Goal: Task Accomplishment & Management: Manage account settings

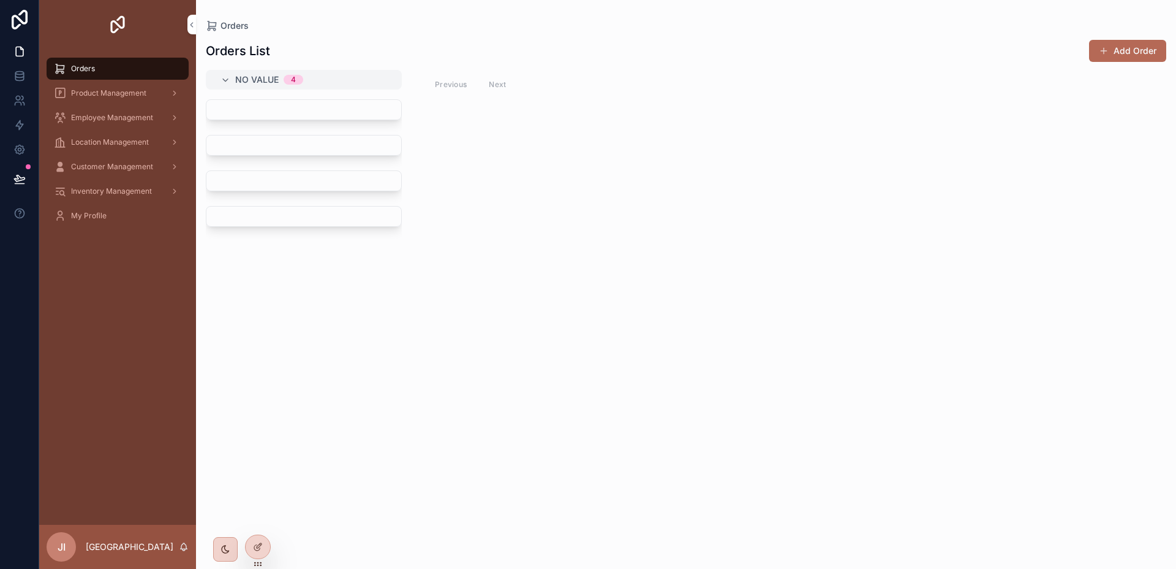
click at [115, 95] on span "Product Management" at bounding box center [108, 93] width 75 height 10
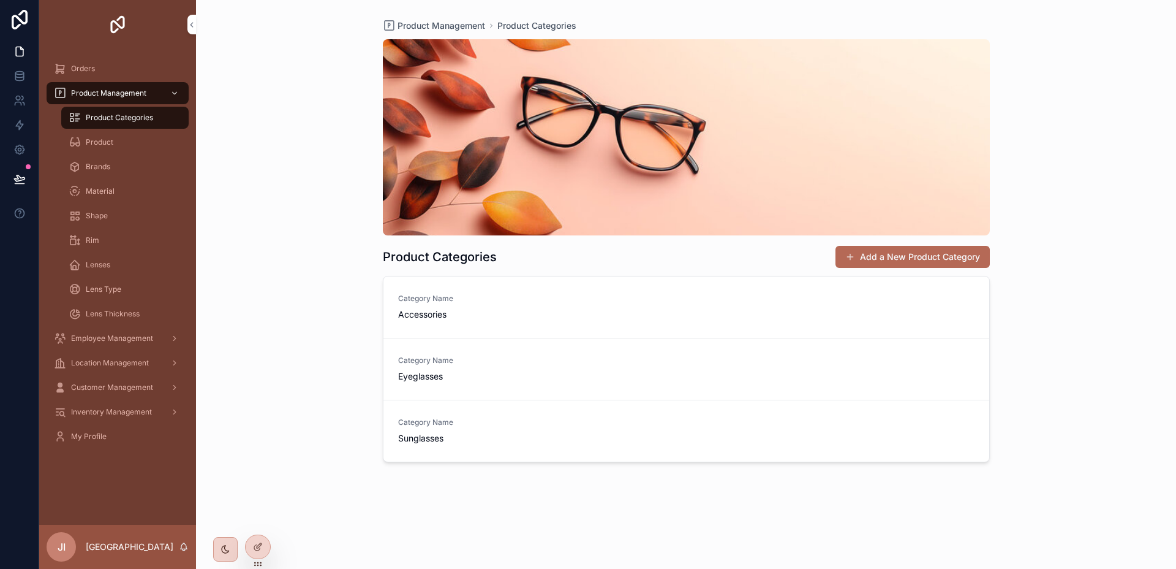
click at [108, 141] on span "Product" at bounding box center [100, 142] width 28 height 10
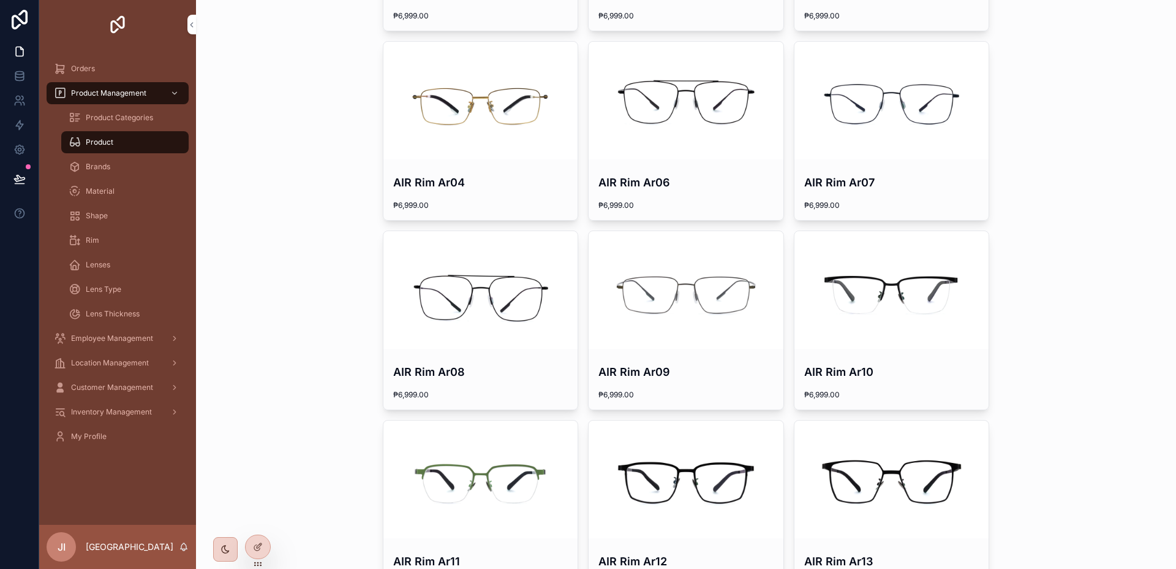
scroll to position [480, 0]
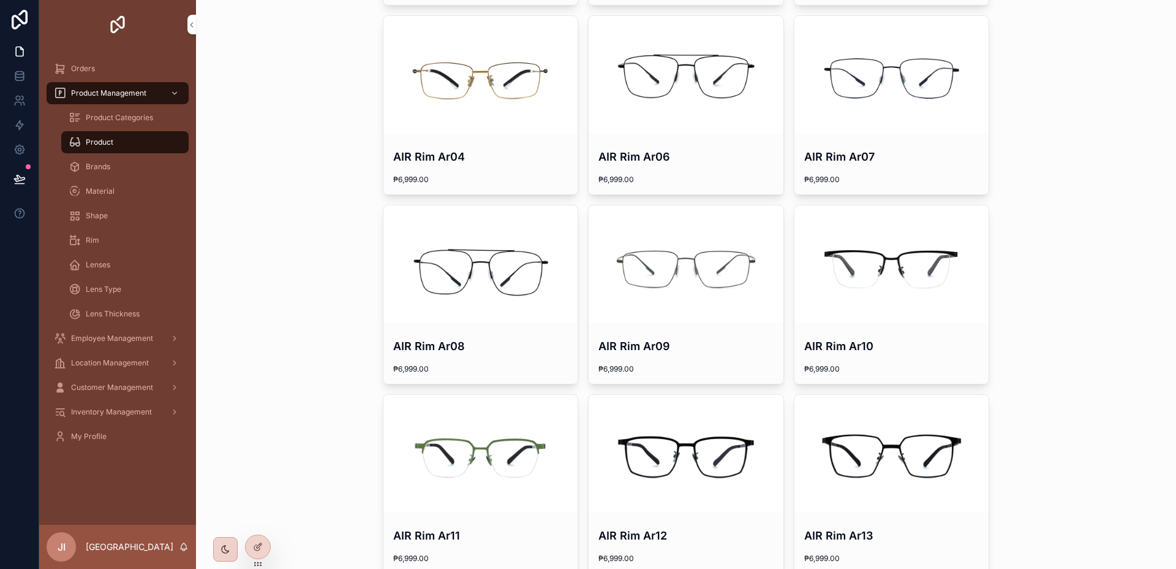
click at [256, 542] on icon at bounding box center [258, 547] width 10 height 10
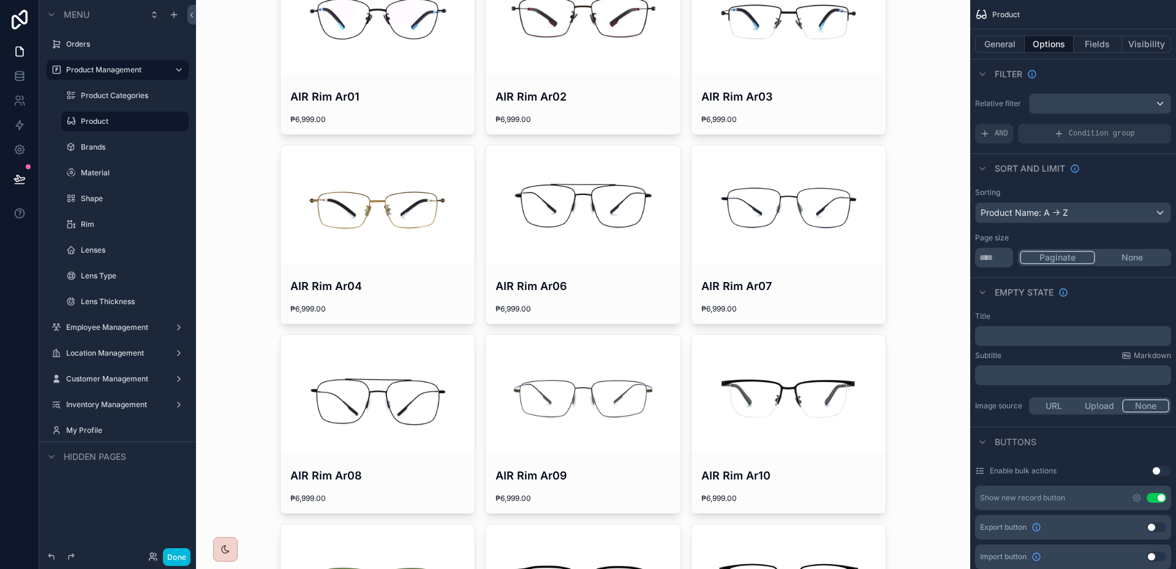
scroll to position [109, 0]
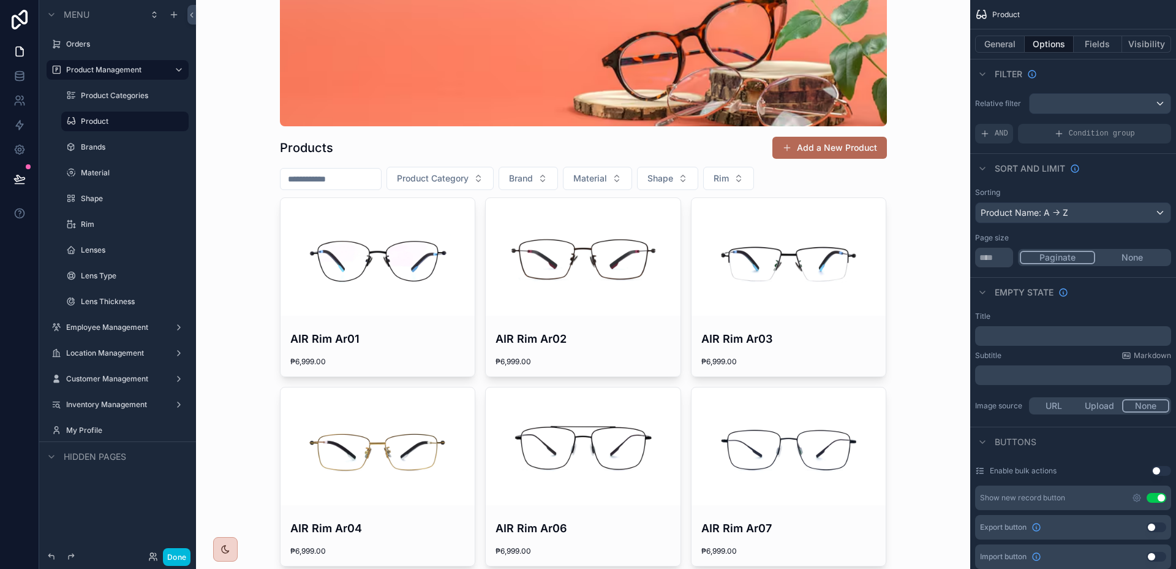
click at [229, 544] on icon "scrollable content" at bounding box center [226, 549] width 10 height 10
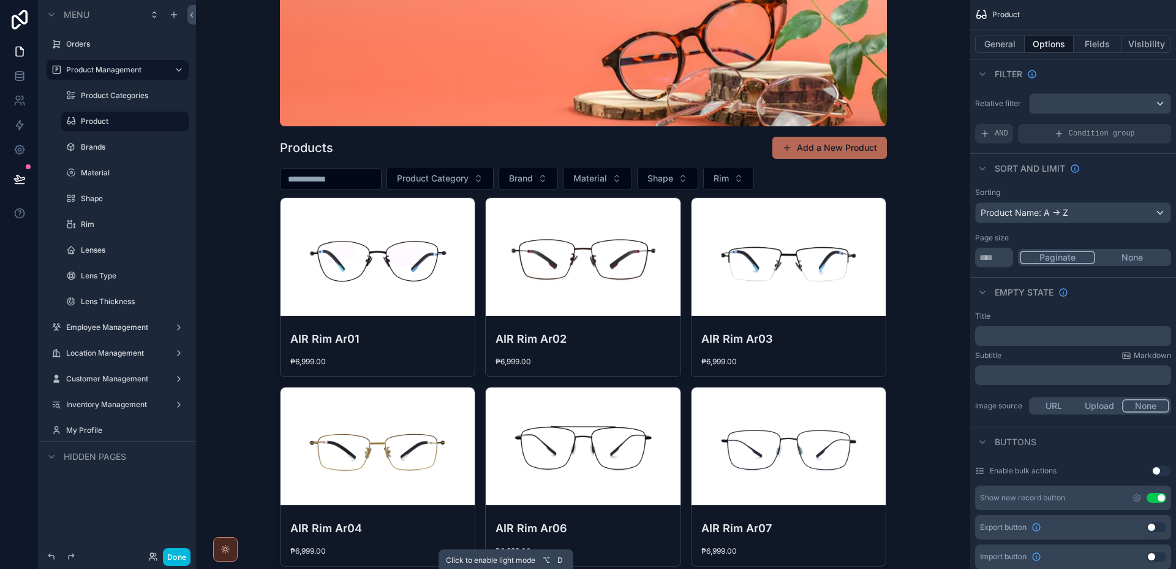
click at [229, 544] on icon "scrollable content" at bounding box center [226, 549] width 10 height 10
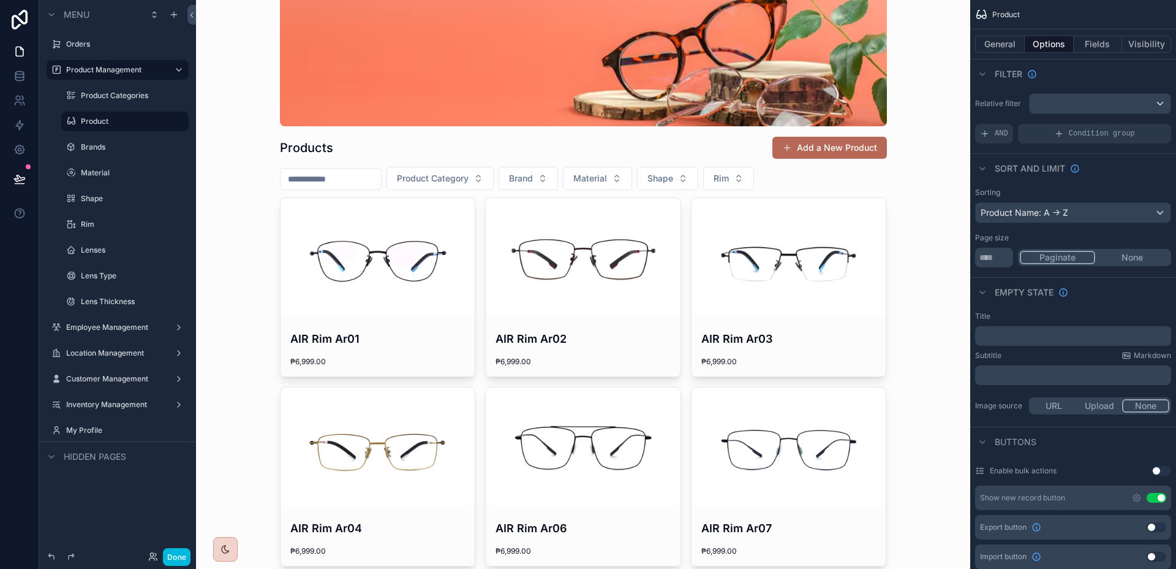
click at [232, 547] on div "scrollable content" at bounding box center [225, 549] width 25 height 25
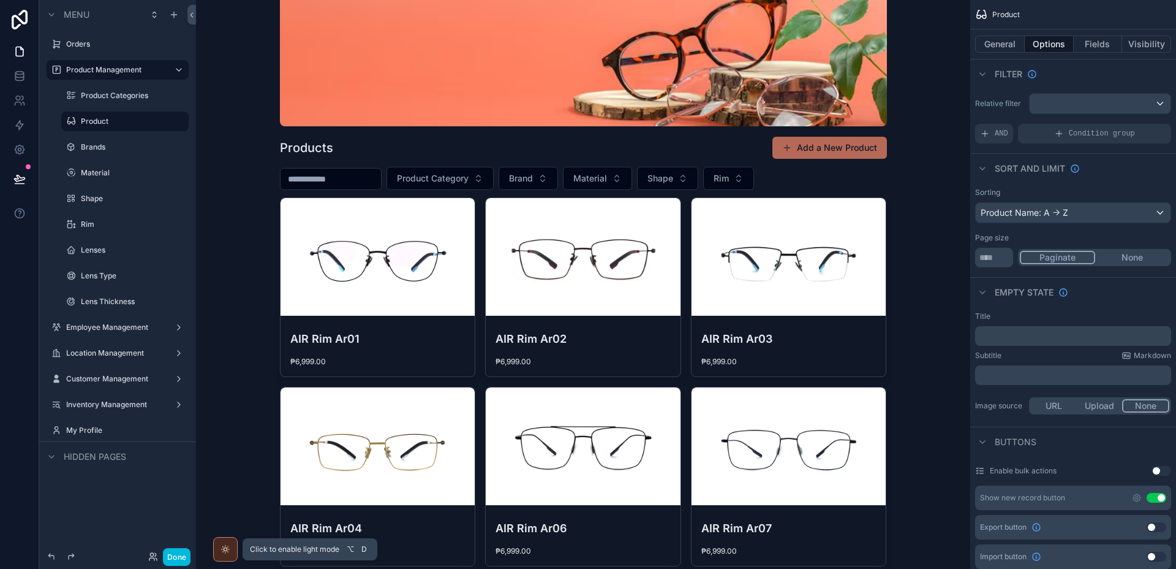
click at [232, 547] on div "scrollable content" at bounding box center [225, 549] width 25 height 25
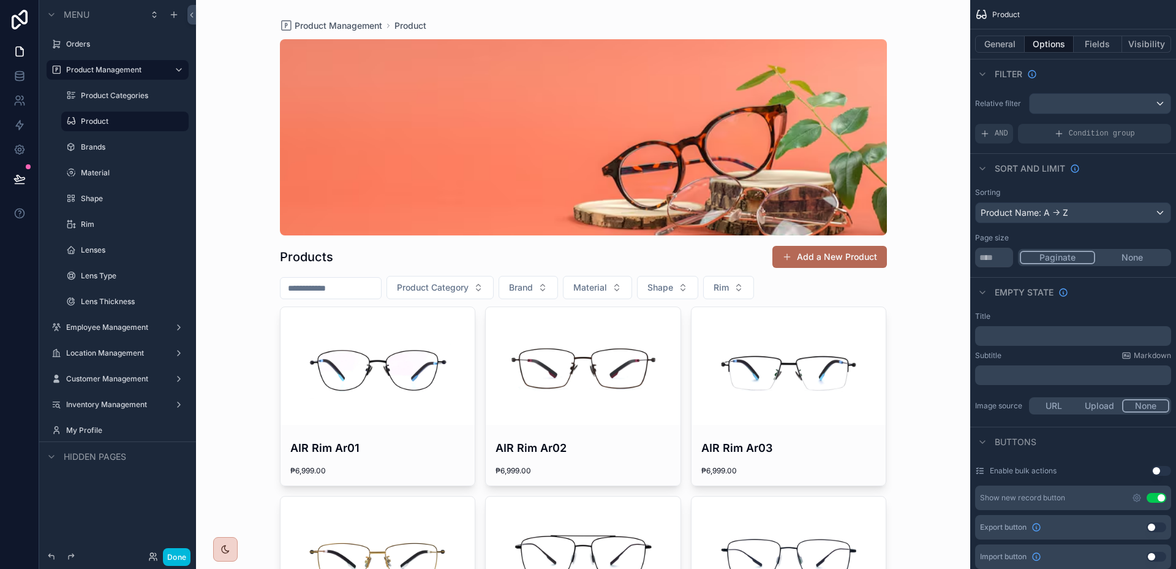
scroll to position [602, 0]
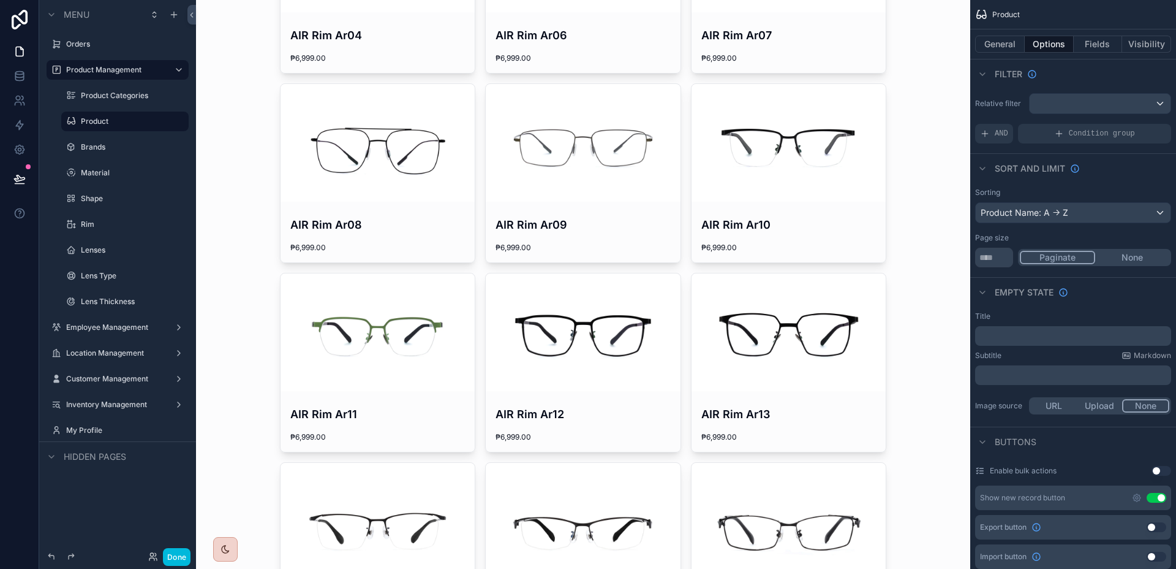
click at [1002, 43] on button "General" at bounding box center [1000, 44] width 50 height 17
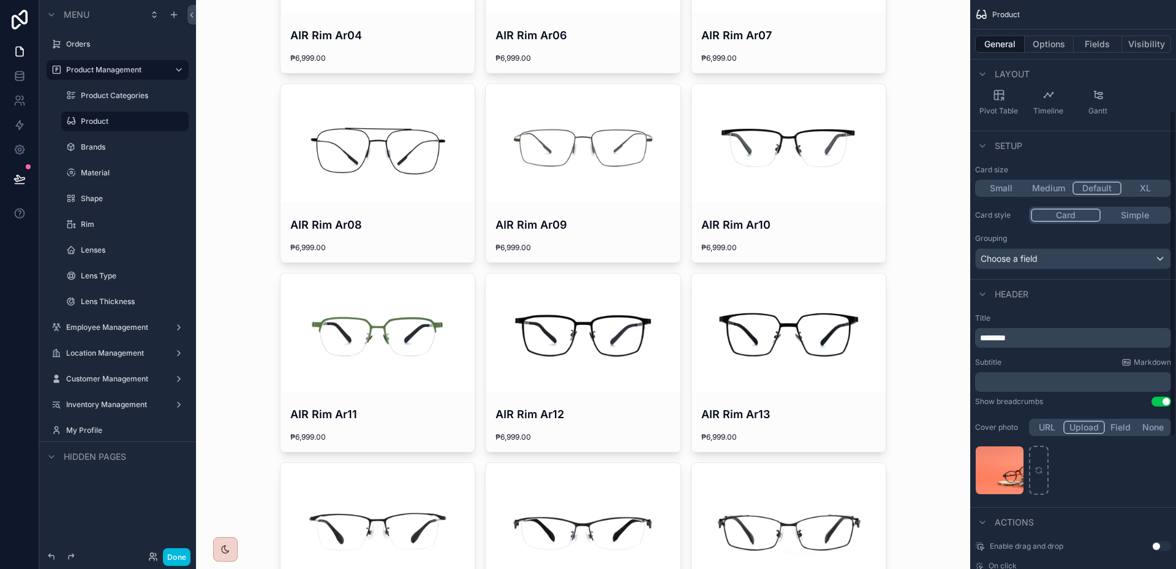
scroll to position [193, 0]
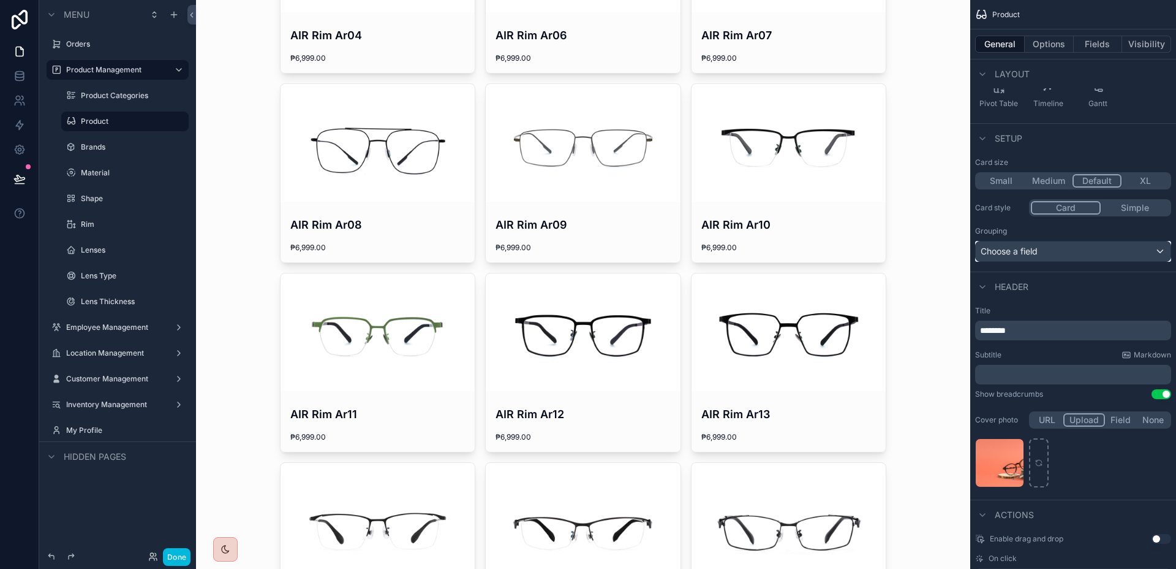
click at [1133, 253] on div "Choose a field" at bounding box center [1073, 251] width 195 height 20
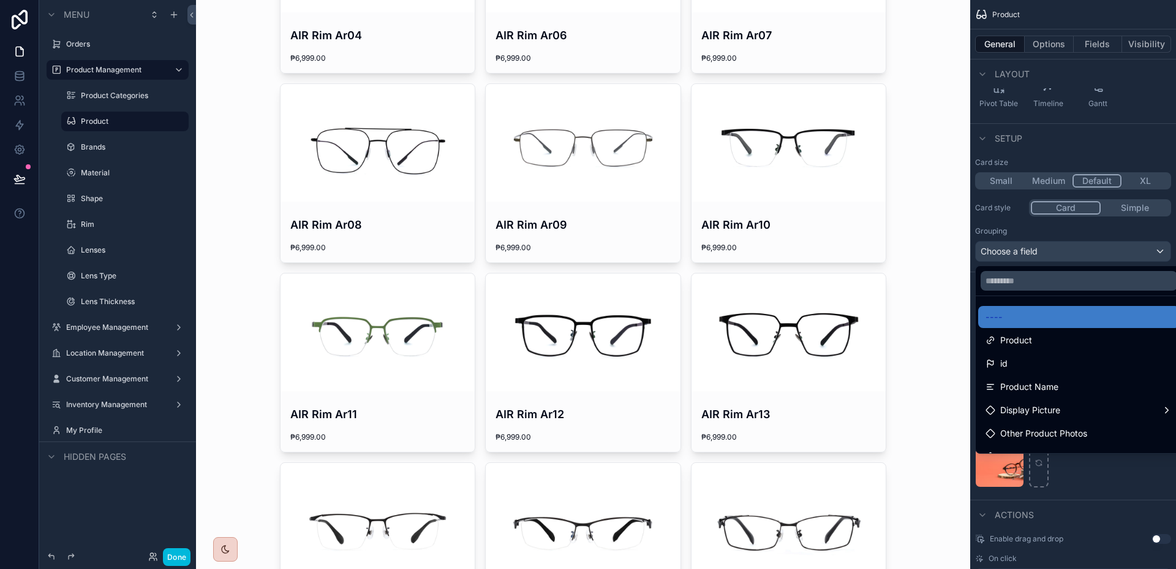
click at [1068, 377] on div "Product Name" at bounding box center [1080, 387] width 202 height 22
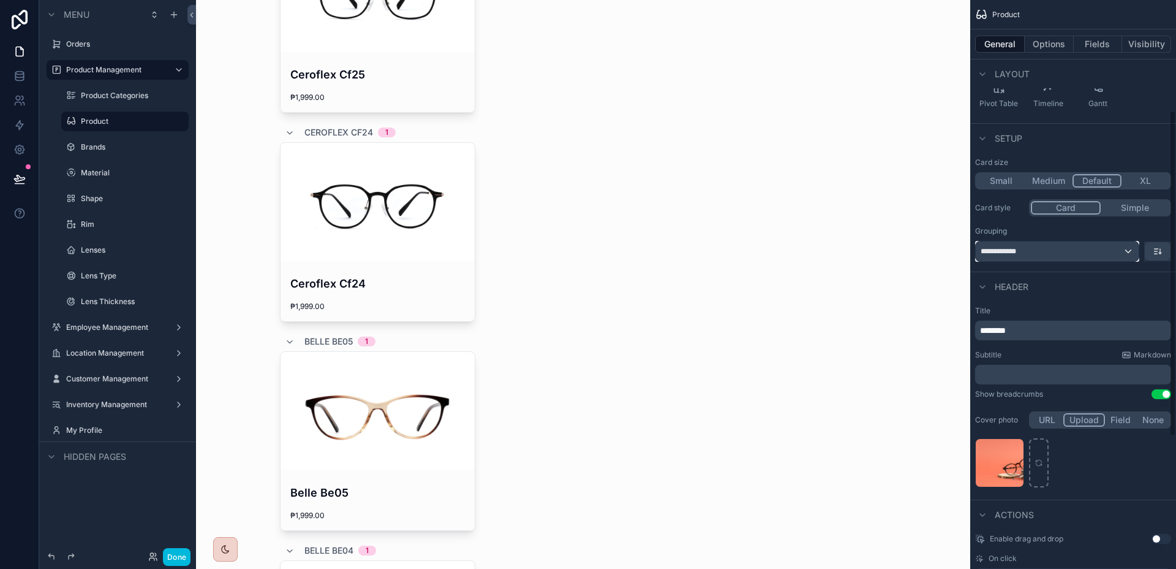
click at [1127, 253] on div "**********" at bounding box center [1057, 251] width 163 height 20
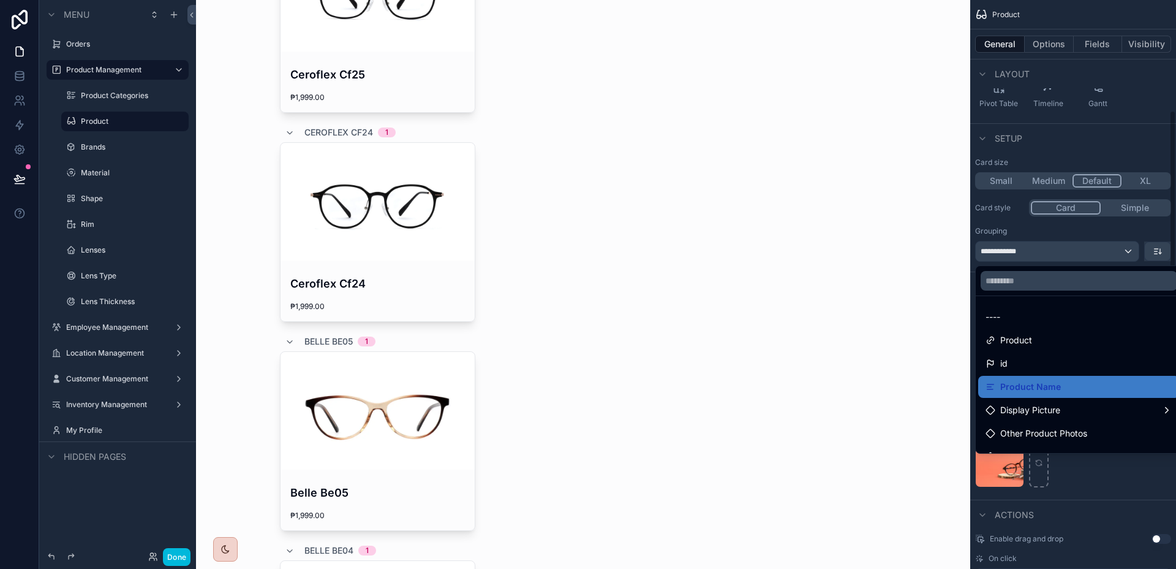
click at [1127, 253] on div "scrollable content" at bounding box center [588, 284] width 1176 height 569
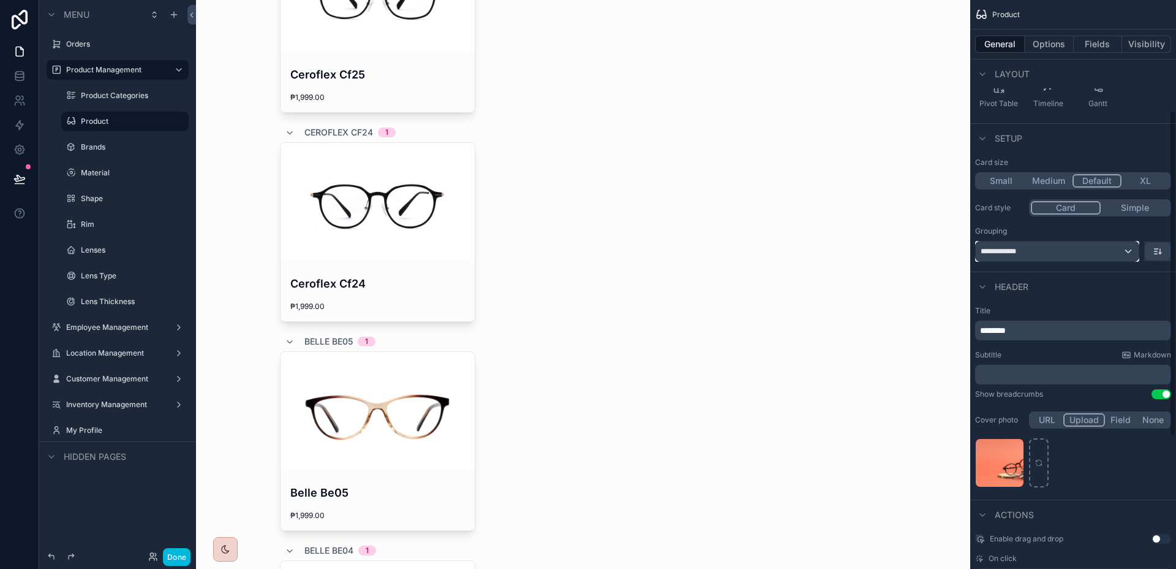
click at [1078, 259] on div "**********" at bounding box center [1057, 251] width 163 height 20
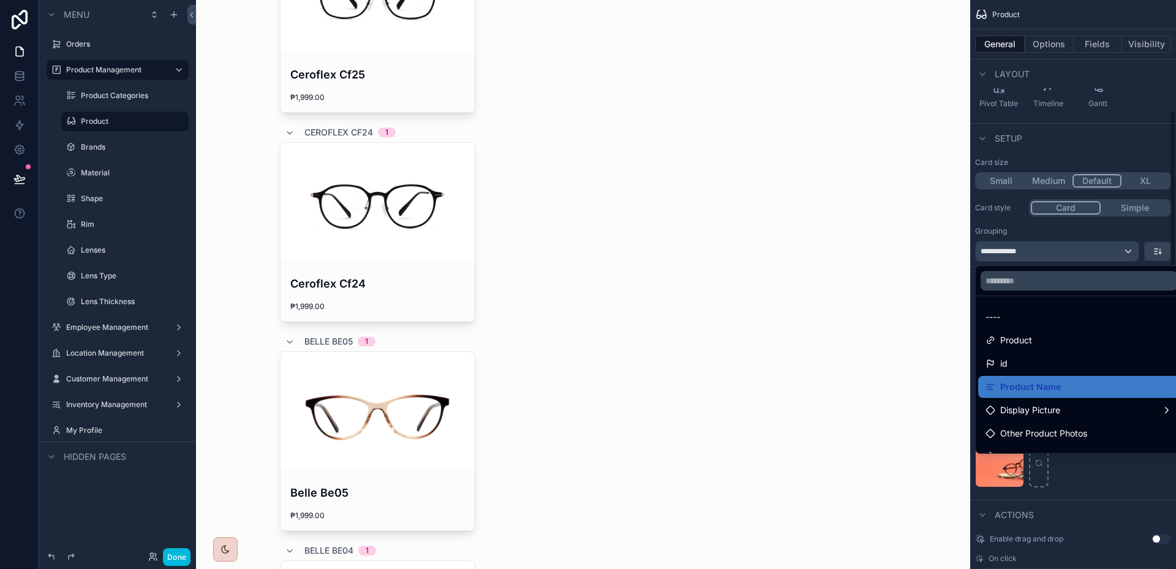
click at [1011, 329] on div "Product" at bounding box center [1080, 340] width 202 height 22
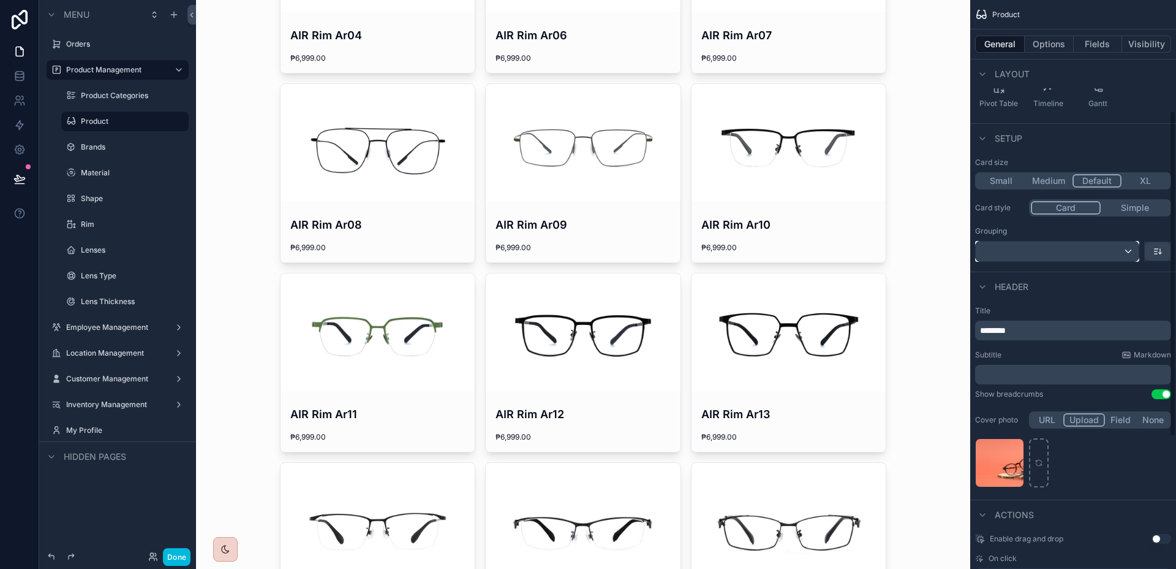
click at [1038, 258] on div "scrollable content" at bounding box center [1057, 251] width 163 height 20
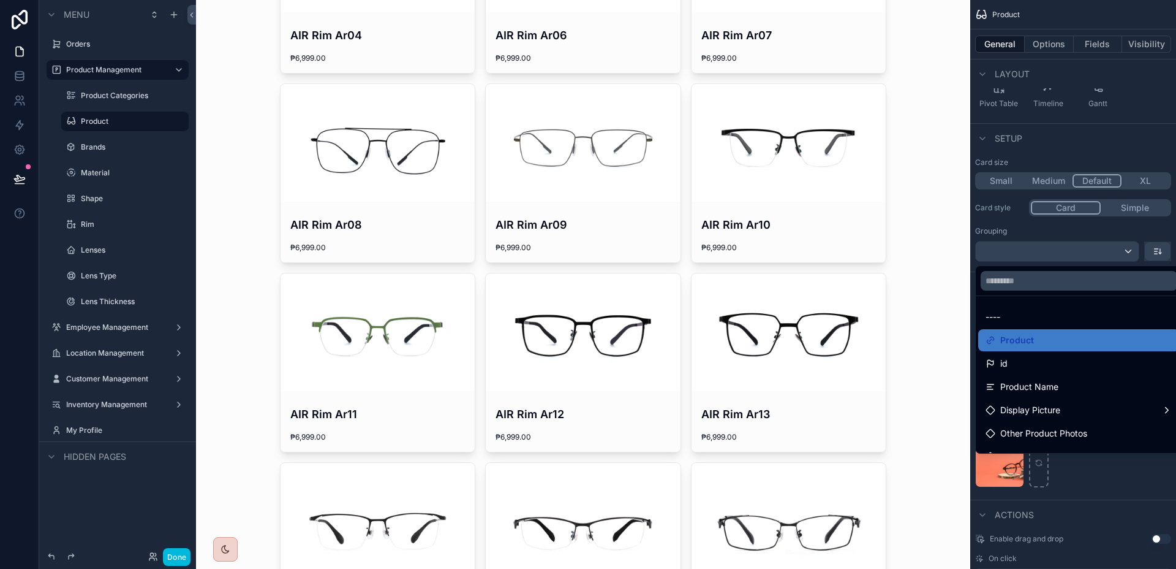
click at [1018, 317] on div "----" at bounding box center [1079, 316] width 187 height 15
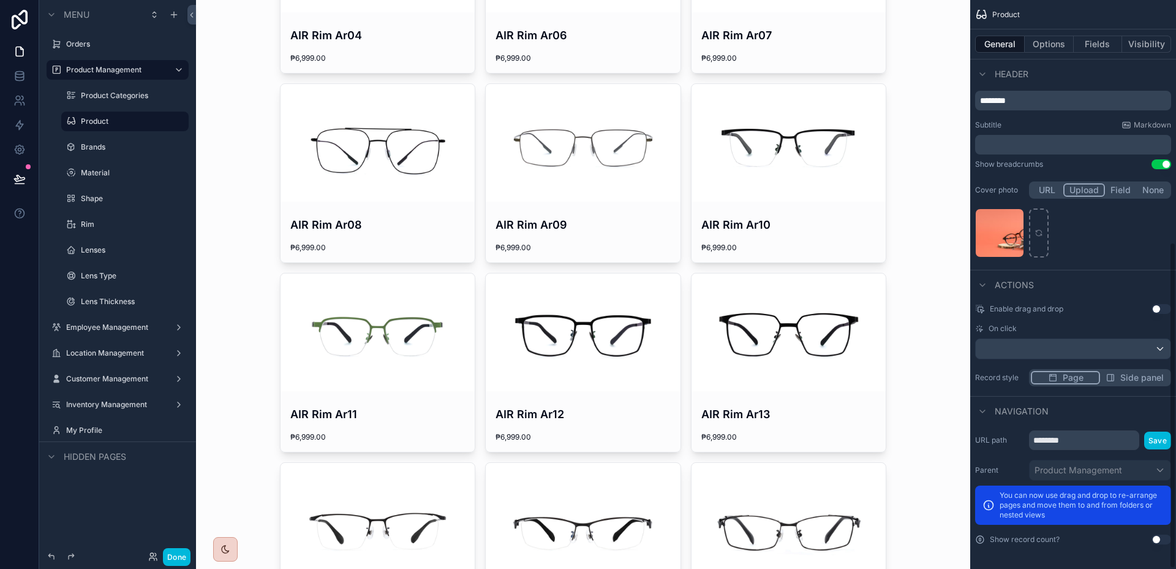
scroll to position [0, 0]
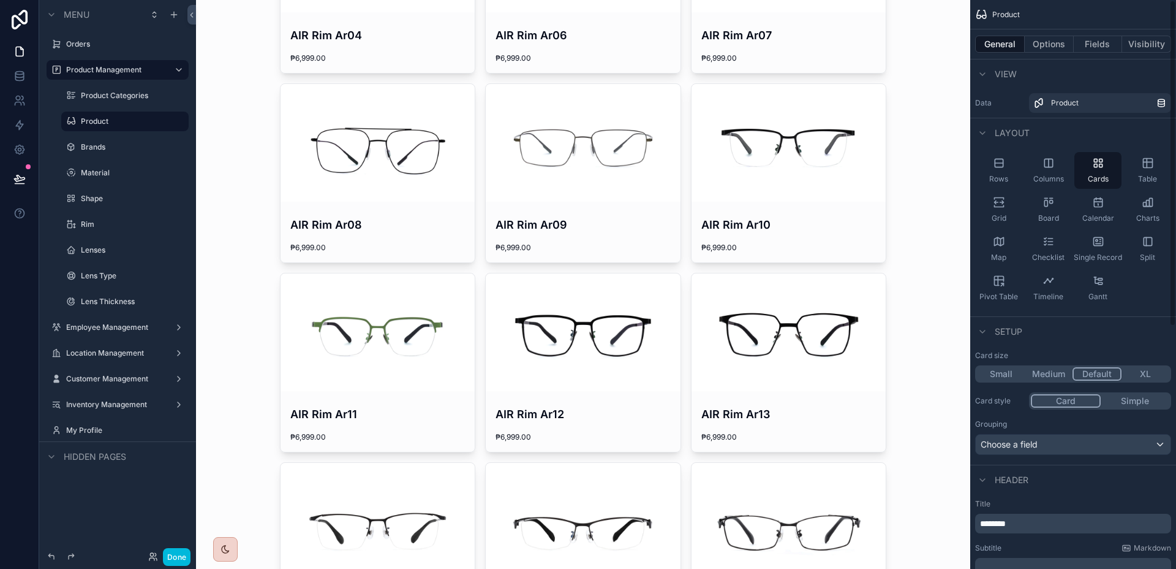
click at [1042, 42] on button "Options" at bounding box center [1049, 44] width 49 height 17
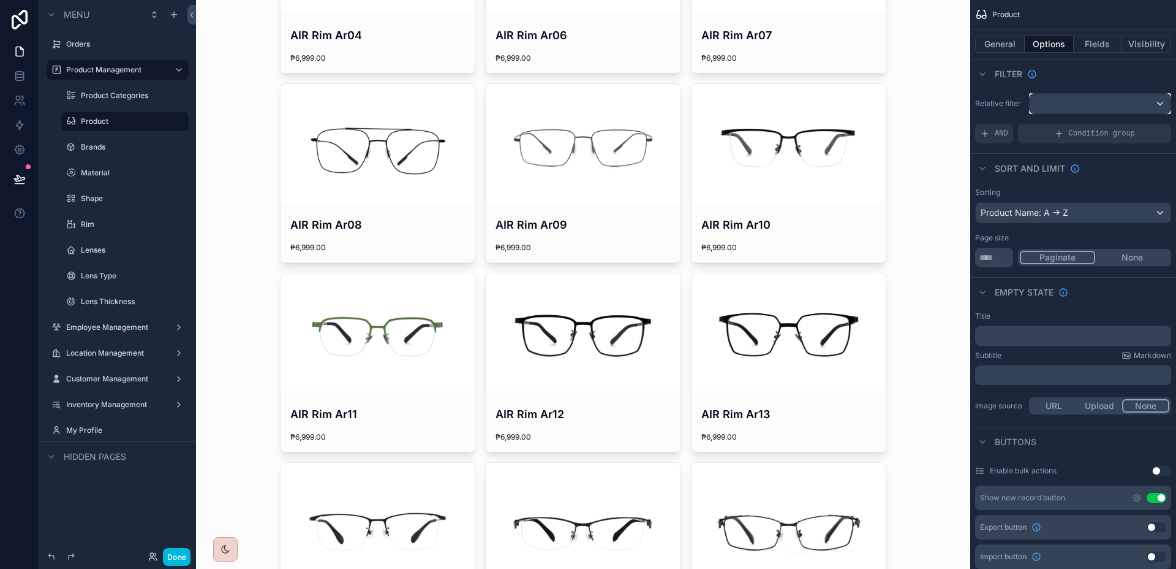
click at [1077, 108] on div "scrollable content" at bounding box center [1100, 104] width 141 height 20
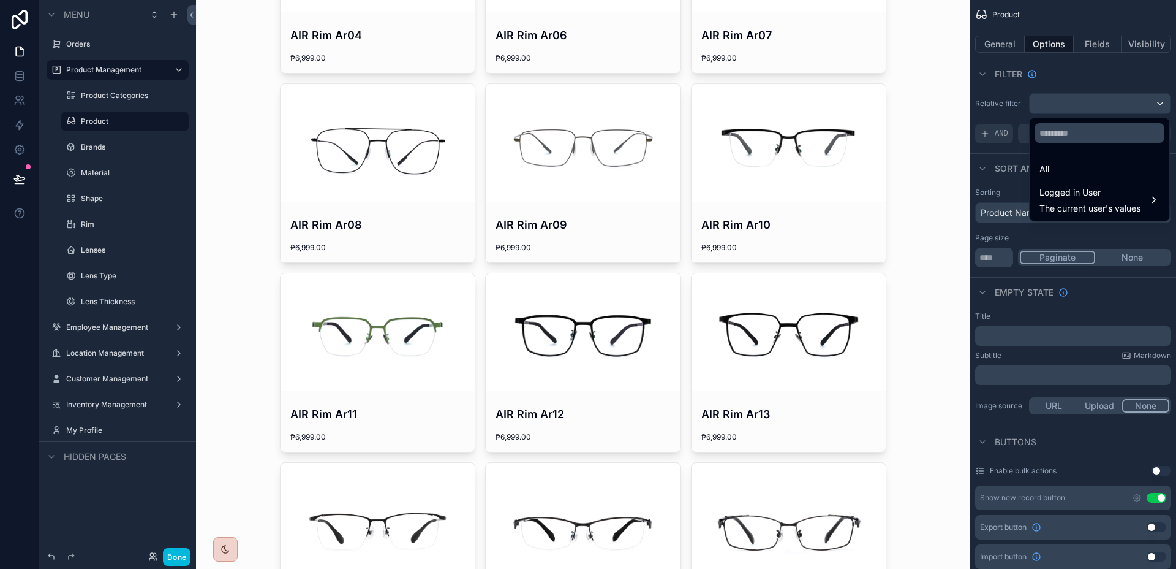
click at [1077, 108] on div "scrollable content" at bounding box center [588, 284] width 1176 height 569
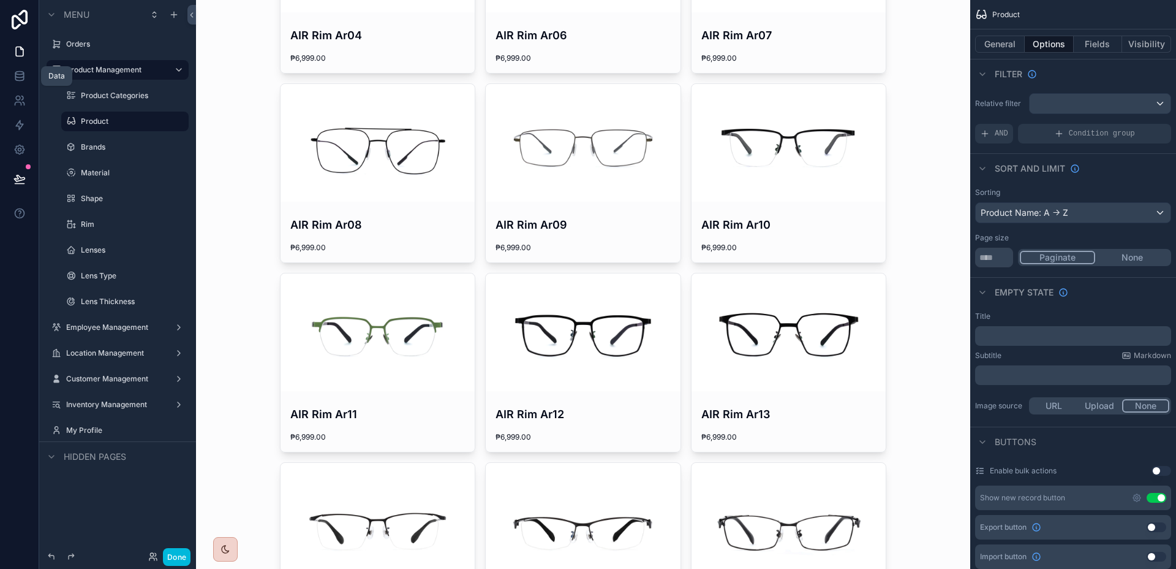
click at [11, 79] on link at bounding box center [19, 76] width 39 height 25
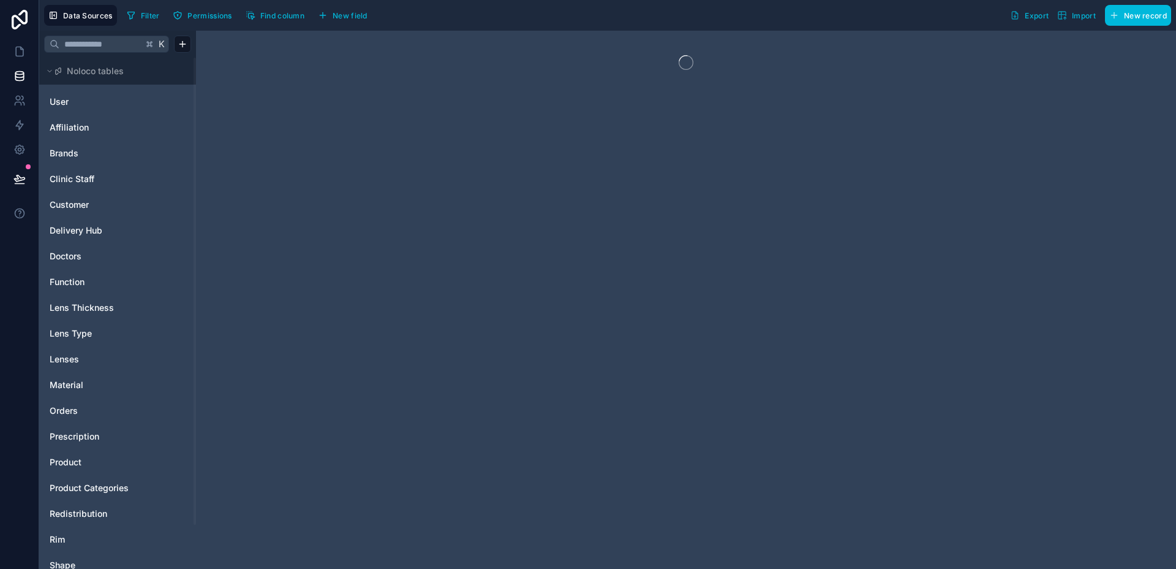
click at [93, 100] on link "User" at bounding box center [99, 102] width 99 height 12
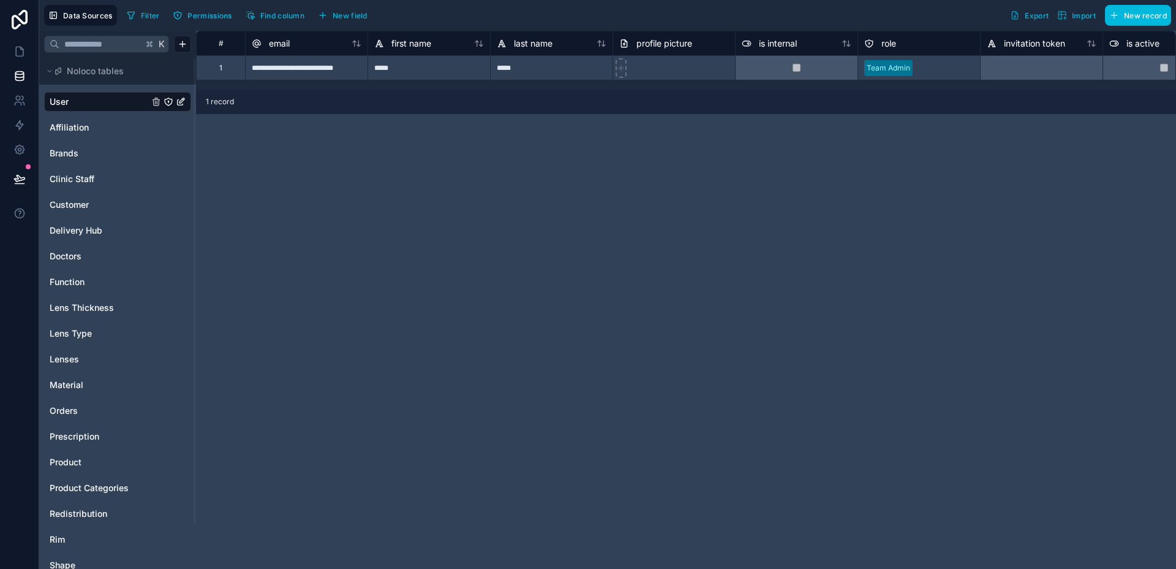
click at [346, 21] on button "New field" at bounding box center [343, 15] width 58 height 18
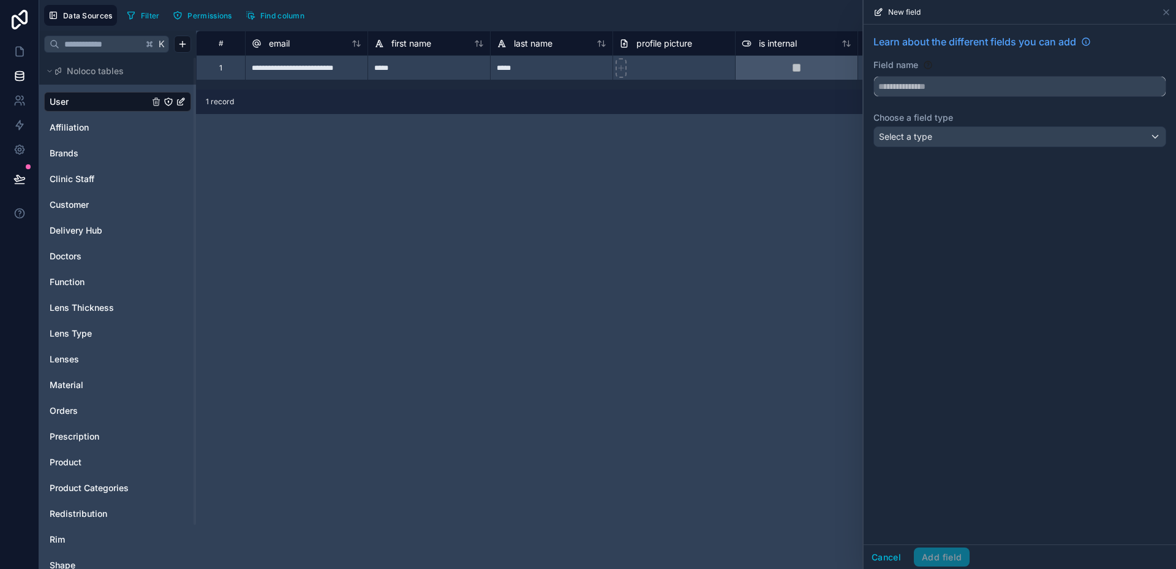
click at [979, 91] on input "text" at bounding box center [1020, 87] width 292 height 20
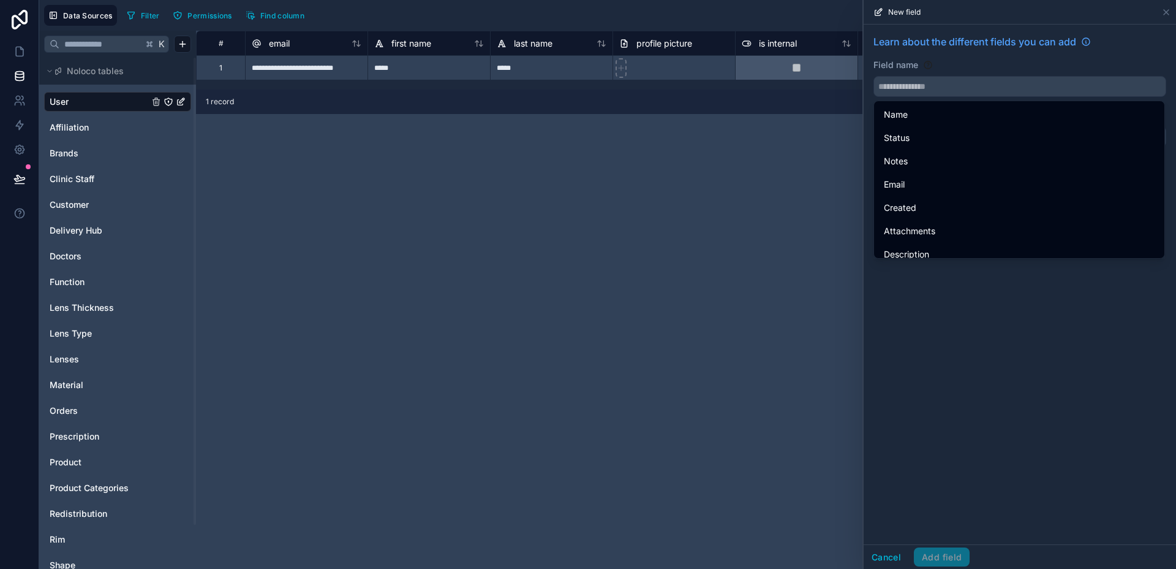
click at [980, 67] on div "Field name" at bounding box center [1020, 65] width 293 height 12
click at [957, 84] on input "text" at bounding box center [1020, 87] width 292 height 20
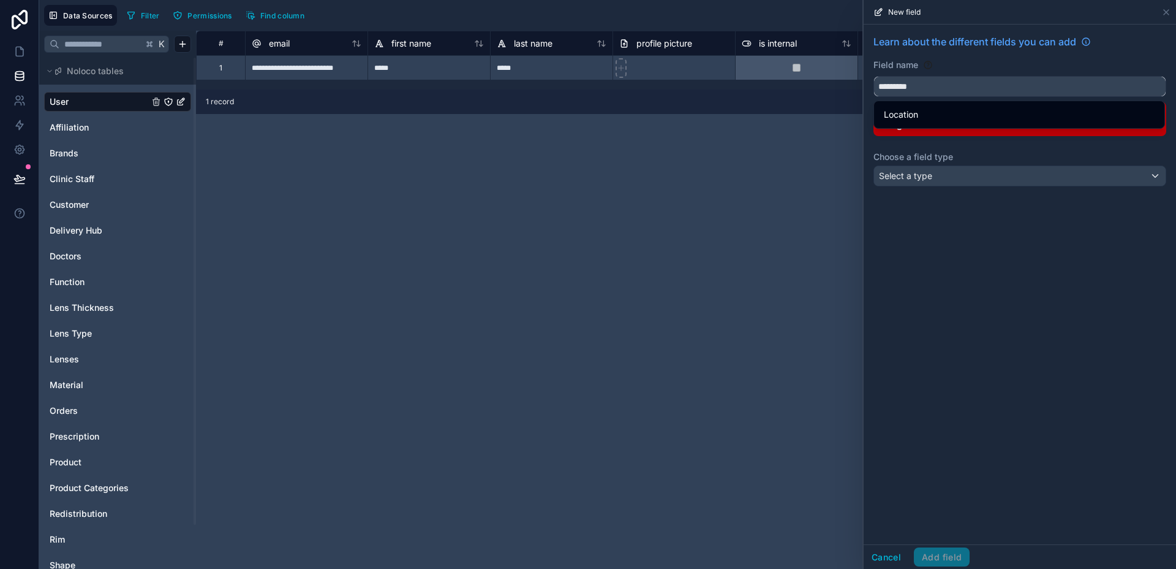
click at [874, 76] on button "********" at bounding box center [1020, 86] width 293 height 21
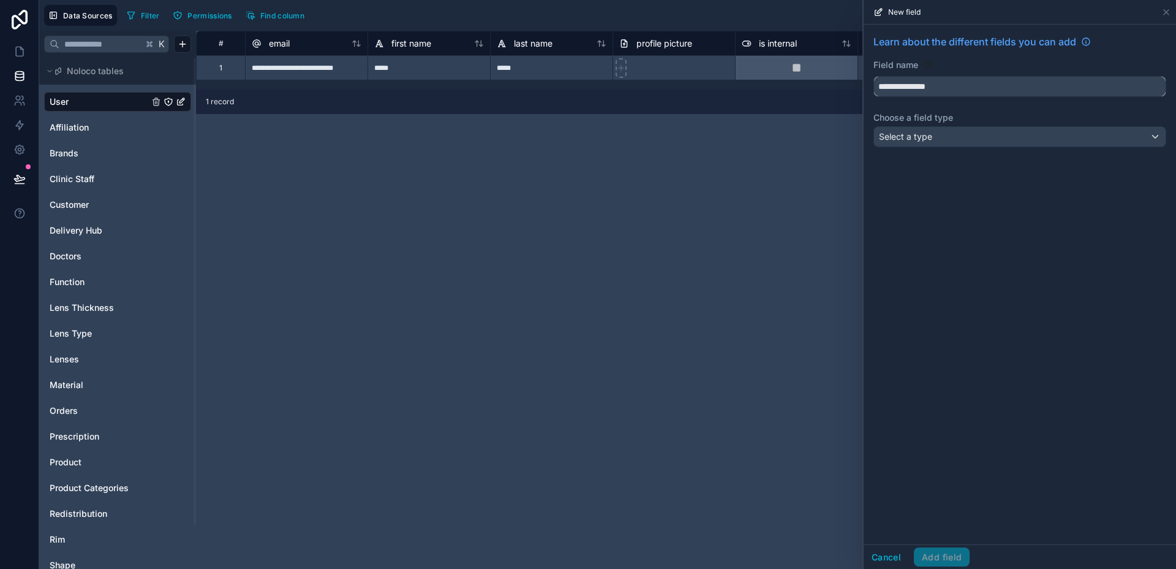
type input "**********"
click at [917, 146] on div "Select a type" at bounding box center [1020, 137] width 292 height 20
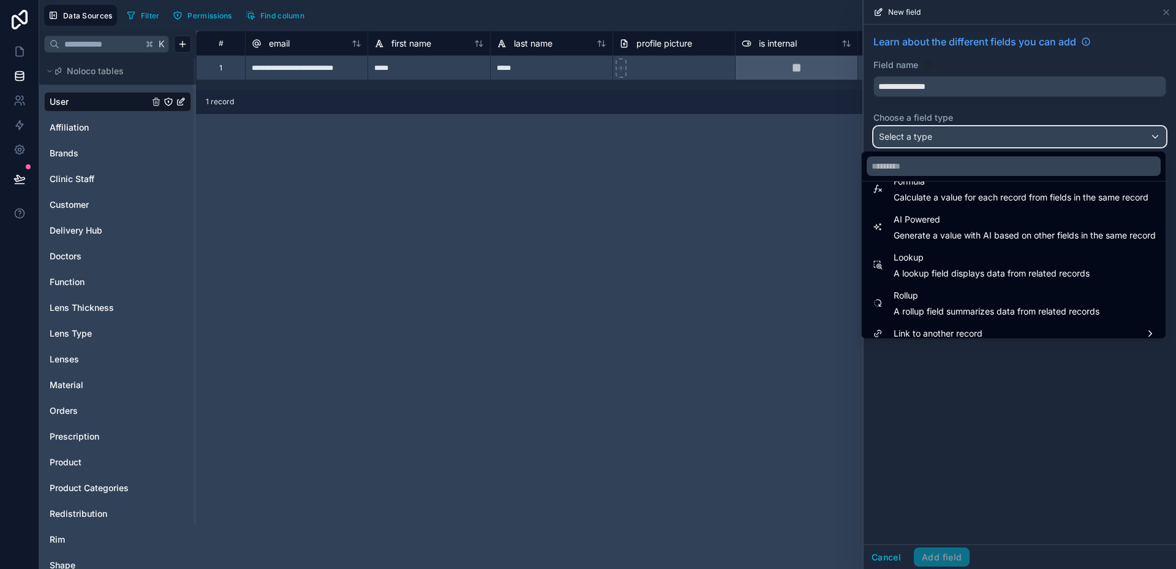
scroll to position [355, 0]
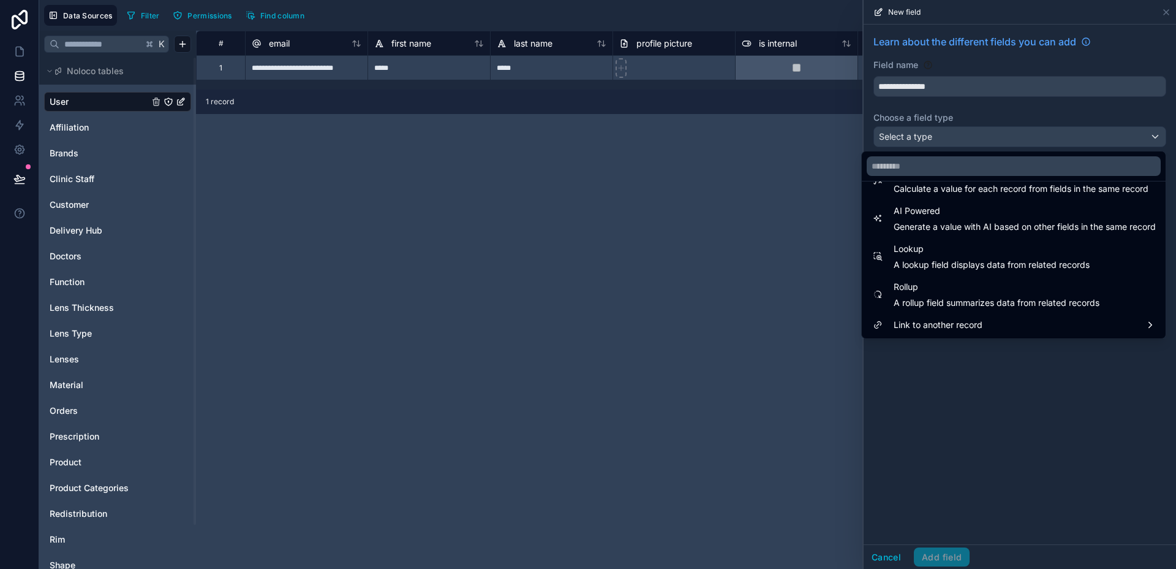
click at [937, 320] on span "Link to another record" at bounding box center [938, 324] width 89 height 15
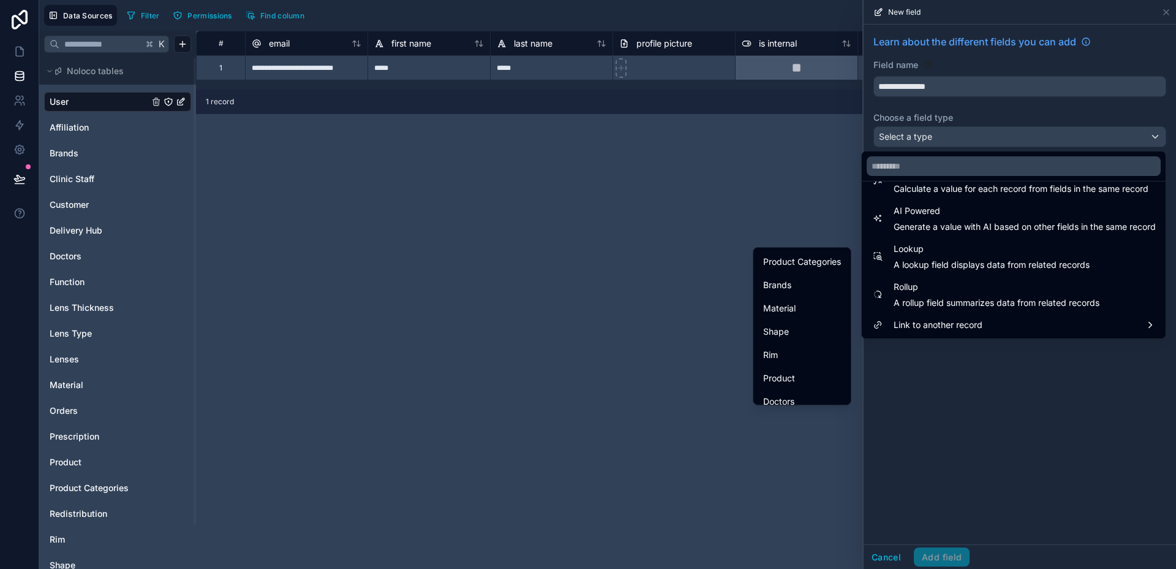
scroll to position [193, 0]
click at [799, 303] on span "Store Branches" at bounding box center [793, 296] width 61 height 15
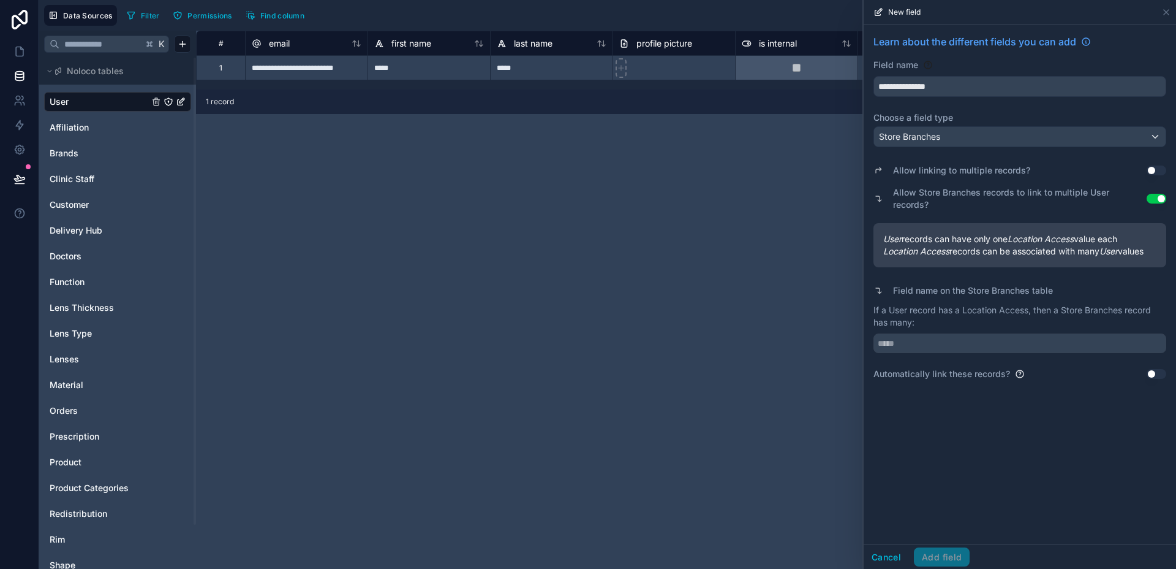
click at [1161, 169] on button "Use setting" at bounding box center [1157, 170] width 20 height 10
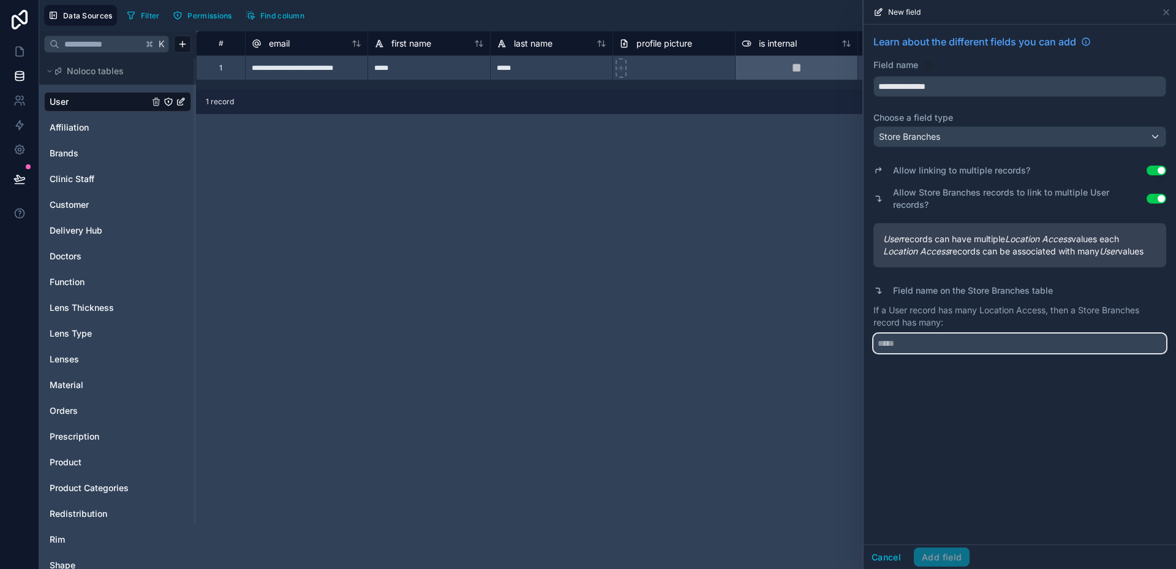
click at [950, 333] on input "text" at bounding box center [1020, 343] width 293 height 20
type input "*****"
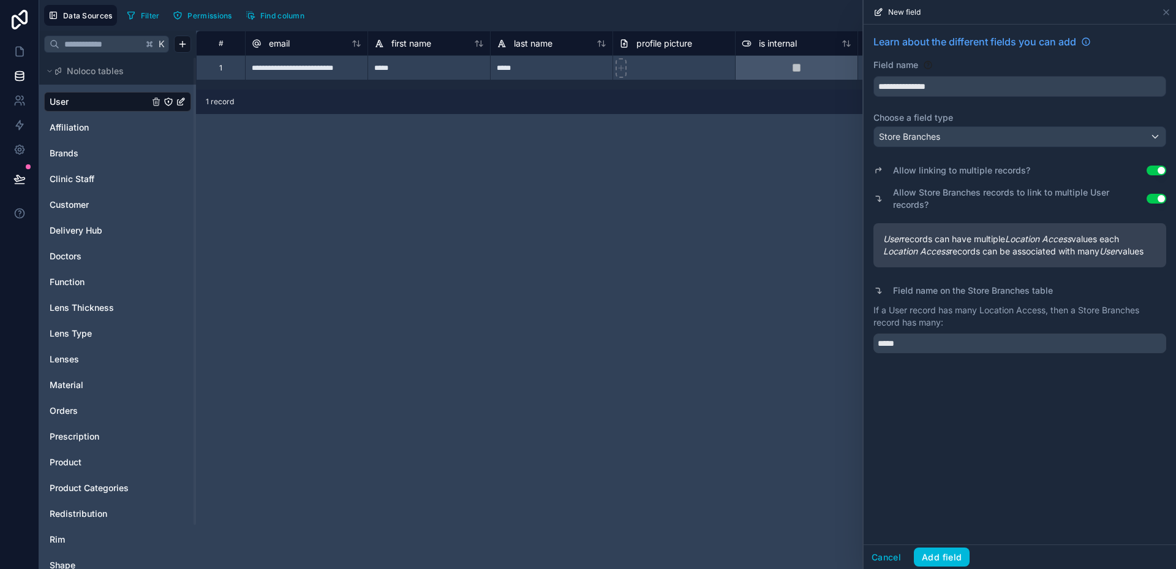
click at [948, 555] on button "Add field" at bounding box center [942, 557] width 56 height 20
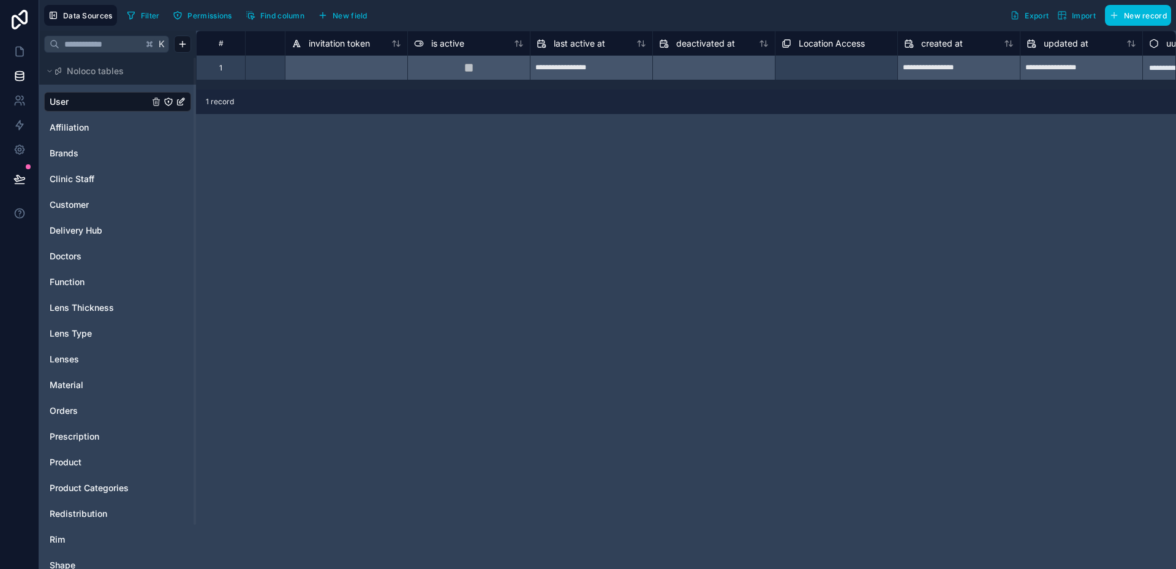
scroll to position [0, 697]
click at [759, 53] on div "deactivated at" at bounding box center [712, 43] width 123 height 25
click at [803, 66] on div "Select a Location Access" at bounding box center [825, 69] width 87 height 10
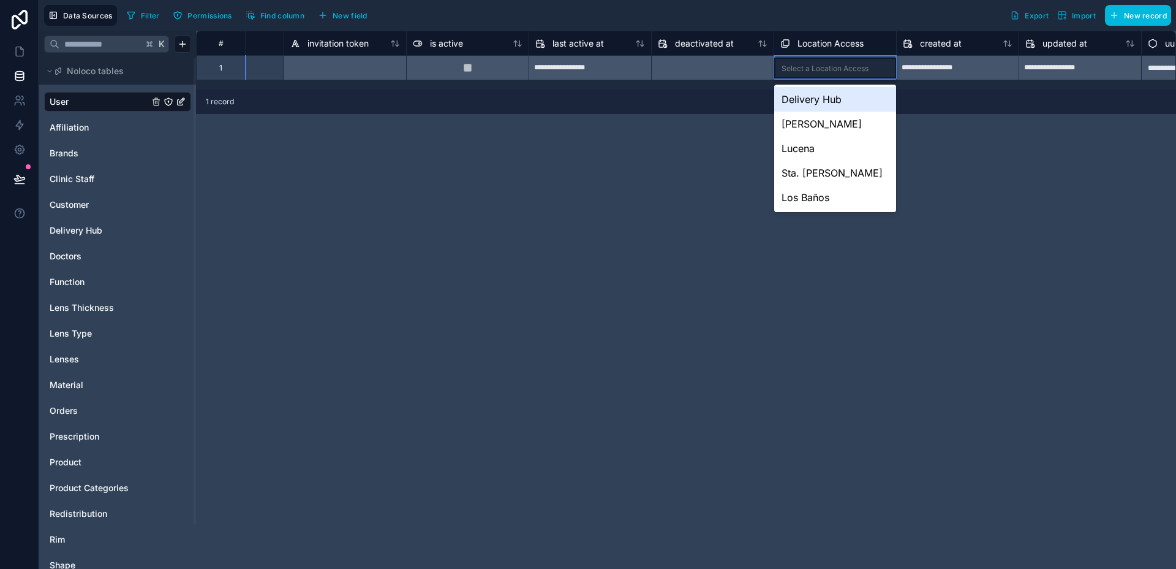
click at [832, 109] on div "Delivery Hub" at bounding box center [835, 99] width 122 height 25
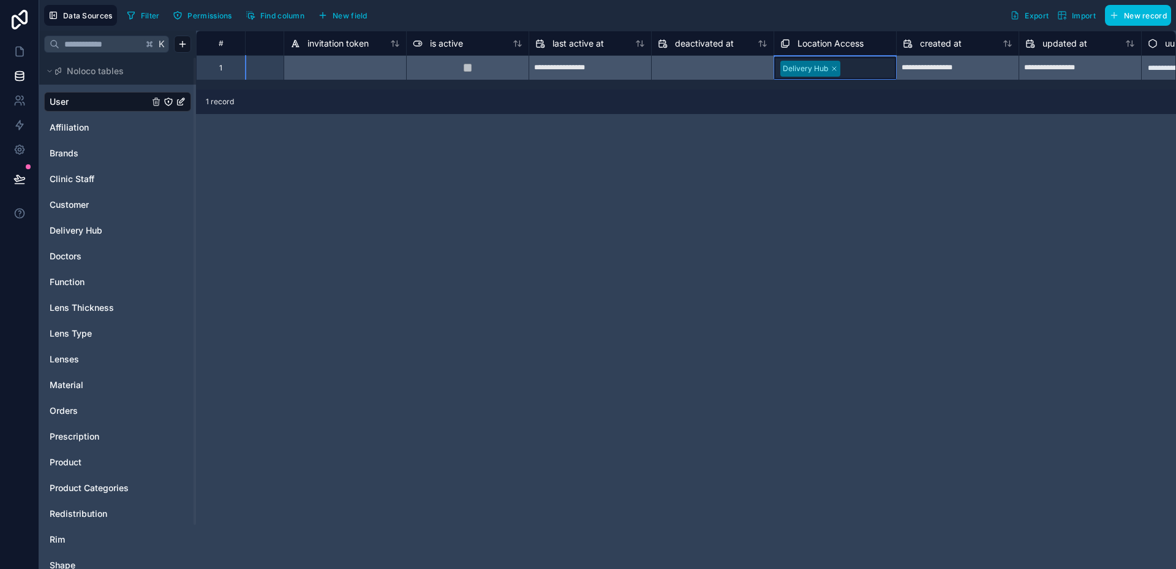
click at [855, 74] on div at bounding box center [866, 68] width 45 height 12
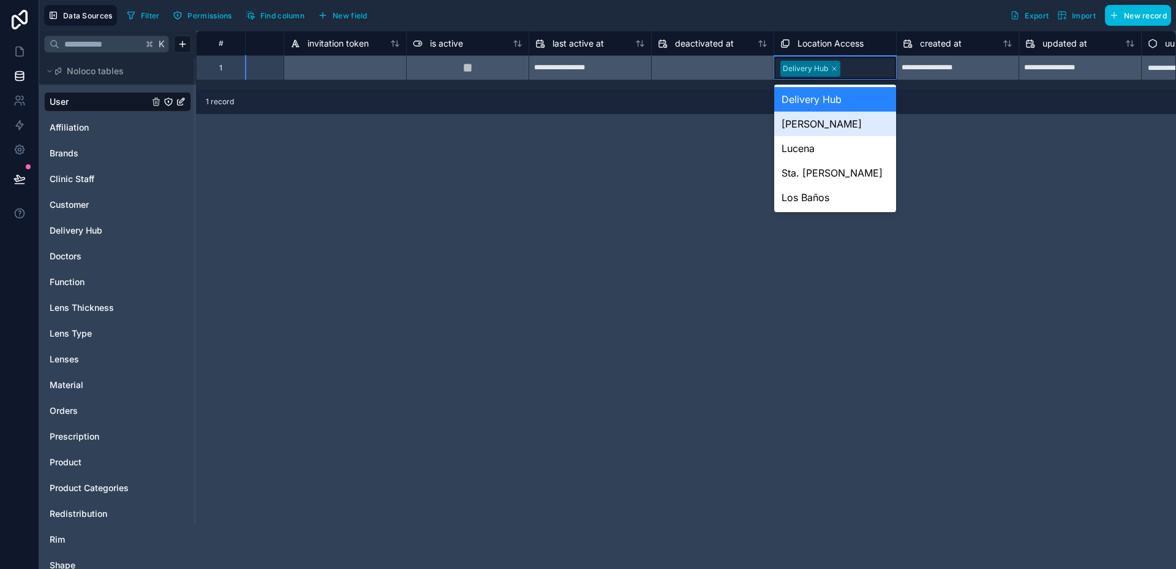
click at [840, 116] on div "[PERSON_NAME]" at bounding box center [835, 124] width 122 height 25
click at [866, 67] on div "Delivery Hub Candelaria" at bounding box center [835, 76] width 122 height 40
click at [844, 146] on div "Lucena" at bounding box center [835, 148] width 122 height 25
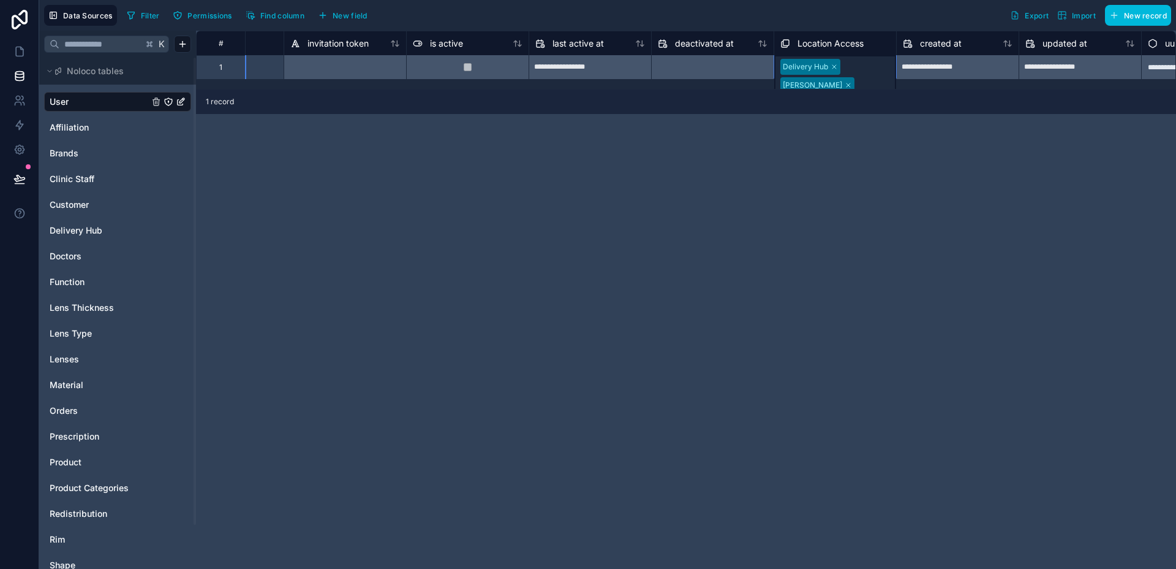
click at [870, 64] on div "Delivery Hub Candelaria Lucena" at bounding box center [835, 84] width 122 height 59
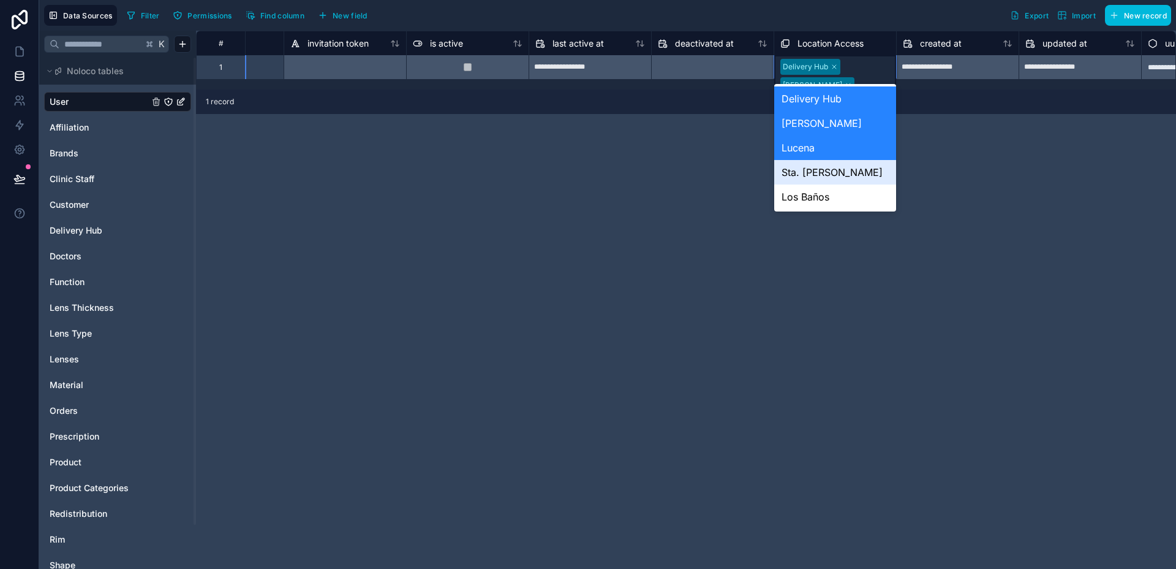
click at [820, 165] on div "Sta. [PERSON_NAME]" at bounding box center [835, 172] width 122 height 25
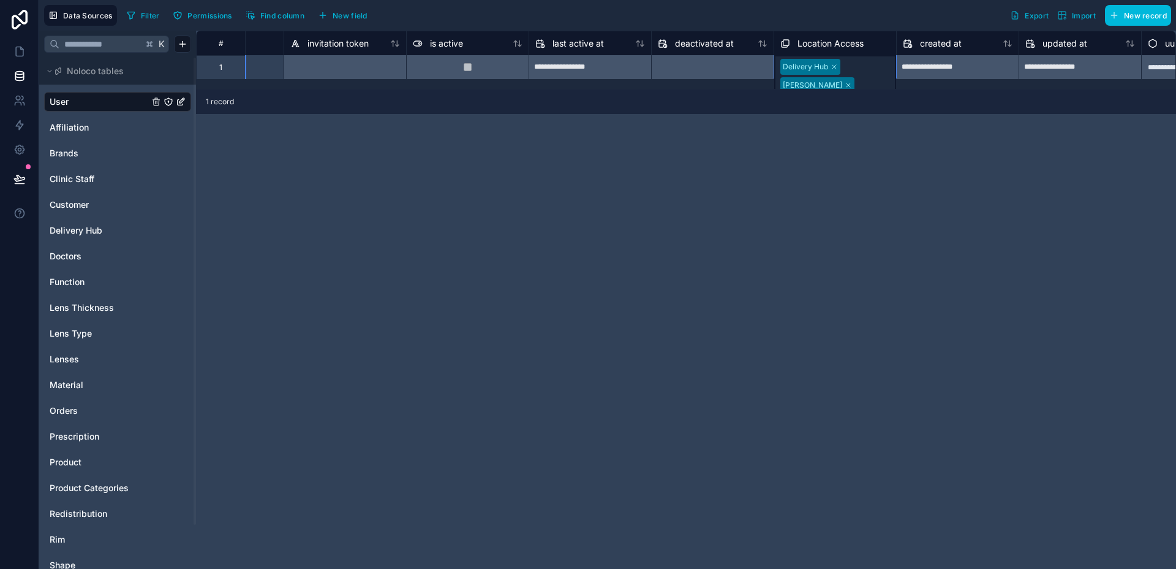
scroll to position [0, 697]
click at [861, 69] on div "Delivery Hub Candelaria Lucena Sta. Cruz" at bounding box center [835, 94] width 122 height 77
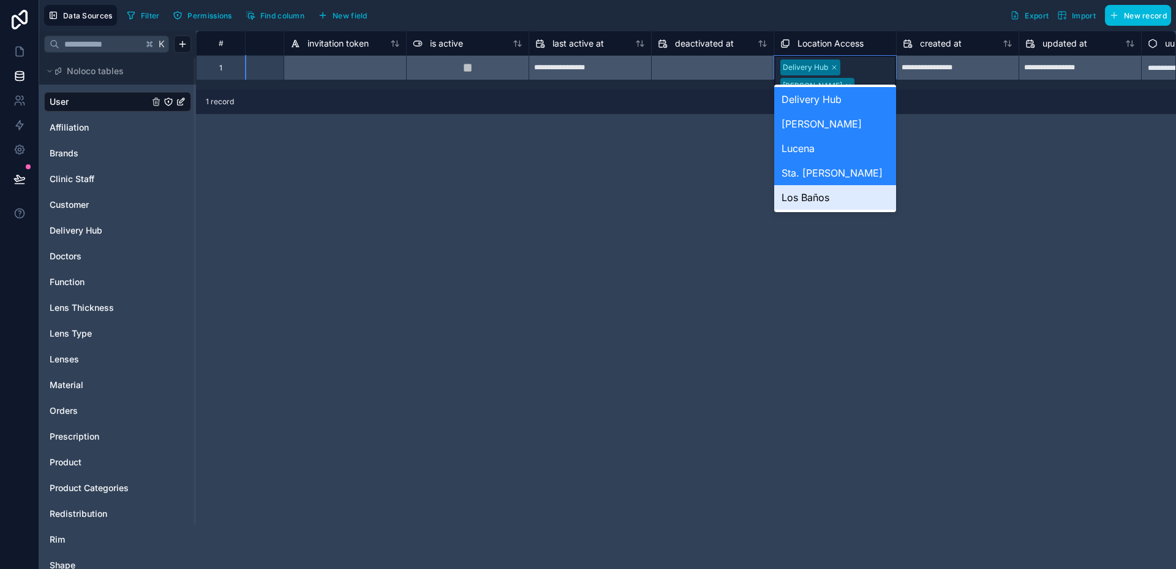
click at [833, 202] on div "Los Baños" at bounding box center [835, 197] width 122 height 25
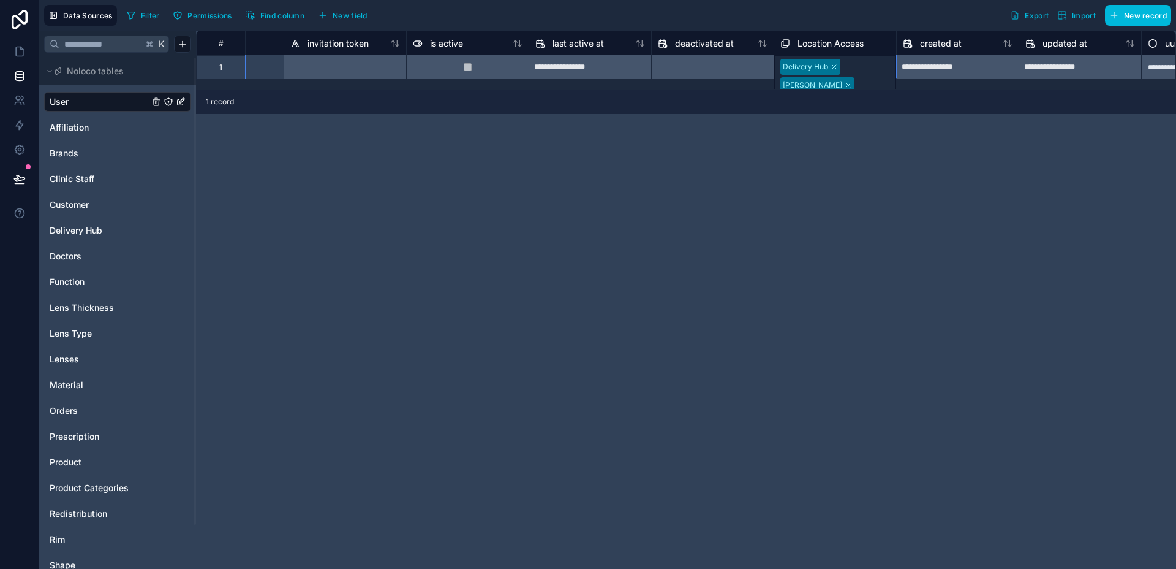
click at [814, 202] on div "**********" at bounding box center [686, 300] width 980 height 538
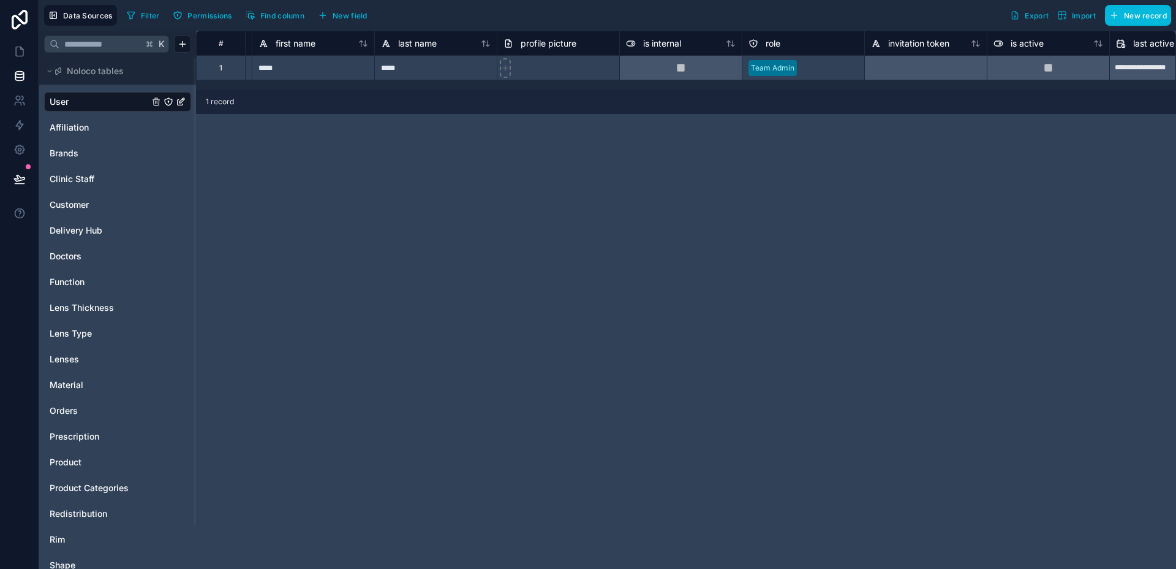
scroll to position [0, 0]
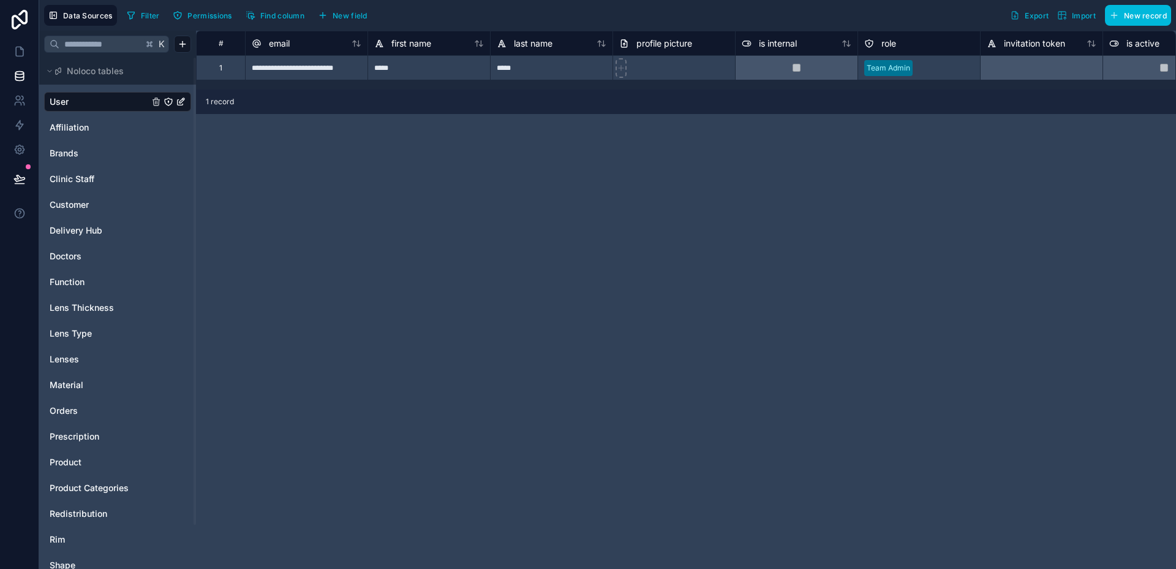
click at [360, 12] on span "New field" at bounding box center [350, 15] width 35 height 9
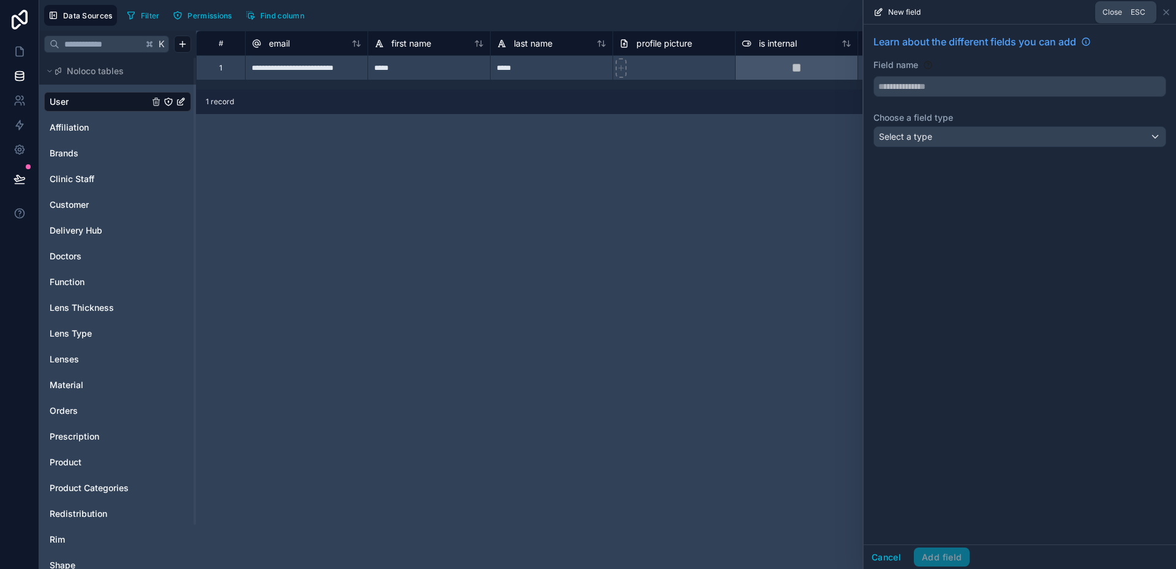
click at [1166, 12] on icon at bounding box center [1166, 12] width 5 height 5
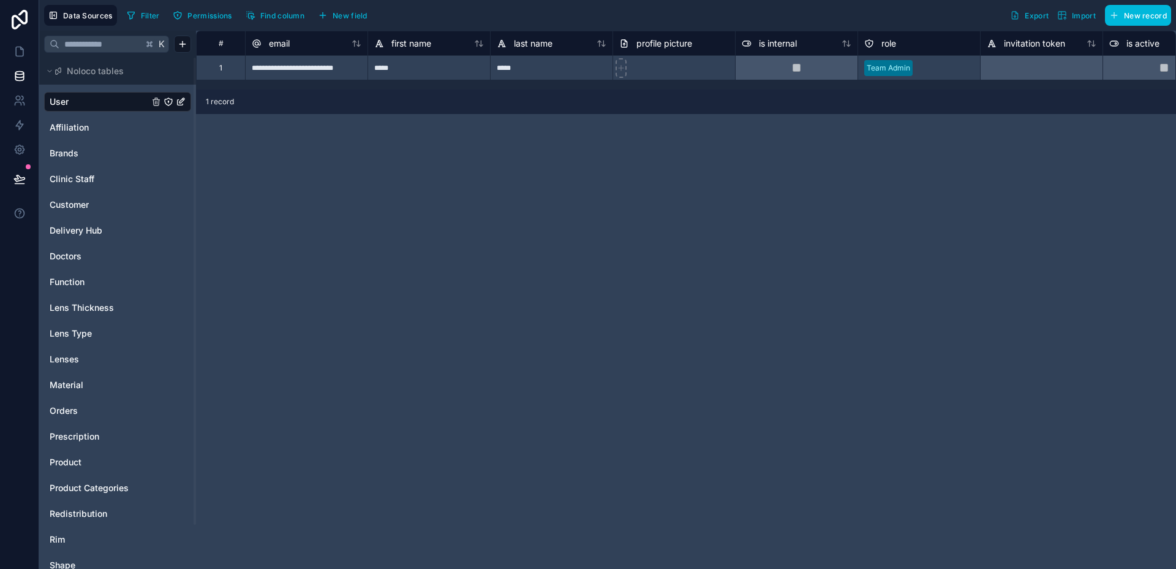
click at [1127, 19] on span "New record" at bounding box center [1145, 15] width 43 height 9
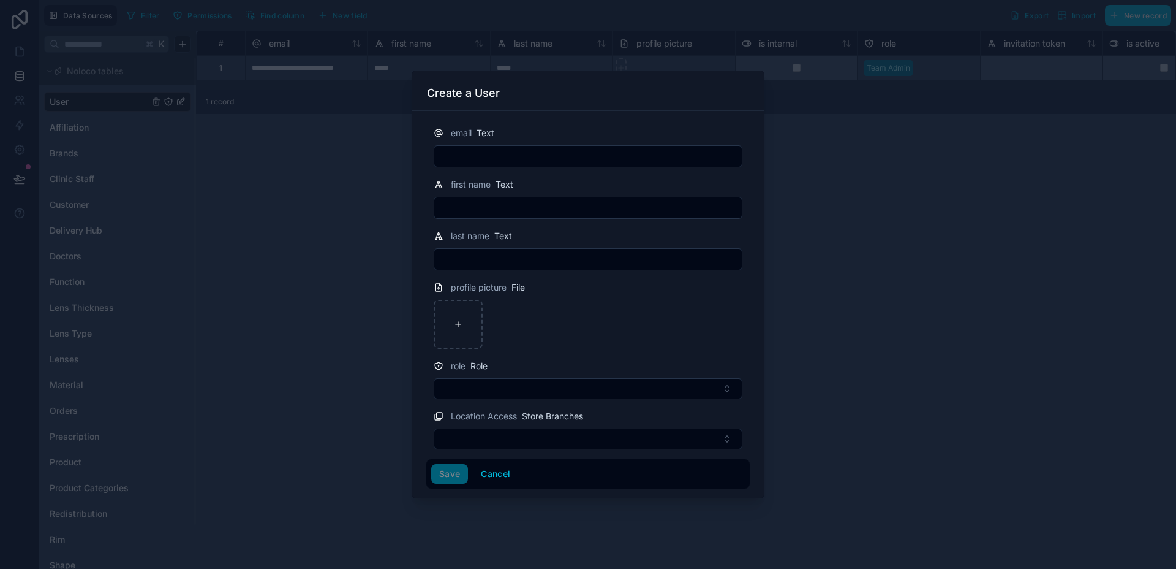
click at [629, 161] on input "text" at bounding box center [588, 156] width 308 height 17
type input "**********"
click at [520, 209] on input "text" at bounding box center [588, 207] width 308 height 17
type input "*"
type input "*********"
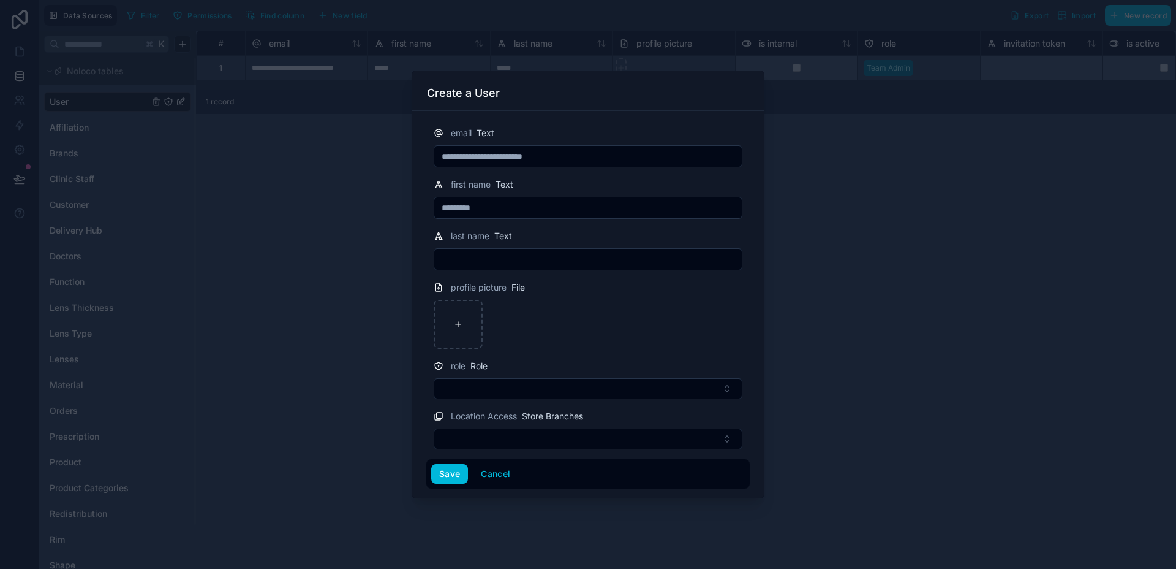
click at [469, 157] on input "**********" at bounding box center [588, 156] width 308 height 17
type input "**********"
click at [519, 248] on div "last name Text" at bounding box center [588, 250] width 324 height 42
click at [510, 256] on input "text" at bounding box center [588, 259] width 308 height 17
type input "******"
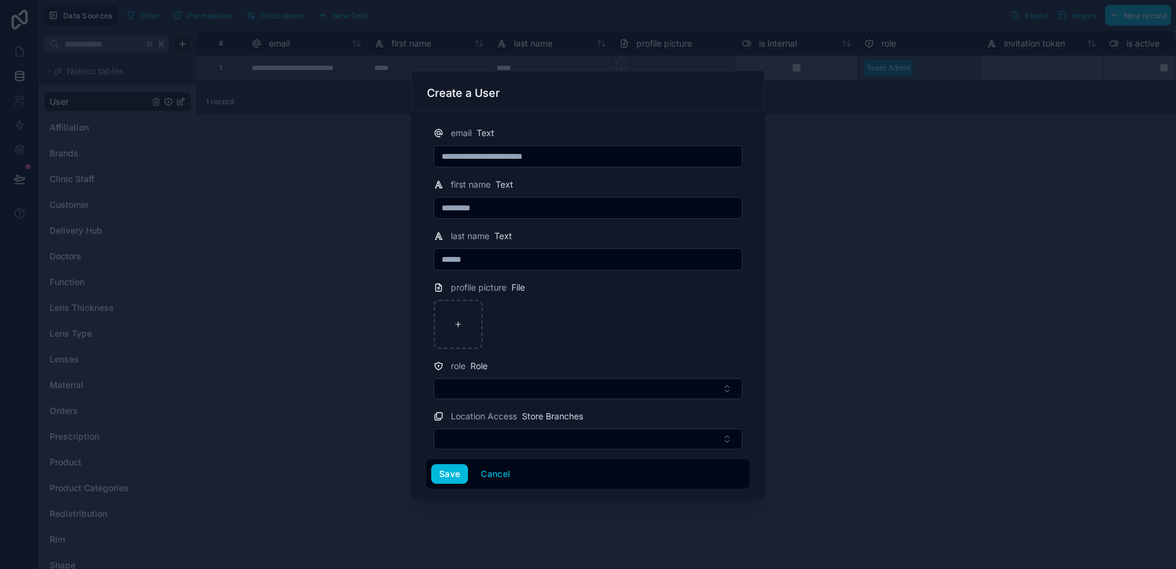
click at [559, 433] on button "Select Button" at bounding box center [588, 438] width 309 height 21
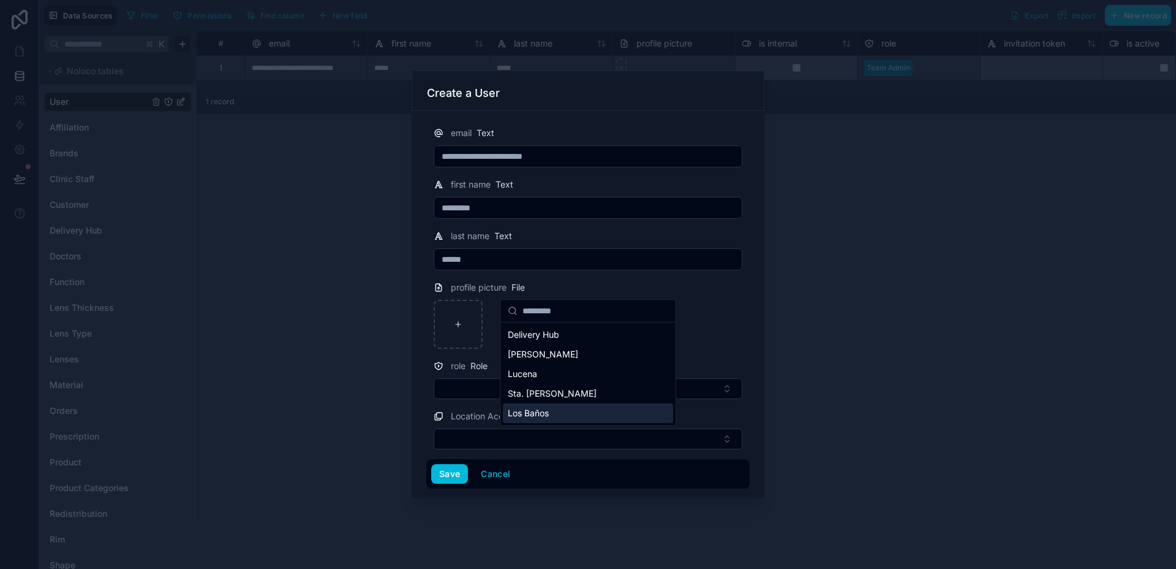
click at [549, 406] on div "Los Baños" at bounding box center [588, 413] width 170 height 20
click at [461, 479] on button "Save" at bounding box center [449, 476] width 37 height 20
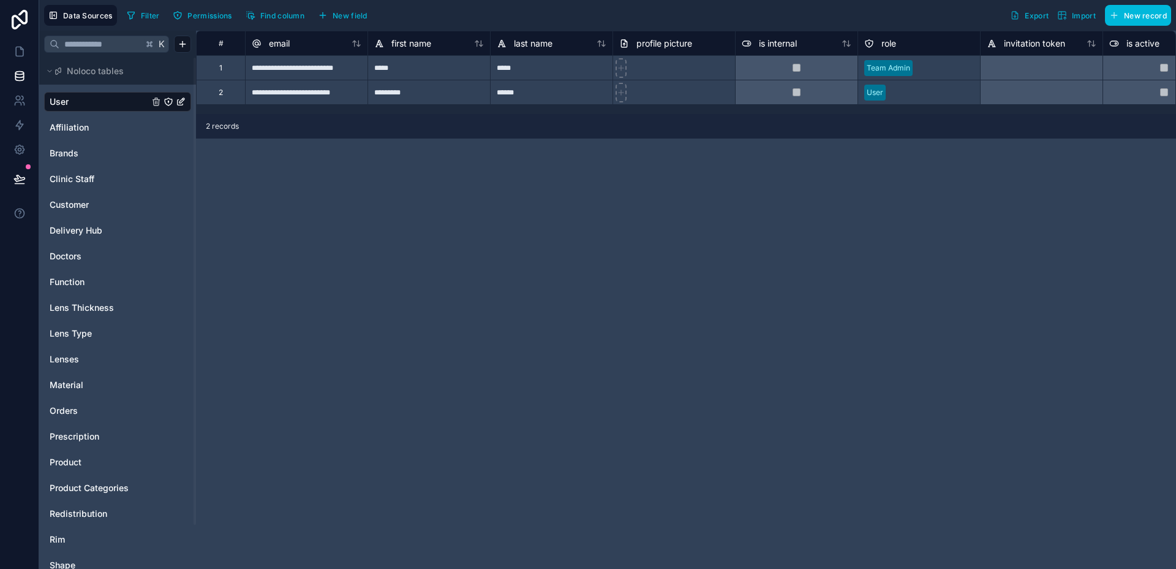
click at [1117, 23] on button "New record" at bounding box center [1138, 15] width 66 height 21
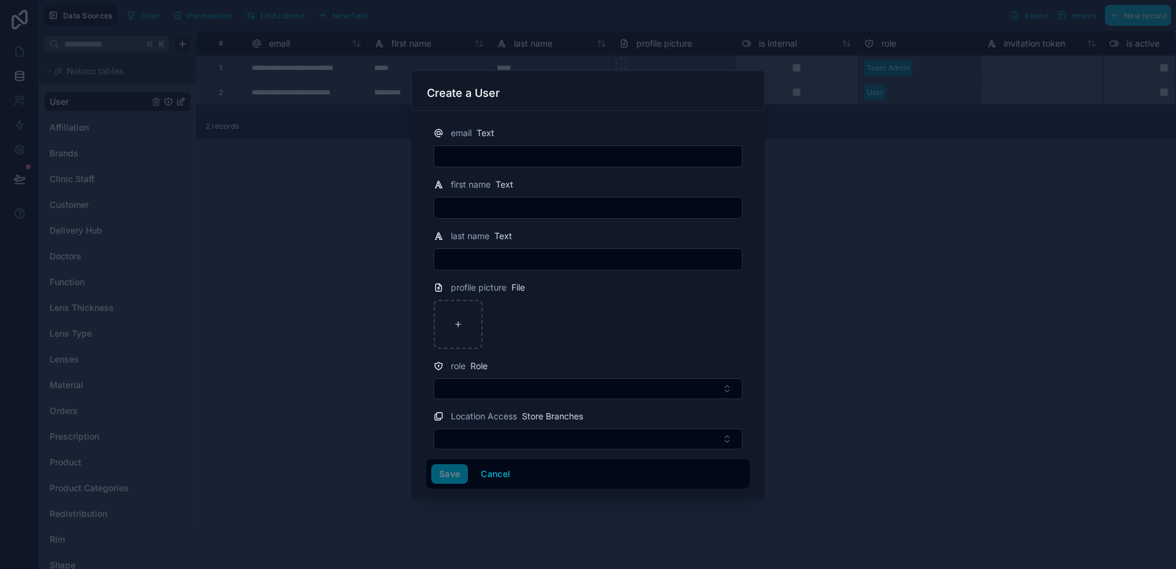
click at [487, 161] on input "text" at bounding box center [588, 156] width 308 height 17
paste input "**********"
drag, startPoint x: 477, startPoint y: 156, endPoint x: 414, endPoint y: 156, distance: 63.7
click at [414, 156] on div "**********" at bounding box center [588, 304] width 353 height 387
type input "**********"
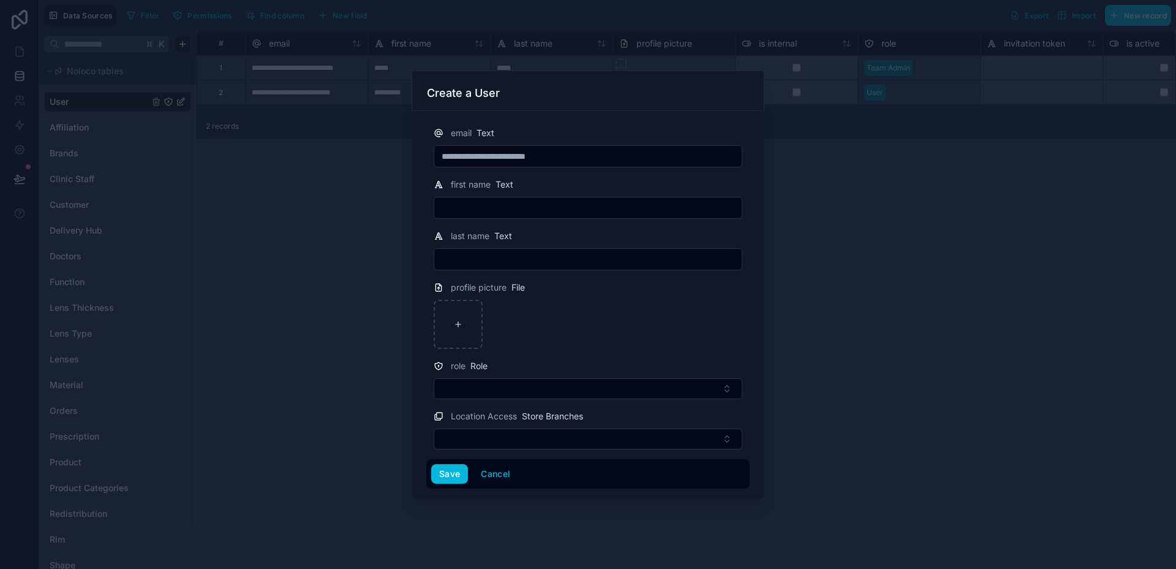
click at [441, 210] on input "text" at bounding box center [588, 207] width 308 height 17
type input "**********"
click at [455, 260] on input "text" at bounding box center [588, 259] width 308 height 17
type input "******"
click at [463, 210] on input "**********" at bounding box center [588, 207] width 308 height 17
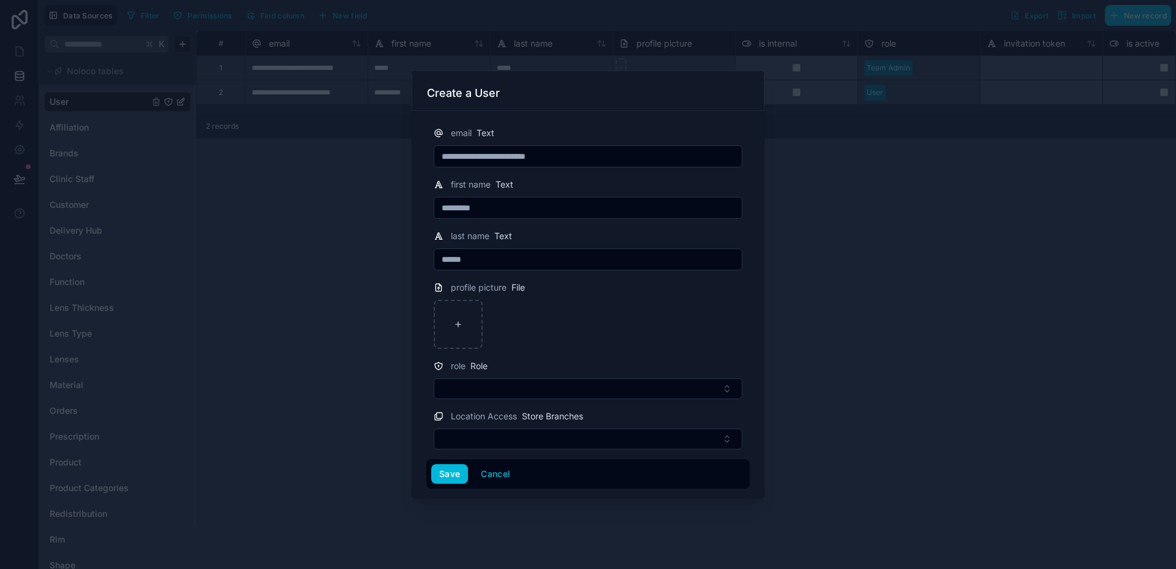
type input "*********"
click at [490, 438] on button "Select Button" at bounding box center [588, 438] width 309 height 21
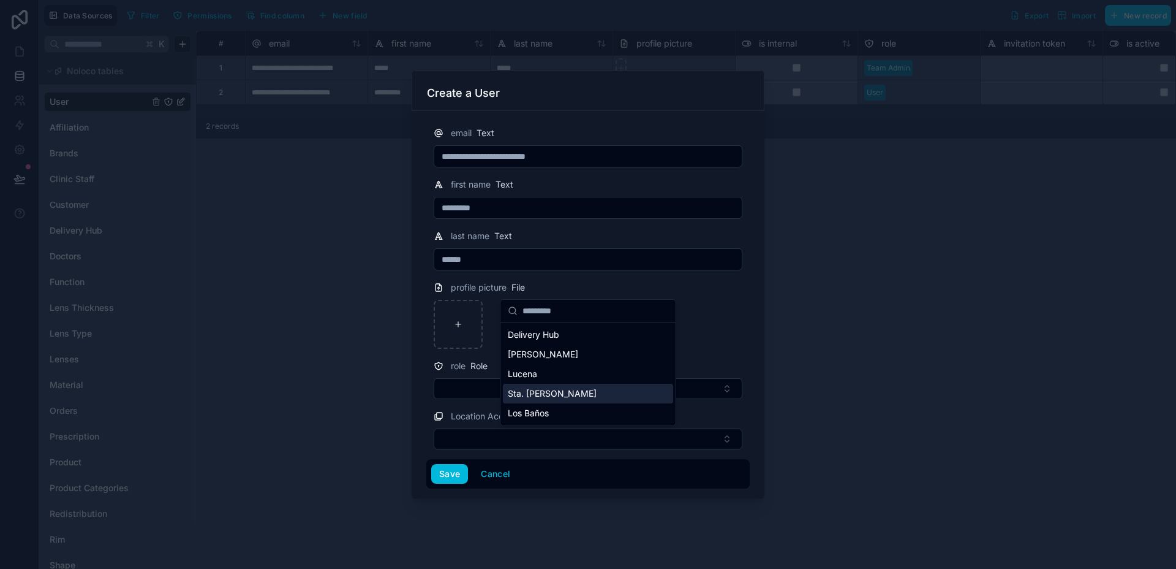
click at [536, 396] on span "Sta. [PERSON_NAME]" at bounding box center [552, 393] width 89 height 12
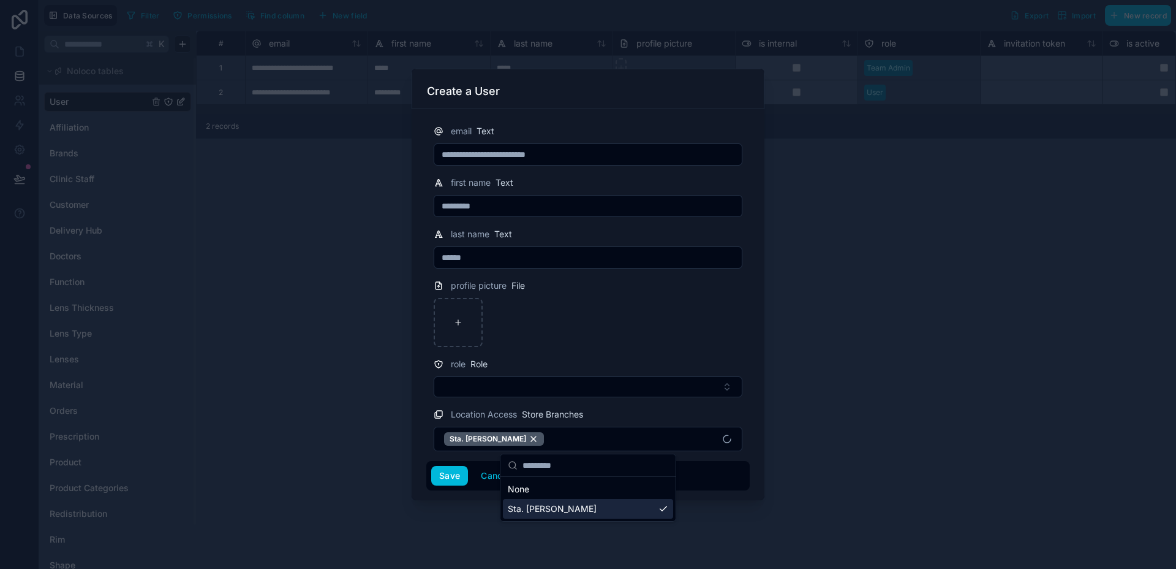
click at [480, 385] on button "Select Button" at bounding box center [588, 386] width 309 height 21
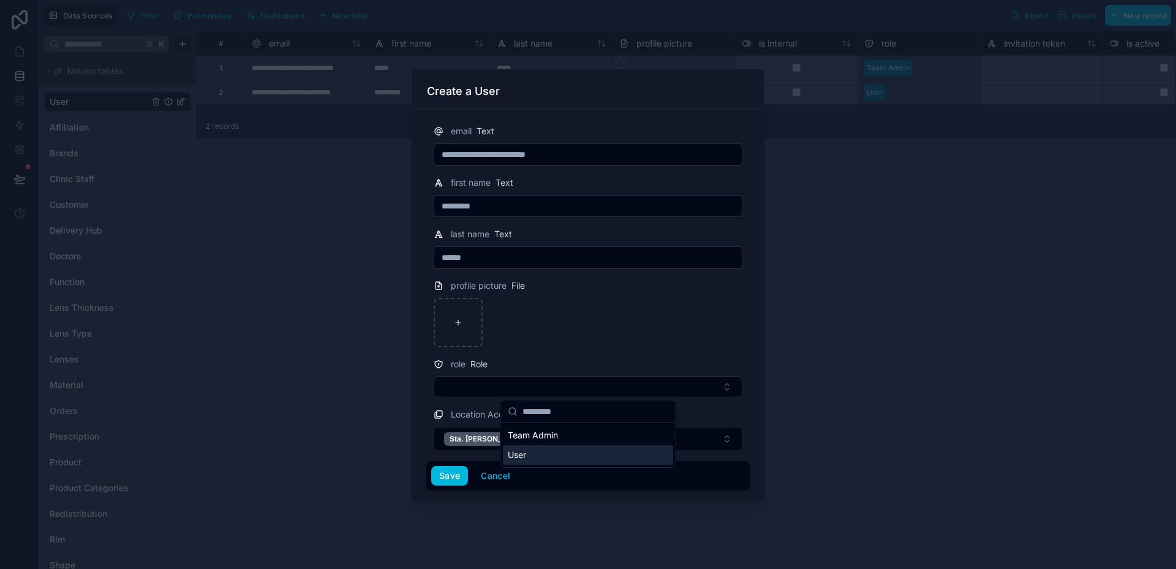
click at [536, 452] on div "User" at bounding box center [588, 455] width 170 height 20
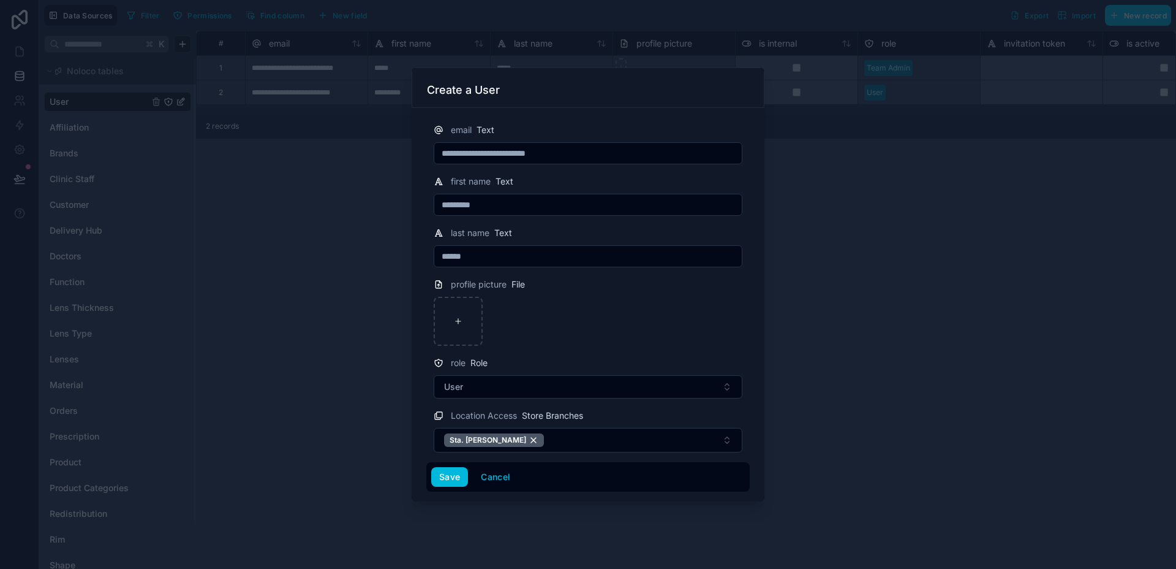
click at [436, 479] on button "Save" at bounding box center [449, 477] width 37 height 20
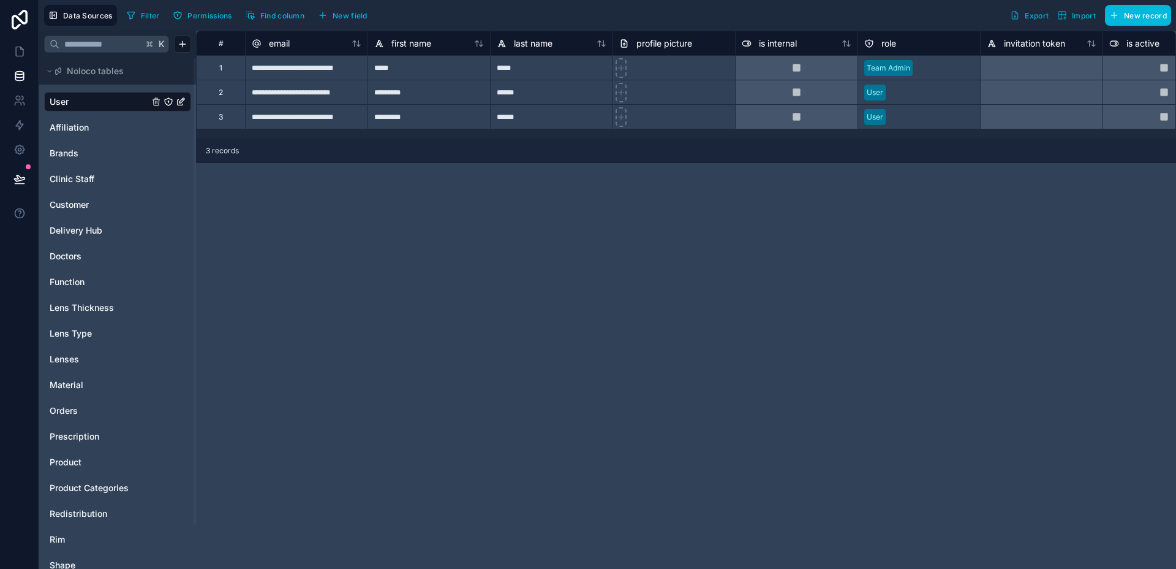
click at [909, 115] on div at bounding box center [932, 117] width 83 height 12
click at [912, 96] on div at bounding box center [932, 92] width 83 height 12
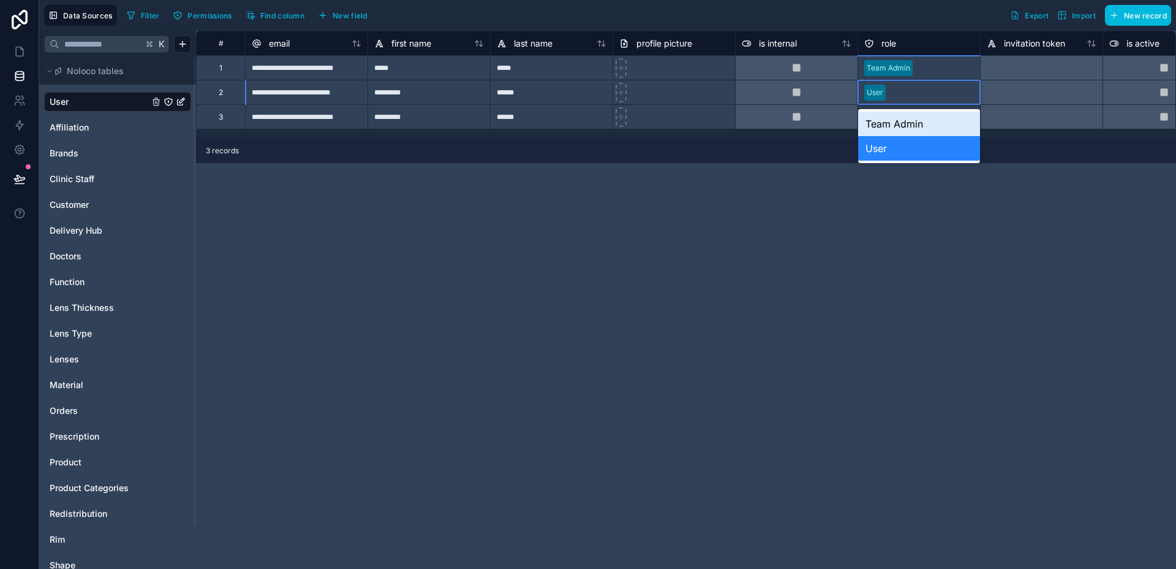
click at [912, 96] on div at bounding box center [932, 92] width 83 height 12
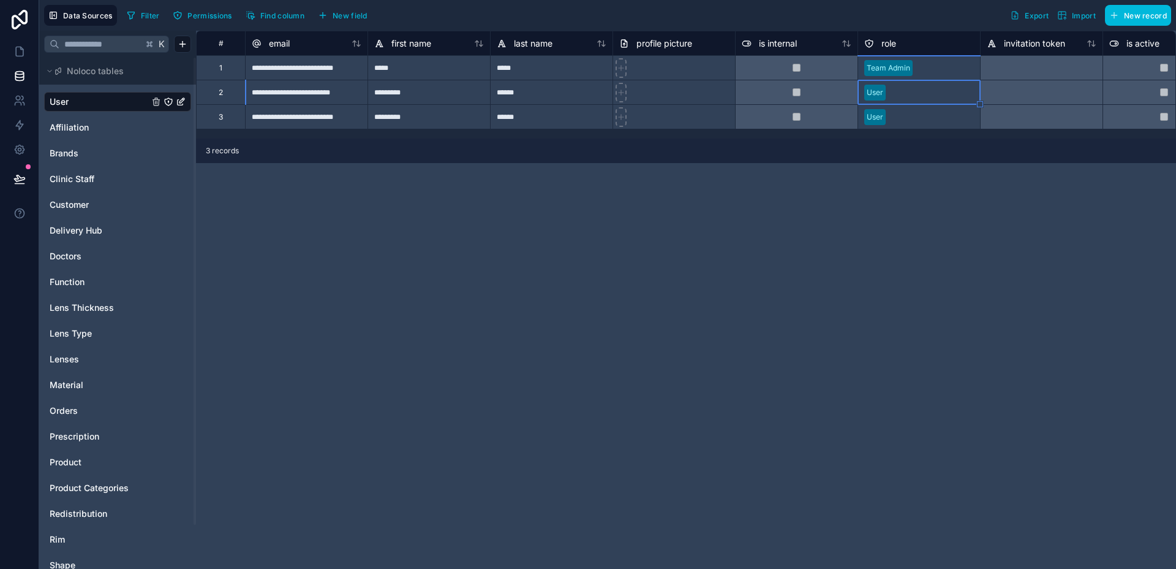
click at [888, 233] on div "**********" at bounding box center [686, 300] width 980 height 538
click at [1120, 23] on button "New record" at bounding box center [1138, 15] width 66 height 21
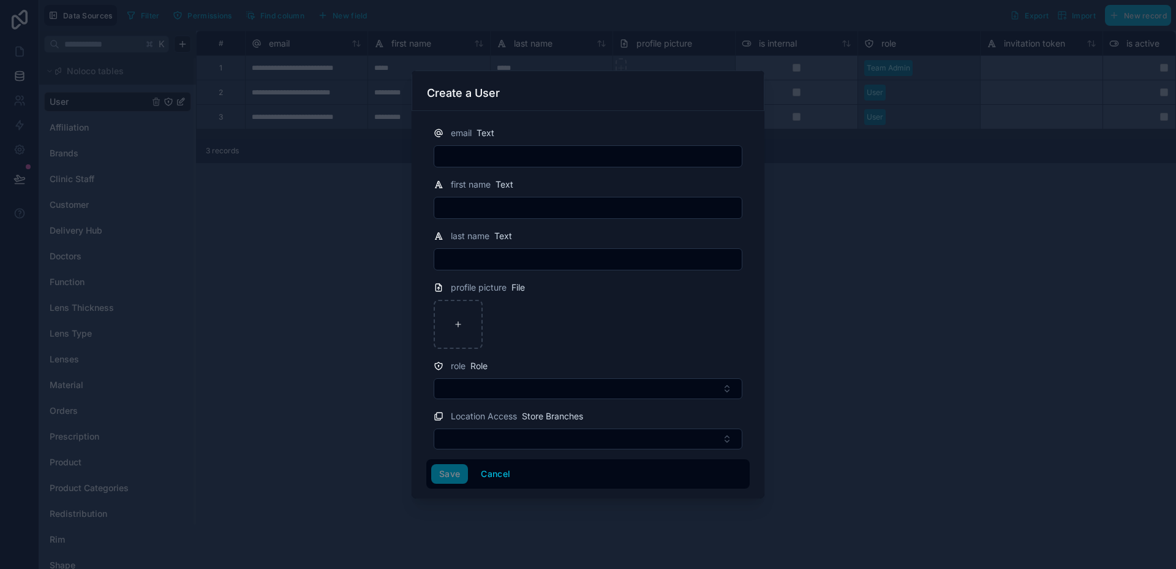
click at [560, 161] on input "text" at bounding box center [588, 156] width 308 height 17
paste input "**********"
drag, startPoint x: 479, startPoint y: 155, endPoint x: 439, endPoint y: 155, distance: 39.8
click at [439, 155] on input "**********" at bounding box center [588, 156] width 308 height 17
type input "**********"
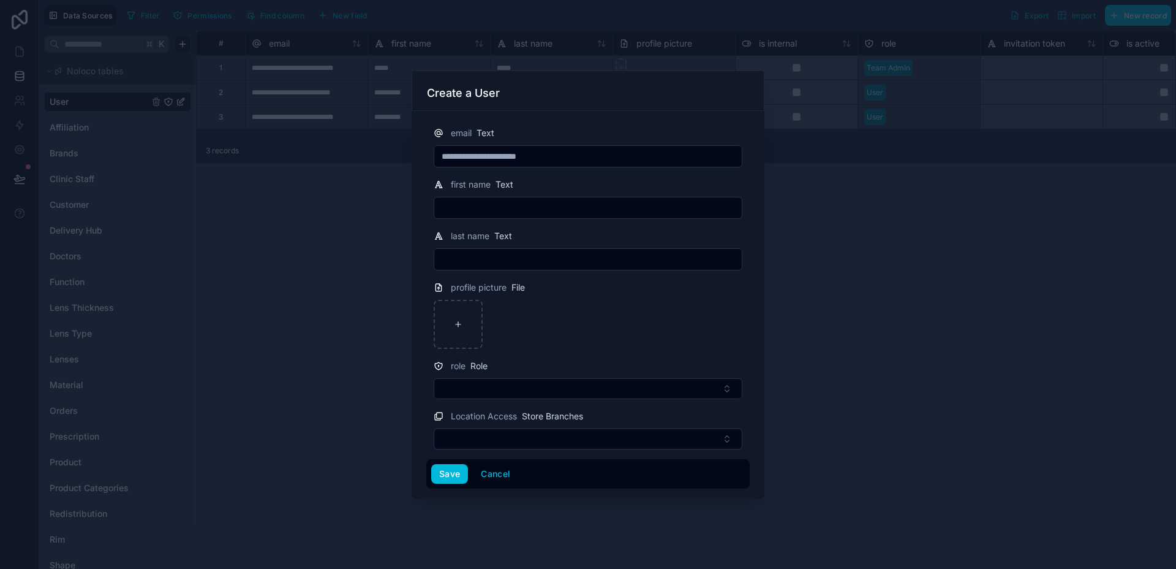
click at [462, 202] on input "text" at bounding box center [588, 207] width 308 height 17
type input "******"
click at [542, 395] on button "Select Button" at bounding box center [588, 388] width 309 height 21
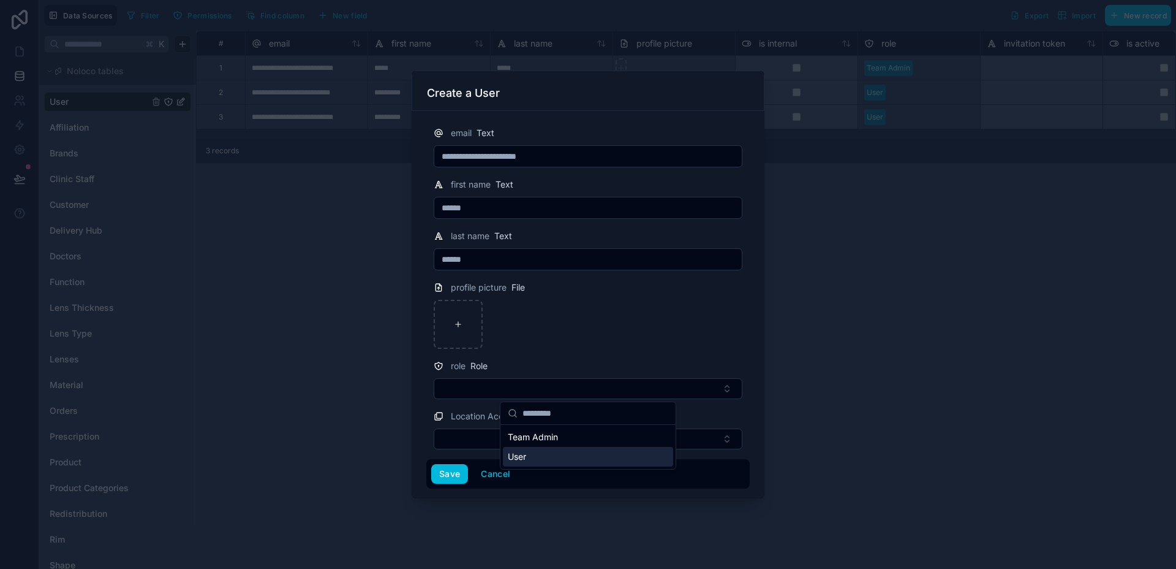
click at [535, 455] on div "User" at bounding box center [588, 457] width 170 height 20
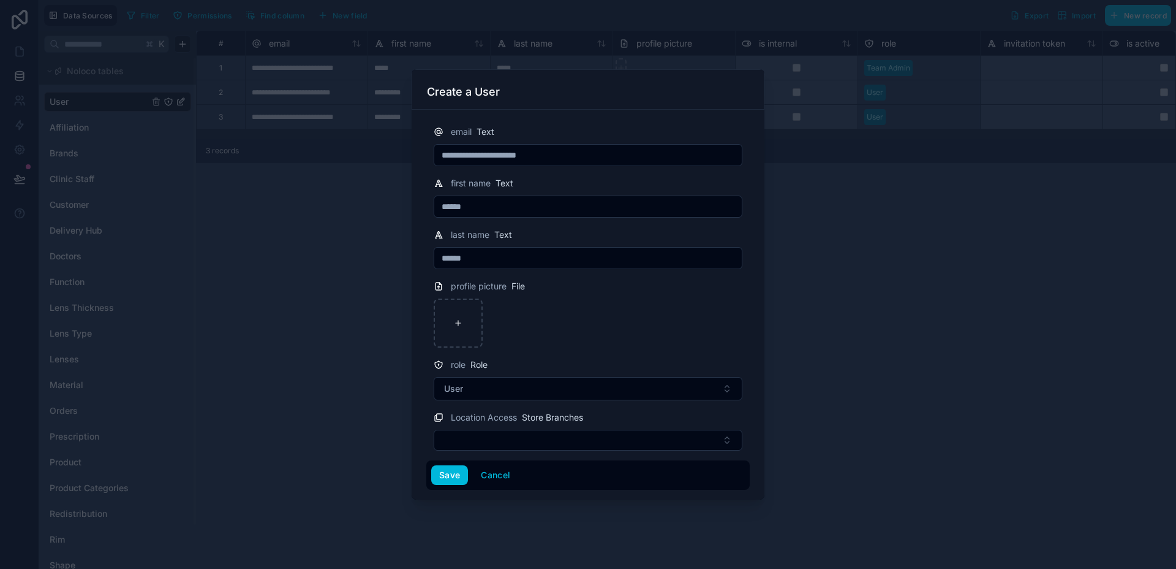
click at [524, 445] on button "Select Button" at bounding box center [588, 440] width 309 height 21
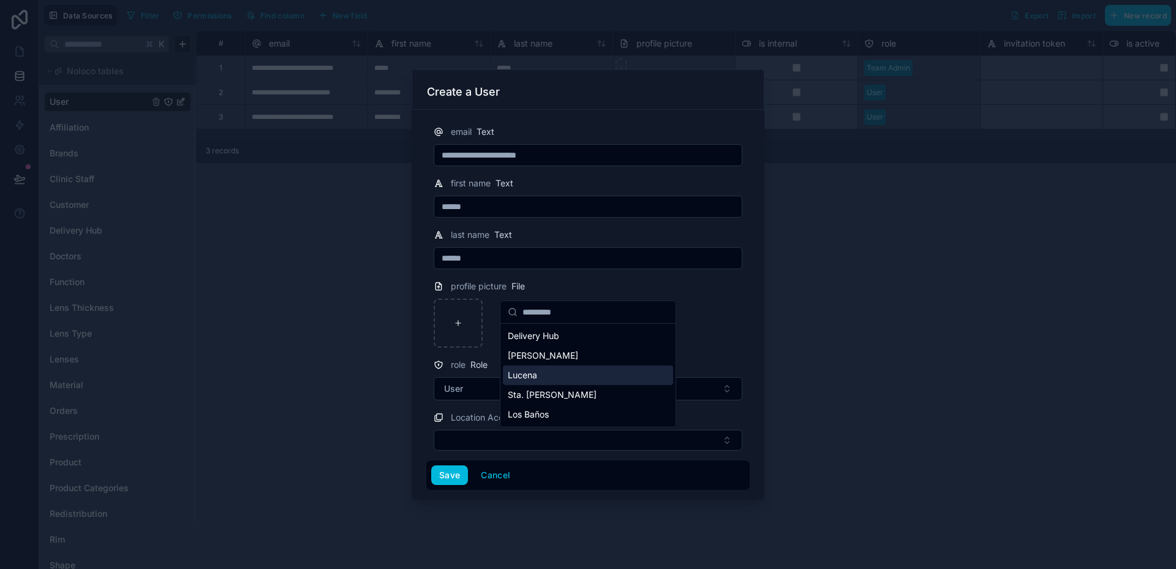
click at [540, 380] on div "Lucena" at bounding box center [588, 375] width 170 height 20
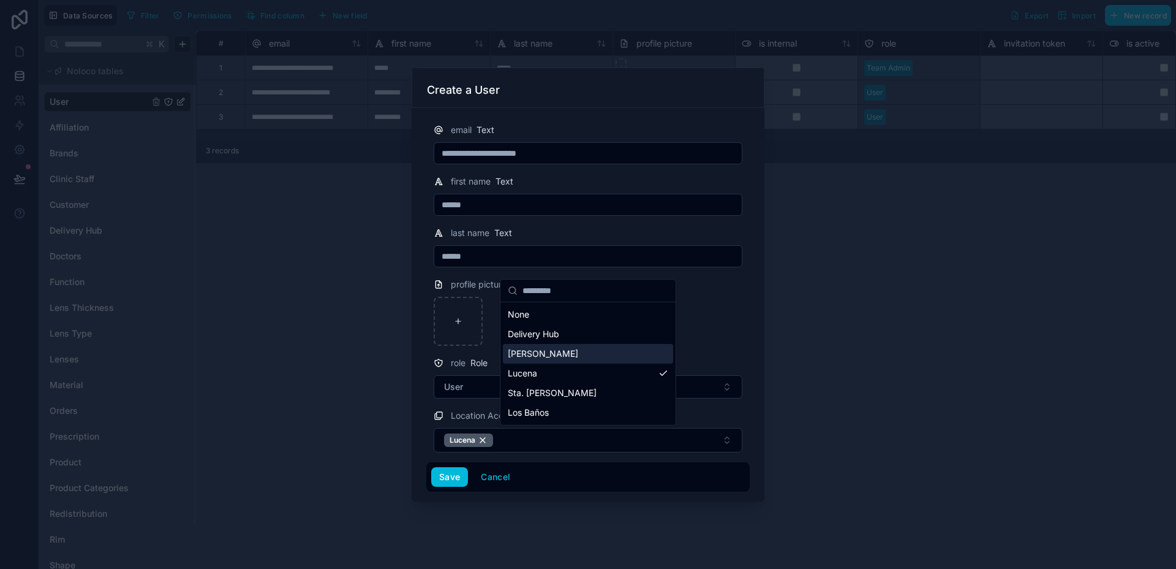
click at [707, 327] on div at bounding box center [588, 321] width 309 height 49
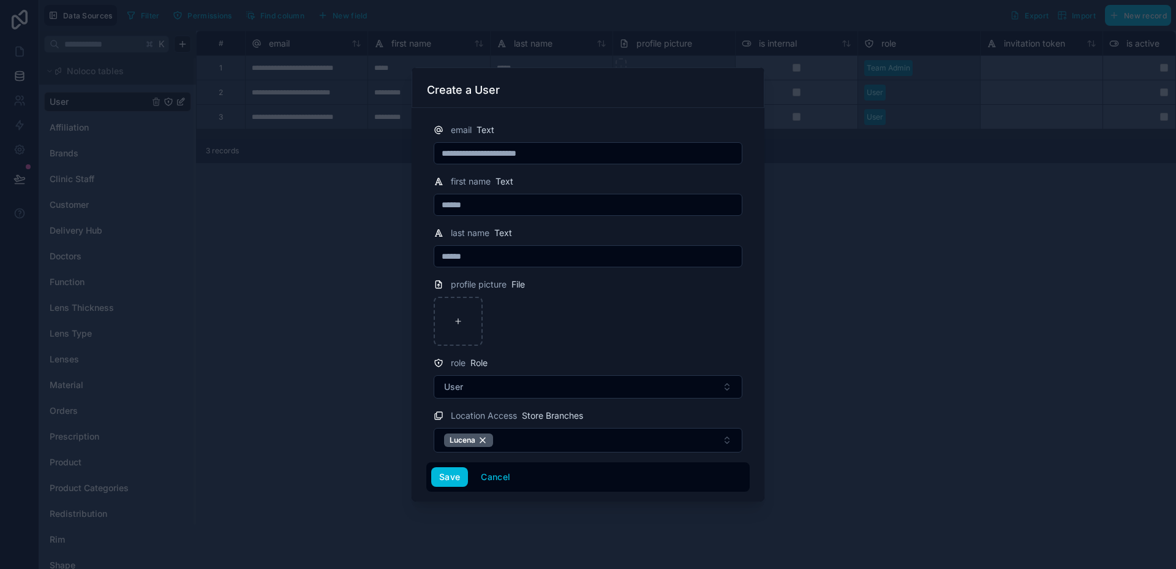
click at [453, 469] on button "Save" at bounding box center [449, 477] width 37 height 20
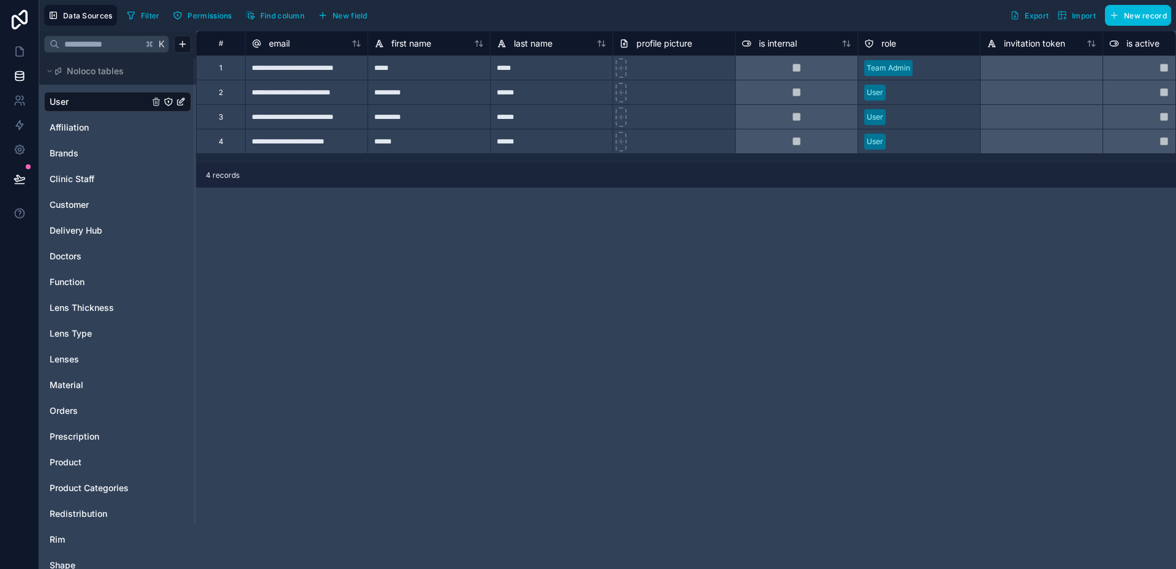
click at [1118, 12] on icon "button" at bounding box center [1115, 15] width 10 height 10
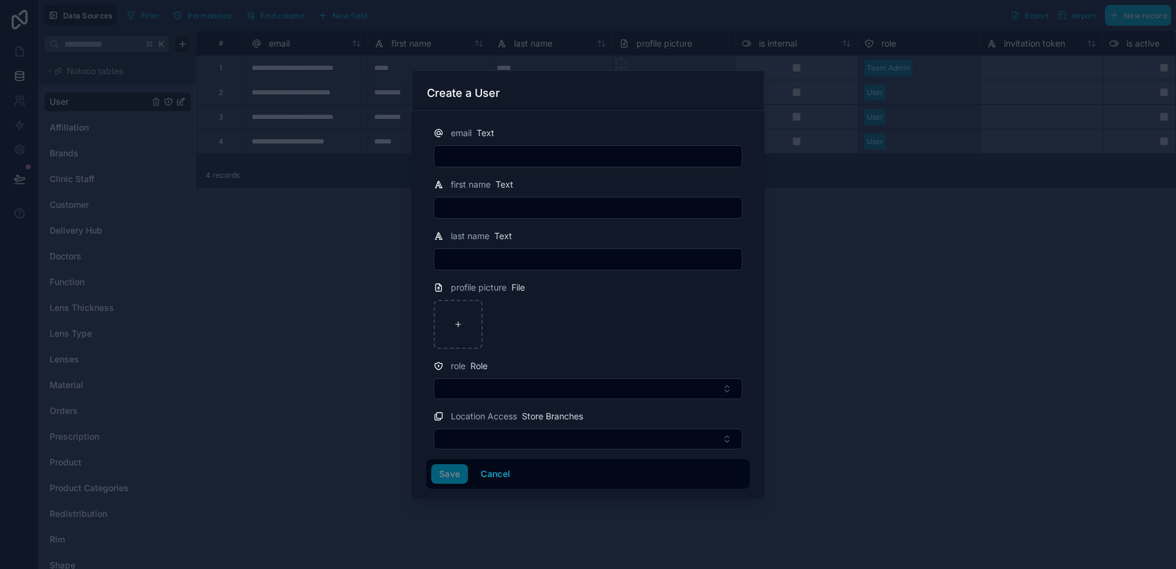
click at [517, 160] on input "text" at bounding box center [588, 156] width 308 height 17
paste input "**********"
drag, startPoint x: 479, startPoint y: 154, endPoint x: 425, endPoint y: 154, distance: 53.9
click at [425, 154] on div "**********" at bounding box center [588, 304] width 353 height 387
type input "**********"
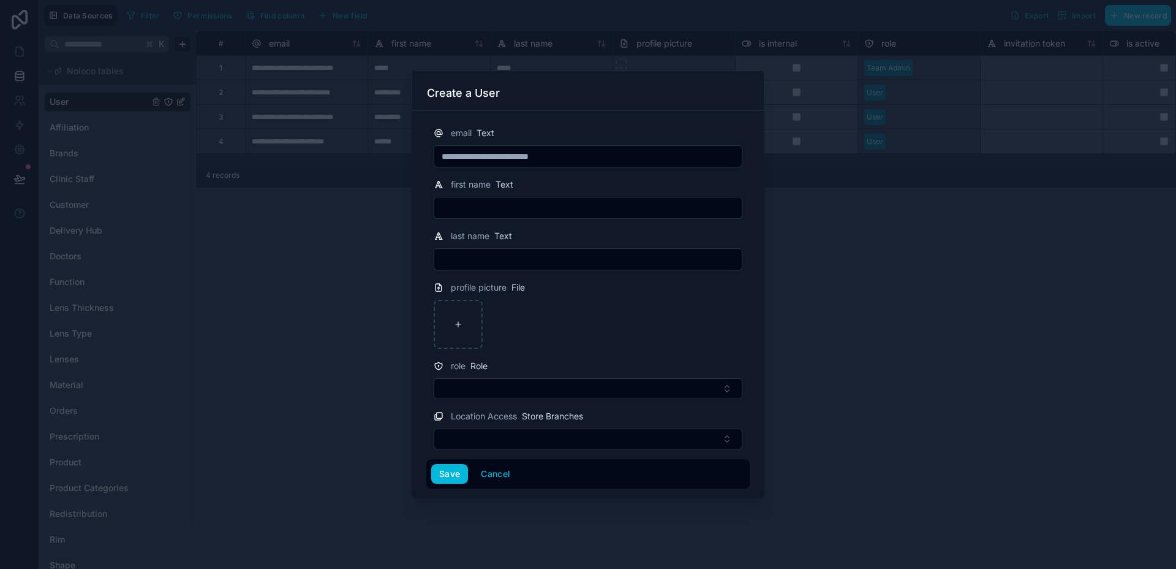
click at [487, 206] on input "text" at bounding box center [588, 207] width 308 height 17
type input "*"
type input "**********"
type input "******"
click at [509, 381] on button "Select Button" at bounding box center [588, 388] width 309 height 21
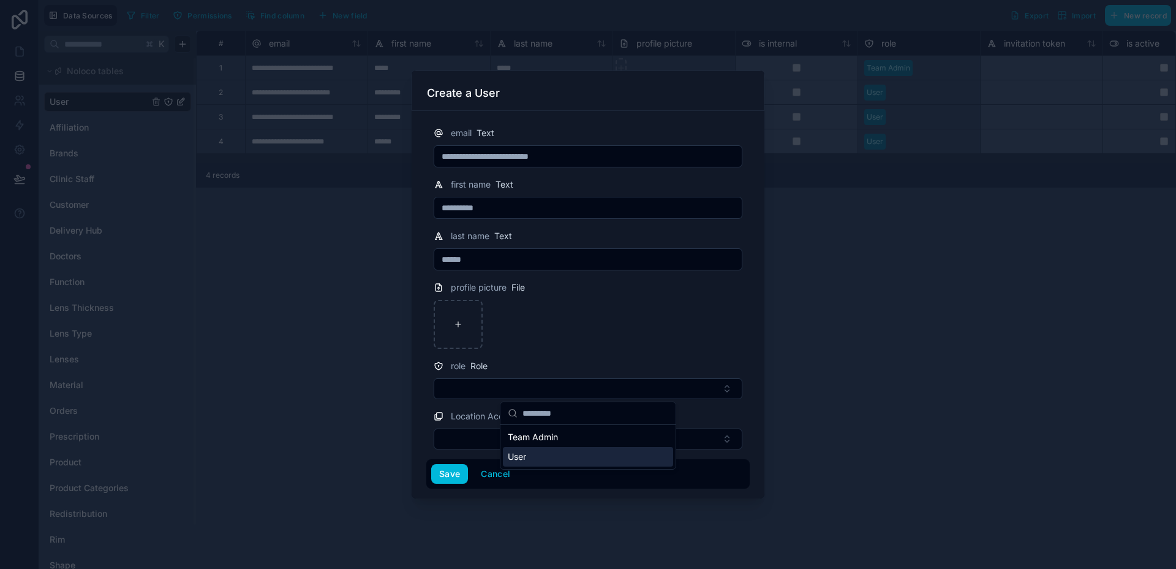
click at [532, 456] on div "User" at bounding box center [588, 457] width 170 height 20
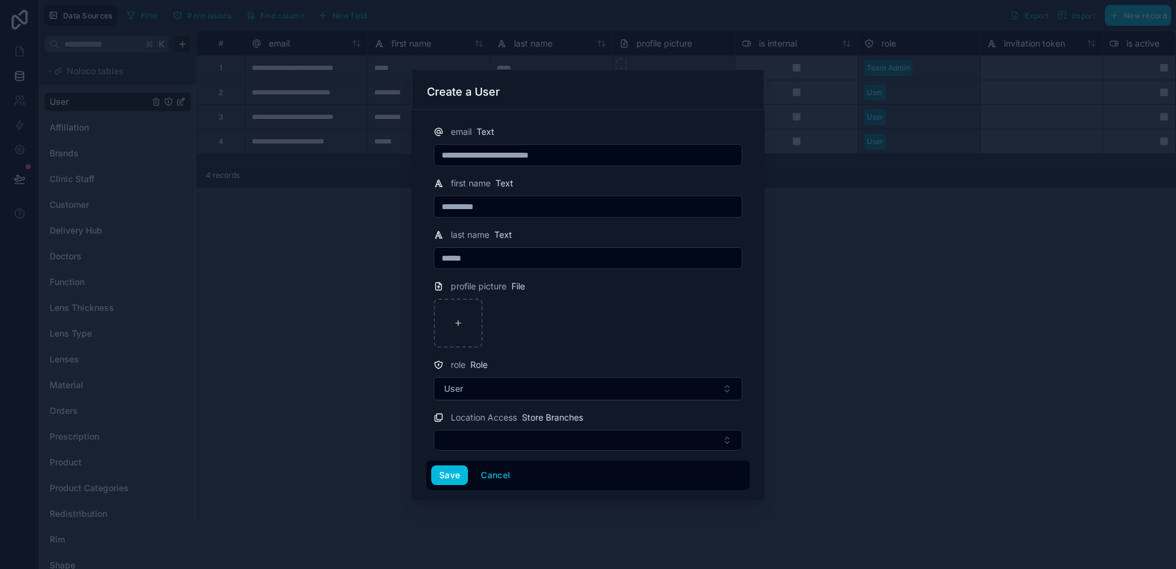
click at [498, 444] on button "Select Button" at bounding box center [588, 440] width 309 height 21
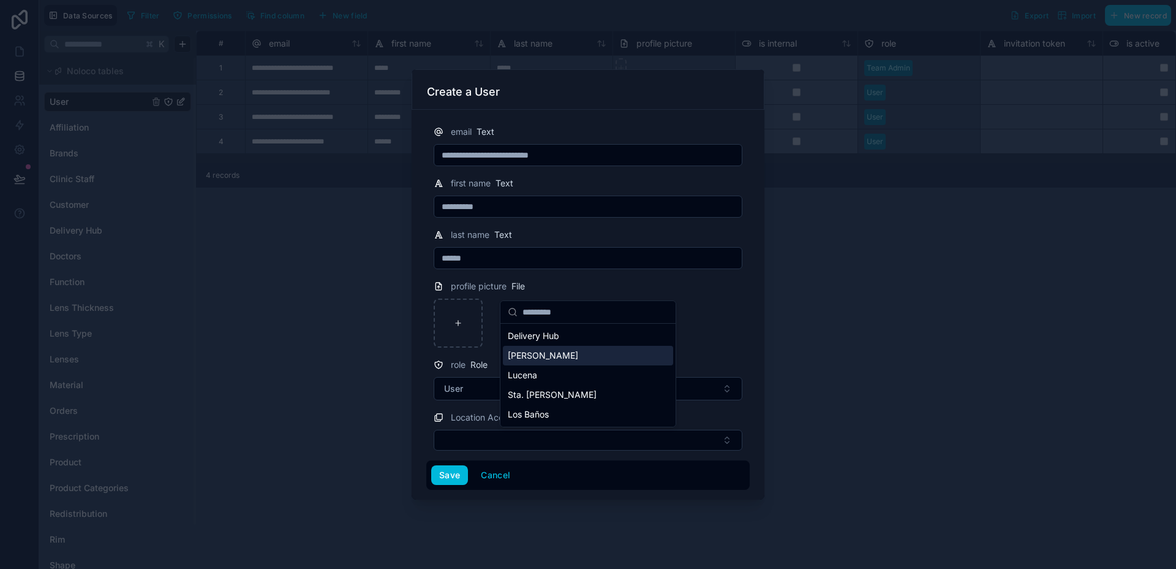
click at [542, 357] on span "[PERSON_NAME]" at bounding box center [543, 355] width 70 height 12
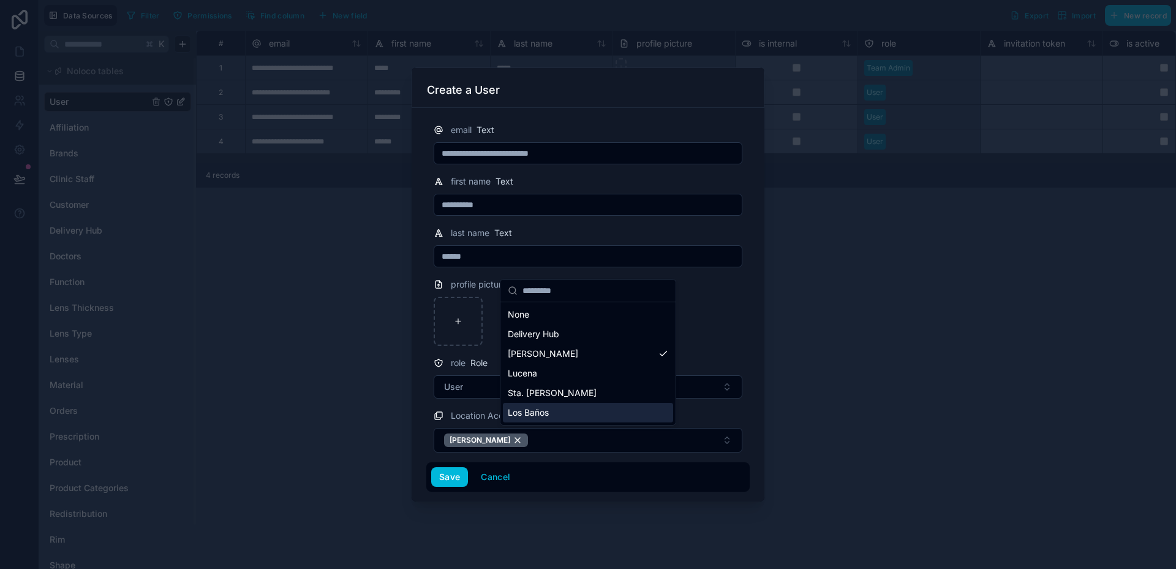
click at [447, 482] on button "Save" at bounding box center [449, 477] width 37 height 20
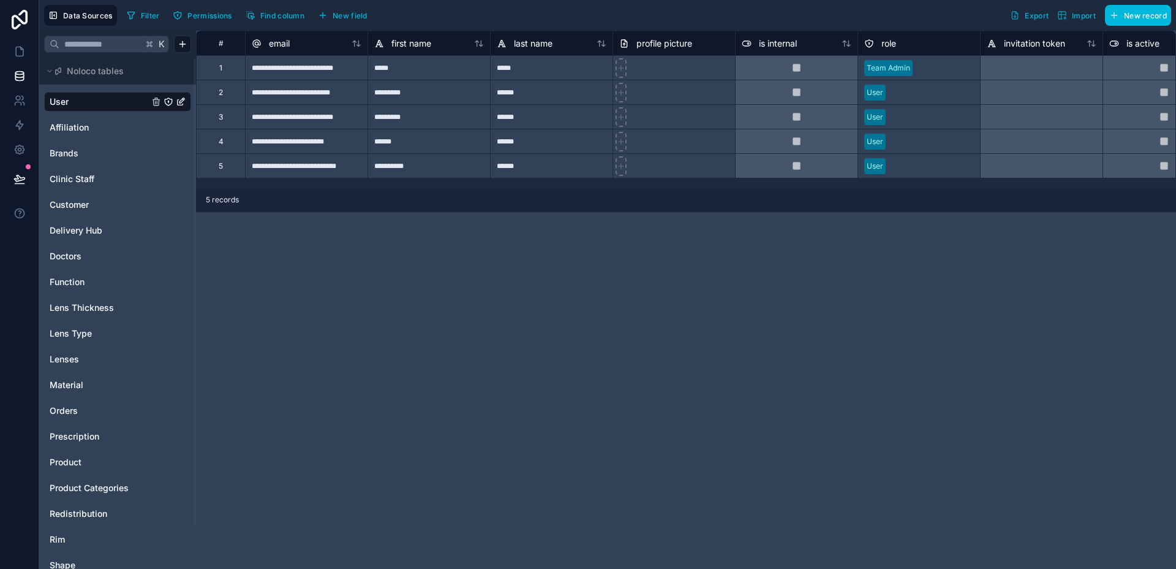
click at [837, 235] on div "**********" at bounding box center [686, 300] width 980 height 538
click at [13, 56] on icon at bounding box center [19, 51] width 12 height 12
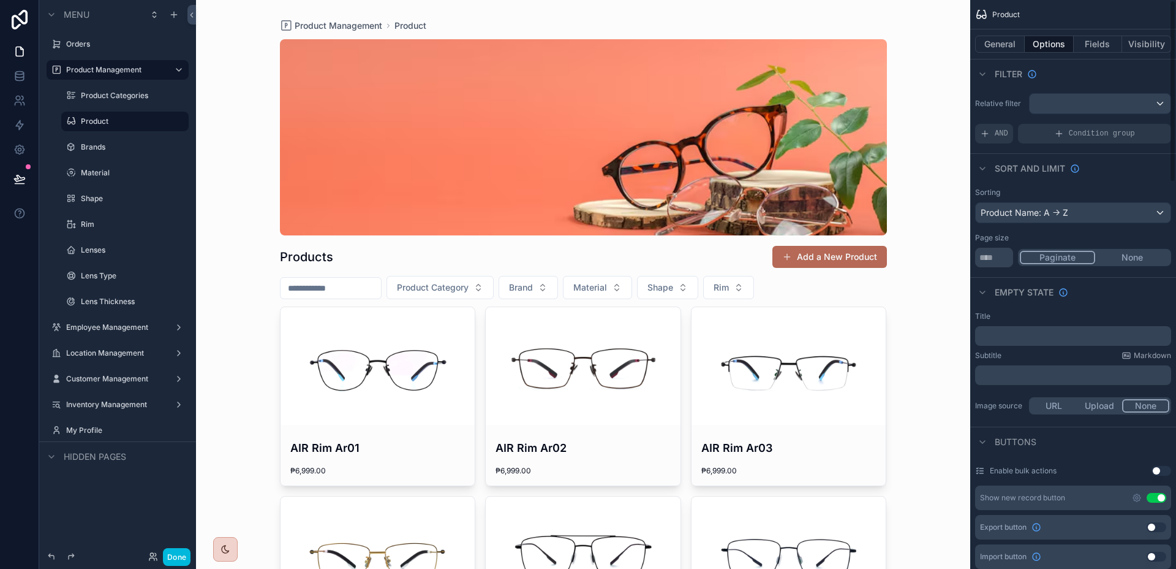
click at [1145, 50] on button "Visibility" at bounding box center [1147, 44] width 49 height 17
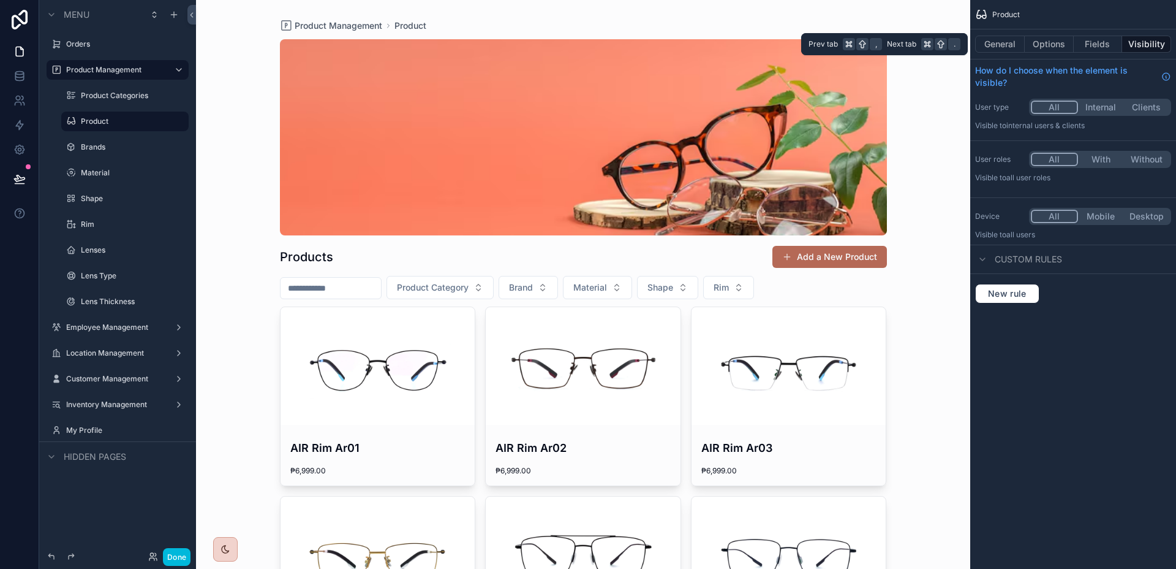
click at [1051, 45] on button "Options" at bounding box center [1049, 44] width 49 height 17
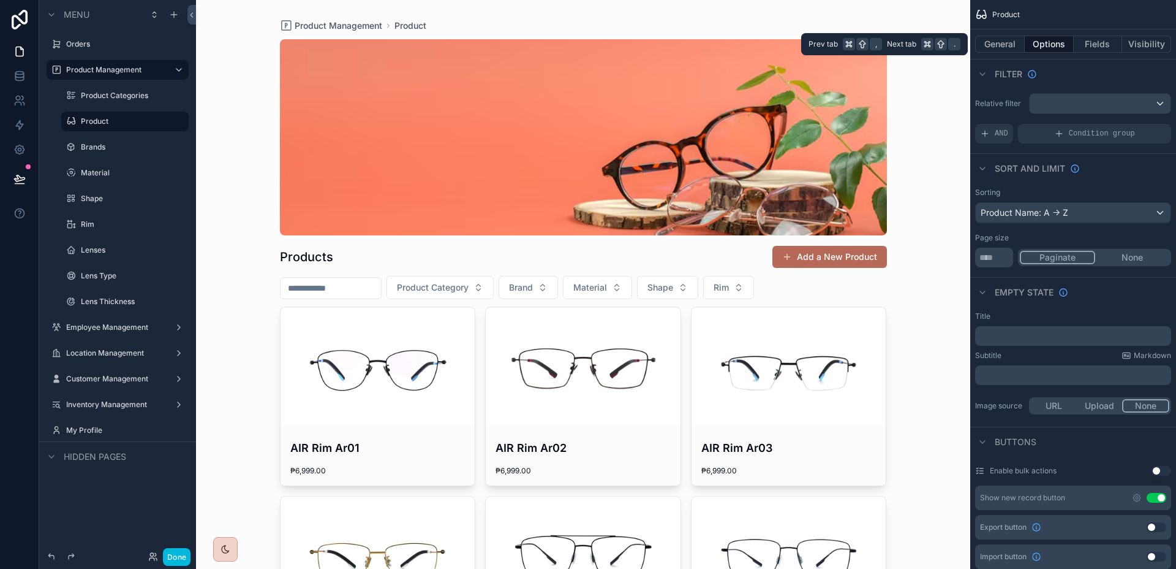
click at [1009, 45] on button "General" at bounding box center [1000, 44] width 50 height 17
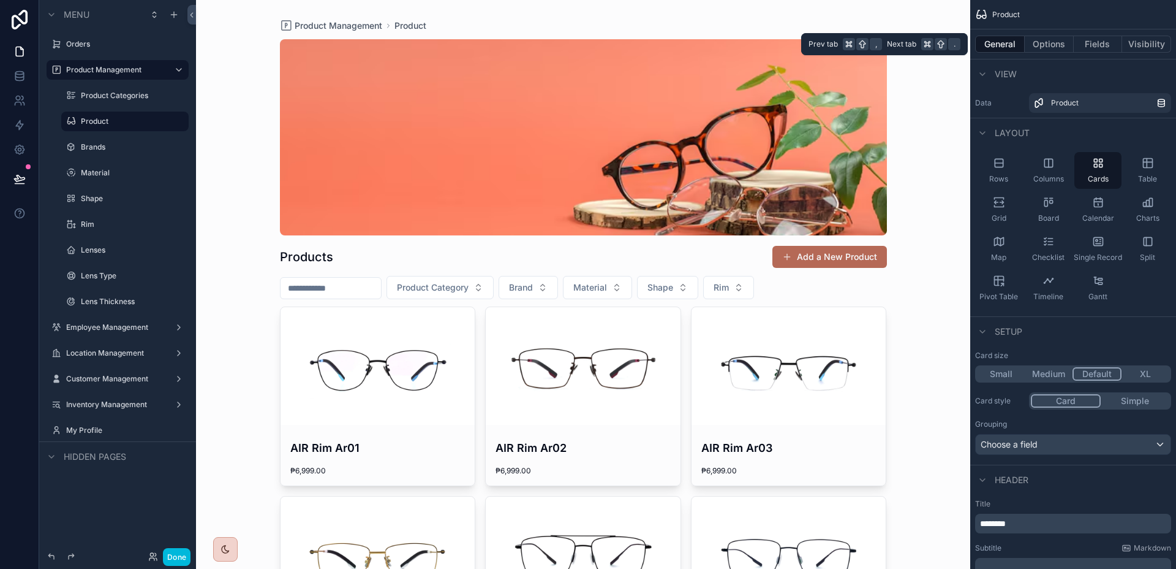
click at [1051, 47] on button "Options" at bounding box center [1049, 44] width 49 height 17
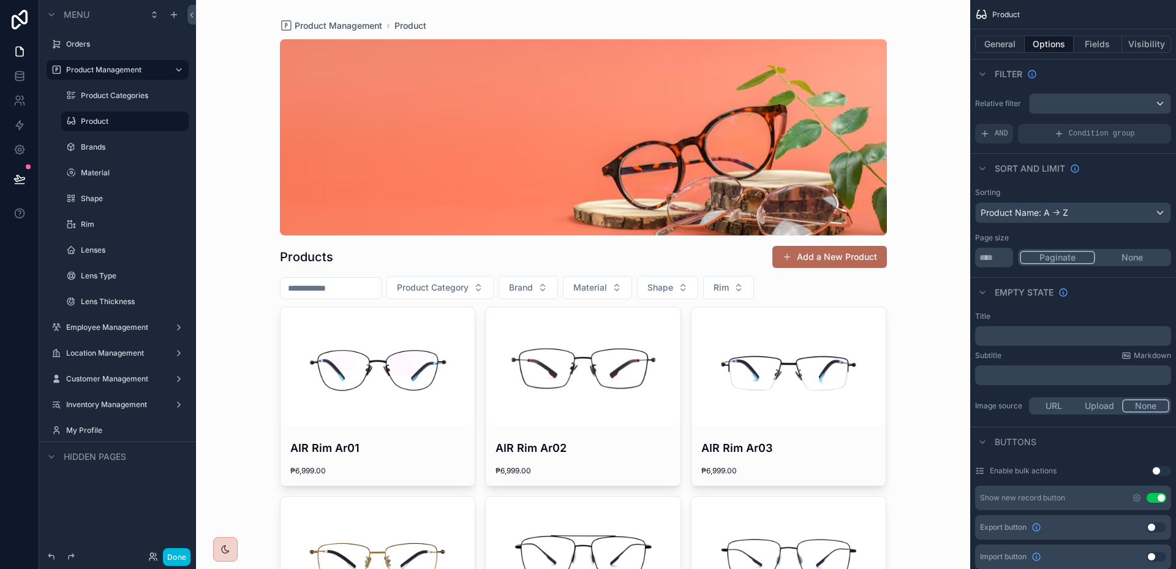
drag, startPoint x: 1082, startPoint y: 91, endPoint x: 1085, endPoint y: 96, distance: 6.3
click at [1082, 91] on div "Relative filter AND Condition group" at bounding box center [1074, 118] width 206 height 60
click at [1085, 96] on div "scrollable content" at bounding box center [1100, 104] width 141 height 20
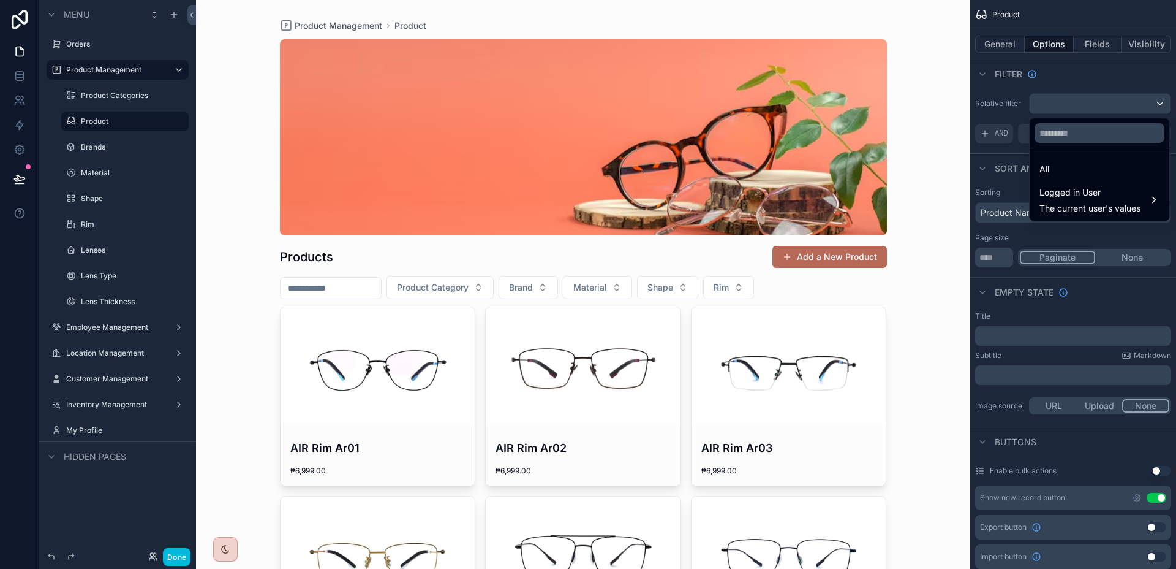
click at [1086, 194] on span "Logged in User" at bounding box center [1090, 192] width 101 height 15
click at [1026, 119] on div "scrollable content" at bounding box center [588, 284] width 1176 height 569
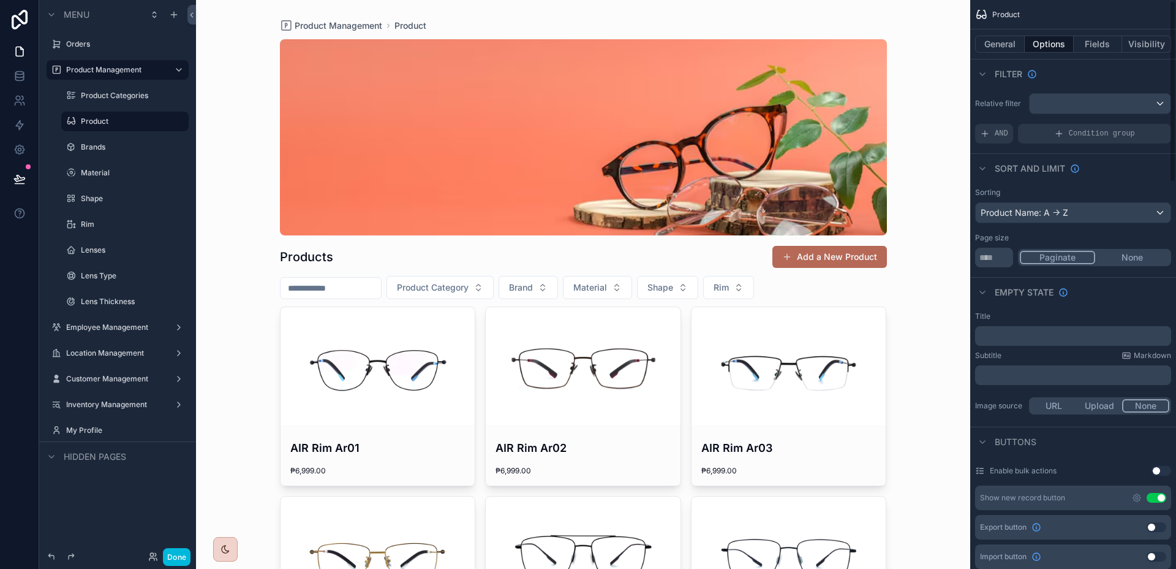
click at [1088, 145] on div "Relative filter AND Condition group" at bounding box center [1074, 118] width 206 height 60
click at [1088, 139] on div "Condition group" at bounding box center [1094, 134] width 153 height 20
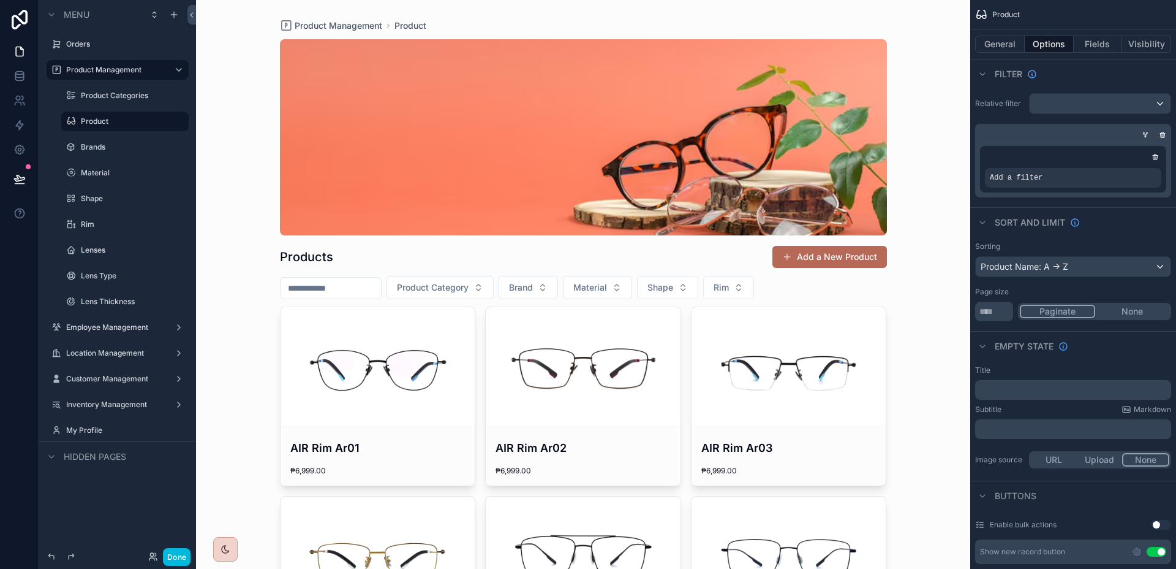
click at [0, 0] on icon "scrollable content" at bounding box center [0, 0] width 0 height 0
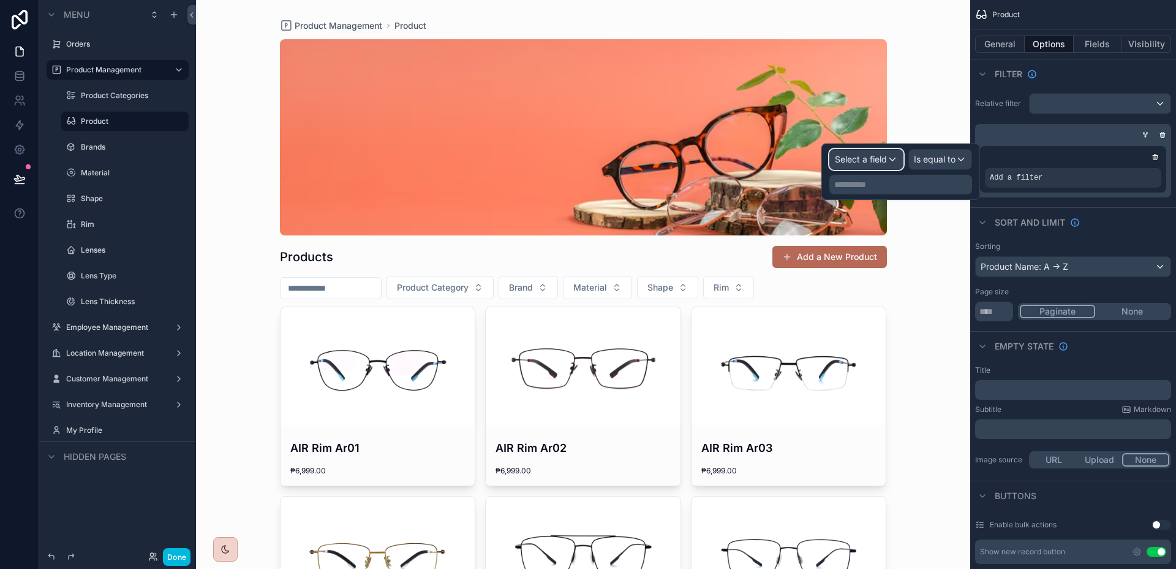
click at [882, 154] on span "Select a field" at bounding box center [861, 159] width 52 height 10
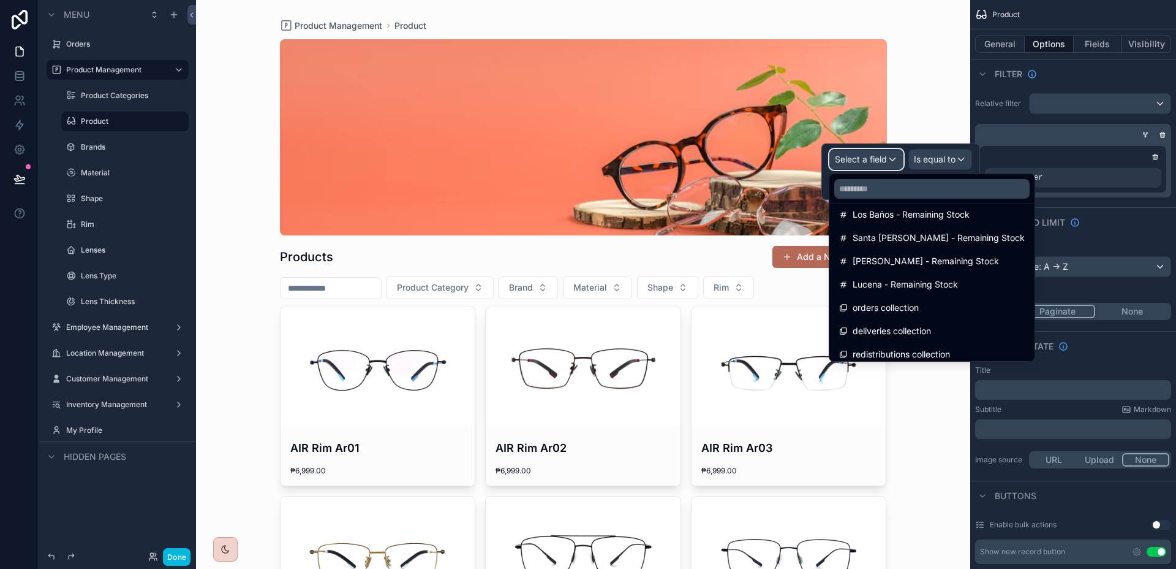
scroll to position [576, 0]
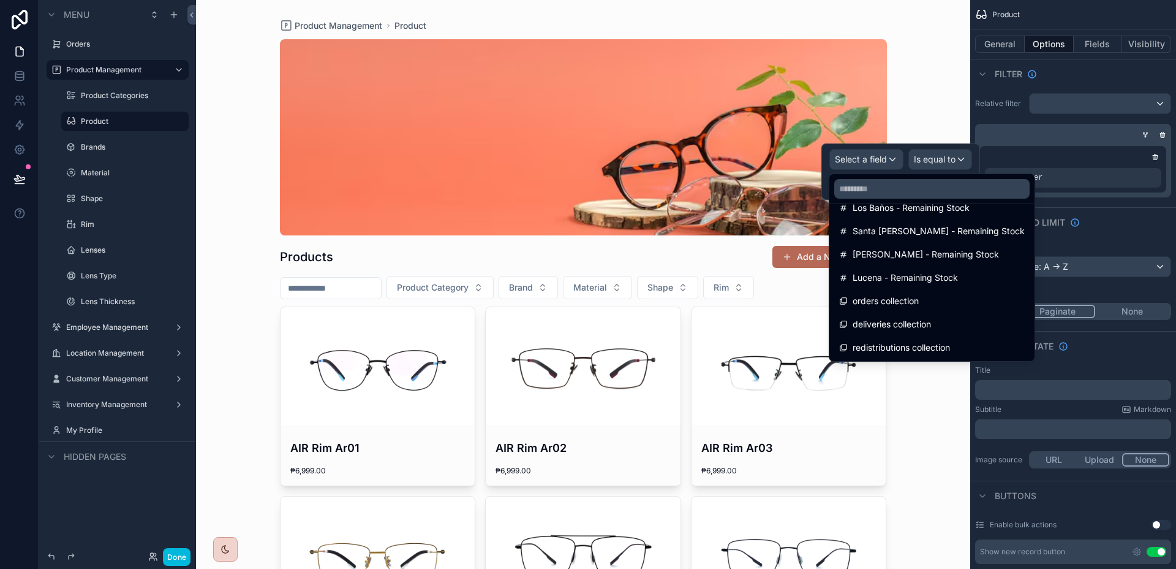
click at [1100, 210] on div "Sort And Limit" at bounding box center [1074, 221] width 206 height 29
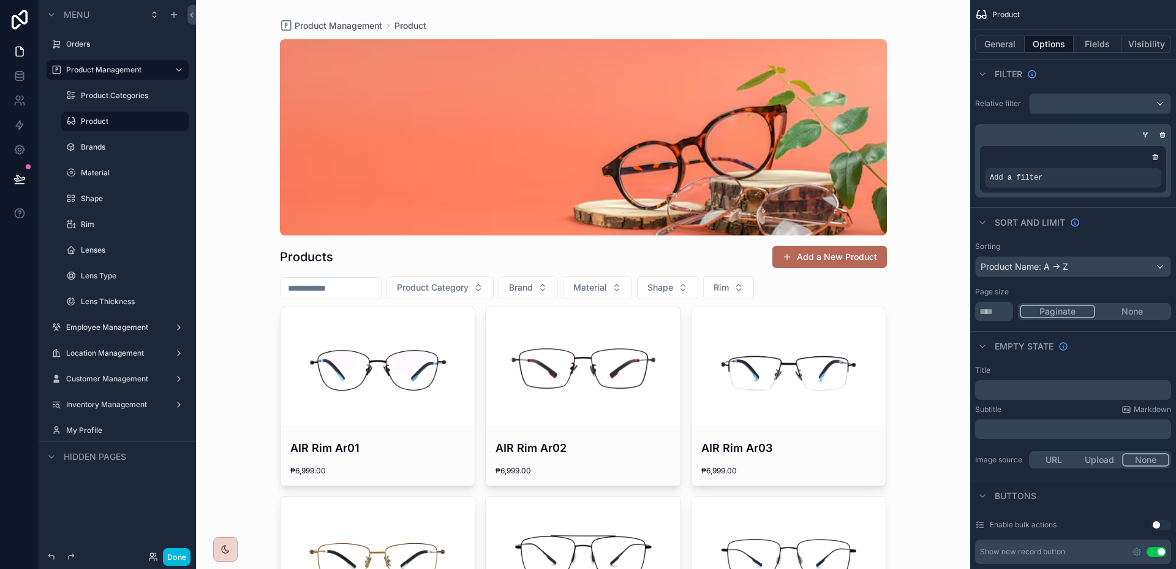
click at [1161, 154] on div "scrollable content" at bounding box center [1155, 157] width 12 height 12
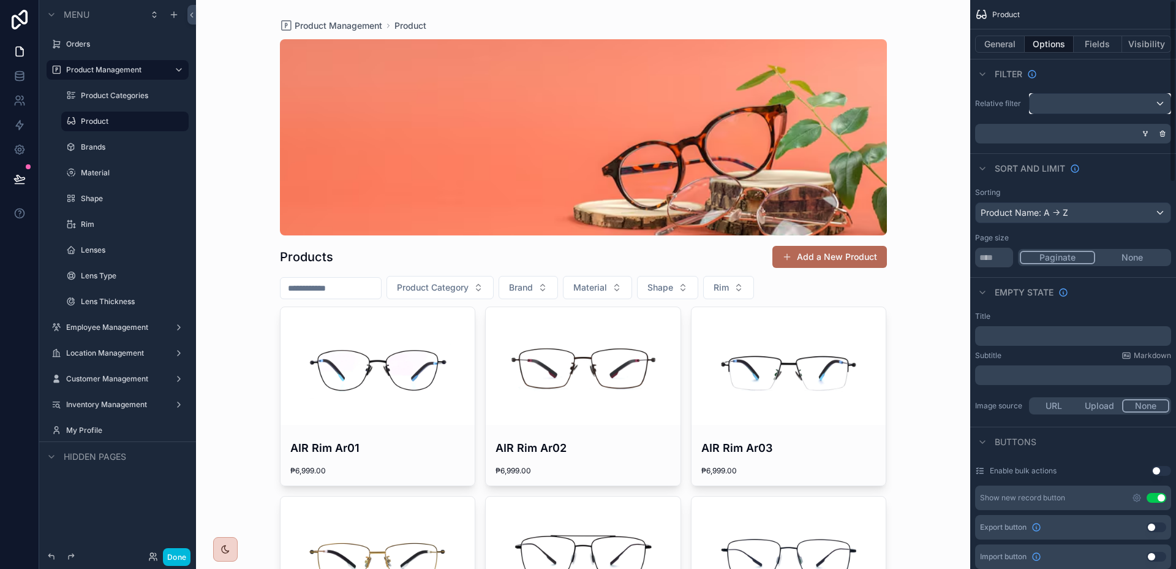
click at [1163, 107] on div "scrollable content" at bounding box center [1100, 104] width 141 height 20
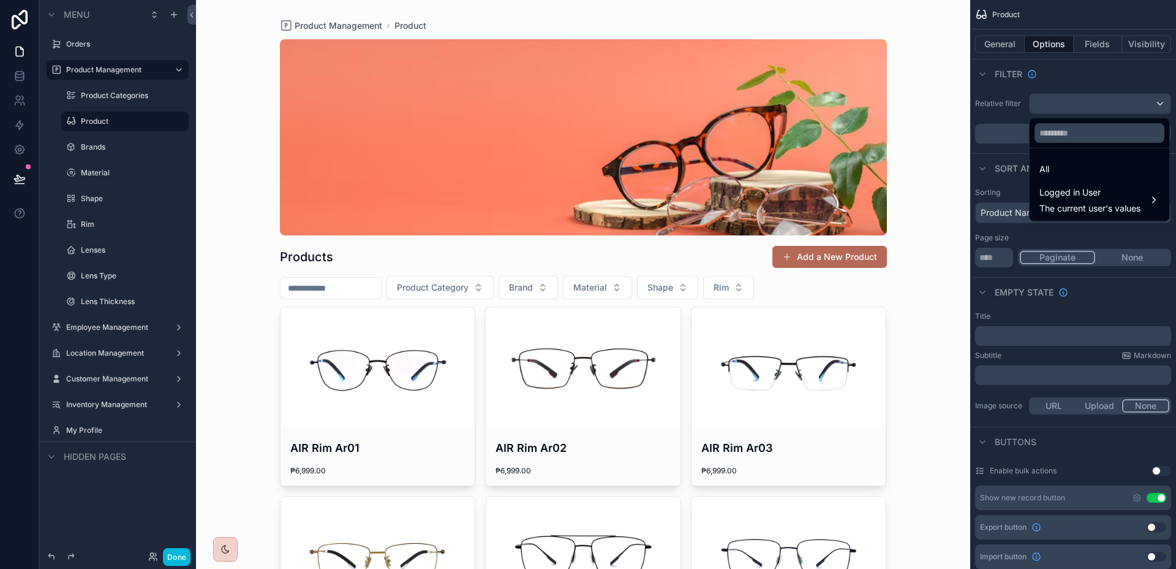
click at [1137, 162] on div "All" at bounding box center [1100, 169] width 120 height 15
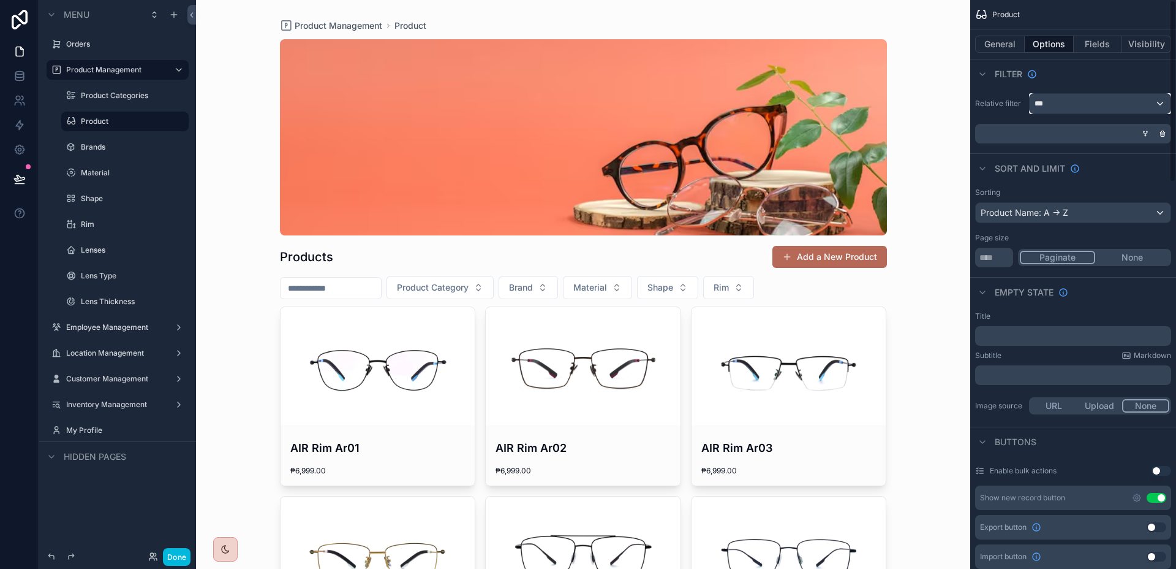
click at [1140, 109] on div "***" at bounding box center [1100, 104] width 141 height 20
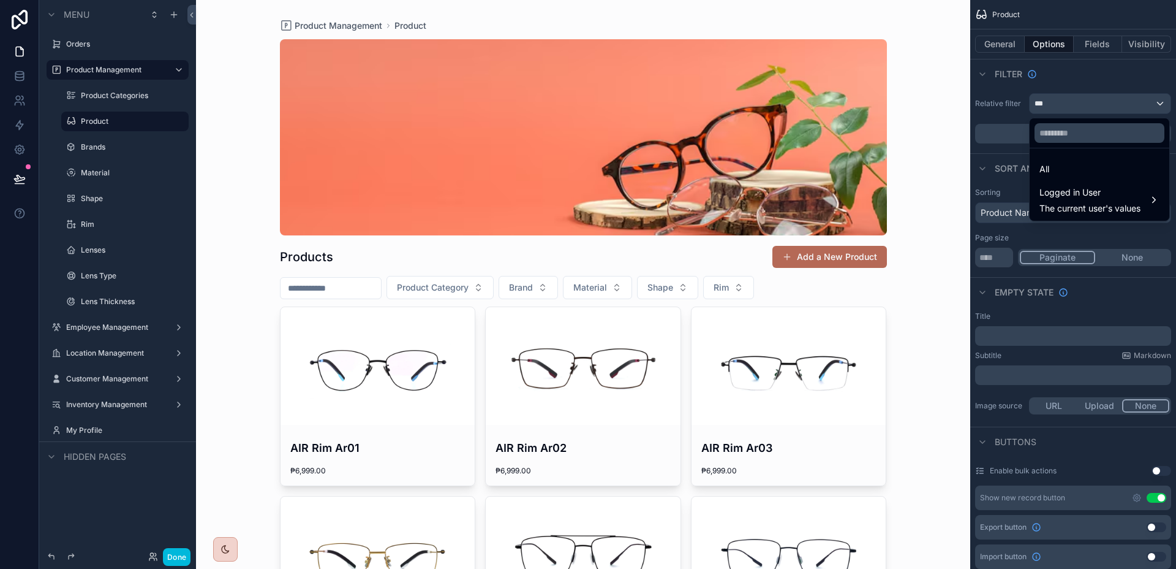
click at [1110, 185] on span "Logged in User" at bounding box center [1090, 192] width 101 height 15
click at [1017, 191] on span "company" at bounding box center [1001, 189] width 37 height 15
click at [1001, 209] on div "role" at bounding box center [995, 212] width 52 height 15
click at [1089, 192] on span "Logged in User" at bounding box center [1090, 192] width 101 height 15
click at [1018, 130] on div "scrollable content" at bounding box center [588, 284] width 1176 height 569
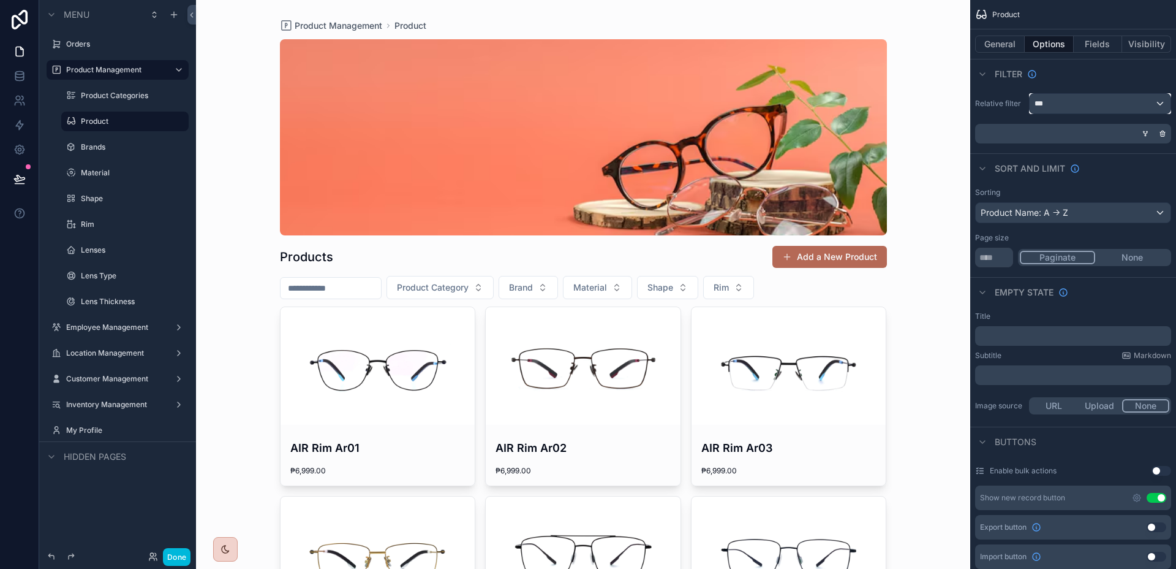
click at [1075, 106] on div "***" at bounding box center [1100, 104] width 141 height 20
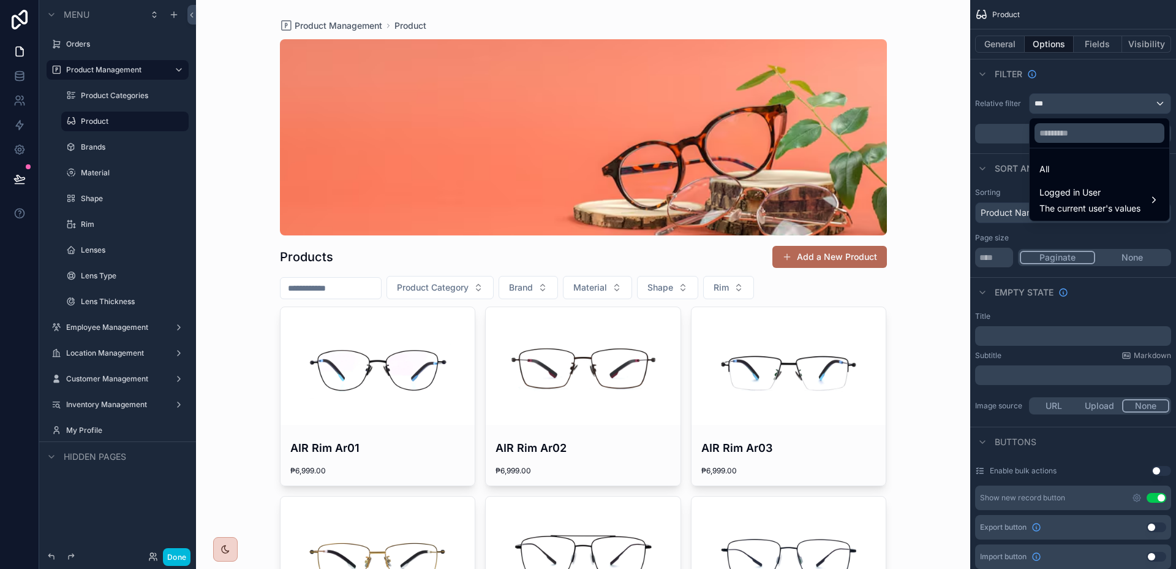
drag, startPoint x: 1068, startPoint y: 197, endPoint x: 1069, endPoint y: 176, distance: 20.2
click at [1069, 197] on span "Logged in User" at bounding box center [1090, 192] width 101 height 15
click at [1012, 120] on div "scrollable content" at bounding box center [588, 284] width 1176 height 569
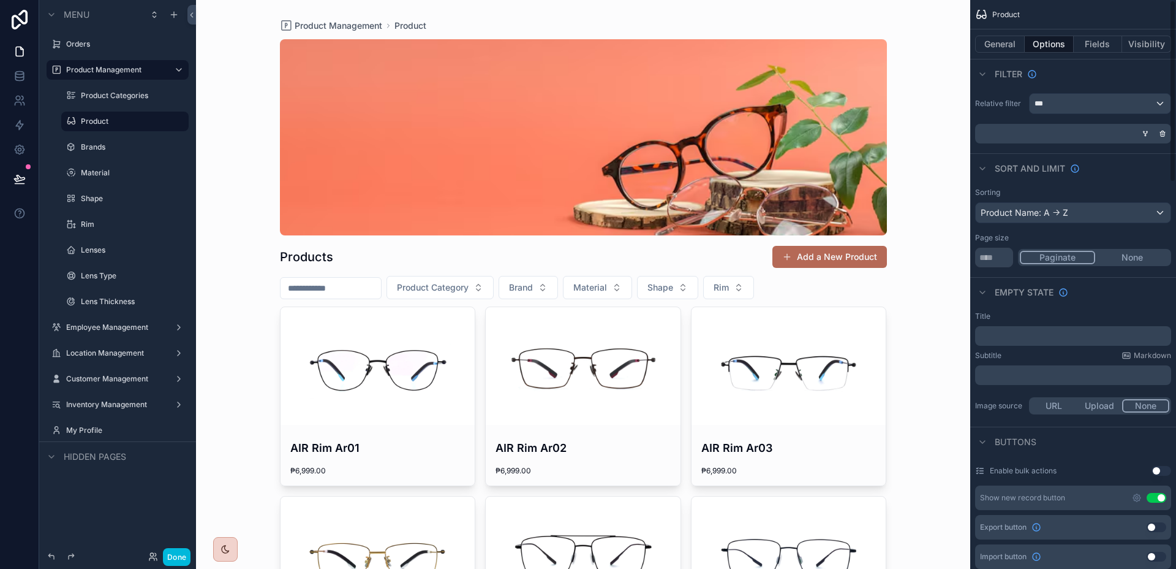
click at [1042, 131] on div "scrollable content" at bounding box center [1071, 134] width 196 height 20
click at [1148, 129] on div "scrollable content" at bounding box center [1146, 133] width 12 height 12
click at [1162, 132] on icon "scrollable content" at bounding box center [1162, 133] width 7 height 7
click at [1119, 132] on span "Condition group" at bounding box center [1102, 134] width 66 height 10
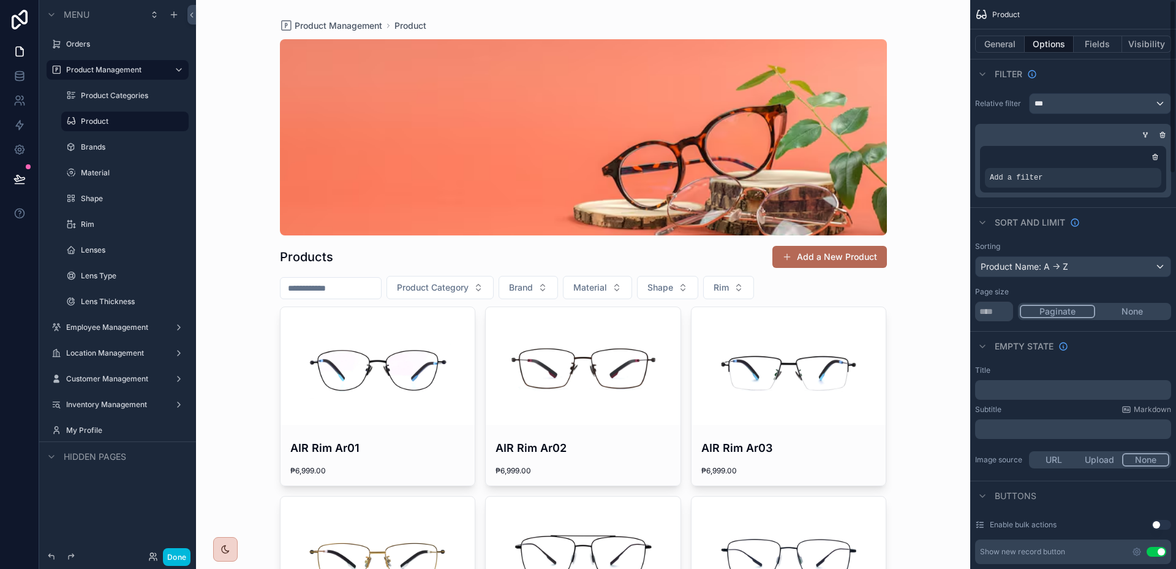
click at [0, 0] on icon "scrollable content" at bounding box center [0, 0] width 0 height 0
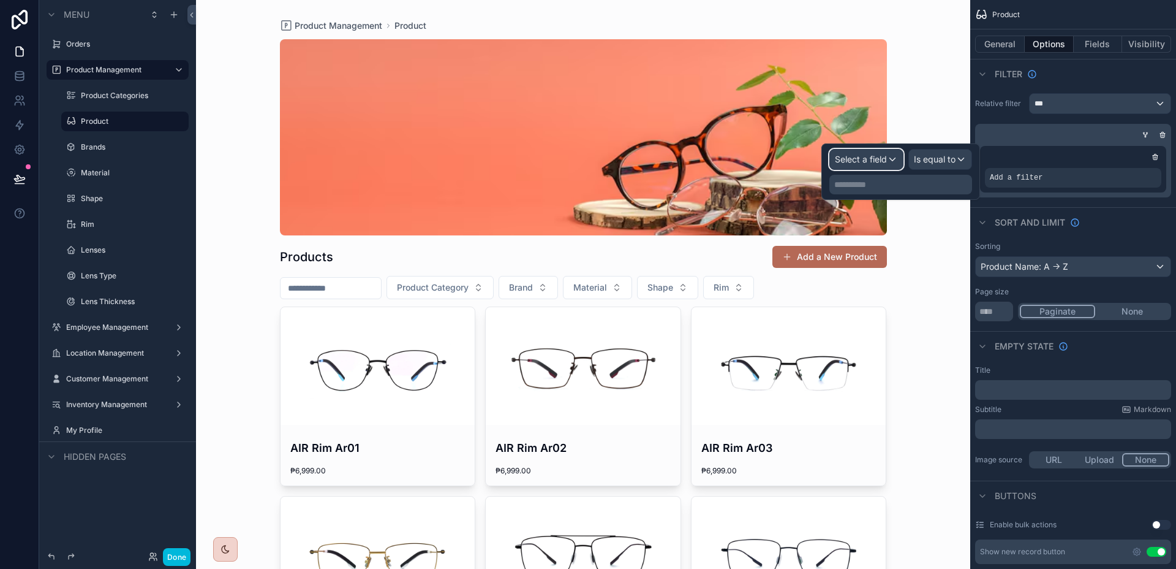
click at [860, 161] on span "Select a field" at bounding box center [861, 159] width 52 height 10
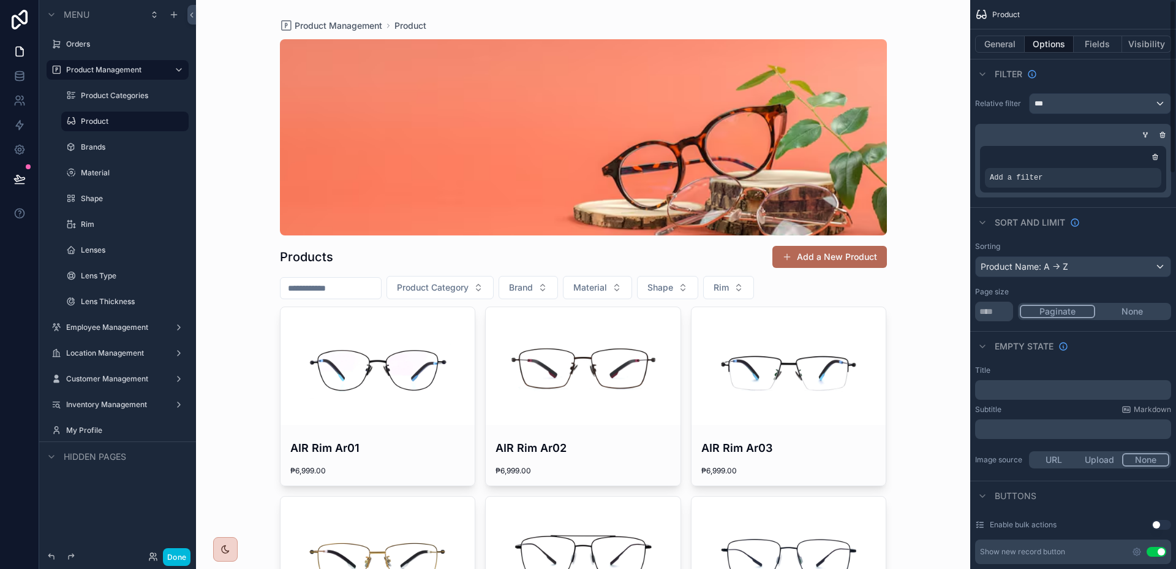
click at [1108, 224] on div "Sort And Limit" at bounding box center [1074, 221] width 206 height 29
click at [1162, 134] on icon "scrollable content" at bounding box center [1162, 134] width 7 height 7
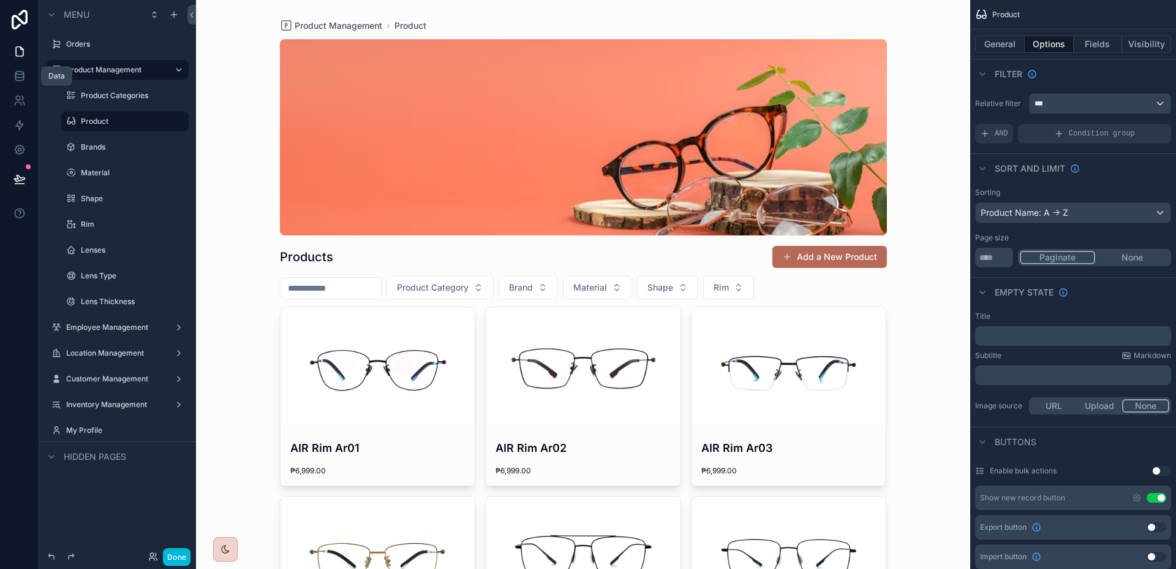
click at [18, 78] on icon at bounding box center [19, 76] width 12 height 12
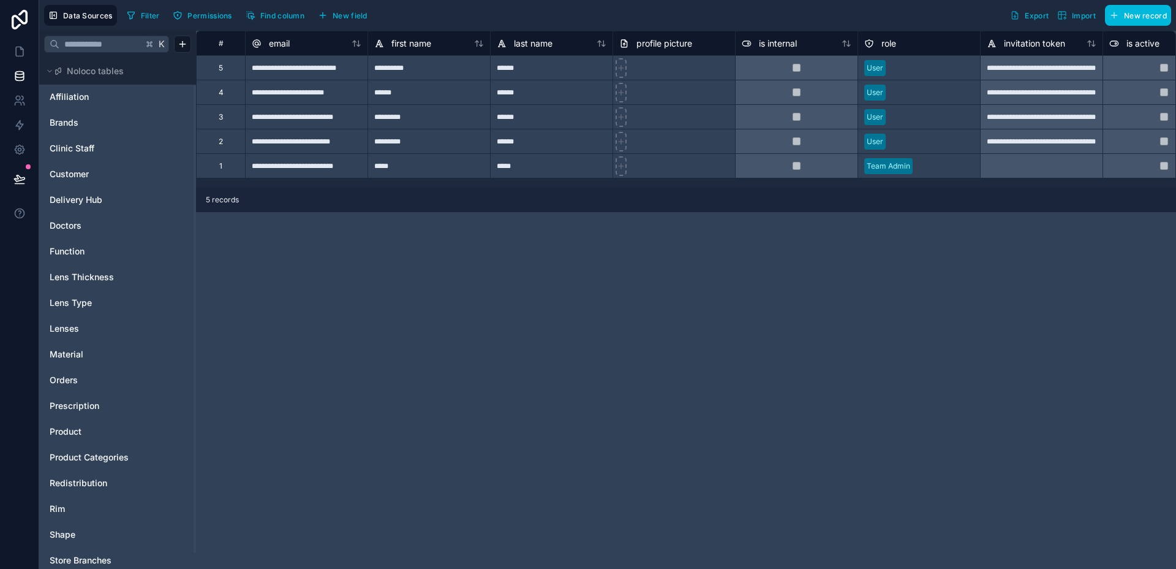
scroll to position [31, 0]
click at [55, 437] on div "Product" at bounding box center [117, 431] width 147 height 20
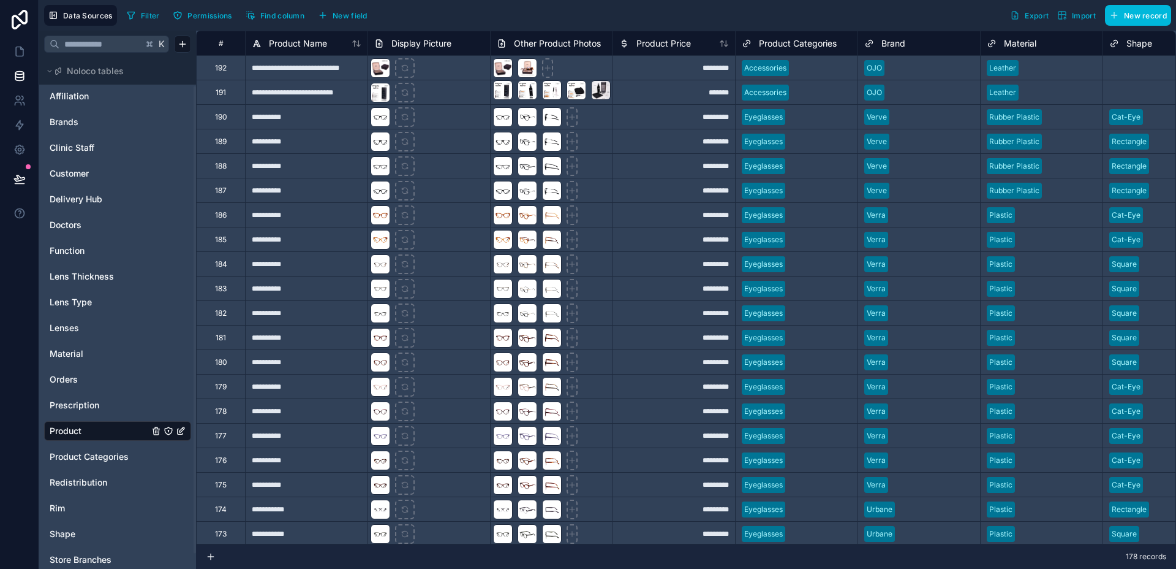
click at [222, 16] on span "Permissions" at bounding box center [209, 15] width 44 height 9
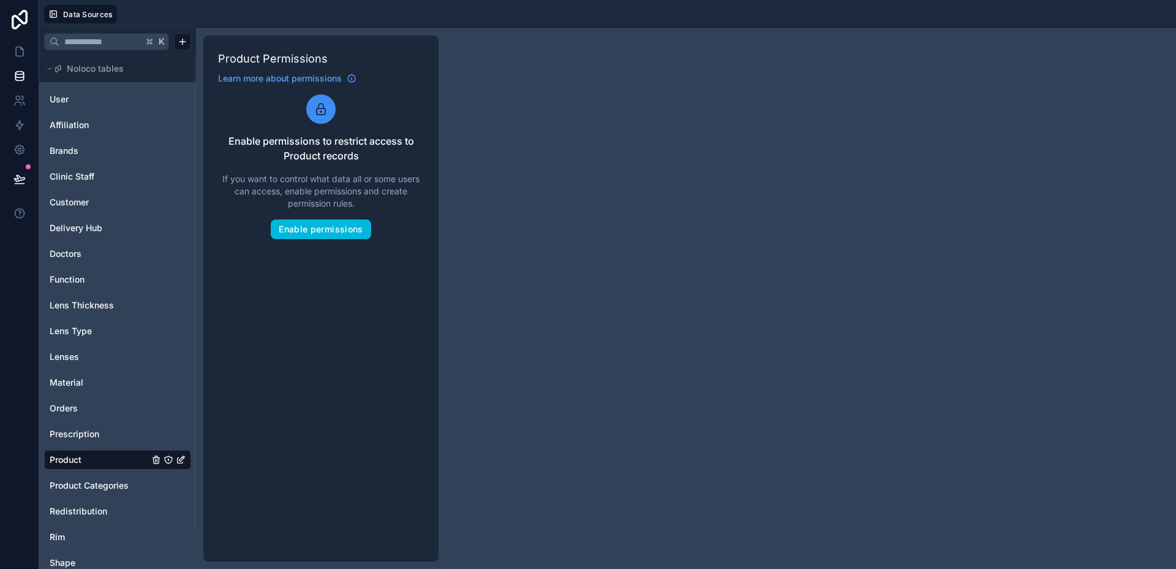
click at [339, 225] on button "Enable permissions" at bounding box center [321, 229] width 100 height 20
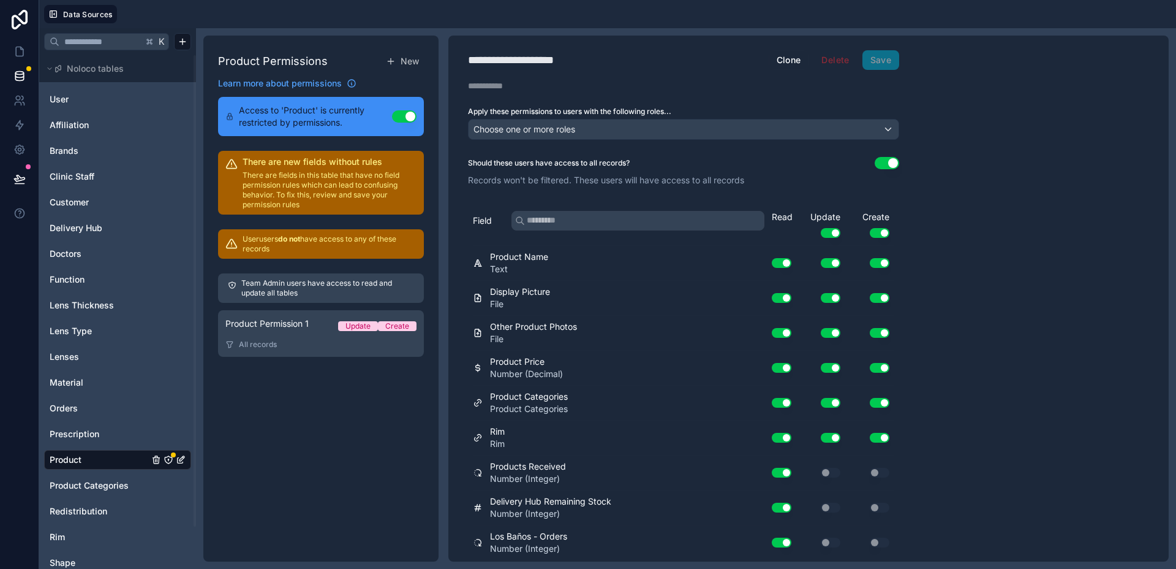
click at [271, 330] on div "Product Permission 1 Update Create" at bounding box center [320, 325] width 191 height 17
click at [320, 343] on div "All records" at bounding box center [320, 344] width 191 height 10
click at [408, 66] on span "New" at bounding box center [410, 61] width 18 height 12
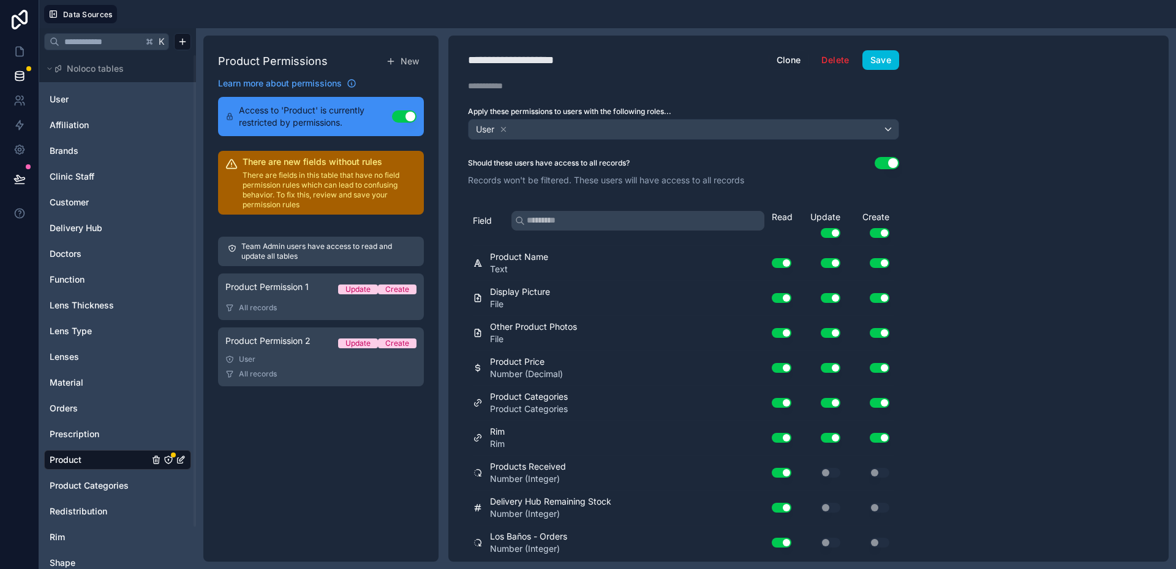
click at [317, 371] on div "All records" at bounding box center [320, 374] width 191 height 10
click at [841, 67] on button "Delete" at bounding box center [836, 60] width 44 height 20
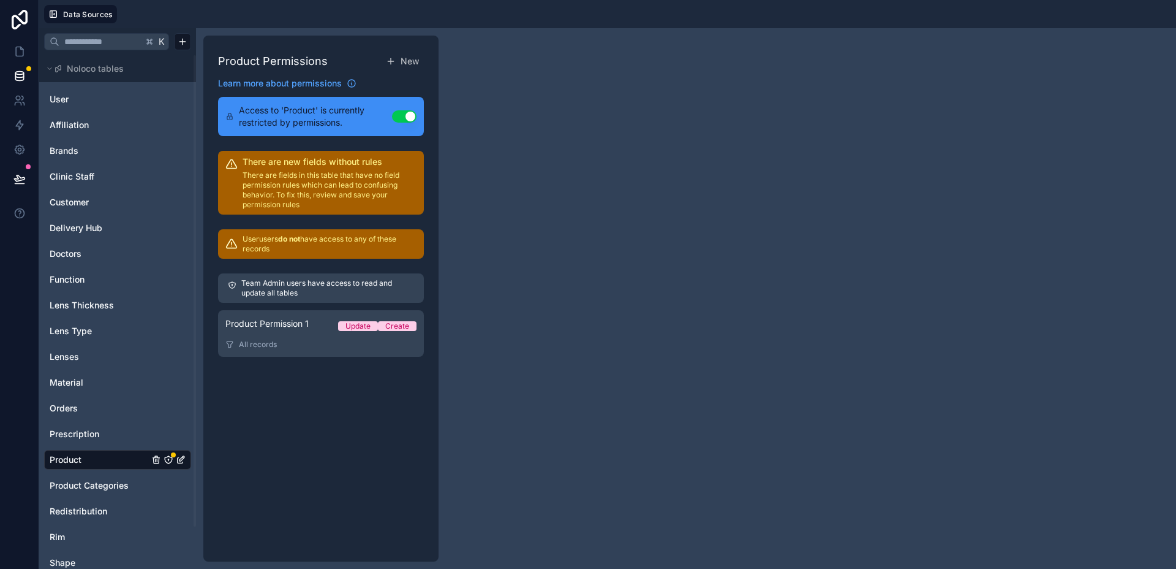
click at [331, 345] on div "All records" at bounding box center [320, 344] width 191 height 10
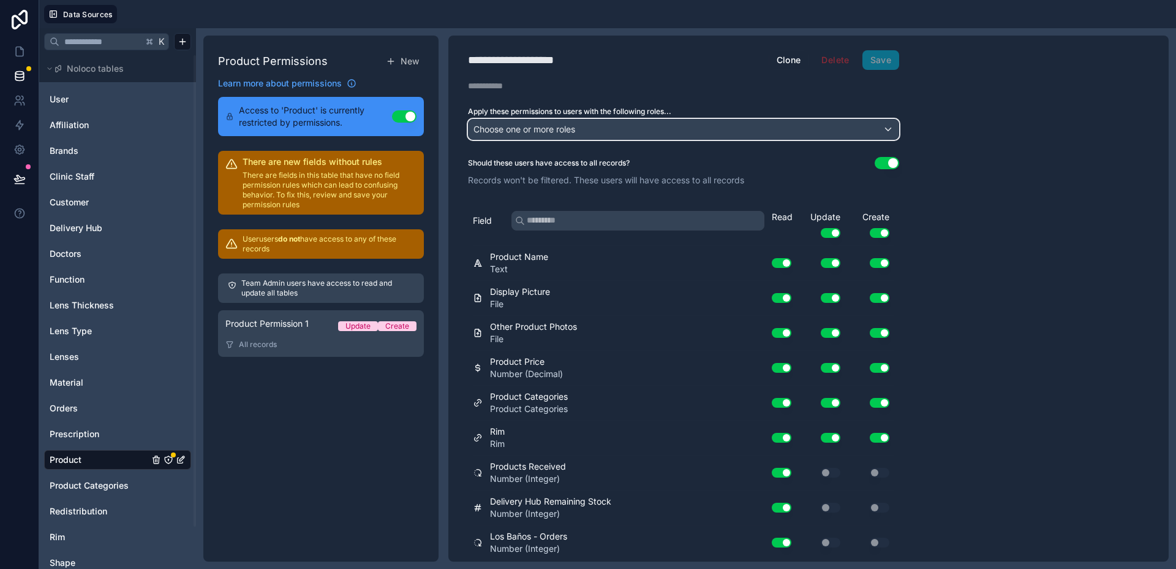
click at [751, 123] on div "Choose one or more roles" at bounding box center [684, 129] width 430 height 20
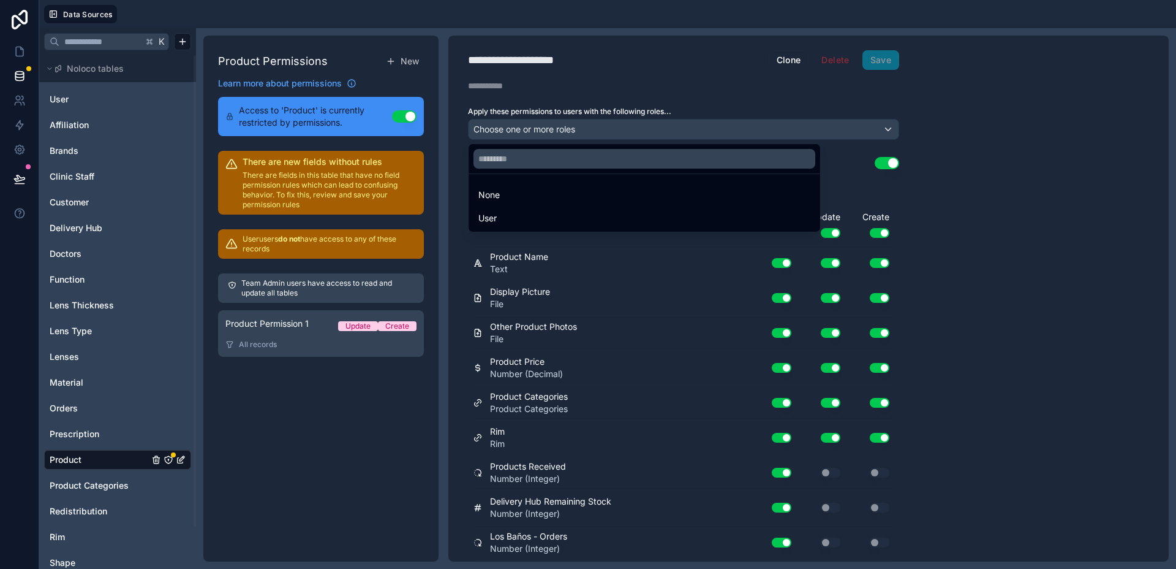
click at [699, 214] on div "User" at bounding box center [645, 218] width 332 height 15
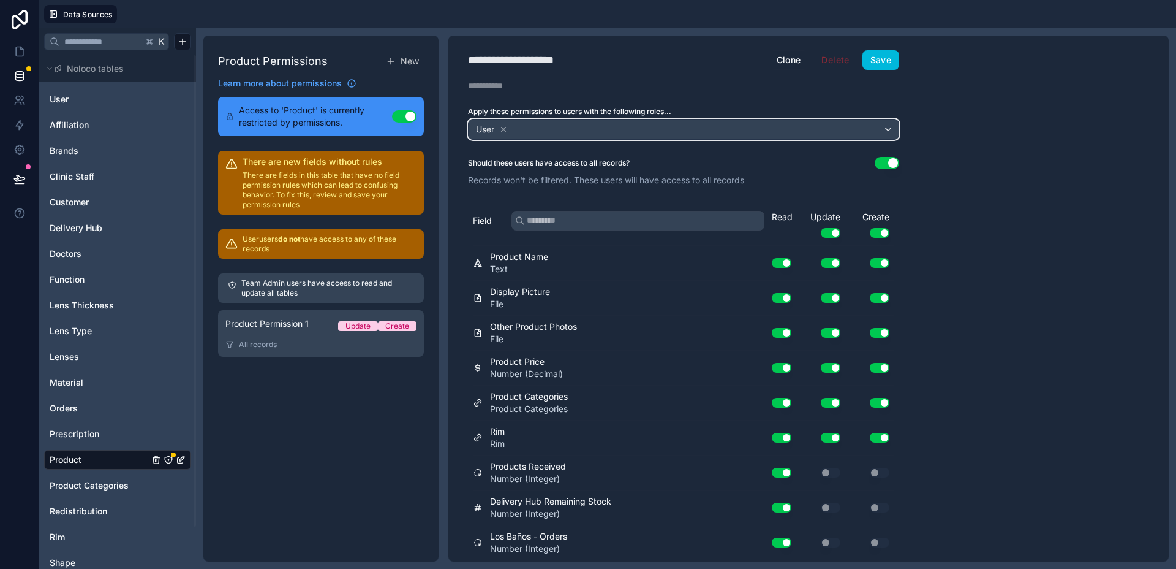
click at [727, 133] on div "User" at bounding box center [684, 129] width 430 height 20
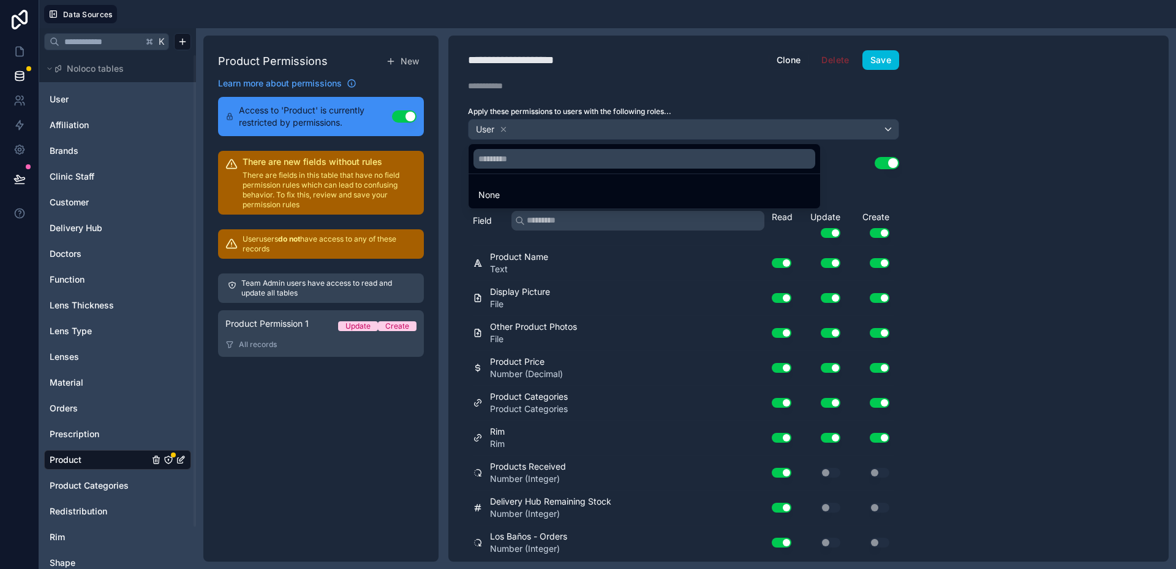
click at [727, 133] on div at bounding box center [588, 284] width 1176 height 569
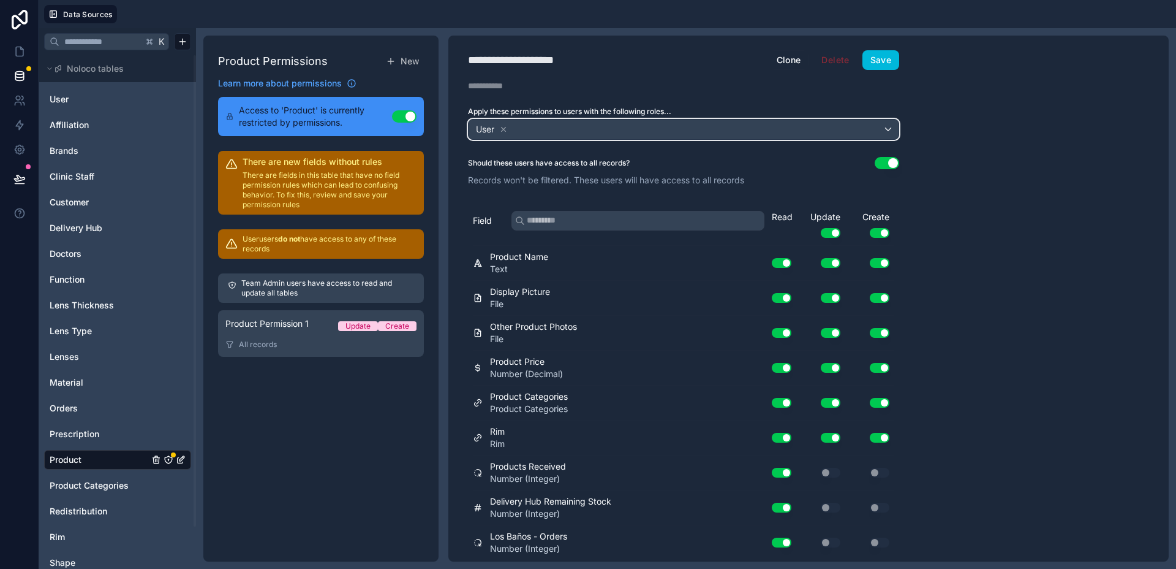
click at [567, 125] on div "User" at bounding box center [684, 129] width 430 height 20
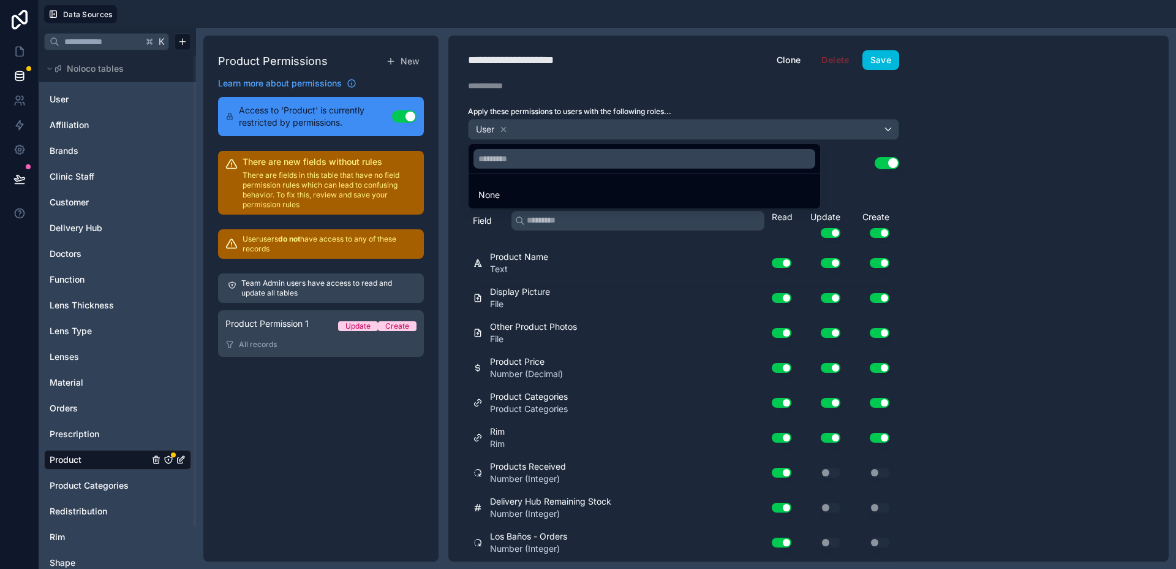
click at [567, 125] on div at bounding box center [588, 284] width 1176 height 569
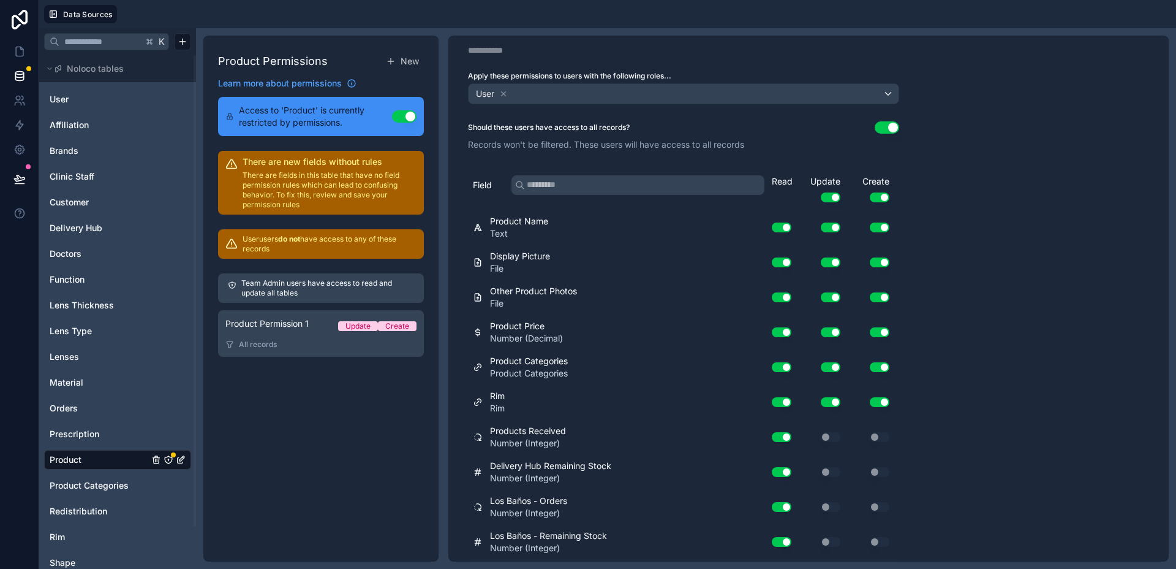
scroll to position [34, 0]
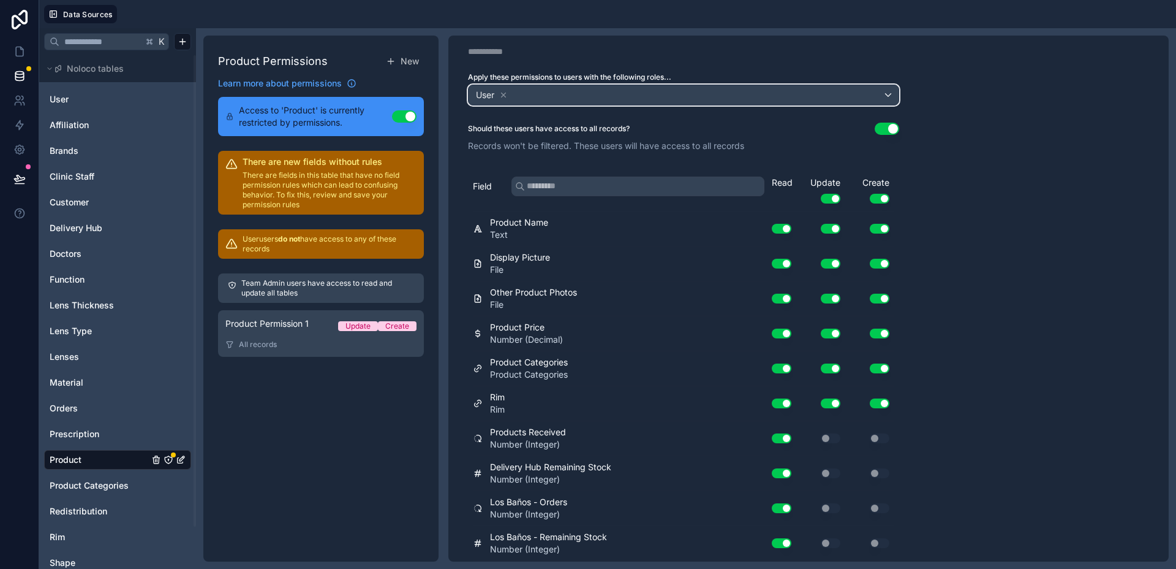
click at [890, 94] on div "User" at bounding box center [684, 95] width 430 height 20
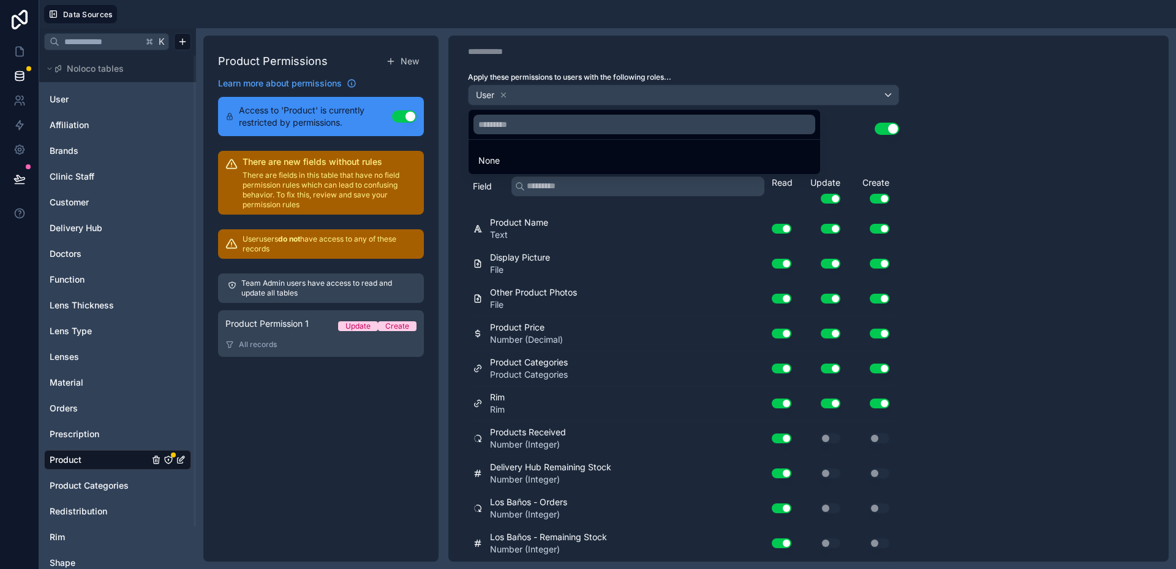
click at [890, 94] on div at bounding box center [588, 284] width 1176 height 569
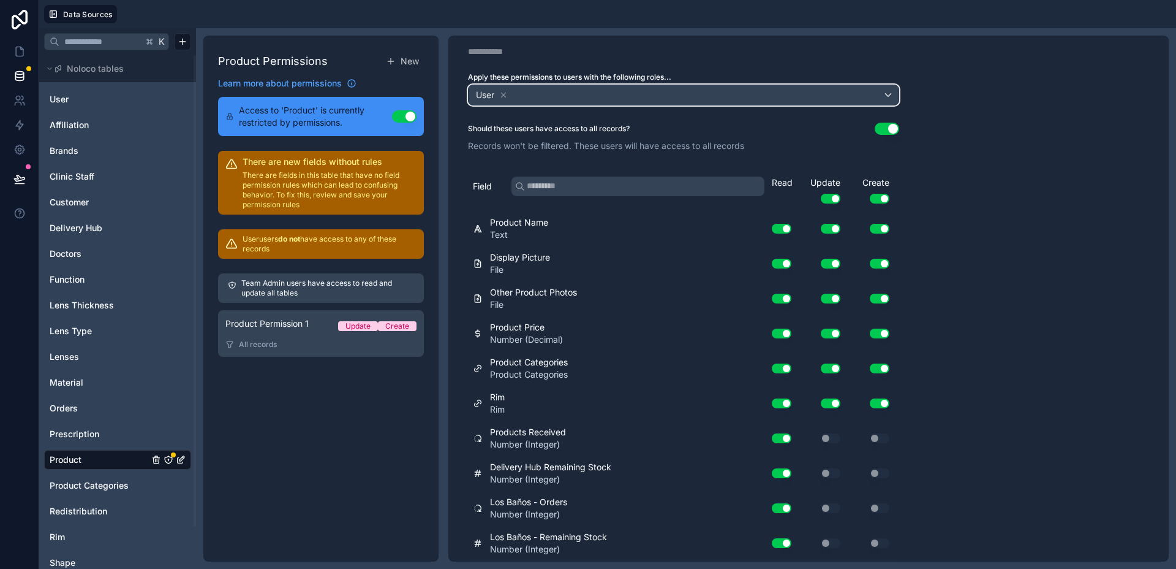
click at [890, 94] on div "User" at bounding box center [684, 95] width 430 height 20
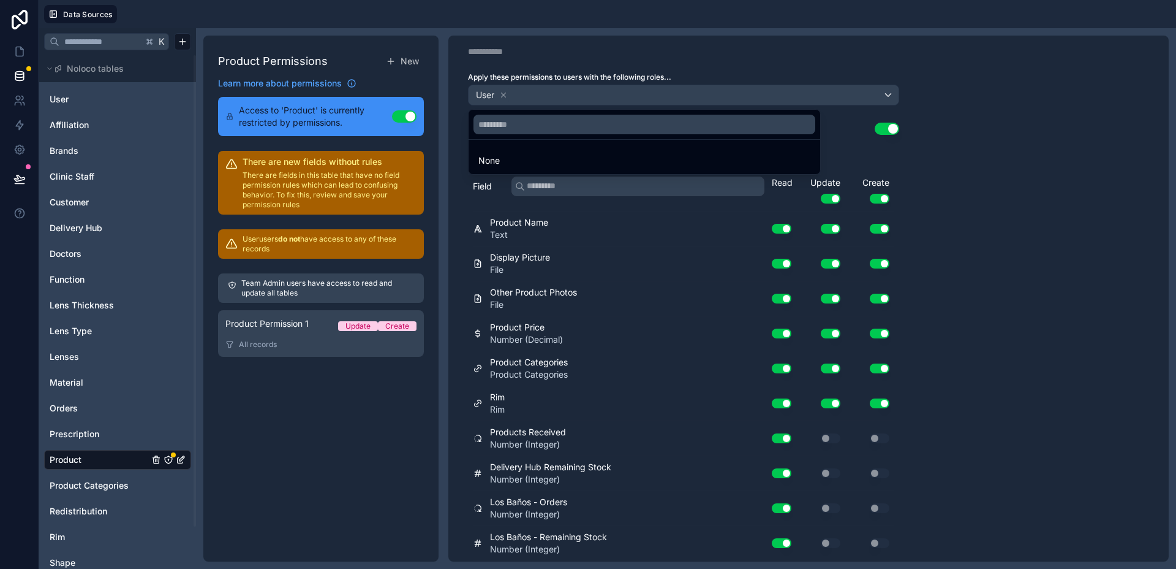
click at [890, 94] on div at bounding box center [588, 284] width 1176 height 569
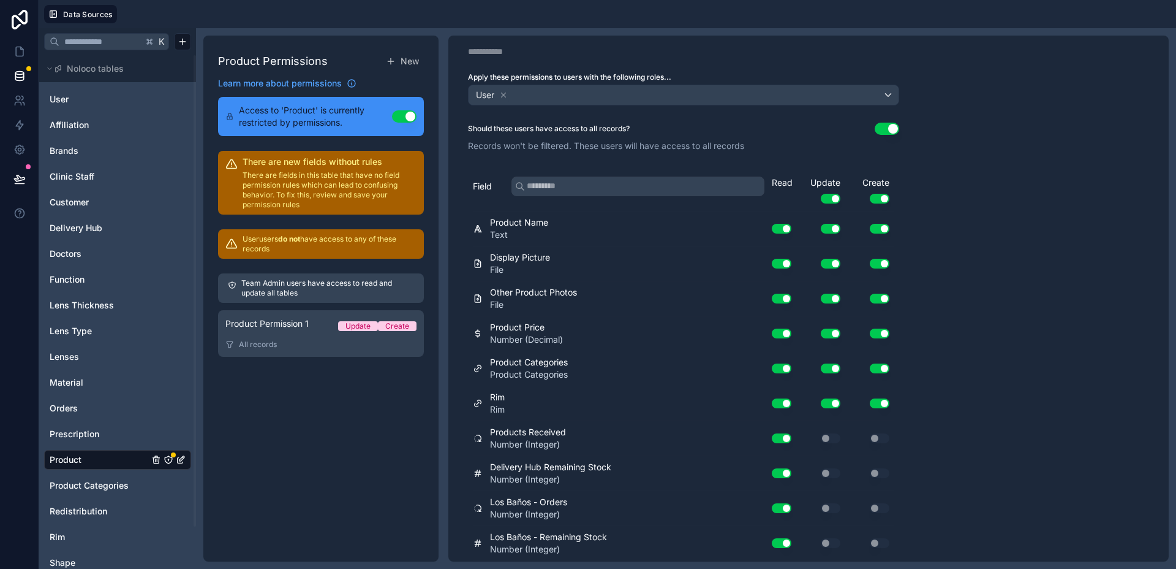
click at [407, 119] on button "Use setting" at bounding box center [404, 116] width 25 height 12
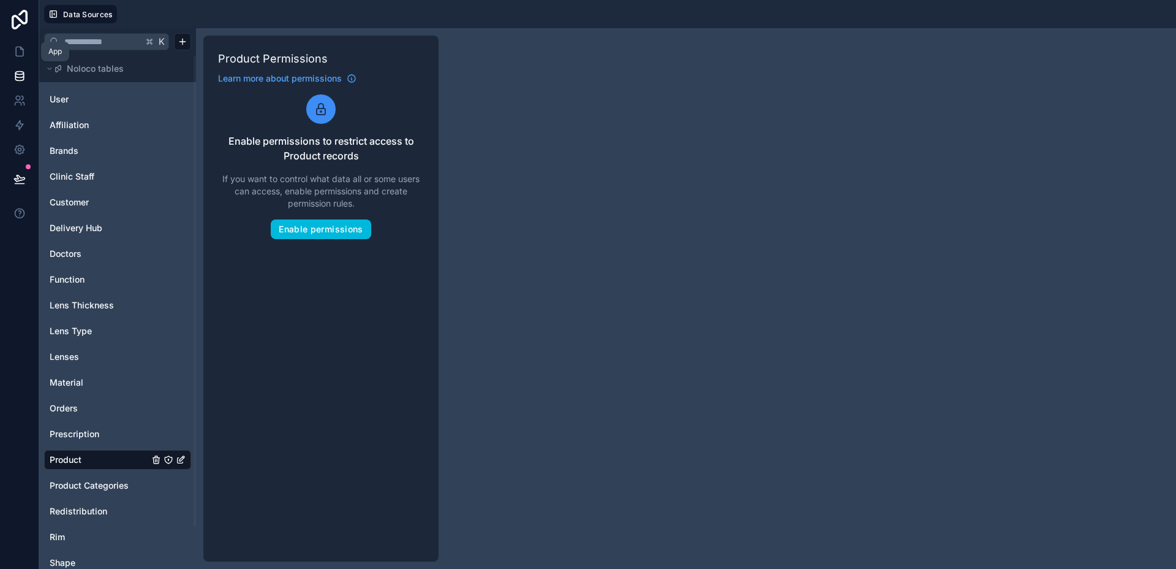
click at [17, 55] on icon at bounding box center [19, 51] width 12 height 12
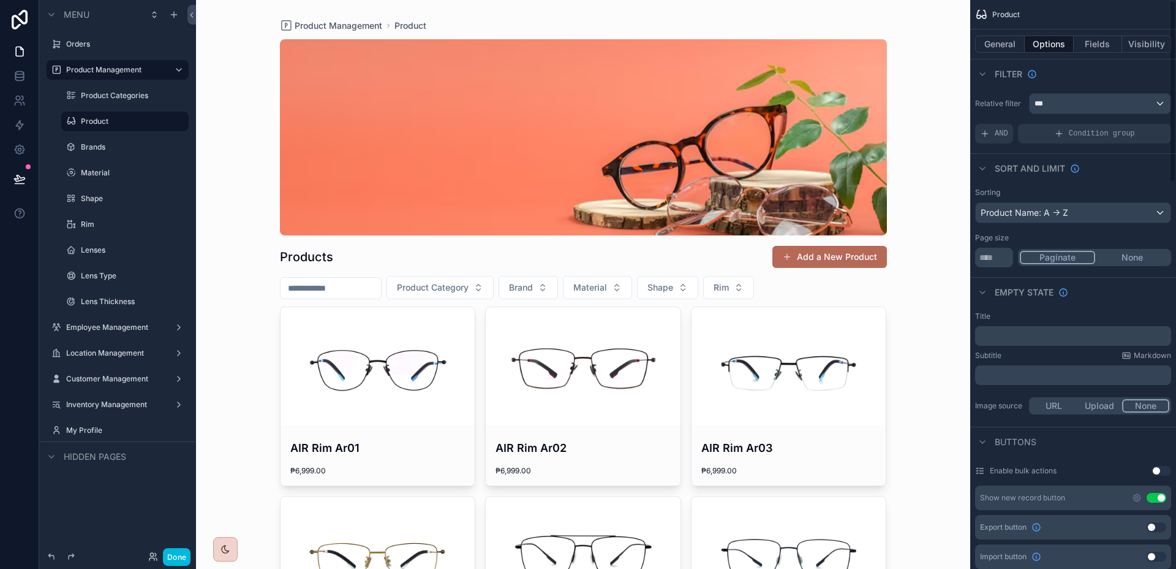
click at [1129, 40] on button "Visibility" at bounding box center [1147, 44] width 49 height 17
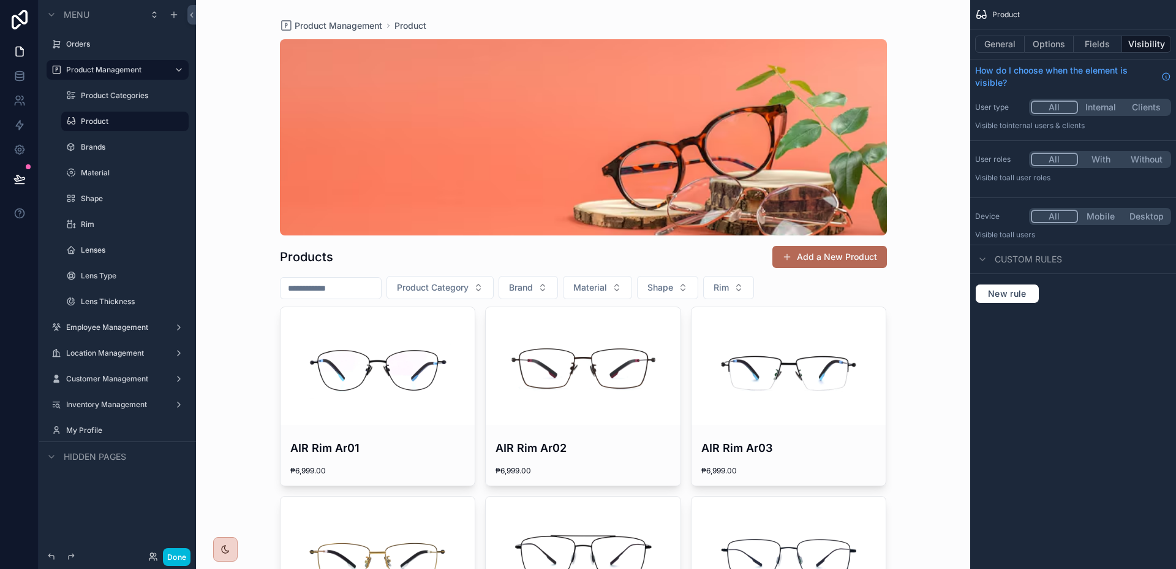
click at [1099, 164] on button "With" at bounding box center [1101, 159] width 46 height 13
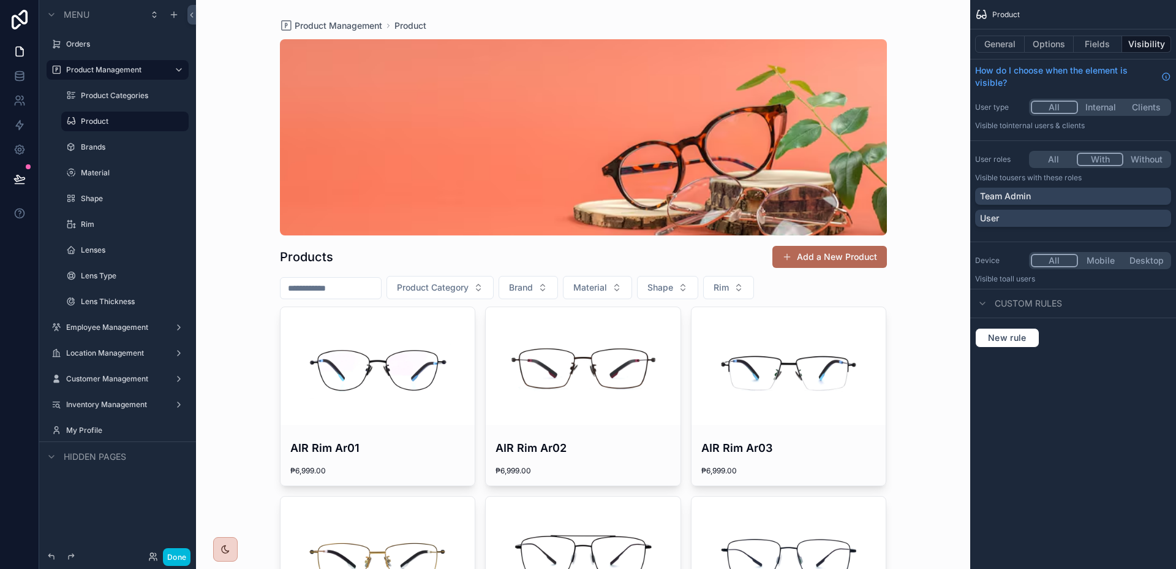
click at [1059, 159] on button "All" at bounding box center [1054, 159] width 46 height 13
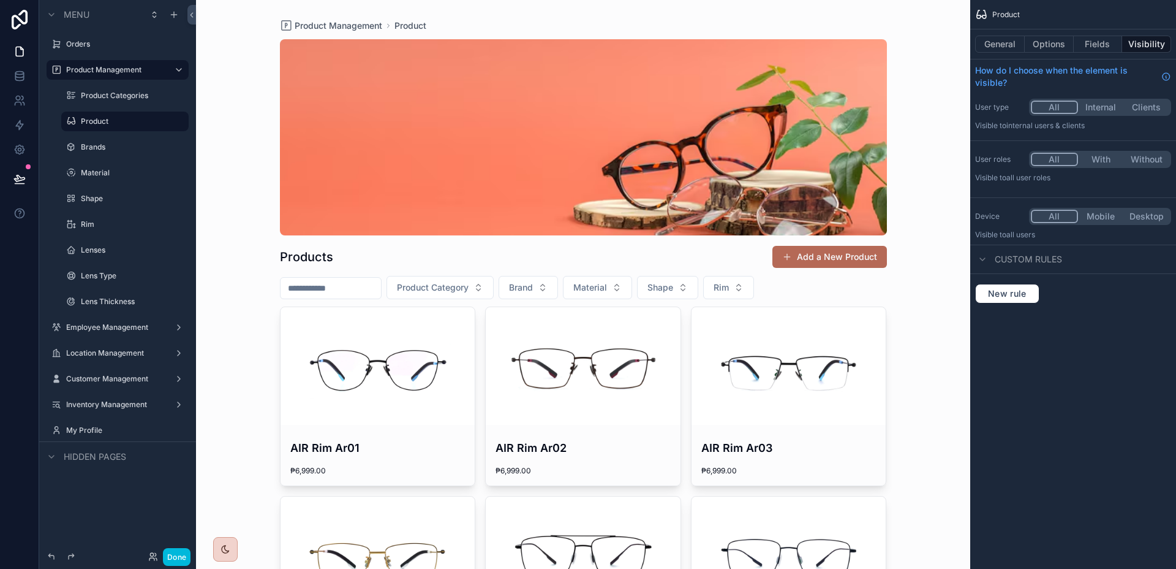
click at [1100, 157] on button "With" at bounding box center [1101, 159] width 46 height 13
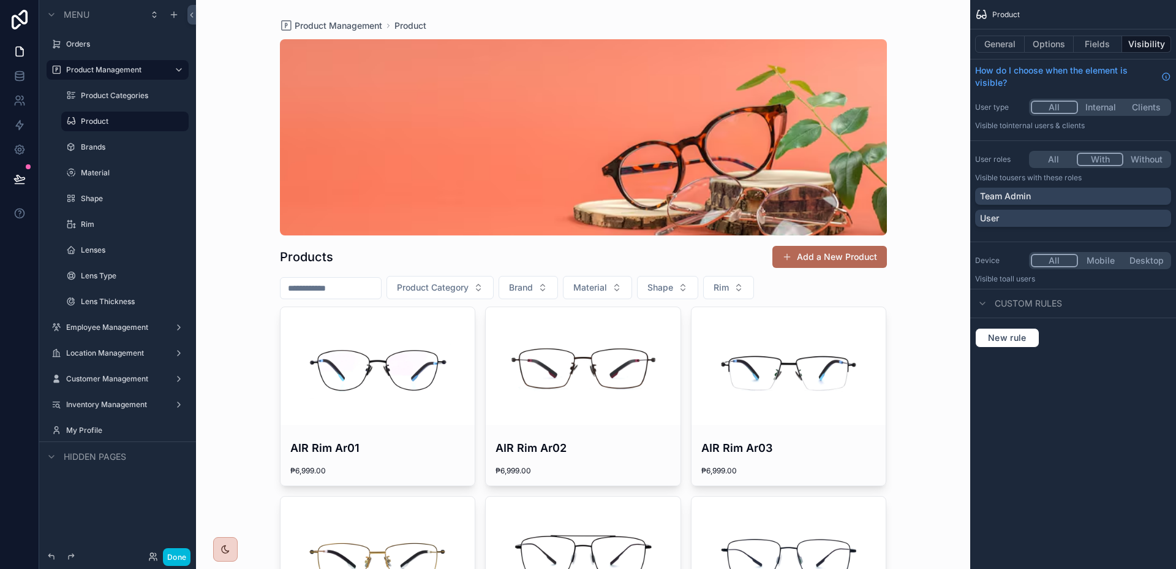
click at [1151, 156] on button "Without" at bounding box center [1147, 159] width 46 height 13
click at [1114, 156] on button "With" at bounding box center [1100, 159] width 46 height 13
click at [1071, 218] on div "User" at bounding box center [1073, 218] width 186 height 12
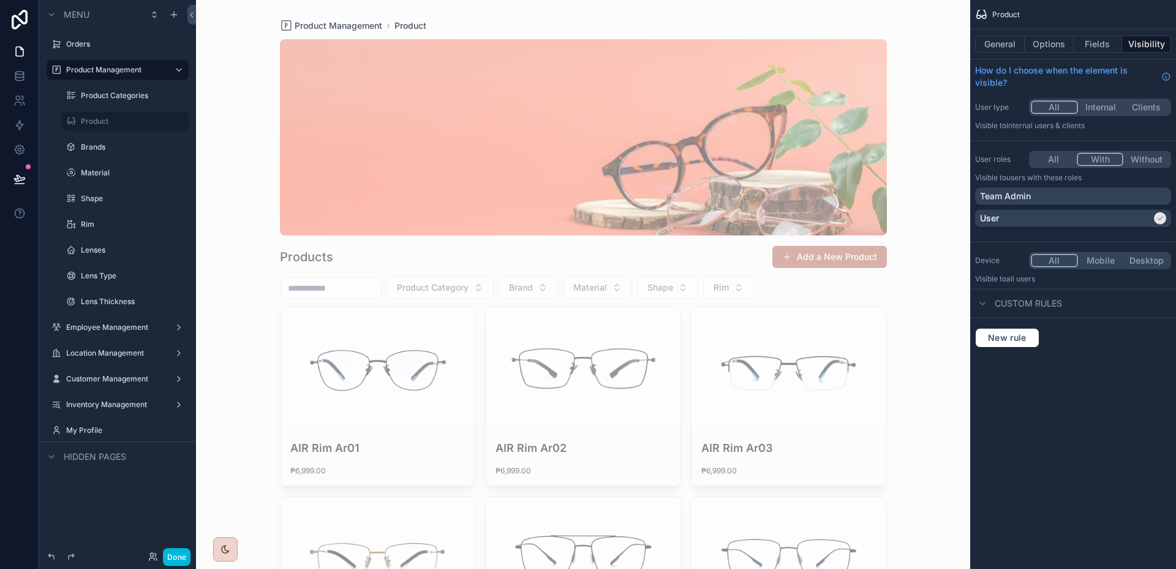
click at [1072, 193] on div "Team Admin" at bounding box center [1073, 196] width 186 height 12
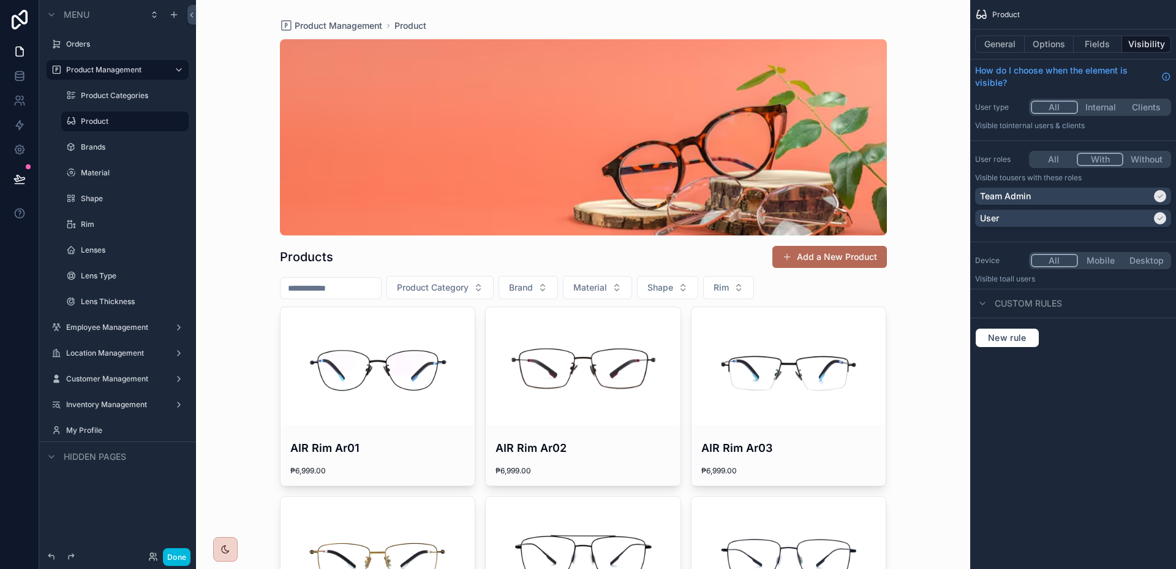
click at [1075, 211] on div "User" at bounding box center [1073, 218] width 196 height 17
click at [1076, 198] on div "Team Admin" at bounding box center [1066, 196] width 172 height 12
click at [1059, 156] on button "All" at bounding box center [1054, 159] width 46 height 13
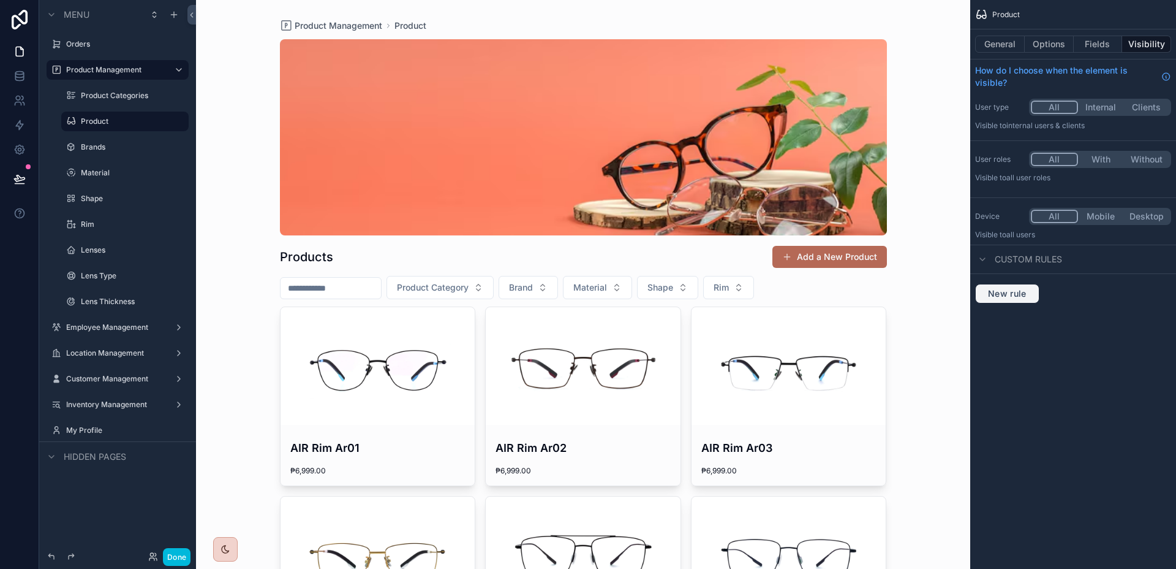
click at [1023, 293] on span "New rule" at bounding box center [1007, 293] width 48 height 11
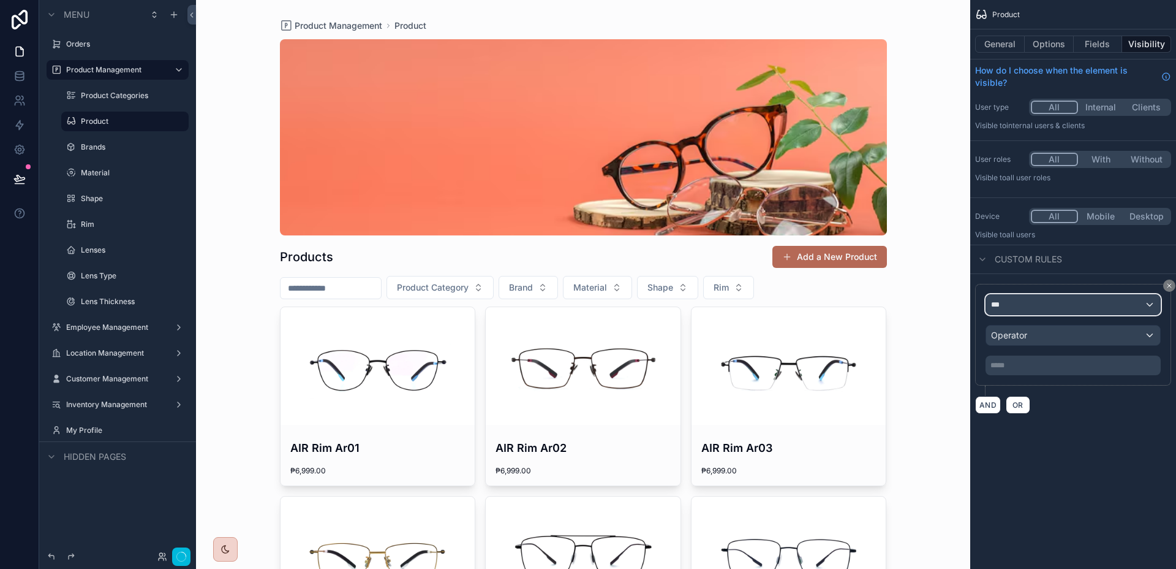
click at [1032, 297] on div "***" at bounding box center [1073, 305] width 174 height 20
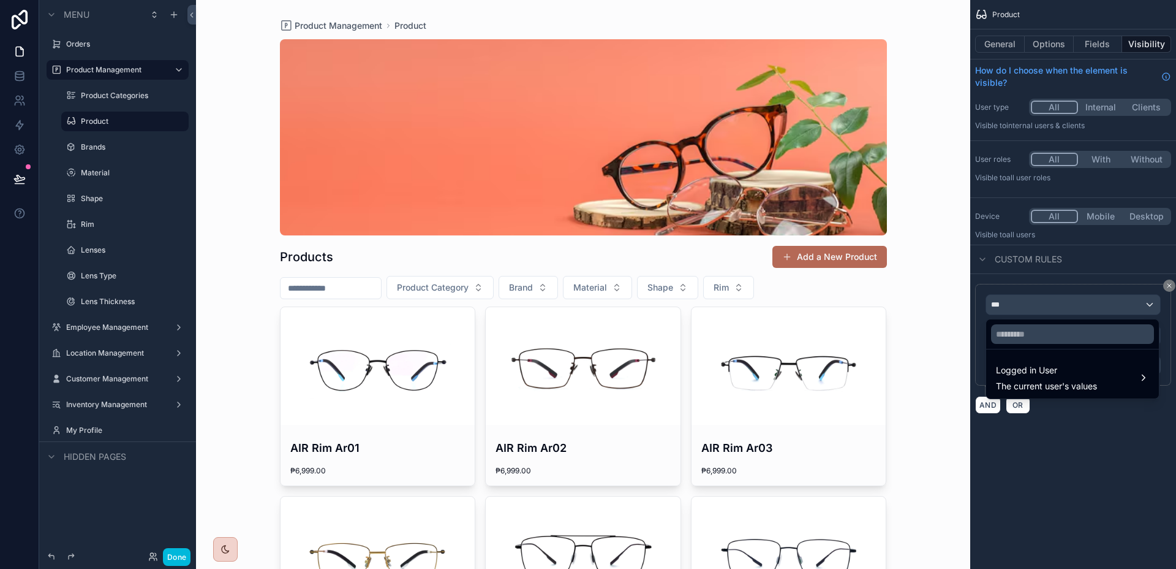
click at [1073, 386] on span "The current user's values" at bounding box center [1046, 386] width 101 height 12
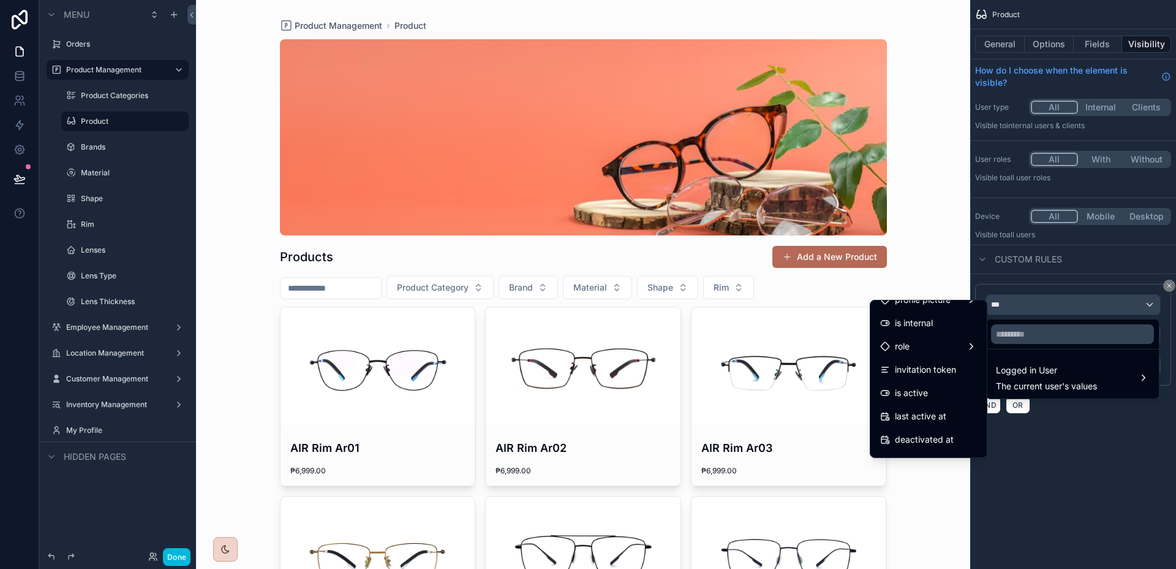
scroll to position [219, 0]
click at [933, 380] on span "Location Access" at bounding box center [928, 373] width 66 height 15
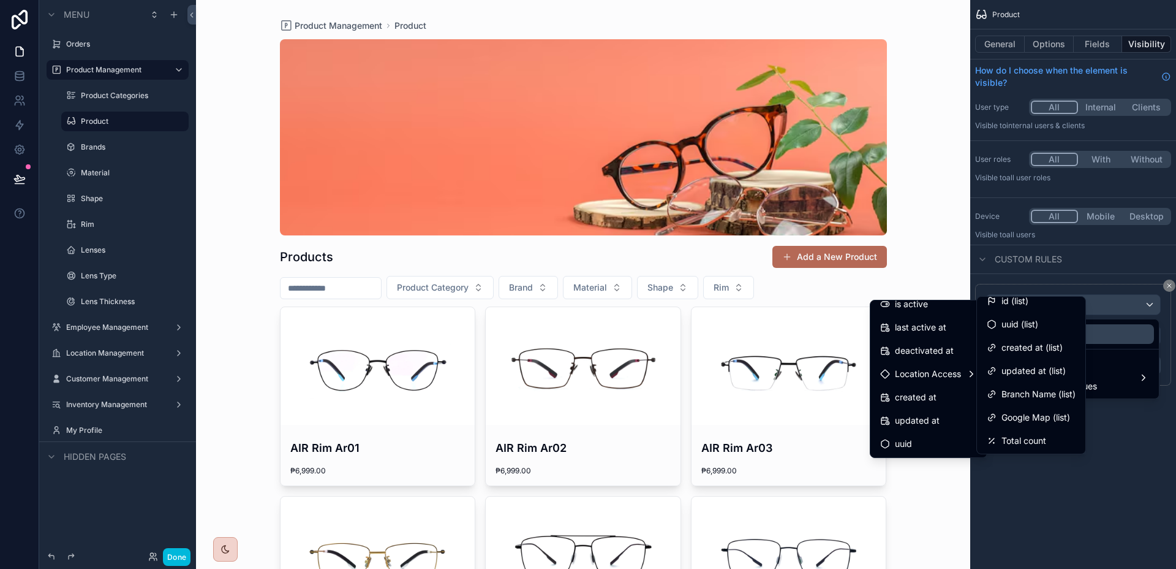
scroll to position [10, 0]
click at [1047, 383] on div "Branch Name (list)" at bounding box center [1032, 393] width 104 height 22
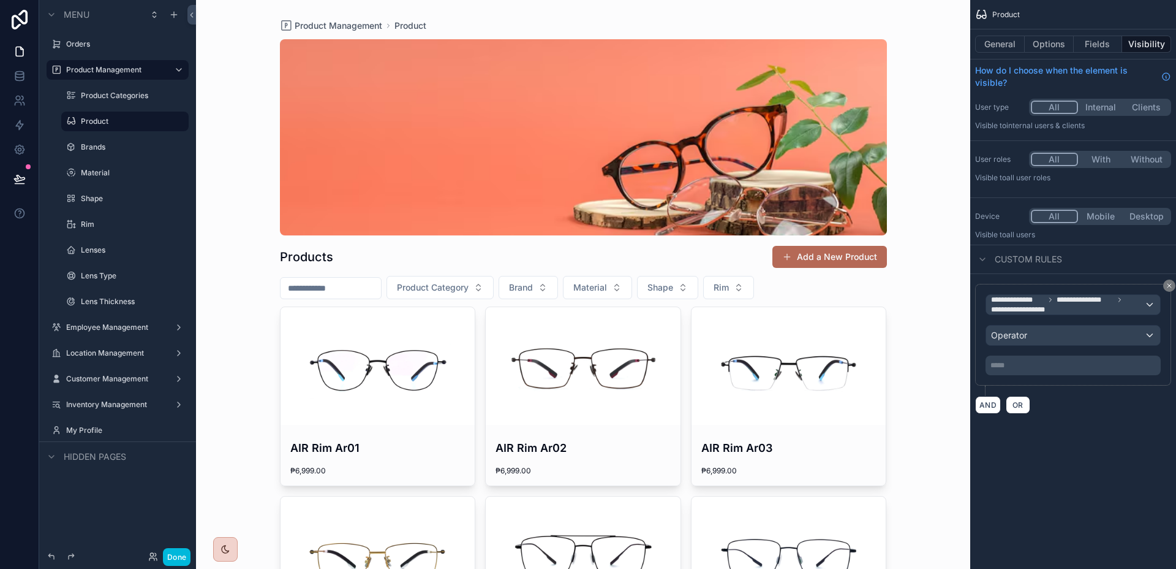
click at [1048, 368] on p "***** ﻿" at bounding box center [1075, 365] width 168 height 10
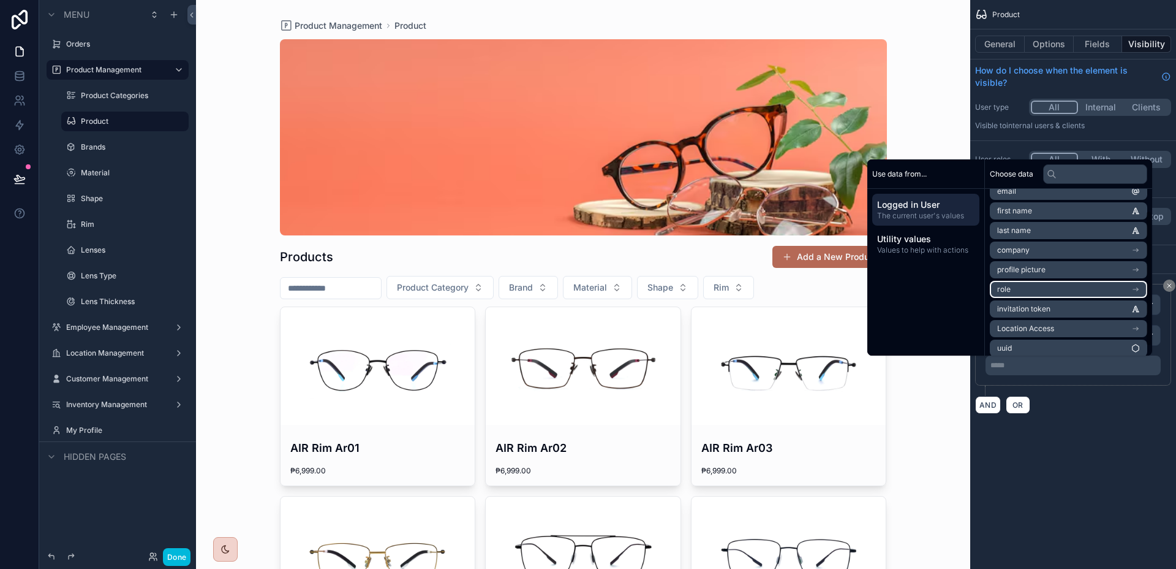
scroll to position [37, 0]
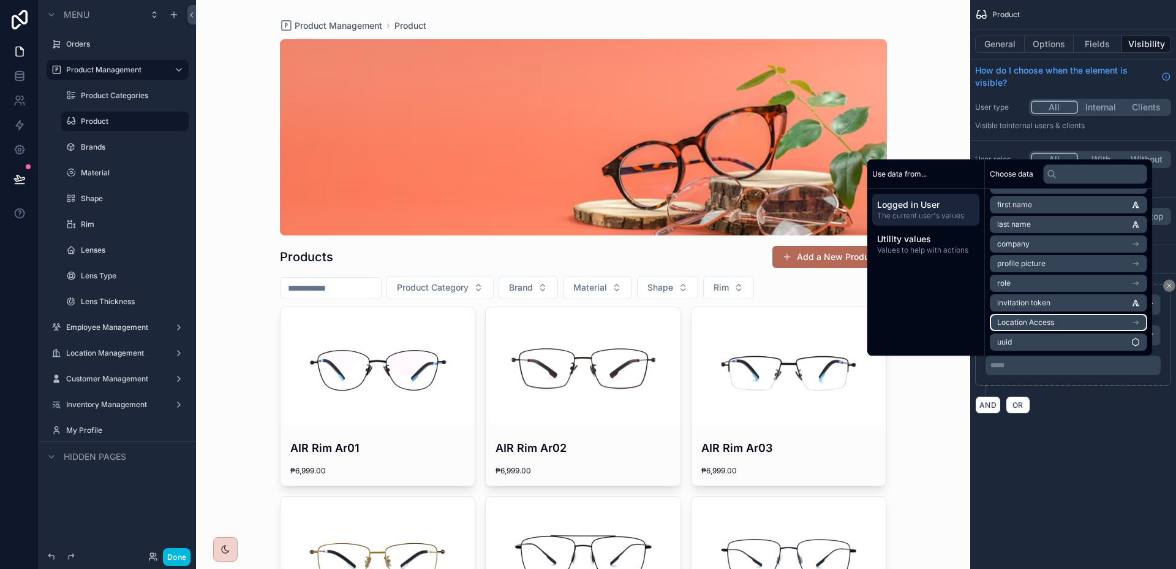
click at [1059, 321] on li "Location Access" at bounding box center [1068, 322] width 157 height 17
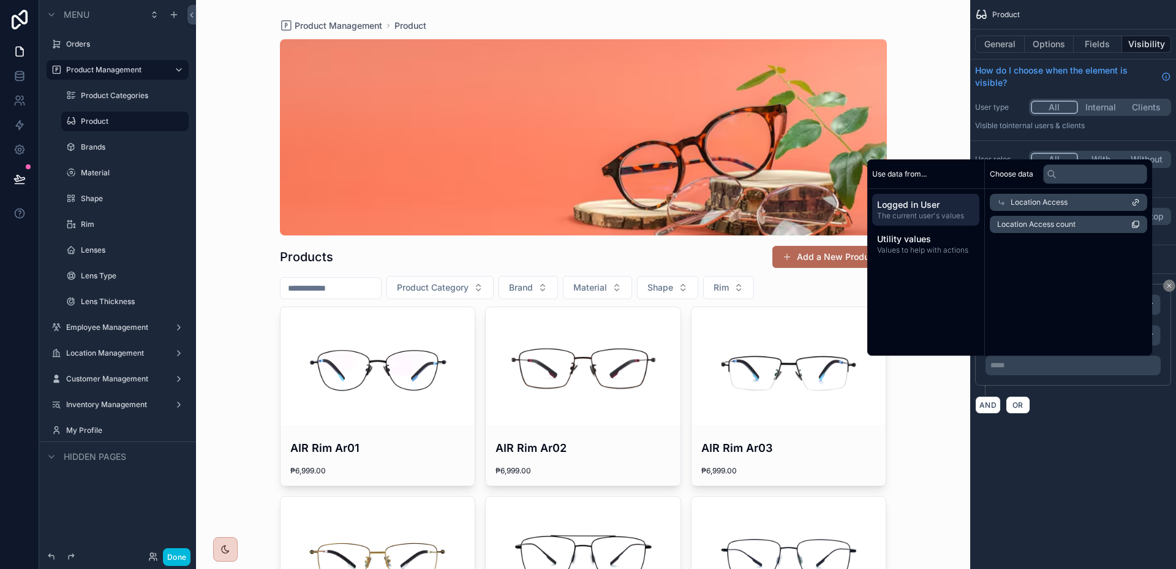
click at [1073, 208] on div "Location Access" at bounding box center [1068, 202] width 157 height 17
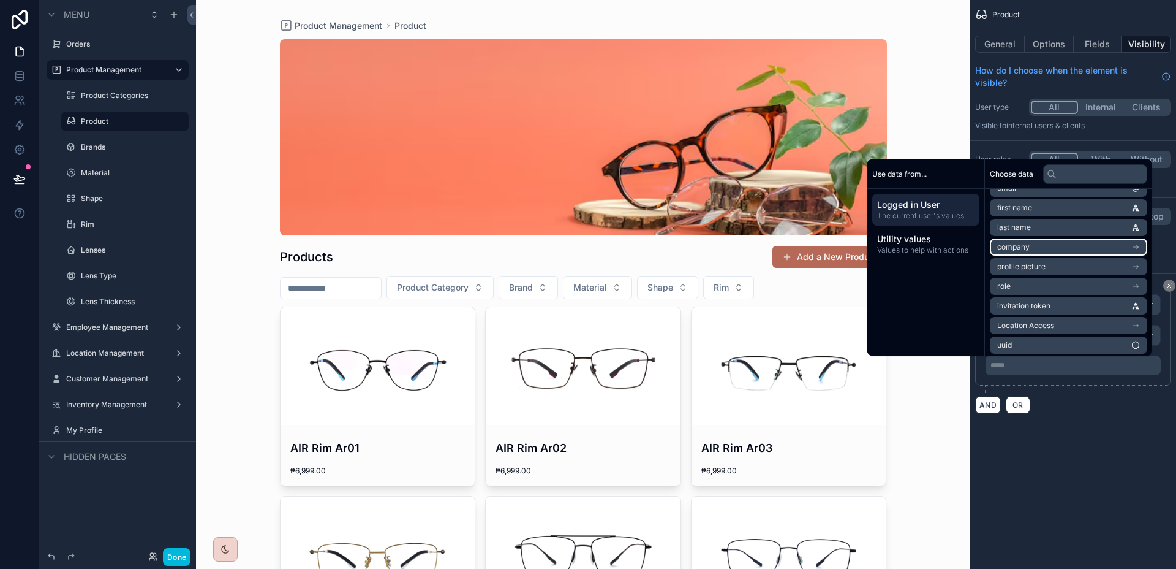
scroll to position [37, 0]
click at [1069, 396] on div "AND OR" at bounding box center [1073, 404] width 196 height 18
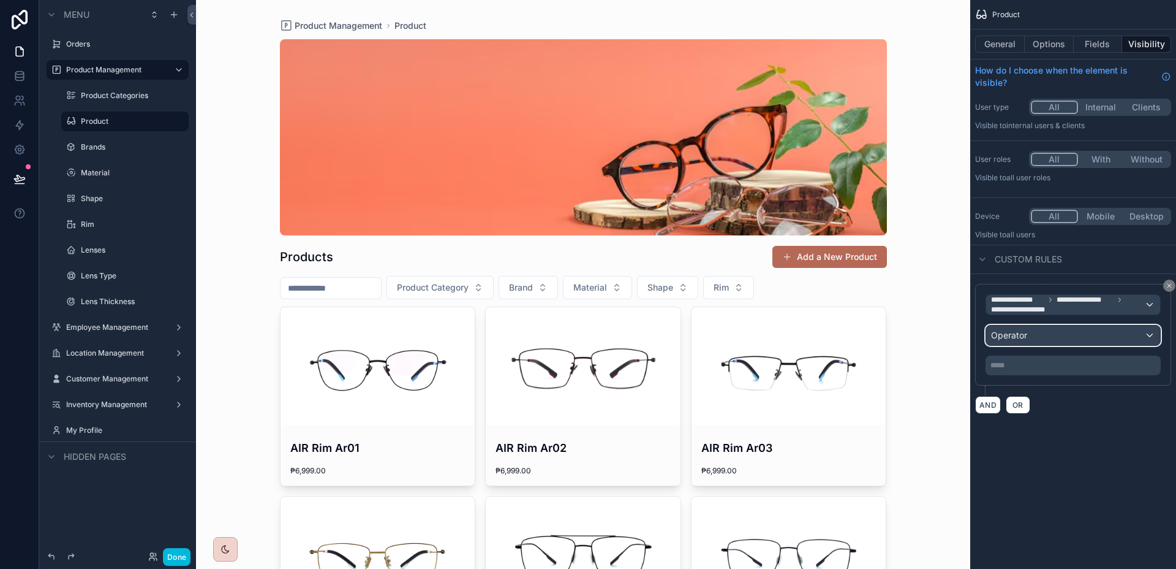
click at [1069, 339] on div "Operator" at bounding box center [1073, 335] width 174 height 20
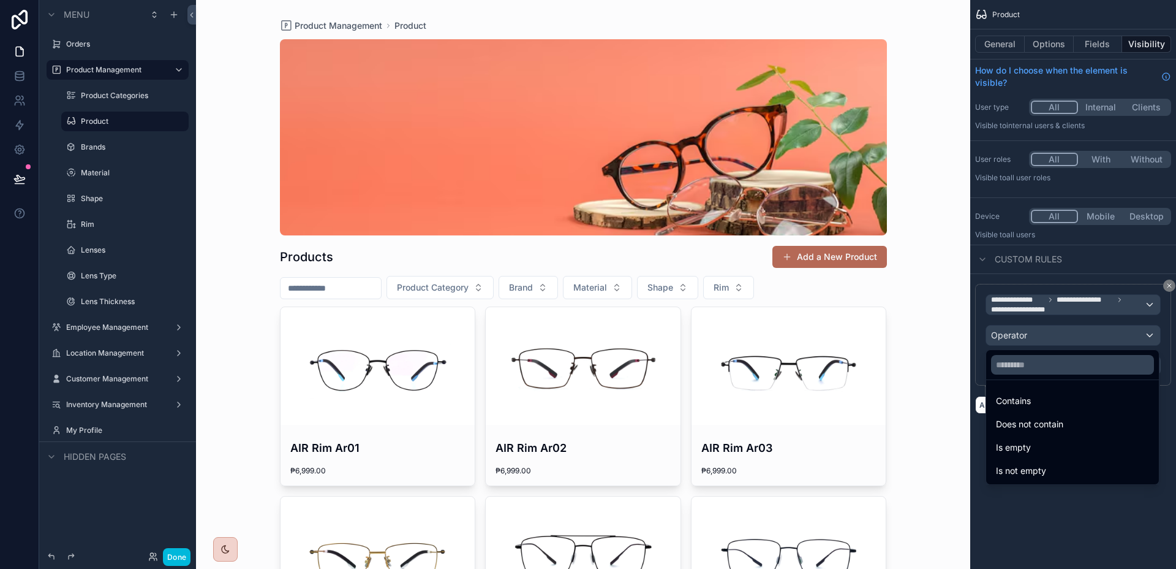
click at [1069, 339] on div "scrollable content" at bounding box center [588, 284] width 1176 height 569
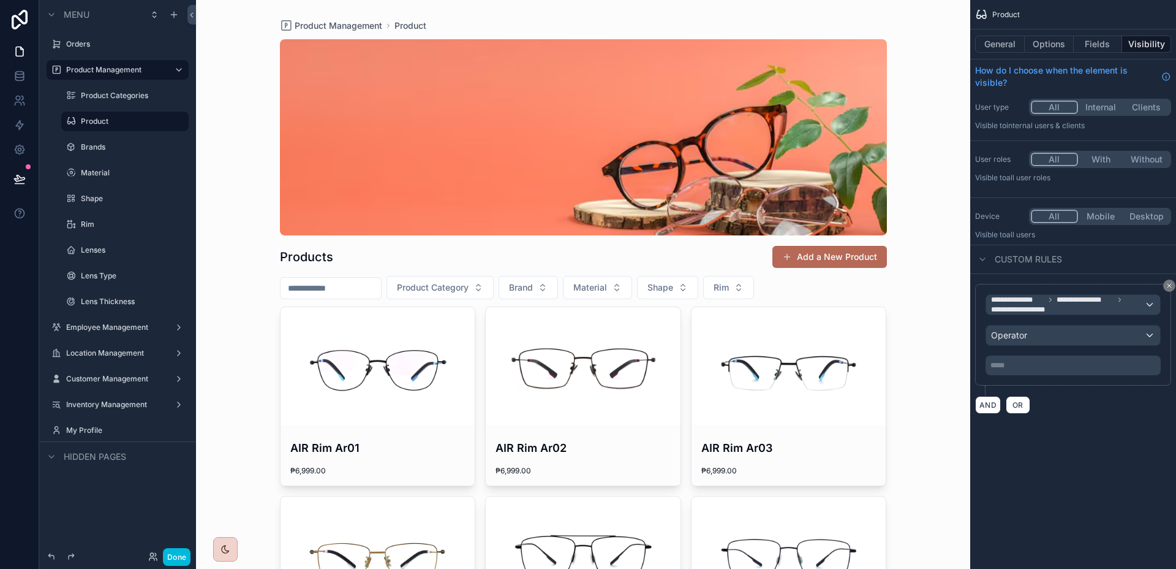
click at [1167, 286] on icon "scrollable content" at bounding box center [1169, 285] width 7 height 7
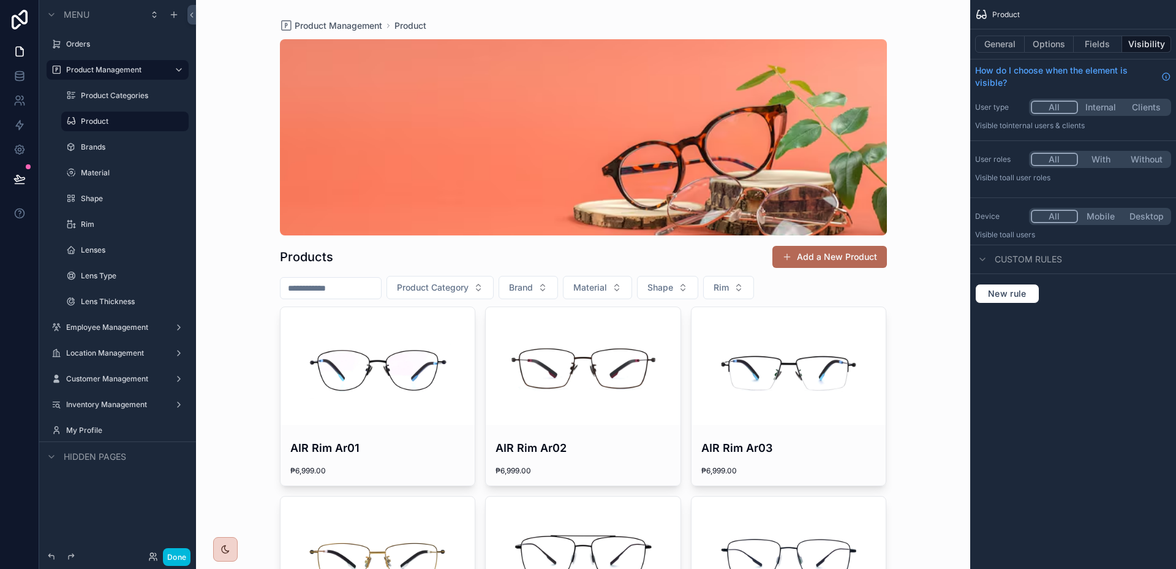
click at [1108, 45] on button "Fields" at bounding box center [1098, 44] width 49 height 17
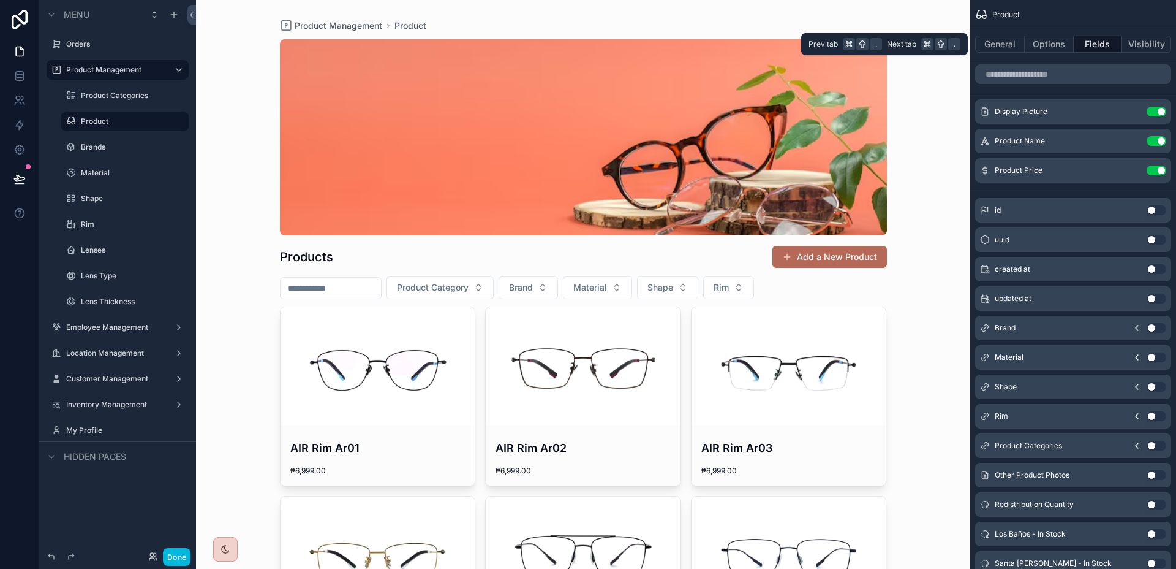
click at [1059, 45] on button "Options" at bounding box center [1049, 44] width 49 height 17
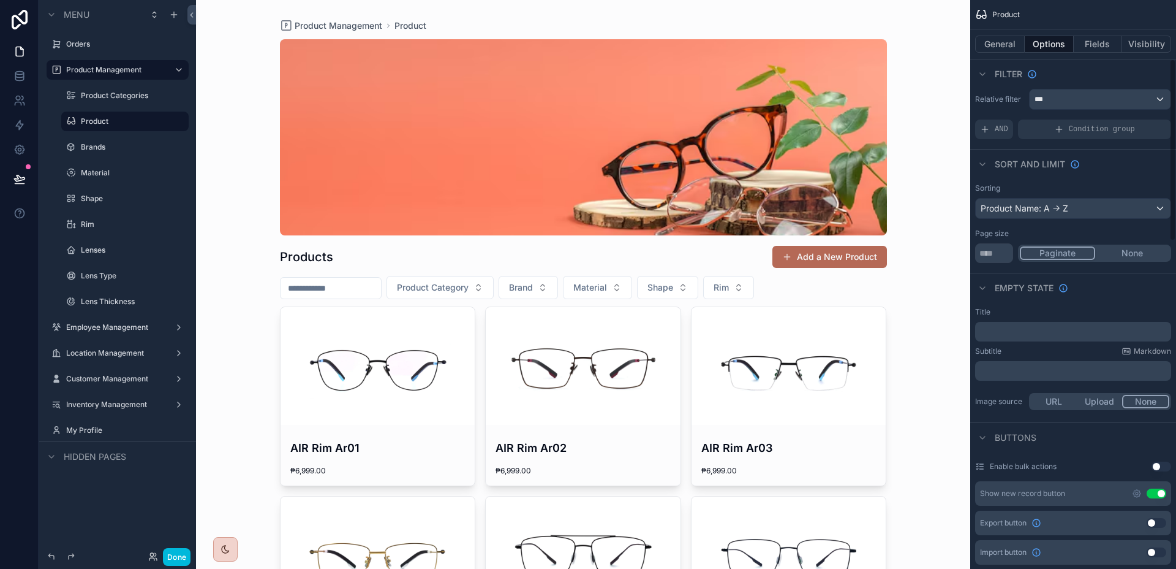
scroll to position [0, 0]
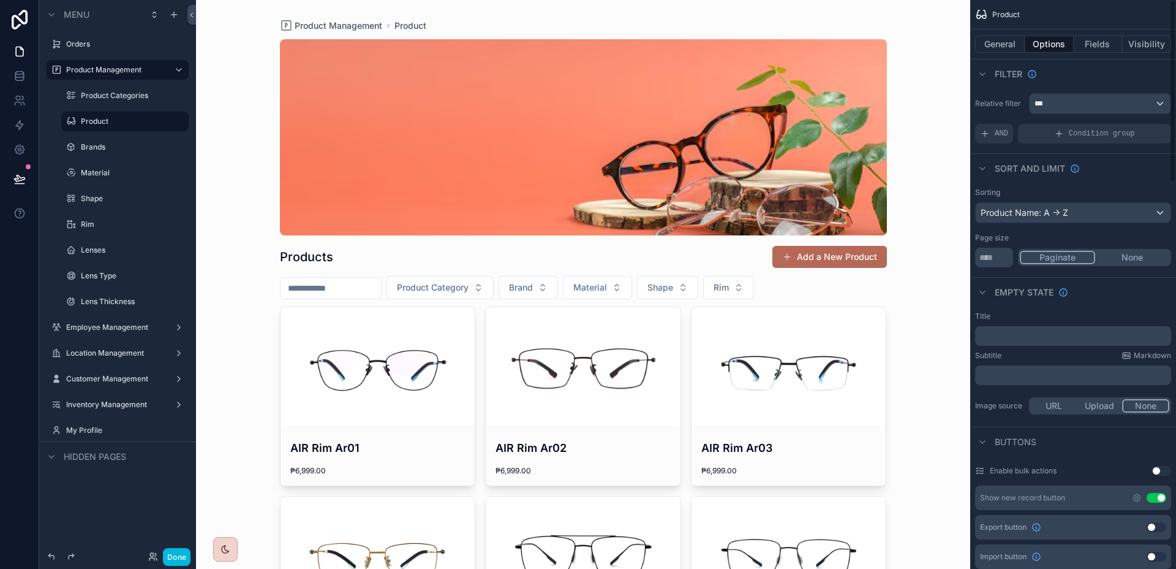
click at [1136, 44] on button "Visibility" at bounding box center [1147, 44] width 49 height 17
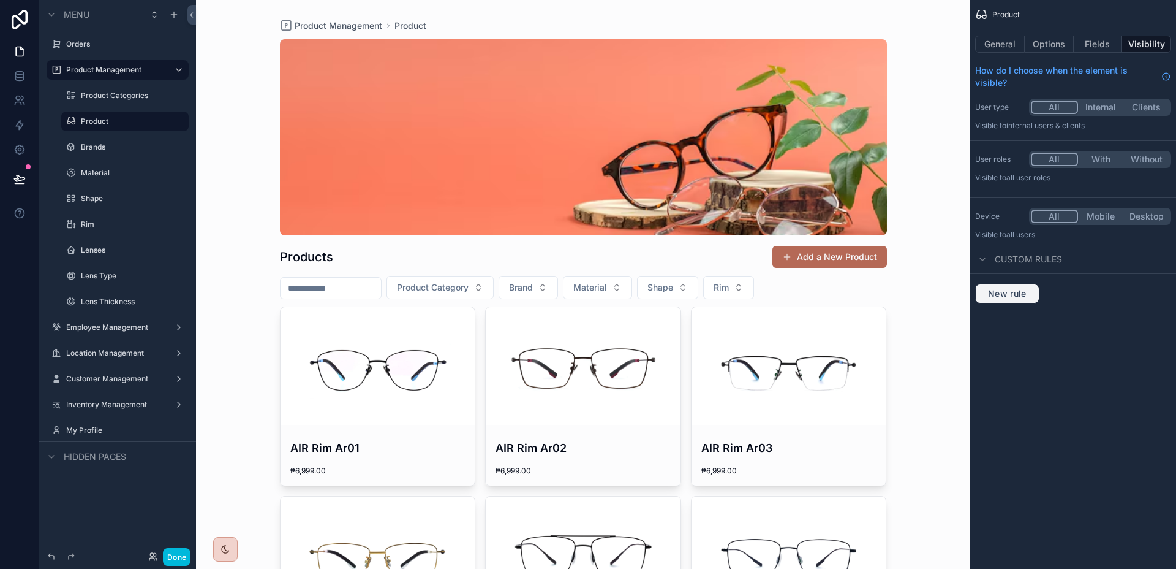
click at [1001, 285] on button "New rule" at bounding box center [1007, 294] width 64 height 20
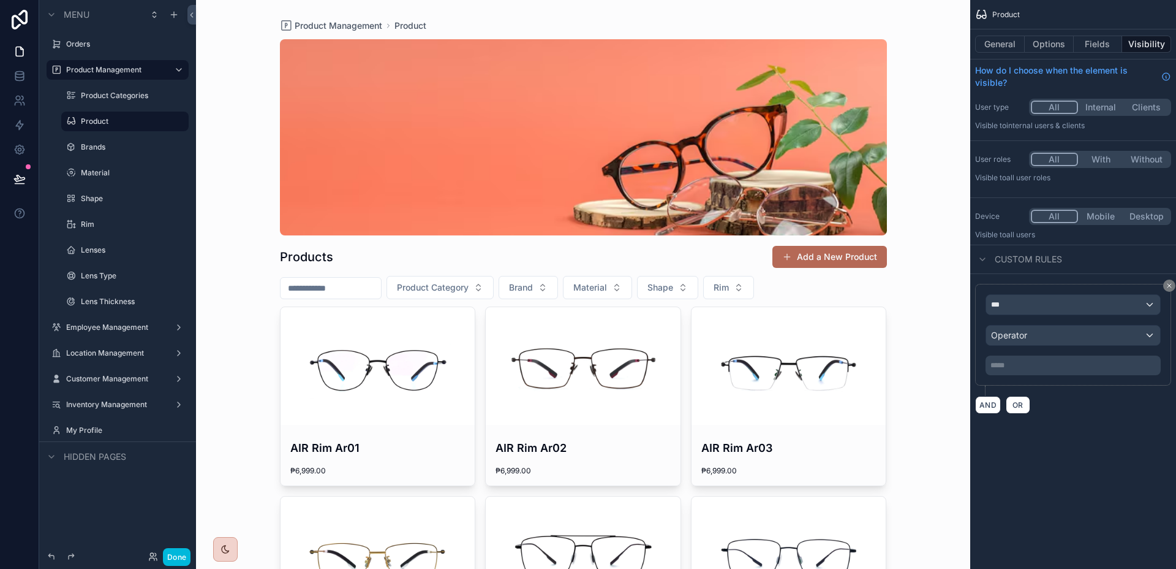
click at [1050, 293] on div "*** Operator ***** ﻿" at bounding box center [1073, 335] width 196 height 102
click at [1053, 298] on div "***" at bounding box center [1073, 305] width 174 height 20
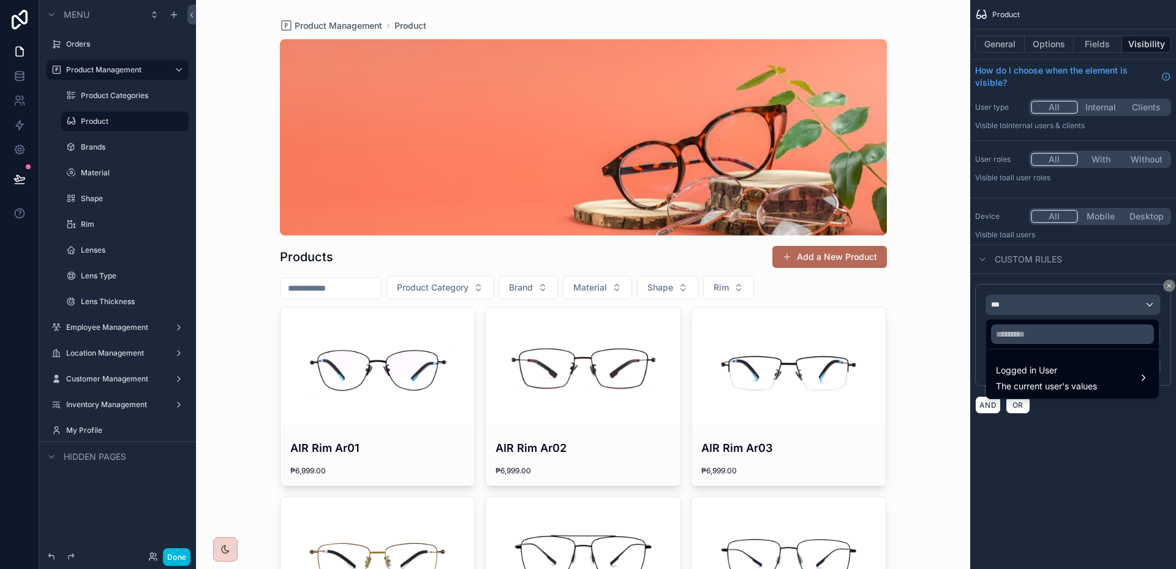
click at [1064, 377] on span "Logged in User" at bounding box center [1046, 370] width 101 height 15
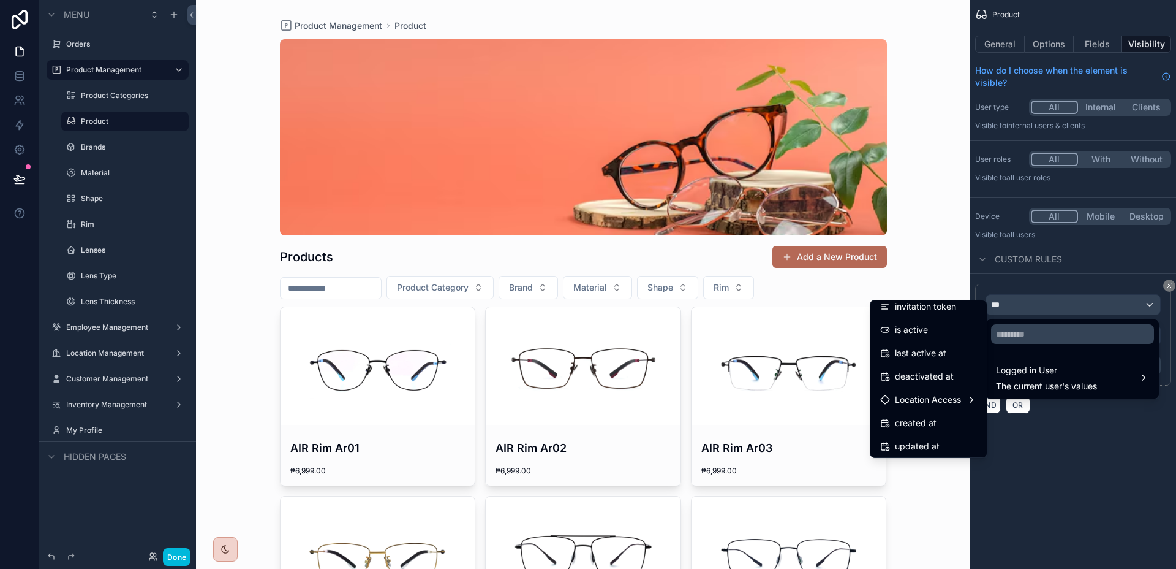
scroll to position [219, 0]
click at [928, 377] on span "Location Access" at bounding box center [928, 373] width 66 height 15
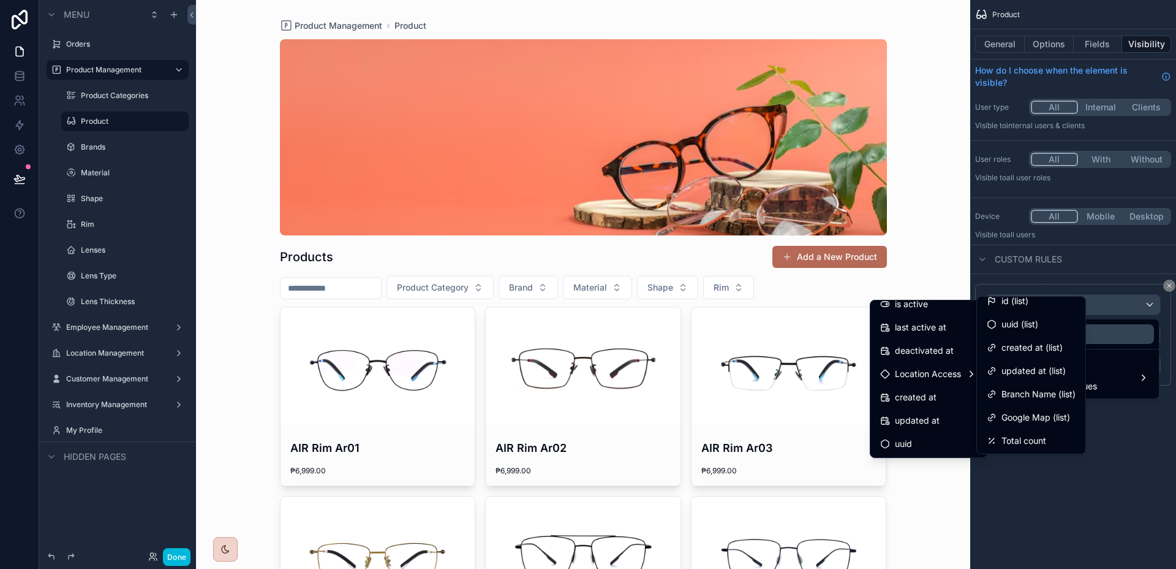
scroll to position [10, 0]
click at [26, 77] on div "scrollable content" at bounding box center [588, 284] width 1176 height 569
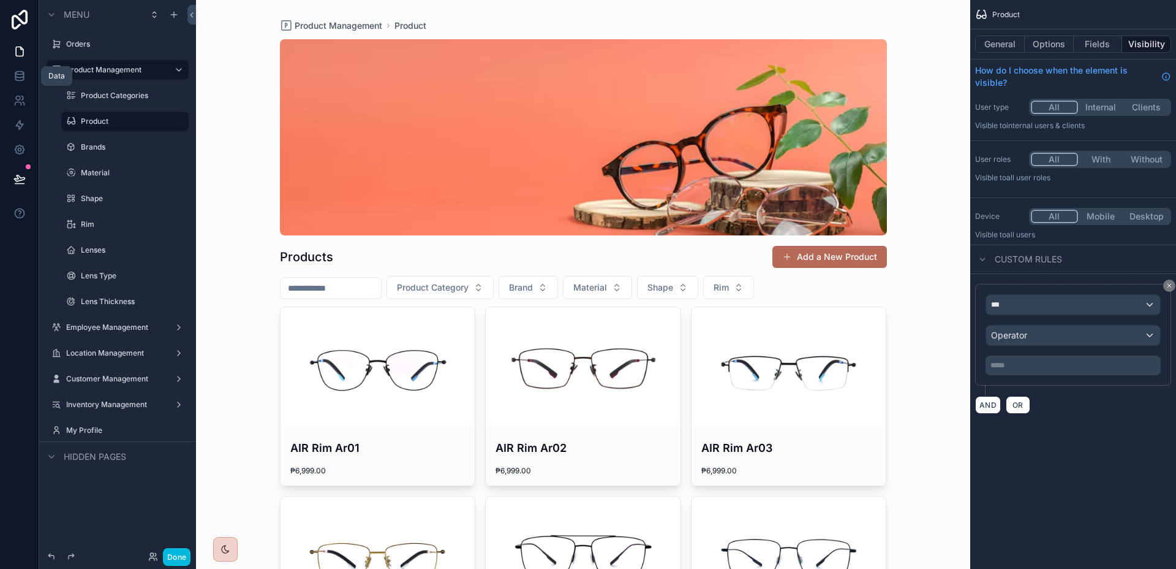
click at [17, 76] on icon at bounding box center [19, 76] width 12 height 12
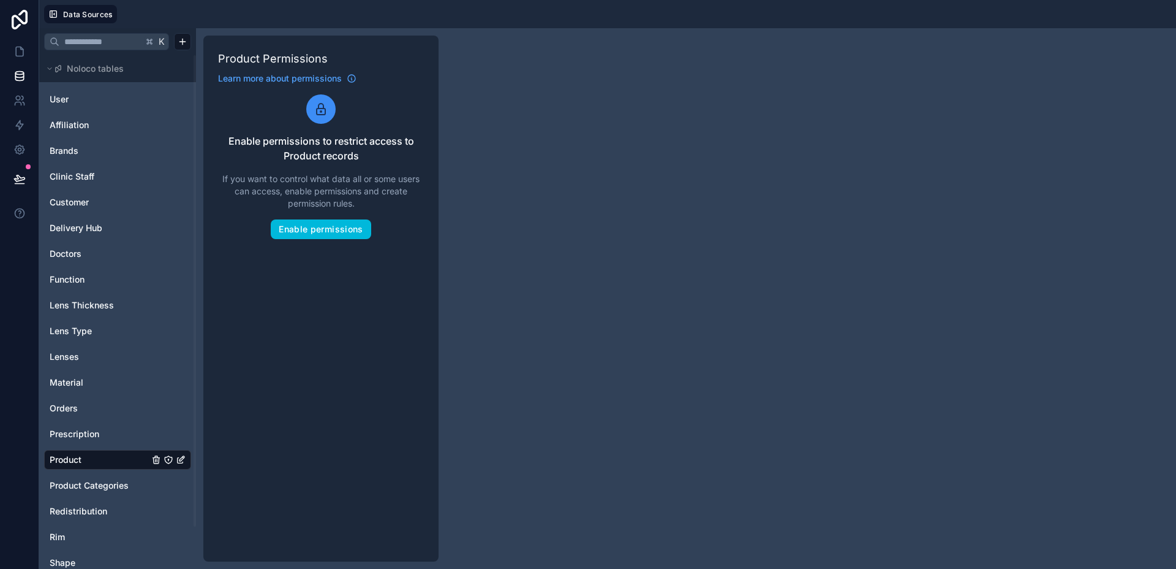
click at [78, 96] on link "User" at bounding box center [99, 99] width 99 height 12
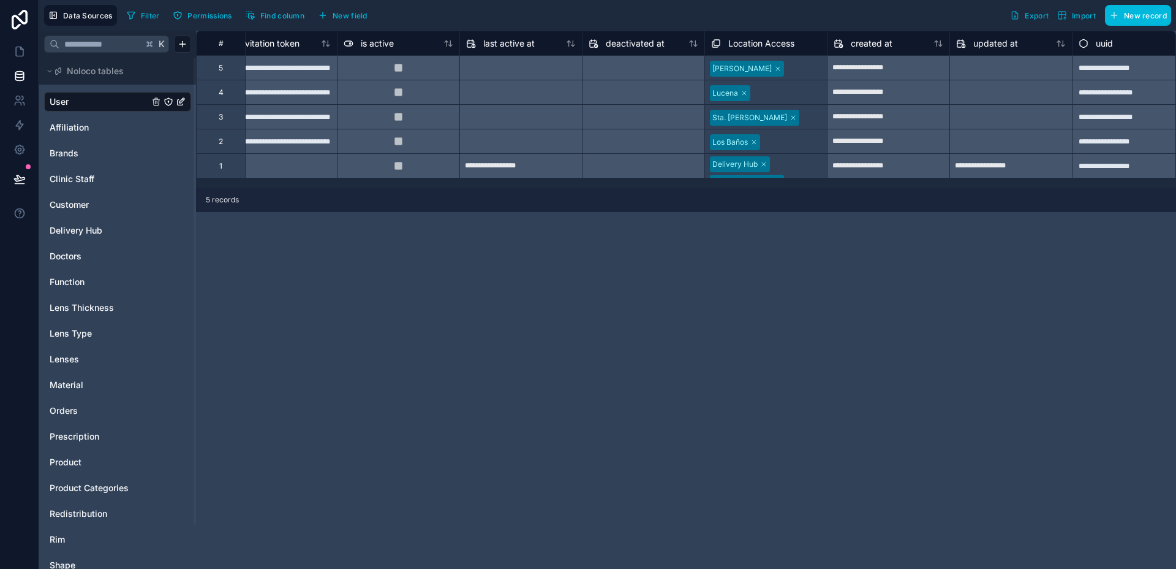
scroll to position [0, 785]
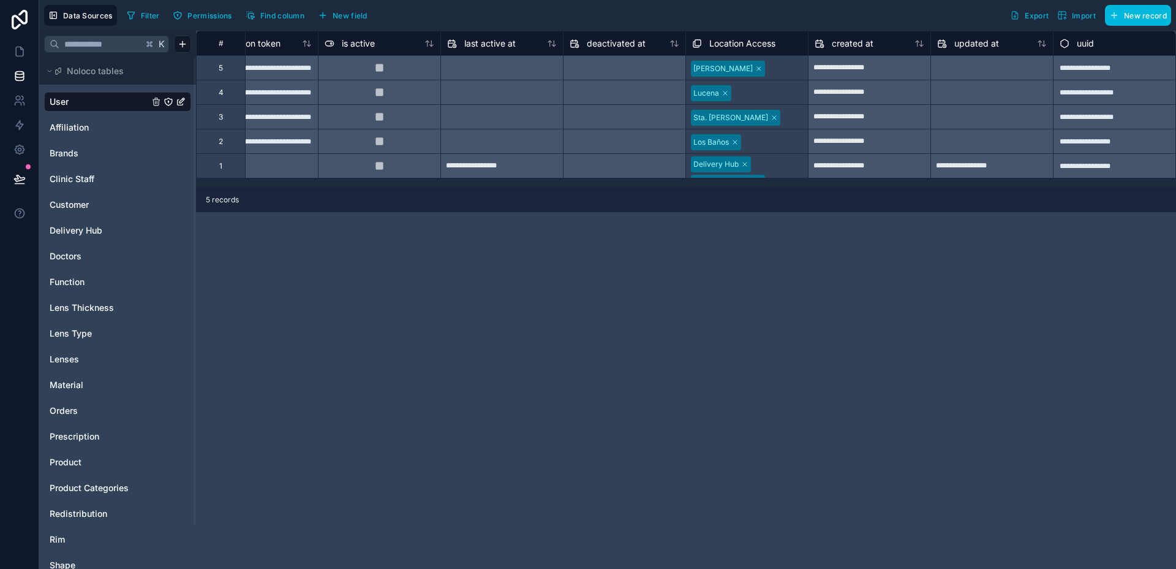
click at [749, 47] on span "Location Access" at bounding box center [743, 43] width 66 height 12
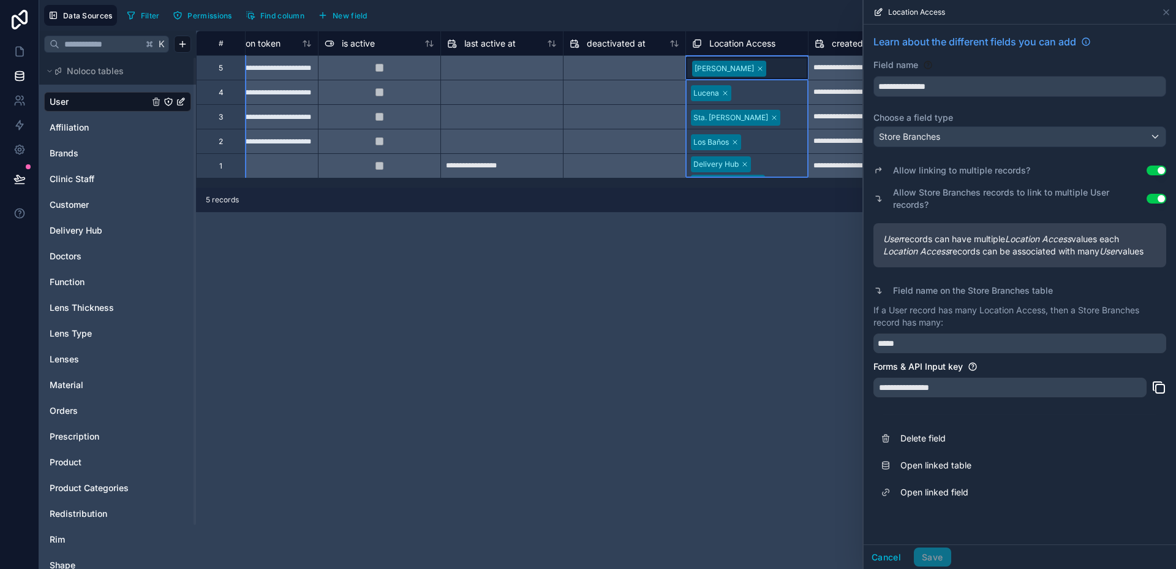
click at [920, 452] on link "Open linked table" at bounding box center [1020, 465] width 293 height 27
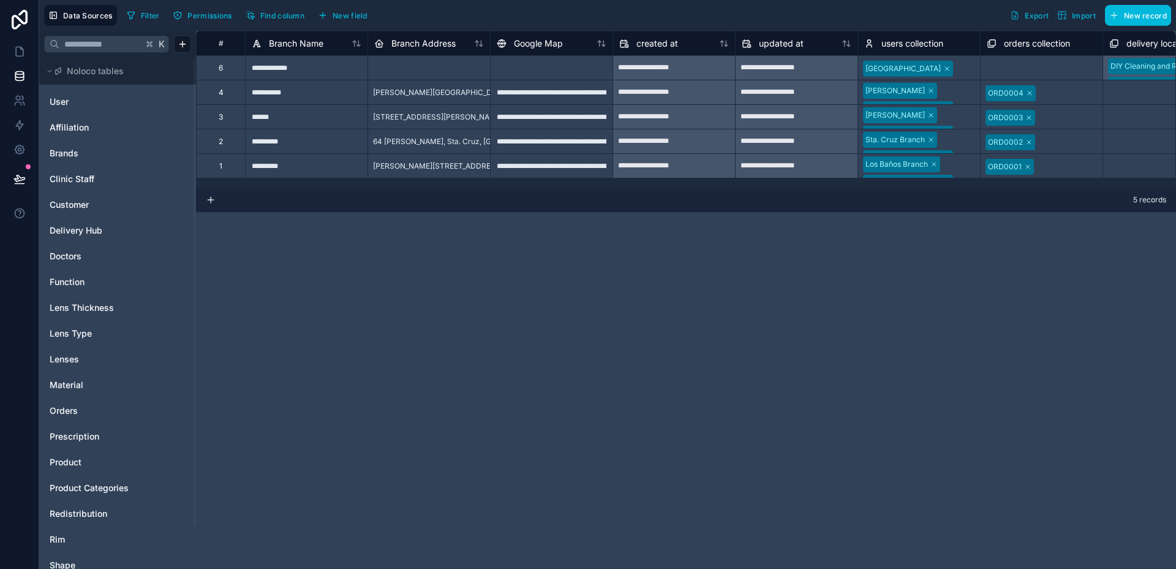
click at [52, 94] on div "User" at bounding box center [117, 102] width 147 height 20
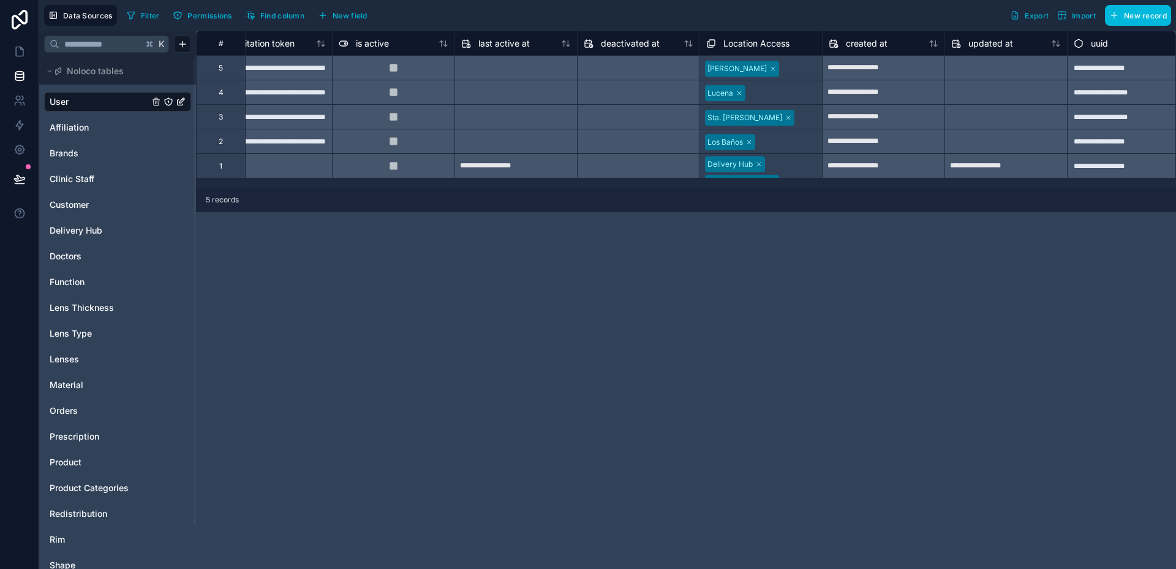
scroll to position [0, 785]
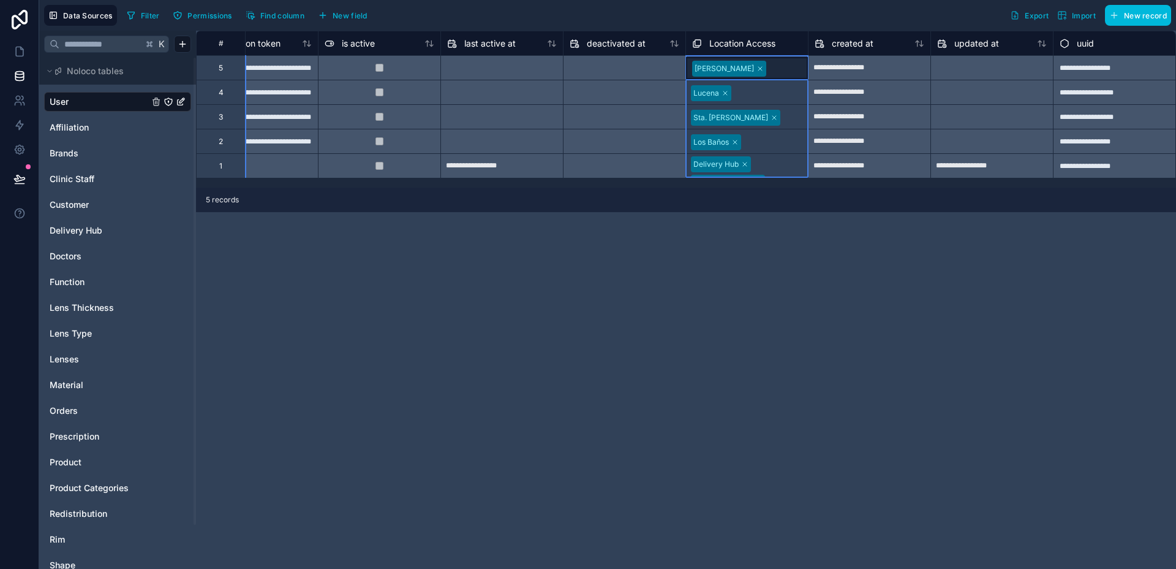
click at [737, 50] on div "Location Access" at bounding box center [733, 43] width 83 height 15
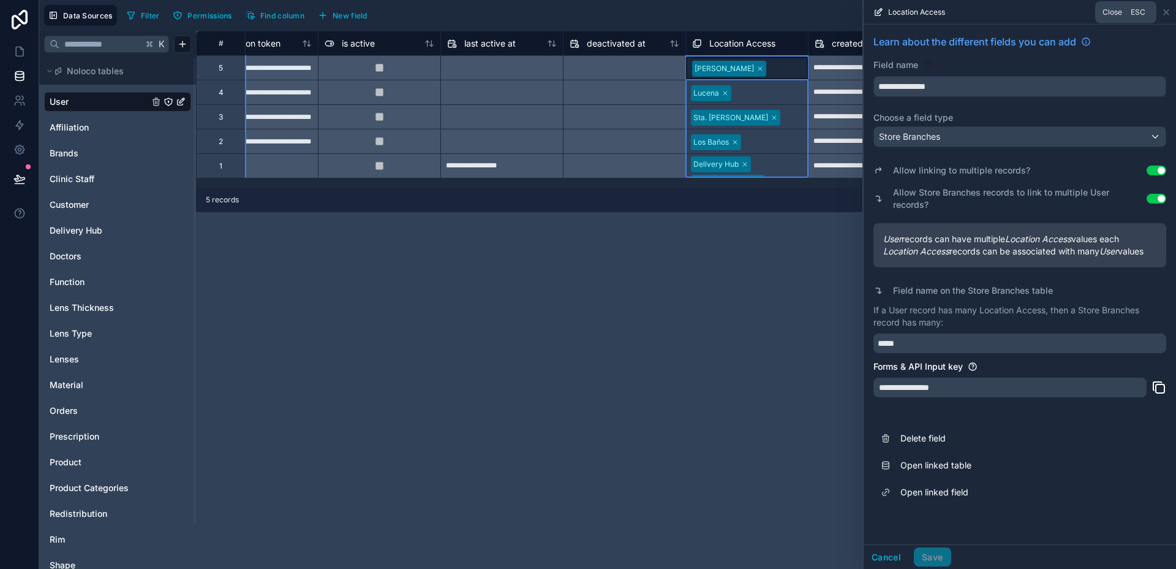
click at [1167, 14] on icon at bounding box center [1167, 12] width 10 height 10
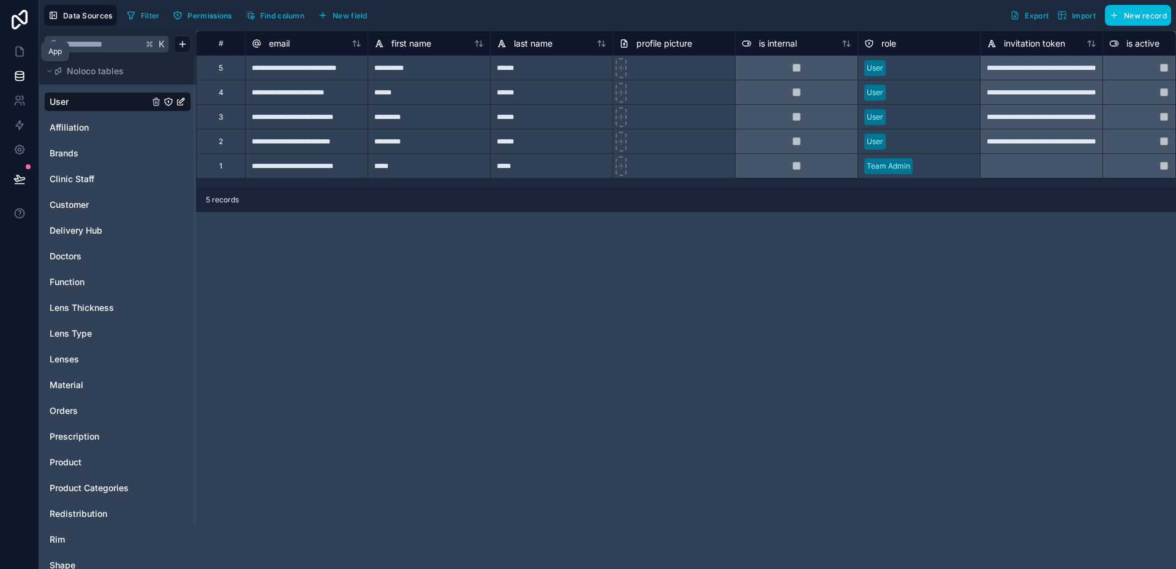
click at [18, 49] on icon at bounding box center [19, 51] width 12 height 12
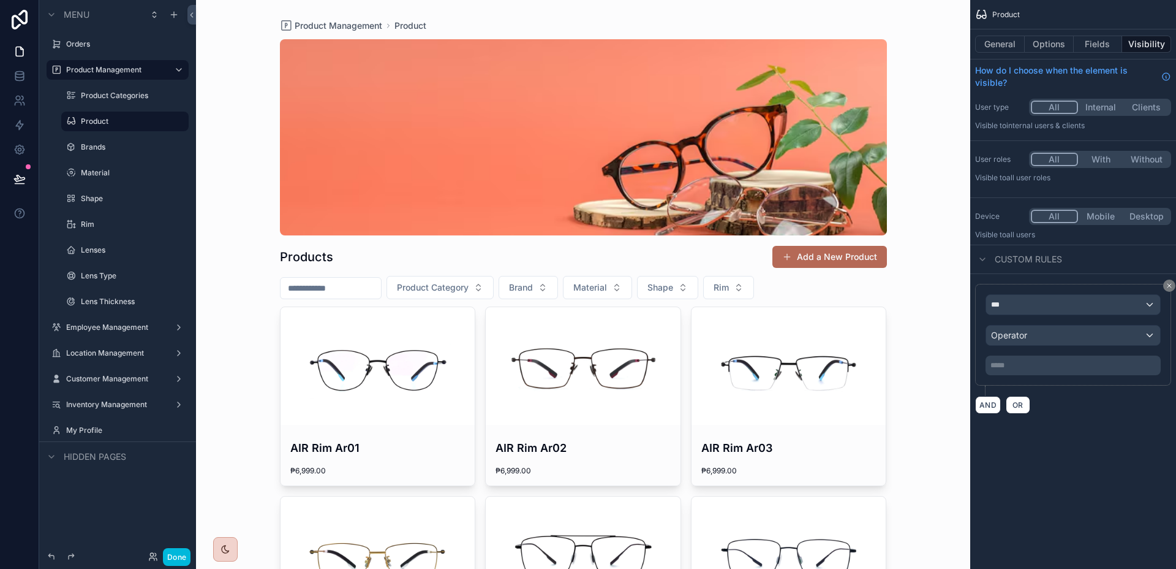
click at [1066, 44] on button "Options" at bounding box center [1049, 44] width 49 height 17
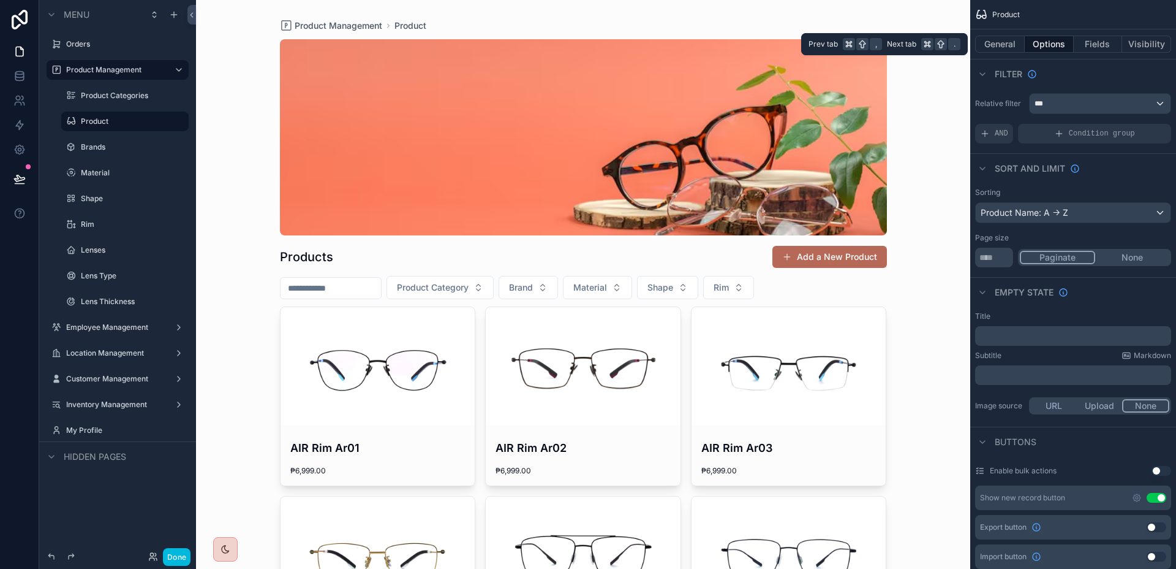
click at [1092, 44] on button "Fields" at bounding box center [1098, 44] width 49 height 17
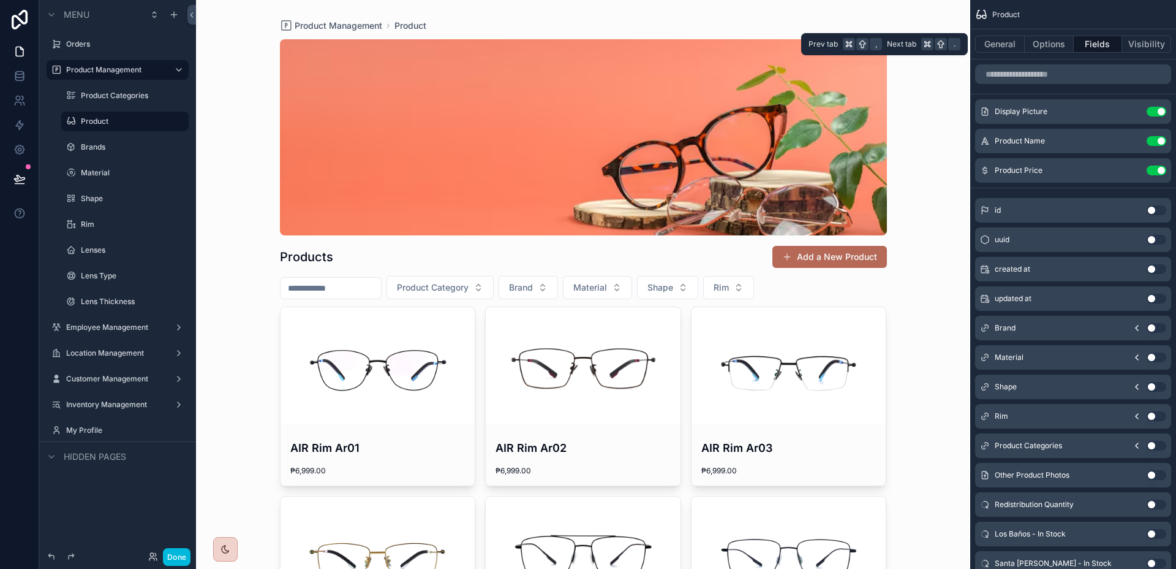
click at [1108, 40] on button "Fields" at bounding box center [1098, 44] width 49 height 17
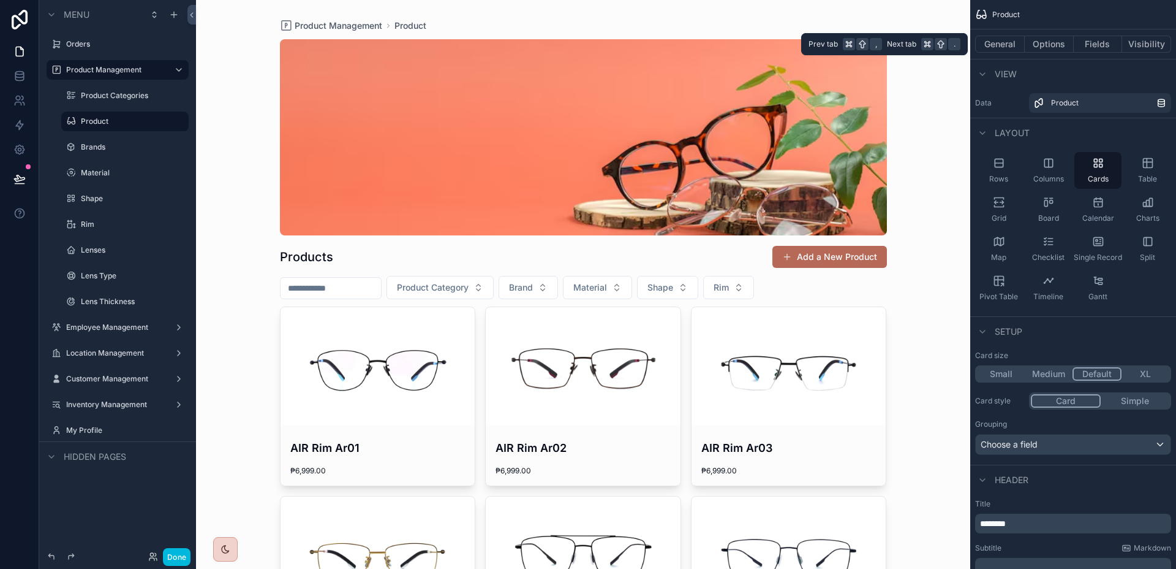
click at [1151, 40] on button "Visibility" at bounding box center [1147, 44] width 49 height 17
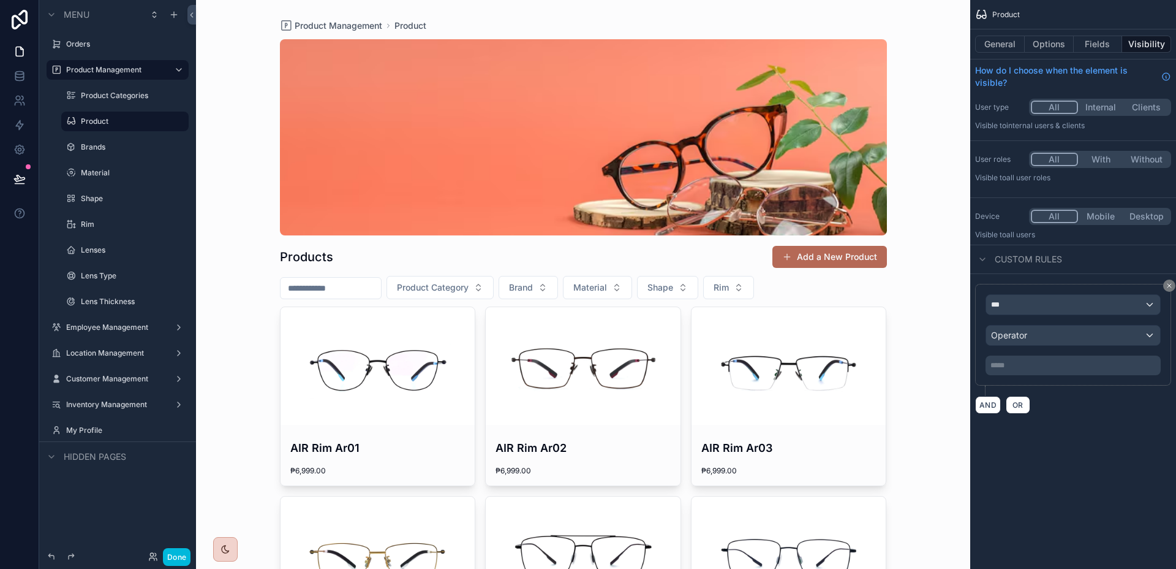
click at [1081, 50] on button "Fields" at bounding box center [1098, 44] width 49 height 17
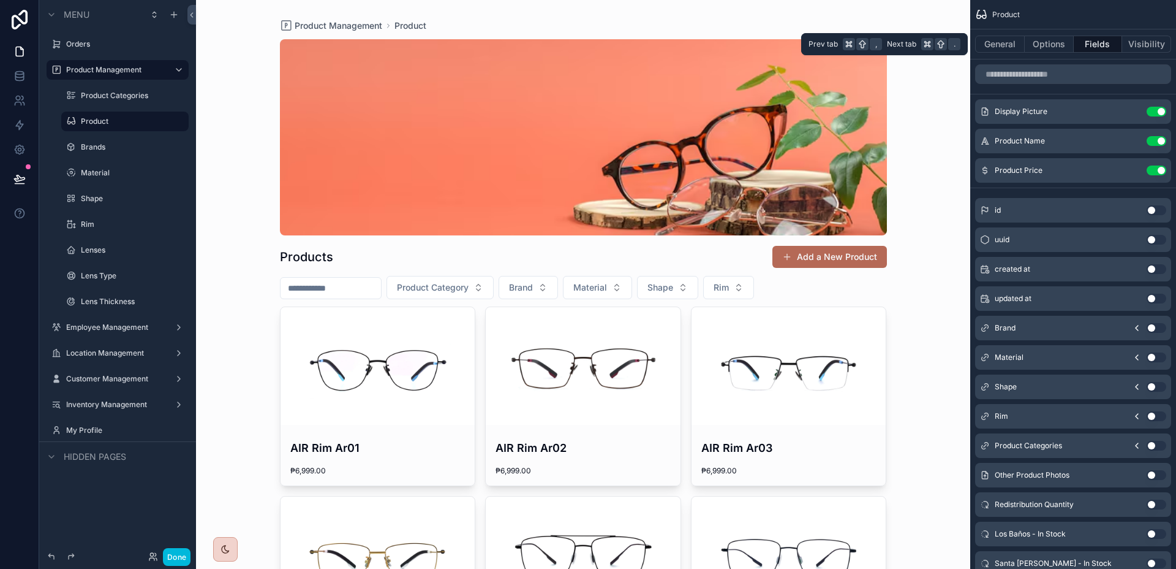
click at [1052, 47] on button "Options" at bounding box center [1049, 44] width 49 height 17
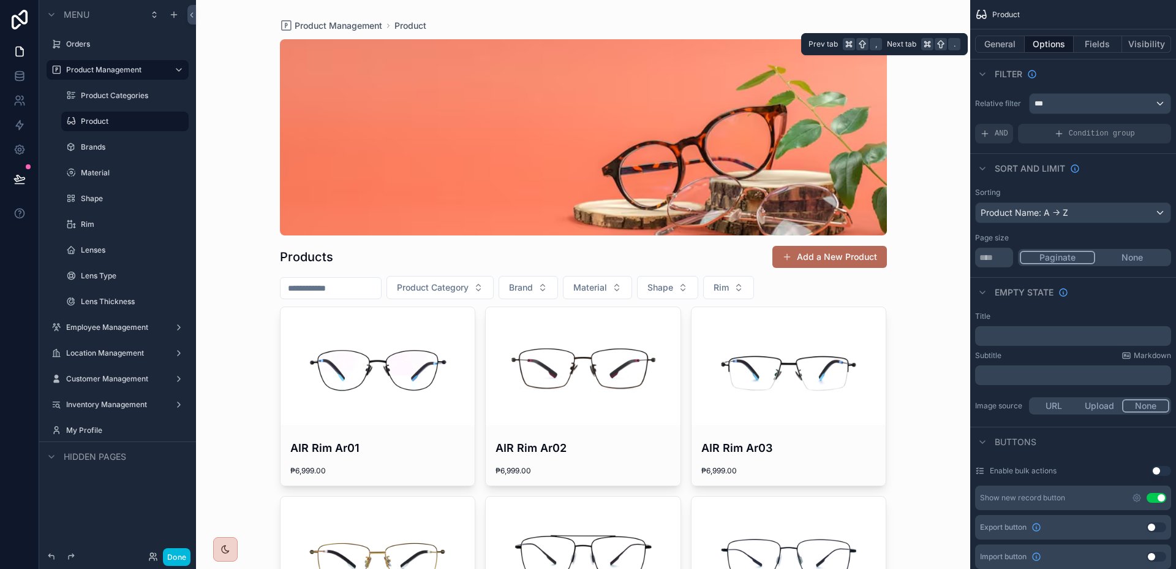
click at [1102, 42] on button "Fields" at bounding box center [1098, 44] width 49 height 17
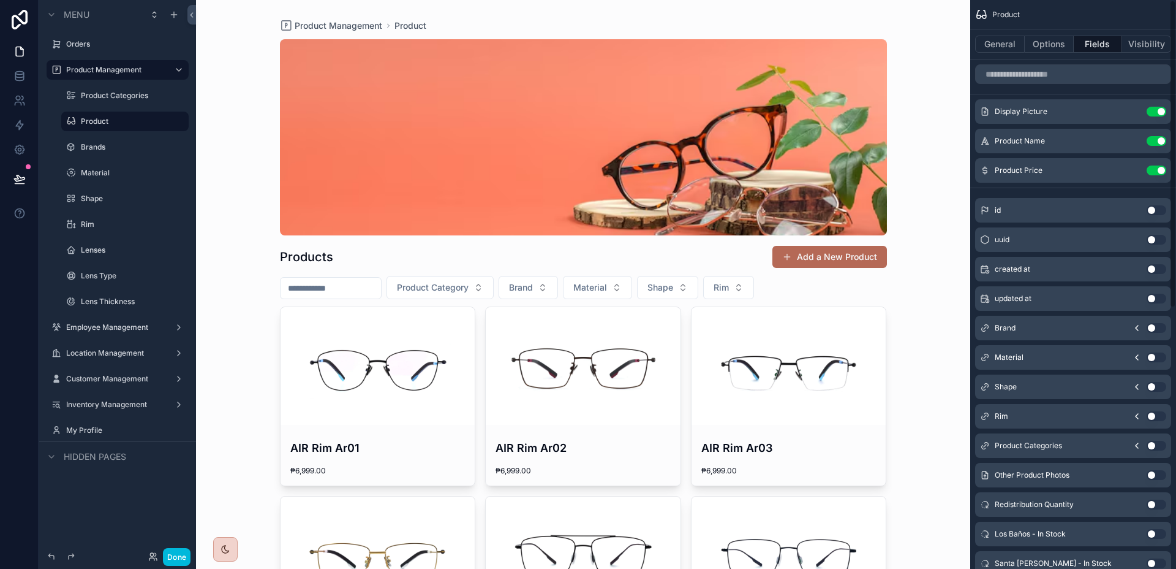
click at [1060, 43] on button "Options" at bounding box center [1049, 44] width 49 height 17
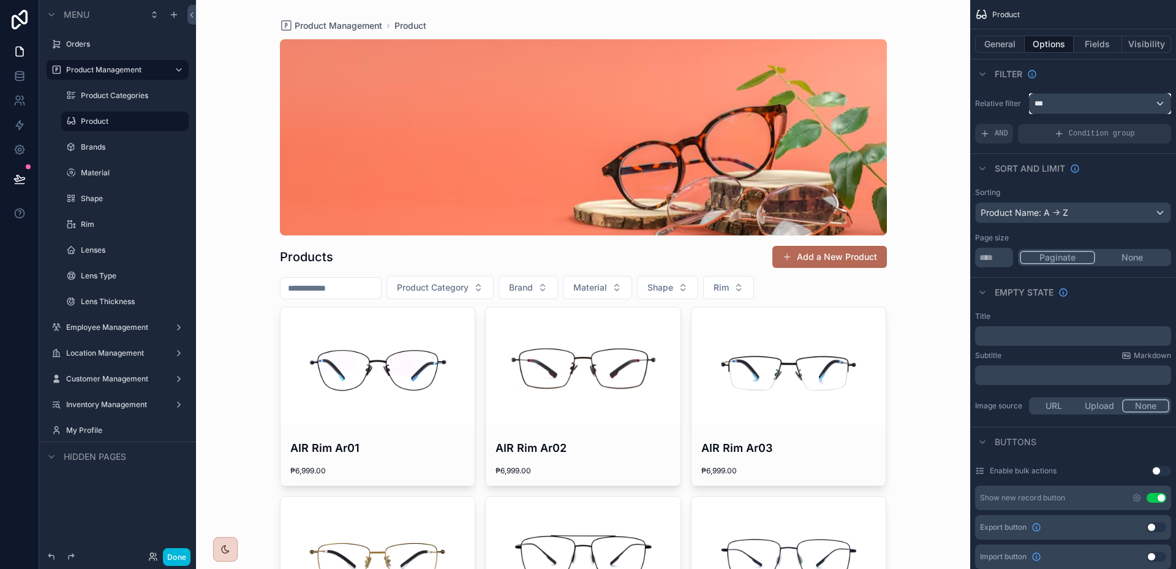
click at [1107, 105] on div "***" at bounding box center [1100, 104] width 141 height 20
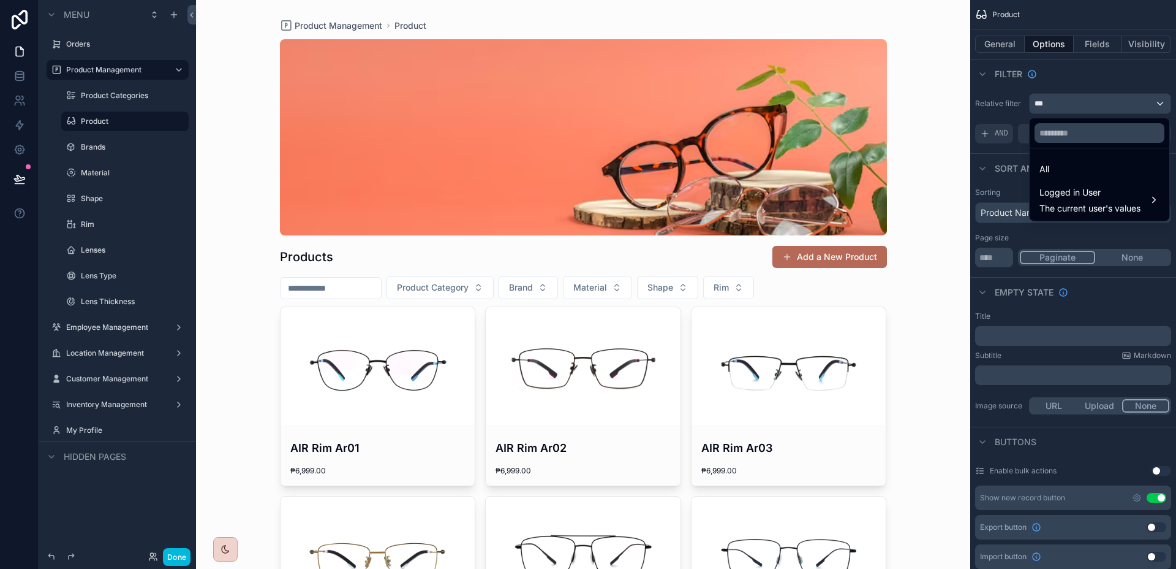
click at [1080, 200] on div "Logged in User The current user's values" at bounding box center [1090, 199] width 101 height 29
click at [1014, 205] on div "role" at bounding box center [995, 212] width 52 height 15
click at [974, 211] on icon at bounding box center [974, 213] width 10 height 10
click at [980, 198] on div "company" at bounding box center [994, 189] width 67 height 22
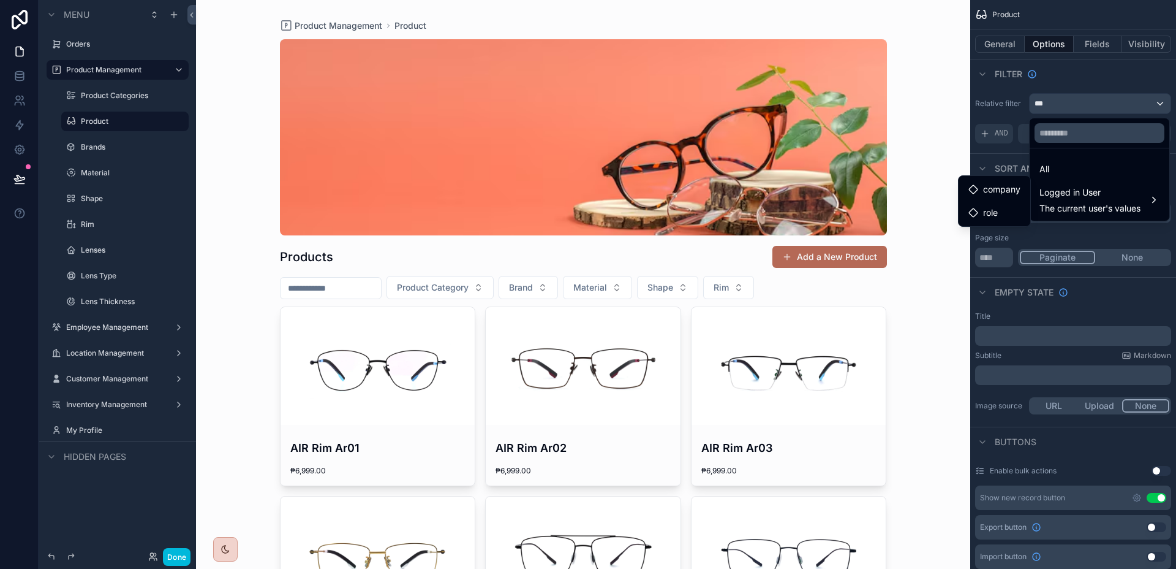
click at [980, 198] on div "company" at bounding box center [994, 189] width 67 height 22
click at [1070, 198] on span "Logged in User" at bounding box center [1090, 192] width 101 height 15
click at [1078, 78] on div "scrollable content" at bounding box center [588, 284] width 1176 height 569
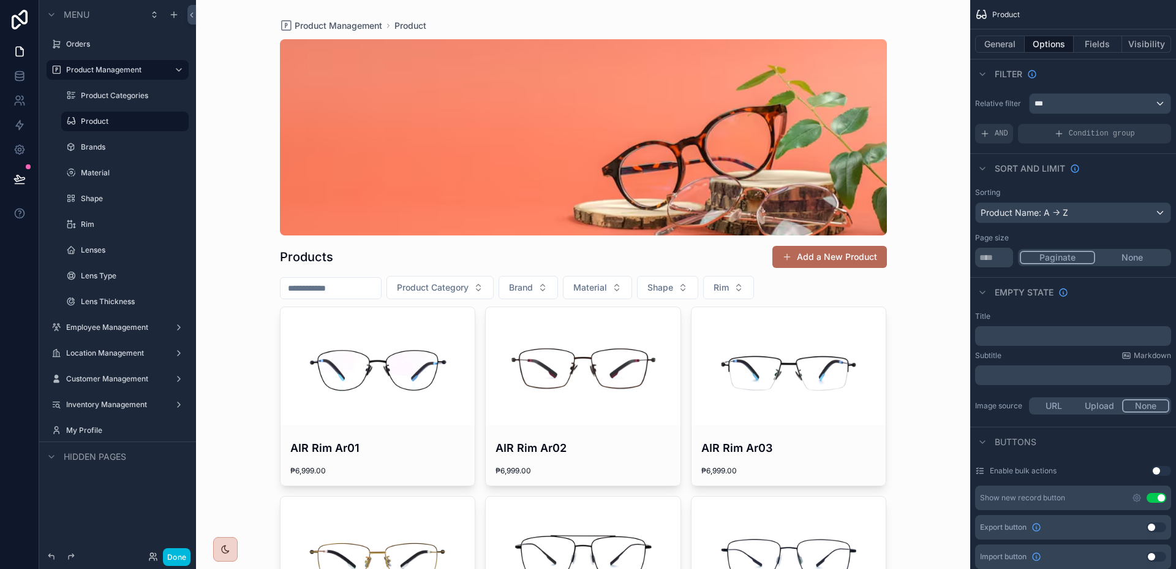
click at [1146, 172] on div "Sort And Limit" at bounding box center [1074, 167] width 206 height 29
click at [262, 146] on div "Product Management Product Products Add a New Product Product Category Brand Ma…" at bounding box center [583, 284] width 774 height 569
click at [20, 78] on icon at bounding box center [19, 76] width 12 height 12
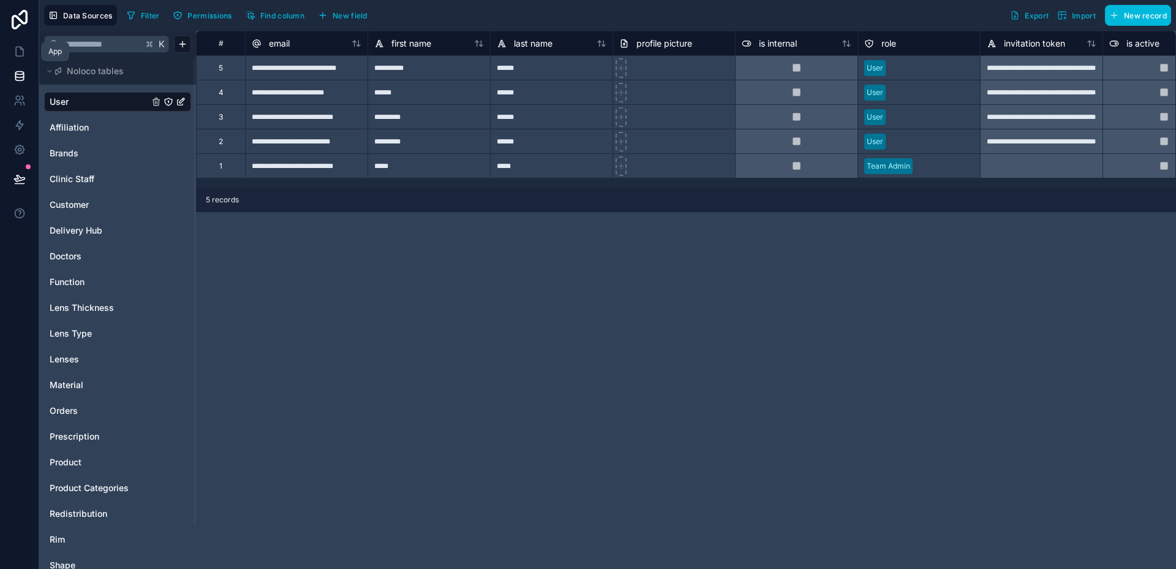
click at [21, 50] on icon at bounding box center [19, 51] width 12 height 12
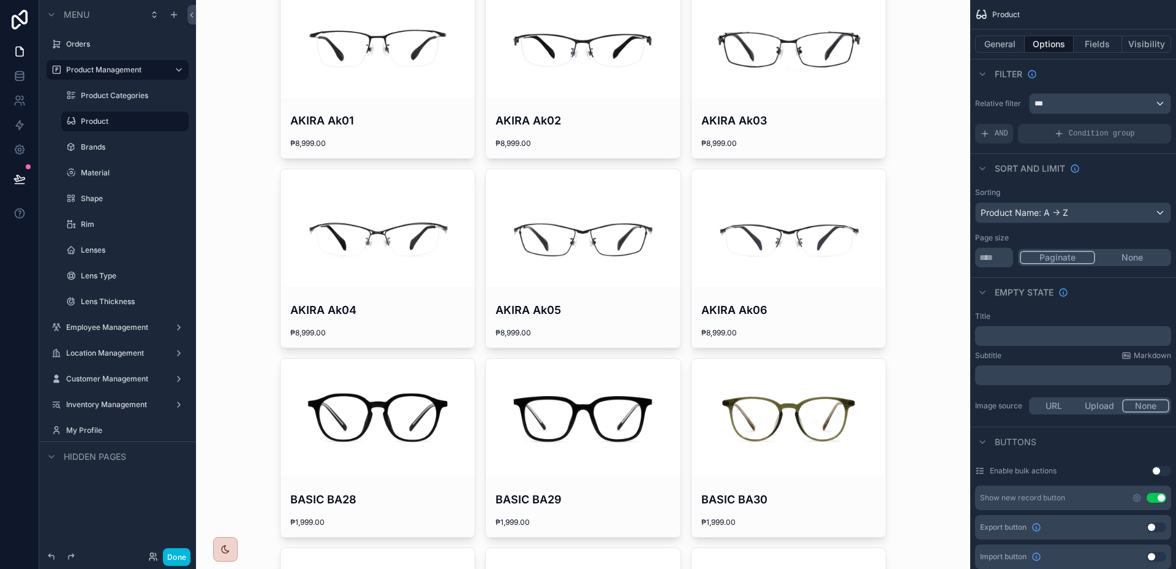
scroll to position [1699, 0]
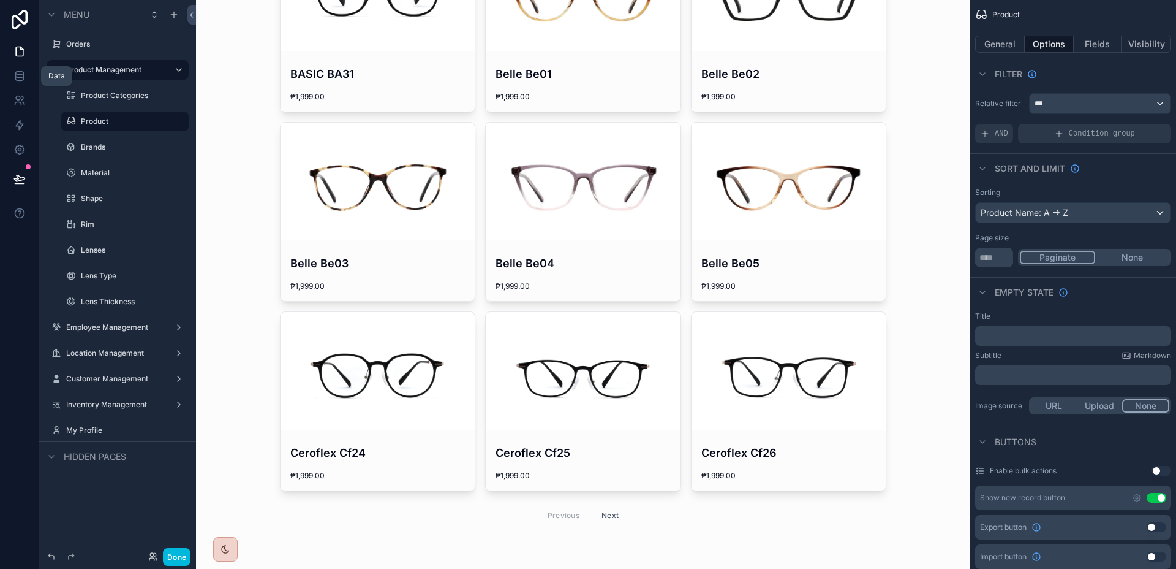
click at [13, 77] on icon at bounding box center [19, 76] width 12 height 12
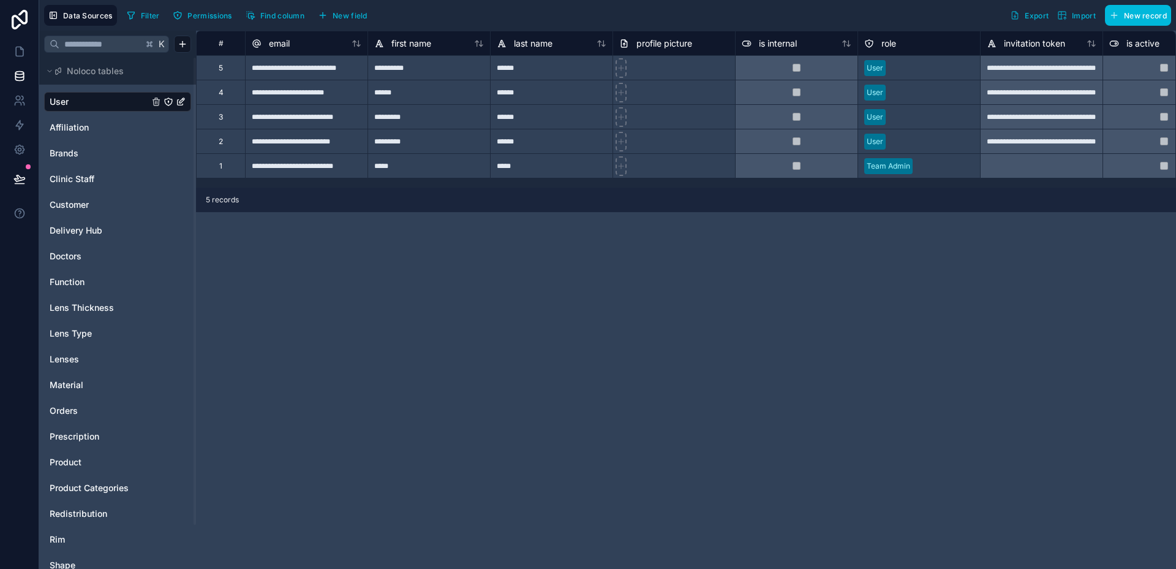
click at [218, 28] on div "Data Sources Filter Permissions Find column New field Export Import New record" at bounding box center [607, 15] width 1137 height 31
click at [222, 18] on span "Permissions" at bounding box center [209, 15] width 44 height 9
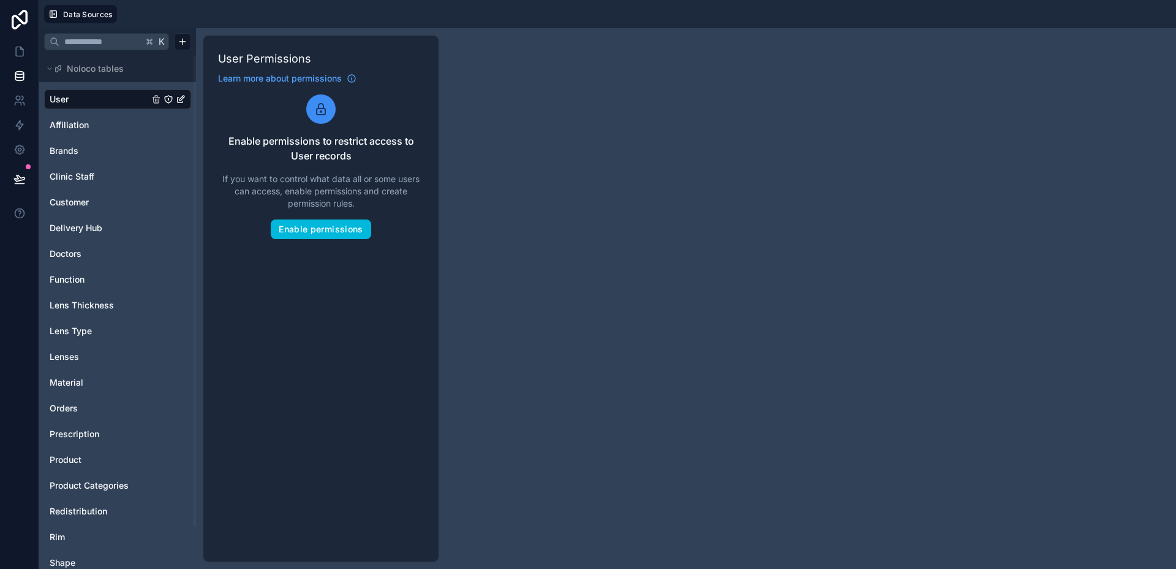
click at [288, 229] on button "Enable permissions" at bounding box center [321, 229] width 100 height 20
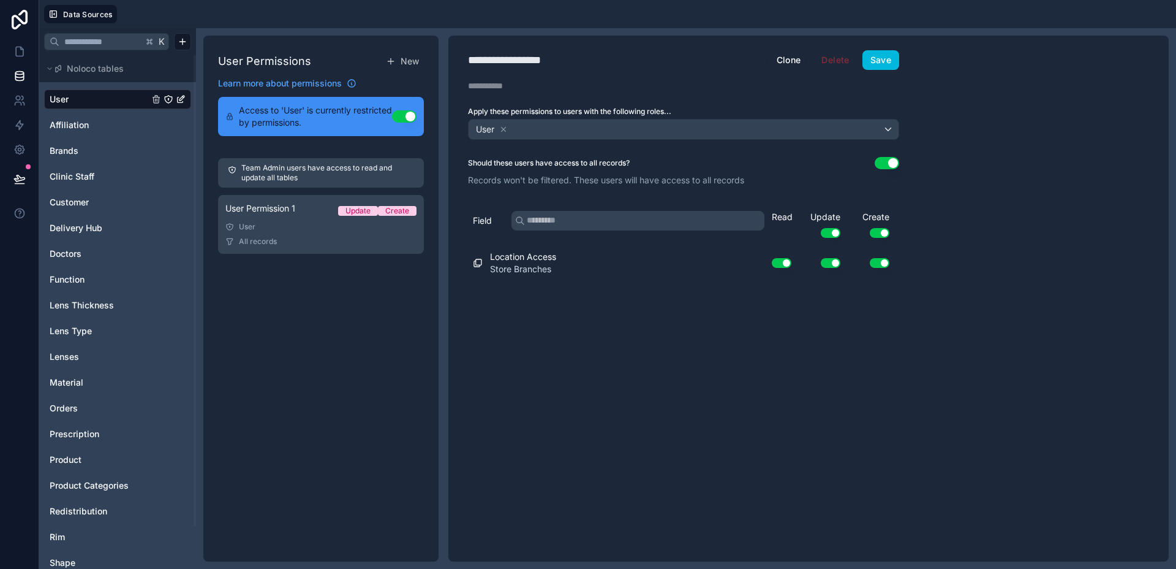
click at [403, 114] on button "Use setting" at bounding box center [404, 116] width 25 height 12
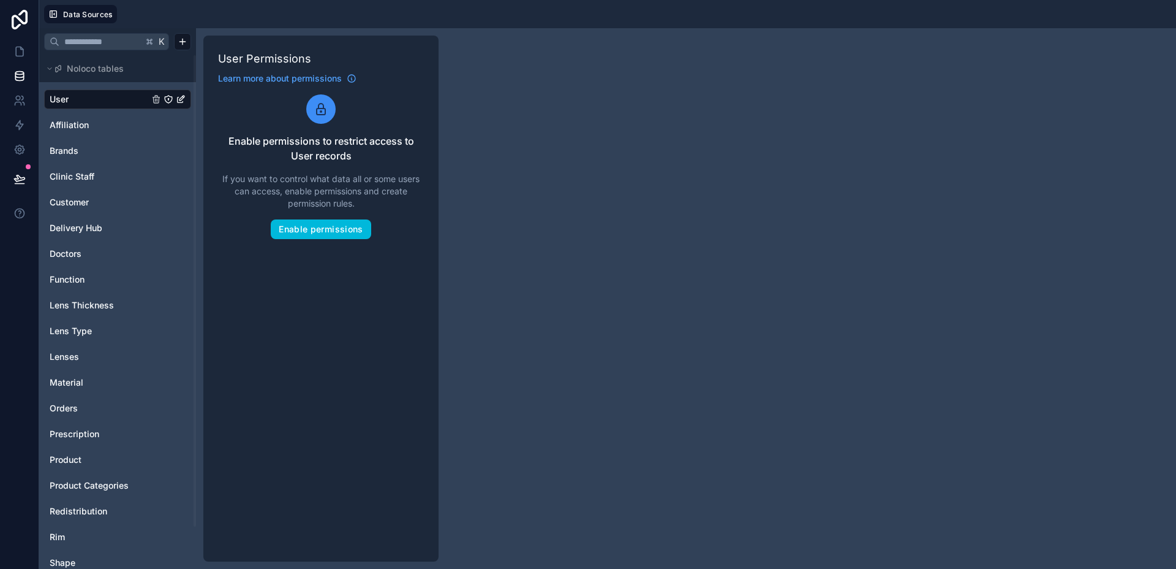
click at [76, 457] on span "Product" at bounding box center [66, 459] width 32 height 12
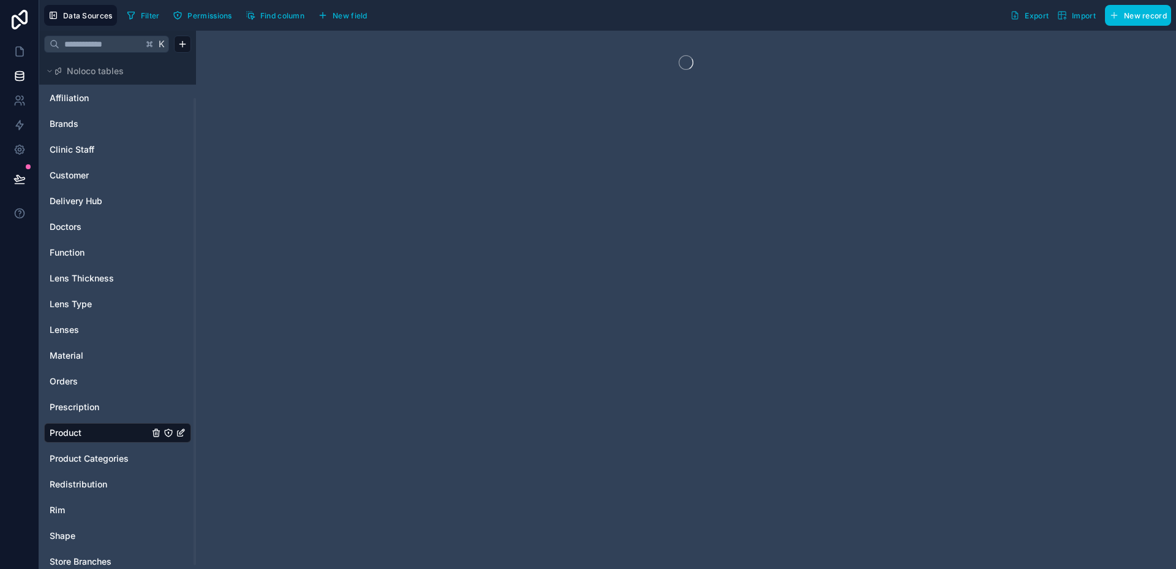
scroll to position [48, 0]
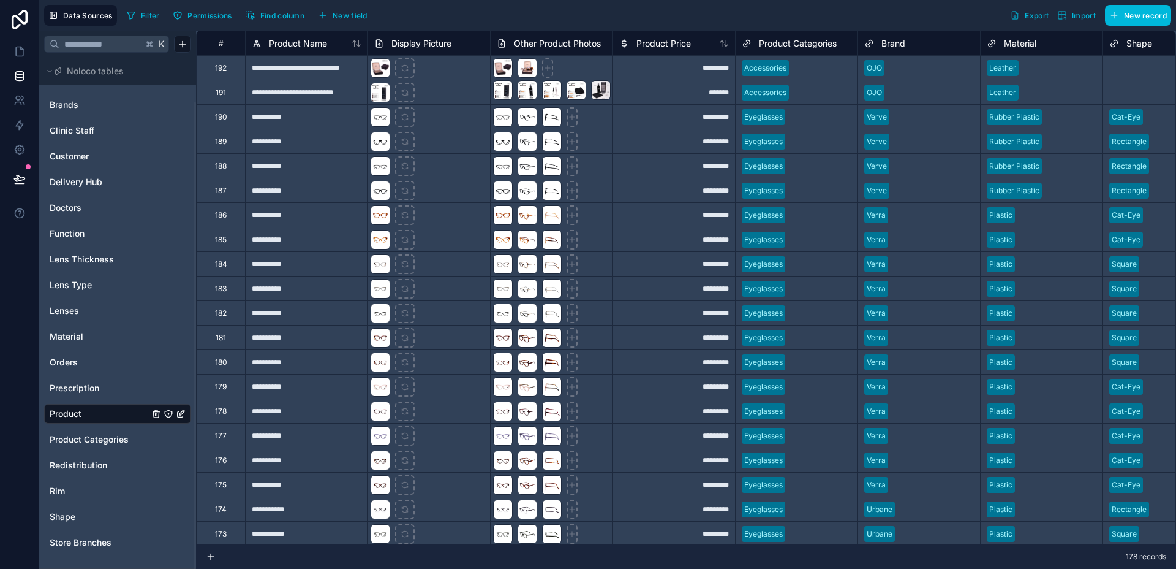
click at [196, 13] on span "Permissions" at bounding box center [209, 15] width 44 height 9
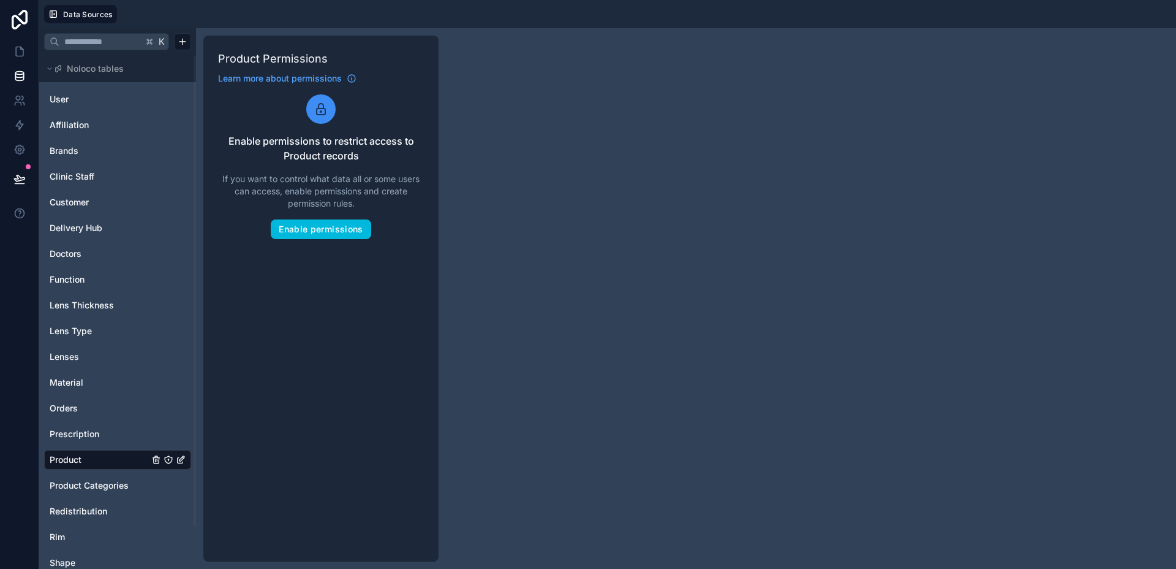
click at [69, 455] on span "Product" at bounding box center [66, 459] width 32 height 12
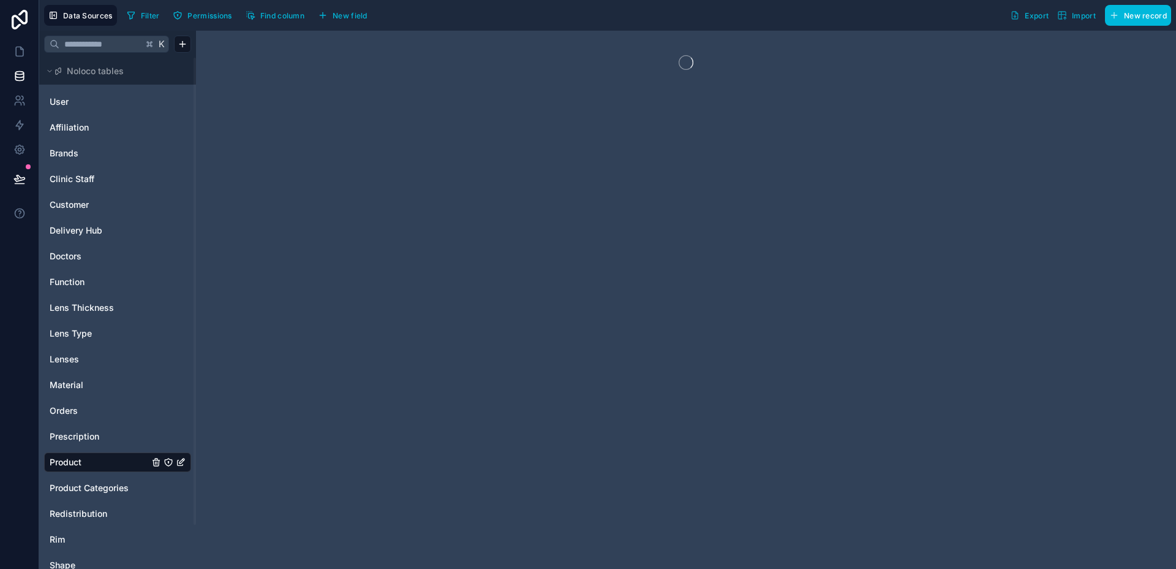
click at [144, 23] on button "Filter" at bounding box center [143, 15] width 42 height 18
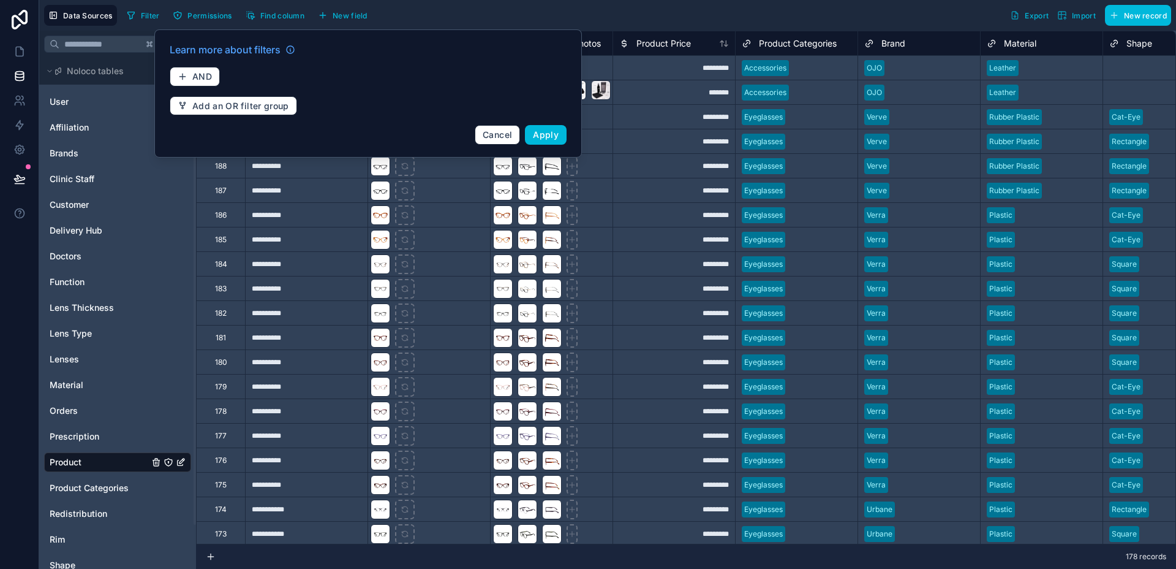
click at [241, 51] on span "Learn more about filters" at bounding box center [225, 49] width 111 height 15
click at [211, 100] on span "Add an OR filter group" at bounding box center [240, 105] width 97 height 11
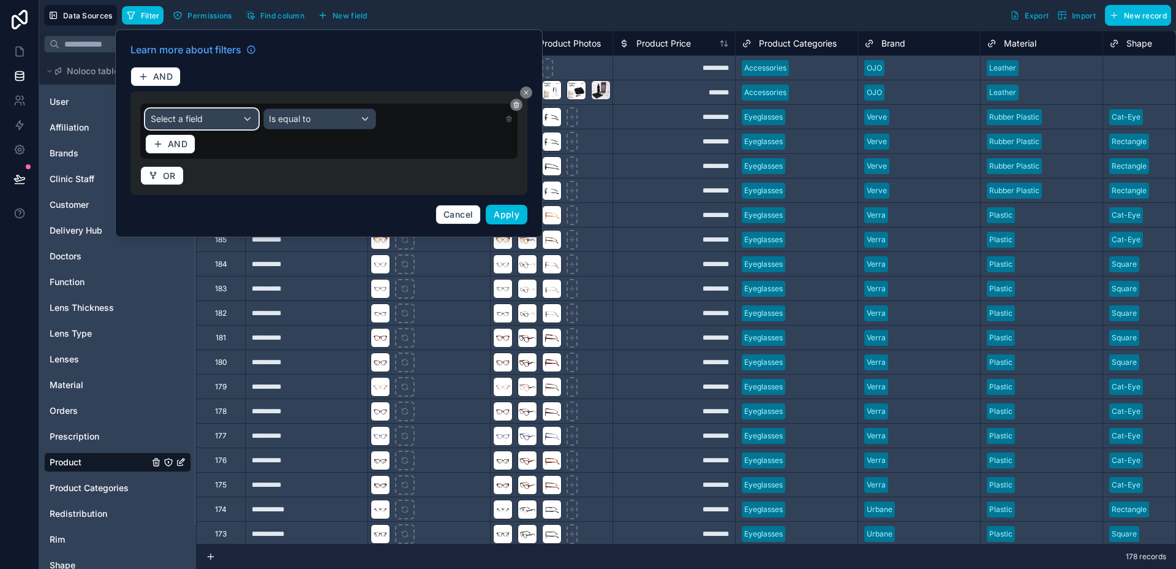
click at [213, 109] on div "Select a field" at bounding box center [202, 119] width 112 height 20
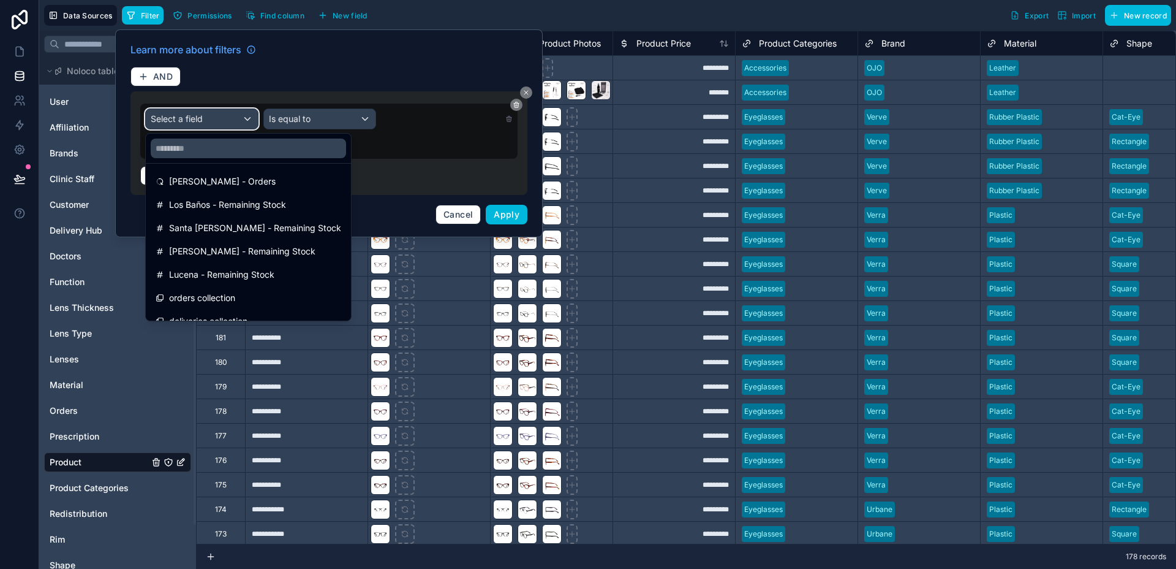
scroll to position [576, 0]
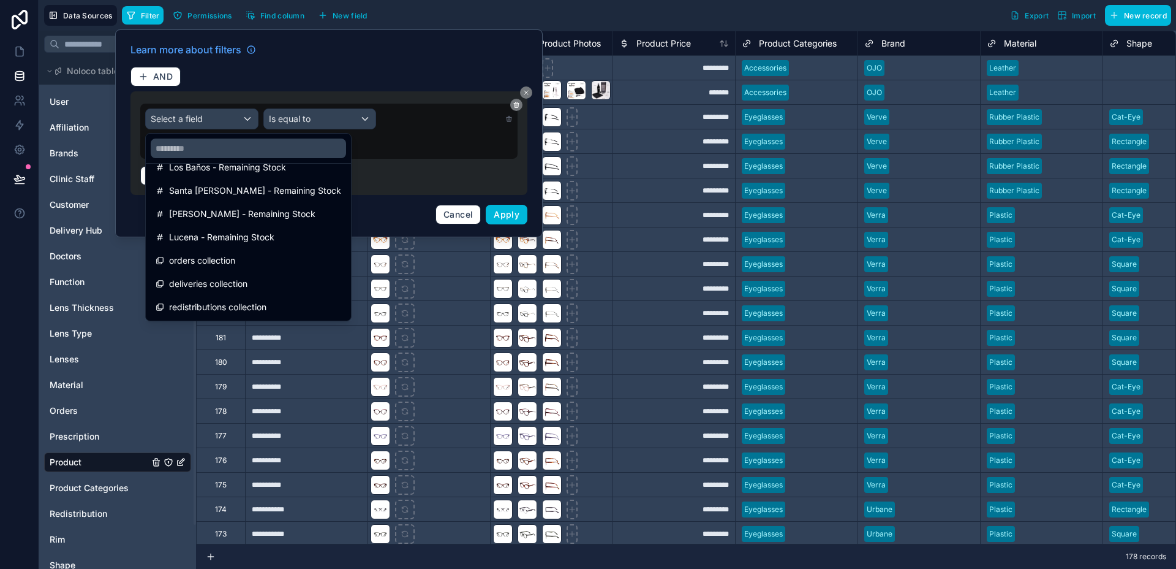
click at [453, 216] on div at bounding box center [329, 133] width 428 height 208
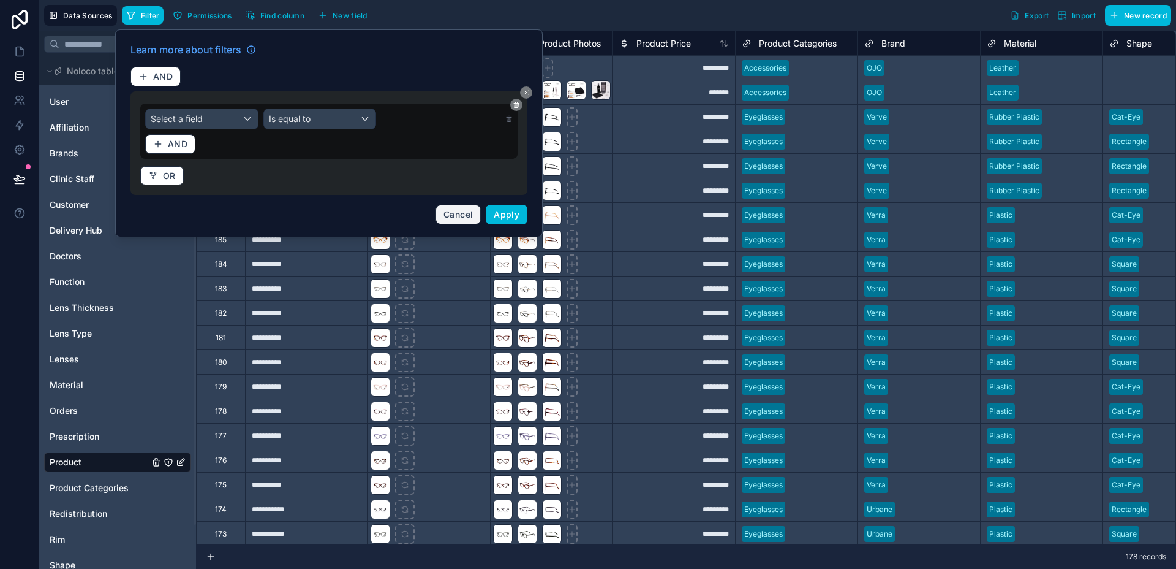
click at [453, 216] on span "Cancel" at bounding box center [458, 214] width 29 height 10
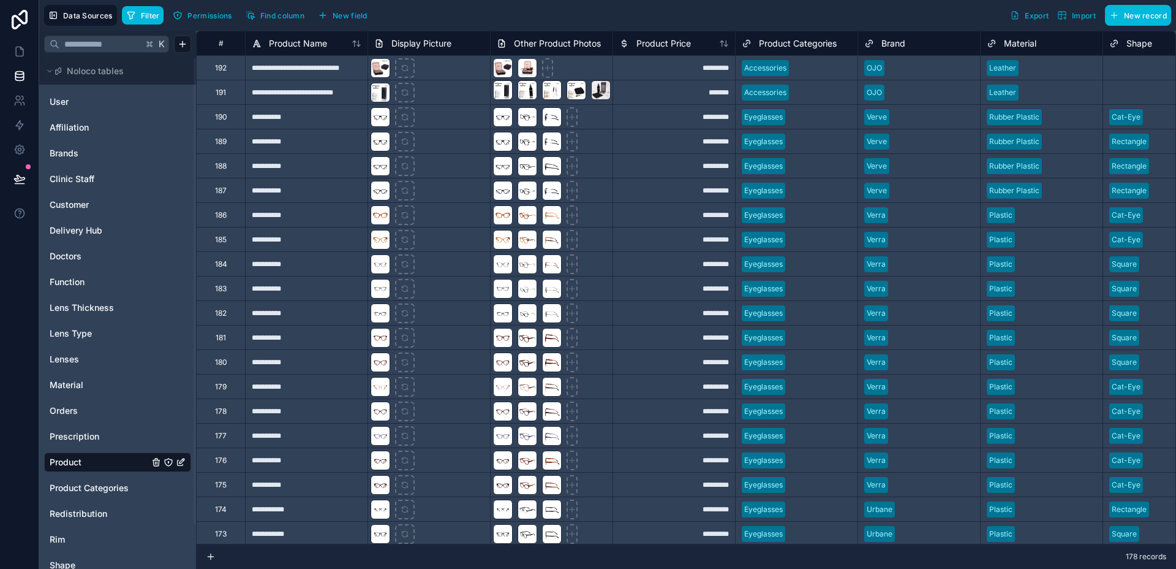
click at [145, 18] on span "Filter" at bounding box center [150, 15] width 19 height 9
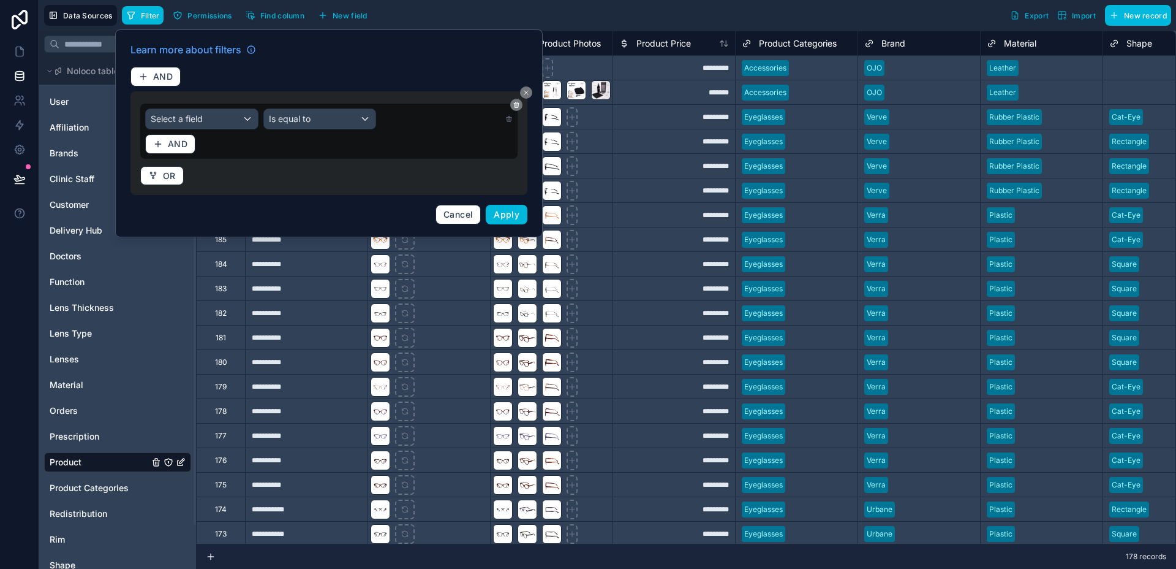
click at [521, 104] on button at bounding box center [516, 105] width 12 height 12
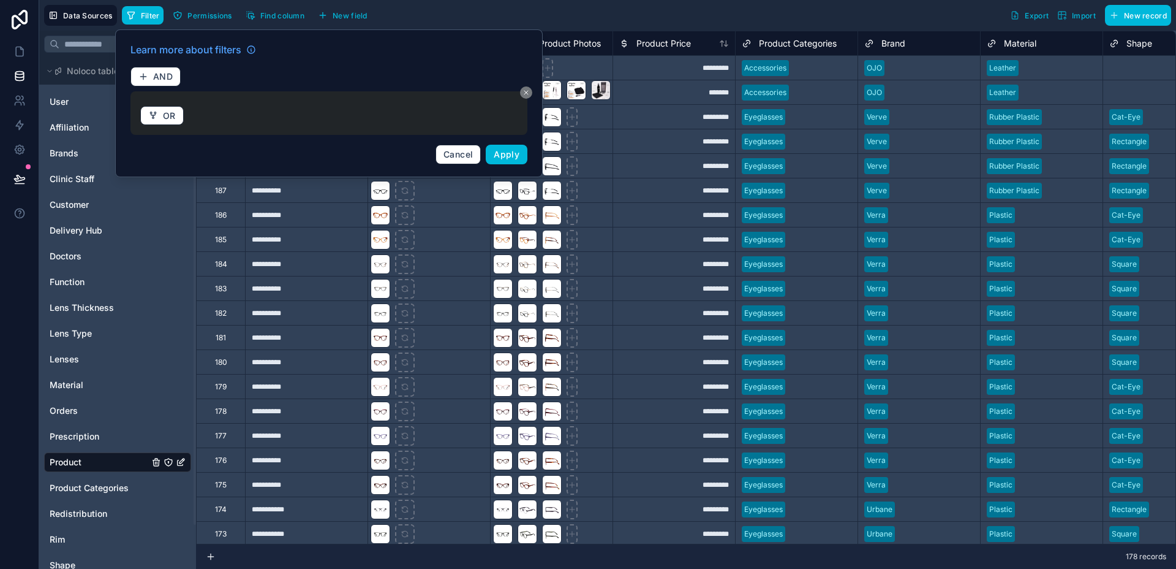
click at [525, 92] on icon at bounding box center [526, 92] width 7 height 7
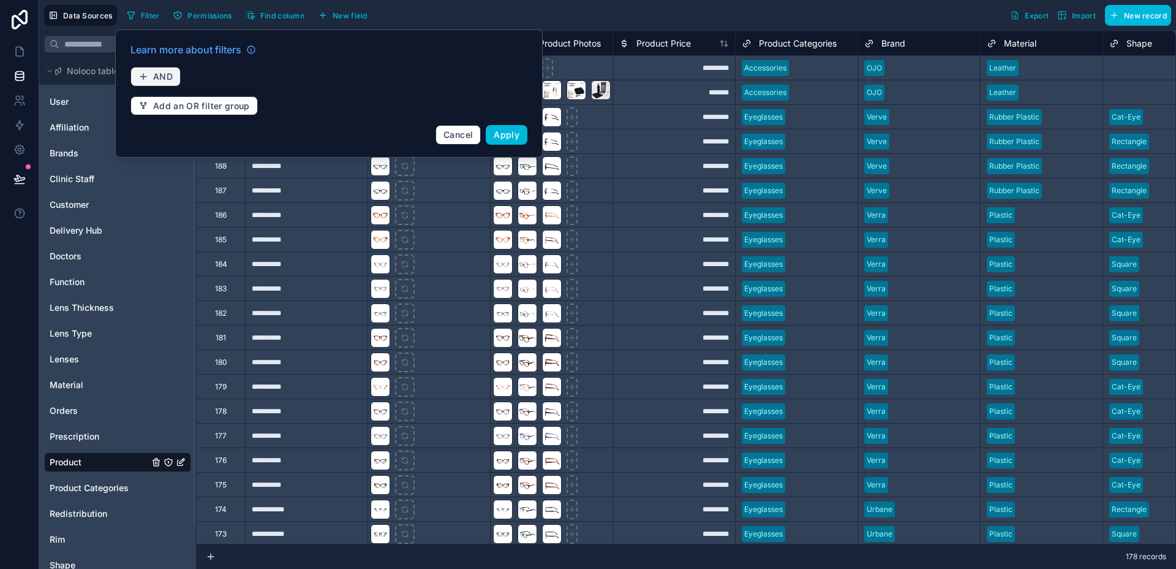
click at [150, 80] on button "AND" at bounding box center [156, 77] width 50 height 20
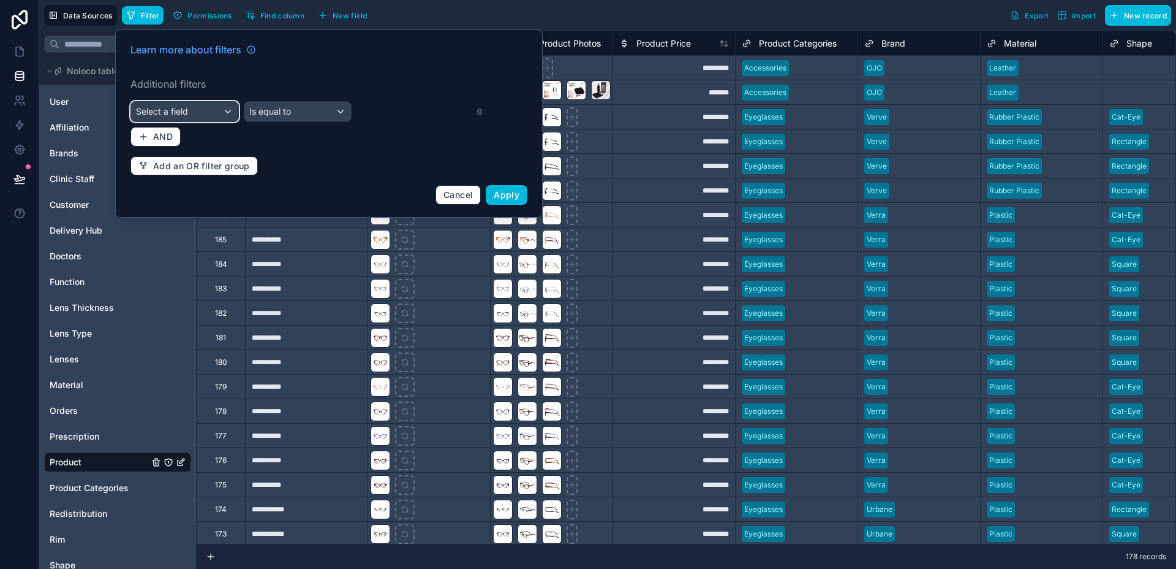
click at [219, 105] on div "Select a field" at bounding box center [184, 112] width 107 height 20
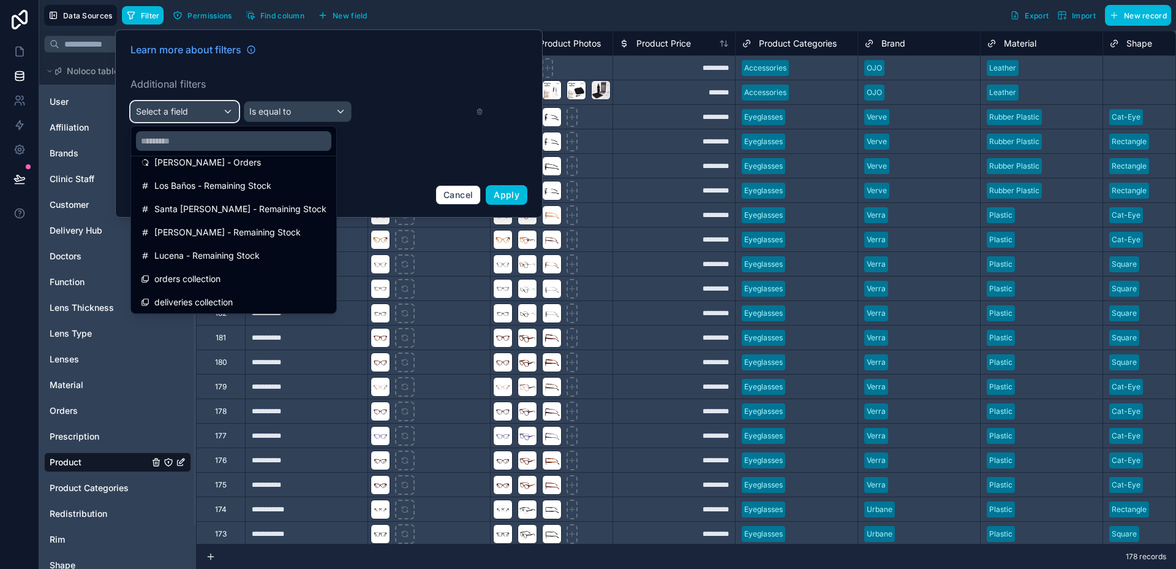
scroll to position [576, 0]
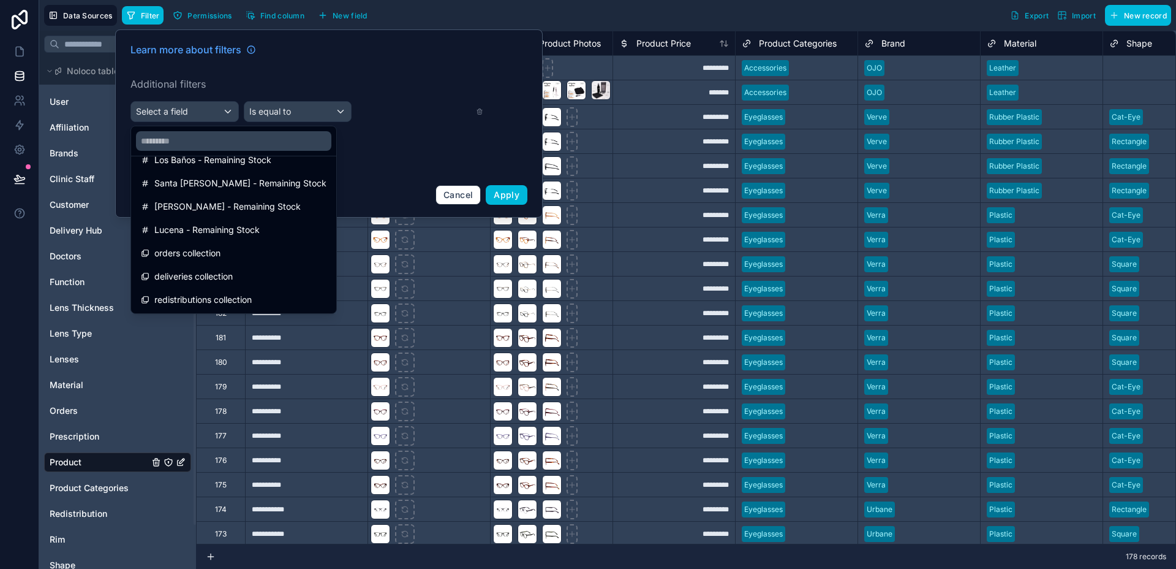
click at [443, 187] on div at bounding box center [329, 123] width 428 height 188
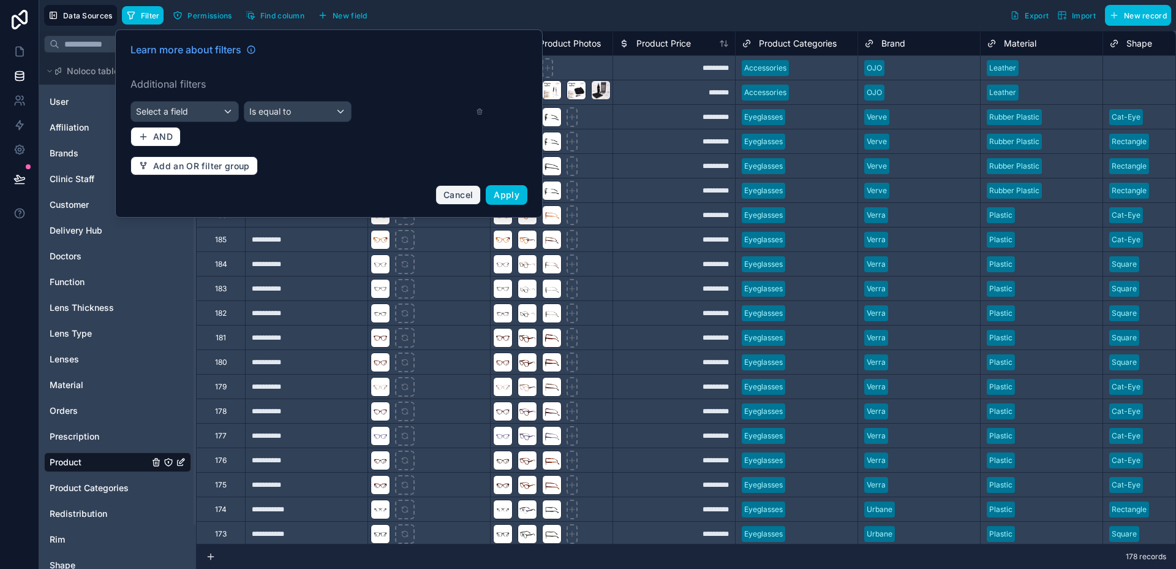
click at [445, 192] on span "Cancel" at bounding box center [458, 194] width 29 height 10
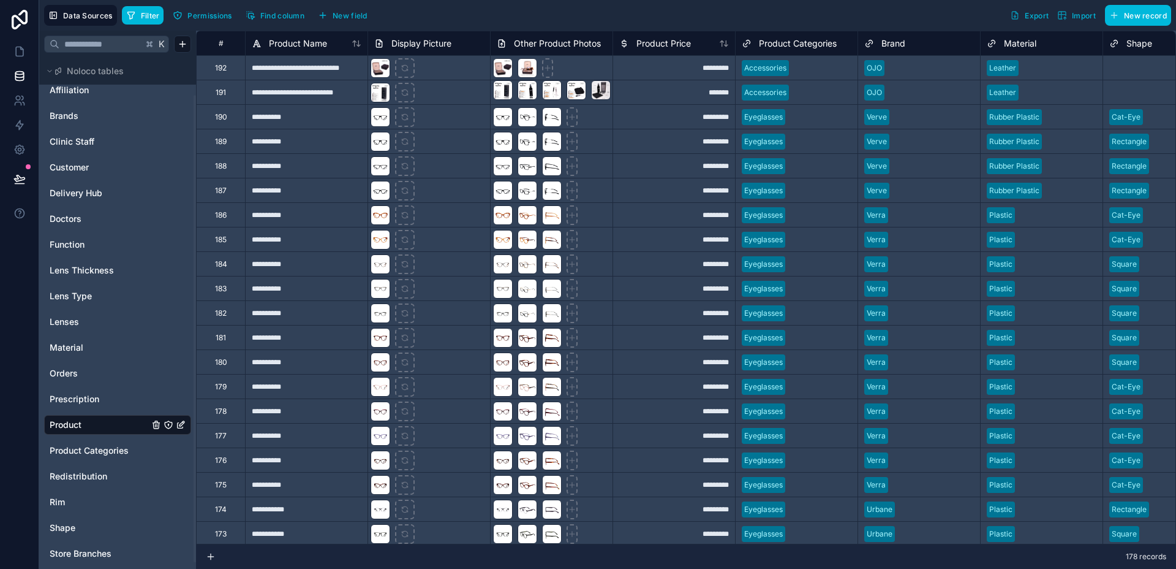
scroll to position [48, 0]
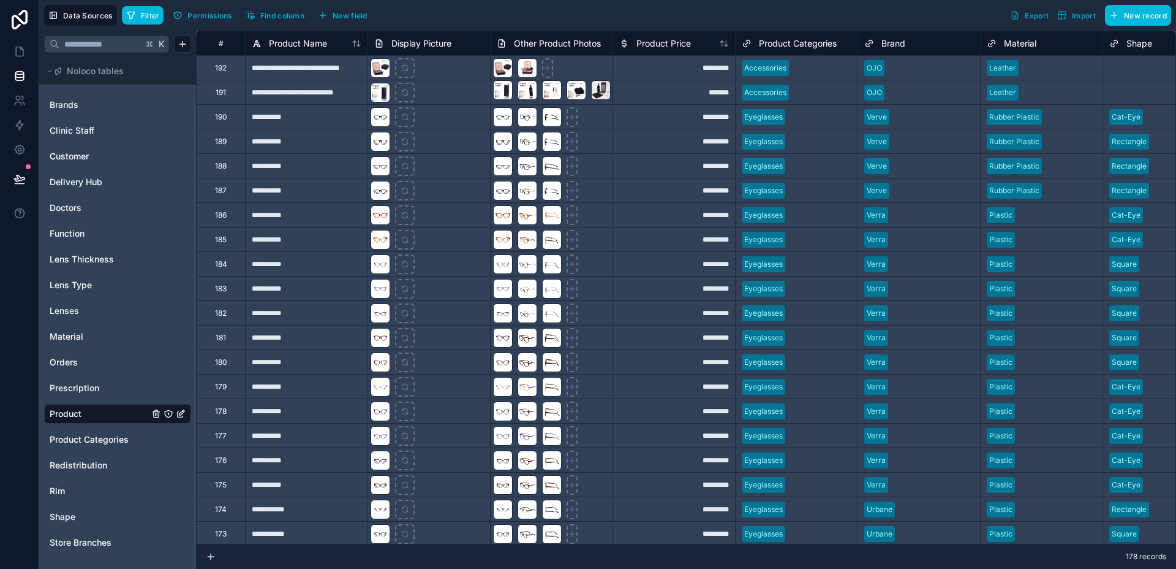
click at [95, 547] on span "Store Branches" at bounding box center [81, 542] width 62 height 12
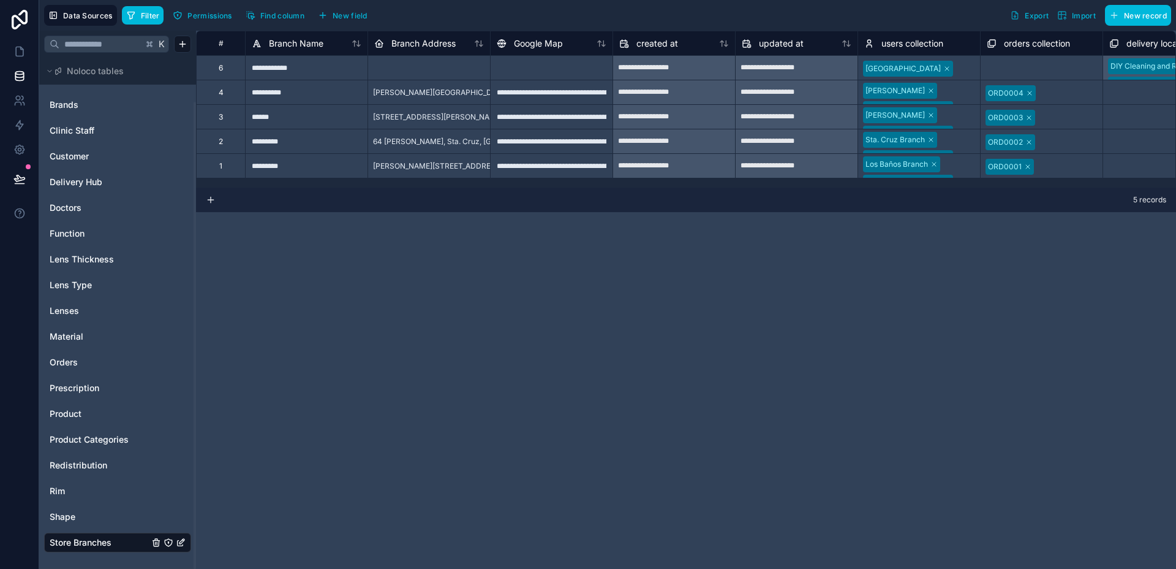
click at [157, 12] on span "Filter" at bounding box center [150, 15] width 19 height 9
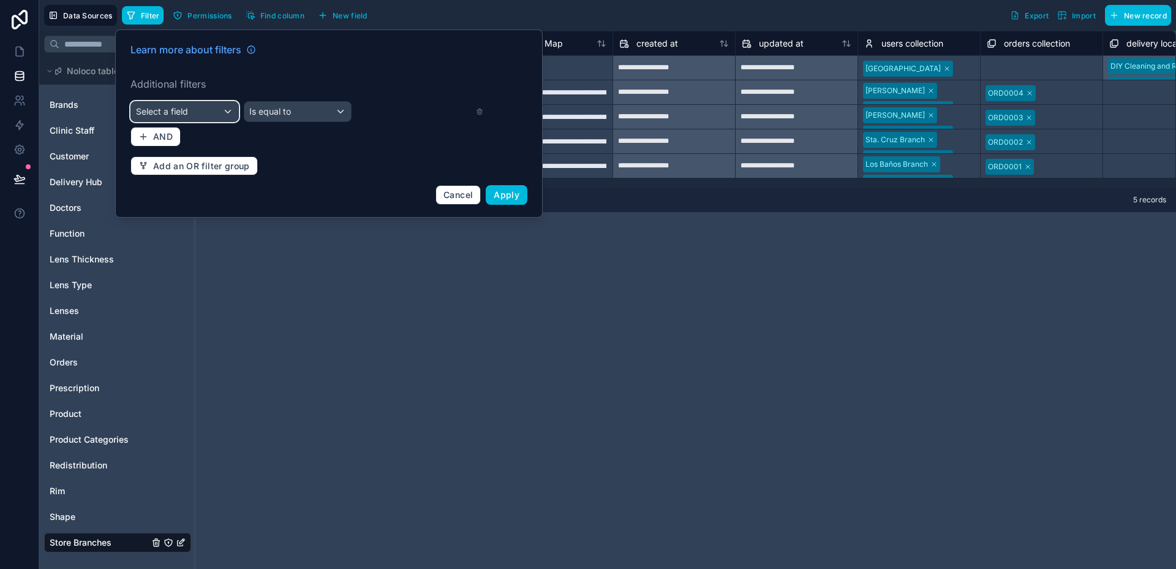
click at [203, 112] on div "Select a field" at bounding box center [184, 112] width 107 height 20
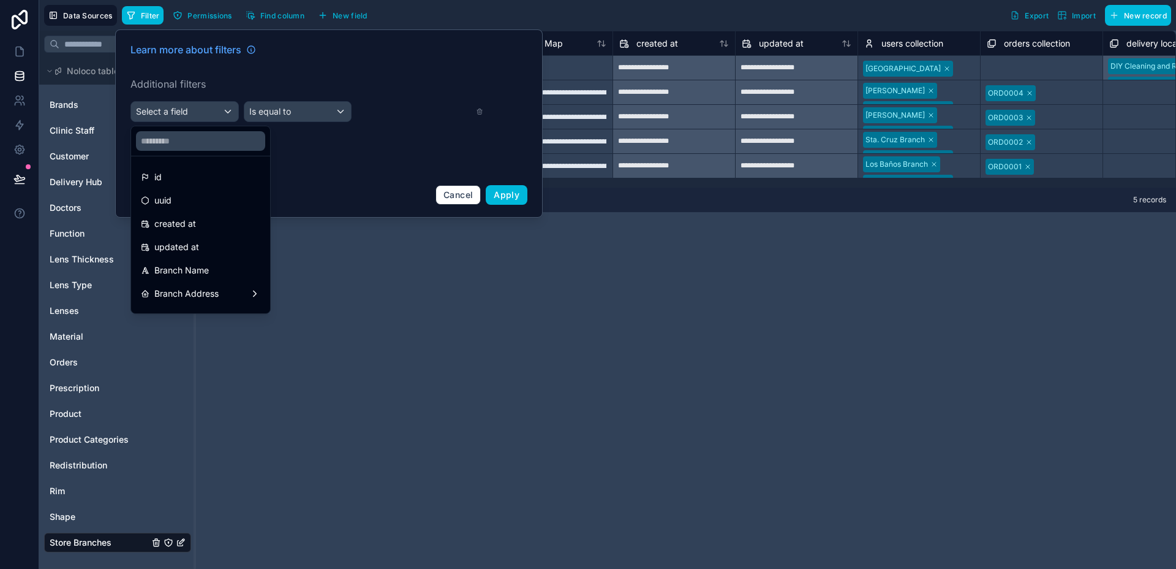
click at [203, 112] on div at bounding box center [329, 123] width 428 height 188
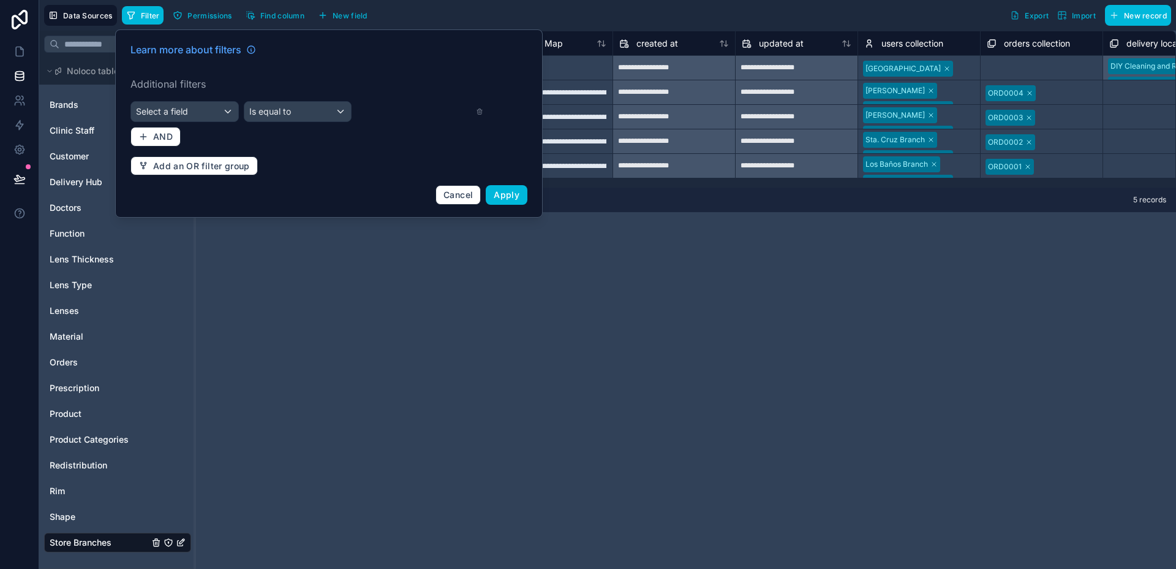
click at [479, 112] on icon at bounding box center [479, 111] width 7 height 9
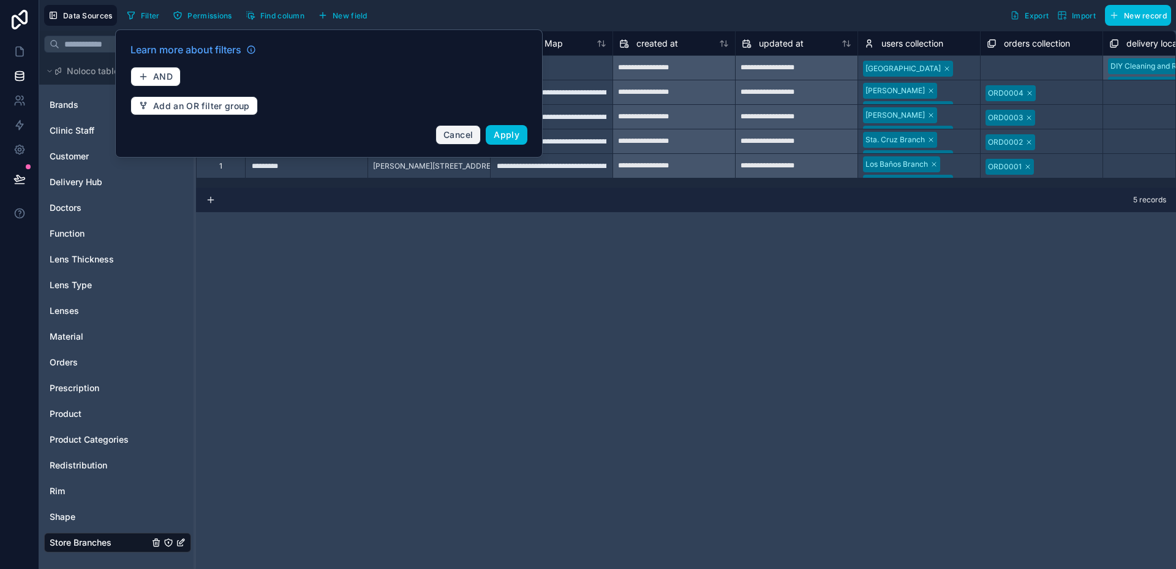
click at [461, 129] on span "Cancel" at bounding box center [458, 134] width 29 height 10
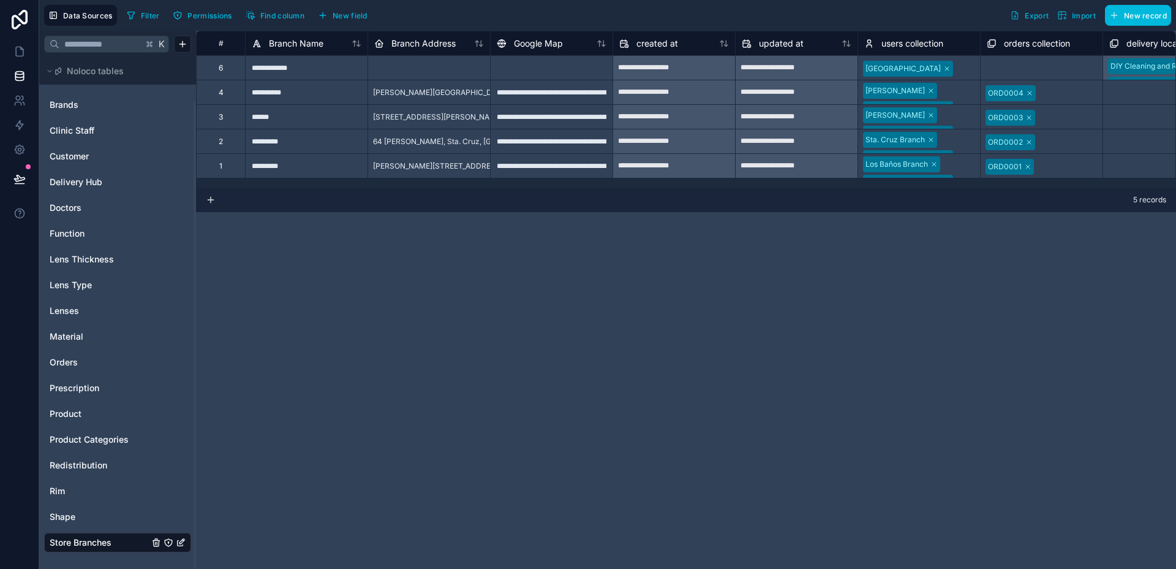
click at [58, 409] on span "Product" at bounding box center [66, 413] width 32 height 12
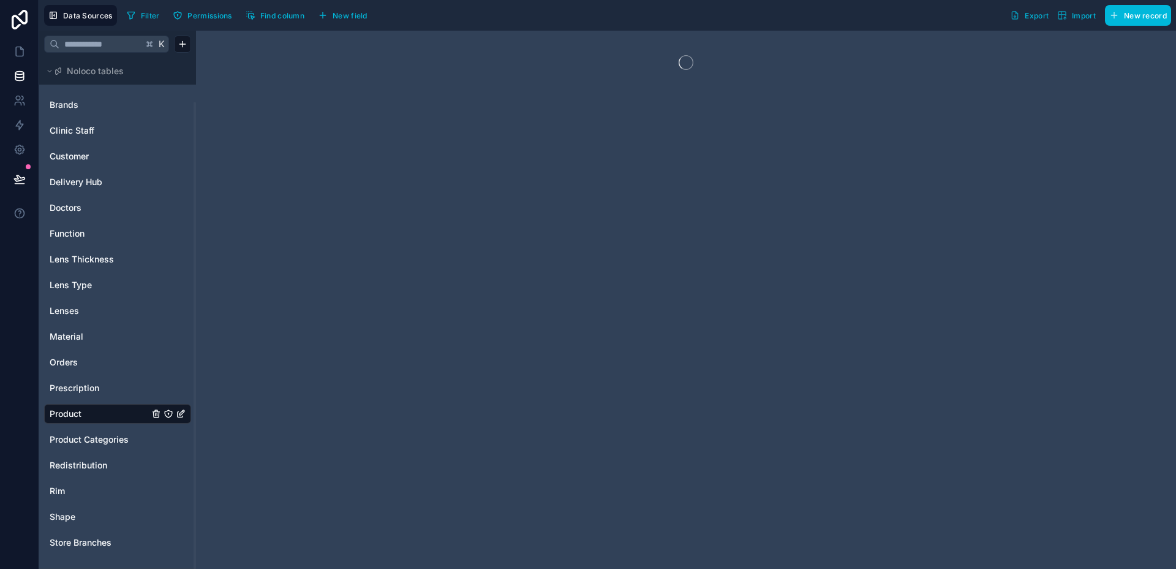
click at [204, 21] on button "Permissions" at bounding box center [201, 15] width 67 height 18
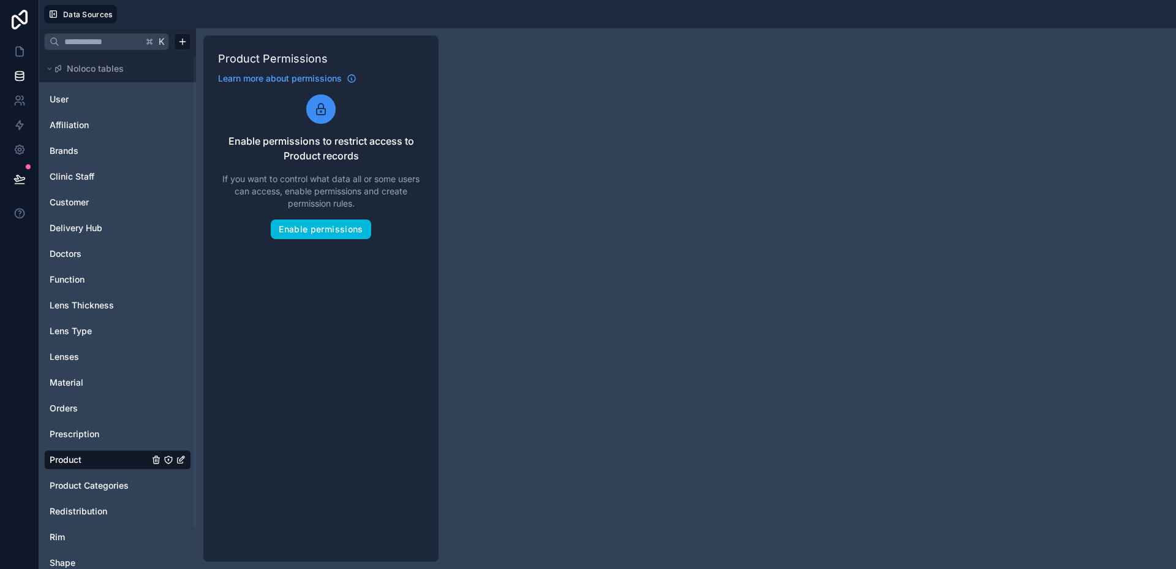
click at [291, 218] on div "Enable permissions to restrict access to Product records If you want to control…" at bounding box center [321, 166] width 206 height 145
click at [358, 238] on button "Enable permissions" at bounding box center [321, 229] width 100 height 20
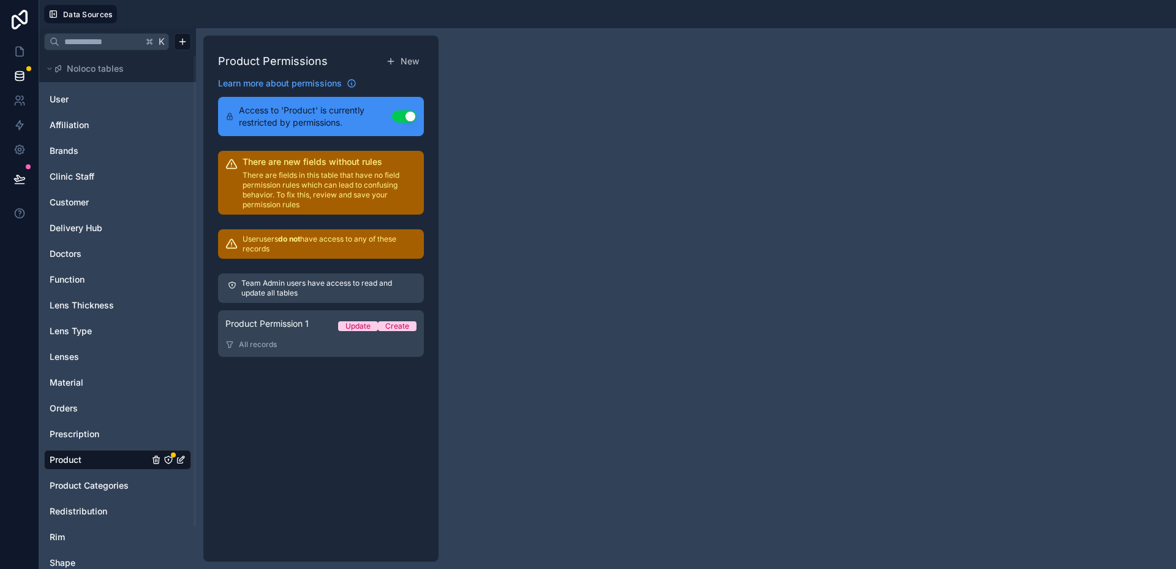
click at [381, 296] on p "Team Admin users have access to read and update all tables" at bounding box center [327, 288] width 173 height 20
click at [363, 291] on p "Team Admin users have access to read and update all tables" at bounding box center [327, 288] width 173 height 20
click at [341, 317] on div "Product Permission 1 Update Create" at bounding box center [320, 325] width 191 height 17
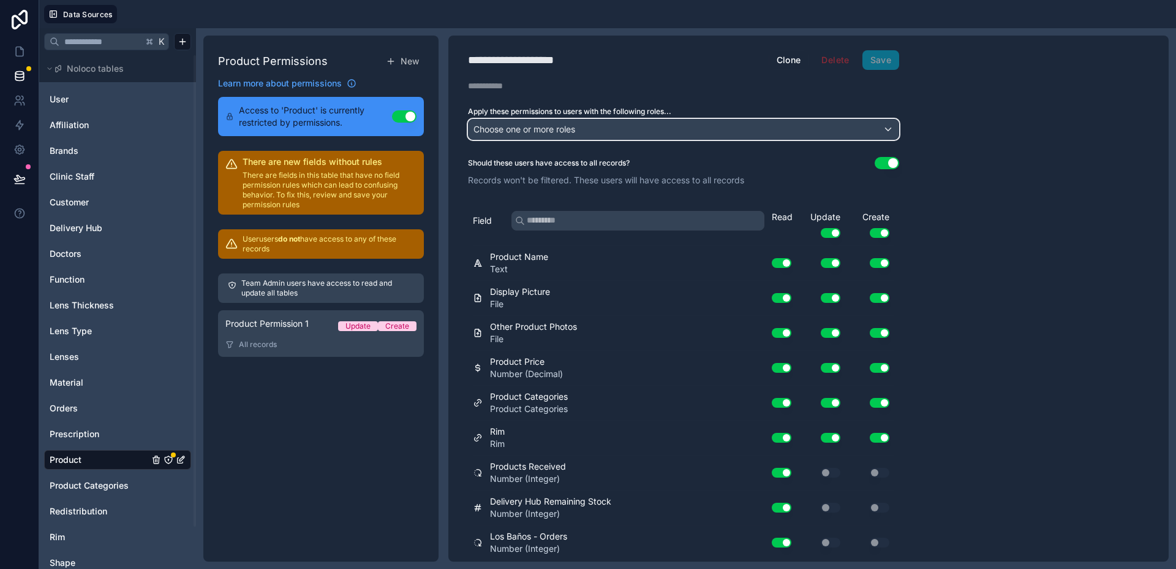
click at [863, 131] on div "Choose one or more roles" at bounding box center [684, 129] width 430 height 20
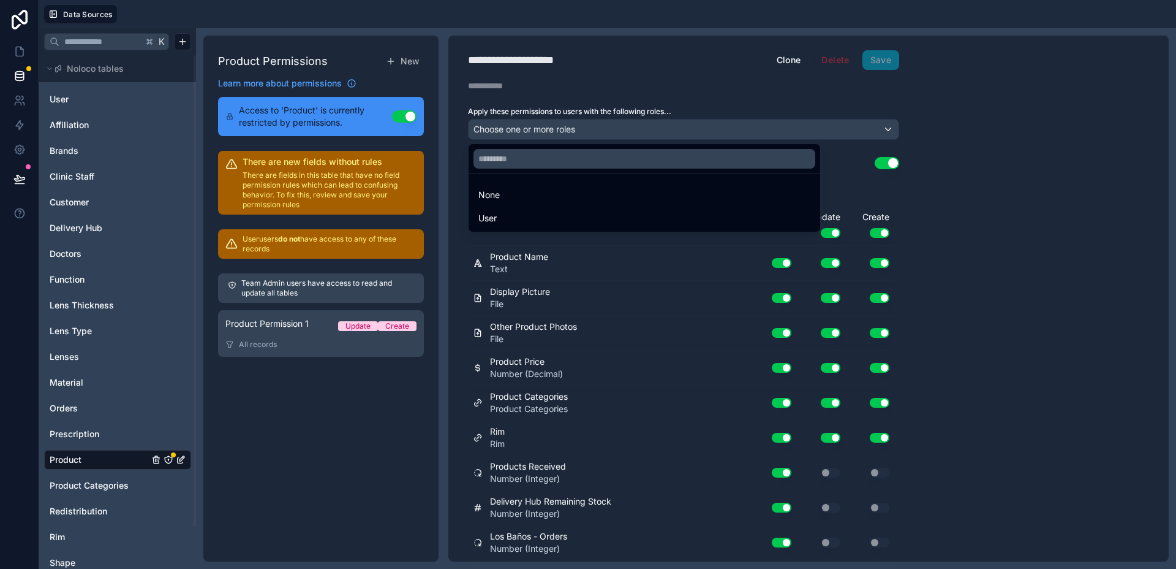
click at [863, 131] on div at bounding box center [588, 284] width 1176 height 569
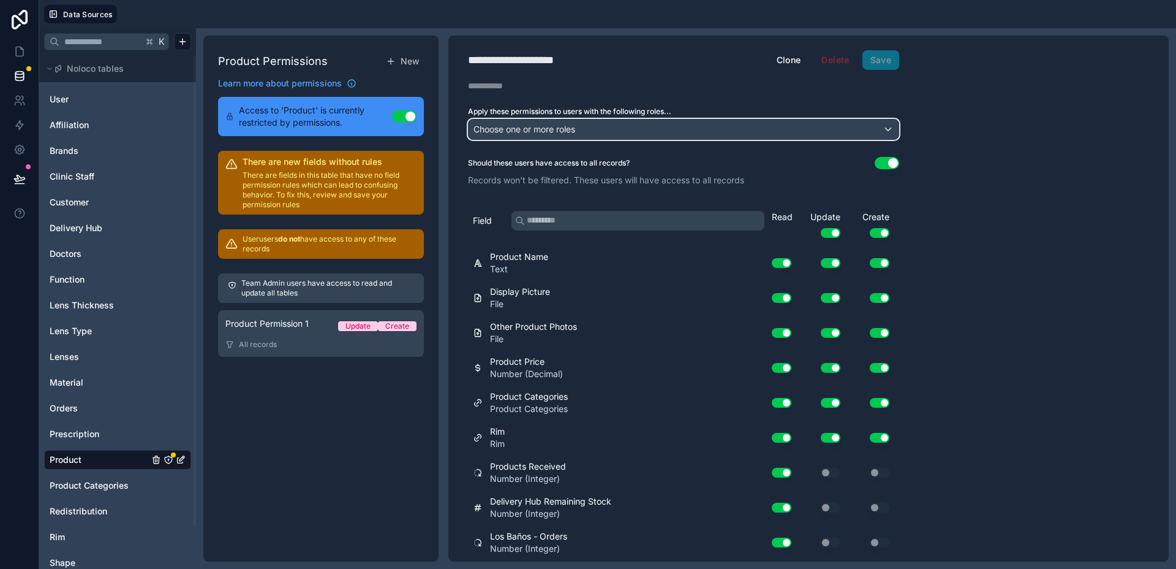
click at [863, 131] on div "Choose one or more roles" at bounding box center [684, 129] width 430 height 20
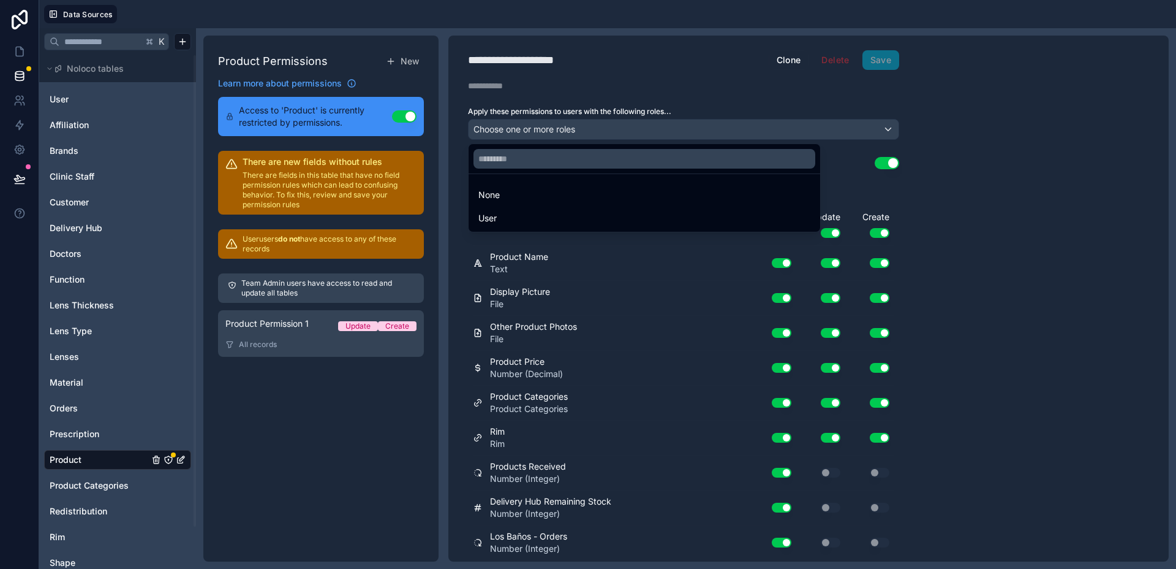
click at [665, 212] on div "User" at bounding box center [645, 218] width 332 height 15
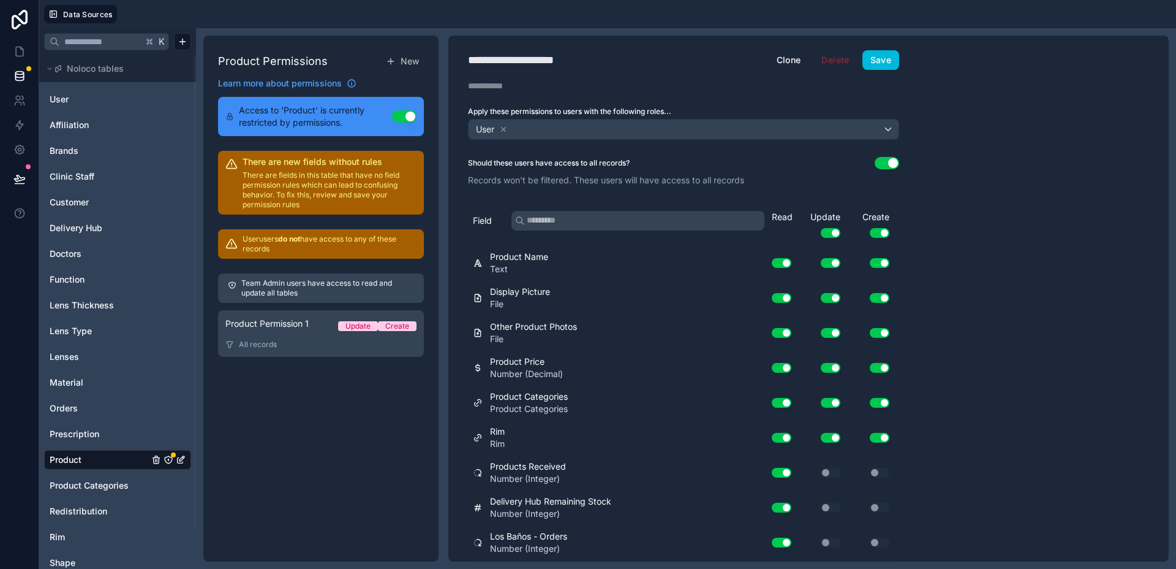
click at [419, 60] on button "New" at bounding box center [402, 61] width 43 height 22
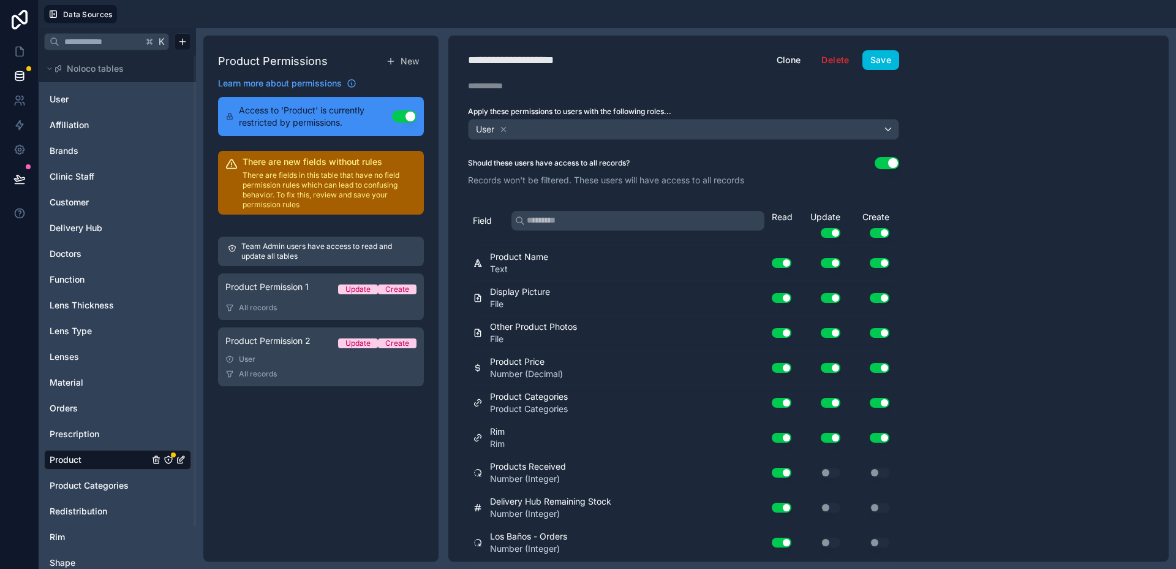
click at [314, 333] on link "Product Permission 2 Update Create User All records" at bounding box center [321, 356] width 206 height 59
click at [828, 49] on div "**********" at bounding box center [684, 299] width 471 height 526
click at [830, 55] on button "Delete" at bounding box center [836, 60] width 44 height 20
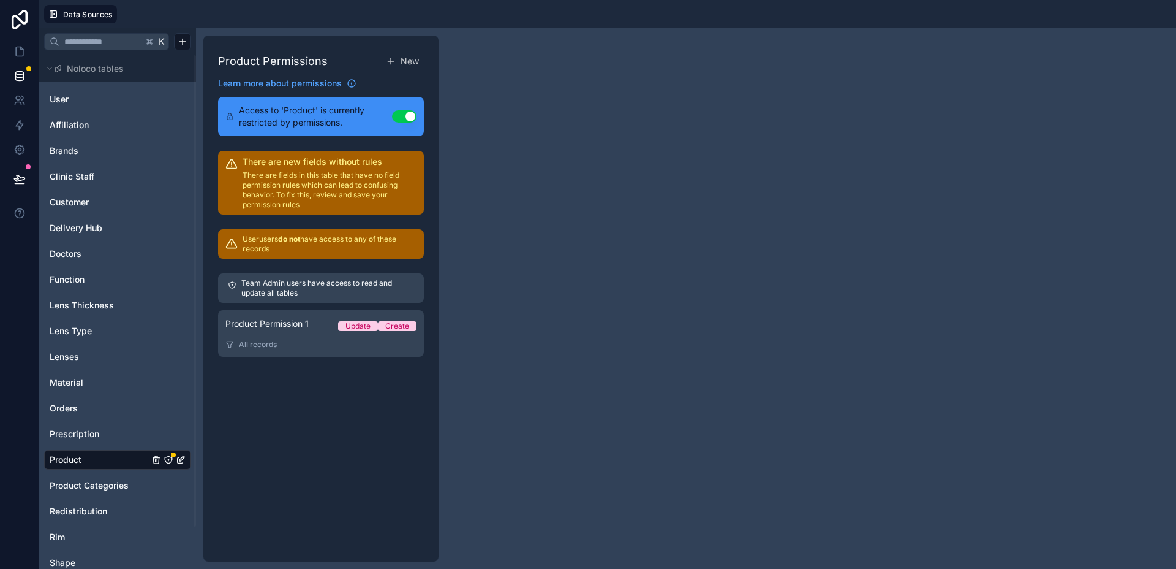
click at [316, 344] on div "All records" at bounding box center [320, 344] width 191 height 10
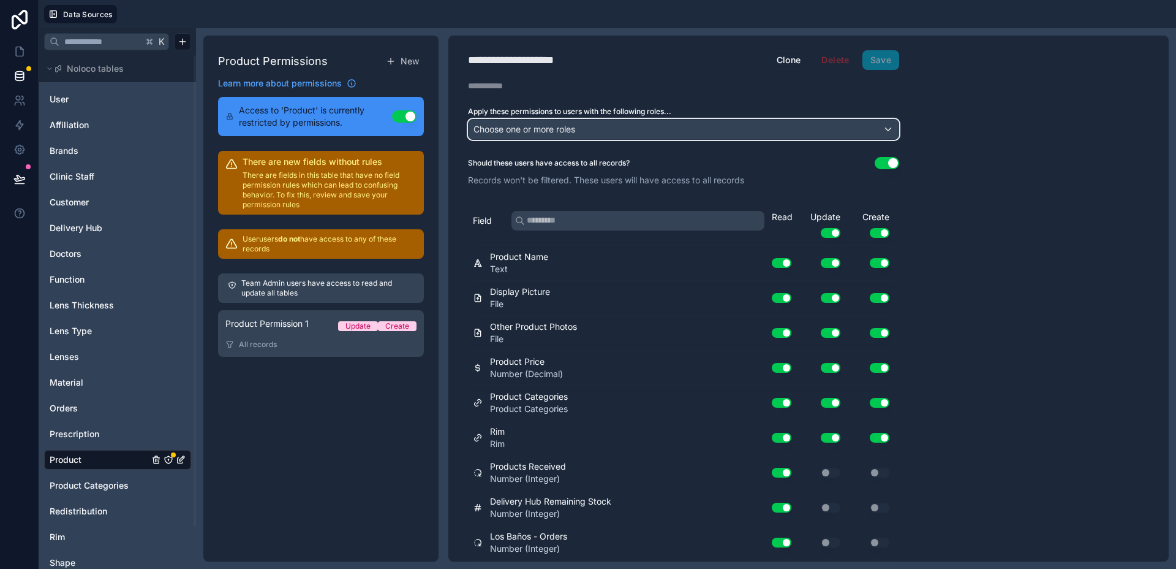
click at [830, 138] on div "Choose one or more roles" at bounding box center [684, 129] width 430 height 20
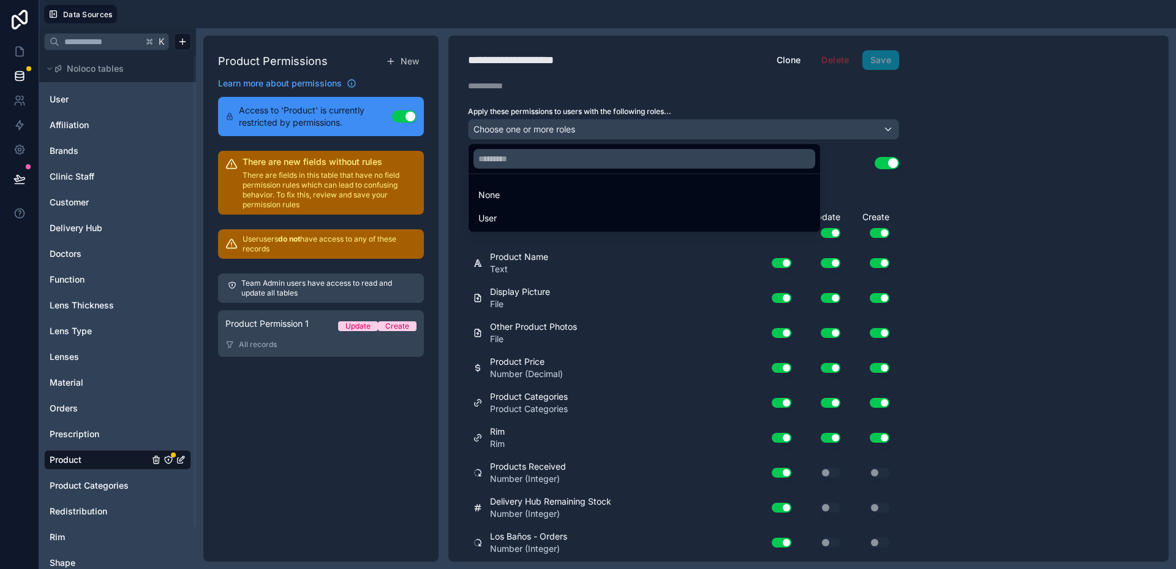
click at [830, 138] on div at bounding box center [588, 284] width 1176 height 569
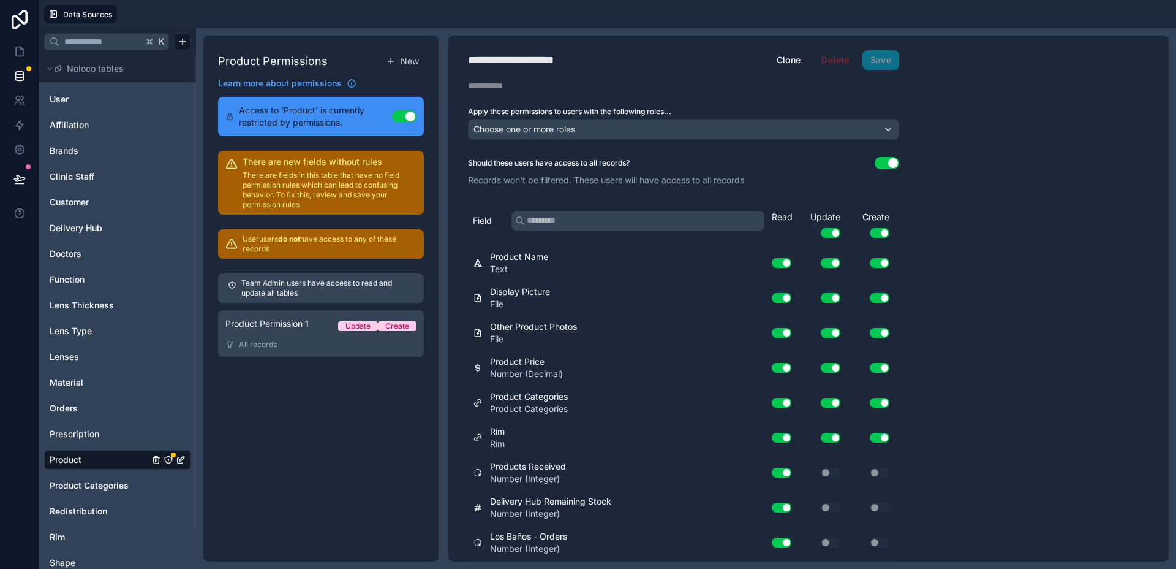
click at [410, 112] on button "Use setting" at bounding box center [404, 116] width 25 height 12
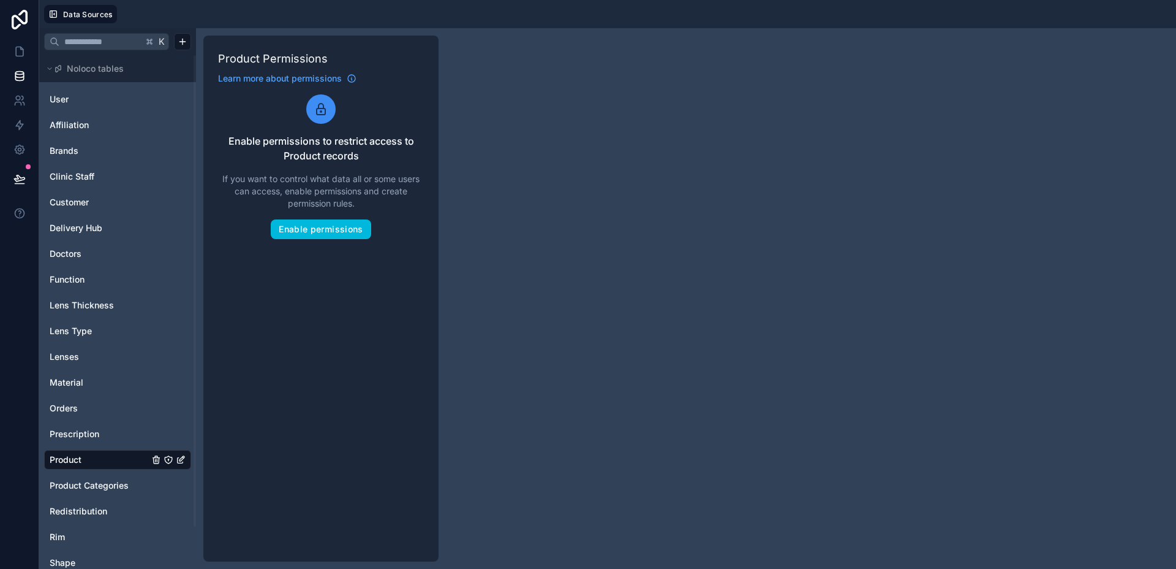
click at [75, 464] on span "Product" at bounding box center [66, 459] width 32 height 12
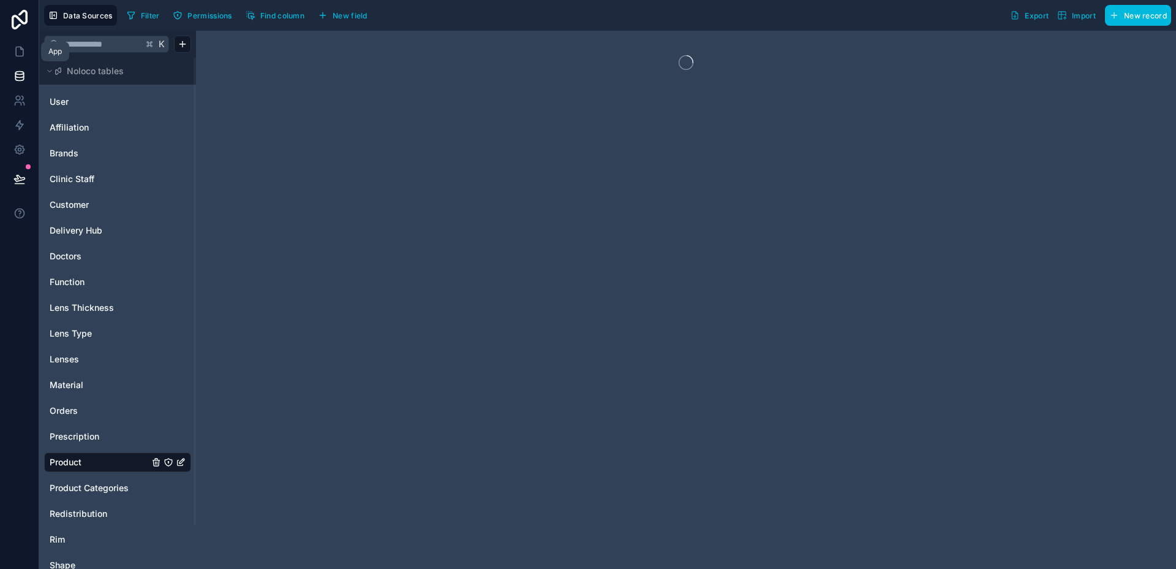
click at [10, 51] on link at bounding box center [19, 51] width 39 height 25
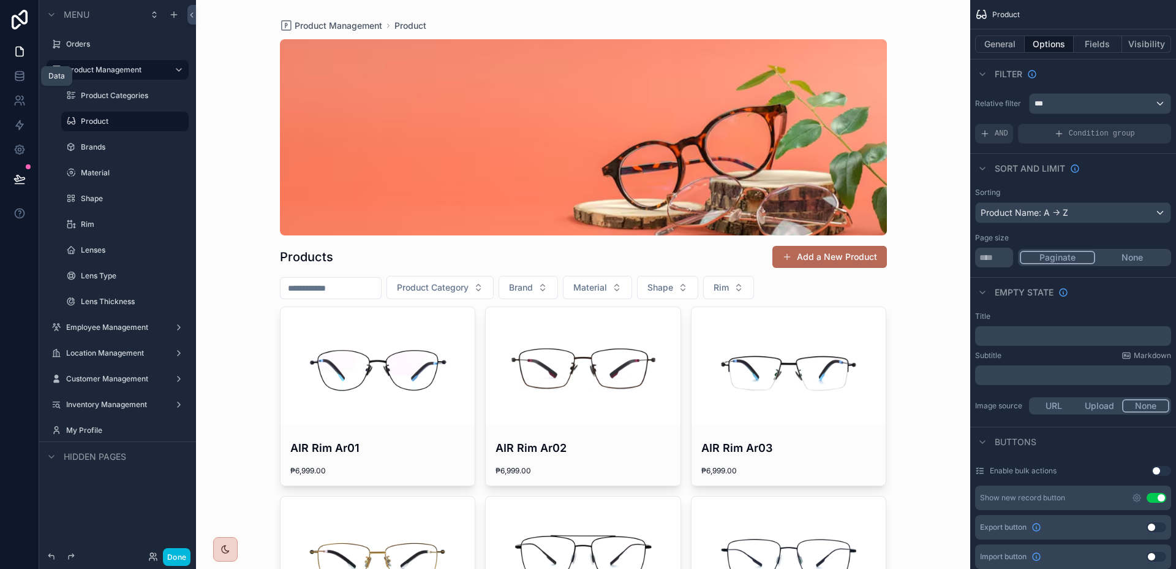
click at [15, 83] on link at bounding box center [19, 76] width 39 height 25
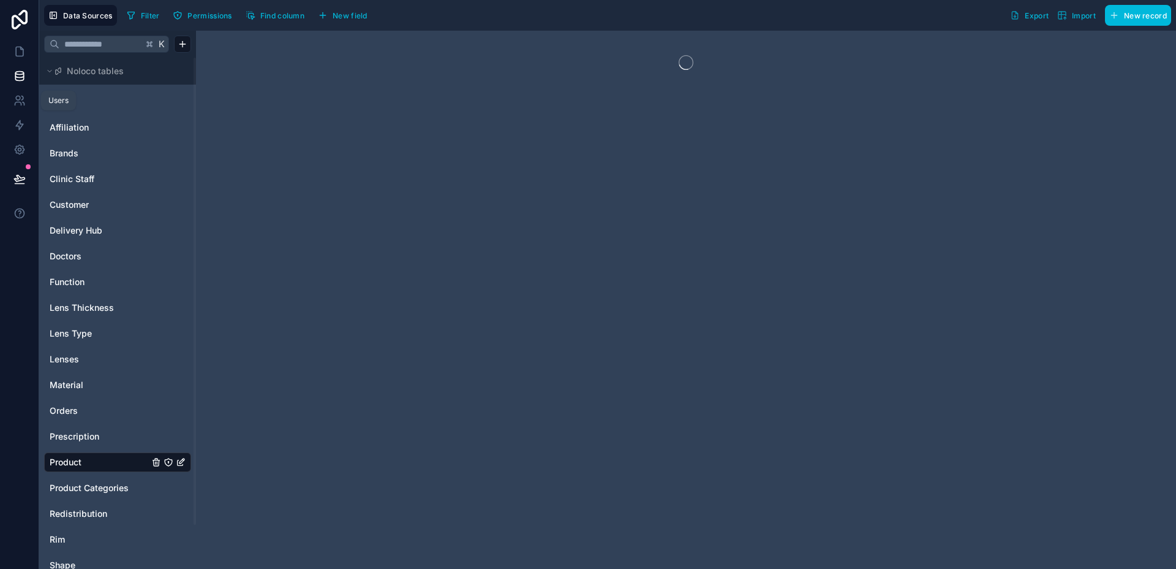
click at [20, 93] on link at bounding box center [19, 100] width 39 height 25
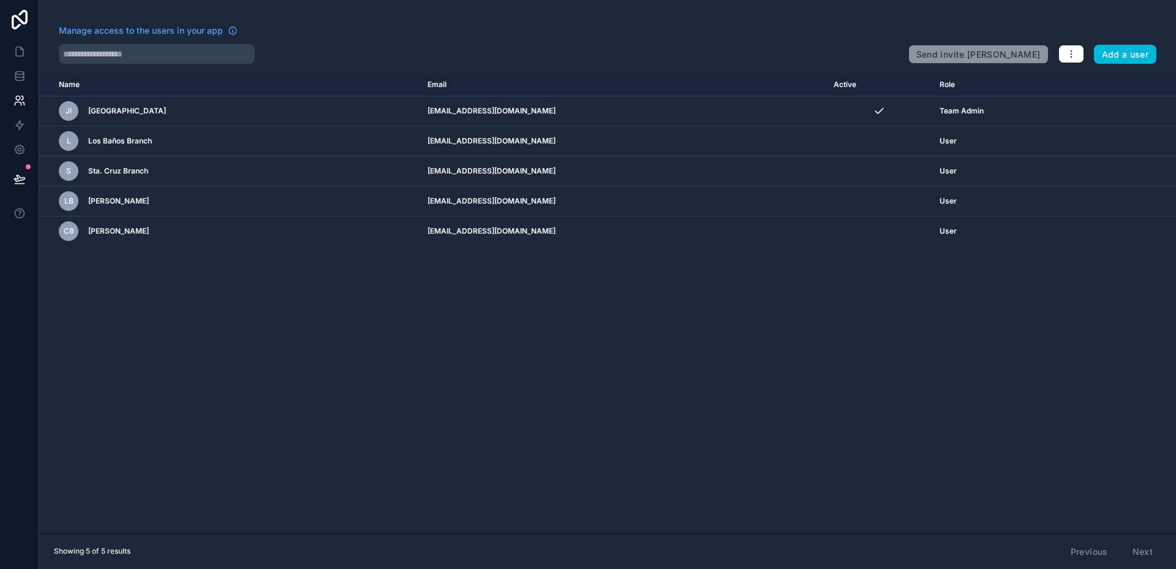
click at [0, 0] on icon "scrollable content" at bounding box center [0, 0] width 0 height 0
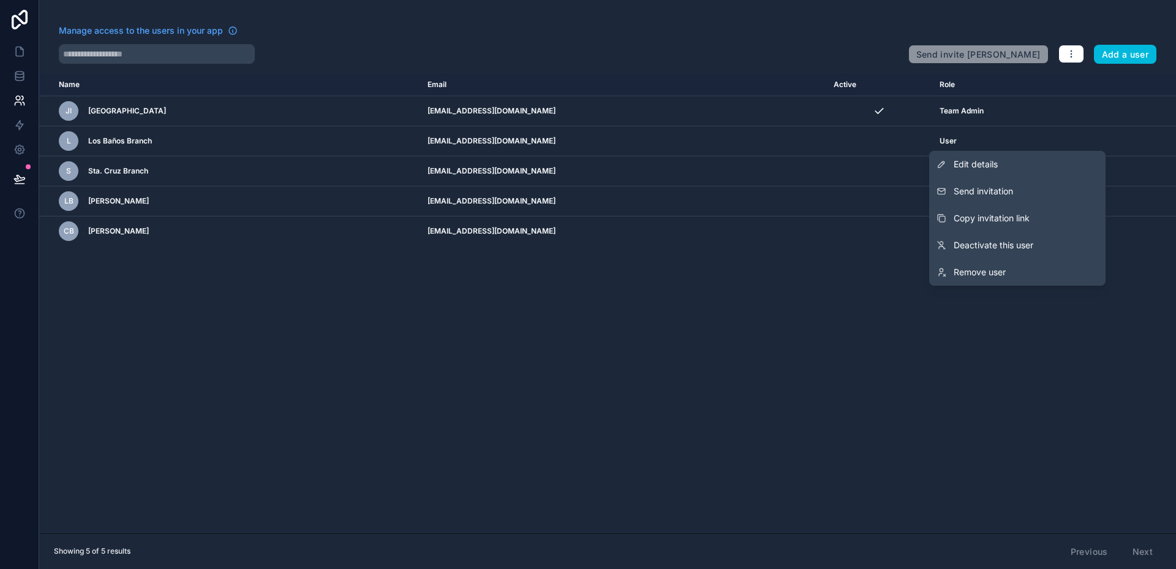
click at [0, 0] on icon "scrollable content" at bounding box center [0, 0] width 0 height 0
click at [11, 59] on link at bounding box center [19, 51] width 39 height 25
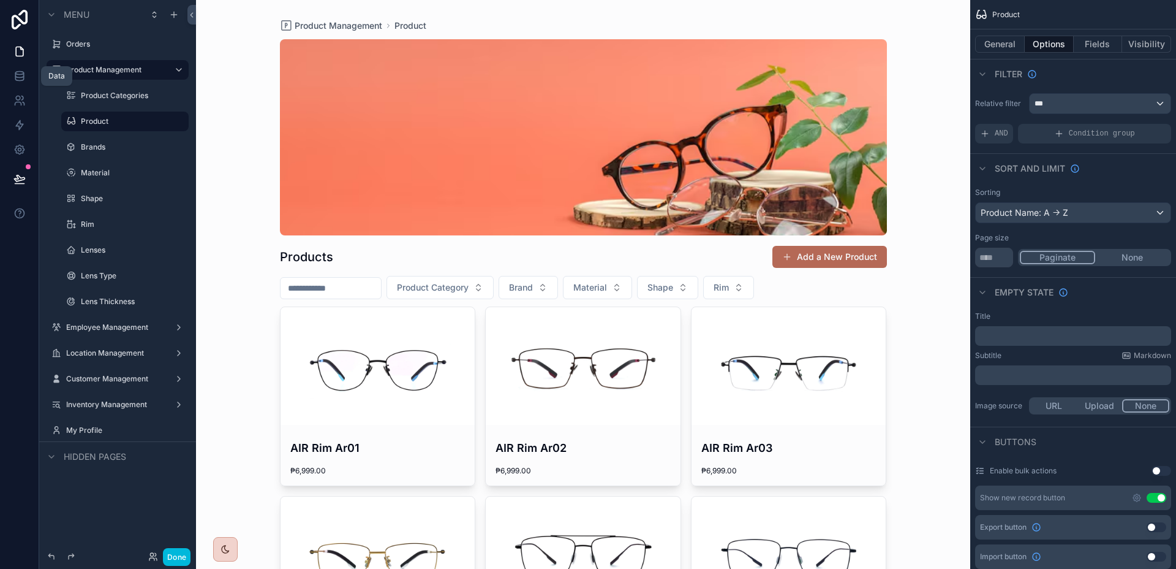
click at [24, 83] on link at bounding box center [19, 76] width 39 height 25
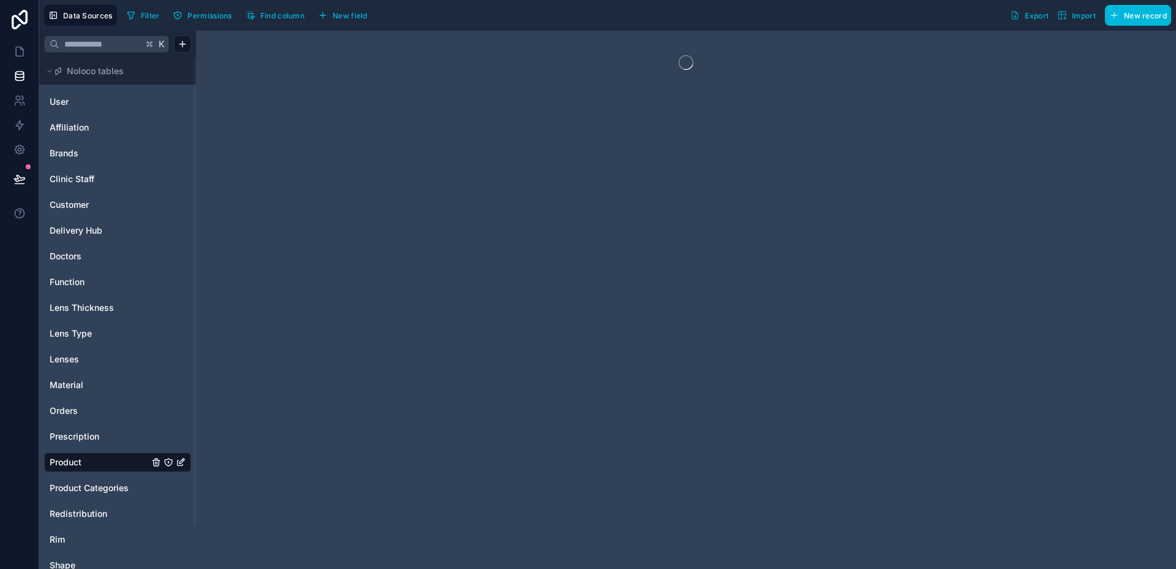
click at [75, 94] on div "User" at bounding box center [117, 102] width 147 height 20
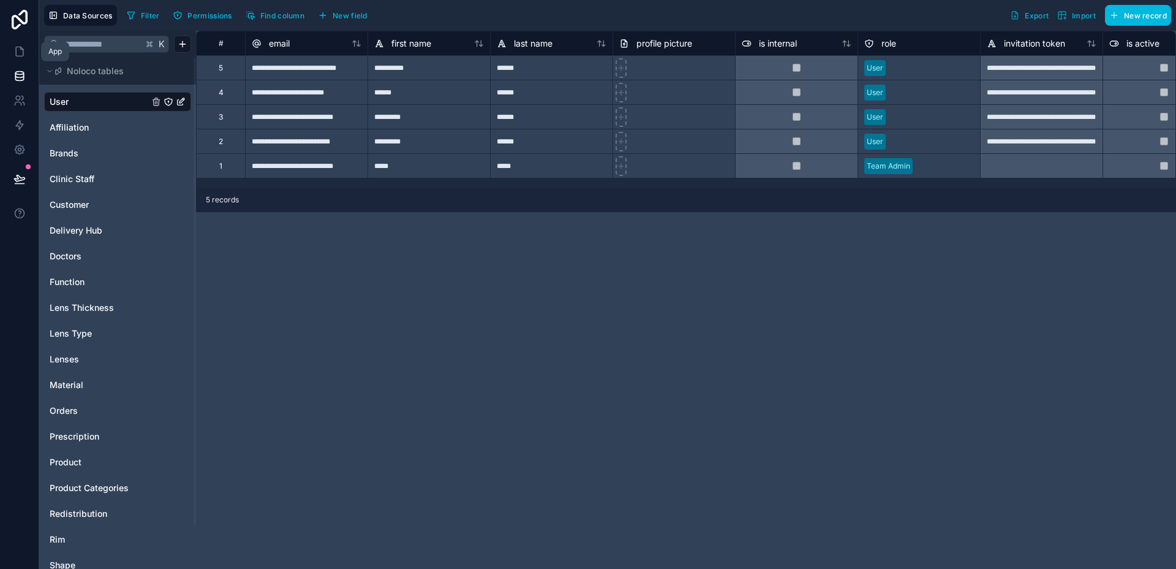
click at [20, 57] on icon at bounding box center [19, 51] width 12 height 12
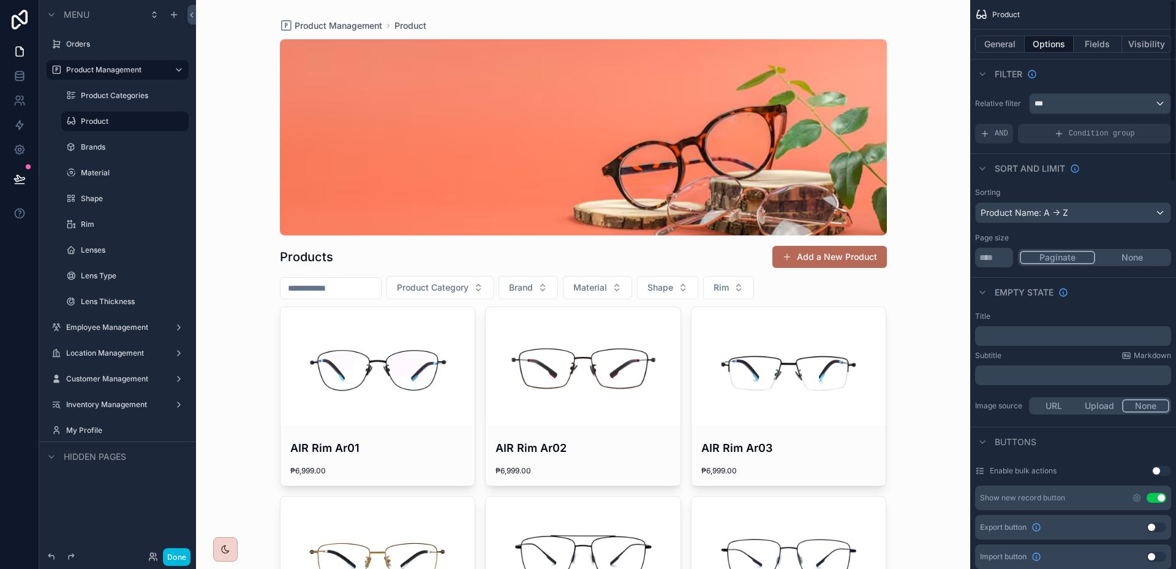
click at [1101, 88] on div "Relative filter *** AND Condition group" at bounding box center [1074, 118] width 206 height 60
click at [1101, 101] on div "***" at bounding box center [1100, 104] width 141 height 20
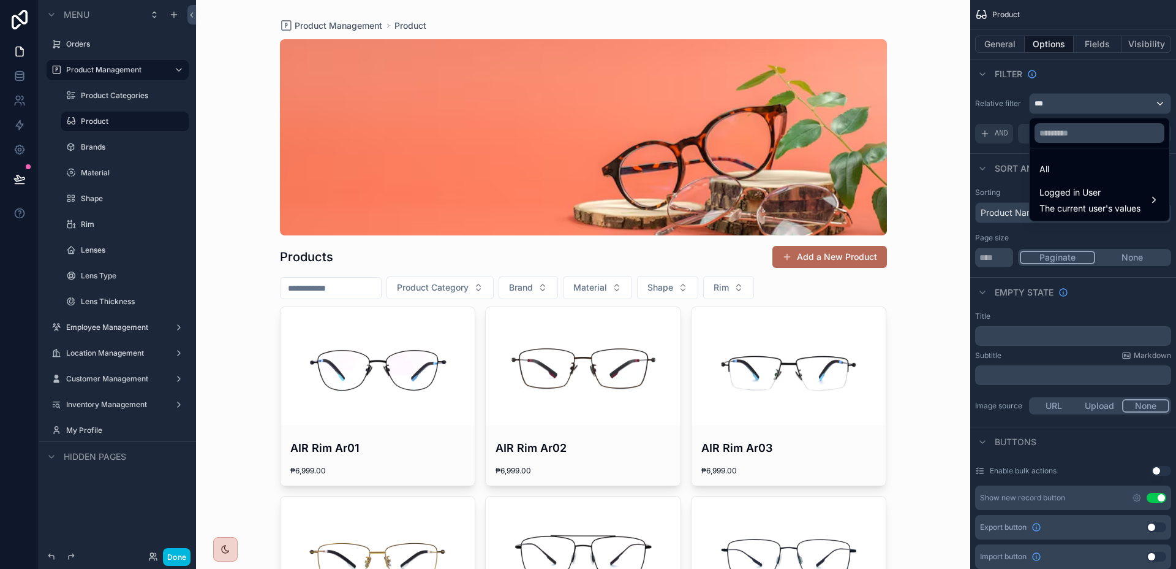
click at [1092, 197] on span "Logged in User" at bounding box center [1090, 192] width 101 height 15
click at [987, 197] on div "company" at bounding box center [994, 189] width 67 height 22
click at [985, 211] on span "role" at bounding box center [990, 212] width 15 height 15
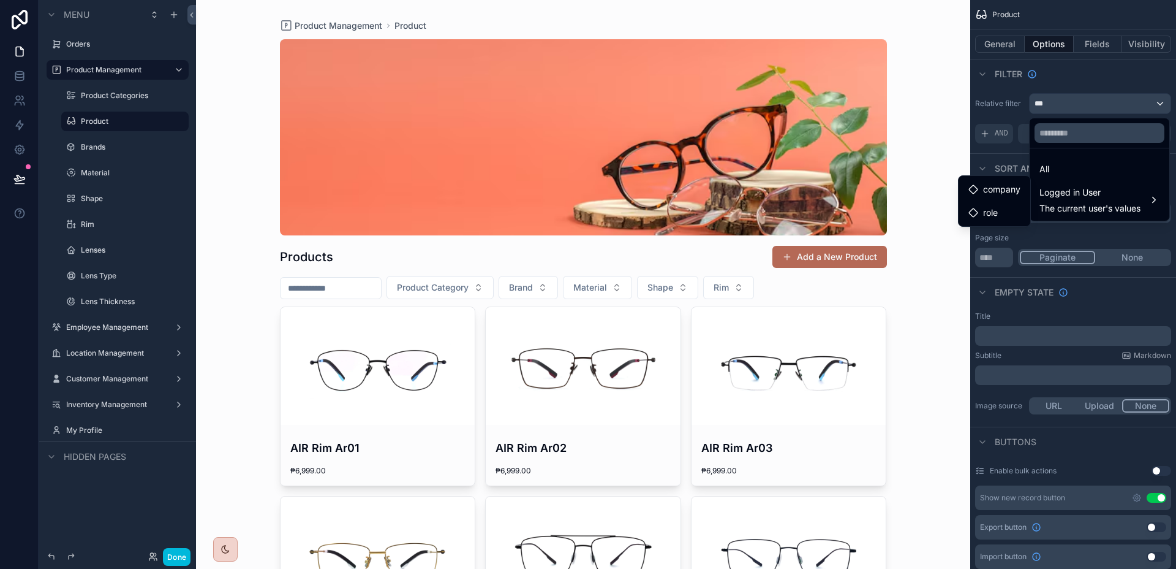
click at [972, 213] on icon at bounding box center [974, 213] width 10 height 10
click at [973, 214] on icon at bounding box center [974, 213] width 10 height 10
click at [1086, 229] on div "scrollable content" at bounding box center [588, 284] width 1176 height 569
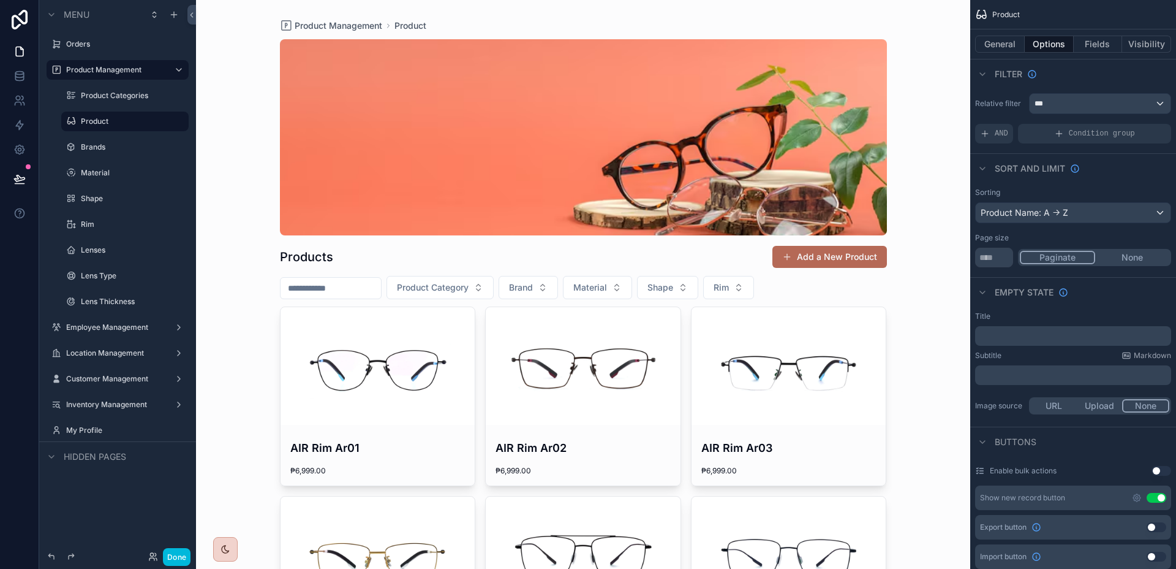
click at [1094, 137] on span "Condition group" at bounding box center [1102, 134] width 66 height 10
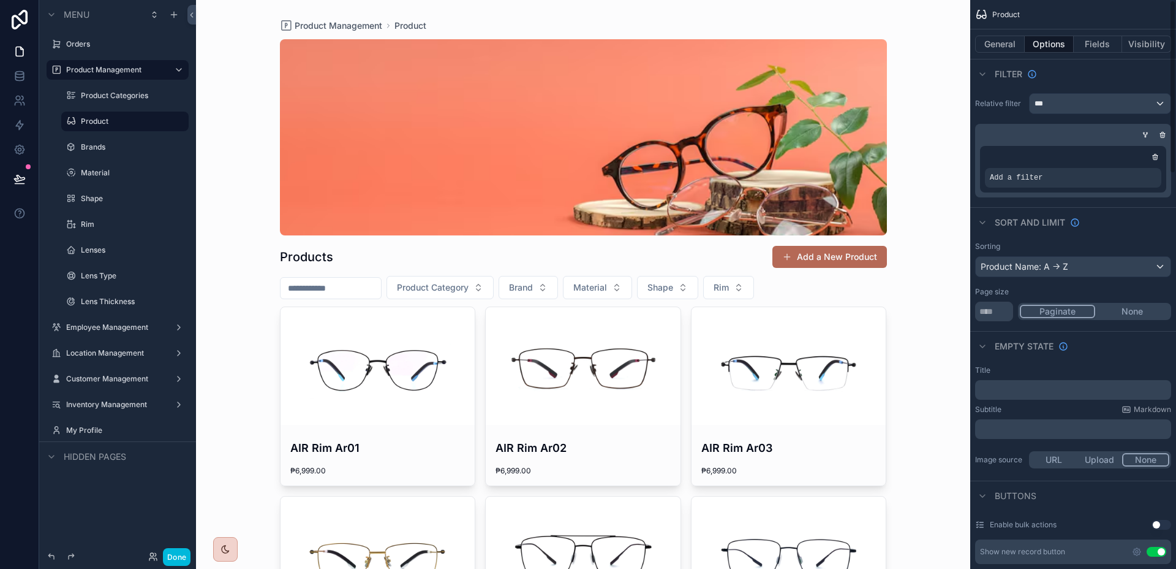
click at [1094, 176] on div "Add a filter" at bounding box center [1073, 178] width 176 height 20
click at [0, 0] on div "scrollable content" at bounding box center [0, 0] width 0 height 0
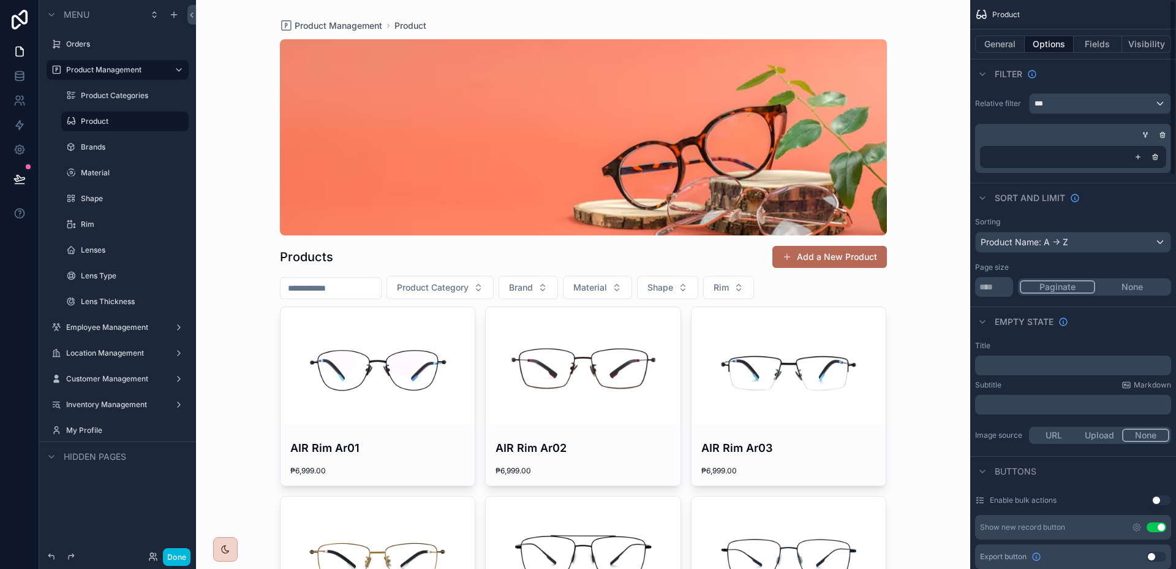
click at [1154, 156] on icon "scrollable content" at bounding box center [1155, 156] width 7 height 7
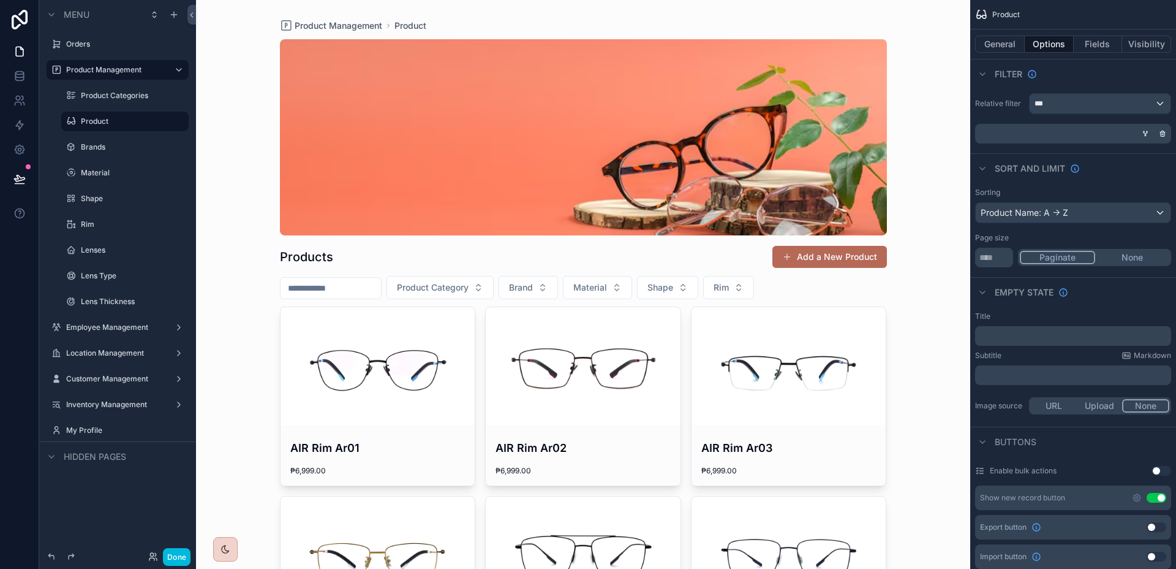
click at [1104, 135] on div "scrollable content" at bounding box center [1071, 134] width 196 height 20
click at [1146, 130] on icon "scrollable content" at bounding box center [1145, 133] width 7 height 7
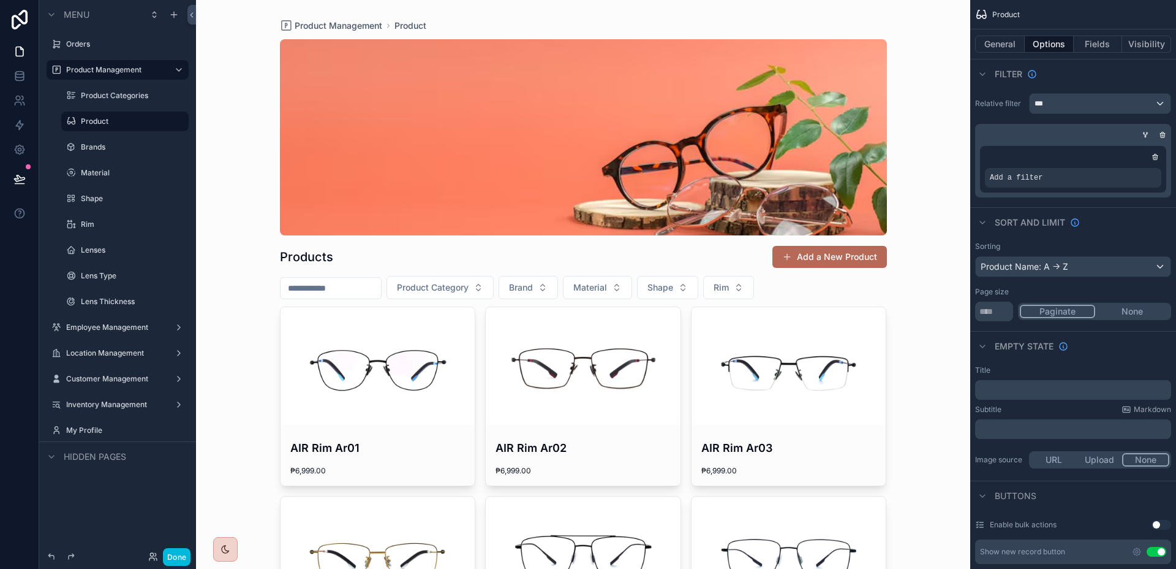
click at [1104, 181] on div "Add a filter" at bounding box center [1073, 178] width 176 height 20
click at [0, 0] on icon "scrollable content" at bounding box center [0, 0] width 0 height 0
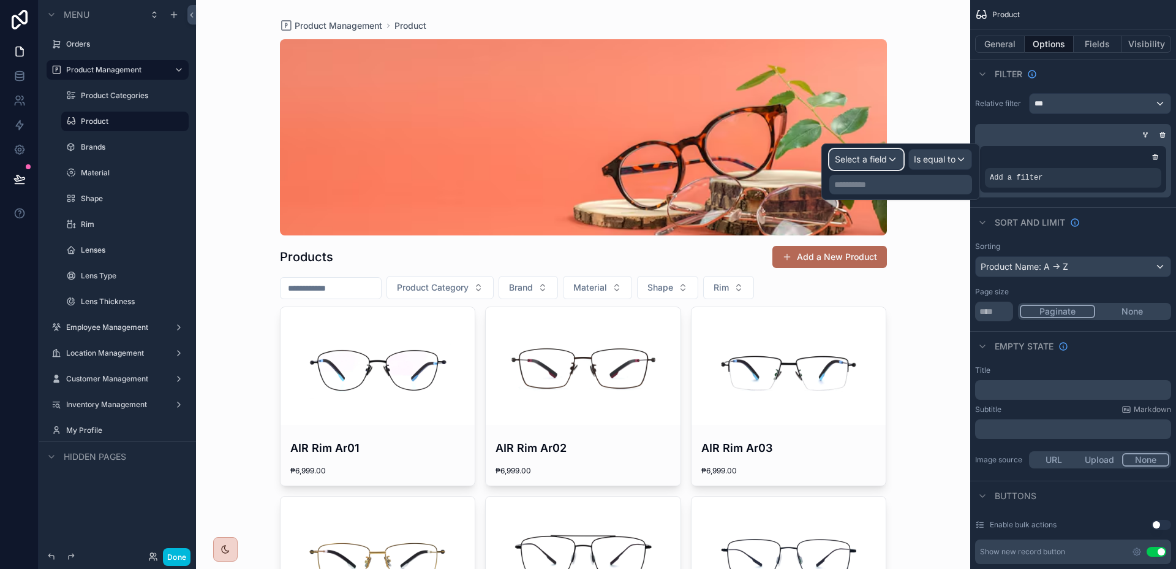
click at [873, 167] on div "Select a field" at bounding box center [866, 160] width 73 height 20
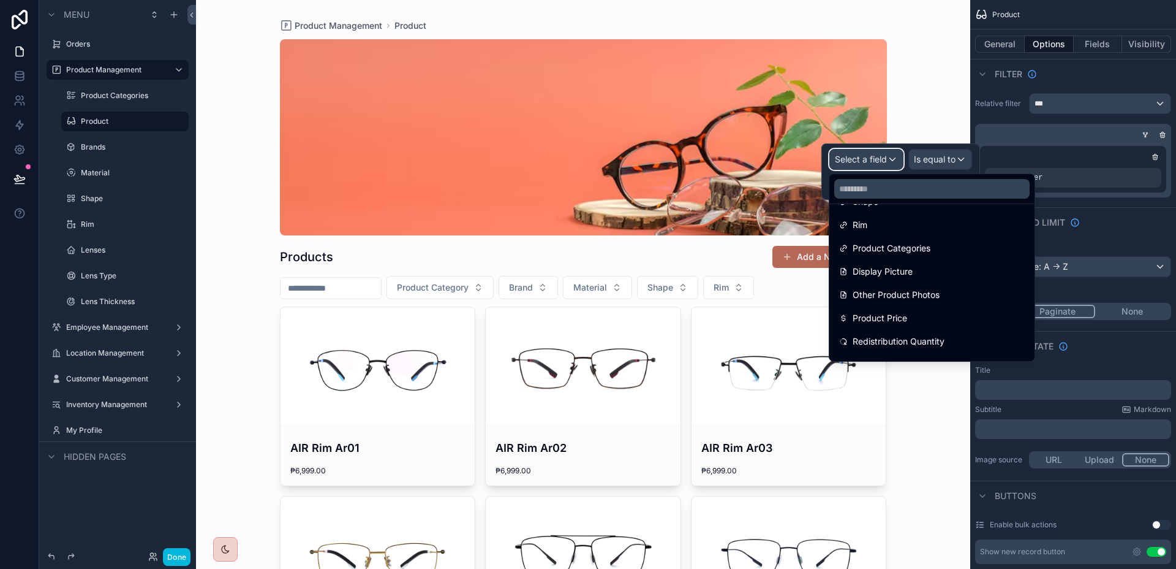
scroll to position [214, 0]
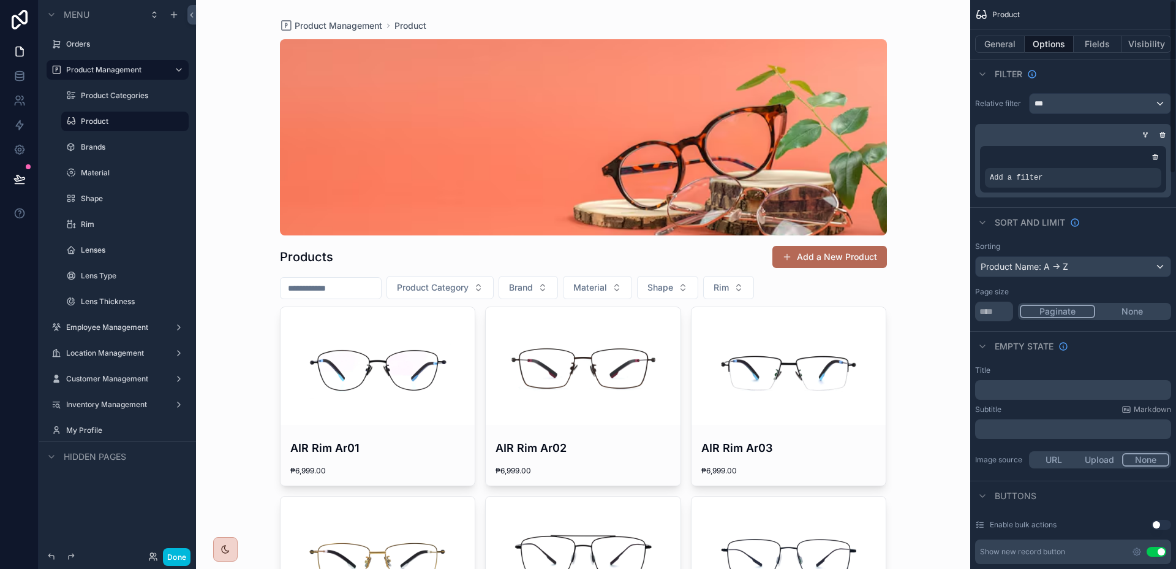
click at [1092, 200] on div "Relative filter *** Add a filter" at bounding box center [1074, 145] width 206 height 114
click at [1156, 153] on icon "scrollable content" at bounding box center [1155, 156] width 7 height 7
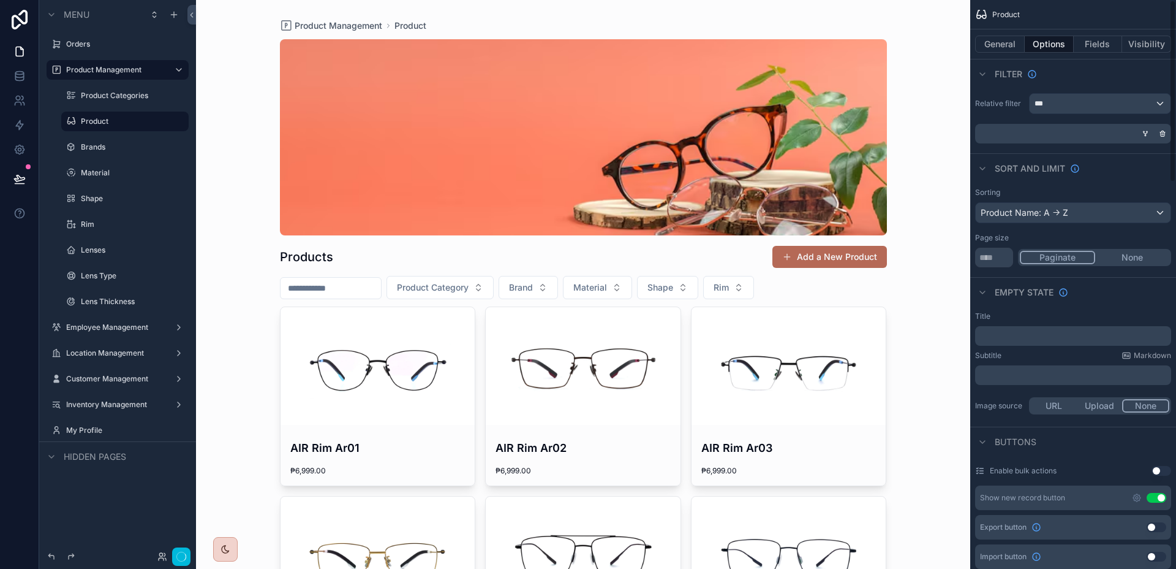
click at [1157, 133] on div "scrollable content" at bounding box center [1163, 133] width 12 height 12
click at [1160, 133] on icon "scrollable content" at bounding box center [1162, 133] width 7 height 7
click at [1160, 41] on button "Visibility" at bounding box center [1147, 44] width 49 height 17
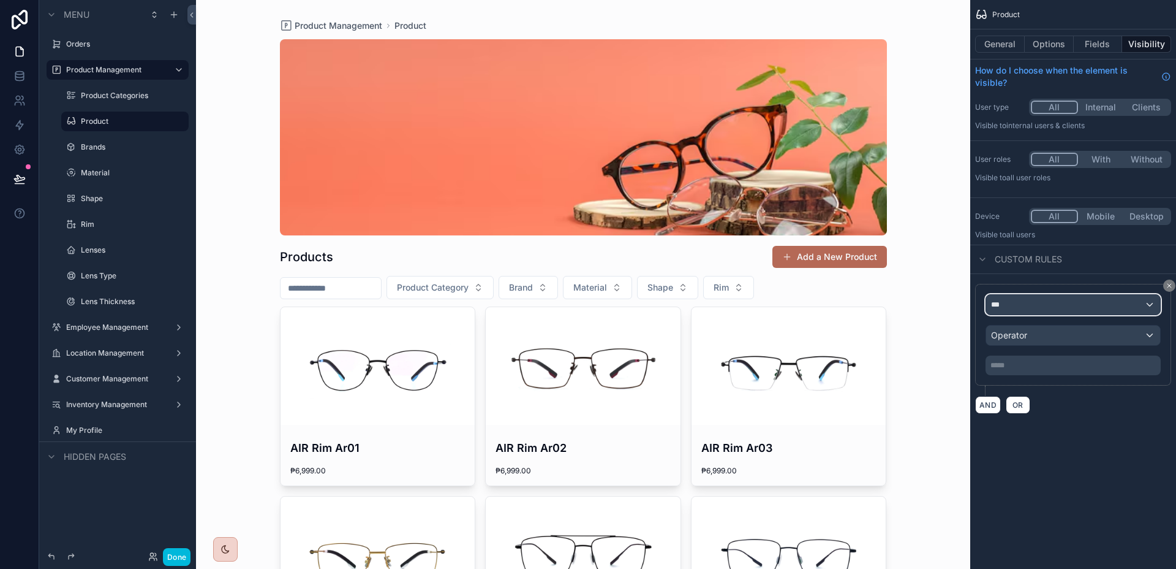
click at [1113, 300] on div "***" at bounding box center [1073, 305] width 174 height 20
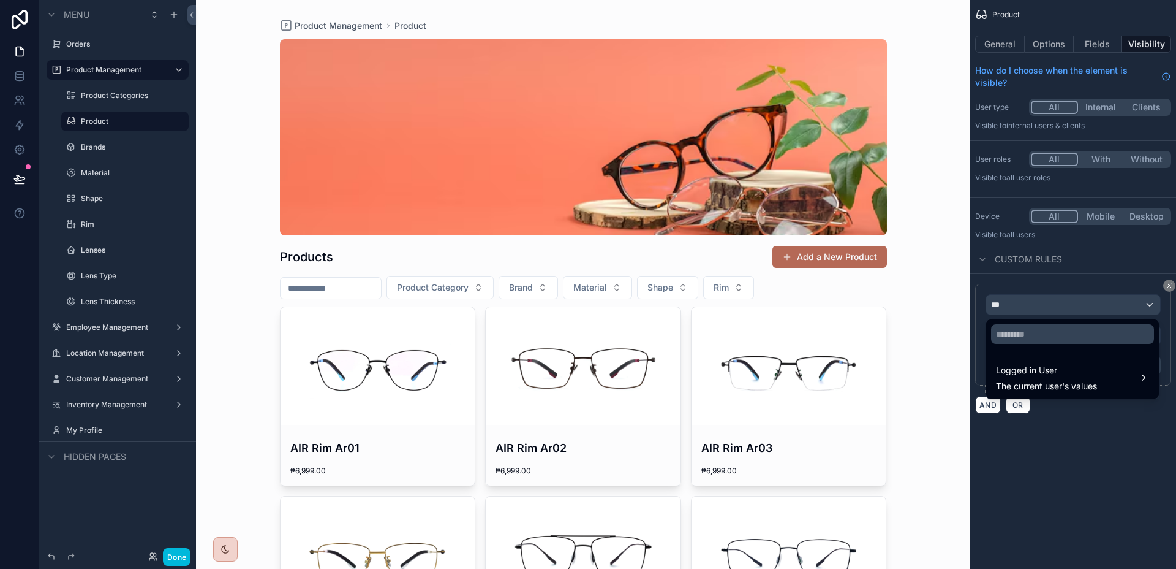
click at [1083, 378] on div "Logged in User The current user's values" at bounding box center [1046, 377] width 101 height 29
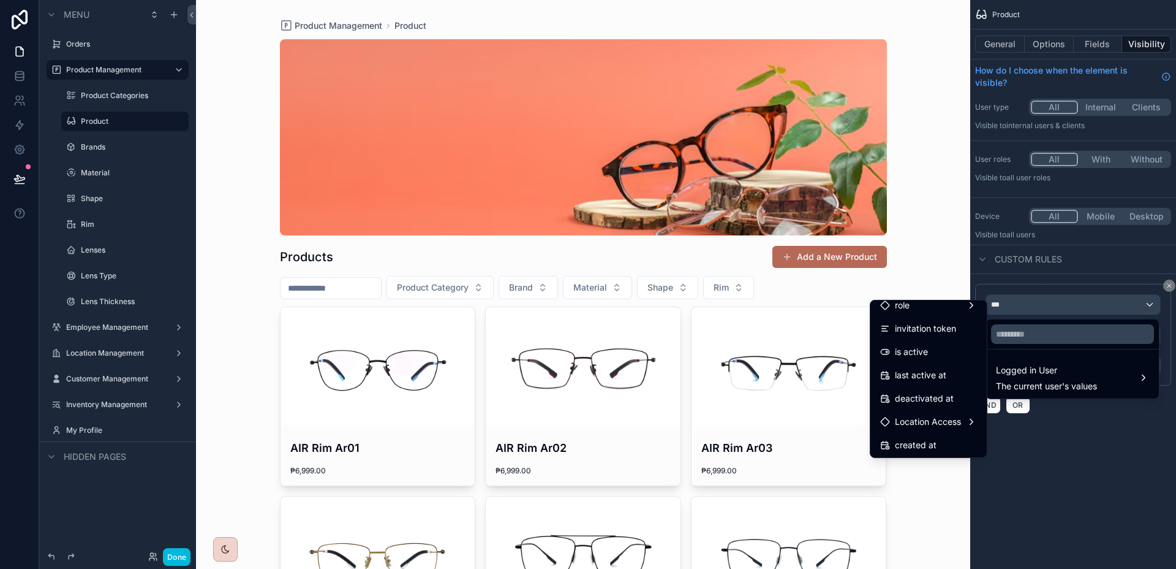
scroll to position [219, 0]
click at [924, 381] on span "Location Access" at bounding box center [928, 373] width 66 height 15
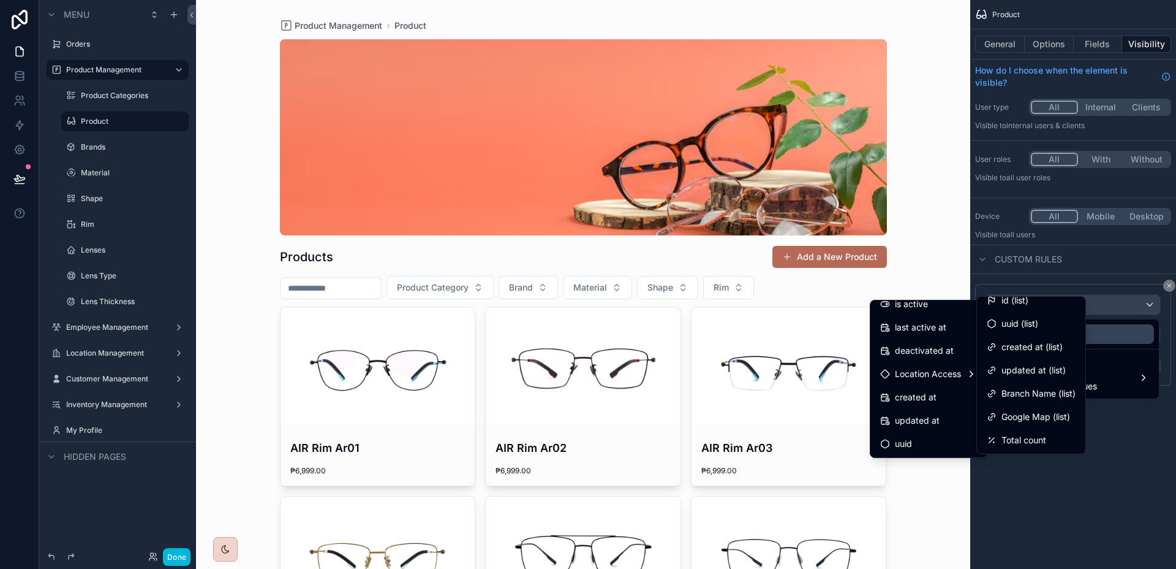
scroll to position [7, 0]
click at [1042, 393] on span "Branch Name (list)" at bounding box center [1039, 395] width 74 height 15
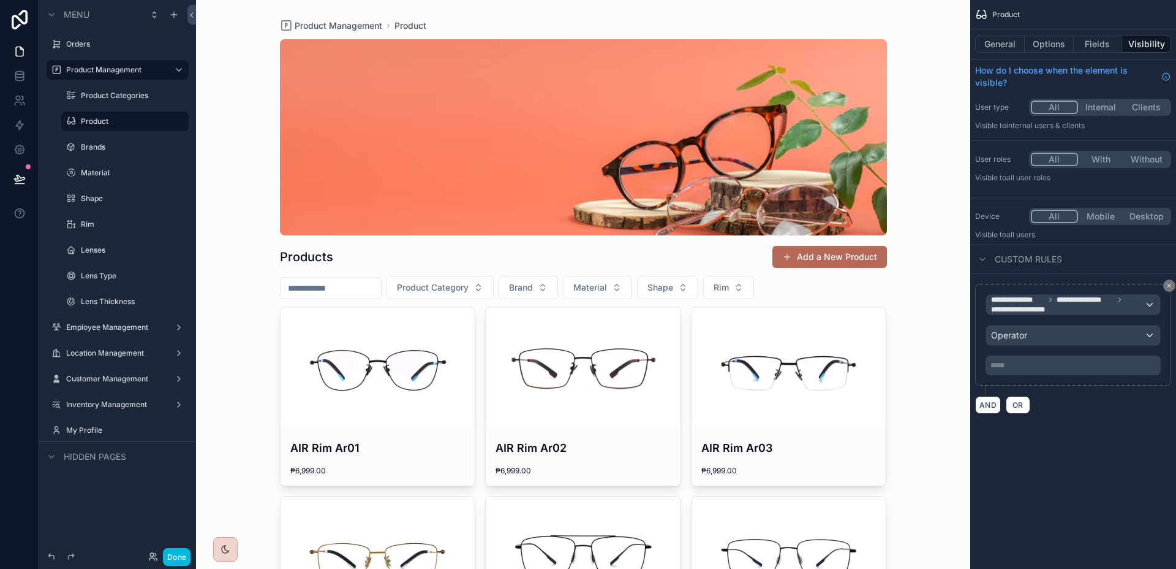
click at [1049, 371] on div "***** ﻿" at bounding box center [1073, 365] width 175 height 20
click at [1052, 367] on p "***** ﻿" at bounding box center [1075, 365] width 168 height 10
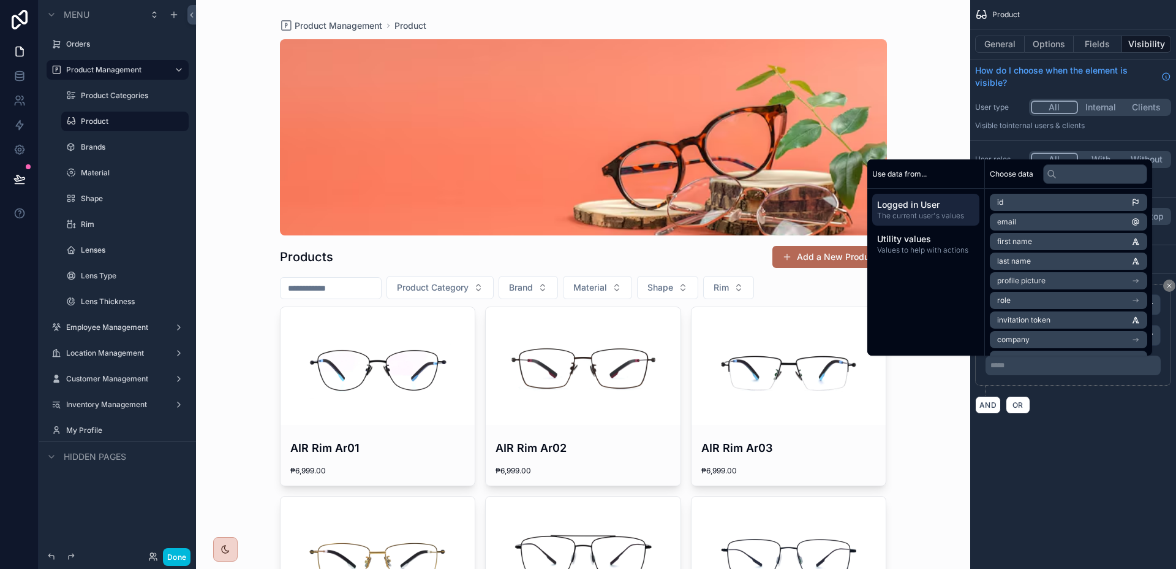
click at [1052, 367] on p "***** ﻿" at bounding box center [1075, 365] width 168 height 10
drag, startPoint x: 1118, startPoint y: 404, endPoint x: 1120, endPoint y: 393, distance: 11.2
click at [1118, 404] on div "AND OR" at bounding box center [1073, 404] width 196 height 18
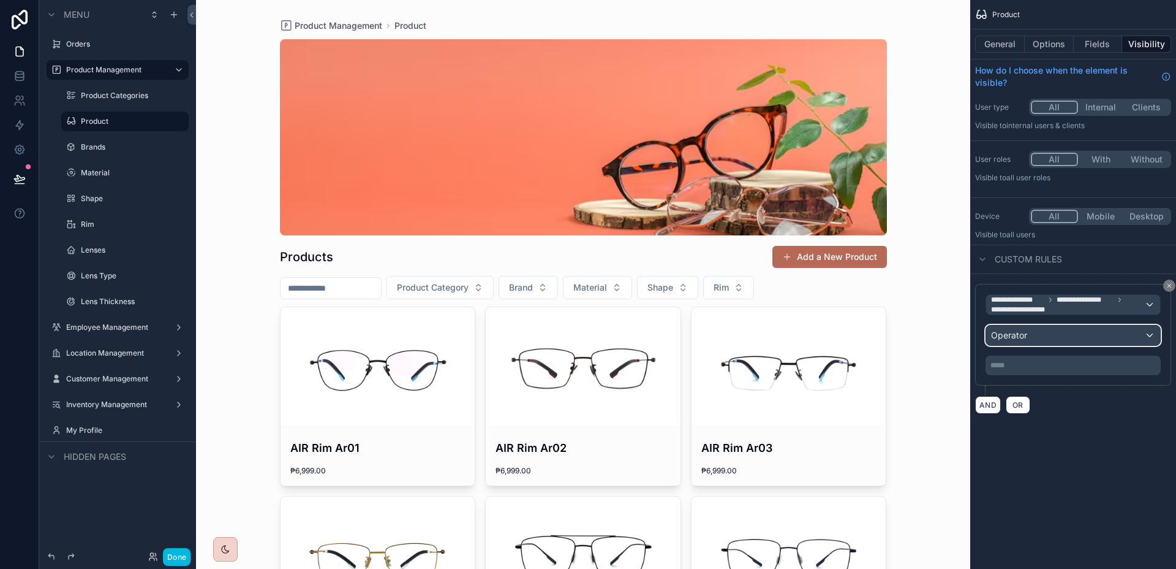
click at [1139, 333] on div "Operator" at bounding box center [1073, 335] width 174 height 20
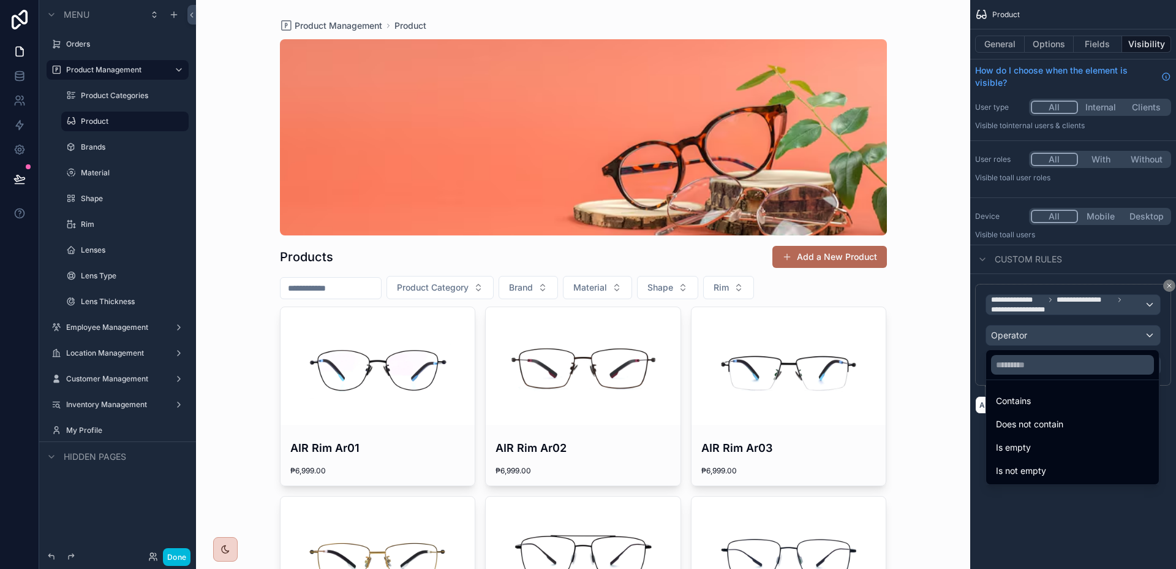
click at [1078, 403] on div "Contains" at bounding box center [1072, 400] width 153 height 15
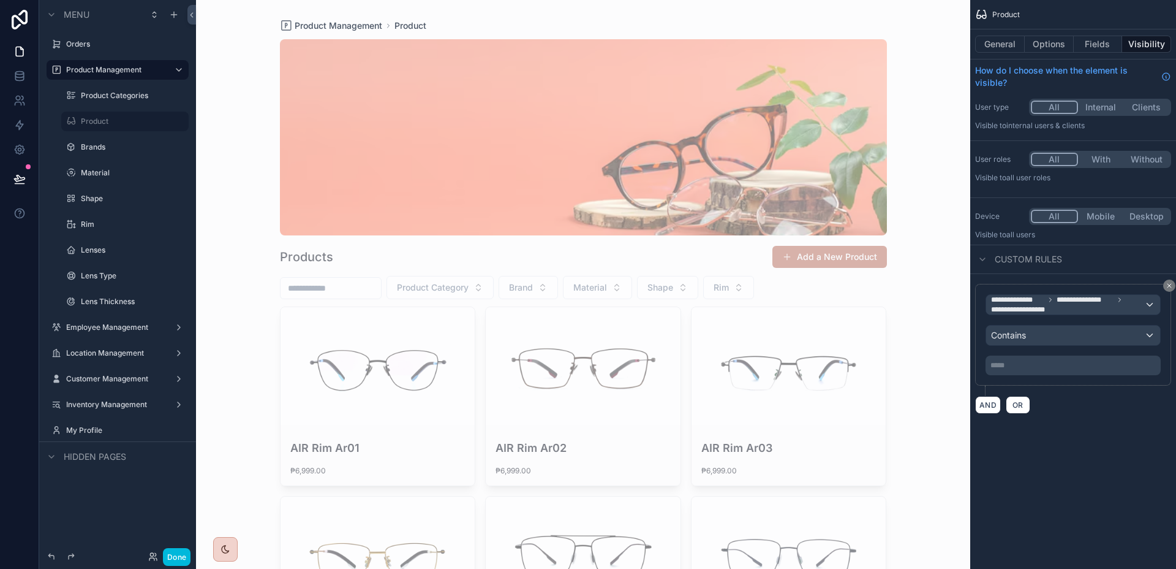
click at [1063, 365] on p "***** ﻿" at bounding box center [1075, 365] width 168 height 10
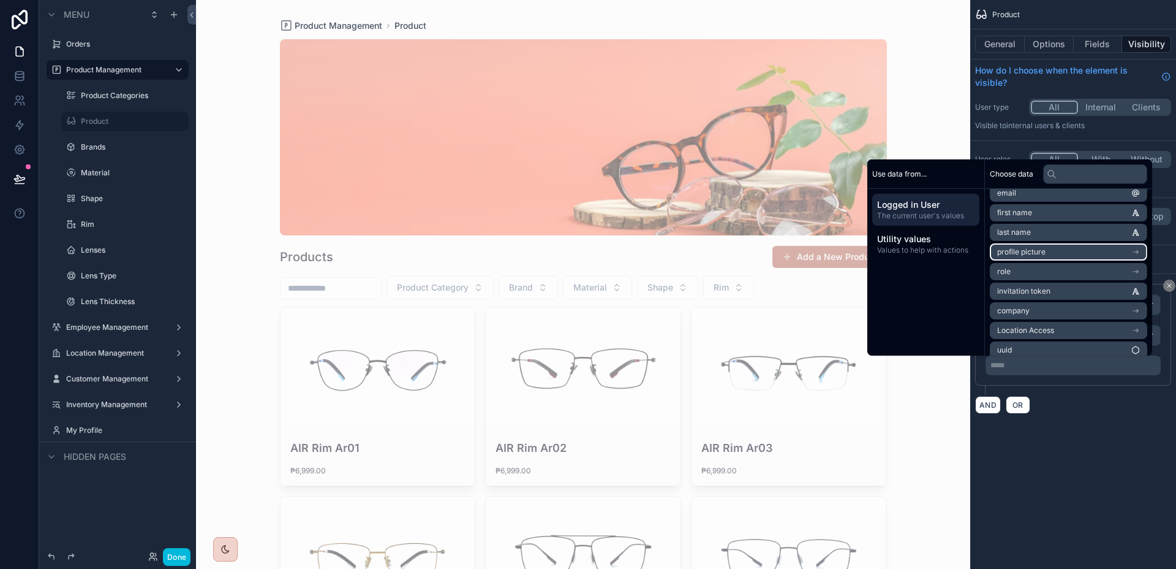
scroll to position [37, 0]
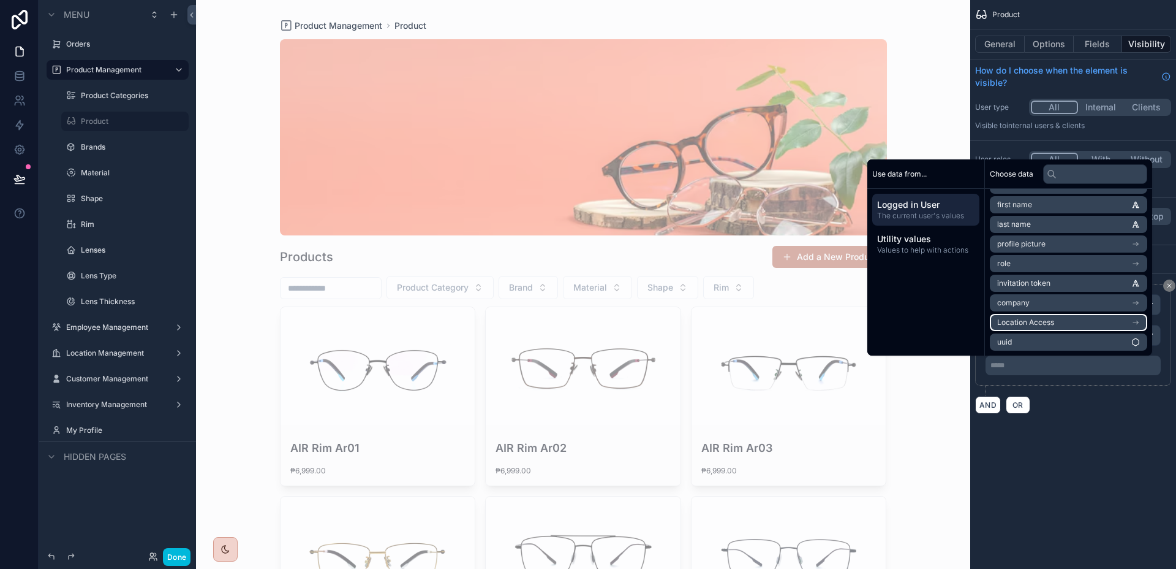
click at [1066, 328] on li "Location Access" at bounding box center [1068, 322] width 157 height 17
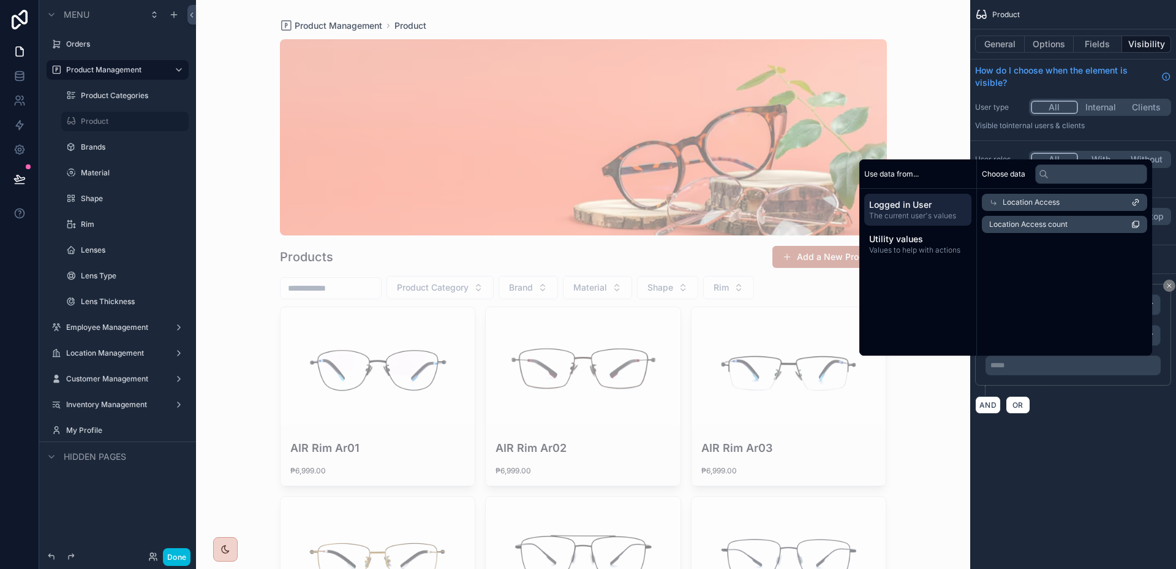
scroll to position [0, 0]
click at [1085, 204] on div "Location Access" at bounding box center [1068, 202] width 157 height 17
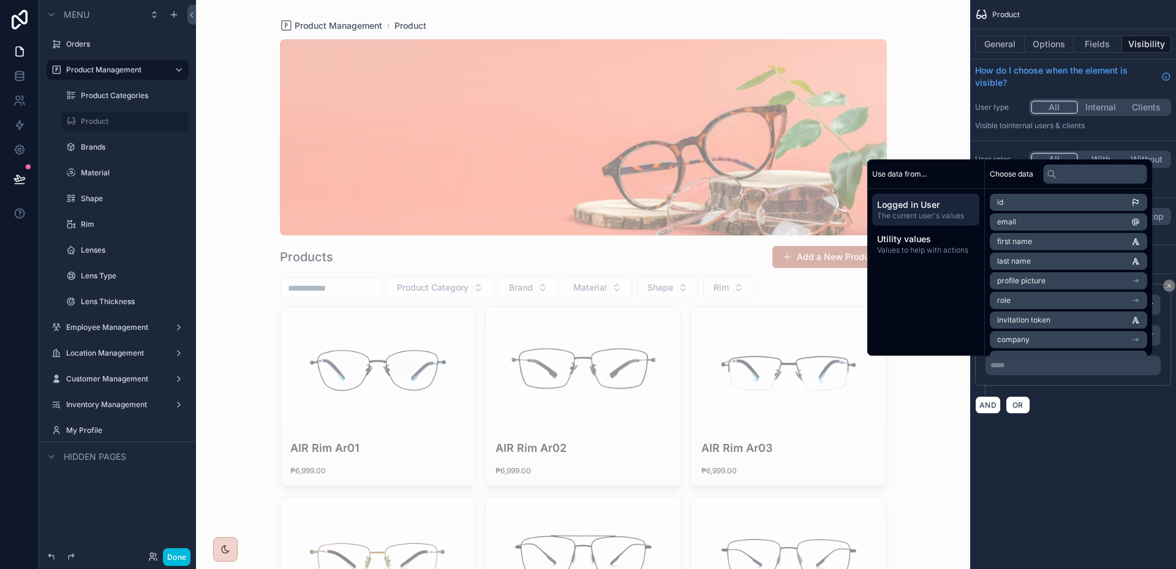
click at [1070, 373] on div "***** ﻿" at bounding box center [1073, 365] width 175 height 20
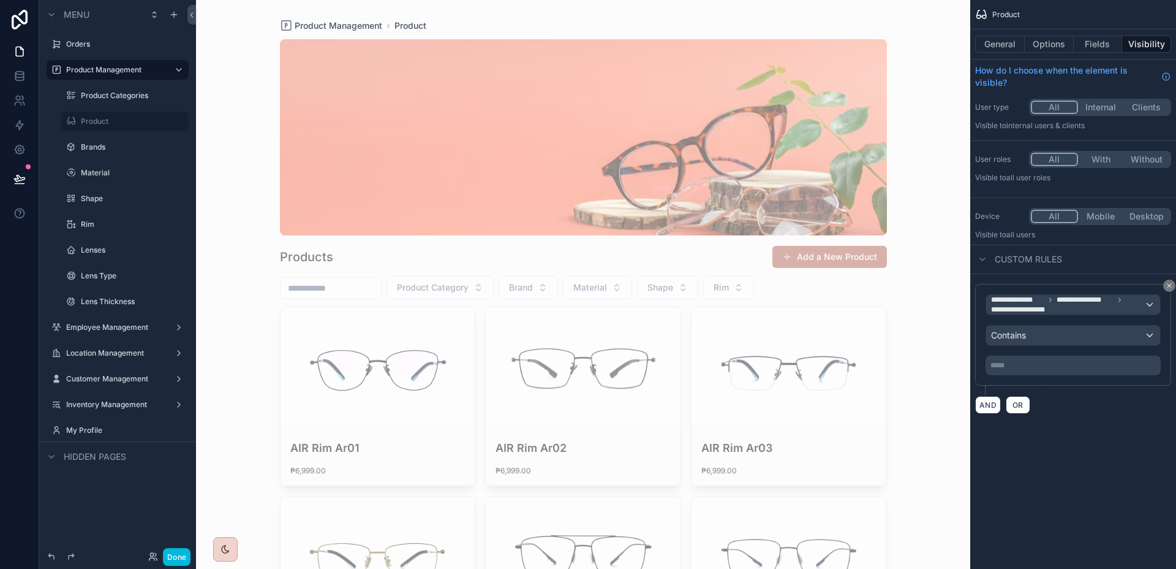
click at [1072, 367] on p "***** ﻿" at bounding box center [1075, 365] width 168 height 10
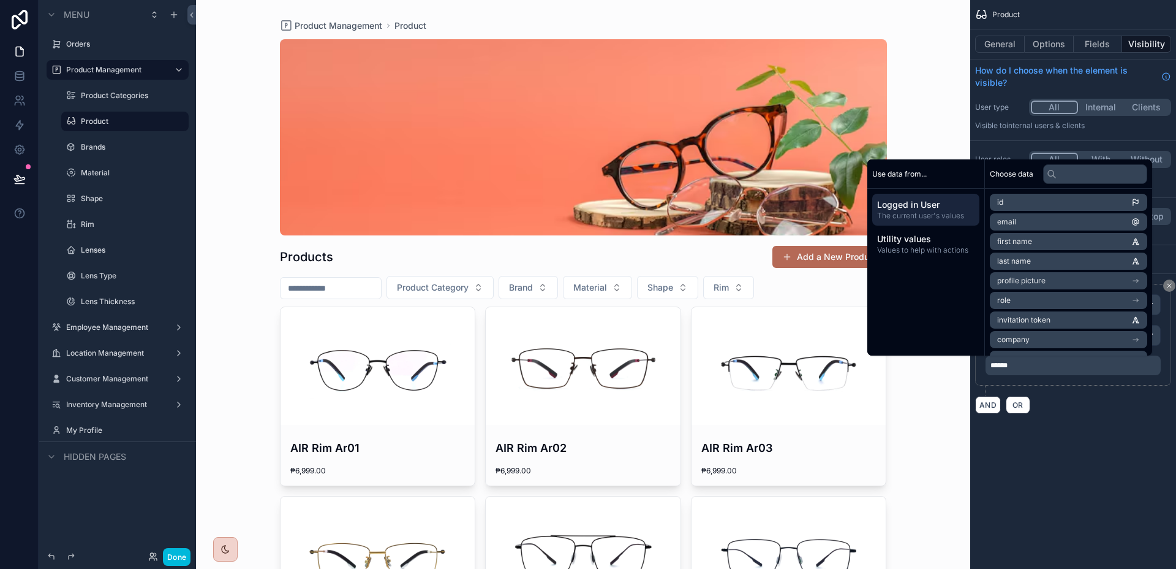
click at [1106, 455] on div "**********" at bounding box center [1074, 284] width 206 height 569
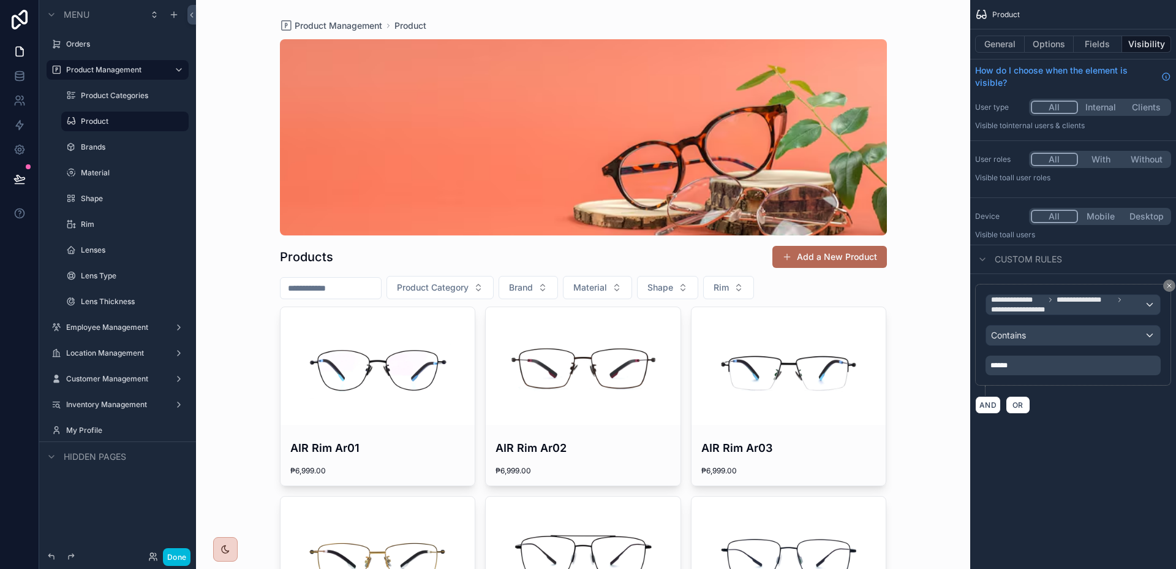
click at [1170, 288] on icon "scrollable content" at bounding box center [1169, 285] width 7 height 7
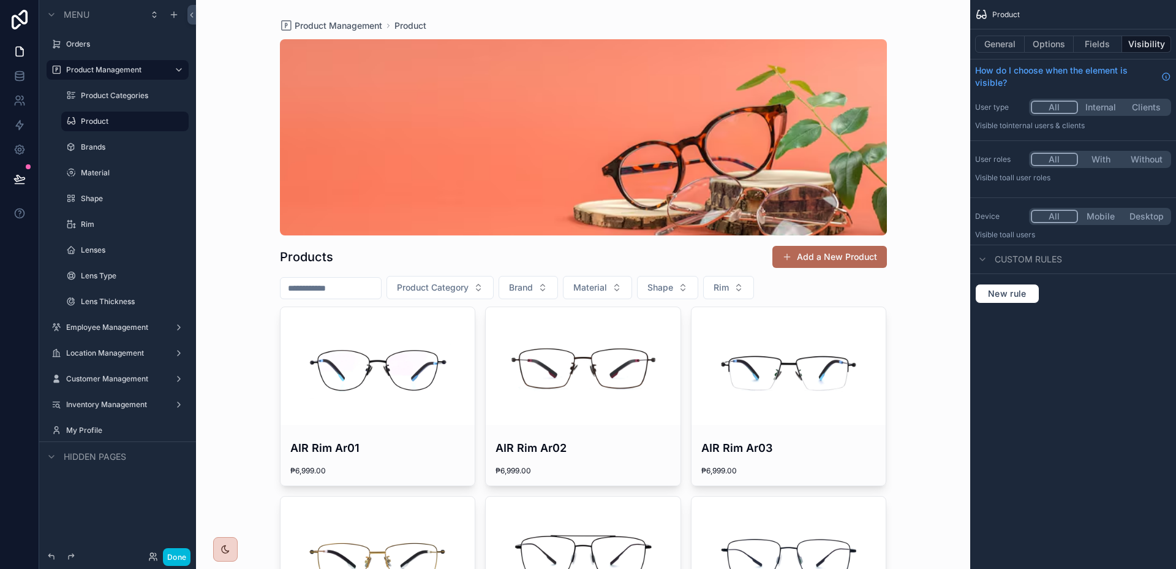
click at [1094, 45] on button "Fields" at bounding box center [1098, 44] width 49 height 17
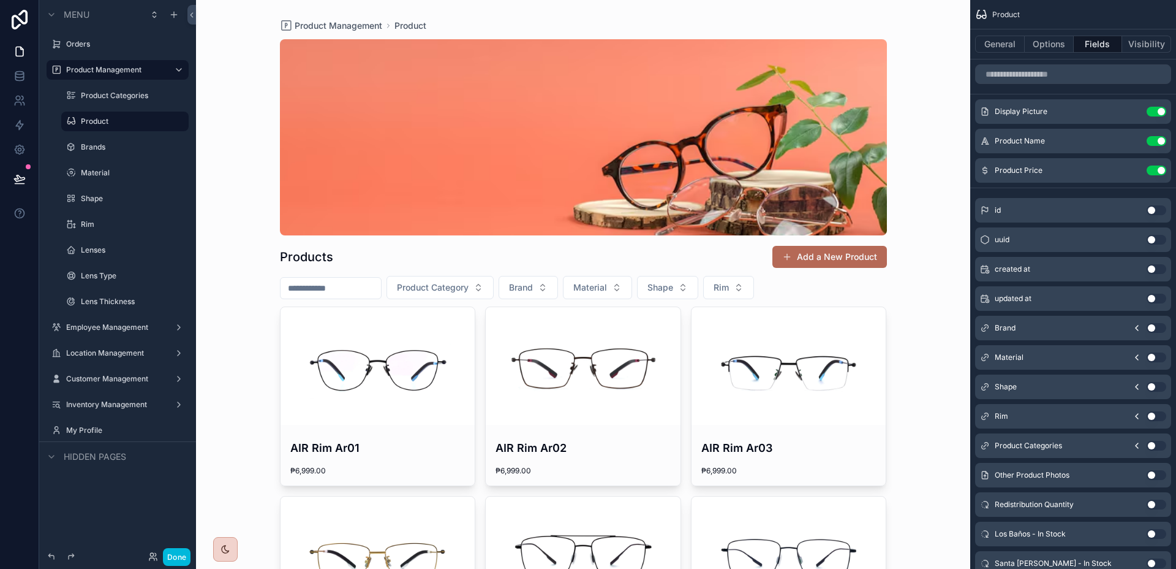
click at [0, 0] on icon "scrollable content" at bounding box center [0, 0] width 0 height 0
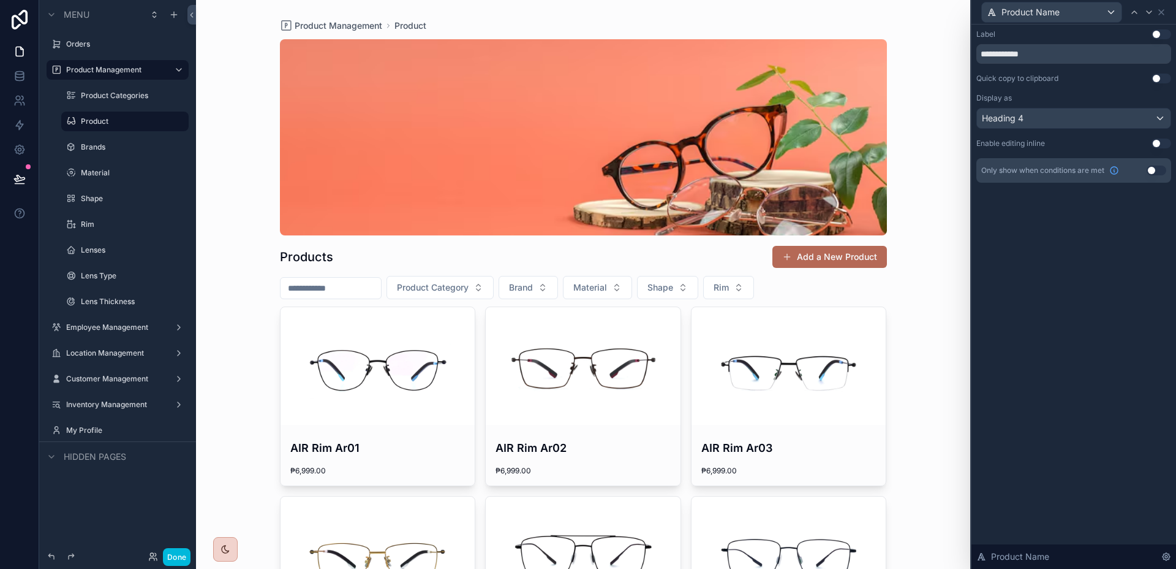
click at [1156, 169] on button "Use setting" at bounding box center [1157, 170] width 20 height 10
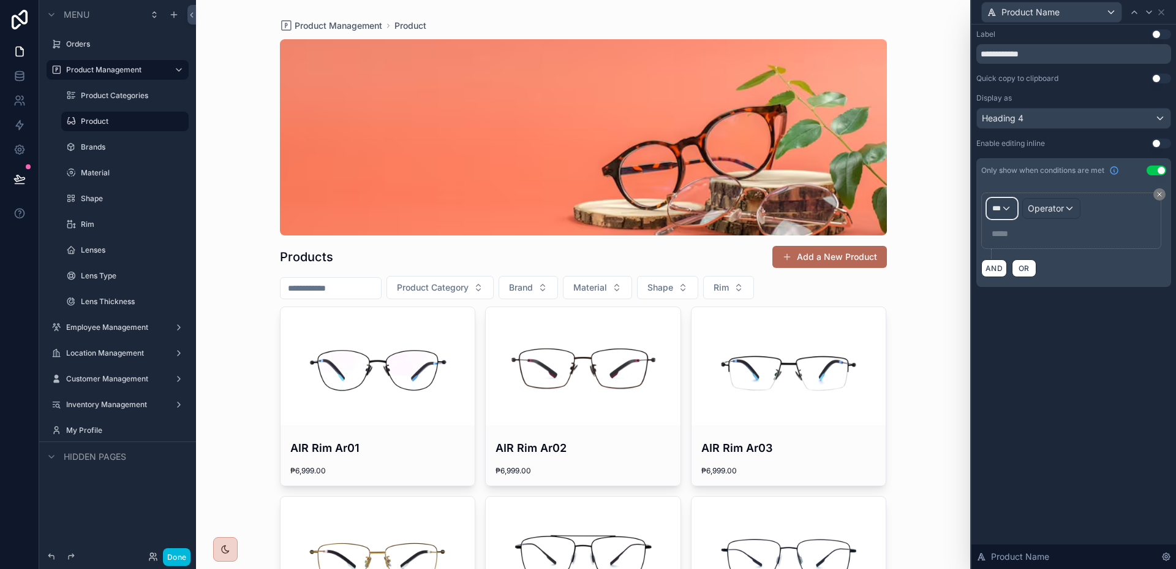
click at [1005, 209] on div "***" at bounding box center [1002, 209] width 29 height 20
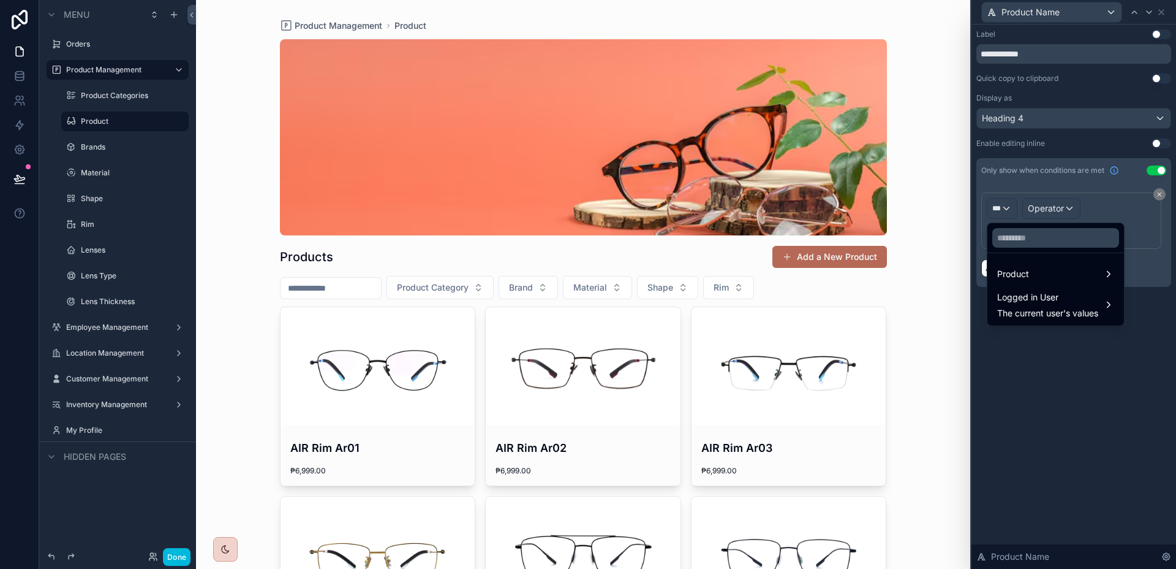
click at [1026, 267] on span "Product" at bounding box center [1014, 274] width 32 height 15
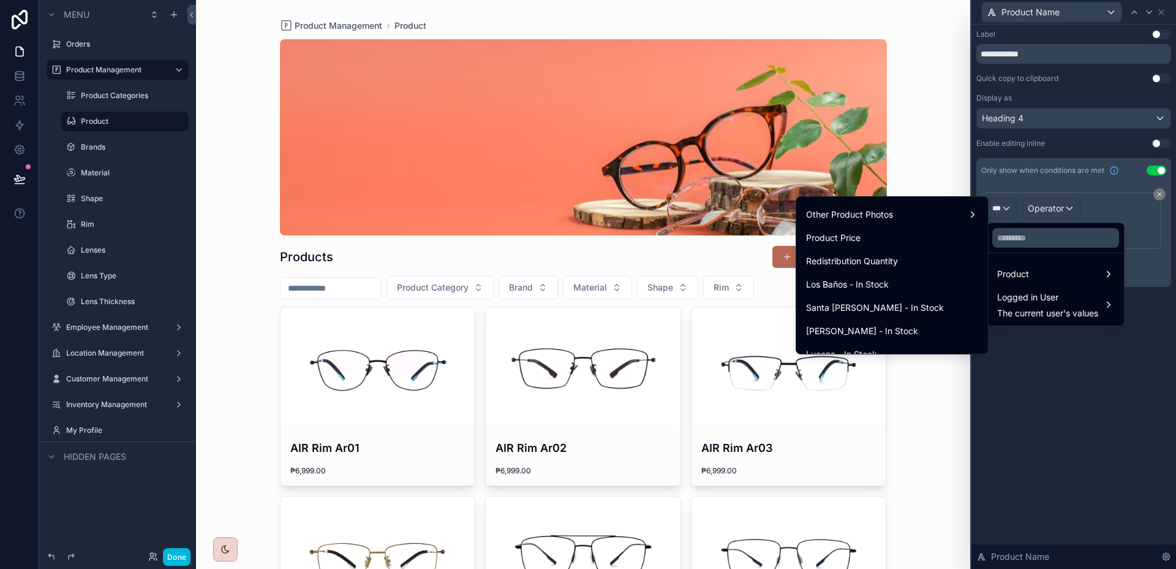
scroll to position [279, 0]
click at [1021, 305] on div "Logged in User The current user's values" at bounding box center [1048, 304] width 101 height 29
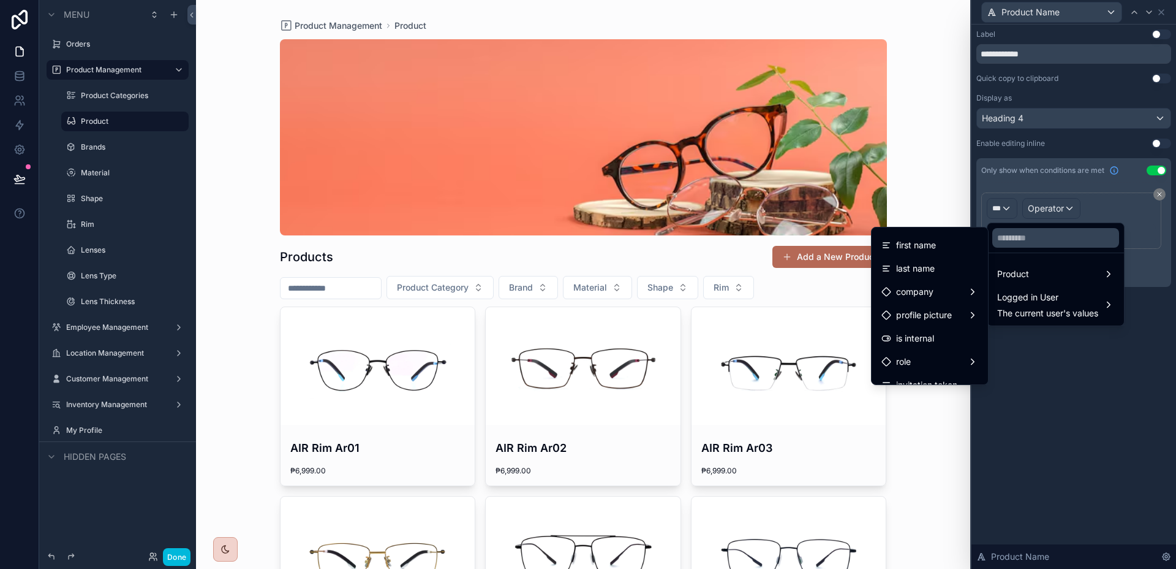
scroll to position [219, 0]
click at [957, 308] on div "Location Access" at bounding box center [930, 301] width 112 height 22
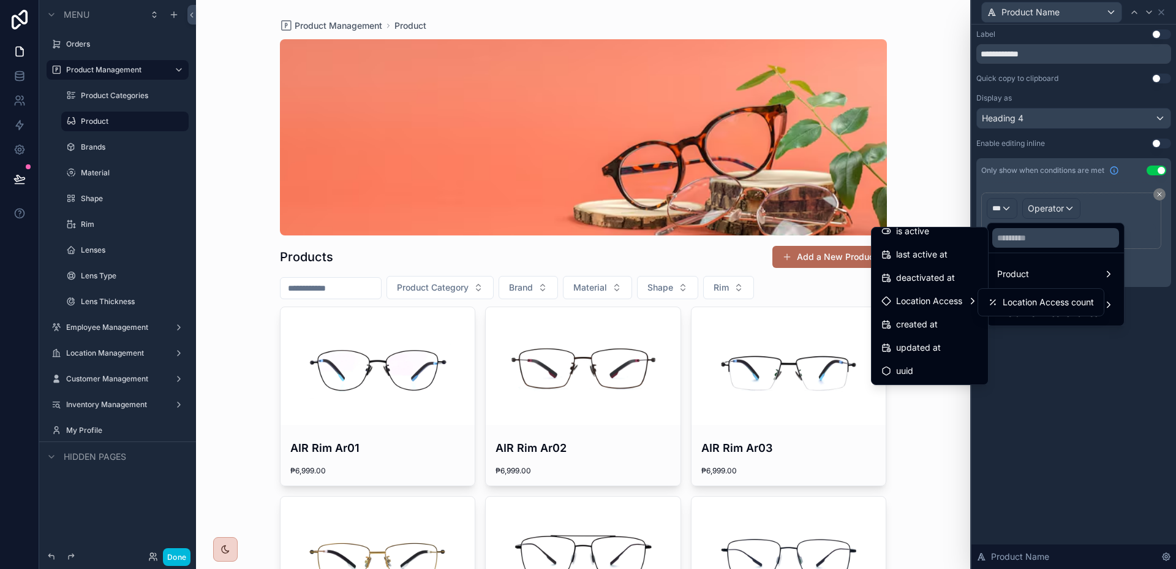
click at [940, 309] on div "Location Access" at bounding box center [930, 301] width 112 height 22
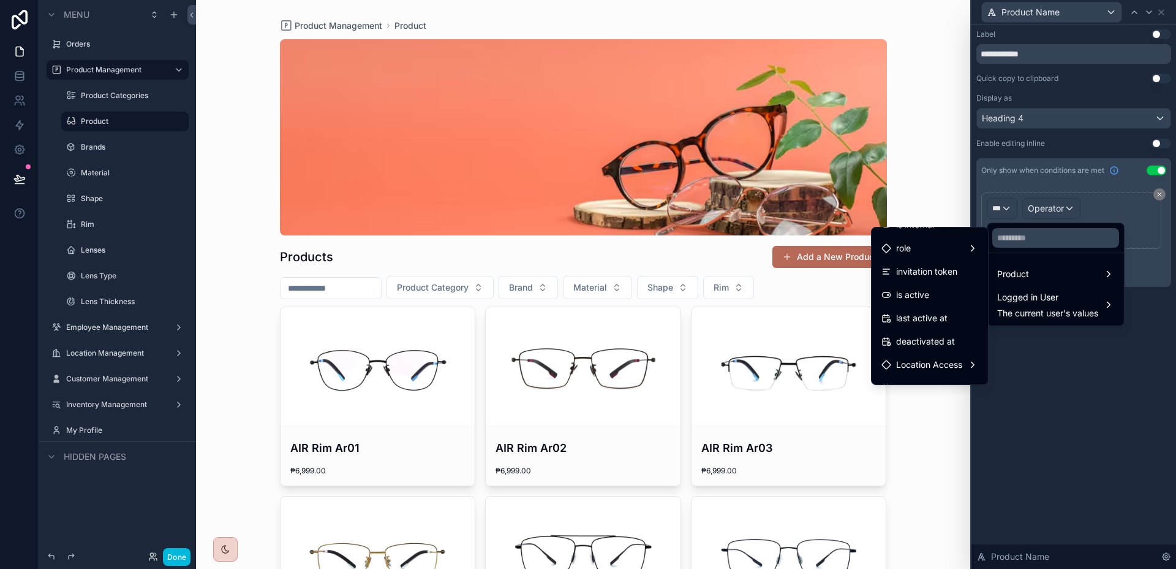
click at [948, 248] on div "role" at bounding box center [930, 248] width 97 height 15
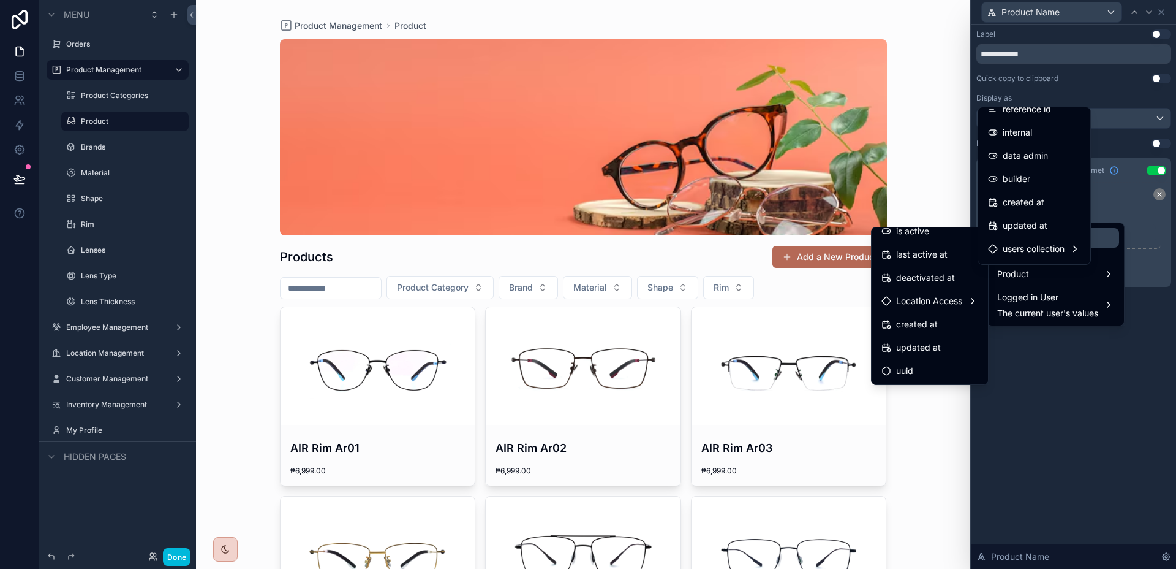
scroll to position [80, 0]
click at [1043, 227] on span "users collection" at bounding box center [1034, 227] width 62 height 15
click at [942, 297] on span "Location Access" at bounding box center [929, 300] width 66 height 15
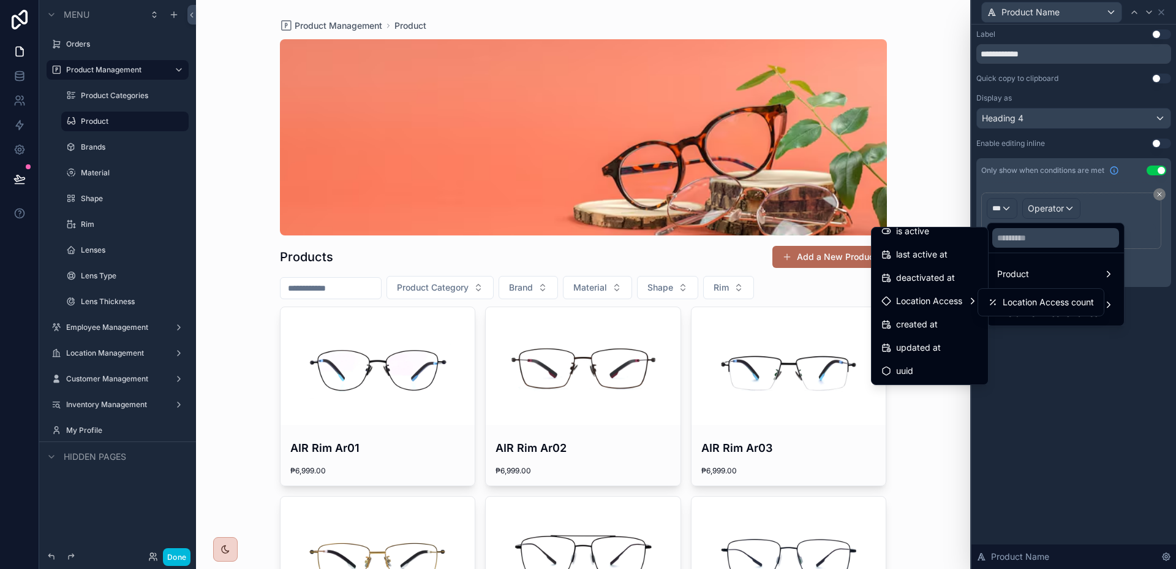
click at [942, 297] on span "Location Access" at bounding box center [929, 300] width 66 height 15
click at [1022, 305] on span "Location Access count" at bounding box center [1048, 302] width 91 height 15
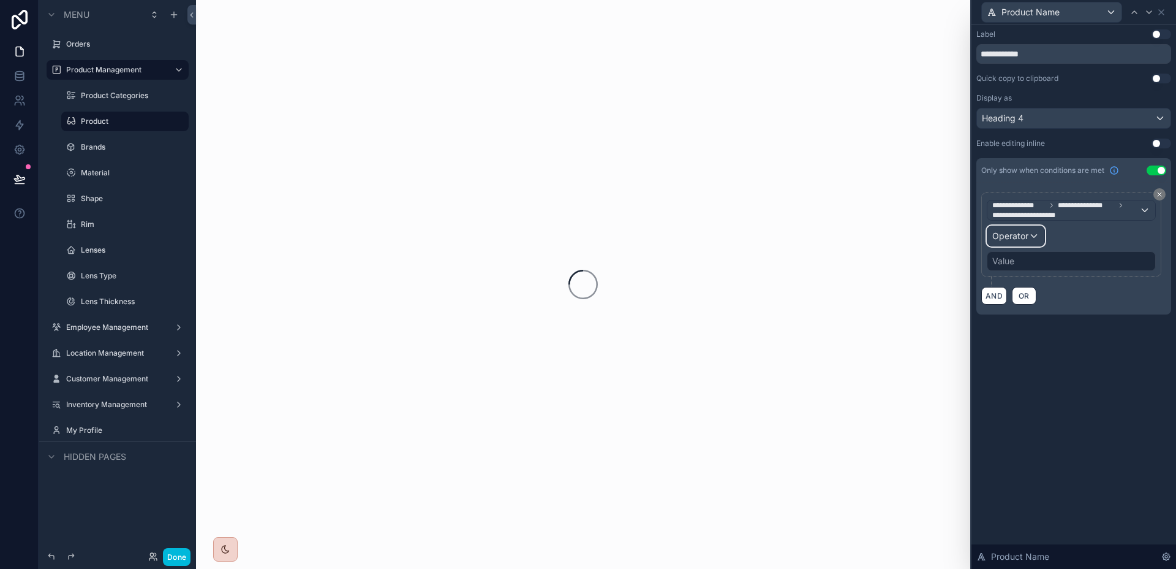
click at [1034, 237] on div "Operator" at bounding box center [1016, 236] width 57 height 20
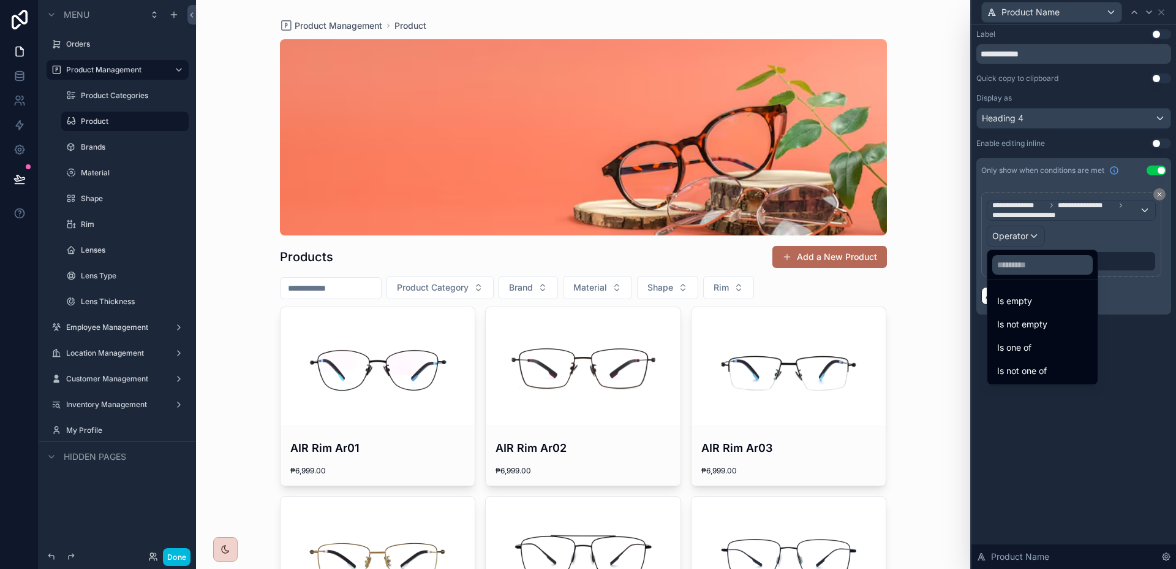
click at [1034, 237] on div at bounding box center [1074, 284] width 205 height 569
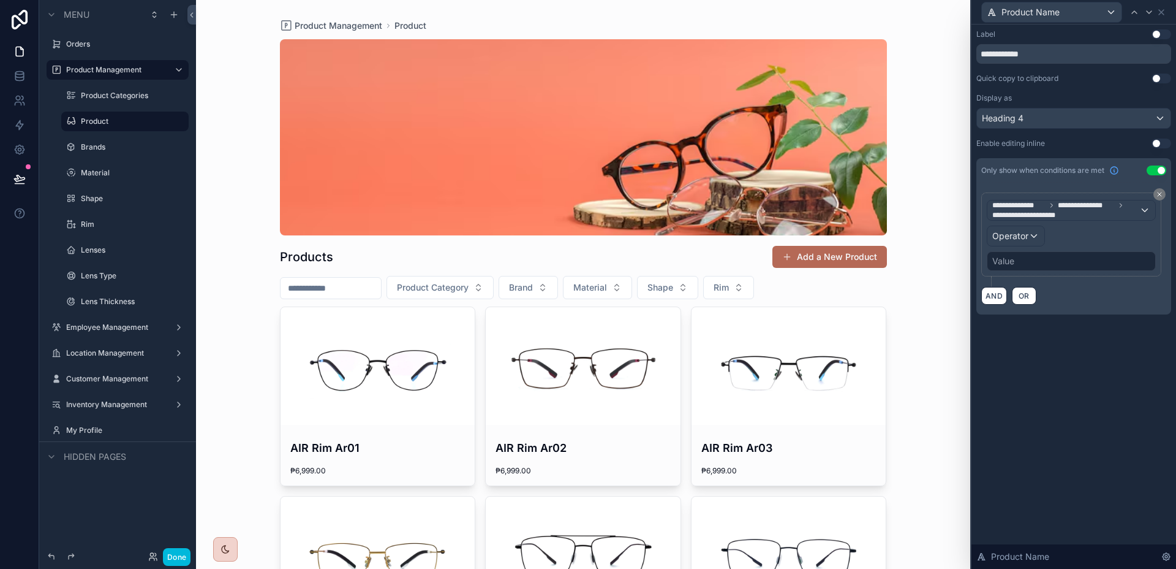
click at [1155, 191] on button at bounding box center [1160, 194] width 12 height 12
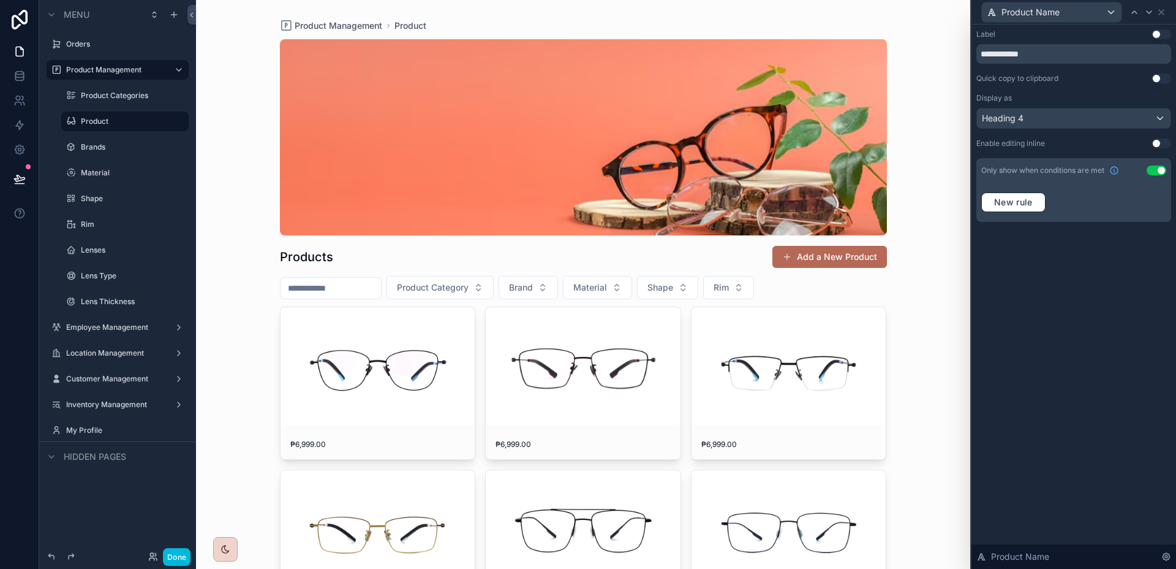
click at [1161, 170] on button "Use setting" at bounding box center [1157, 170] width 20 height 10
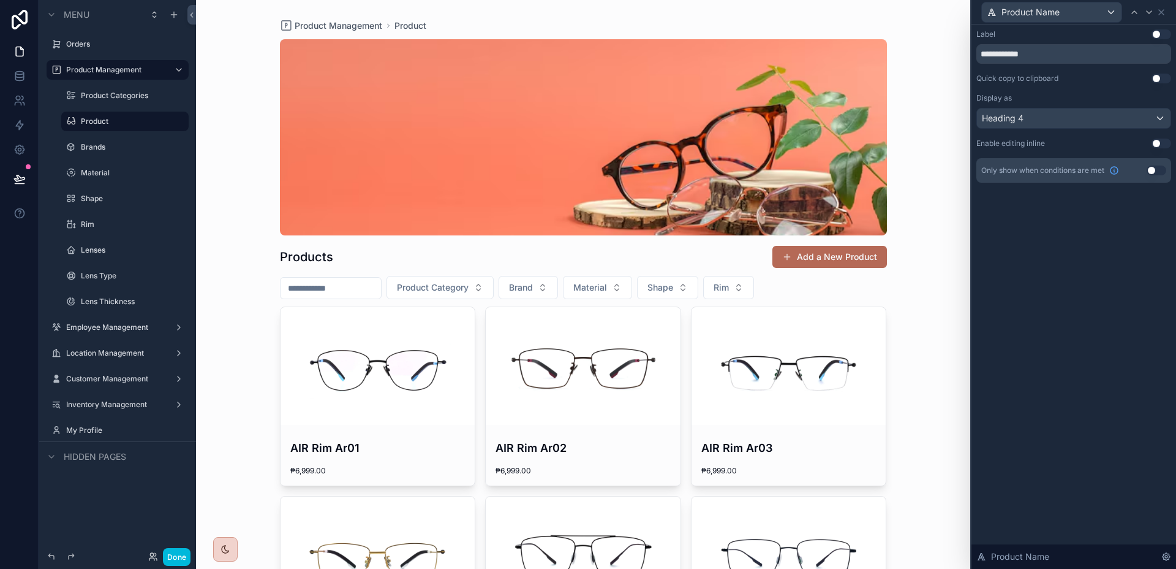
click at [1112, 270] on div "**********" at bounding box center [1074, 297] width 205 height 544
click at [1155, 168] on button "Use setting" at bounding box center [1157, 170] width 20 height 10
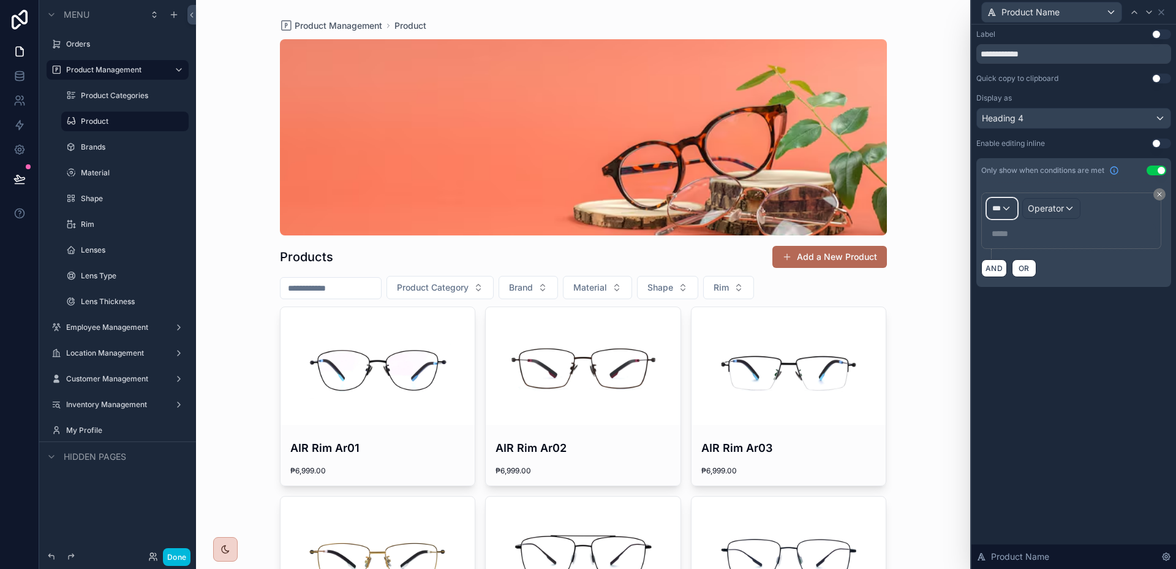
click at [1010, 208] on div "***" at bounding box center [1002, 209] width 29 height 20
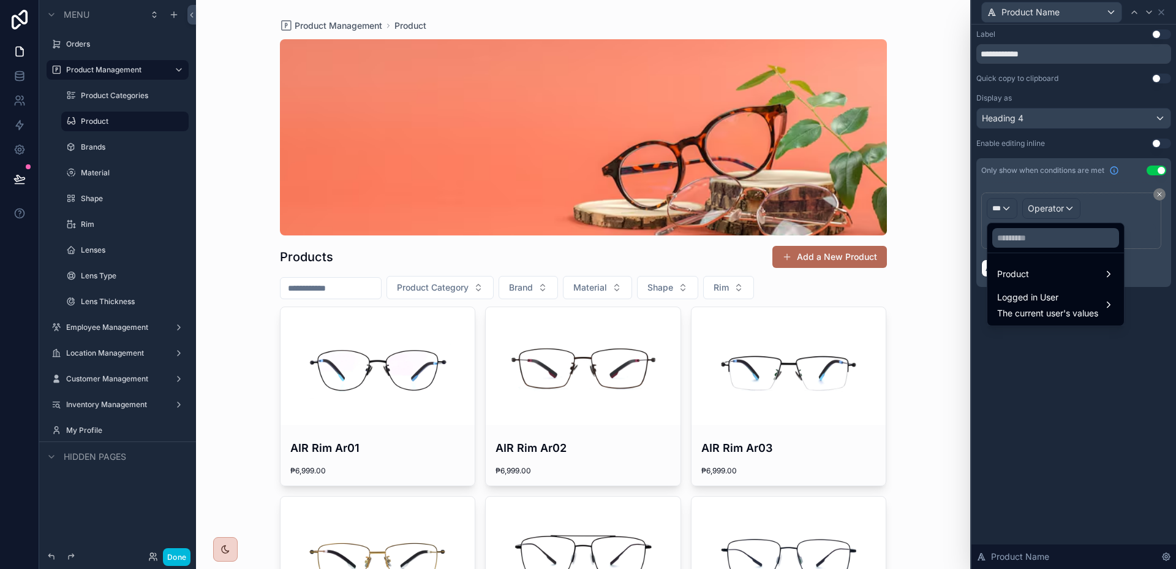
click at [1046, 275] on div "Product" at bounding box center [1056, 274] width 117 height 15
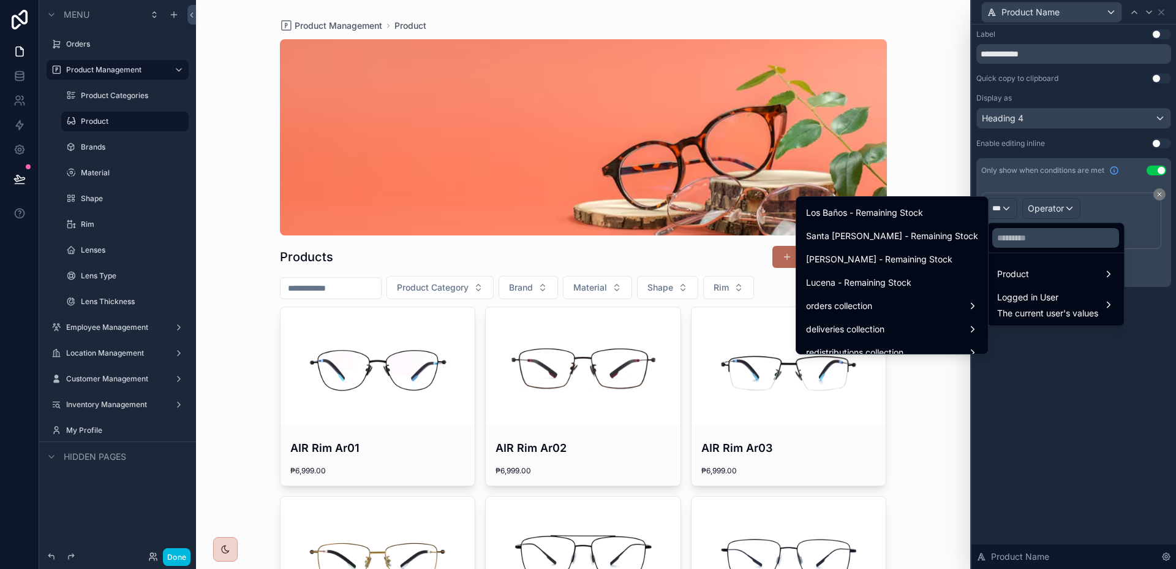
scroll to position [553, 0]
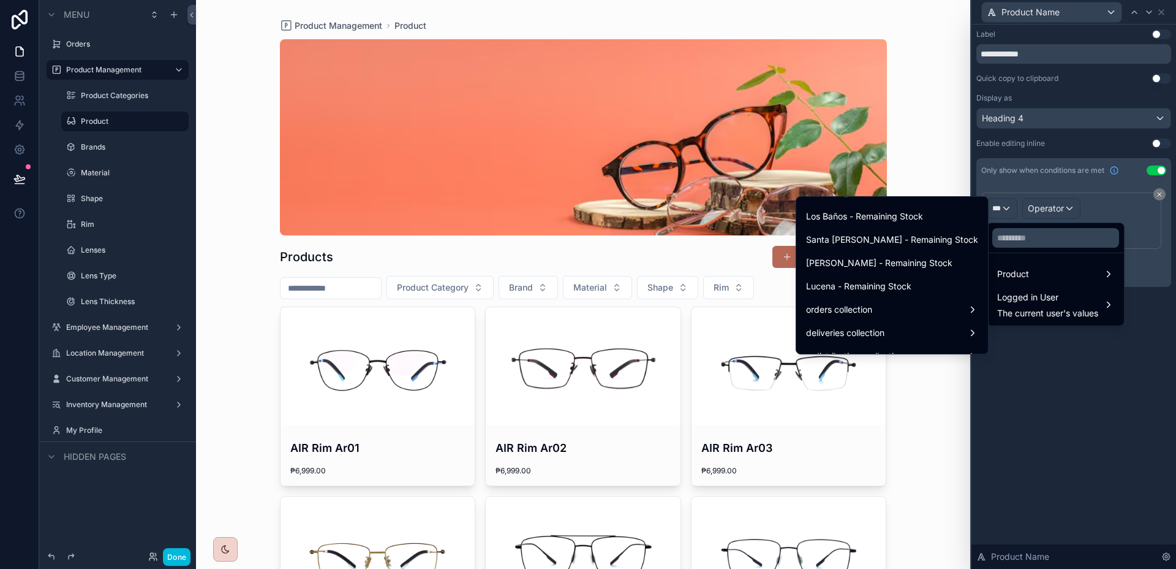
click at [923, 217] on span "Los Baños - Remaining Stock" at bounding box center [864, 216] width 117 height 15
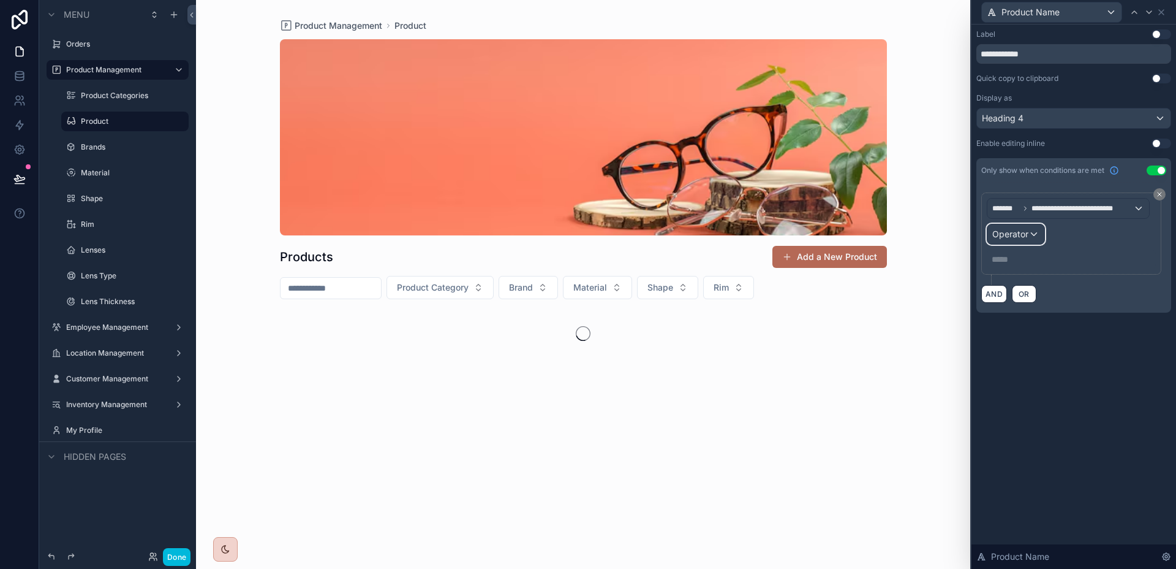
click at [1034, 238] on div "Operator" at bounding box center [1016, 234] width 57 height 20
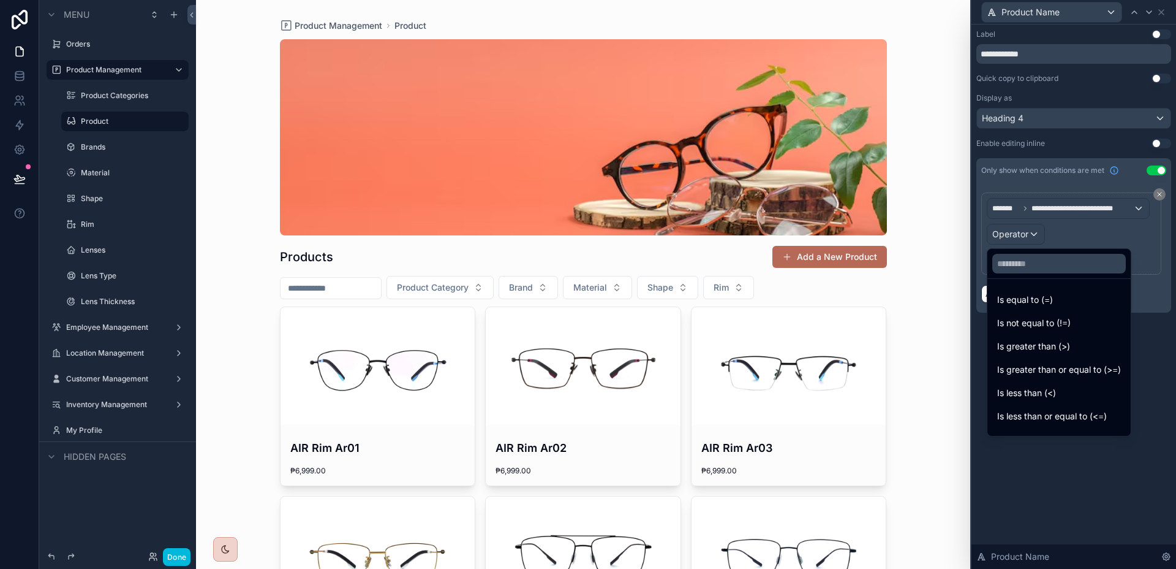
click at [1066, 330] on span "Is not equal to (!=)" at bounding box center [1035, 323] width 74 height 15
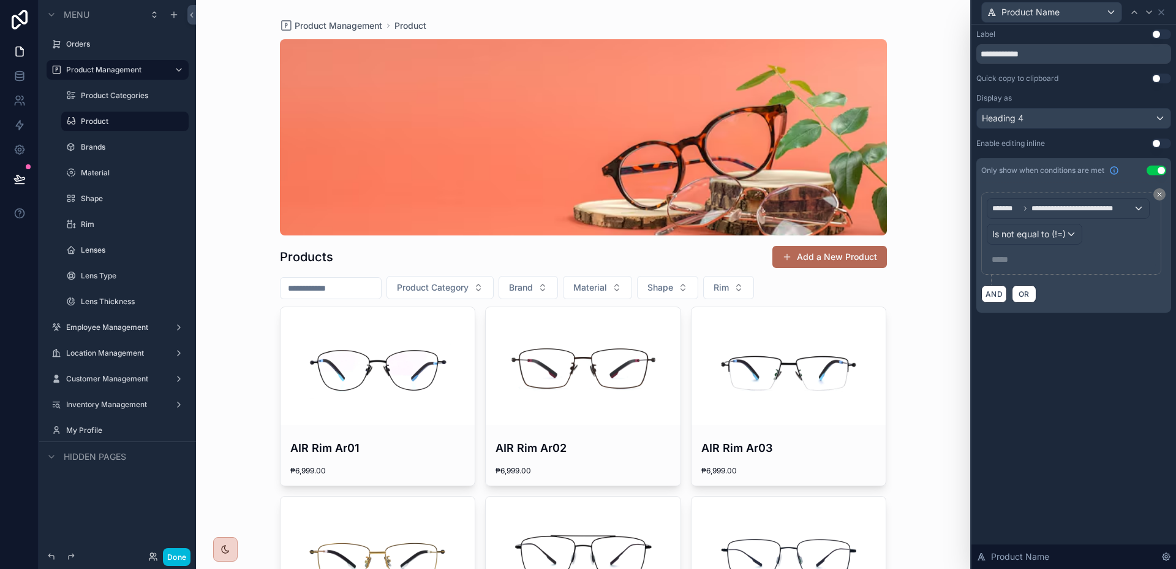
click at [1049, 260] on p "***** ﻿" at bounding box center [1073, 259] width 162 height 12
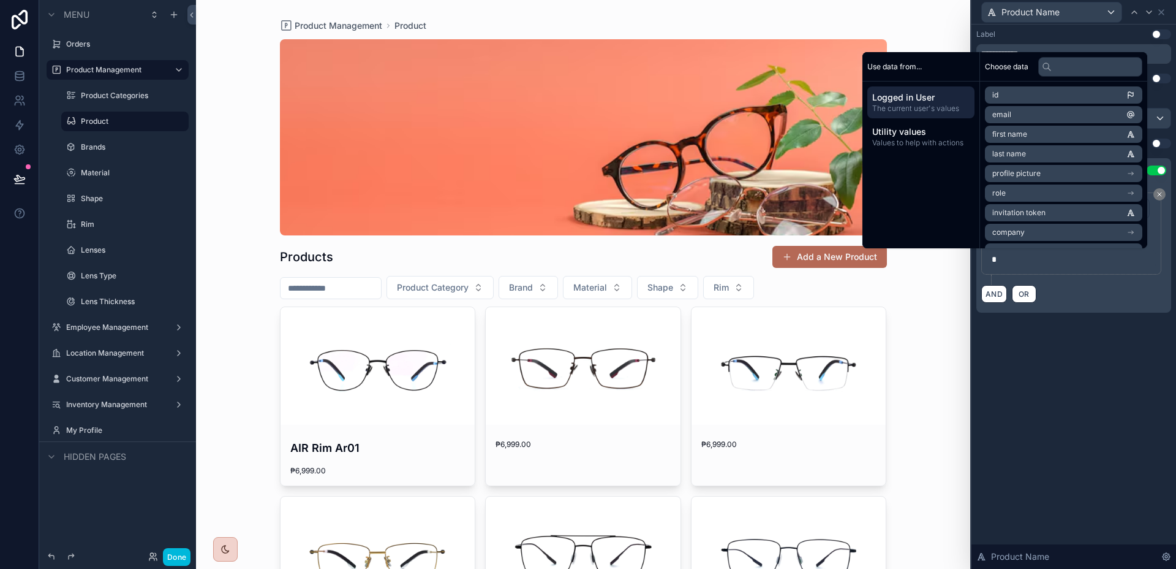
click at [1067, 350] on div "**********" at bounding box center [1074, 297] width 205 height 544
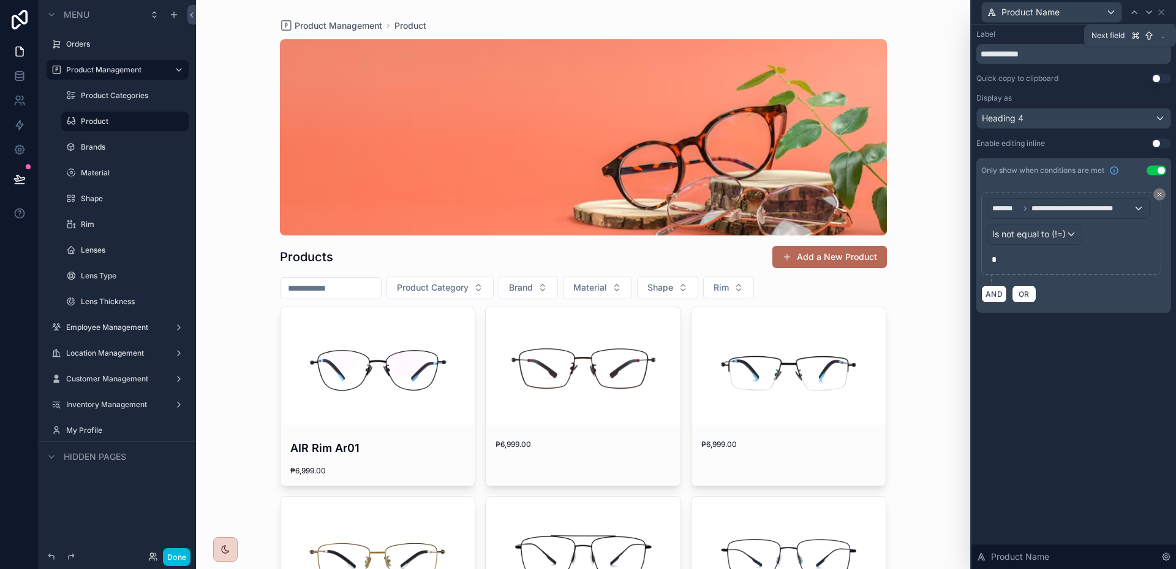
click at [1151, 8] on icon at bounding box center [1150, 12] width 10 height 10
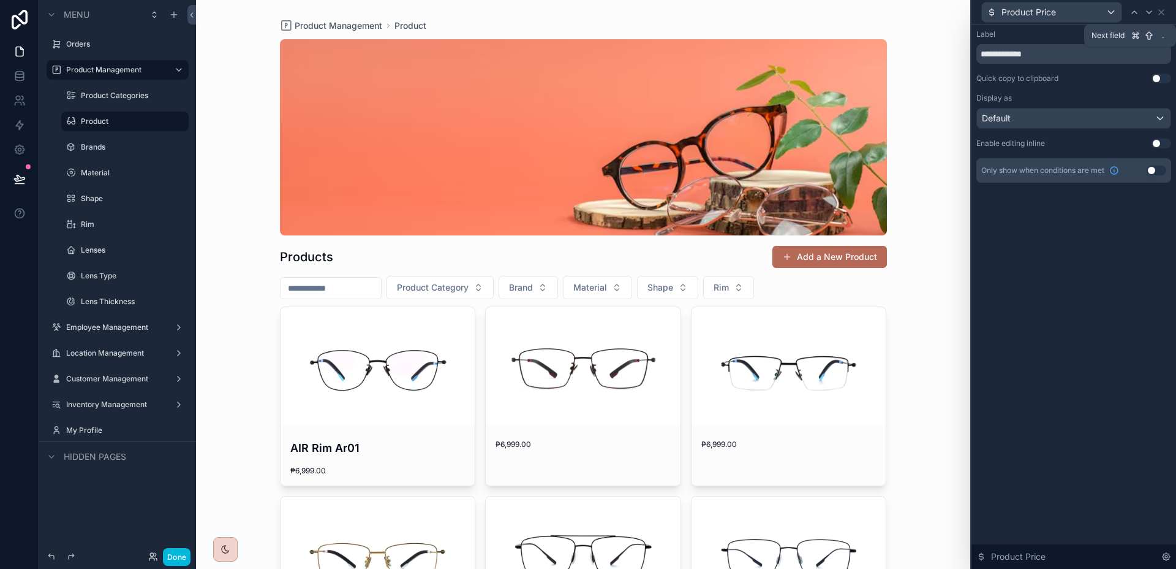
click at [1151, 8] on icon at bounding box center [1150, 12] width 10 height 10
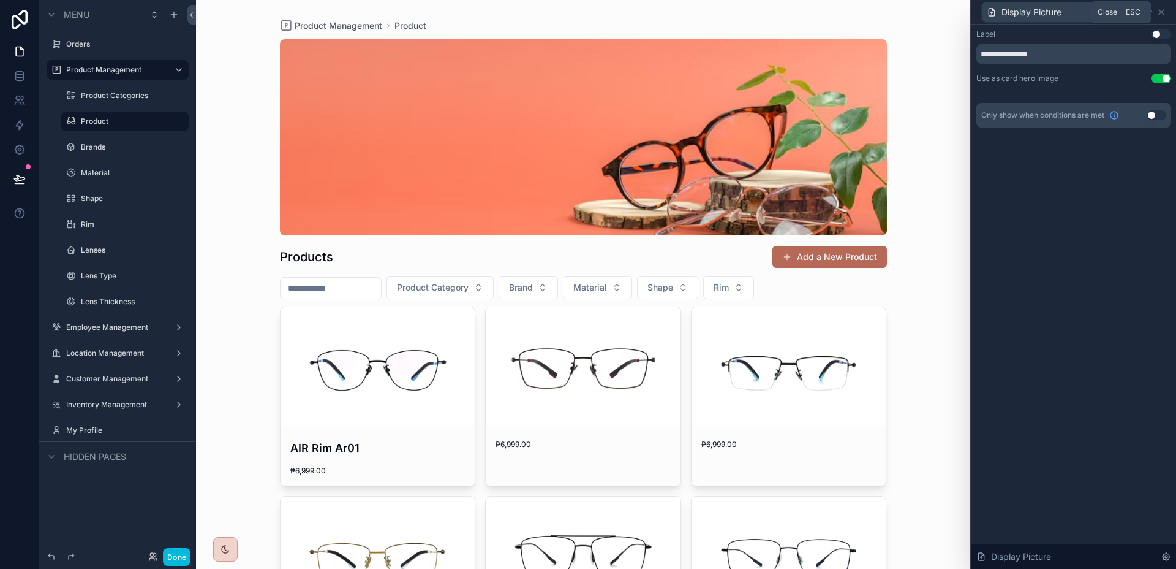
click at [1165, 10] on icon at bounding box center [1162, 12] width 10 height 10
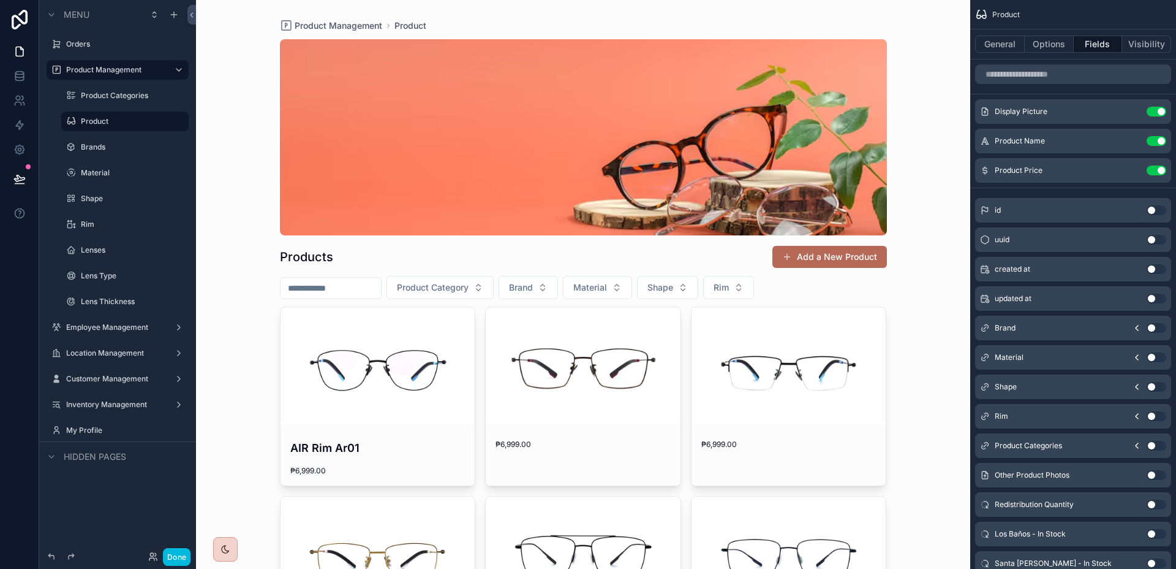
click at [0, 0] on icon "scrollable content" at bounding box center [0, 0] width 0 height 0
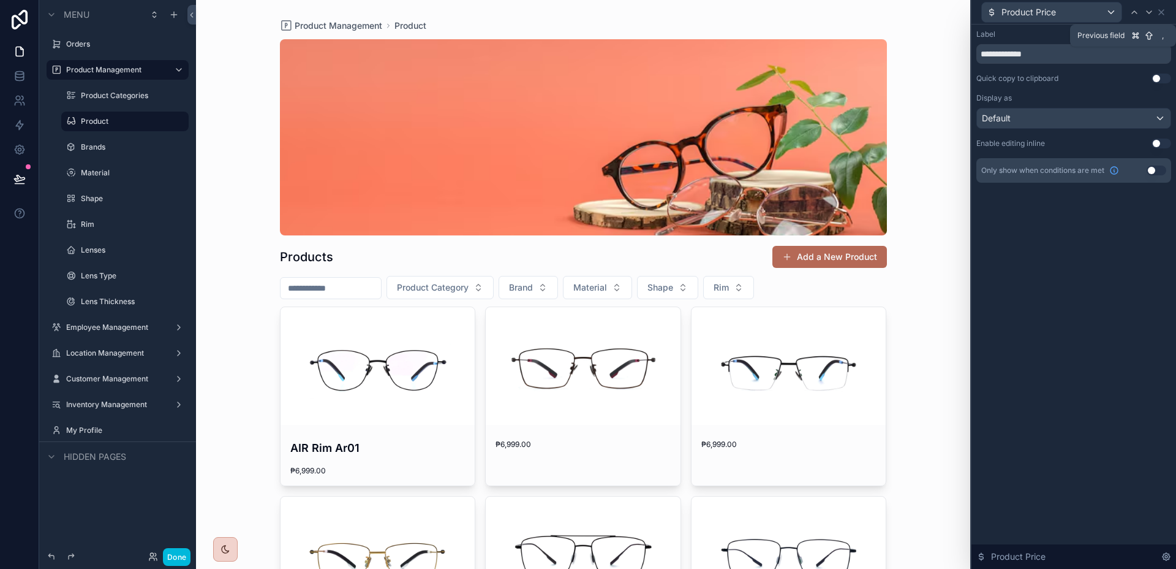
click at [1134, 12] on icon at bounding box center [1135, 12] width 10 height 10
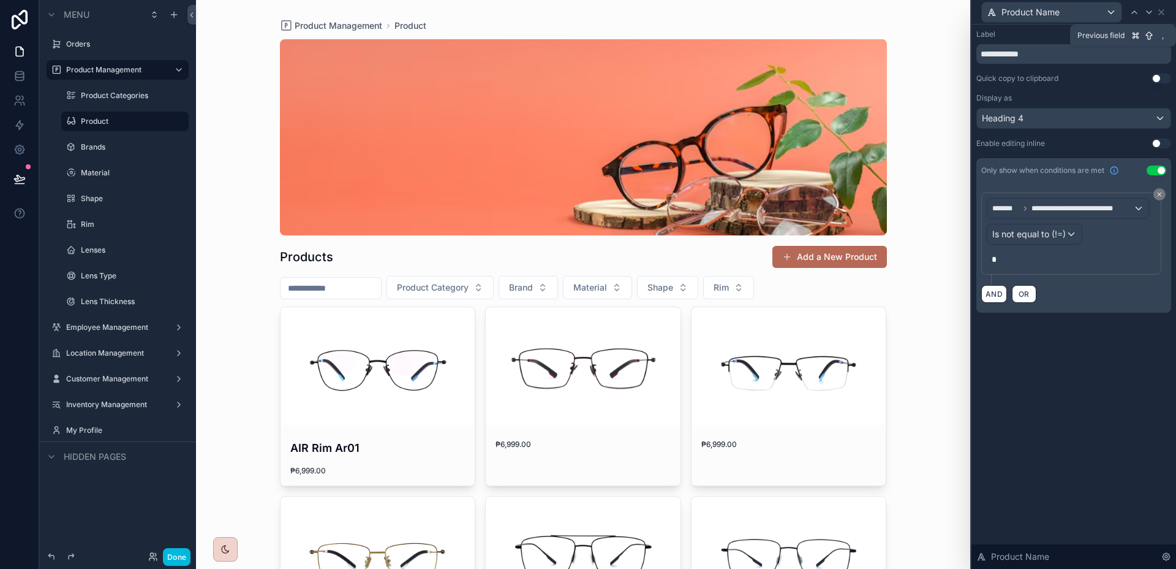
click at [1134, 12] on icon at bounding box center [1135, 12] width 10 height 10
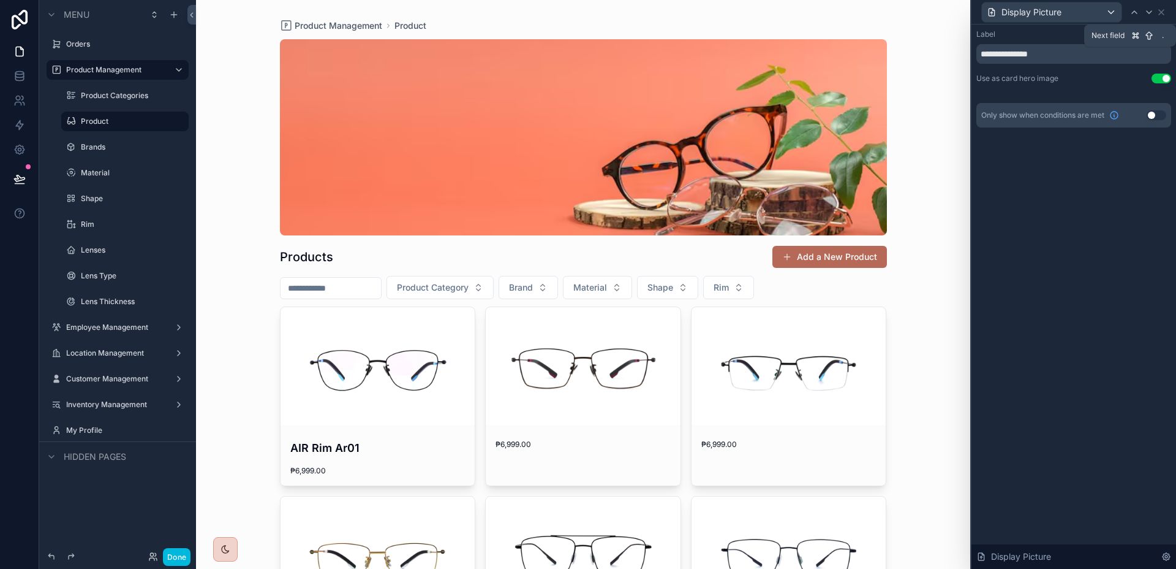
click at [1146, 13] on icon at bounding box center [1150, 12] width 10 height 10
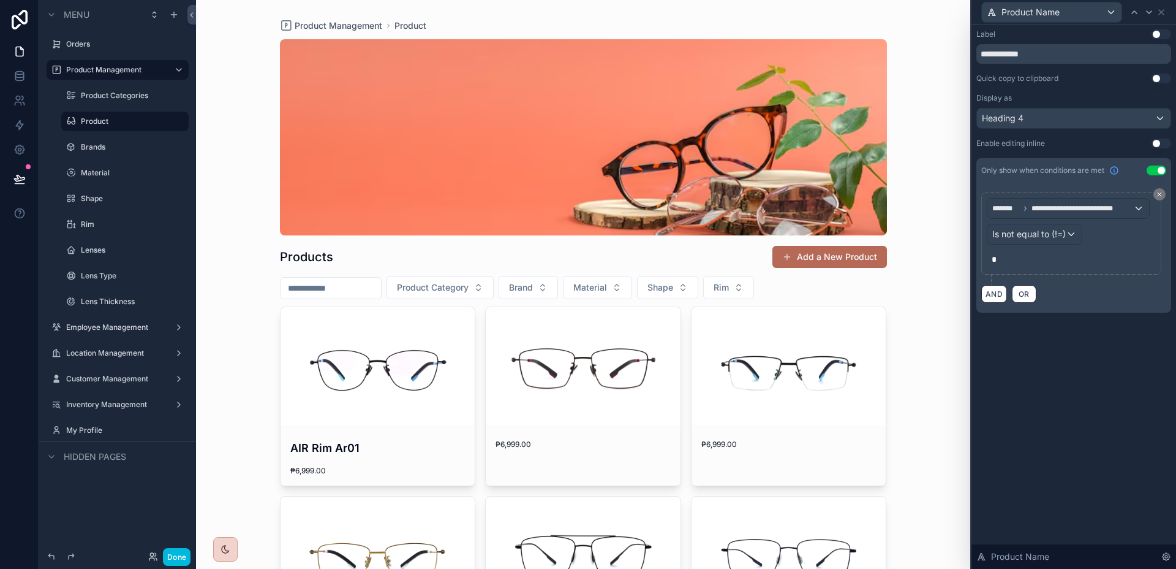
click at [1156, 192] on icon at bounding box center [1159, 194] width 7 height 7
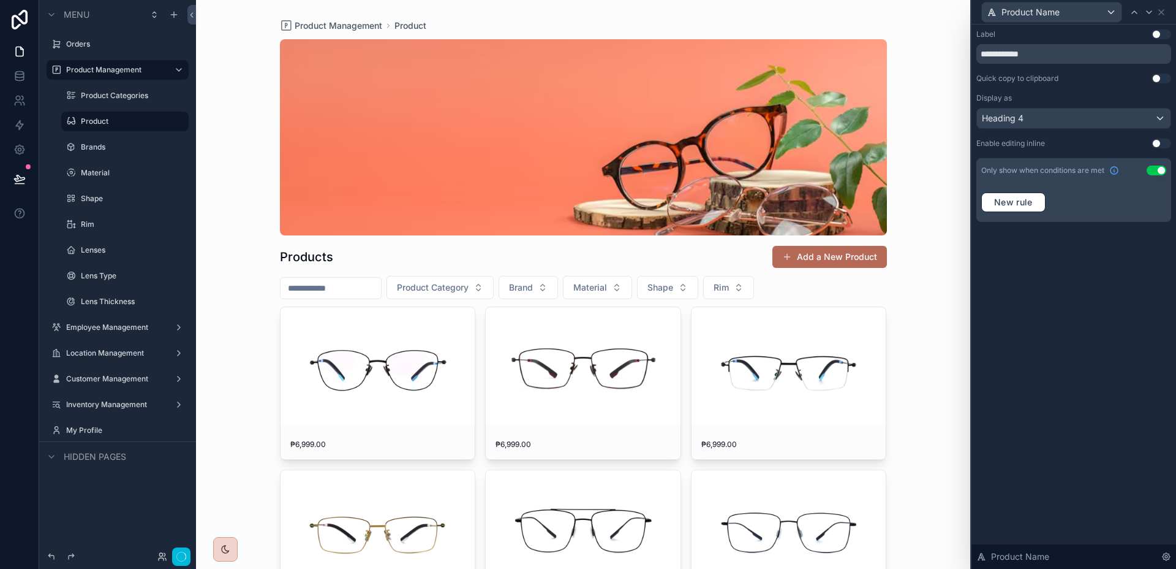
click at [1153, 170] on button "Use setting" at bounding box center [1157, 170] width 20 height 10
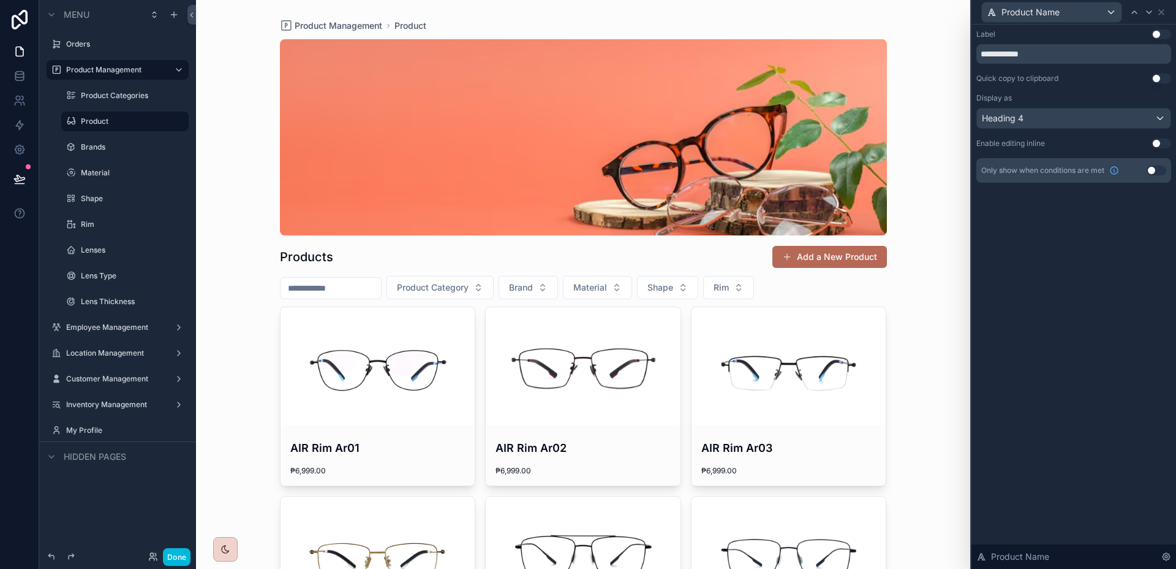
click at [1119, 275] on div "**********" at bounding box center [1074, 297] width 205 height 544
click at [1160, 10] on icon at bounding box center [1161, 12] width 5 height 5
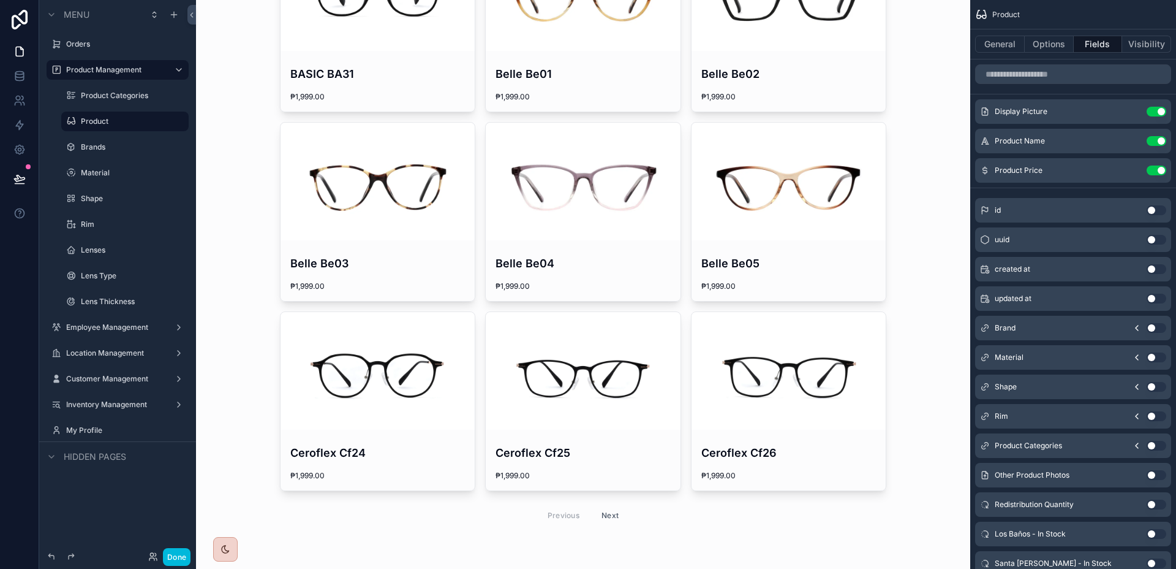
scroll to position [482, 0]
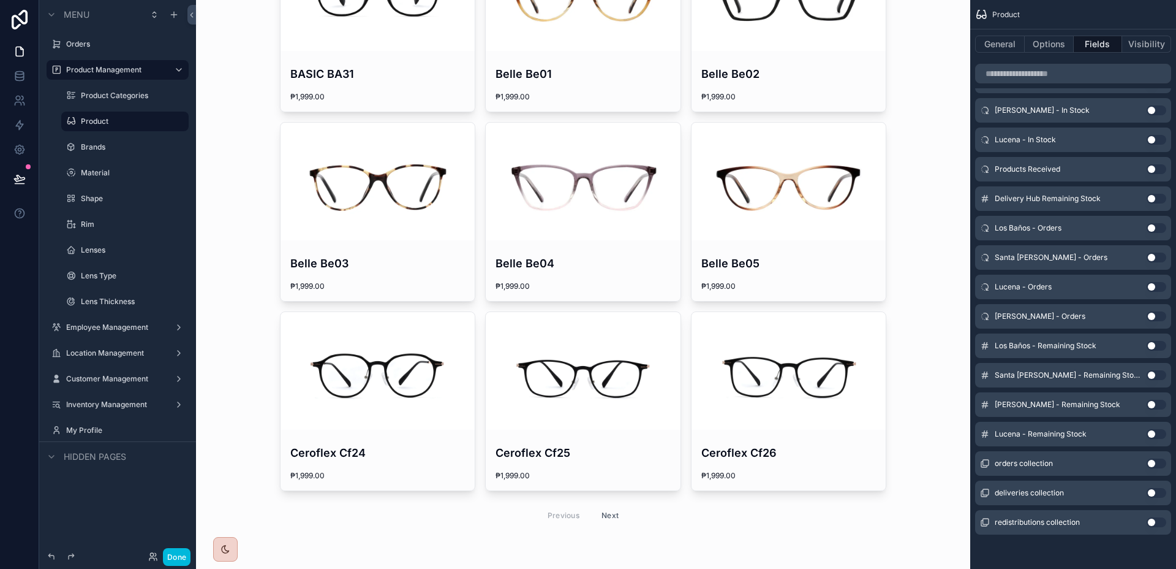
click at [1154, 346] on button "Use setting" at bounding box center [1157, 346] width 20 height 10
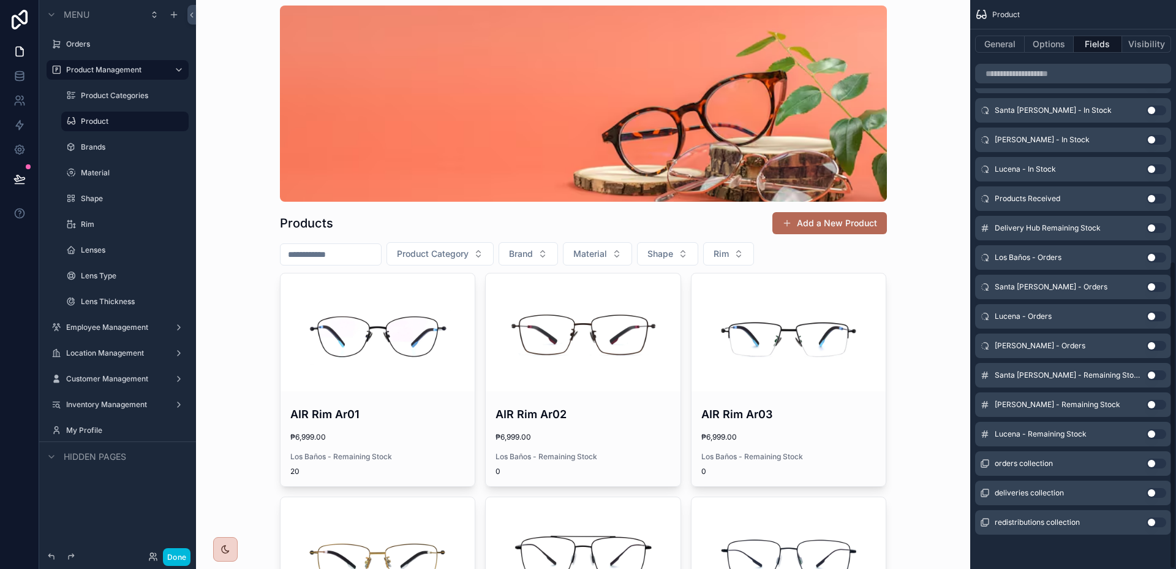
scroll to position [0, 0]
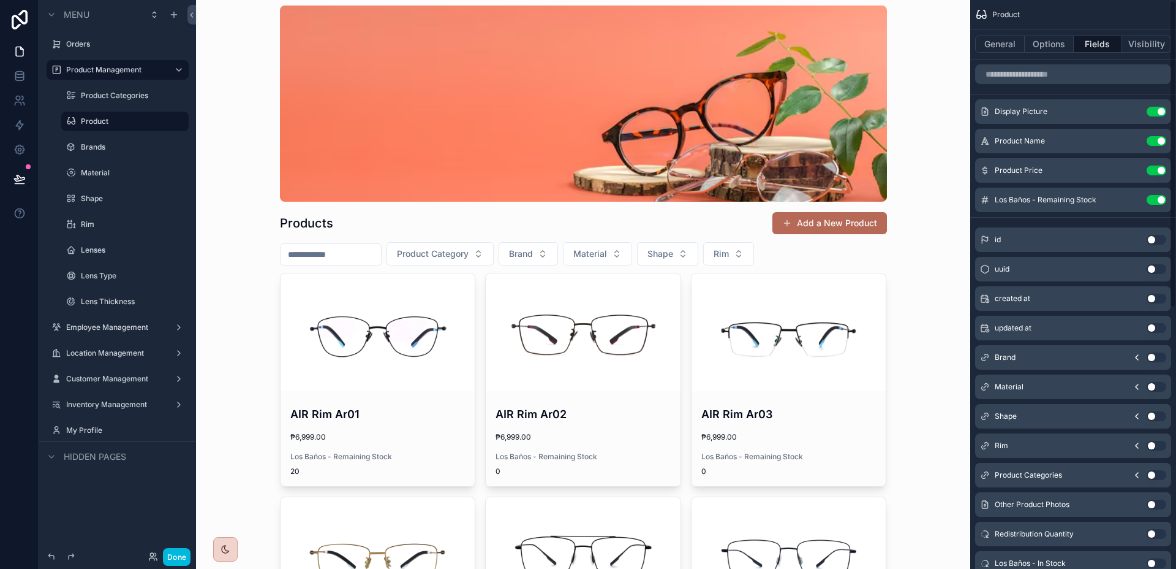
click at [0, 0] on icon "scrollable content" at bounding box center [0, 0] width 0 height 0
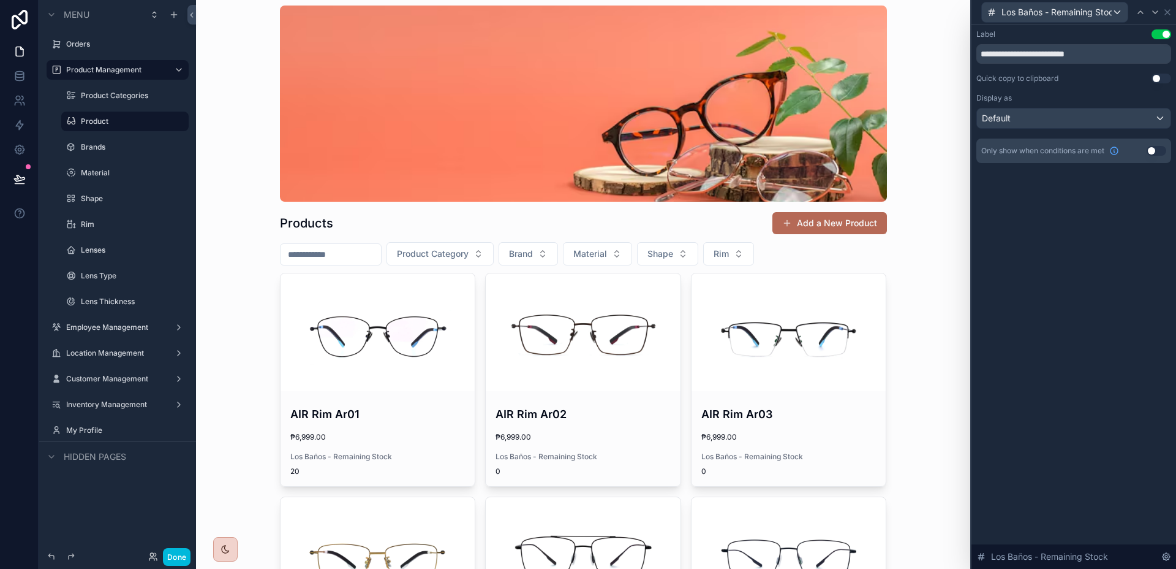
click at [1165, 147] on button "Use setting" at bounding box center [1157, 151] width 20 height 10
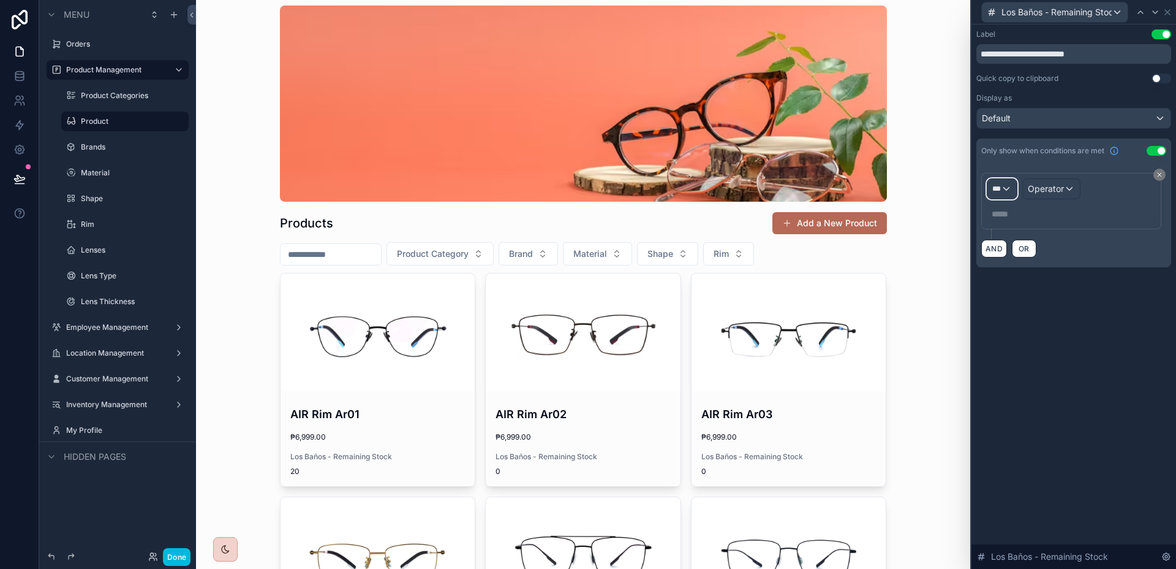
click at [1012, 191] on div "***" at bounding box center [1002, 189] width 29 height 20
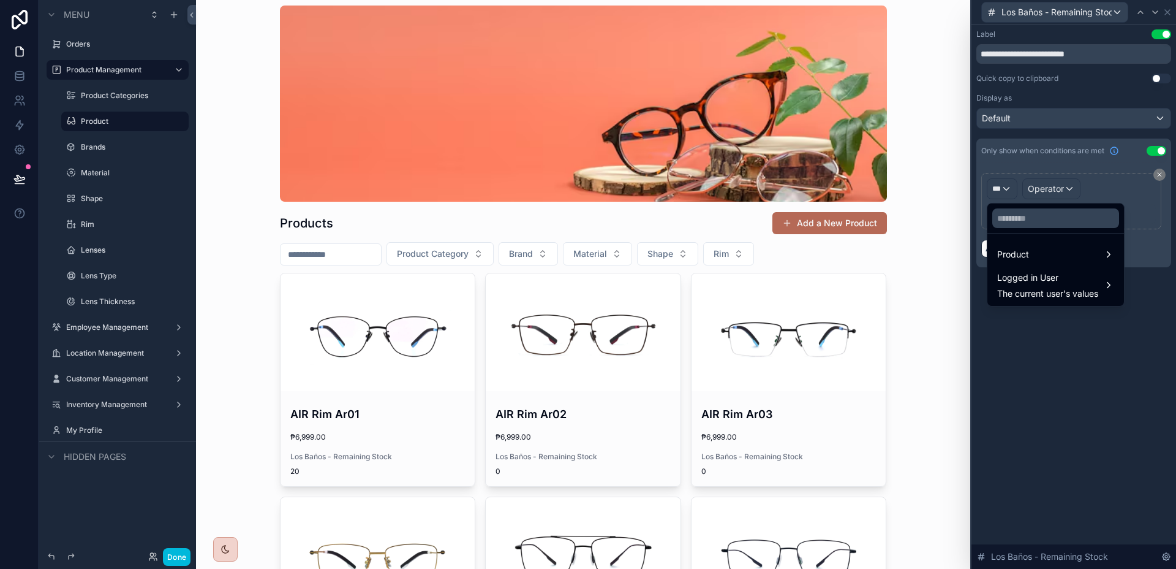
click at [1064, 282] on span "Logged in User" at bounding box center [1048, 277] width 101 height 15
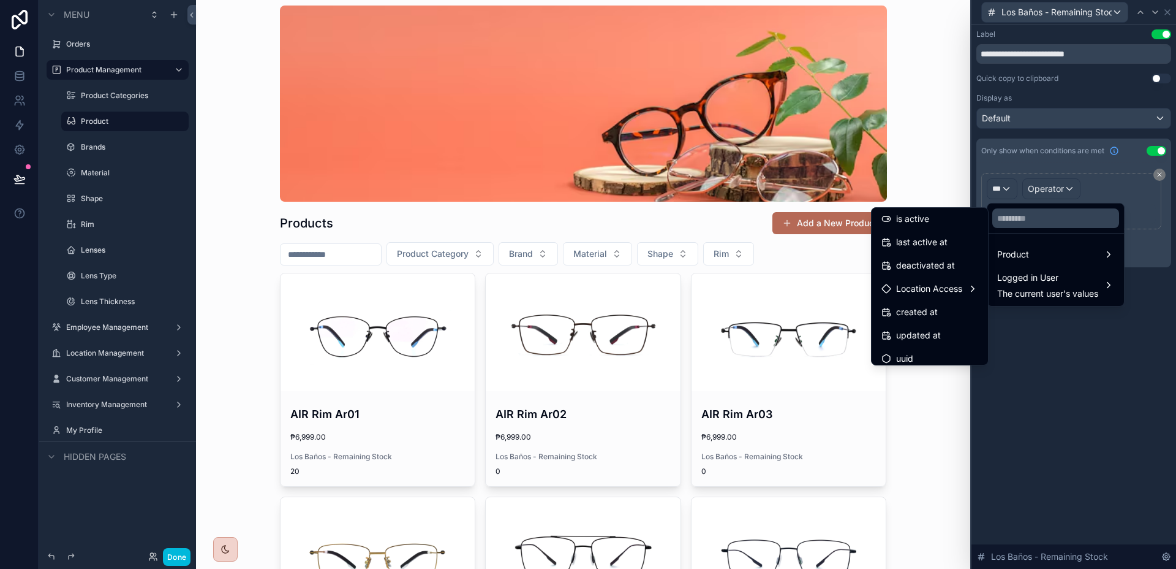
scroll to position [219, 0]
click at [941, 284] on span "Location Access" at bounding box center [929, 281] width 66 height 15
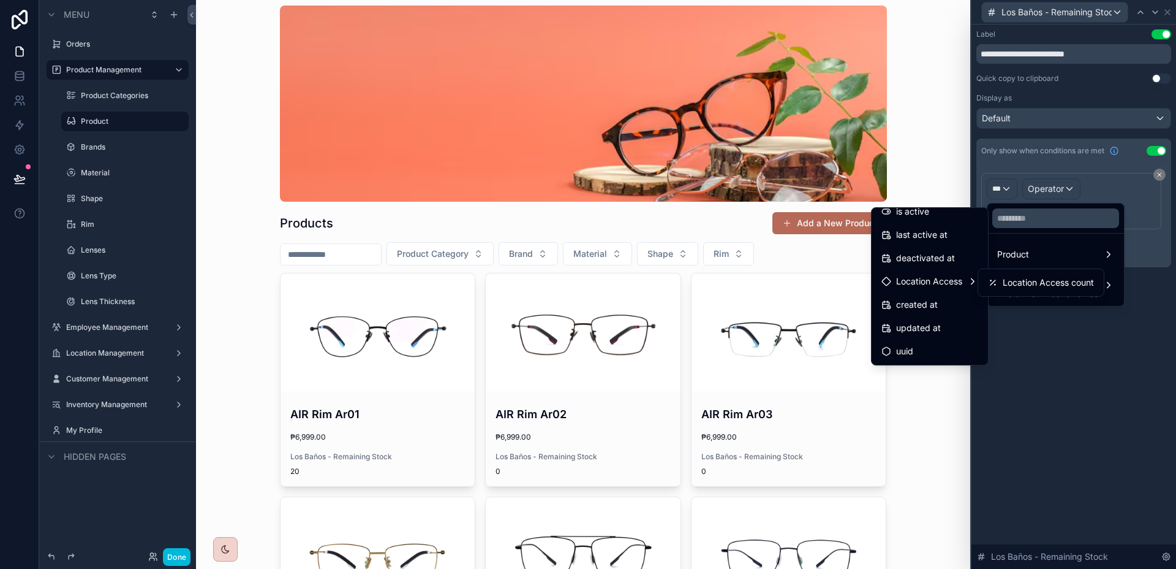
click at [1061, 336] on div at bounding box center [1074, 284] width 205 height 569
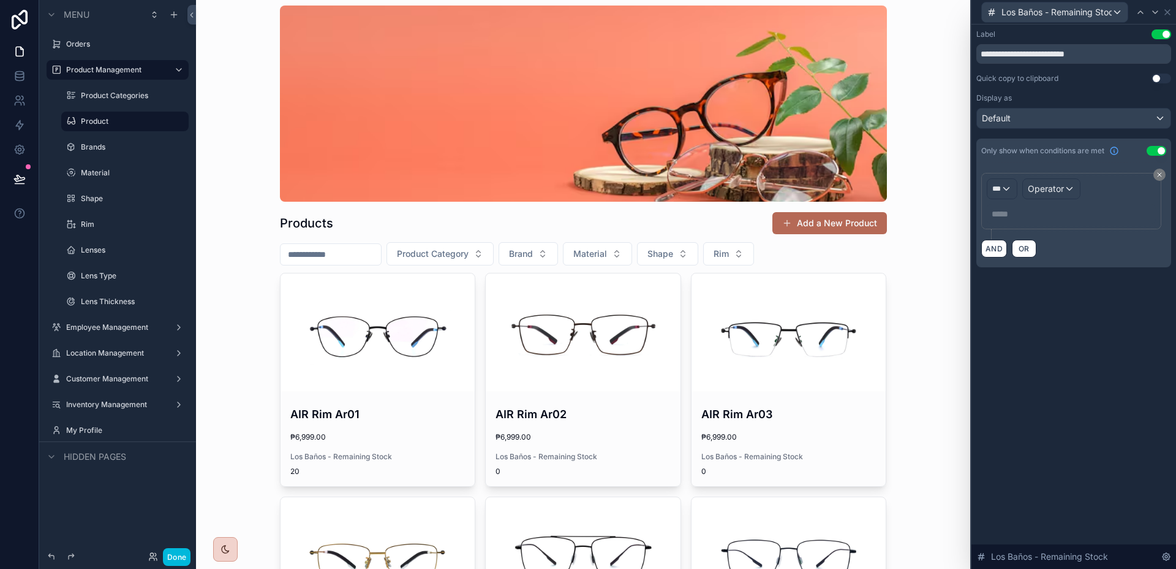
click at [1158, 176] on icon at bounding box center [1159, 174] width 7 height 7
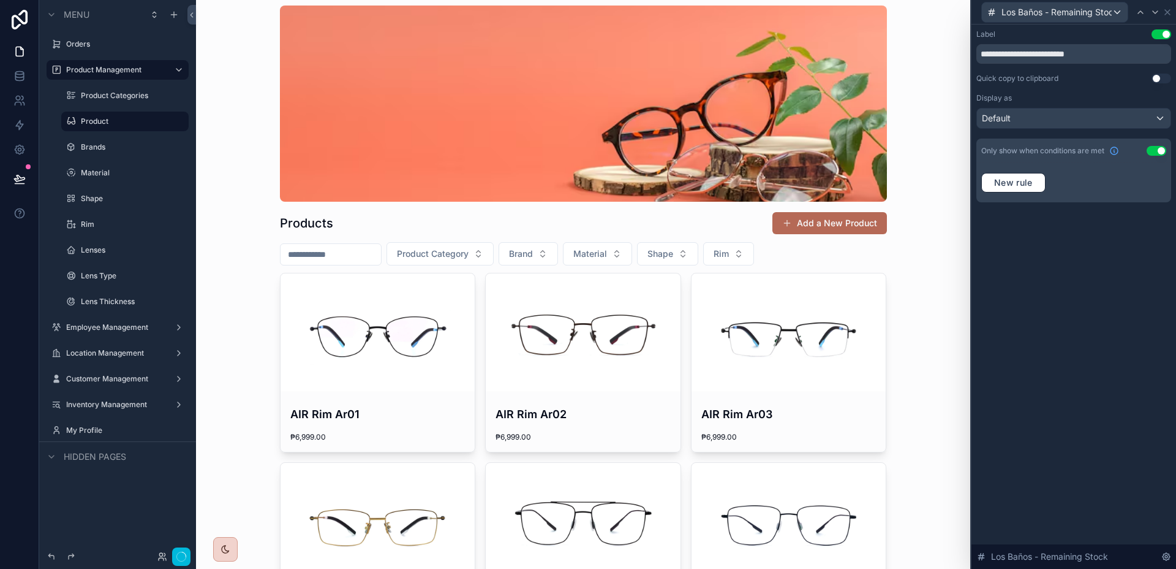
click at [1158, 153] on button "Use setting" at bounding box center [1157, 151] width 20 height 10
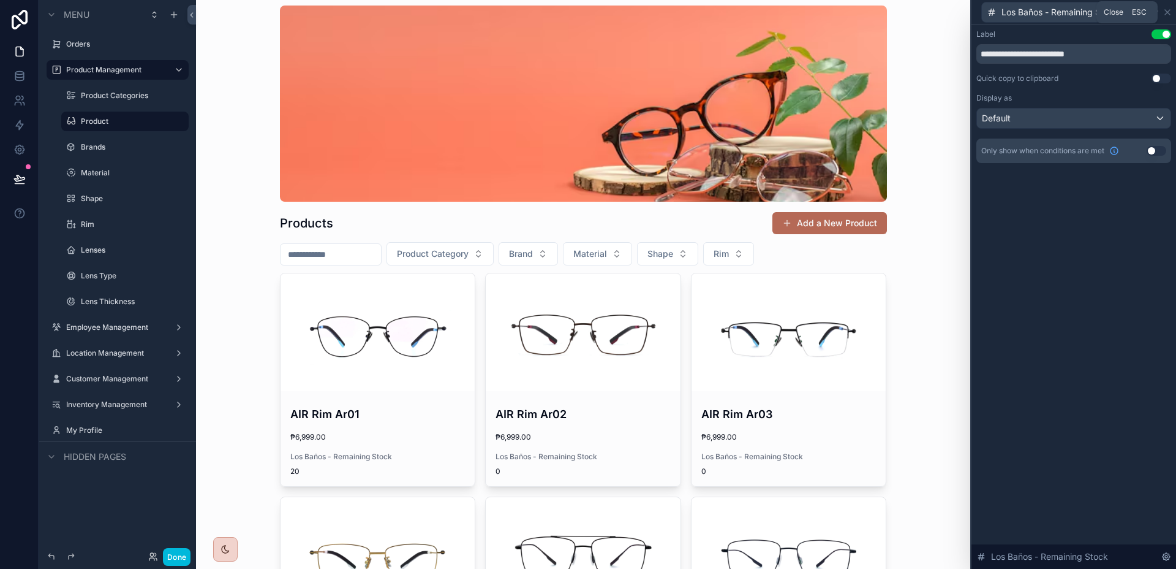
click at [1170, 12] on icon at bounding box center [1168, 12] width 10 height 10
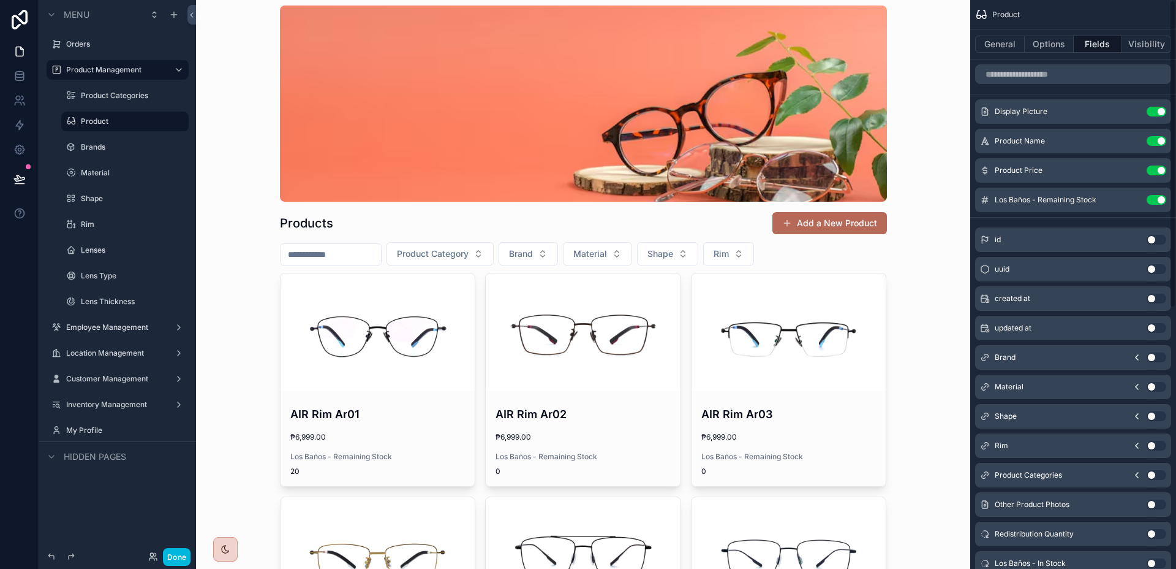
click at [1162, 197] on button "Use setting" at bounding box center [1157, 200] width 20 height 10
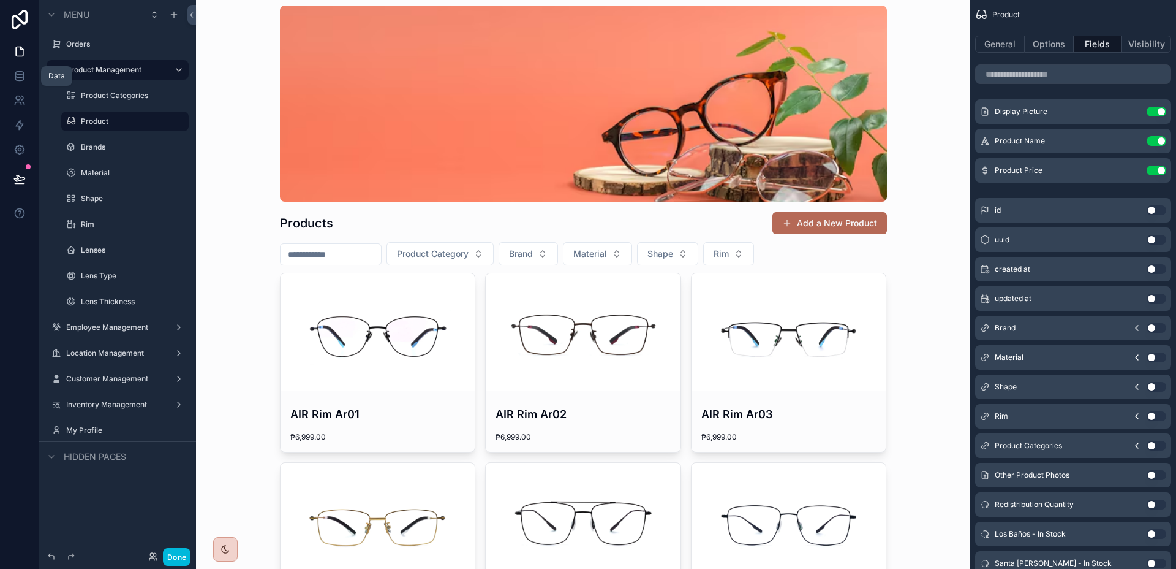
click at [20, 70] on icon at bounding box center [19, 76] width 12 height 12
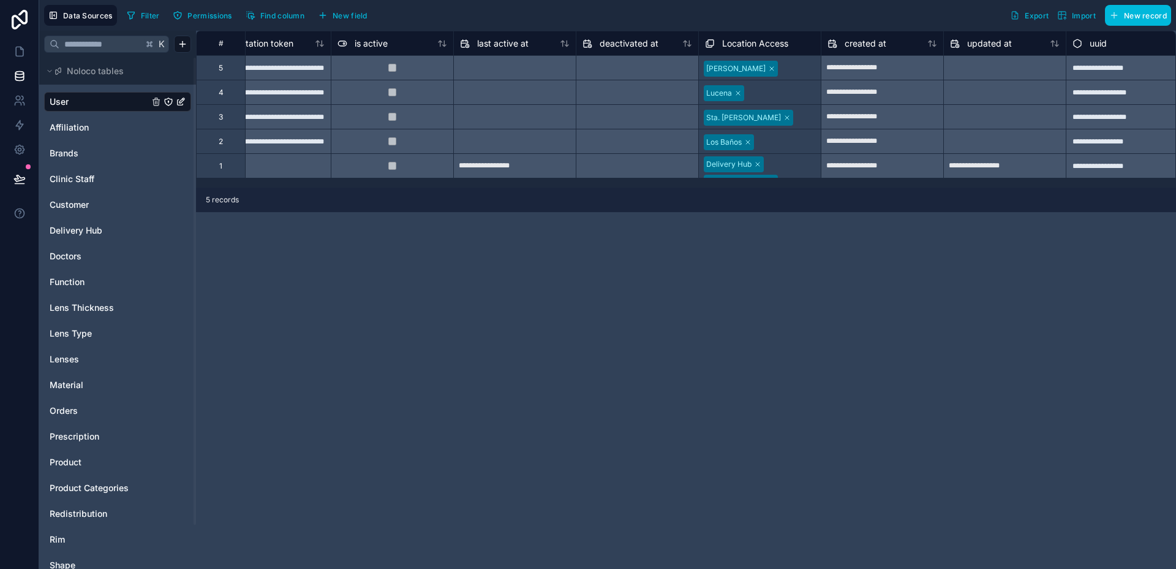
scroll to position [0, 785]
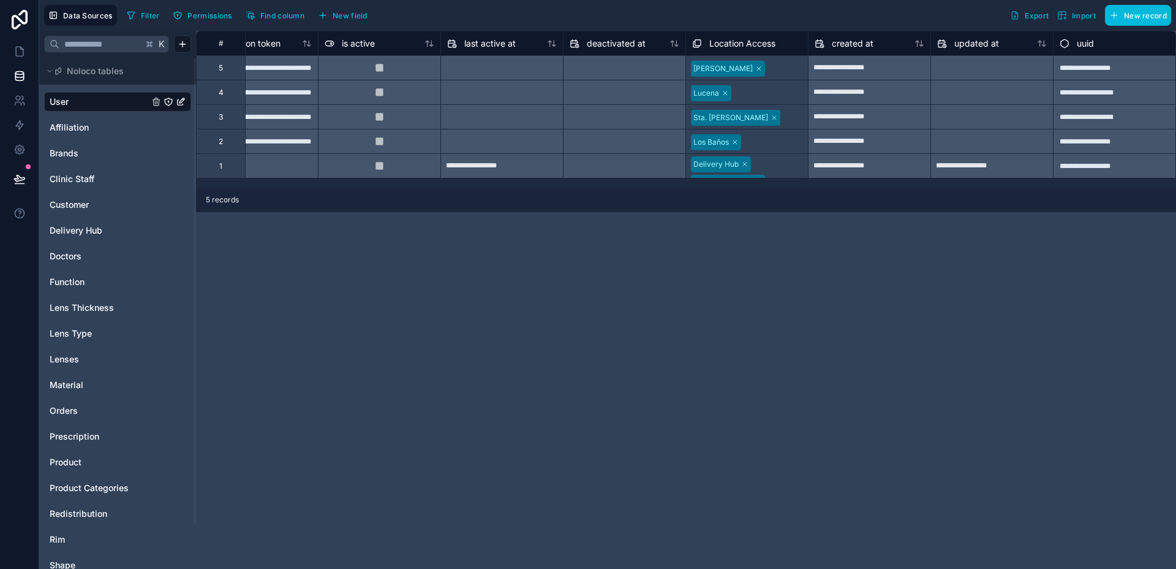
click at [355, 11] on span "New field" at bounding box center [350, 15] width 35 height 9
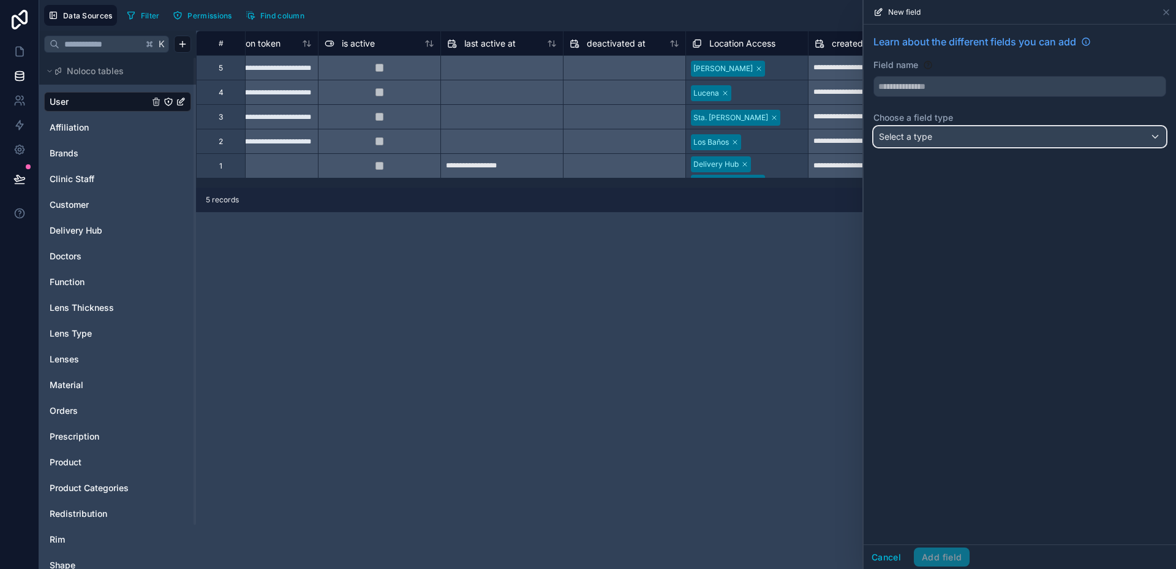
click at [1040, 134] on div "Select a type" at bounding box center [1020, 137] width 292 height 20
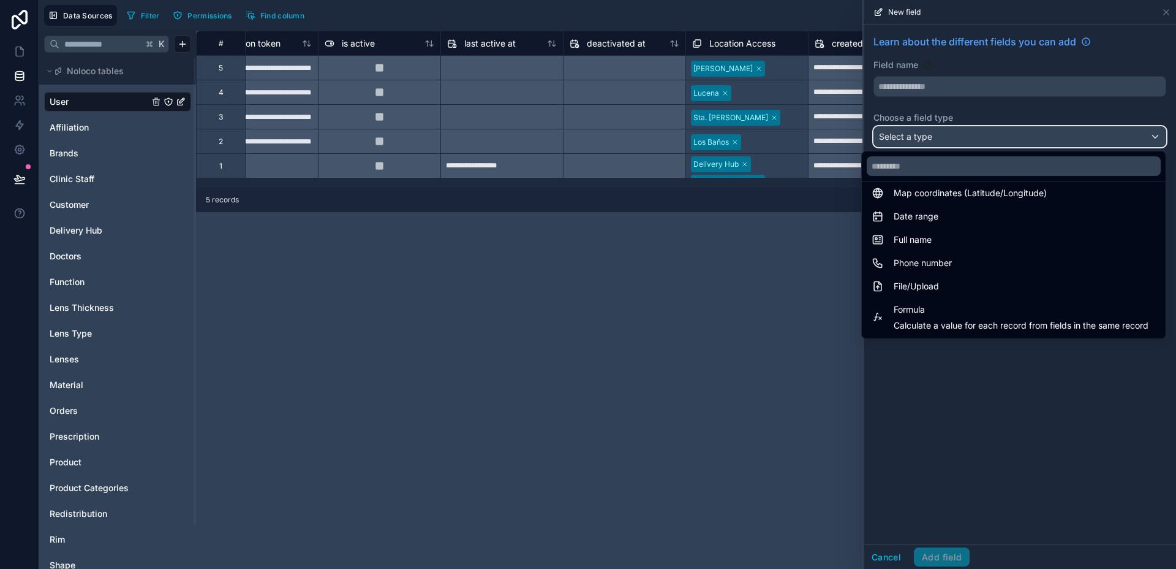
scroll to position [355, 0]
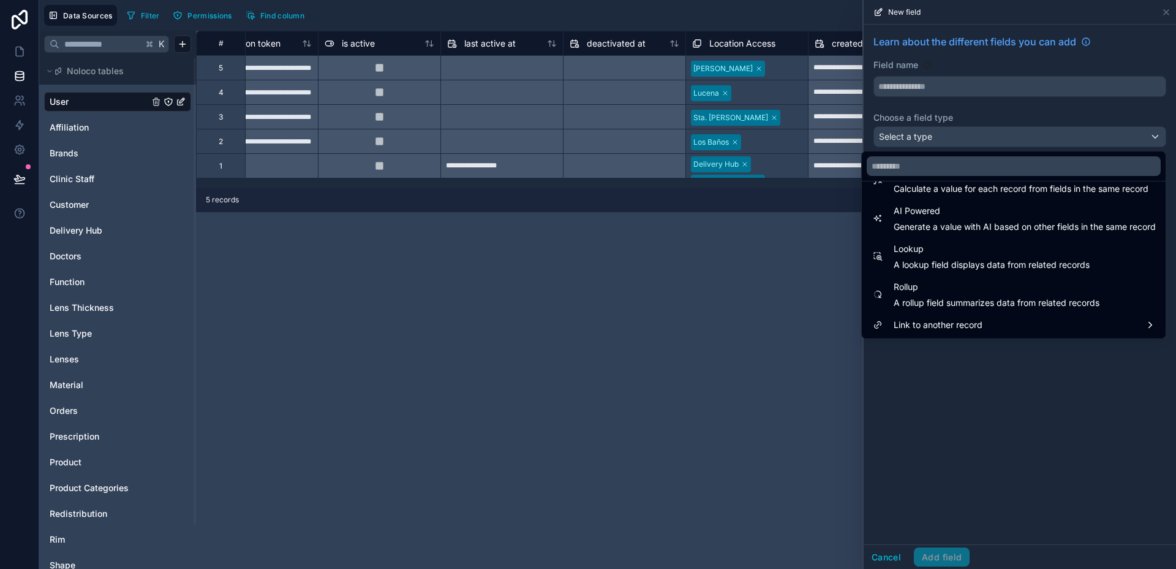
click at [994, 256] on div "Lookup A lookup field displays data from related records" at bounding box center [992, 255] width 196 height 29
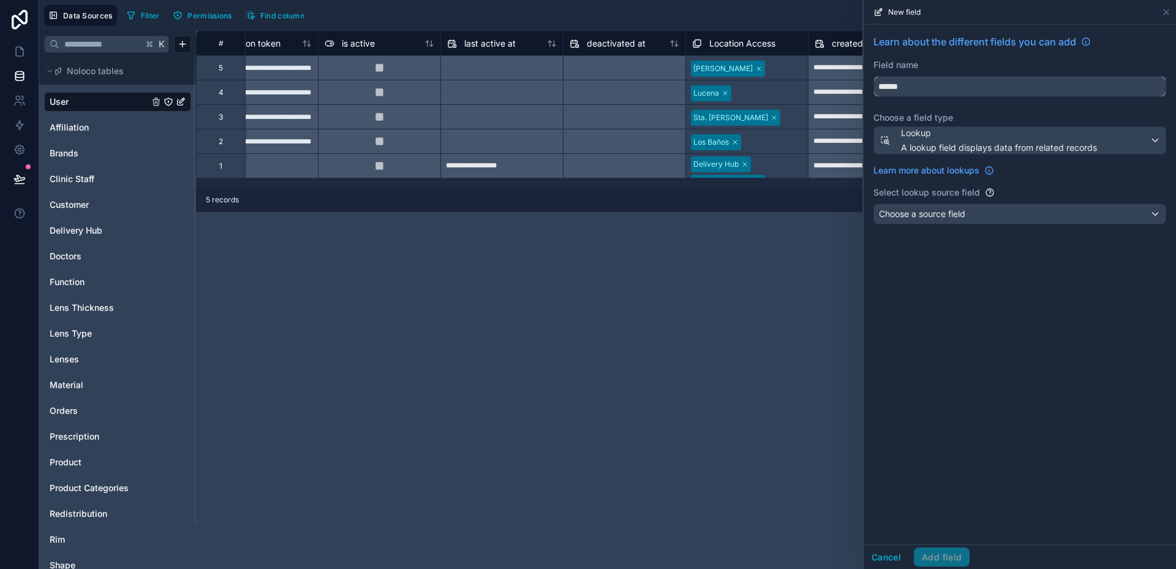
click at [947, 88] on input "******" at bounding box center [1020, 87] width 292 height 20
drag, startPoint x: 947, startPoint y: 88, endPoint x: 861, endPoint y: 88, distance: 86.4
click at [861, 88] on div "**********" at bounding box center [607, 284] width 1137 height 569
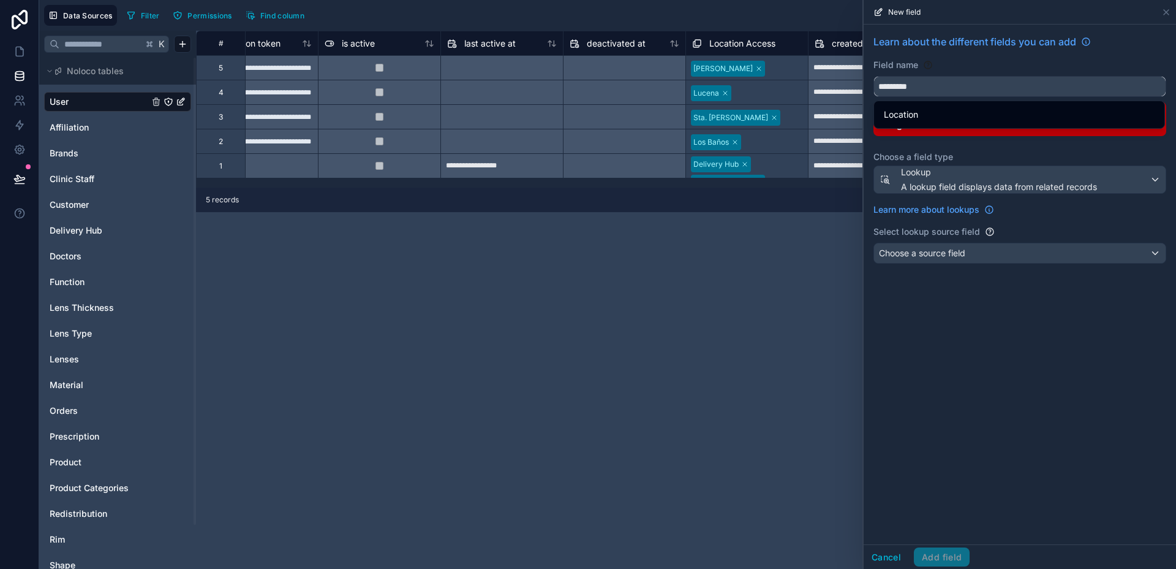
click at [874, 76] on button "********" at bounding box center [1020, 86] width 293 height 21
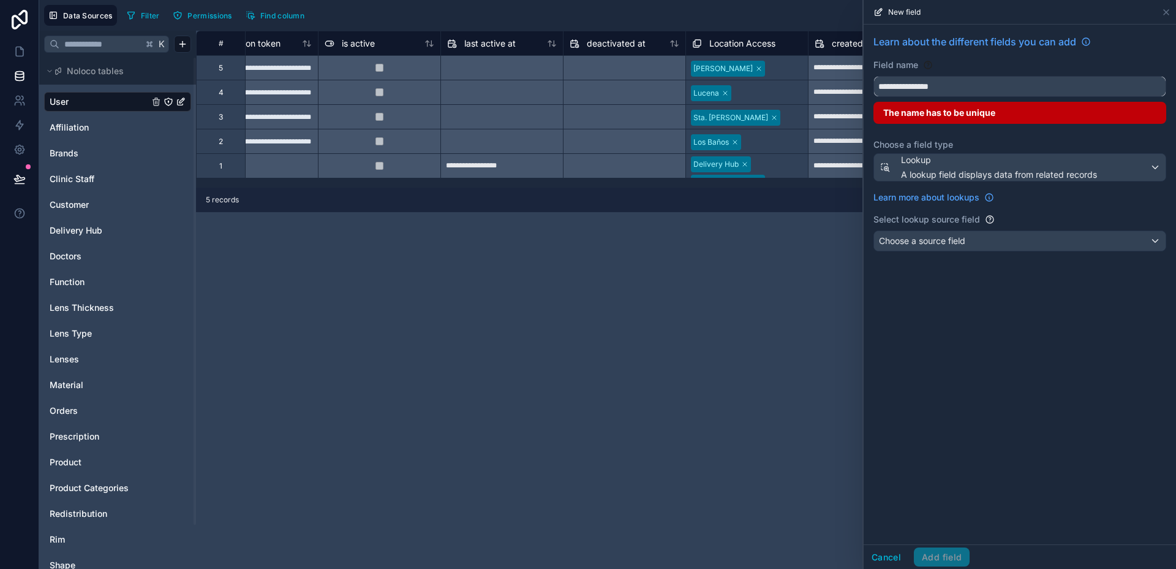
click at [874, 76] on button "**********" at bounding box center [1020, 86] width 293 height 21
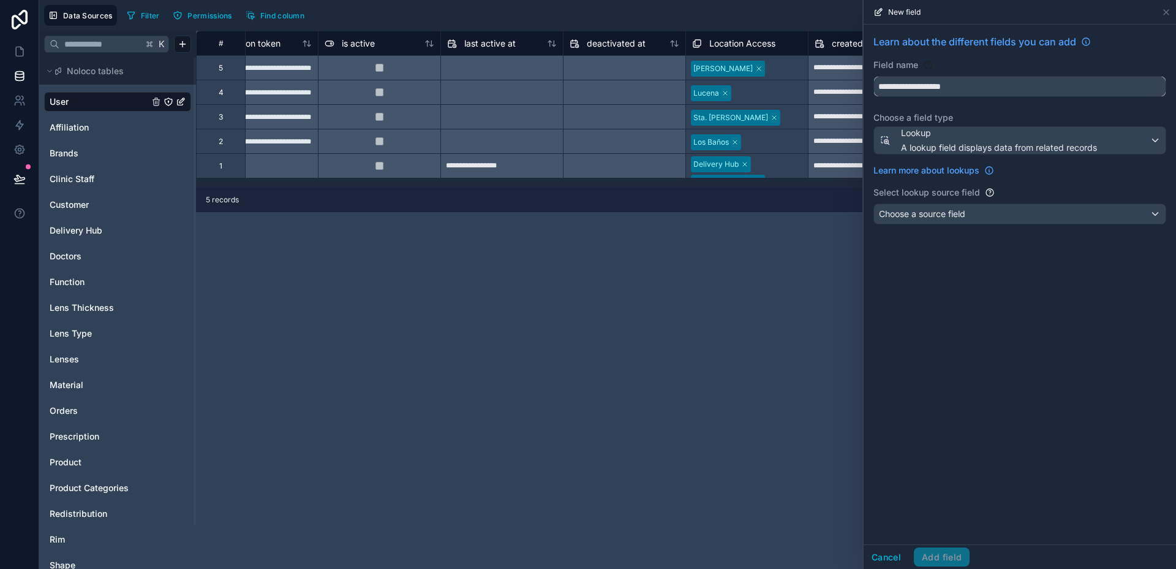
type input "**********"
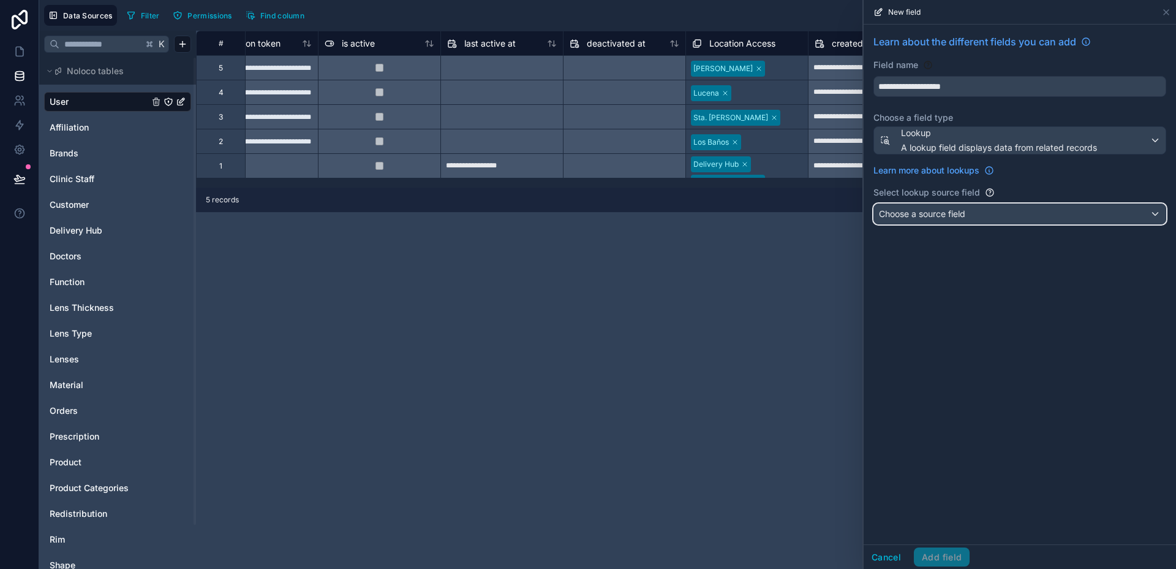
click at [950, 219] on span "Choose a source field" at bounding box center [922, 214] width 86 height 12
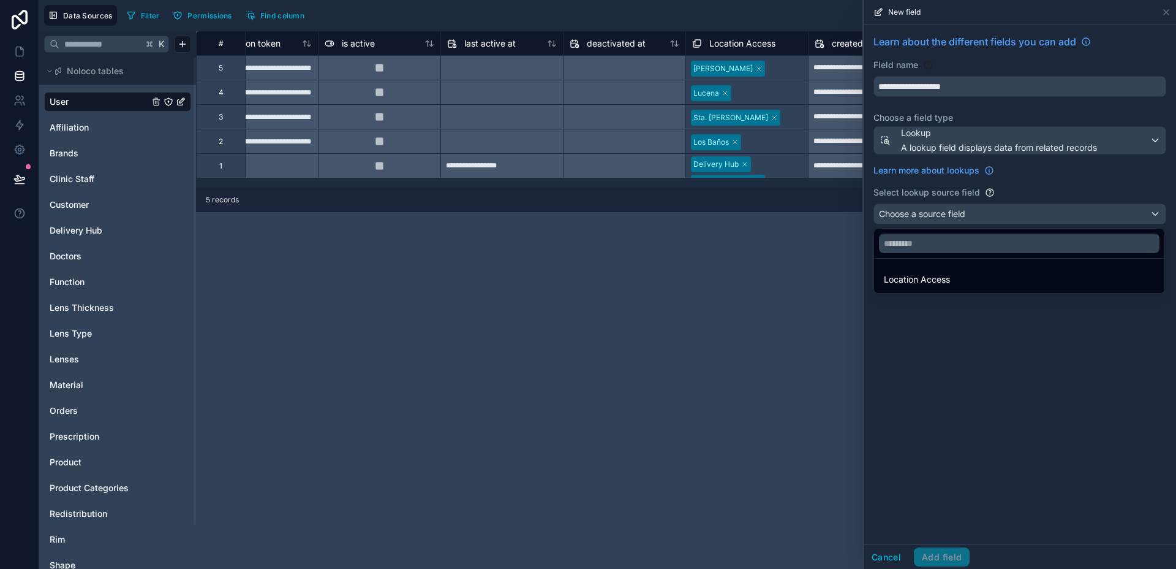
click at [960, 279] on div "Location Access" at bounding box center [1019, 279] width 271 height 15
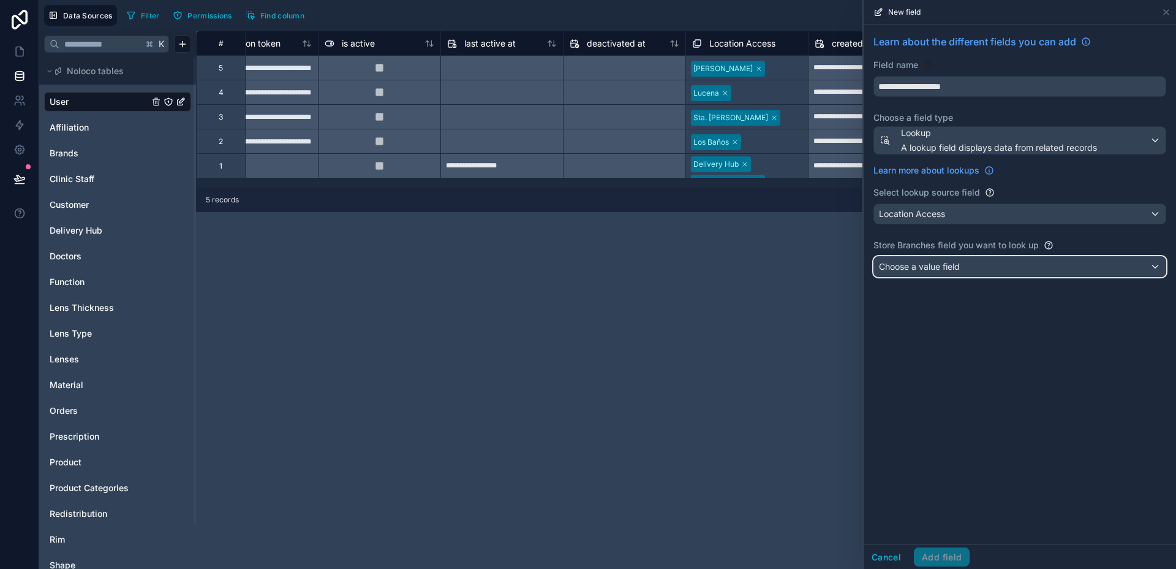
click at [964, 259] on div "Choose a value field" at bounding box center [1020, 267] width 292 height 20
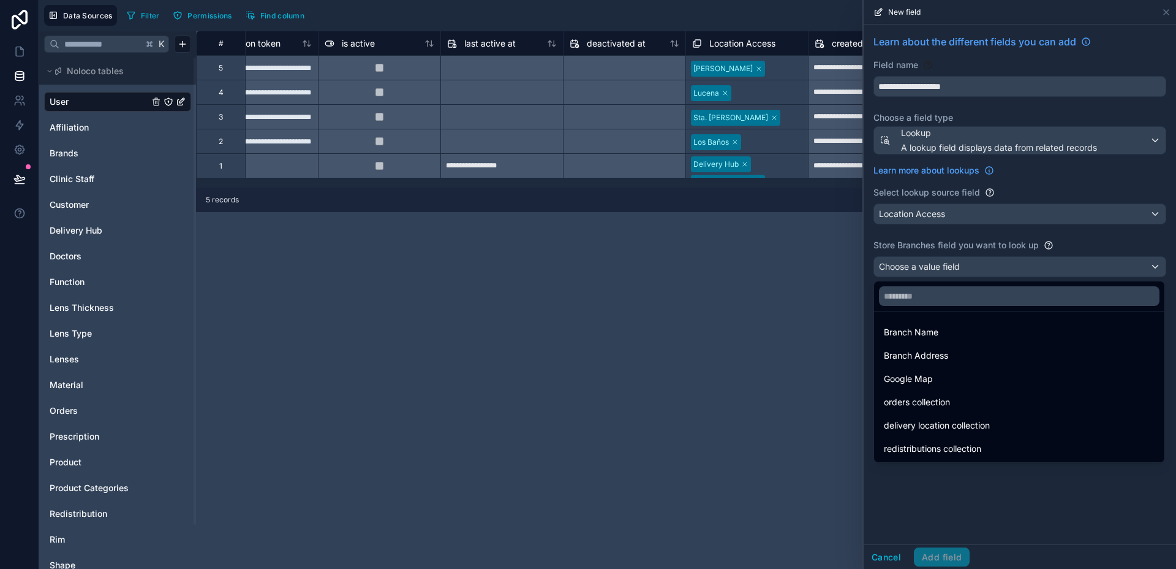
click at [965, 338] on div "Branch Name" at bounding box center [1019, 332] width 271 height 15
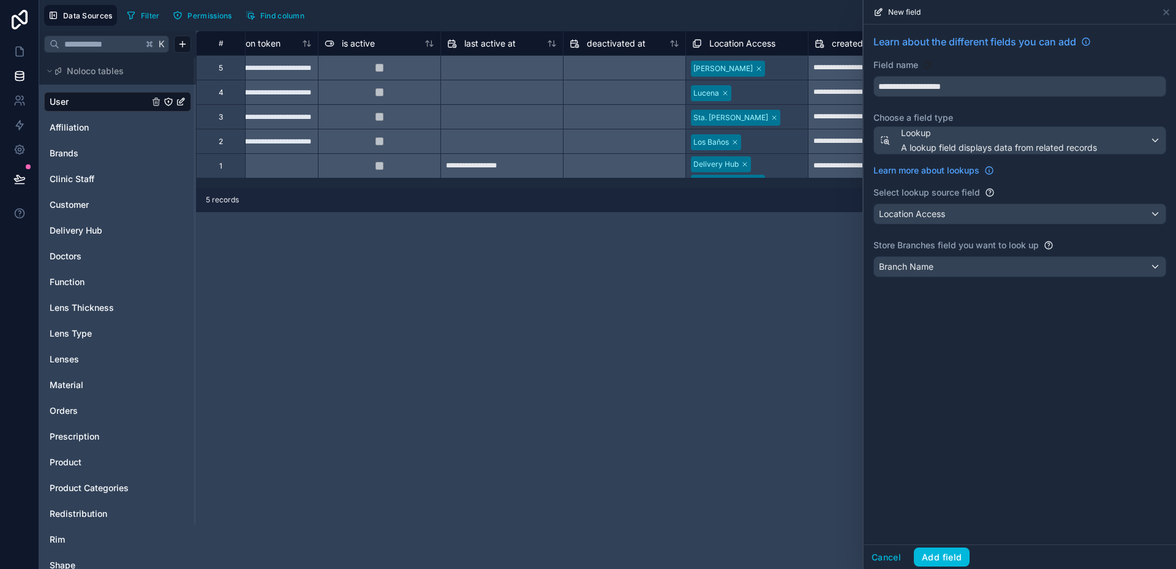
click at [950, 558] on button "Add field" at bounding box center [942, 557] width 56 height 20
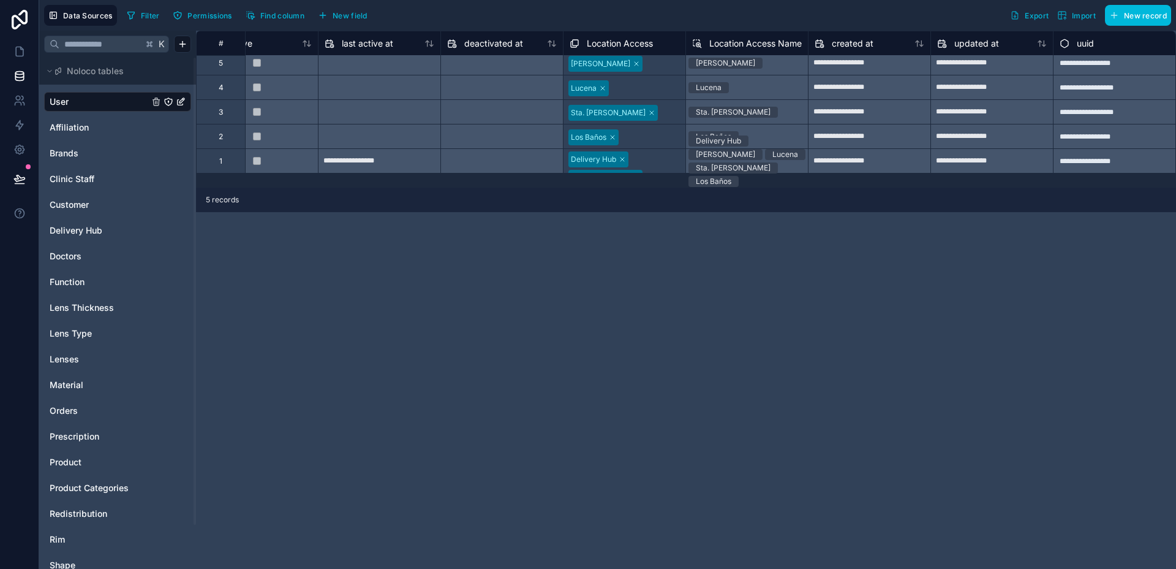
scroll to position [7, 917]
click at [27, 51] on link at bounding box center [19, 51] width 39 height 25
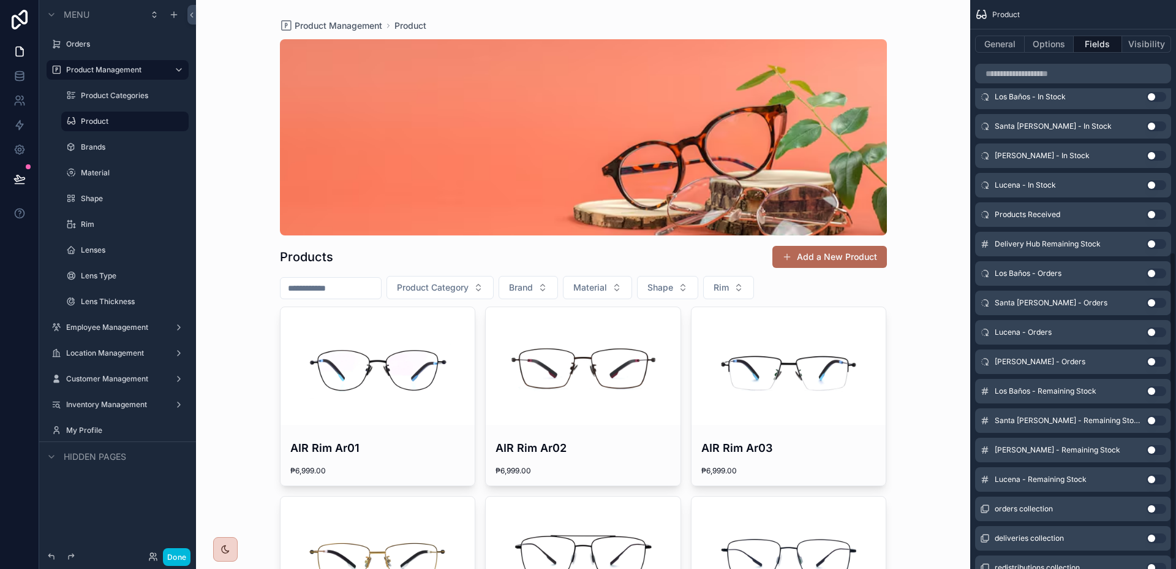
scroll to position [380, 0]
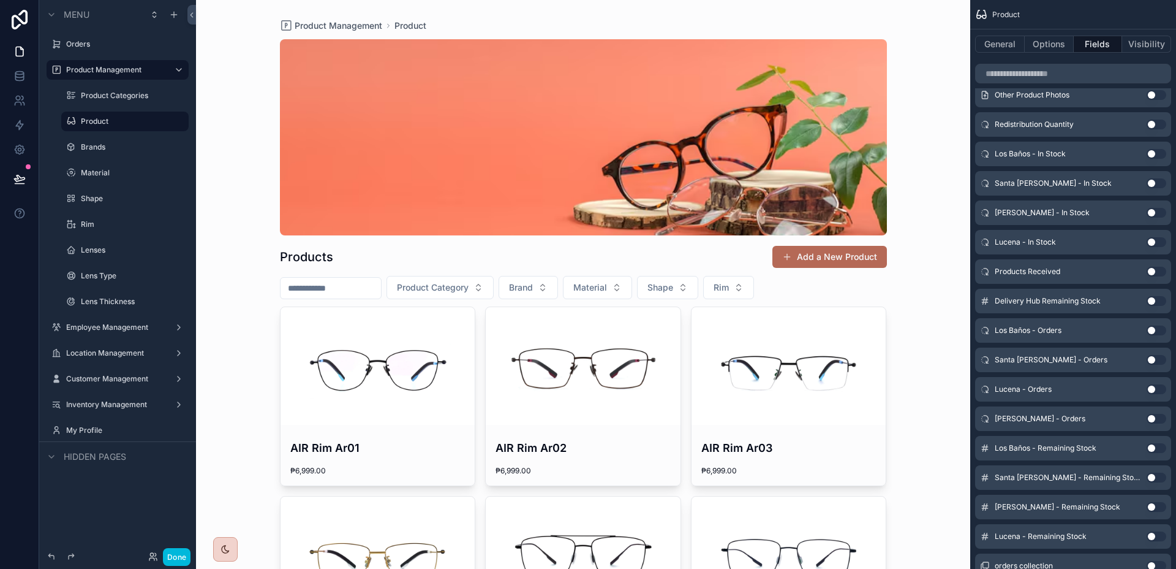
click at [1150, 331] on button "Use setting" at bounding box center [1157, 330] width 20 height 10
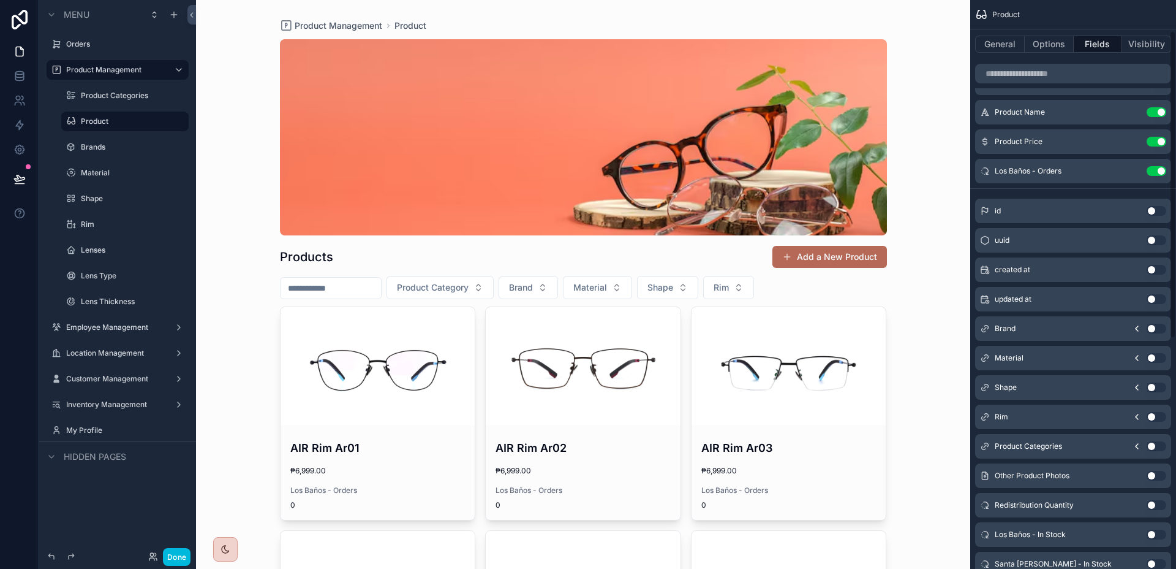
scroll to position [0, 0]
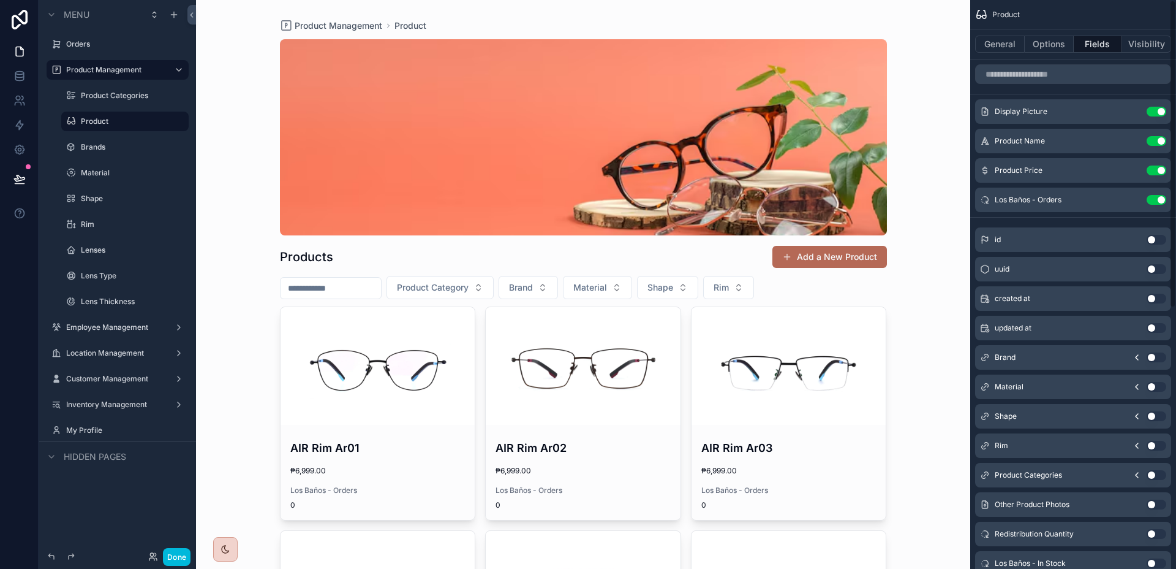
click at [1150, 202] on button "Use setting" at bounding box center [1157, 200] width 20 height 10
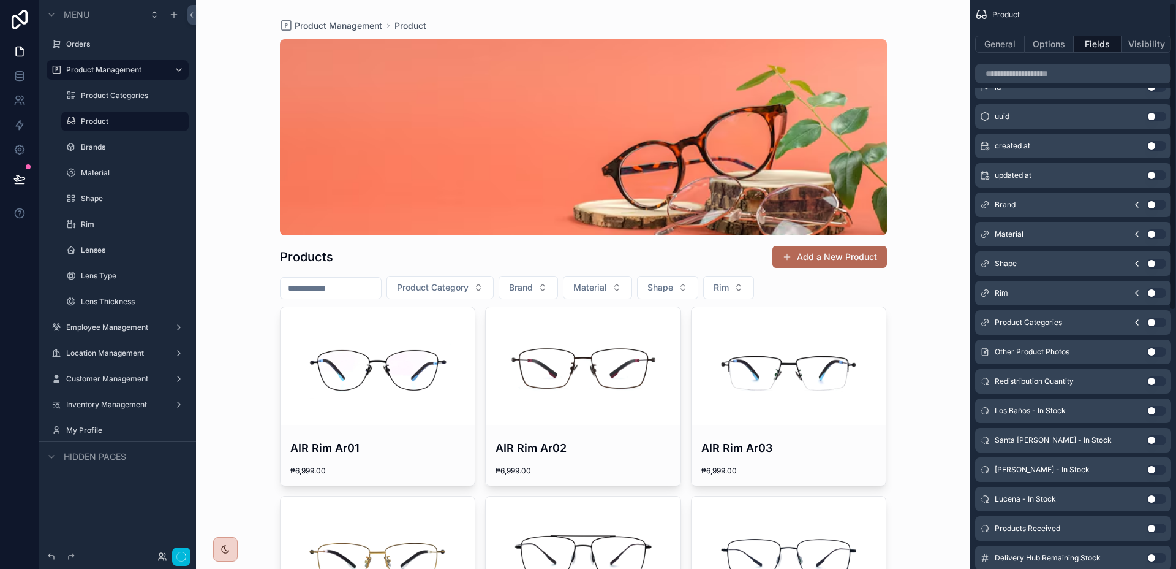
scroll to position [482, 0]
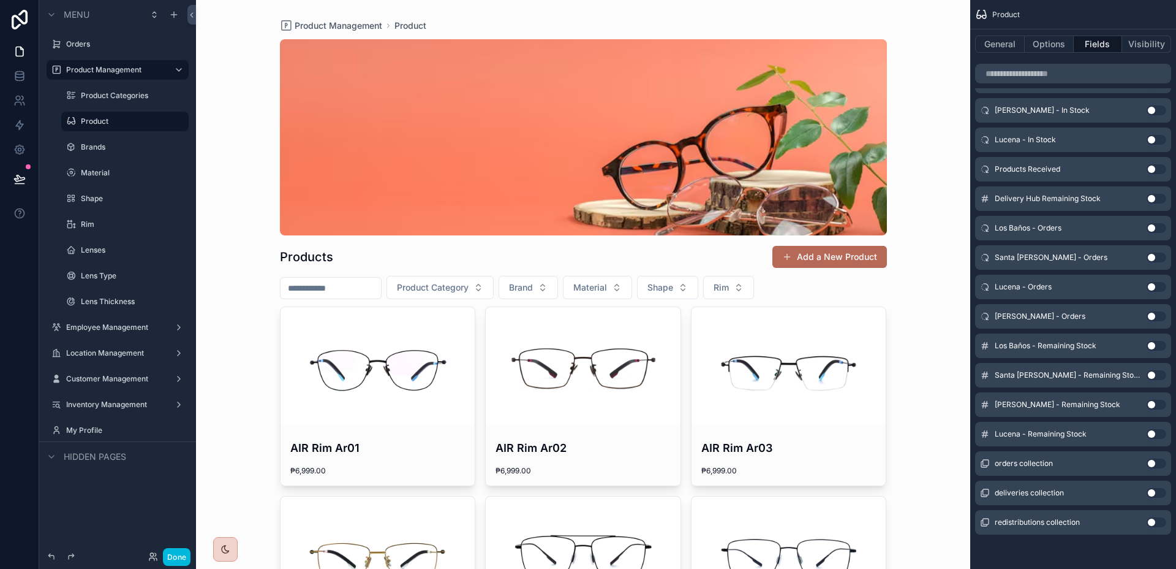
click at [1163, 343] on button "Use setting" at bounding box center [1157, 346] width 20 height 10
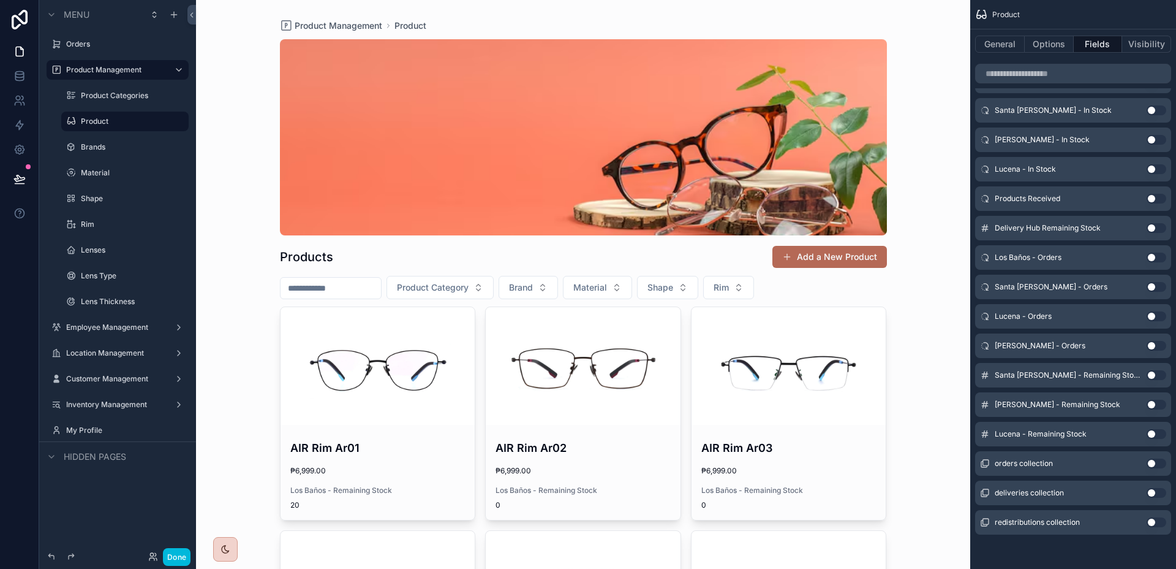
click at [1159, 377] on button "Use setting" at bounding box center [1157, 375] width 20 height 10
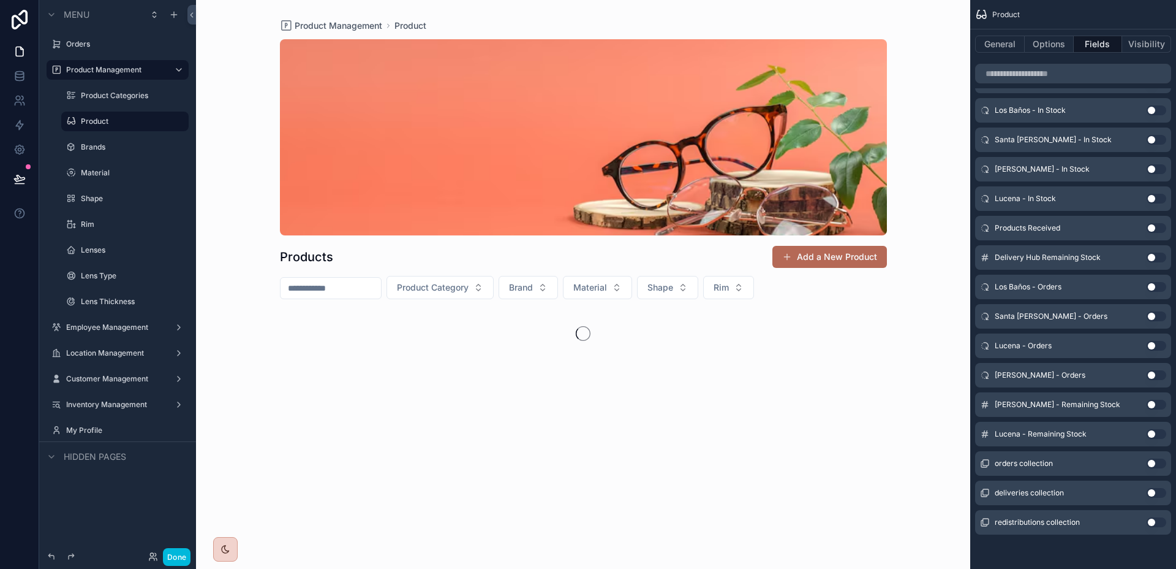
click at [1159, 406] on button "Use setting" at bounding box center [1157, 404] width 20 height 10
click at [1156, 431] on button "Use setting" at bounding box center [1157, 434] width 20 height 10
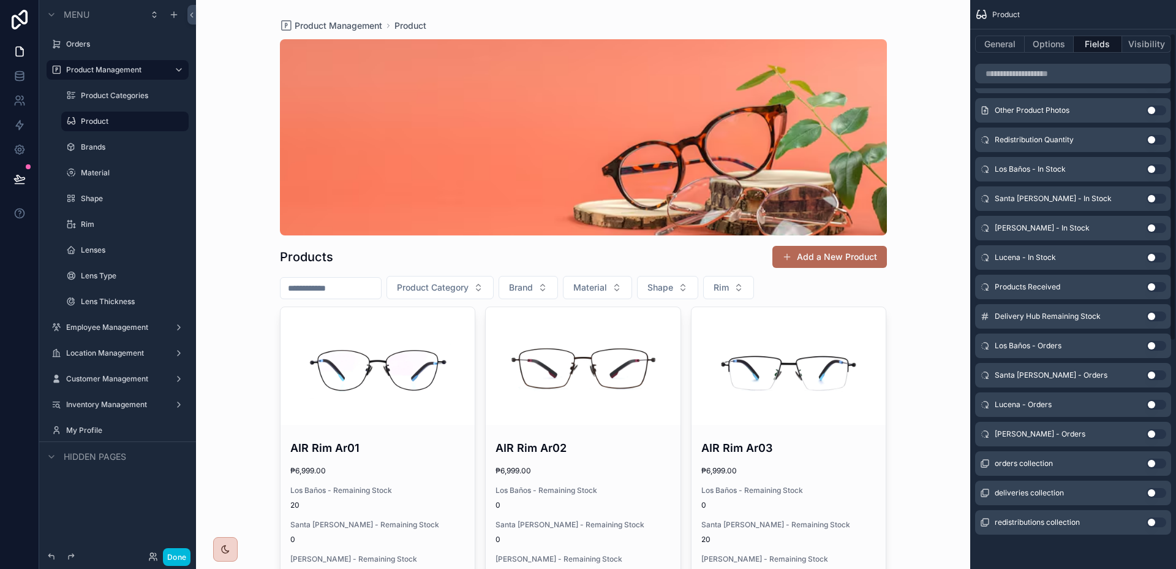
scroll to position [0, 0]
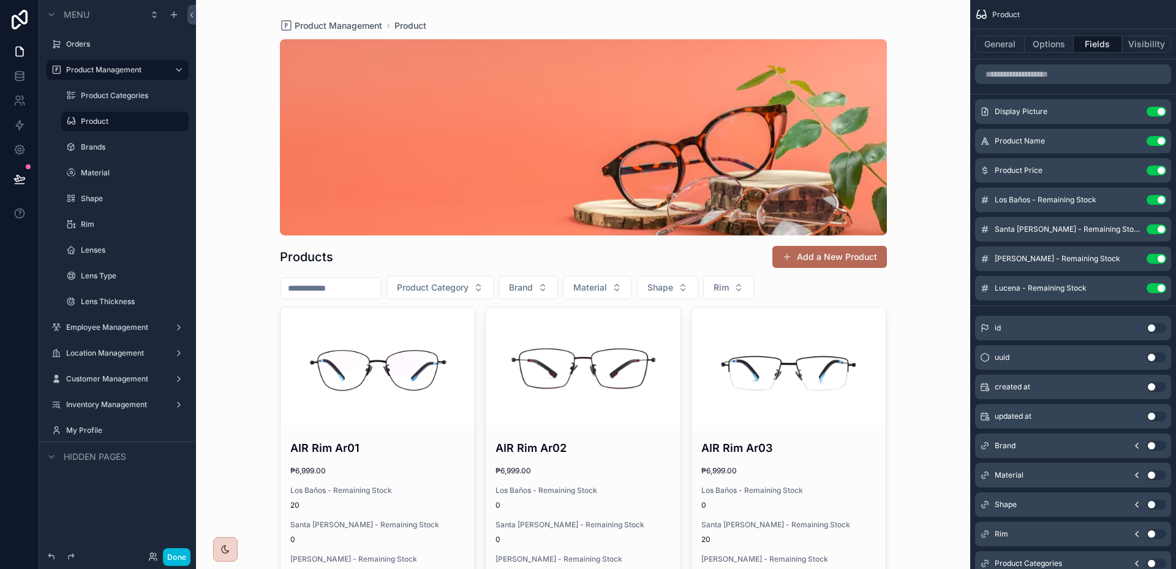
click at [0, 0] on icon "scrollable content" at bounding box center [0, 0] width 0 height 0
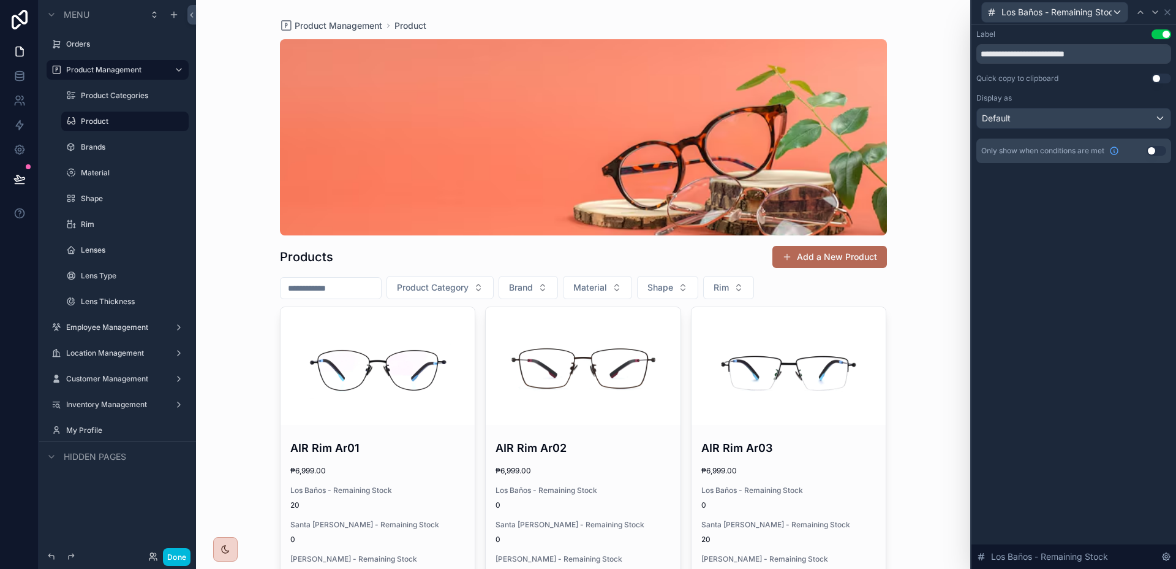
drag, startPoint x: 1150, startPoint y: 149, endPoint x: 1159, endPoint y: 149, distance: 8.6
click at [1153, 149] on button "Use setting" at bounding box center [1157, 151] width 20 height 10
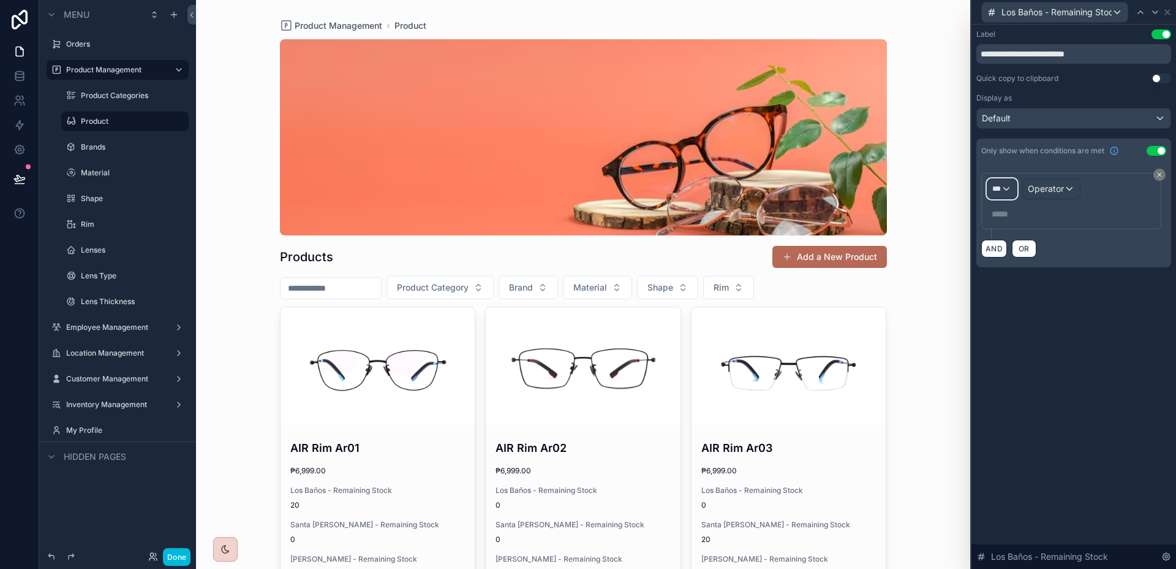
click at [1008, 187] on div "***" at bounding box center [1002, 189] width 29 height 20
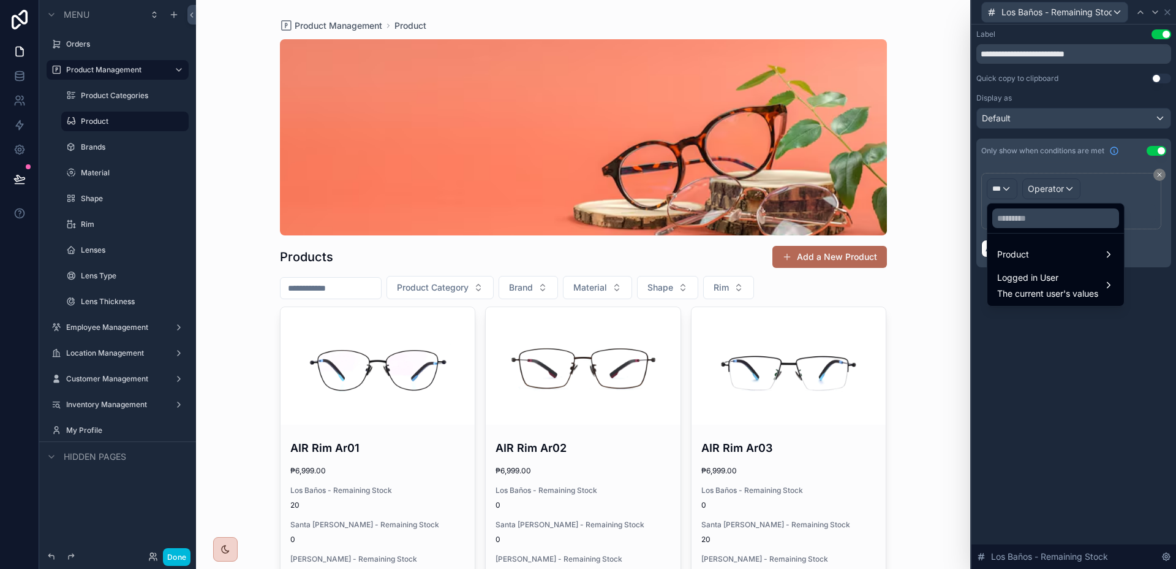
click at [1048, 276] on span "Logged in User" at bounding box center [1048, 277] width 101 height 15
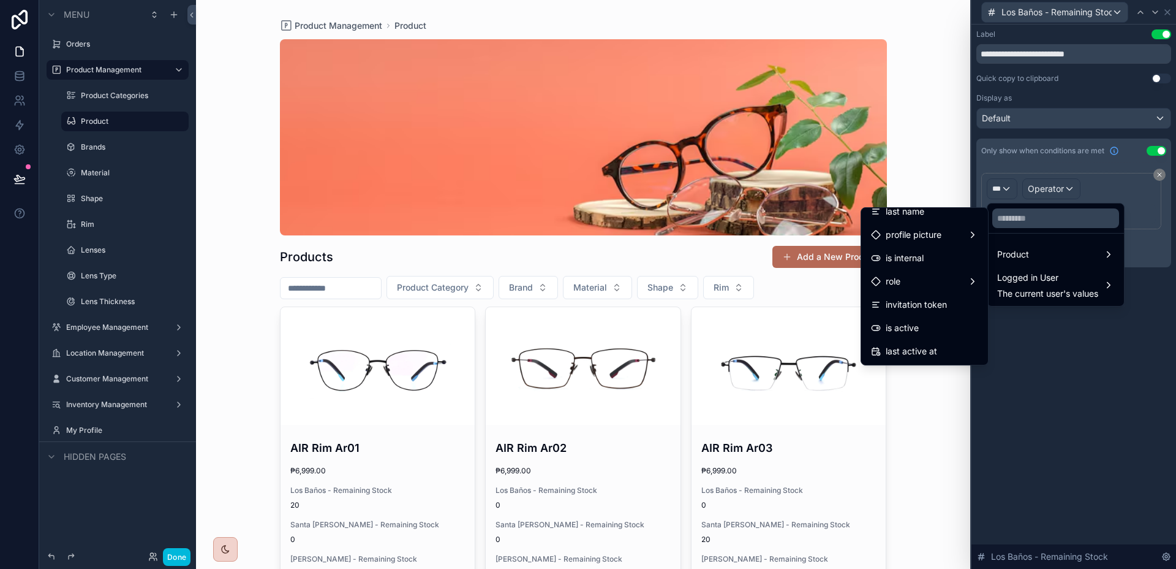
scroll to position [243, 0]
click at [931, 287] on span "Location Access Name" at bounding box center [932, 281] width 93 height 15
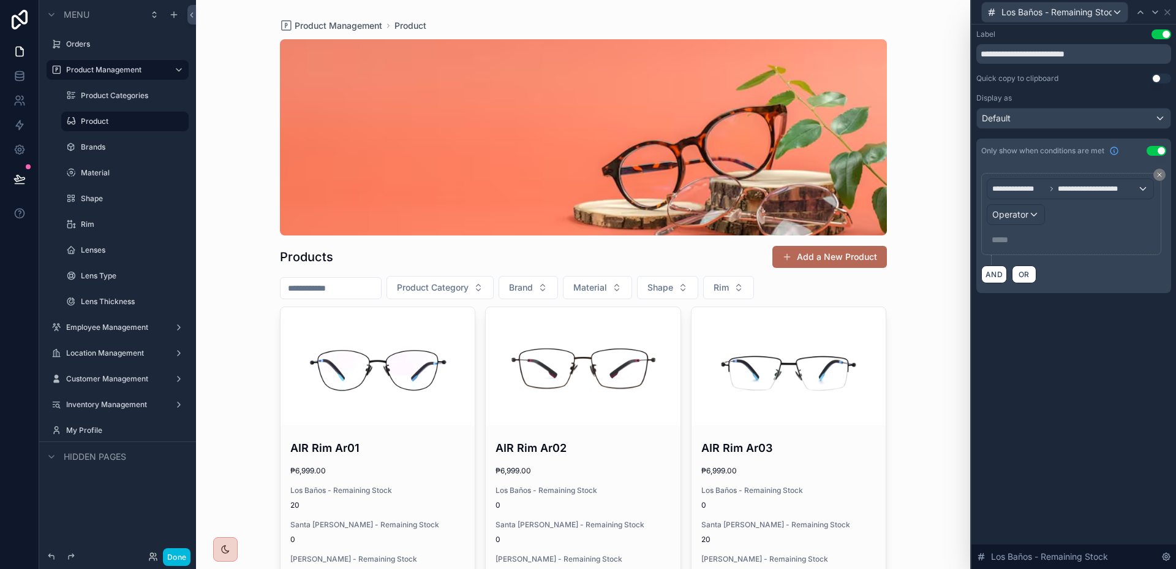
click at [1028, 225] on div "**********" at bounding box center [1071, 213] width 169 height 71
click at [1029, 220] on div "Operator" at bounding box center [1016, 215] width 57 height 20
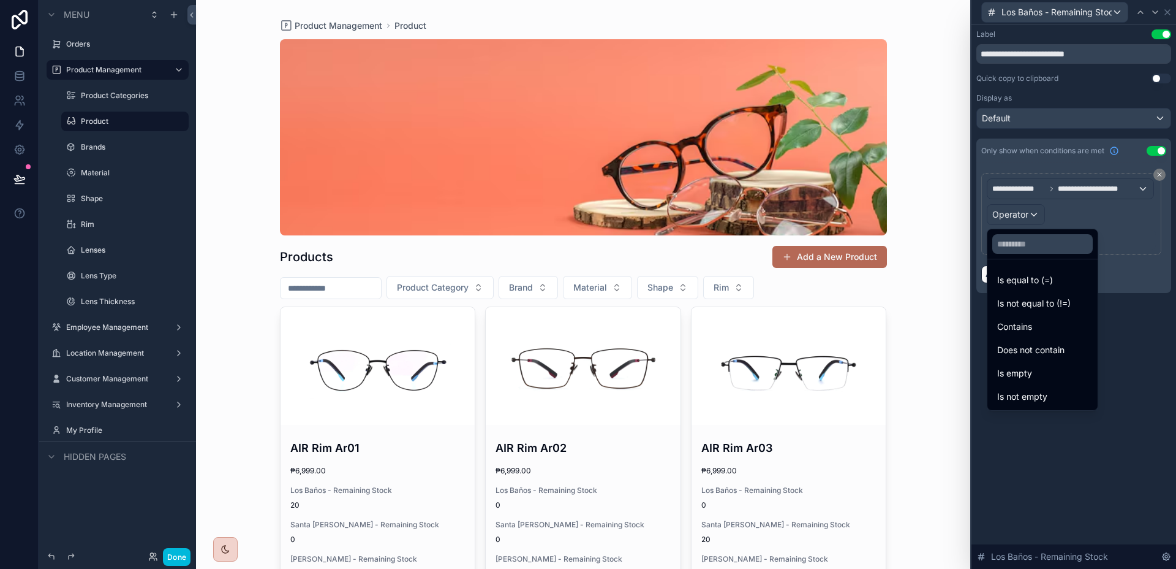
click at [1029, 271] on div "Is equal to (=)" at bounding box center [1042, 280] width 105 height 22
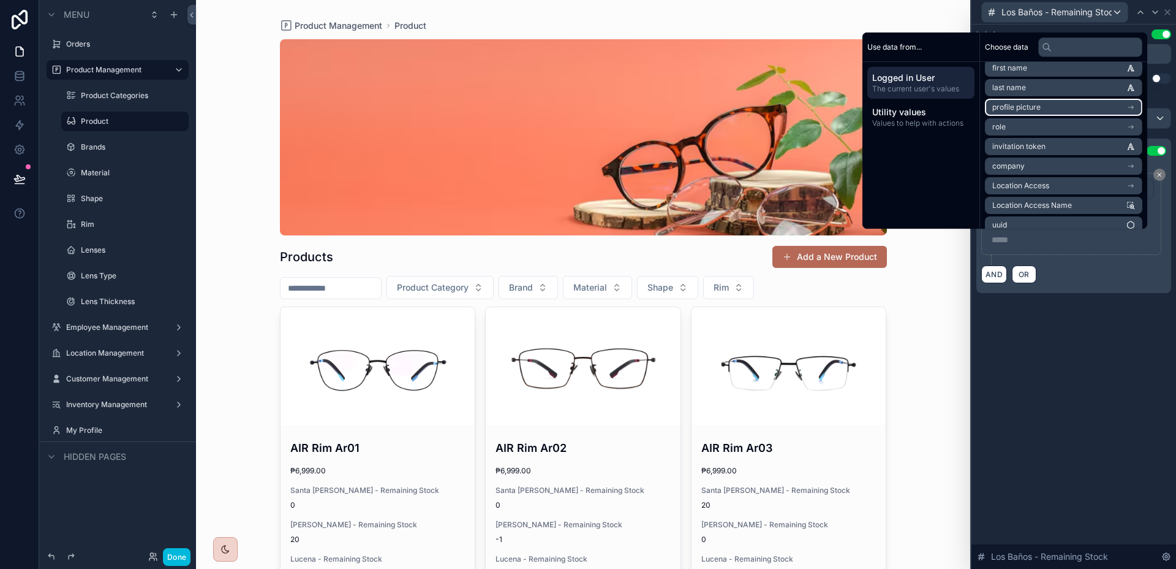
scroll to position [56, 0]
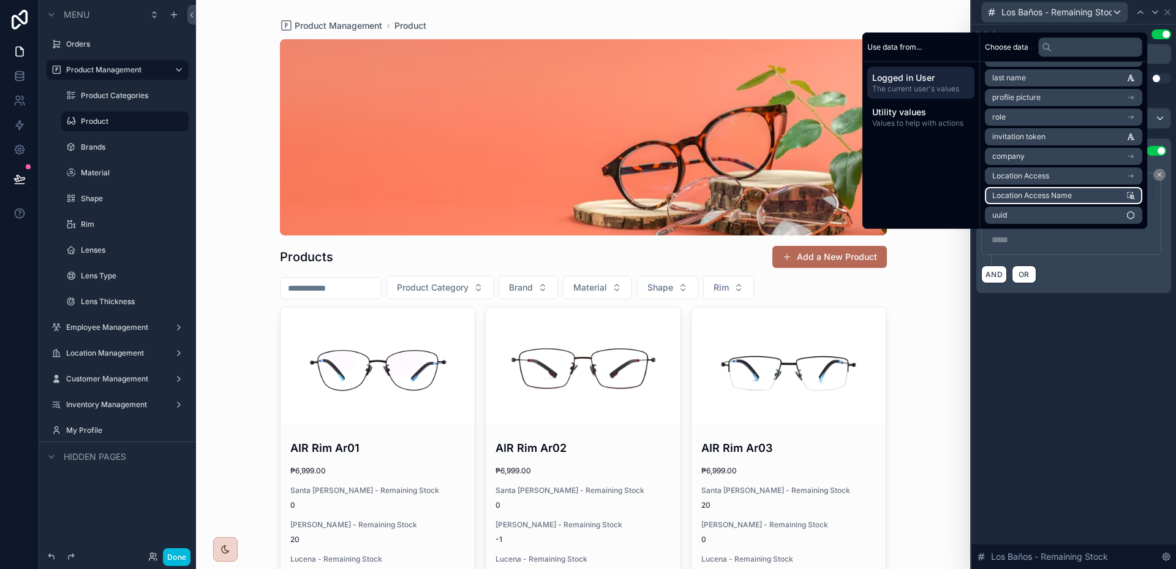
click at [1069, 195] on li "Location Access Name" at bounding box center [1063, 195] width 157 height 17
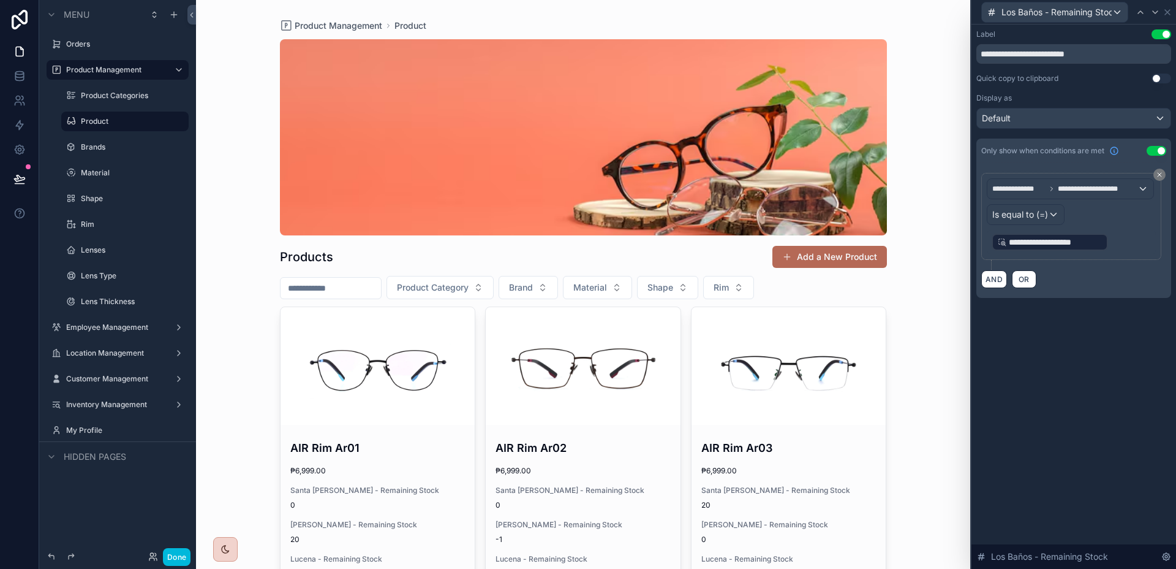
click at [1124, 245] on p "**********" at bounding box center [1073, 242] width 162 height 20
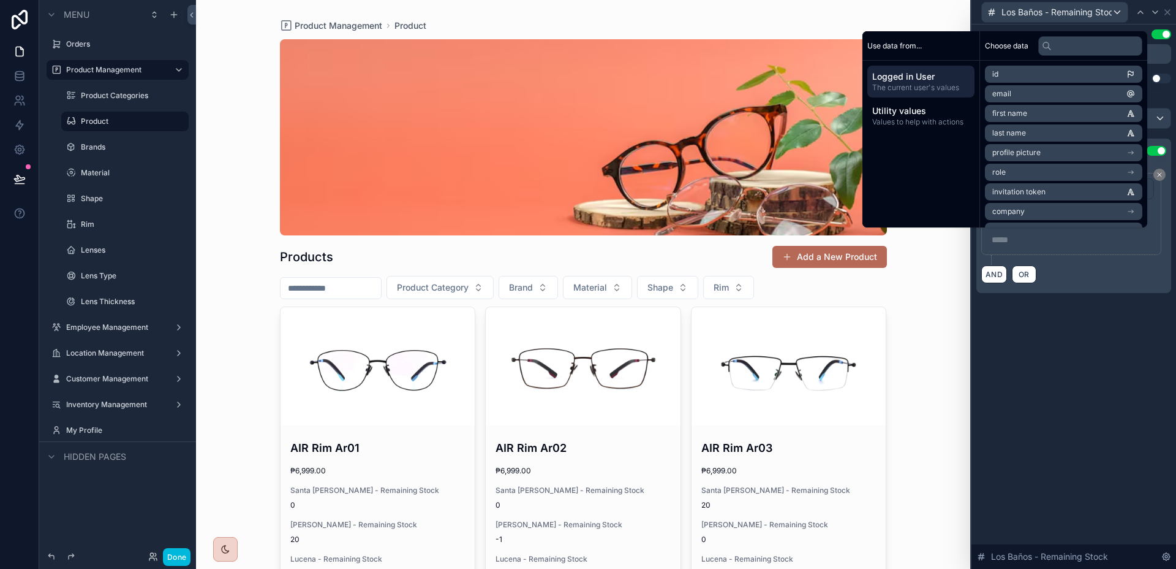
click at [1124, 245] on p "***** ﻿" at bounding box center [1073, 239] width 162 height 12
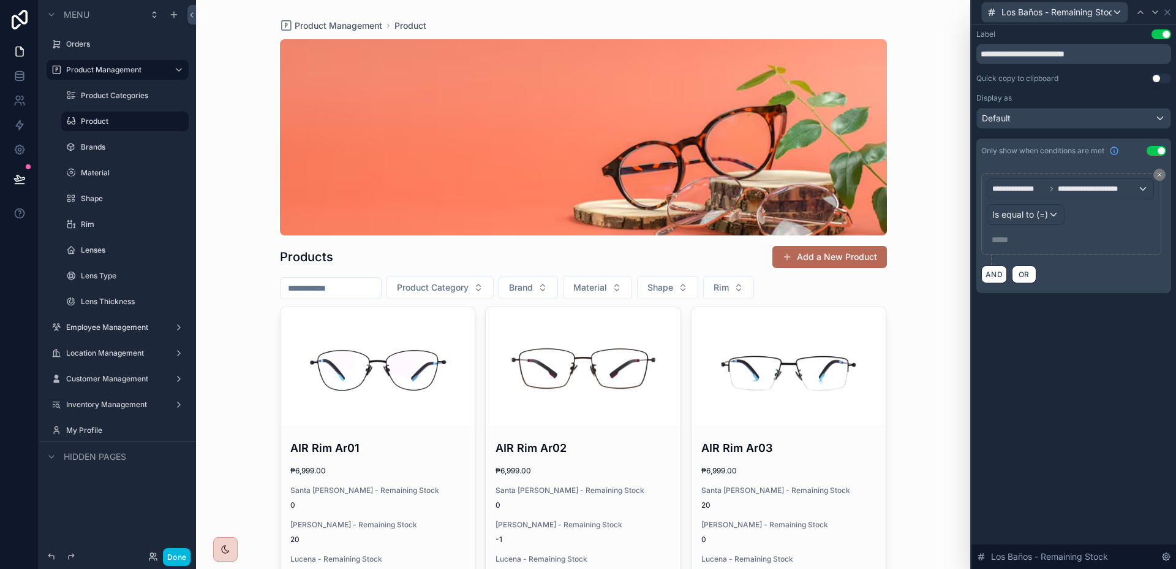
click at [1114, 361] on div "**********" at bounding box center [1074, 297] width 205 height 544
click at [1073, 233] on p "***** ﻿" at bounding box center [1073, 239] width 162 height 12
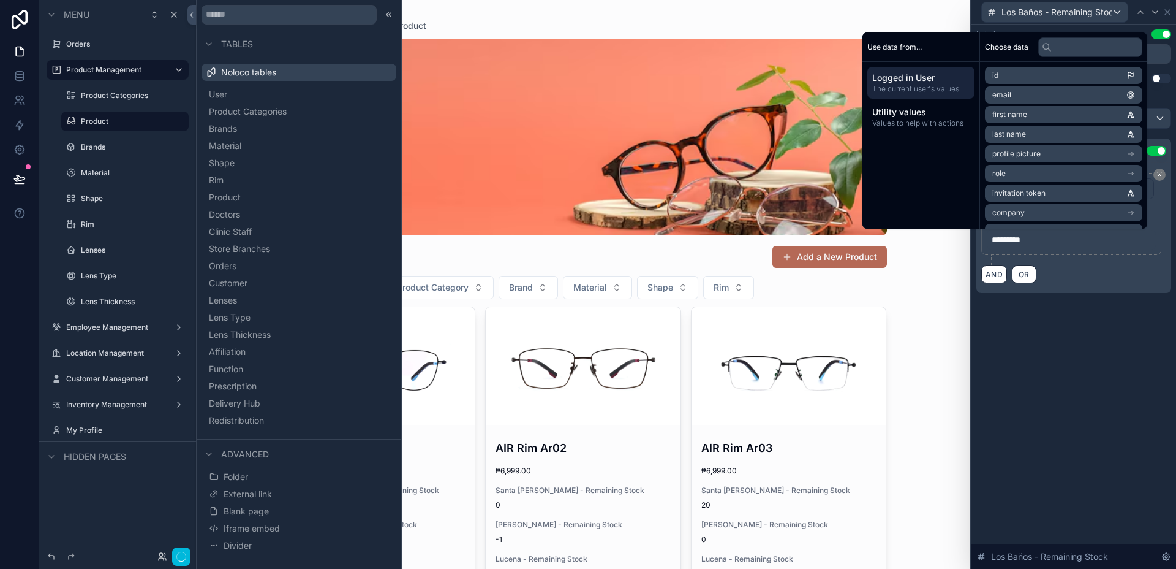
click at [1095, 449] on div "**********" at bounding box center [1074, 297] width 205 height 544
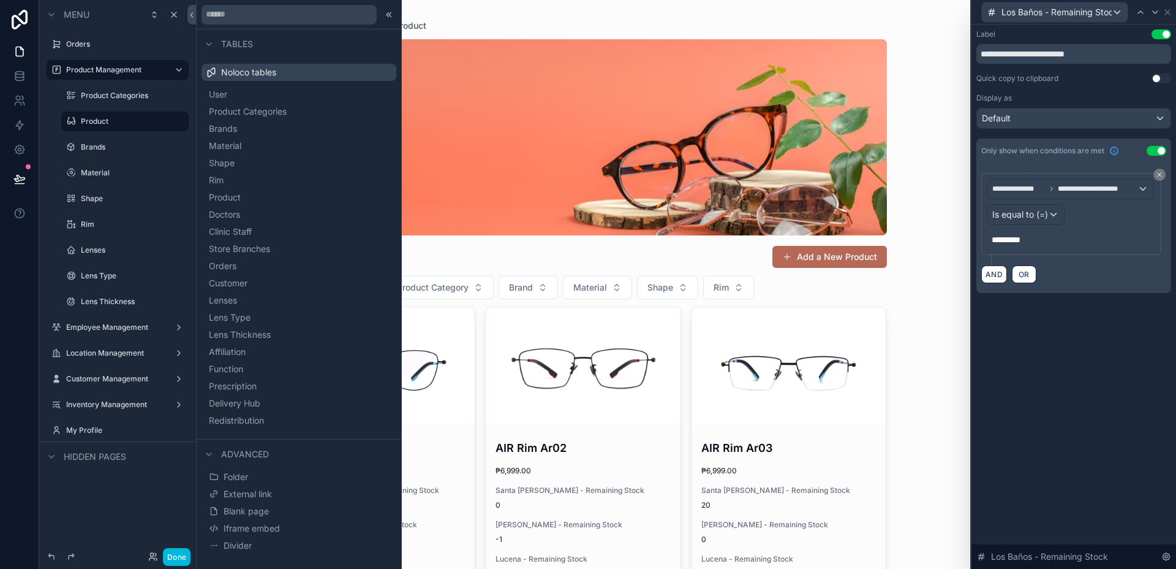
click at [390, 12] on icon at bounding box center [389, 15] width 10 height 10
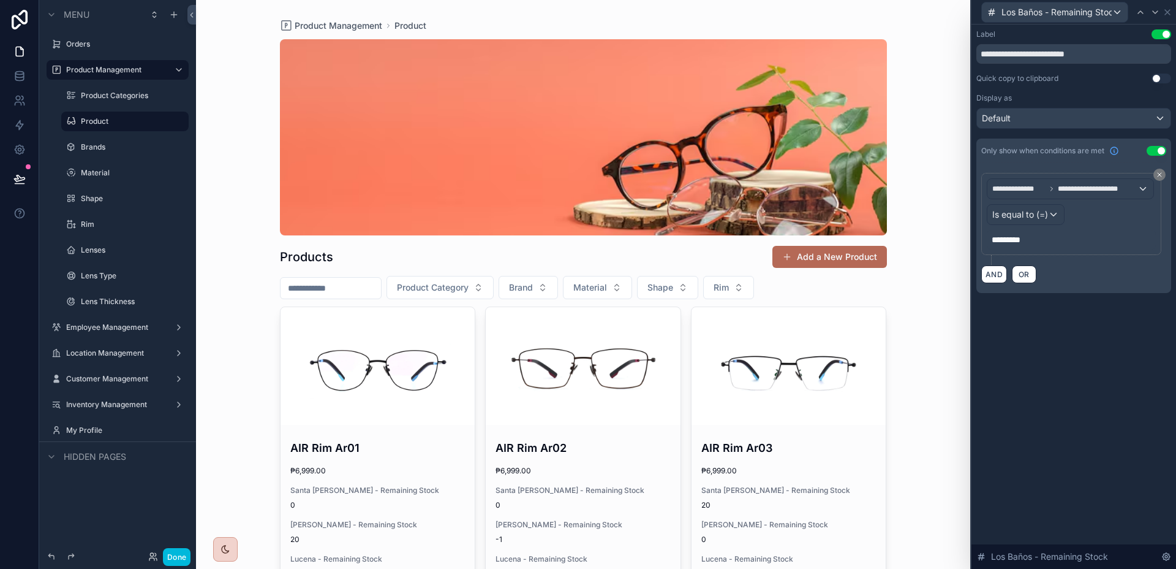
click at [1056, 231] on div "*********" at bounding box center [1071, 240] width 169 height 20
click at [1066, 238] on p "*********" at bounding box center [1073, 239] width 162 height 12
click at [1117, 342] on div "**********" at bounding box center [1074, 297] width 205 height 544
click at [1072, 235] on p "*********" at bounding box center [1073, 239] width 162 height 12
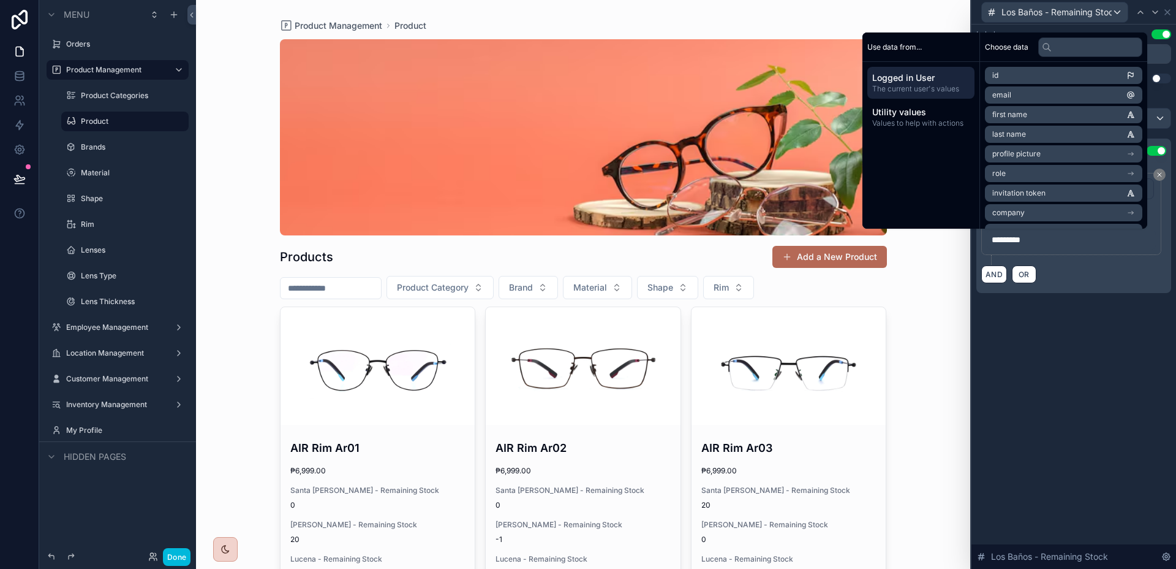
click at [1096, 344] on div "**********" at bounding box center [1074, 297] width 205 height 544
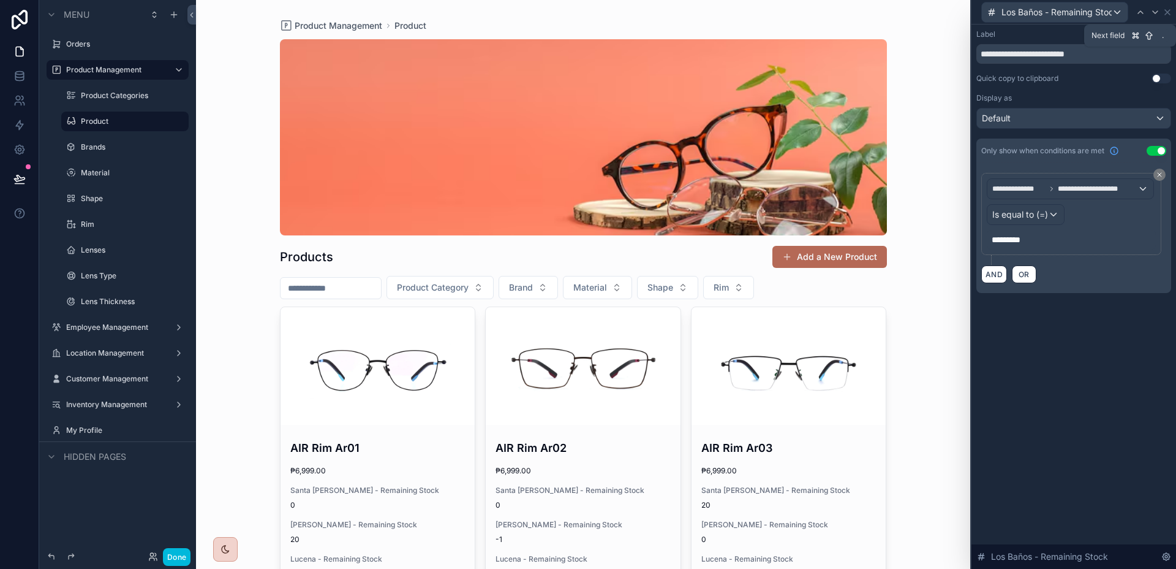
click at [1156, 11] on icon at bounding box center [1156, 12] width 10 height 10
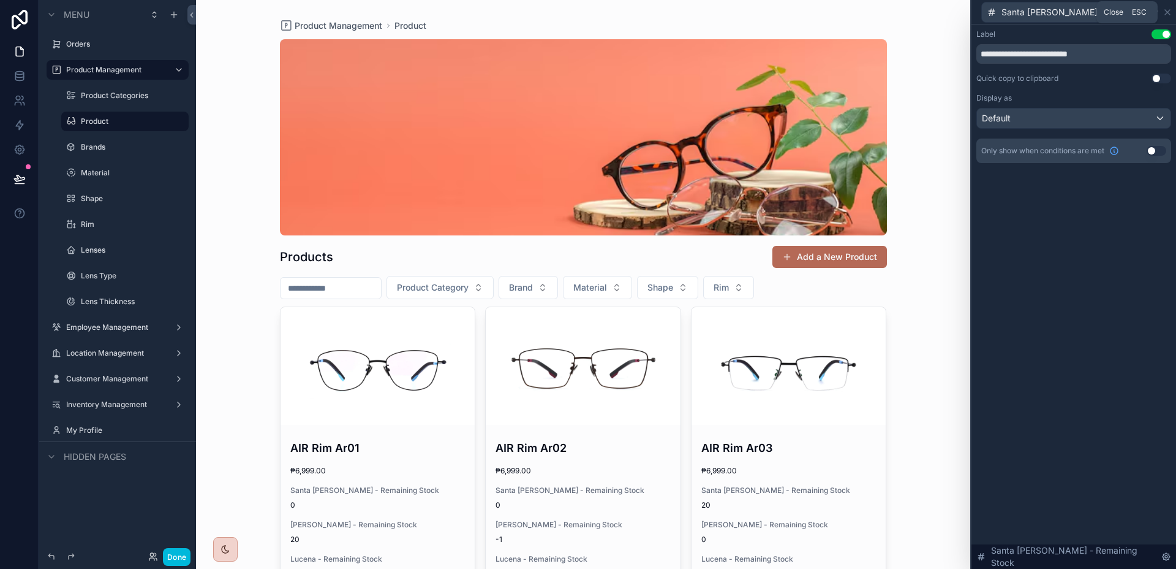
click at [1168, 12] on icon at bounding box center [1167, 12] width 5 height 5
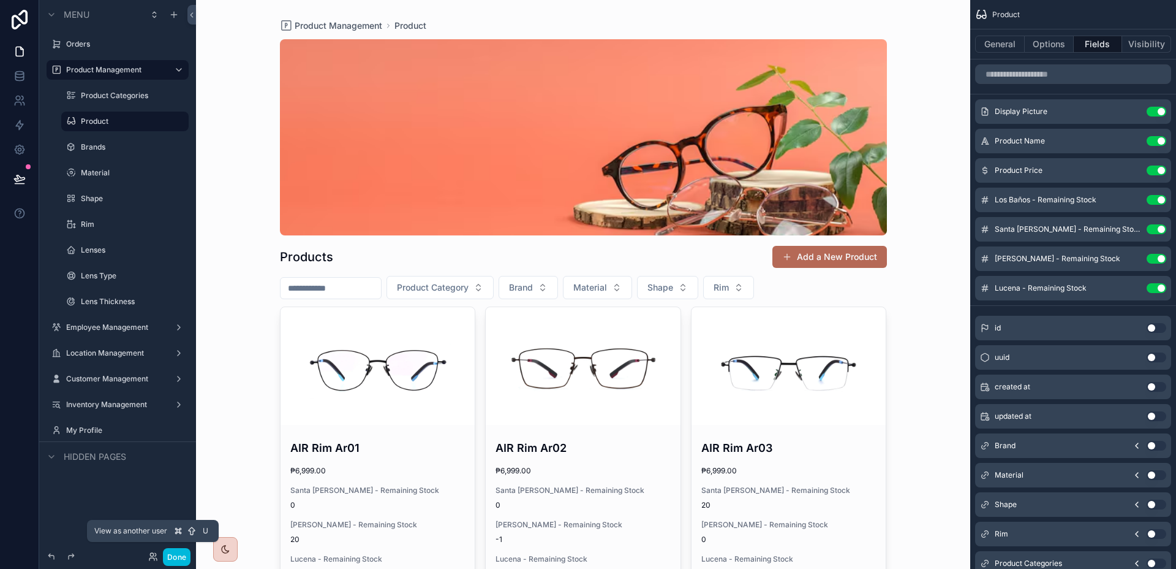
click at [153, 553] on icon at bounding box center [151, 554] width 3 height 3
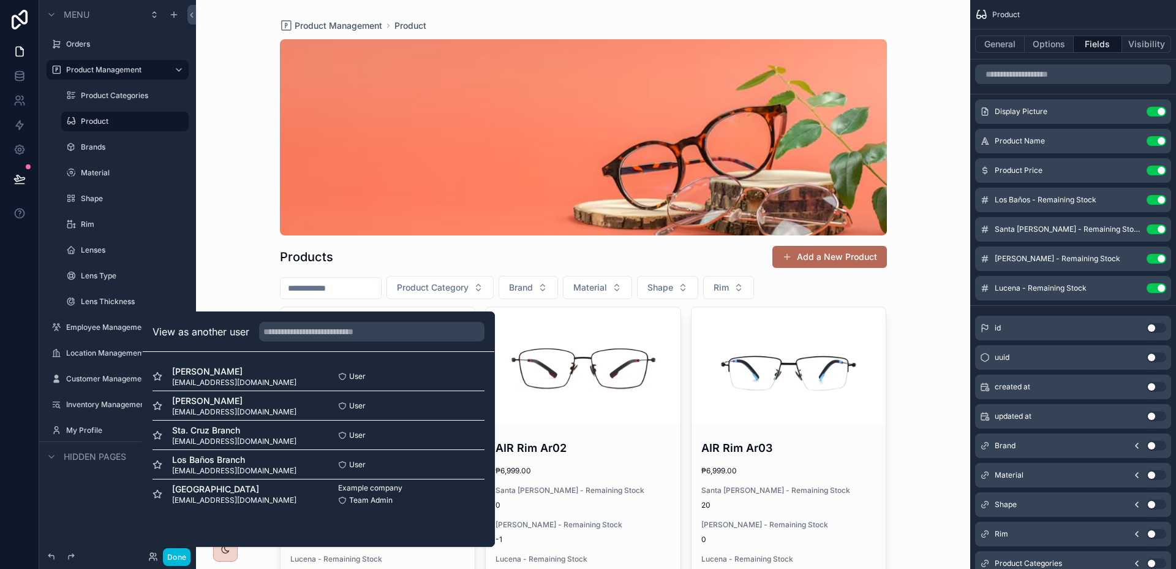
click at [0, 0] on button "Select" at bounding box center [0, 0] width 0 height 0
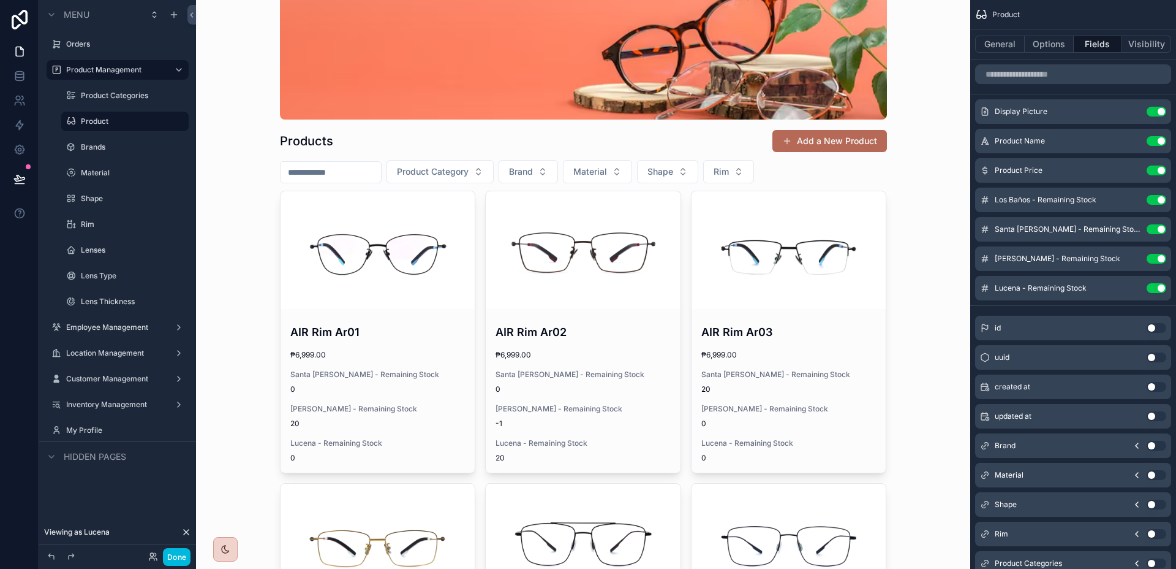
scroll to position [140, 0]
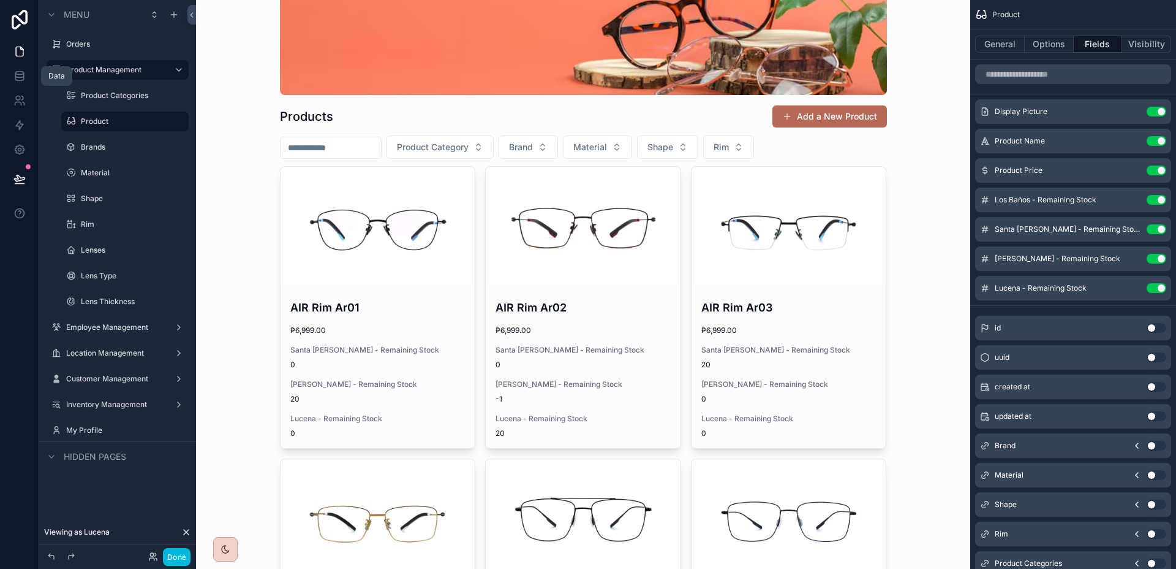
click at [22, 67] on link at bounding box center [19, 76] width 39 height 25
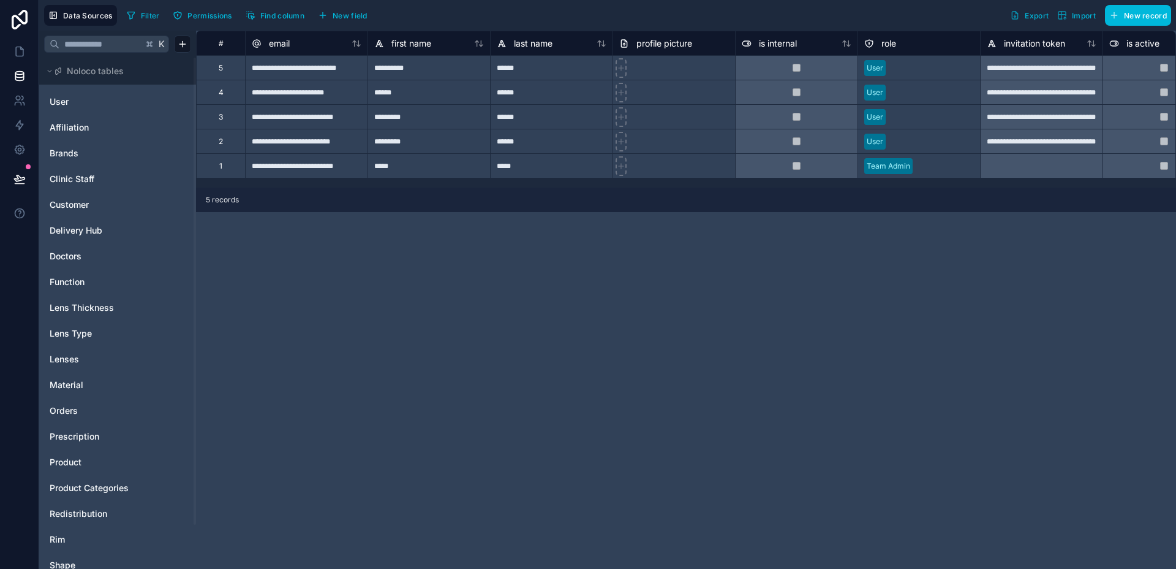
click at [77, 403] on div "Orders" at bounding box center [117, 411] width 147 height 20
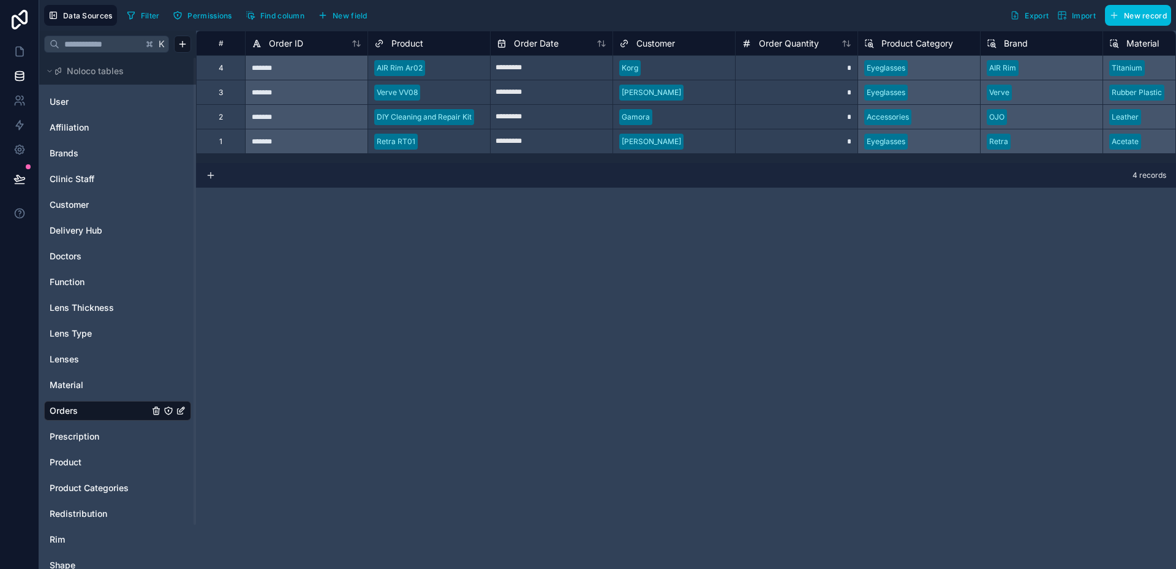
drag, startPoint x: 447, startPoint y: 163, endPoint x: 487, endPoint y: 162, distance: 40.4
click at [487, 162] on div "# Order ID Product Order Date Customer Order Quantity Product Category Brand Ma…" at bounding box center [686, 300] width 980 height 538
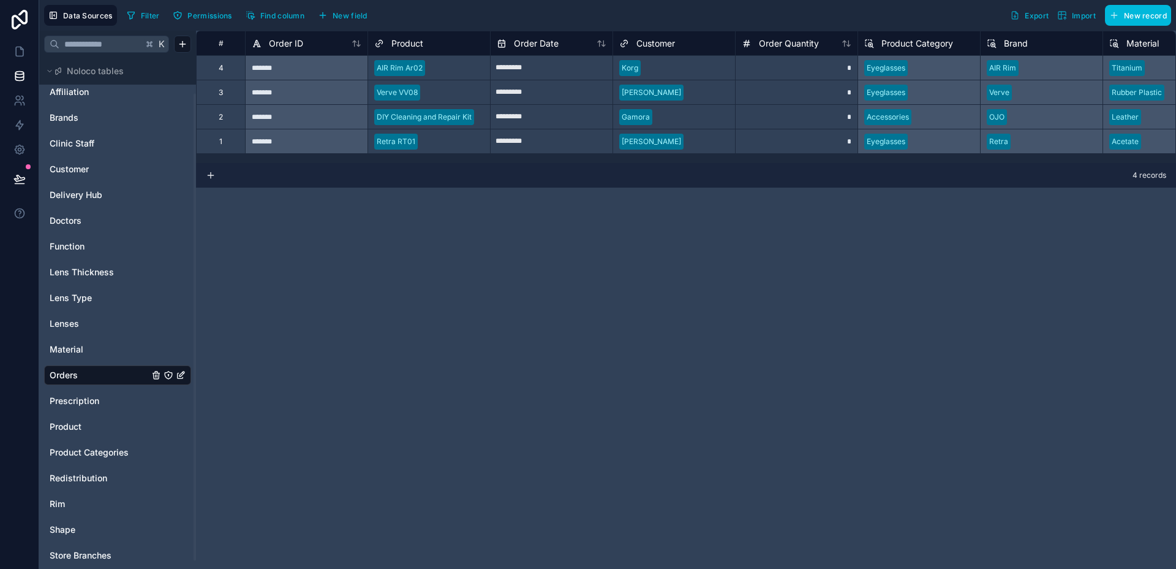
scroll to position [48, 0]
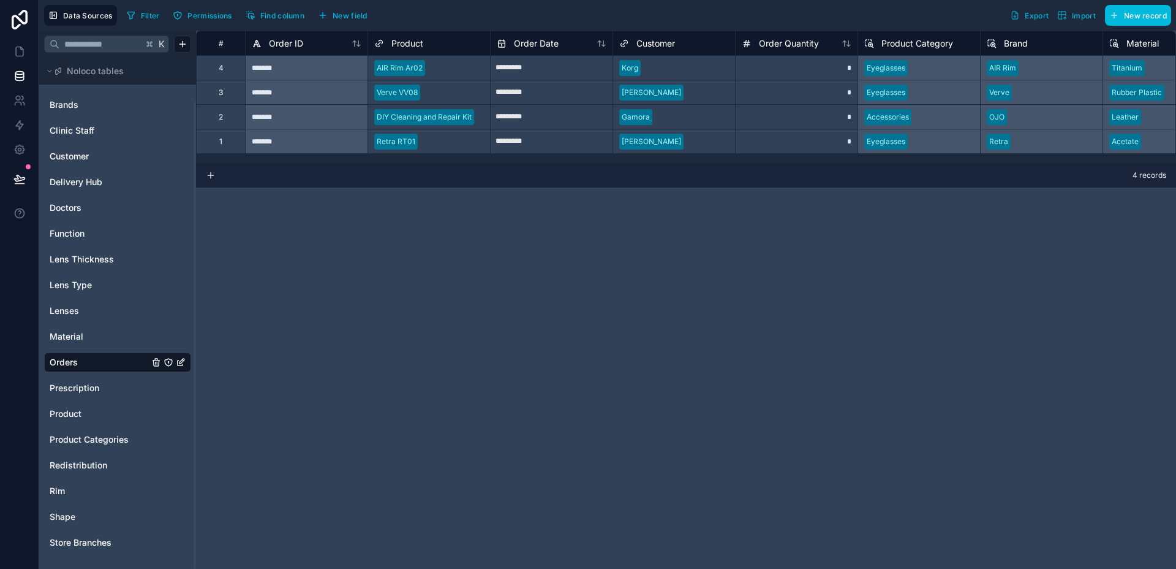
click at [83, 419] on link "Product" at bounding box center [99, 413] width 99 height 12
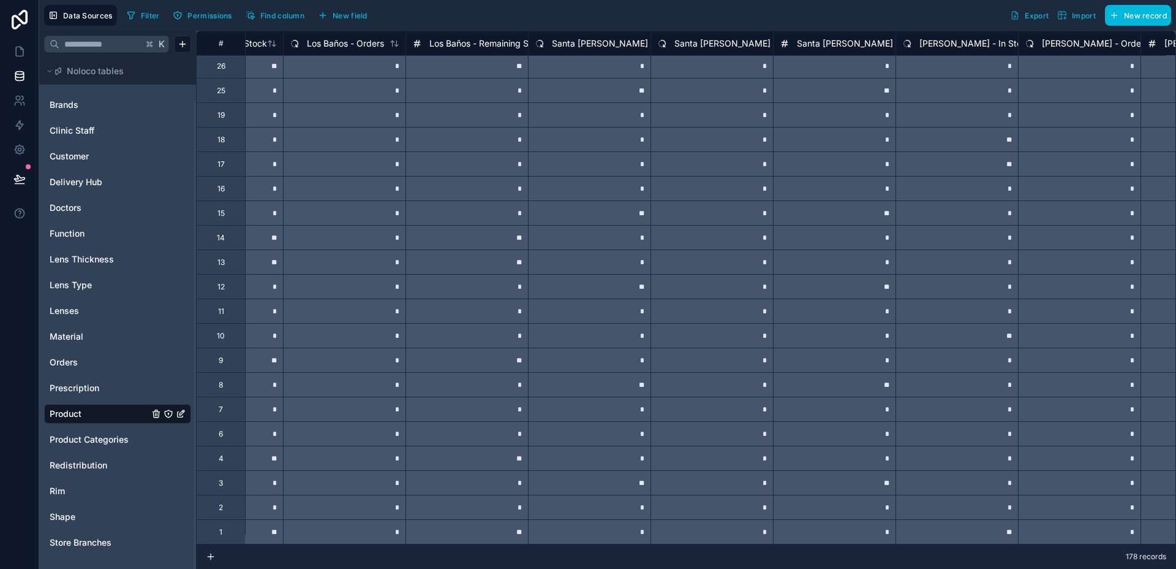
scroll to position [5795, 1557]
click at [942, 329] on div "**" at bounding box center [955, 335] width 123 height 25
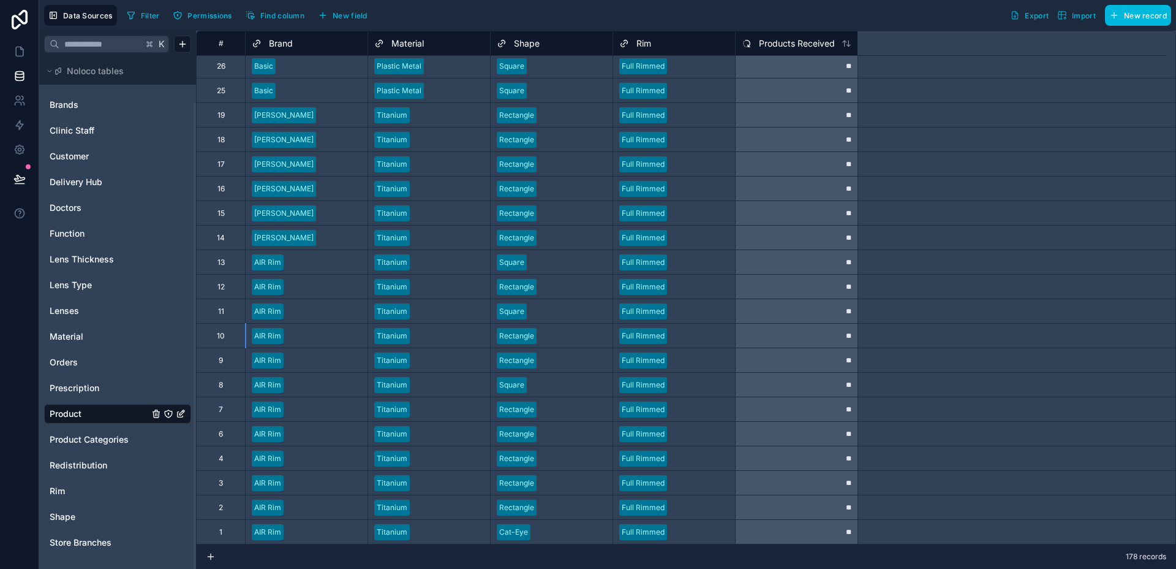
scroll to position [5795, 0]
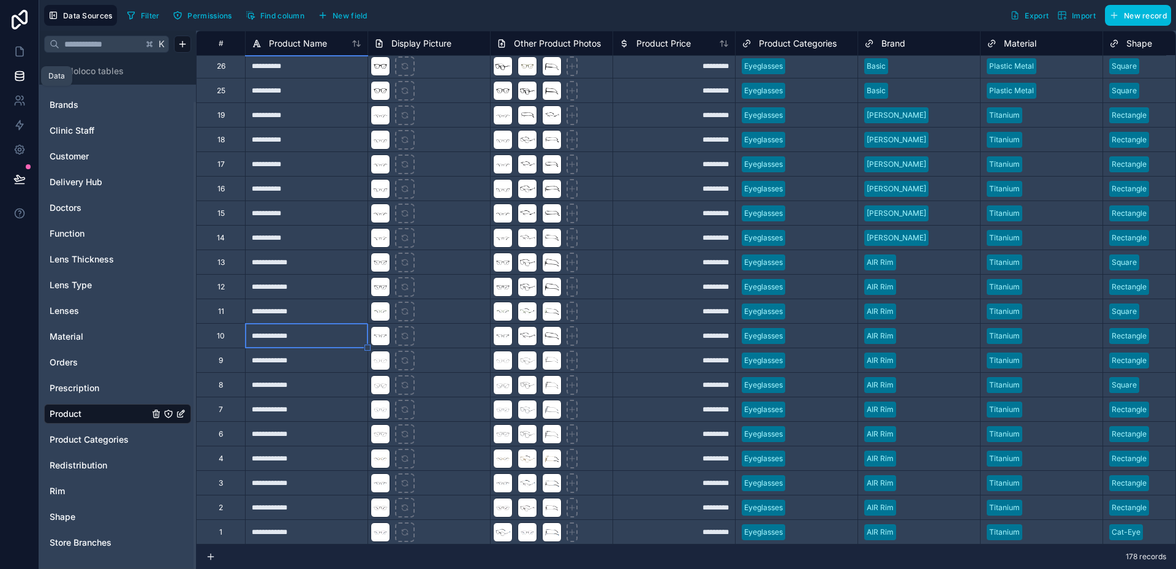
click at [28, 77] on link at bounding box center [19, 76] width 39 height 25
click at [415, 4] on div "Data Sources Filter Permissions Find column New field Export Import New record" at bounding box center [607, 15] width 1137 height 31
click at [75, 358] on span "Orders" at bounding box center [64, 362] width 28 height 12
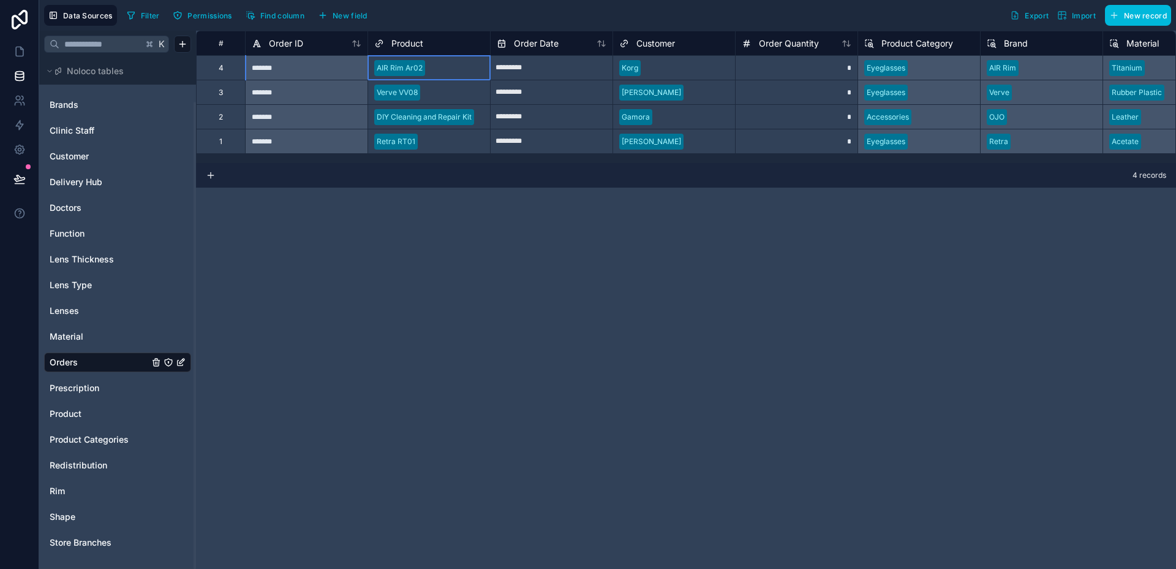
click at [449, 72] on div at bounding box center [457, 68] width 54 height 12
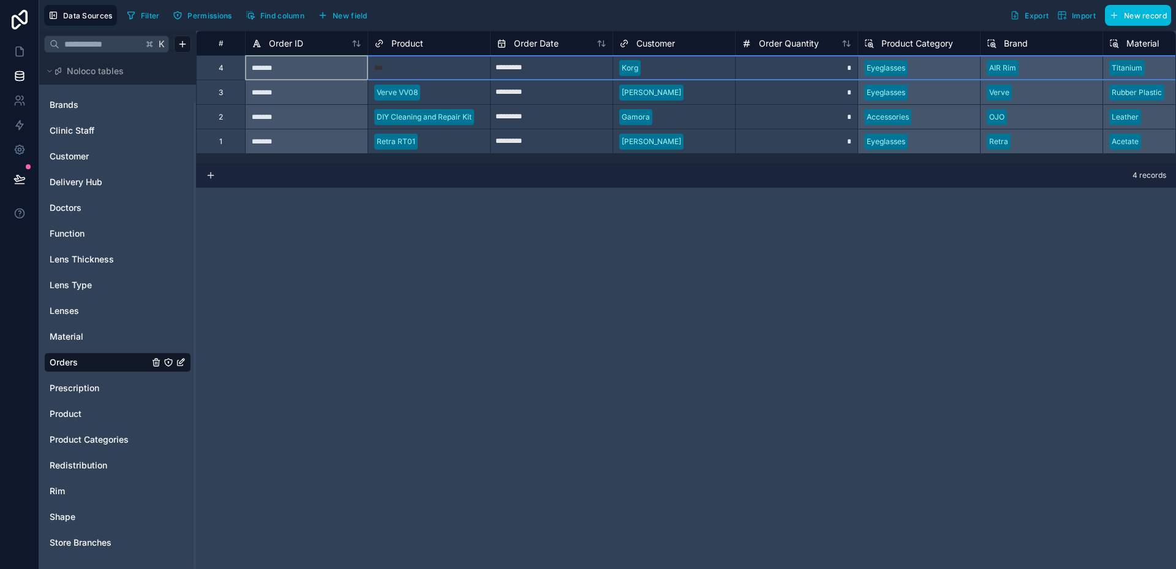
type input "***"
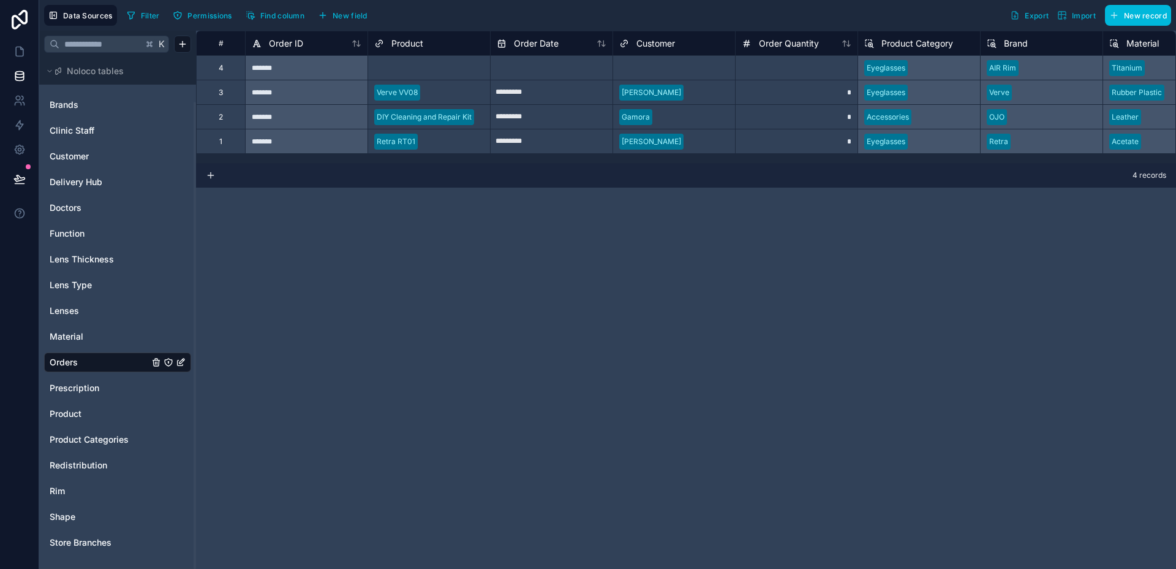
click at [534, 253] on div "# Order ID Product Order Date Customer Order Quantity Product Category Brand Ma…" at bounding box center [686, 300] width 980 height 538
click at [429, 67] on div "Select a Product" at bounding box center [403, 68] width 58 height 10
click at [425, 67] on div "Select a Product" at bounding box center [403, 68] width 58 height 10
type input "***"
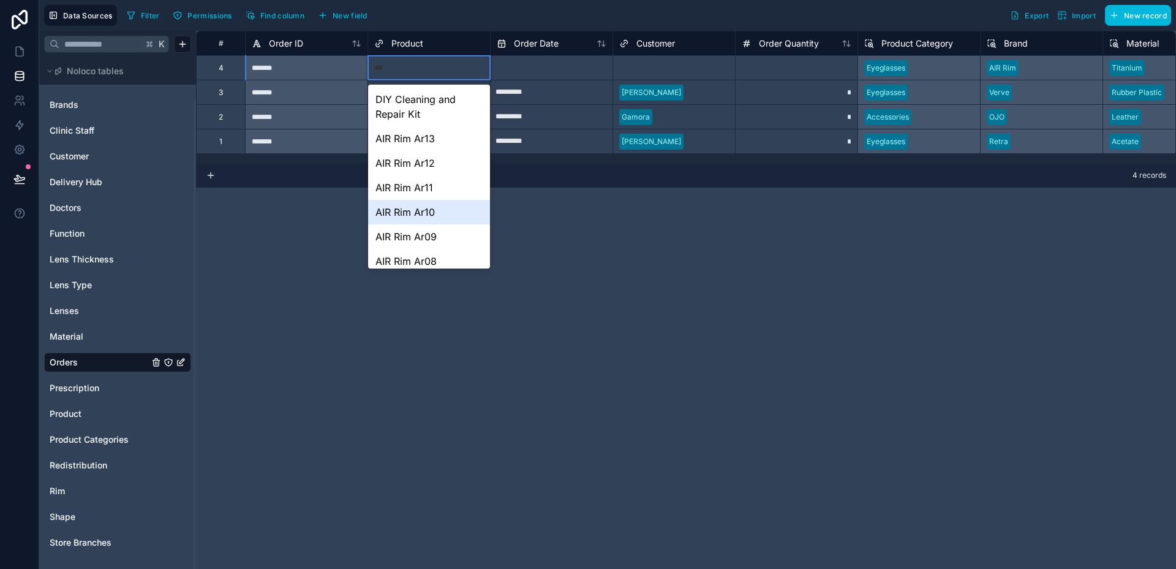
click at [434, 205] on div "AIR Rim Ar10" at bounding box center [429, 212] width 122 height 25
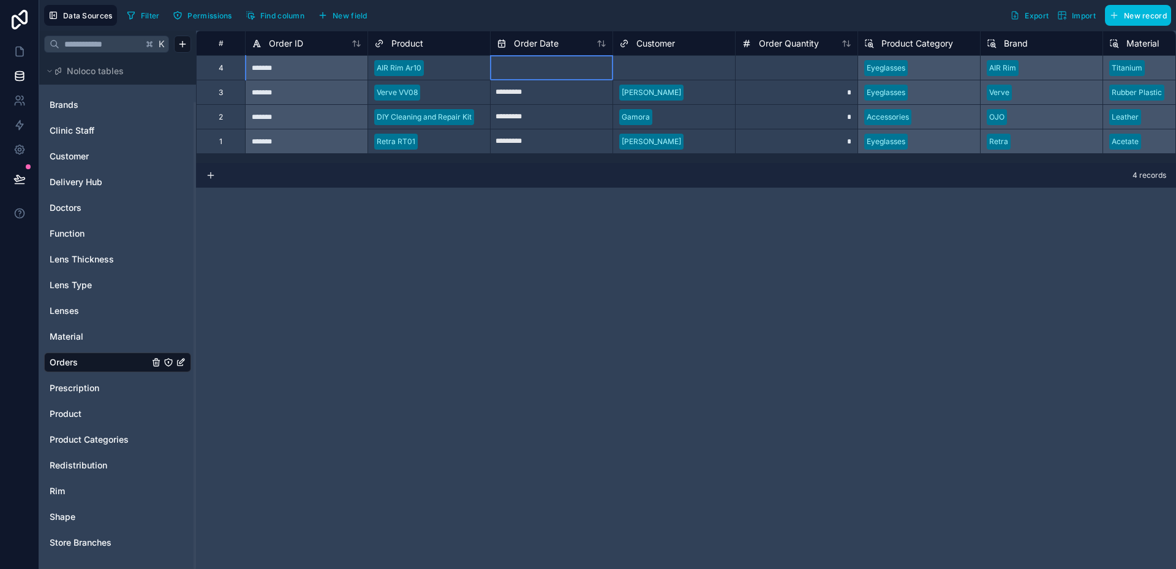
click at [532, 76] on input "text" at bounding box center [552, 68] width 122 height 20
select select "****"
select select "*"
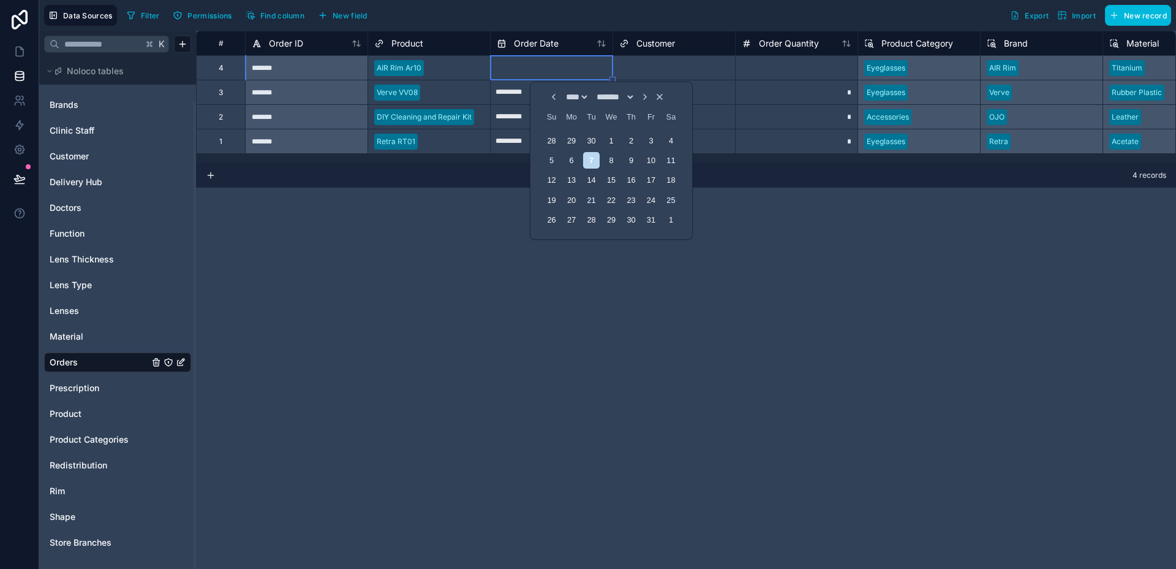
click at [532, 76] on input "text" at bounding box center [552, 68] width 122 height 20
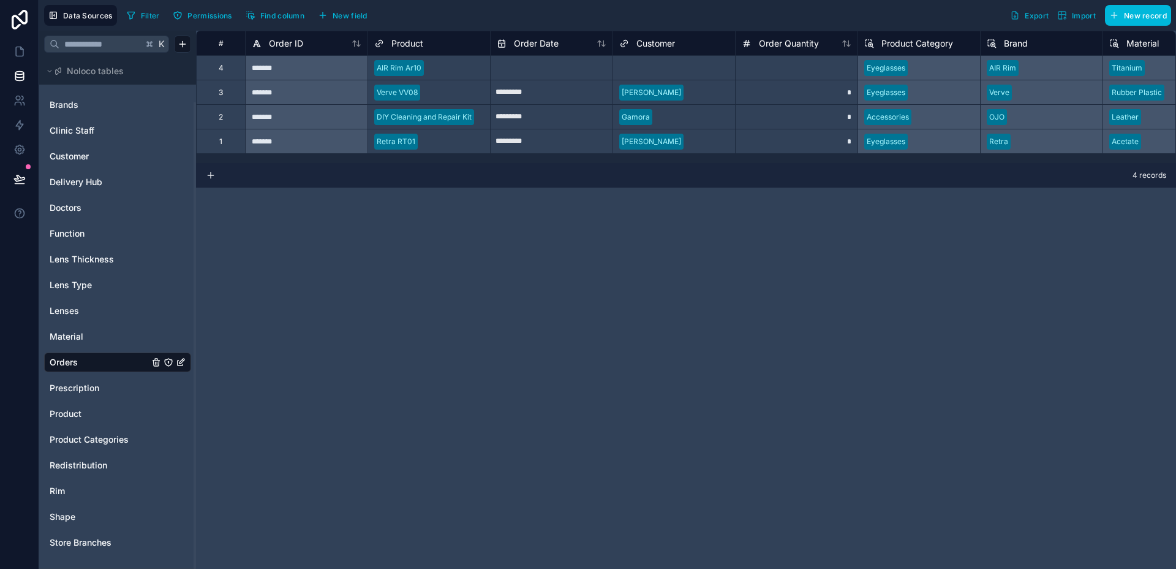
click at [559, 70] on input "text" at bounding box center [552, 68] width 122 height 20
select select "****"
select select "*"
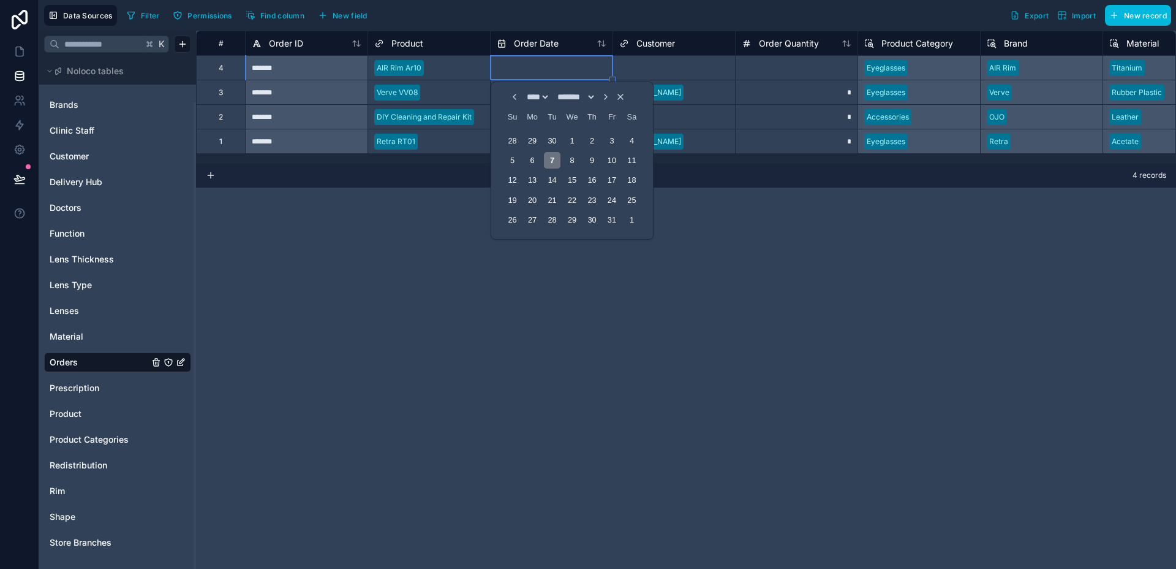
click at [552, 160] on div "7" at bounding box center [552, 160] width 17 height 17
type input "*********"
click at [692, 62] on div at bounding box center [709, 68] width 40 height 12
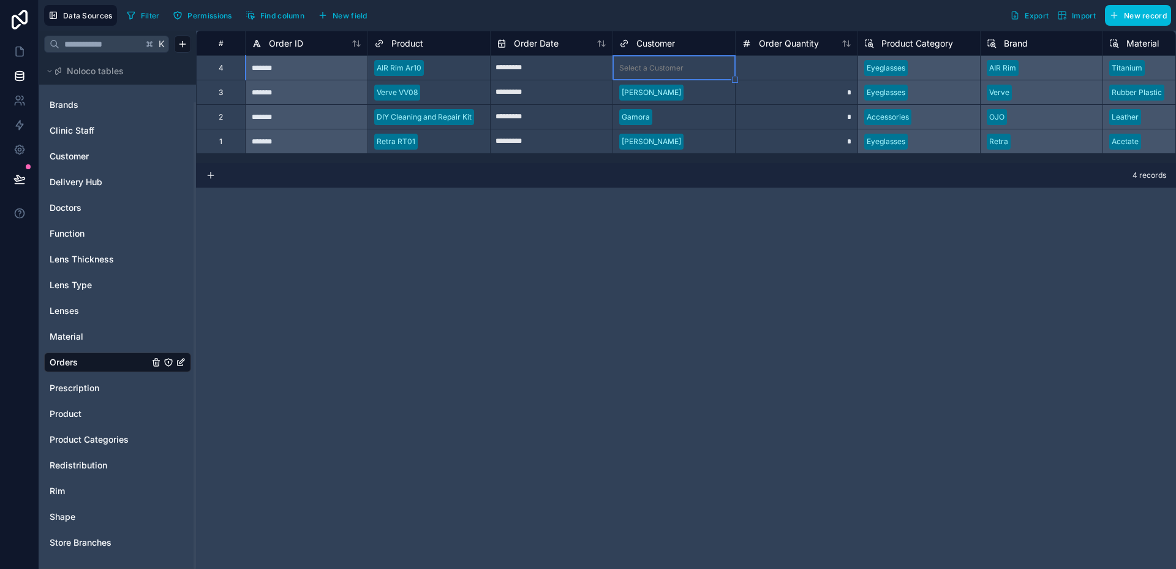
click at [692, 62] on div at bounding box center [709, 68] width 40 height 12
click at [789, 229] on div "# Order ID Product Order Date Customer Order Quantity Product Category Brand Ma…" at bounding box center [686, 300] width 980 height 538
click at [781, 69] on div at bounding box center [796, 67] width 123 height 25
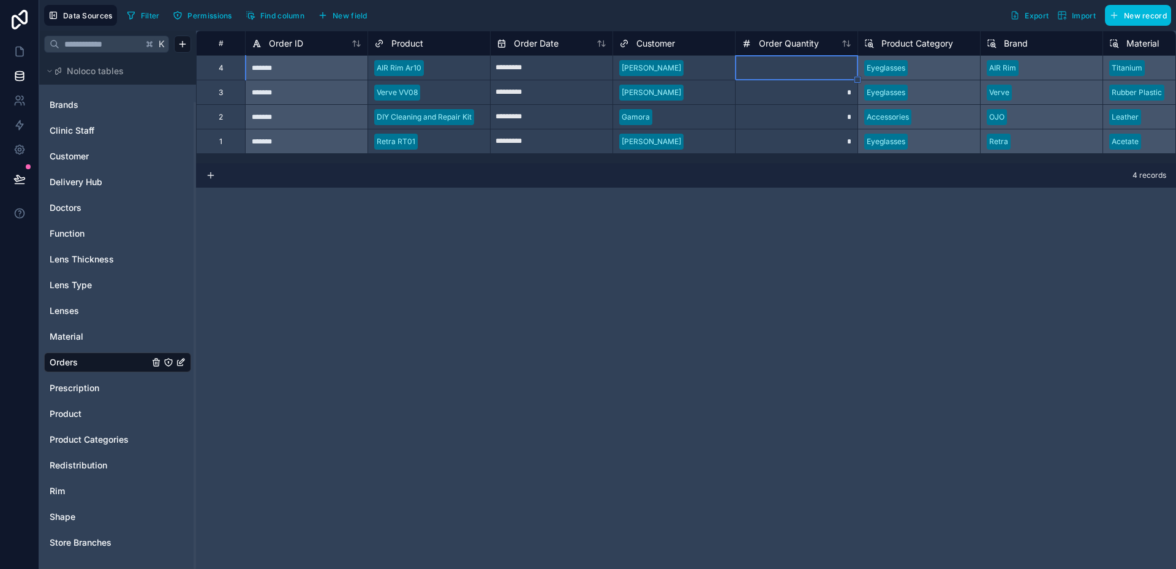
type input "*"
click at [969, 194] on div "# Order ID Product Order Date Customer Order Quantity Product Category Brand Ma…" at bounding box center [686, 300] width 980 height 538
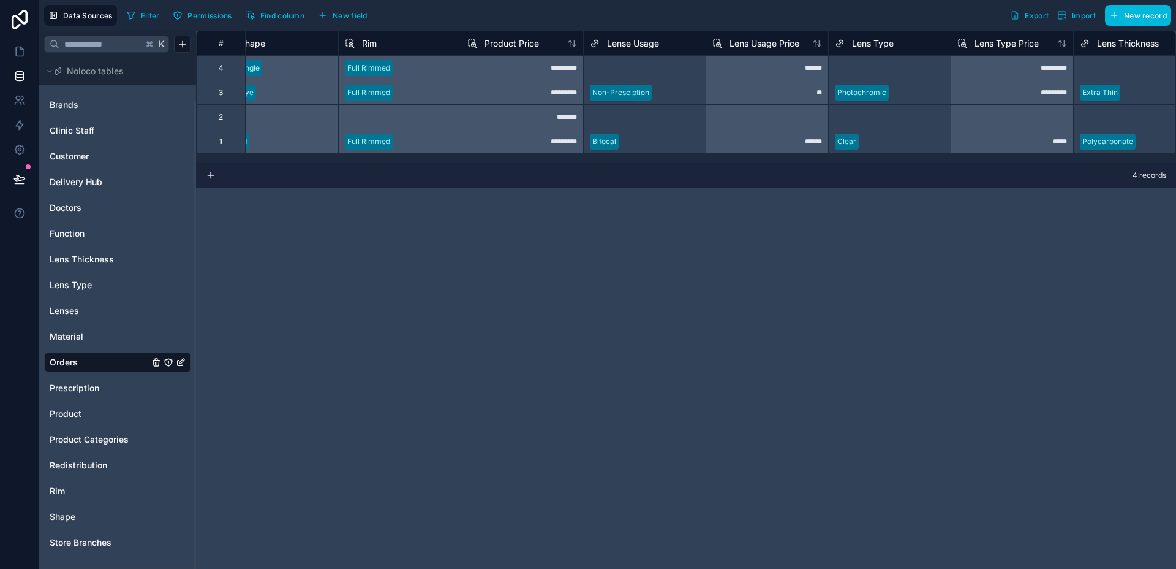
scroll to position [0, 1149]
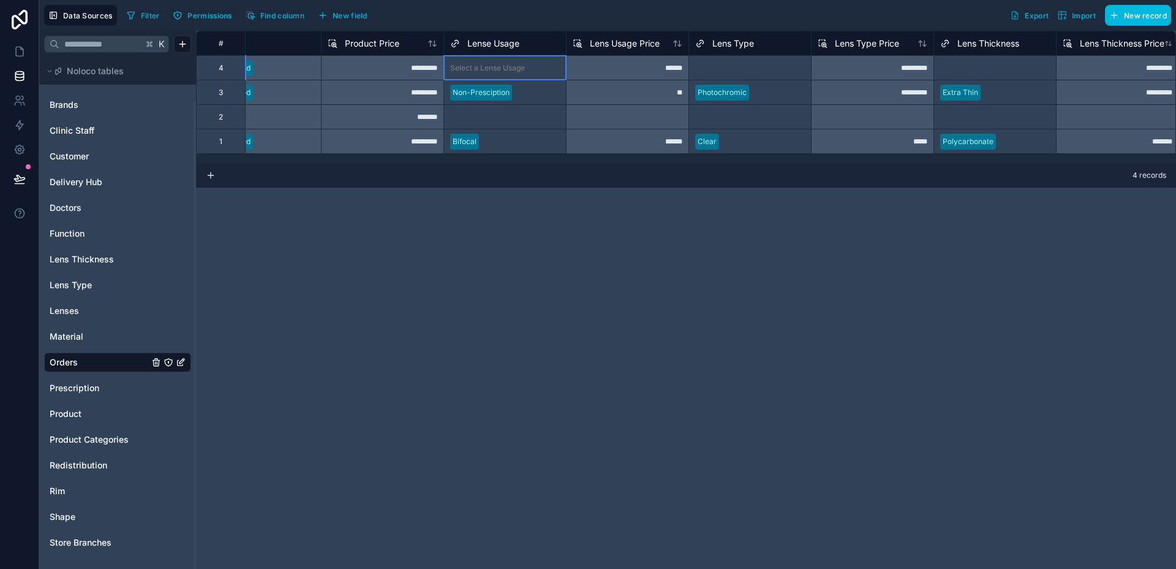
click at [513, 71] on div "Select a Lense Usage" at bounding box center [487, 68] width 75 height 10
click at [548, 83] on div "Non-Presciption" at bounding box center [505, 92] width 122 height 18
click at [541, 72] on div at bounding box center [538, 68] width 43 height 12
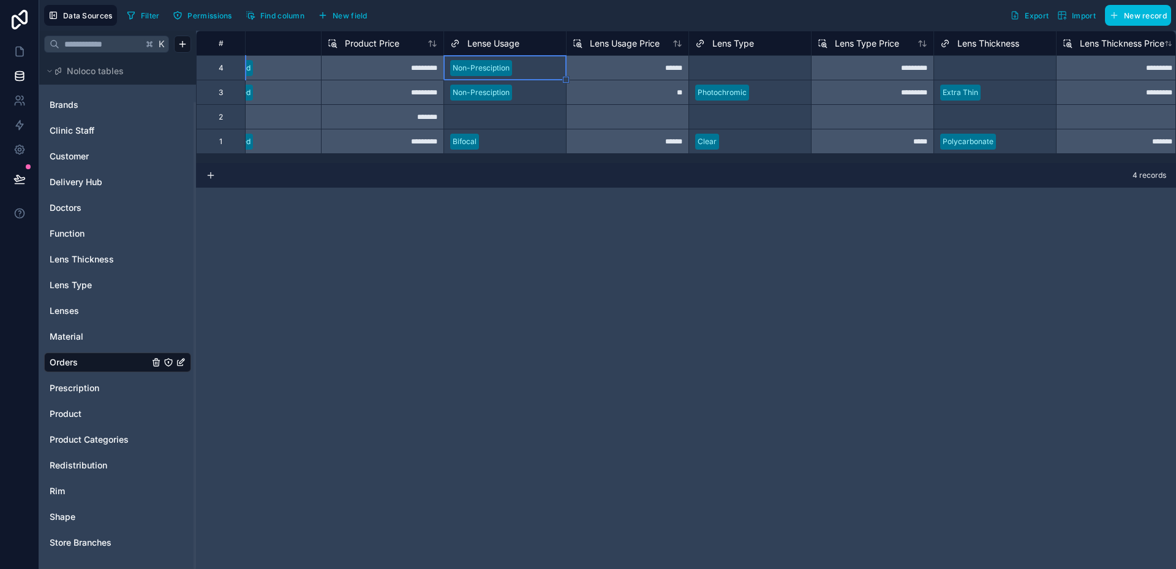
click at [541, 72] on div at bounding box center [538, 68] width 43 height 12
click at [521, 77] on div "Bifocal" at bounding box center [505, 68] width 122 height 24
click at [729, 71] on div "Select a Lens Type" at bounding box center [728, 68] width 66 height 10
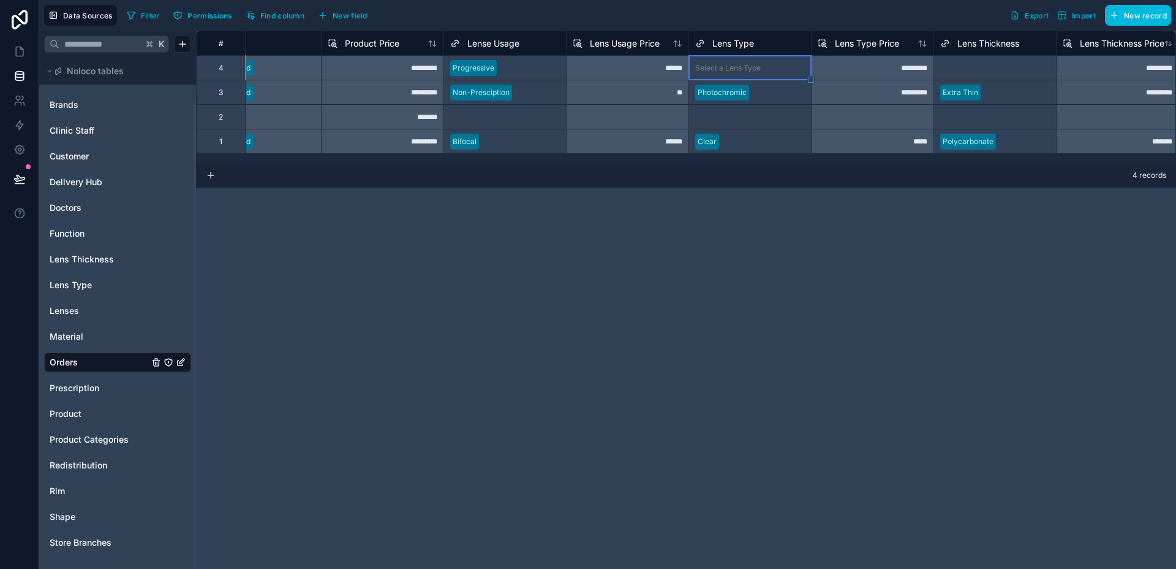
click at [729, 71] on div "Select a Lens Type" at bounding box center [728, 68] width 66 height 10
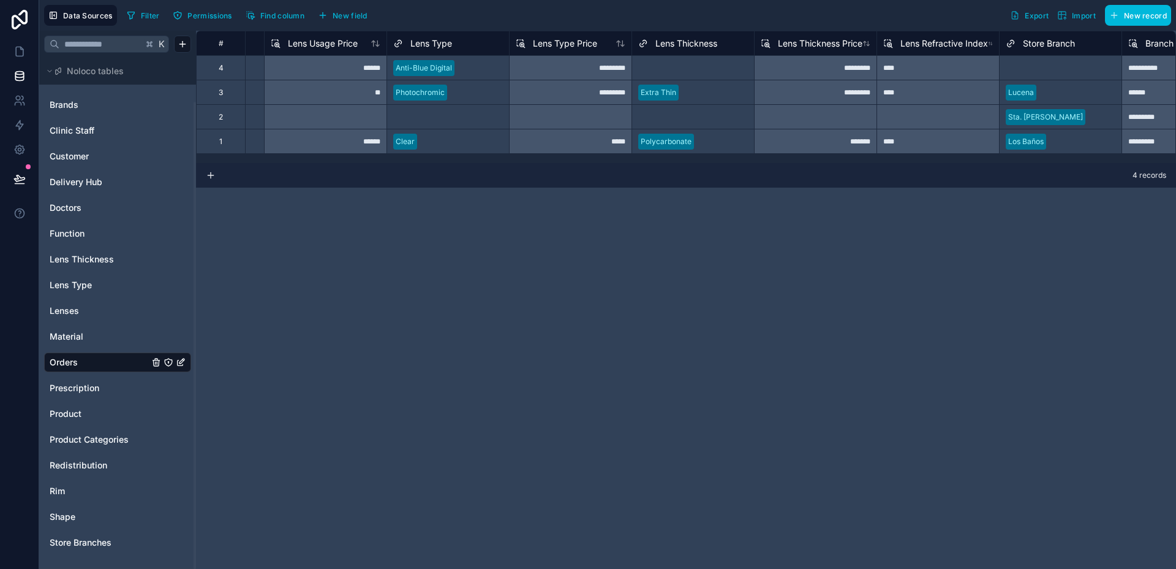
scroll to position [0, 1580]
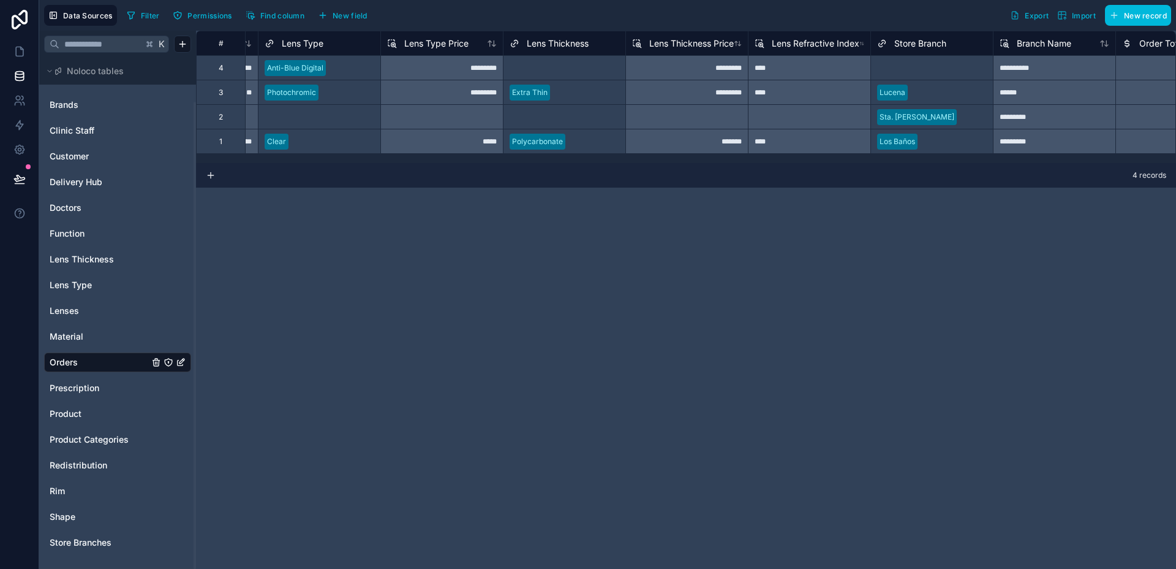
click at [559, 70] on div "Select a Lens Thickness" at bounding box center [552, 68] width 84 height 10
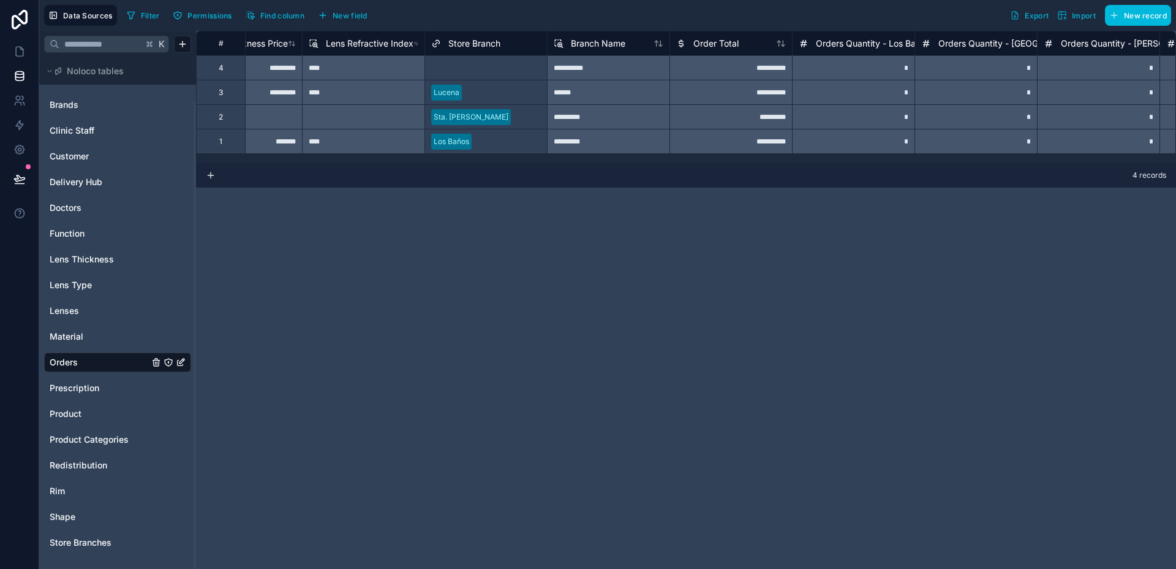
click at [519, 67] on div at bounding box center [526, 68] width 29 height 12
click at [793, 230] on div "**********" at bounding box center [686, 300] width 980 height 538
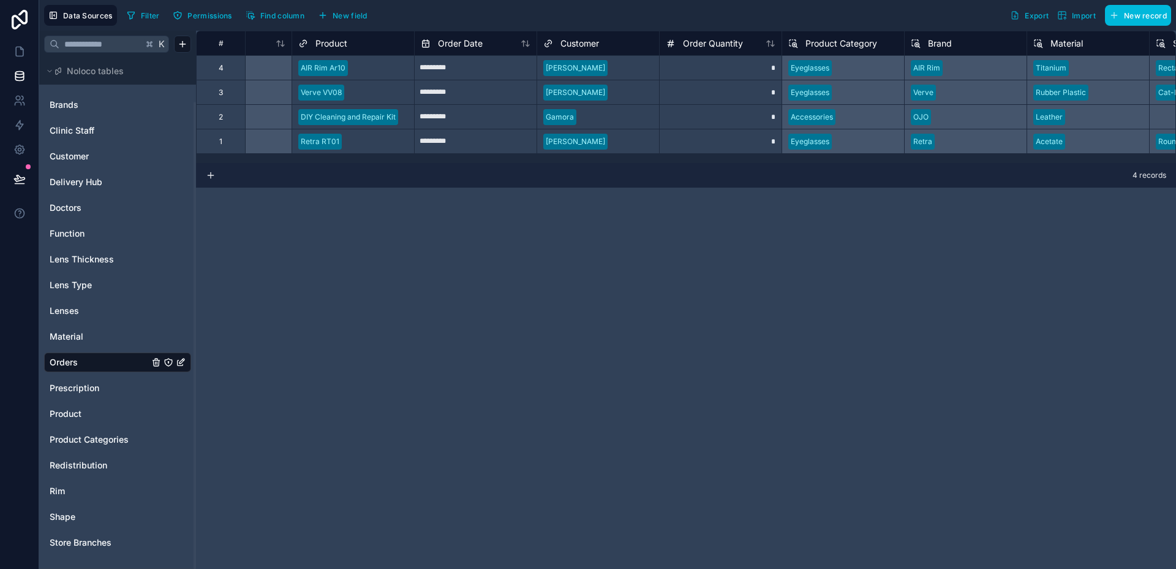
scroll to position [0, 0]
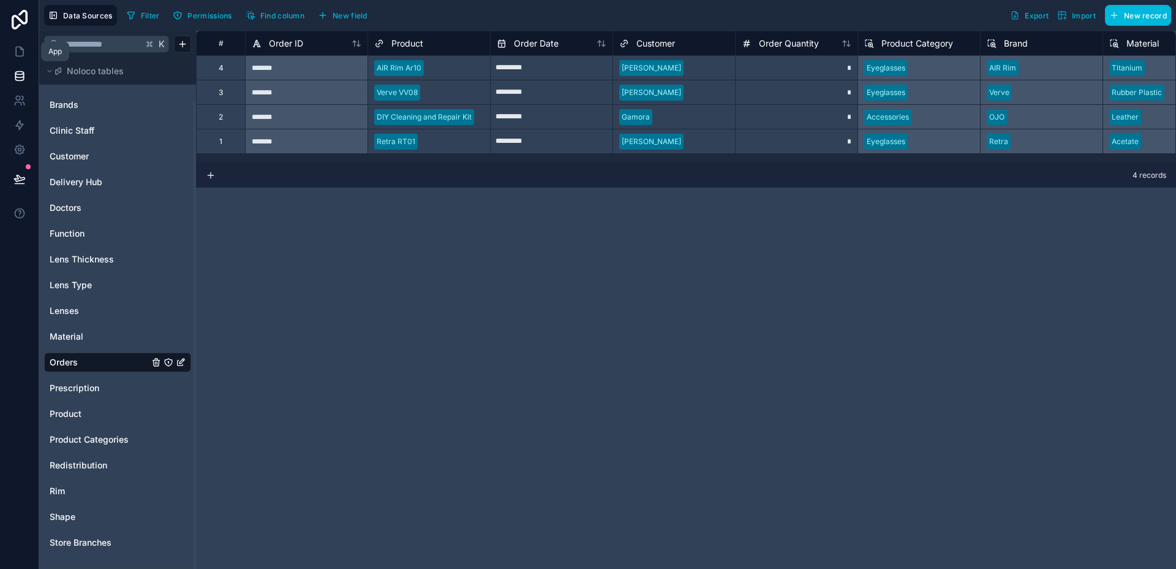
click at [24, 56] on icon at bounding box center [19, 51] width 12 height 12
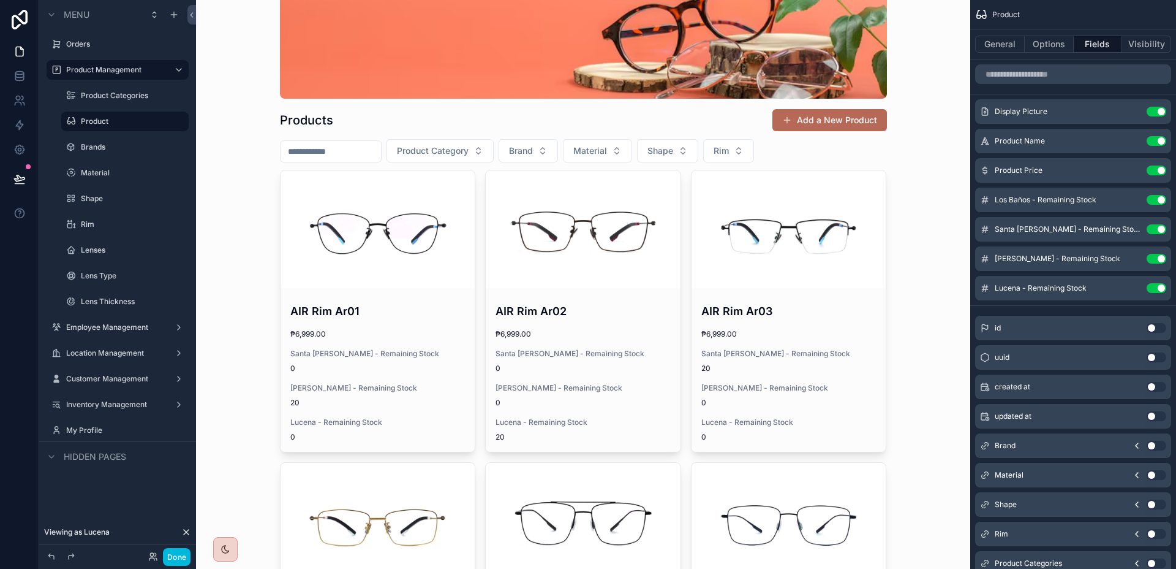
scroll to position [148, 0]
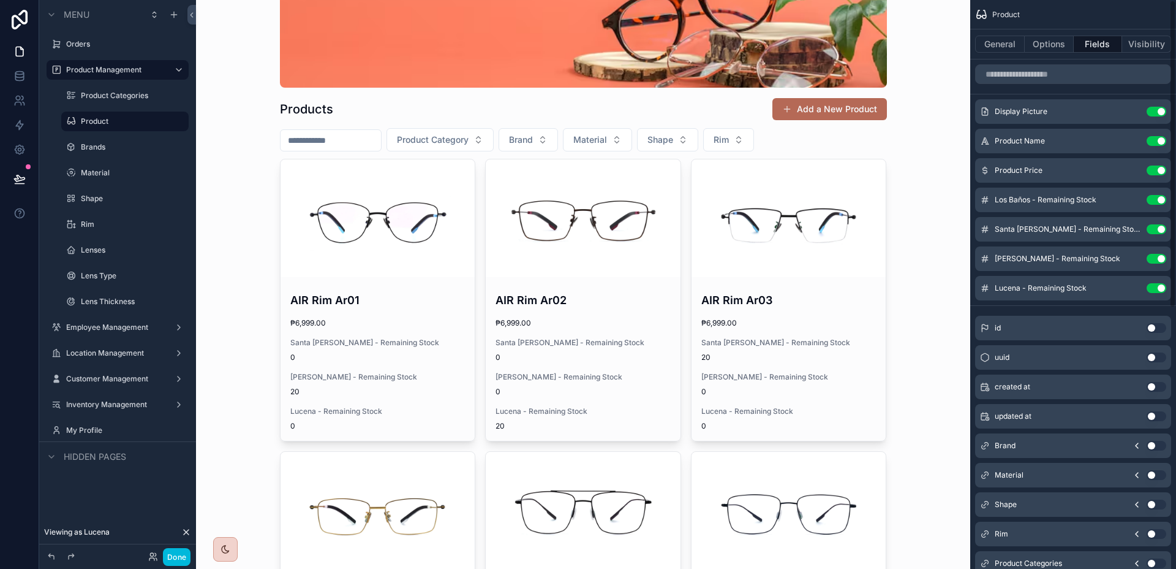
click at [0, 0] on icon "scrollable content" at bounding box center [0, 0] width 0 height 0
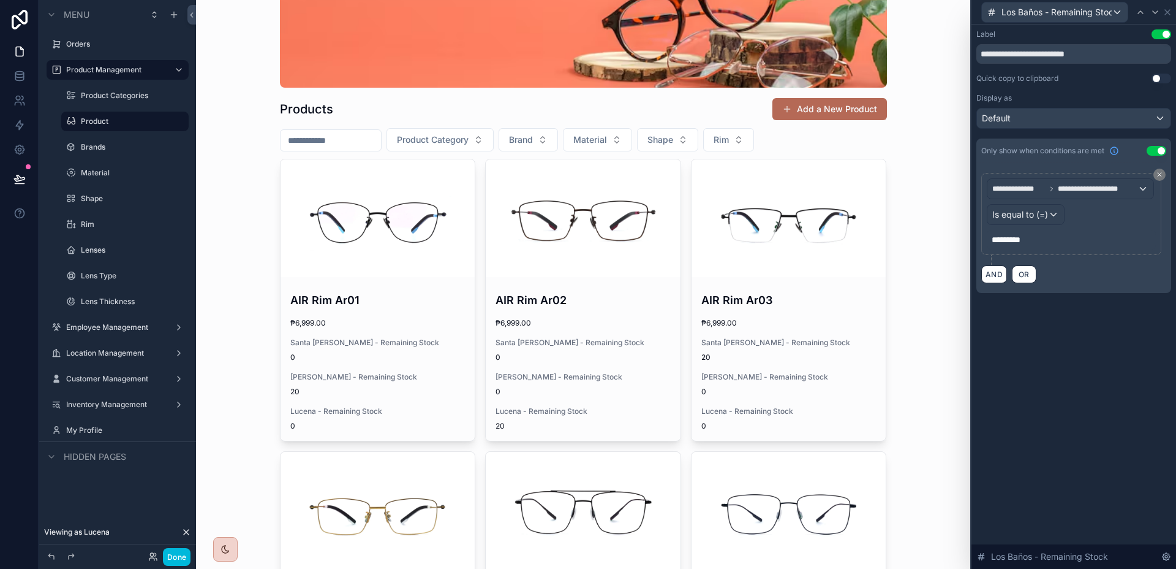
click at [167, 561] on button "Done" at bounding box center [177, 557] width 28 height 18
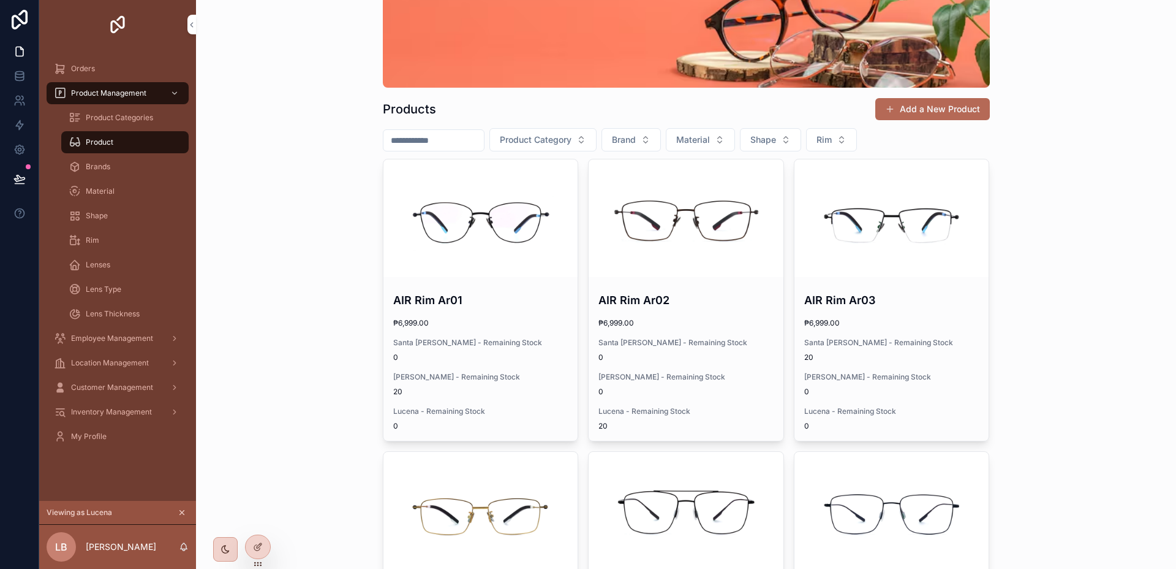
click at [261, 550] on icon at bounding box center [258, 547] width 10 height 10
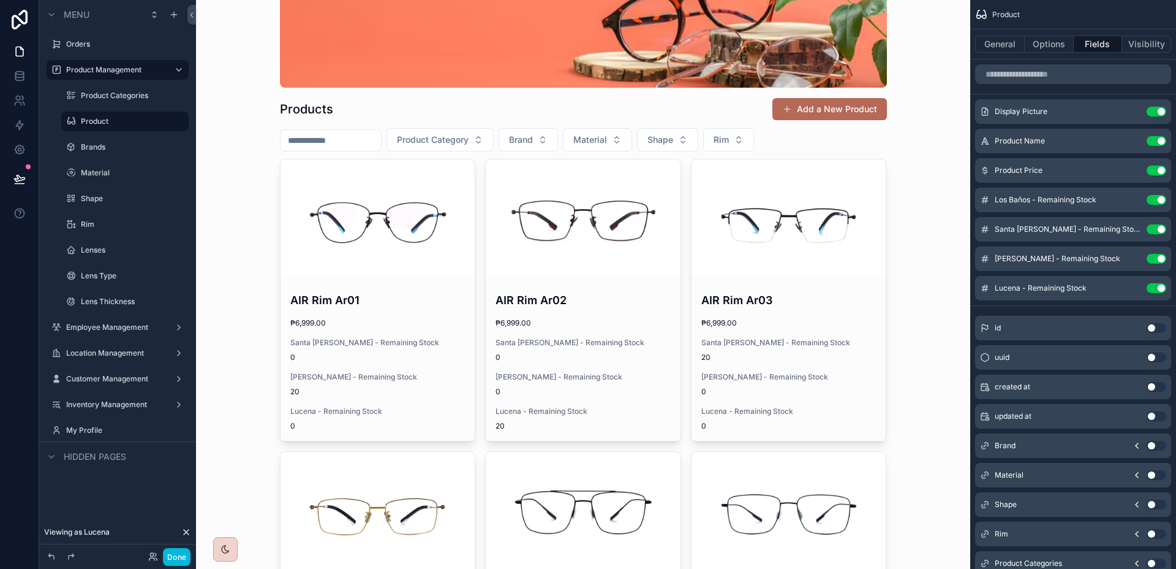
click at [183, 533] on icon at bounding box center [186, 532] width 10 height 10
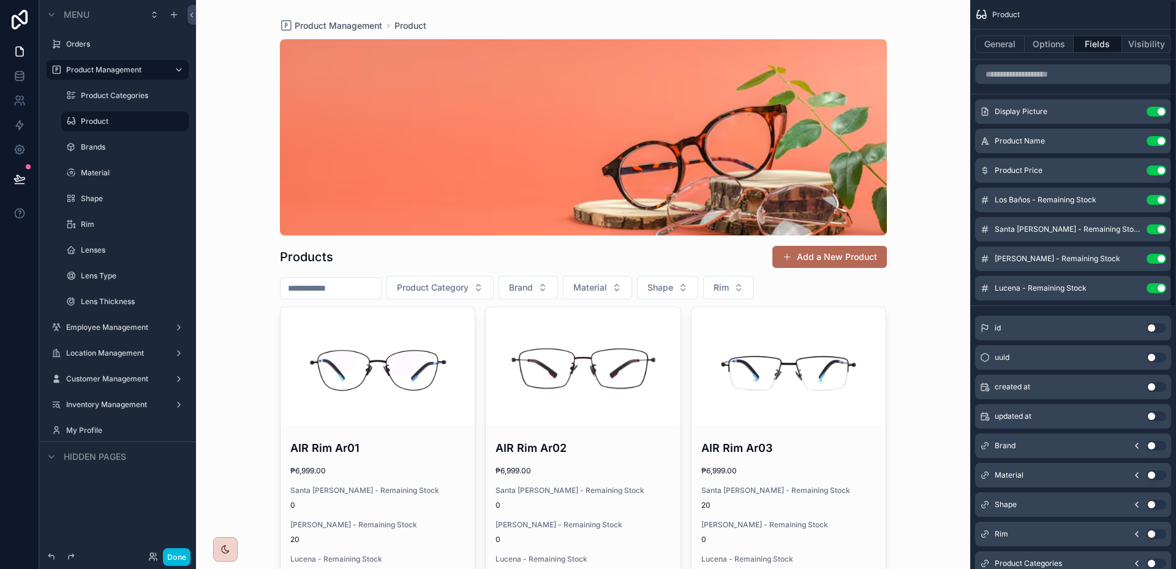
click at [0, 0] on icon "scrollable content" at bounding box center [0, 0] width 0 height 0
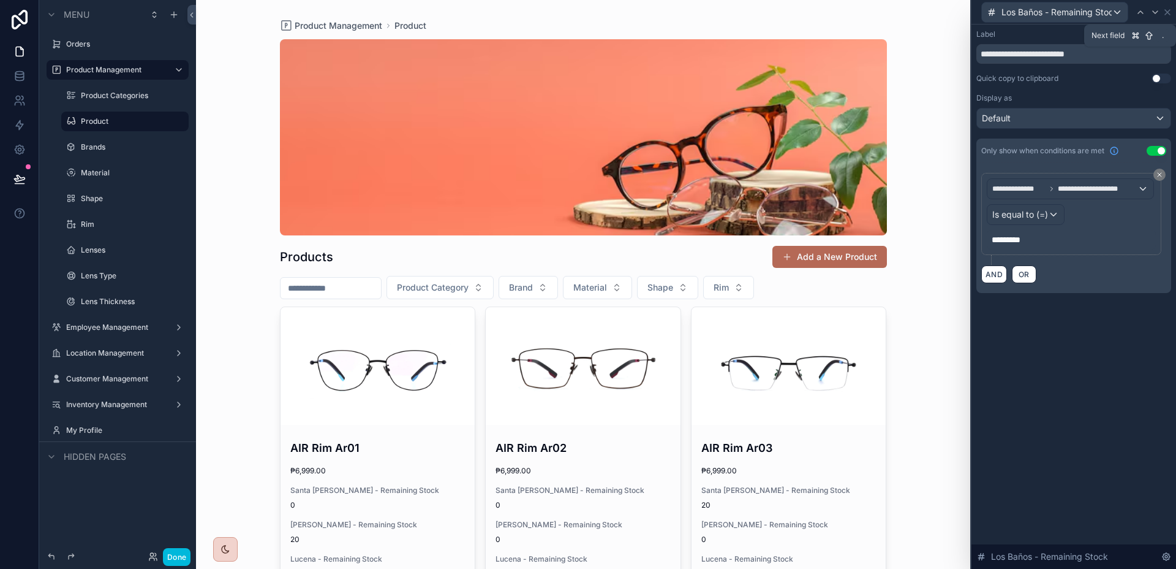
click at [1152, 12] on icon at bounding box center [1156, 12] width 10 height 10
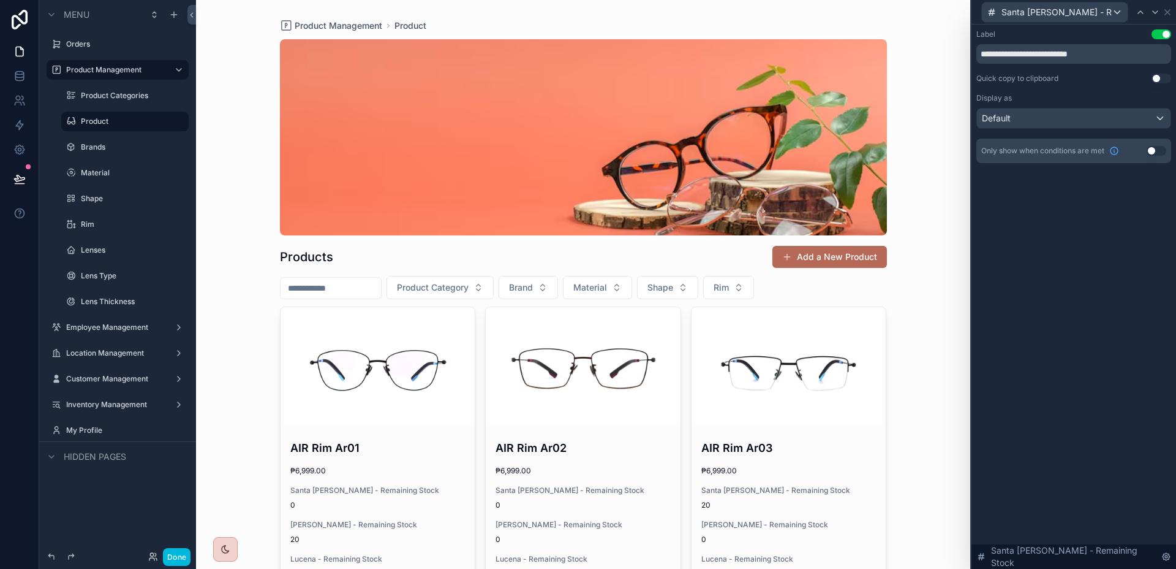
click at [1157, 157] on div "Only show when conditions are met Use setting" at bounding box center [1074, 150] width 195 height 25
click at [1158, 152] on button "Use setting" at bounding box center [1157, 151] width 20 height 10
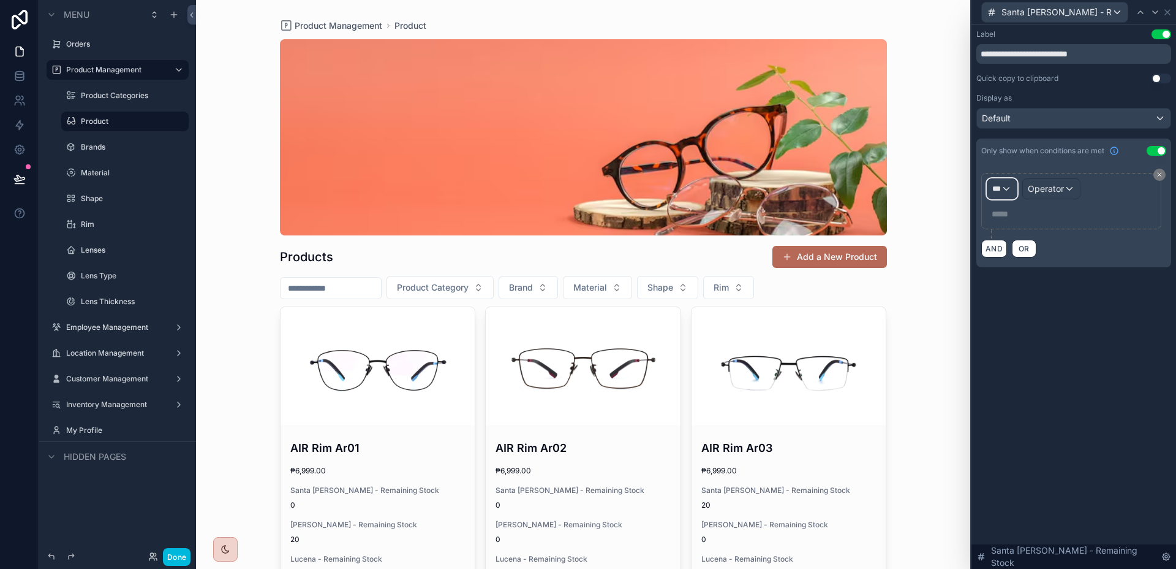
click at [1013, 183] on div "***" at bounding box center [1002, 189] width 29 height 20
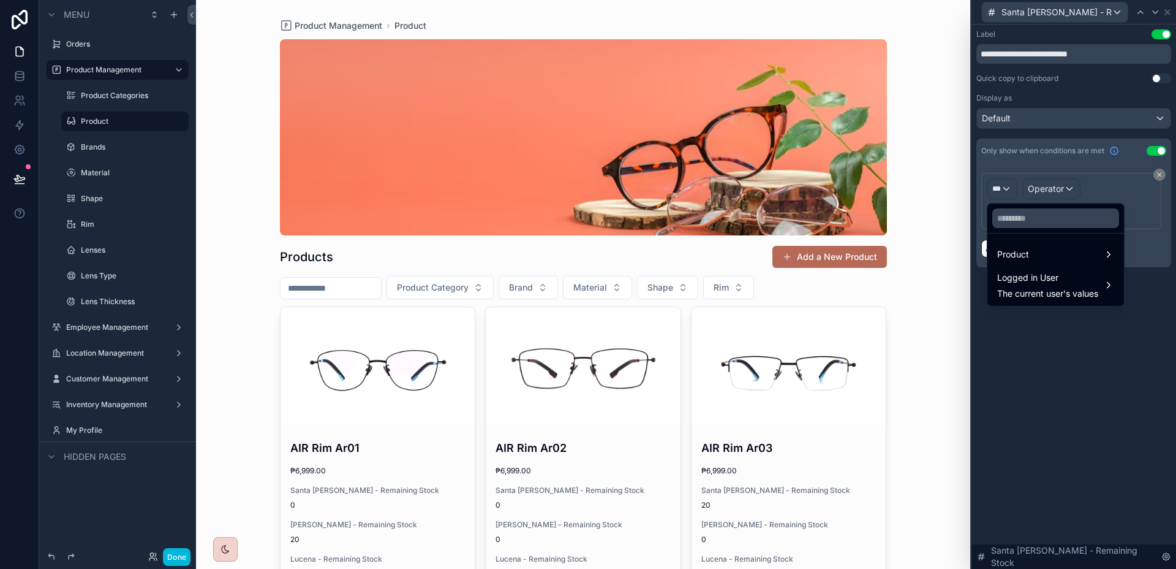
click at [1057, 279] on span "Logged in User" at bounding box center [1048, 277] width 101 height 15
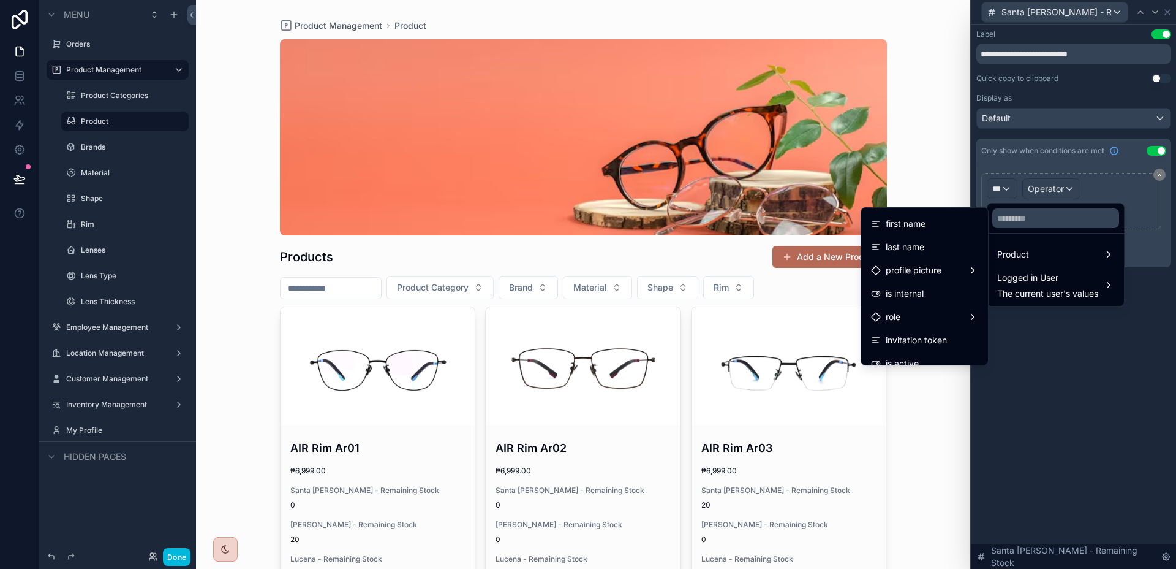
scroll to position [243, 0]
click at [927, 284] on span "Location Access Name" at bounding box center [932, 281] width 93 height 15
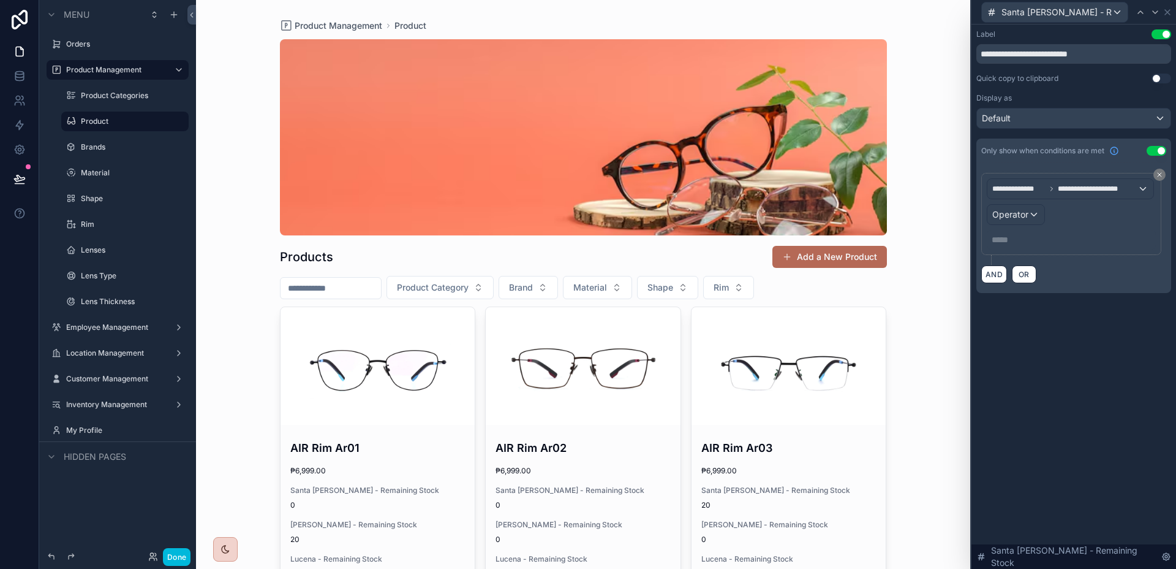
click at [1054, 243] on p "***** ﻿" at bounding box center [1073, 239] width 162 height 12
click at [1088, 301] on div "**********" at bounding box center [1074, 174] width 205 height 298
click at [1069, 235] on p "***** ﻿" at bounding box center [1073, 239] width 162 height 12
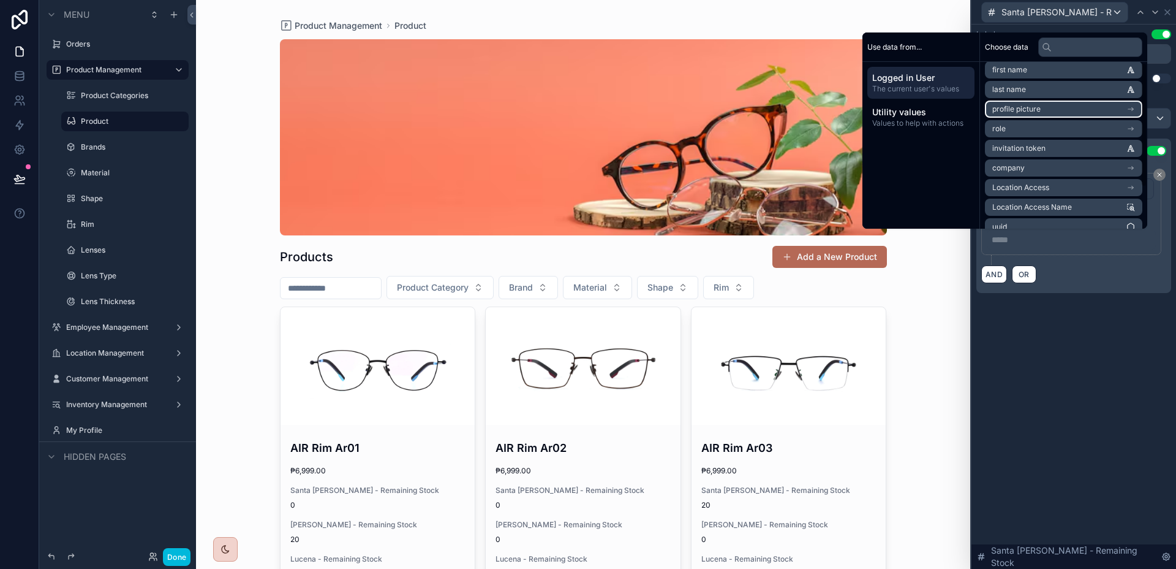
scroll to position [56, 0]
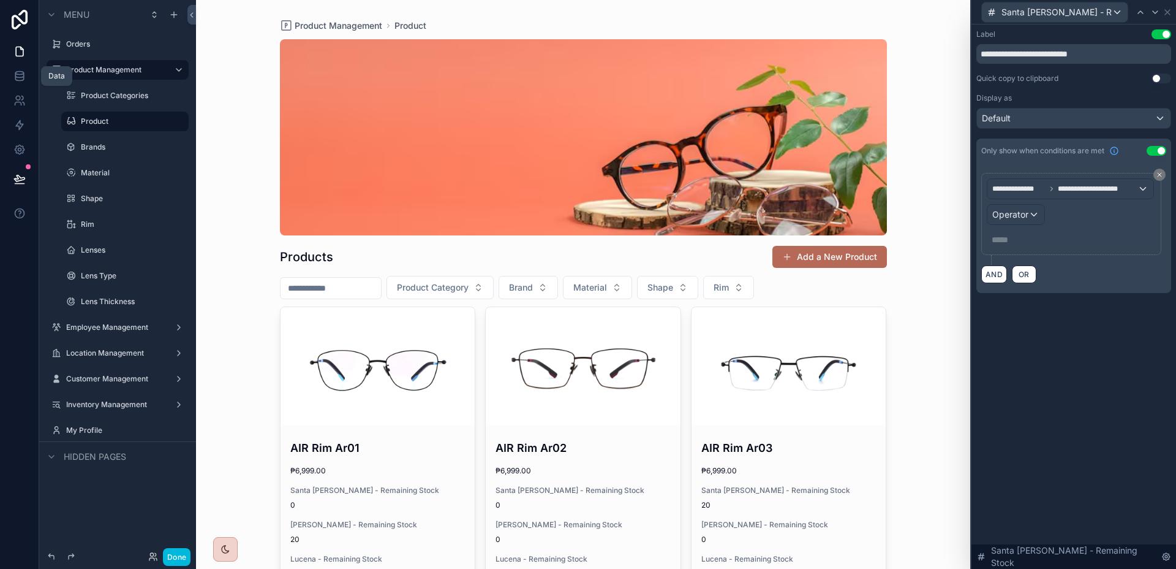
click at [19, 77] on icon at bounding box center [19, 75] width 8 height 5
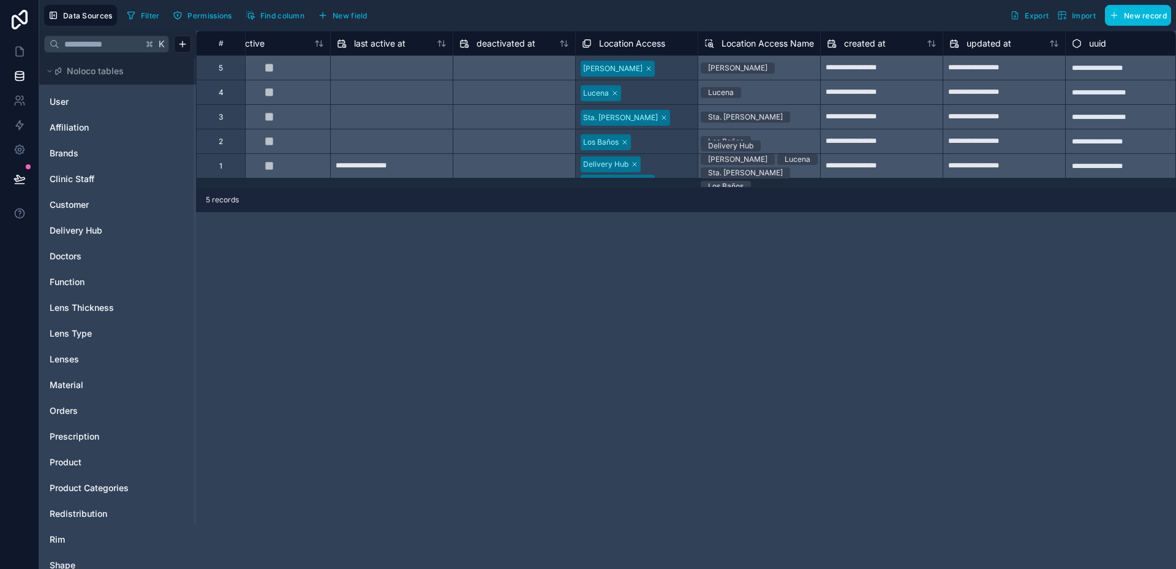
scroll to position [0, 917]
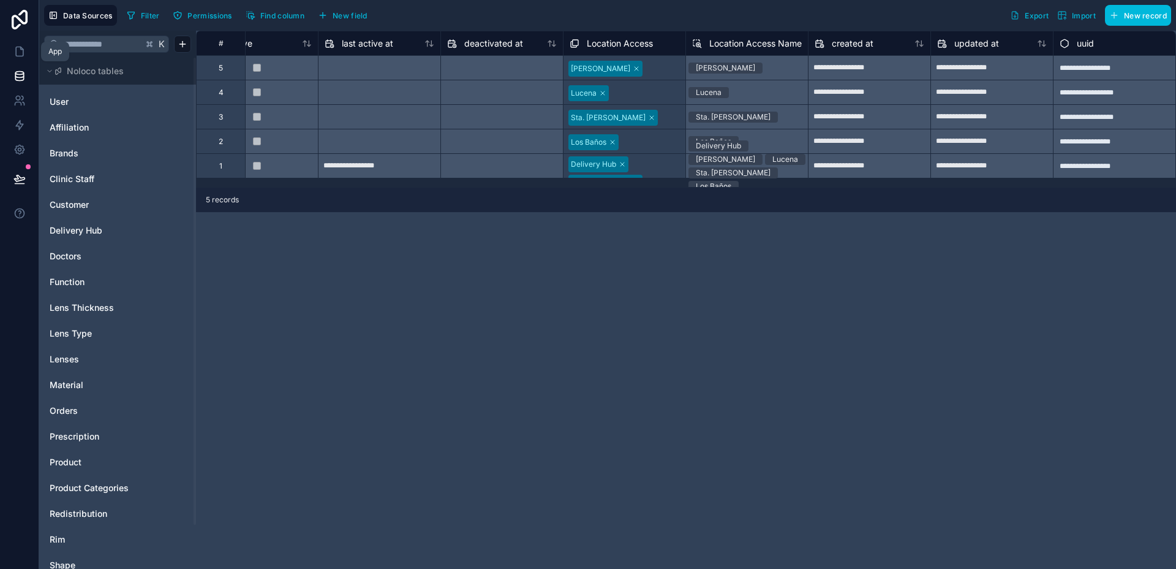
click at [13, 48] on icon at bounding box center [19, 51] width 12 height 12
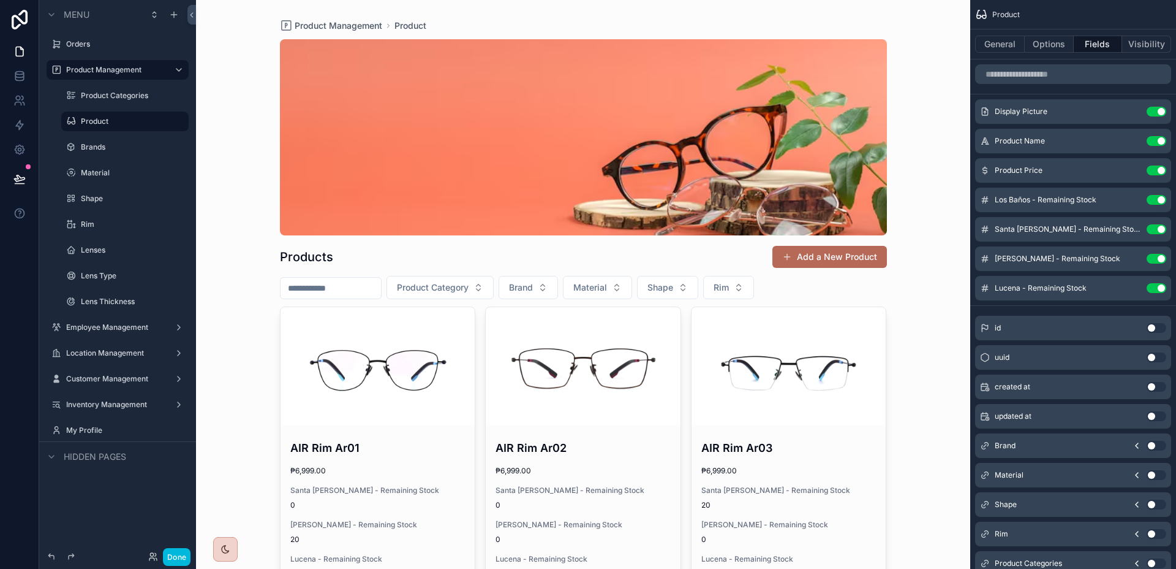
click at [0, 0] on icon "scrollable content" at bounding box center [0, 0] width 0 height 0
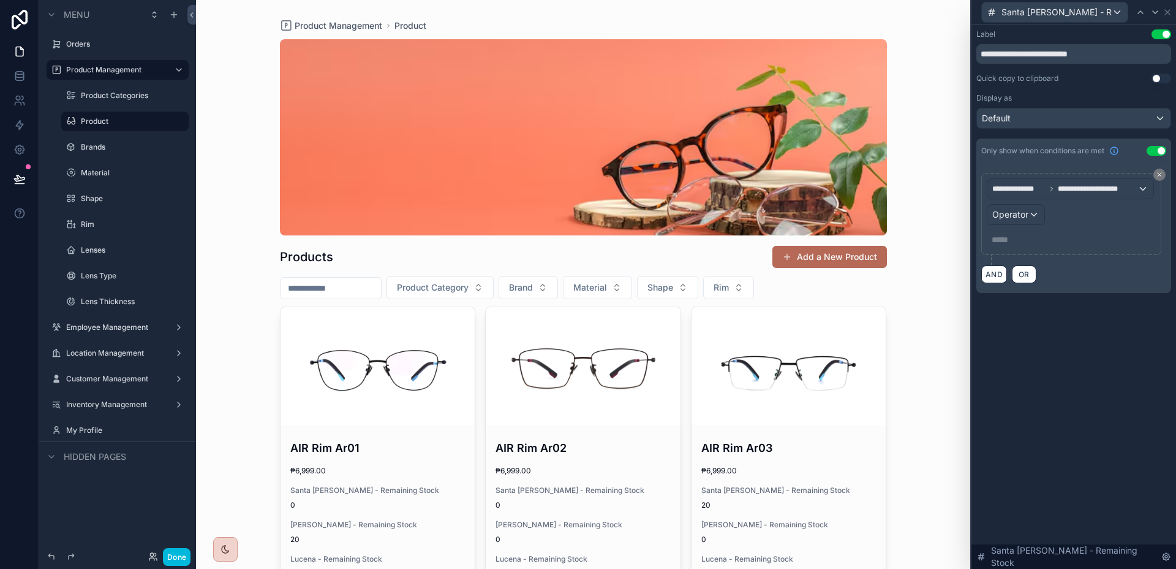
click at [1079, 232] on div "***** ﻿" at bounding box center [1071, 240] width 169 height 20
click at [1064, 238] on p "***** ﻿" at bounding box center [1073, 239] width 162 height 12
click at [1103, 356] on div "**********" at bounding box center [1074, 297] width 205 height 544
click at [1157, 14] on icon at bounding box center [1156, 12] width 10 height 10
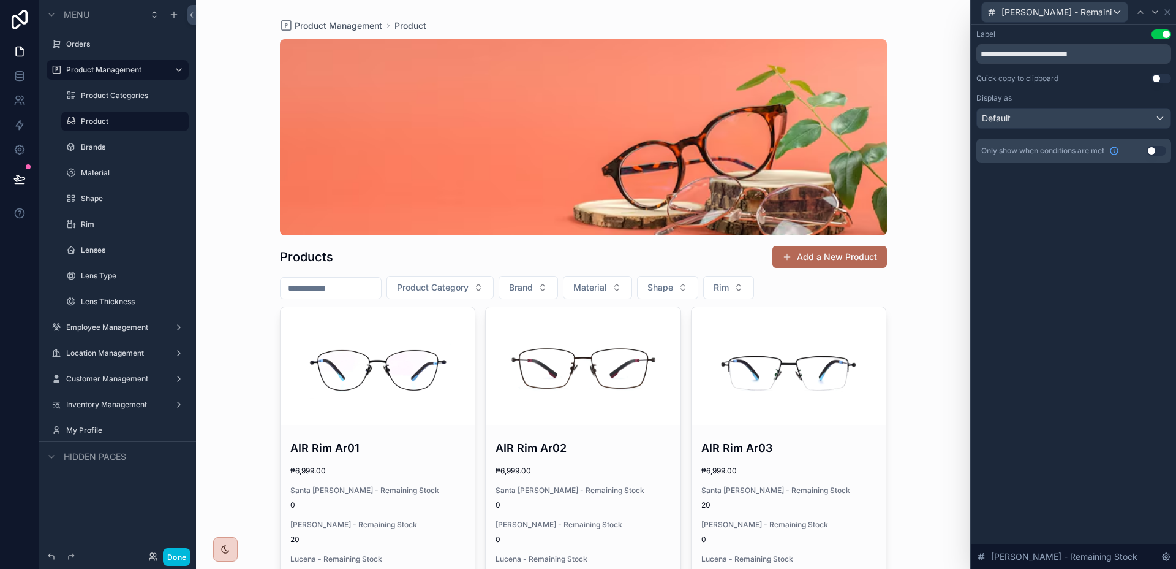
click at [1154, 150] on button "Use setting" at bounding box center [1157, 151] width 20 height 10
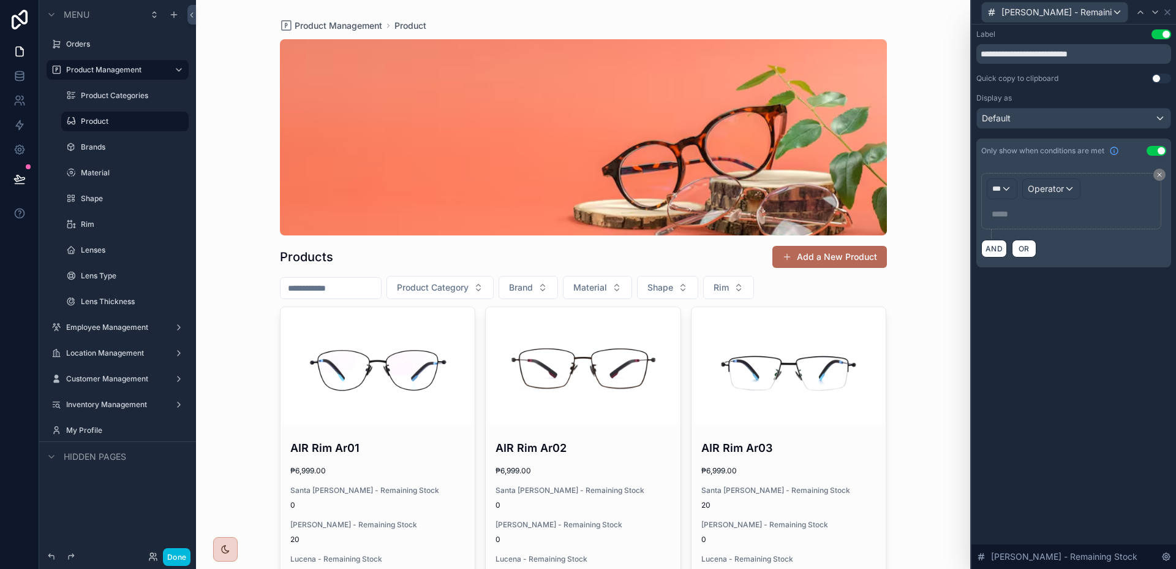
click at [1072, 219] on p "***** ﻿" at bounding box center [1073, 214] width 162 height 12
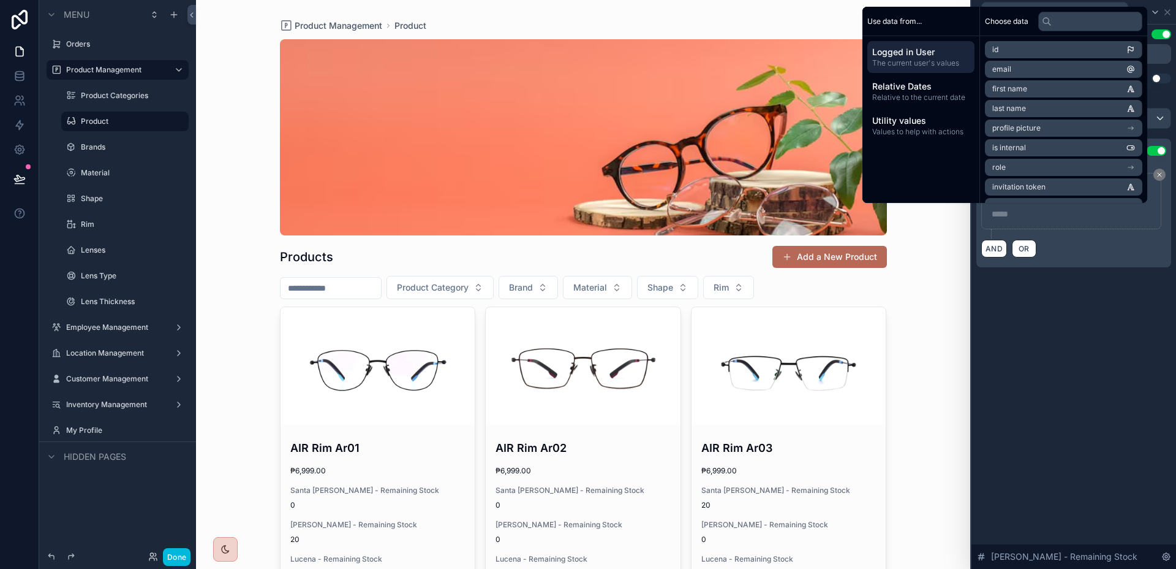
drag, startPoint x: 1095, startPoint y: 267, endPoint x: 1068, endPoint y: 244, distance: 34.8
click at [1095, 267] on div "*** Operator ***** ﻿ AND OR" at bounding box center [1074, 215] width 195 height 104
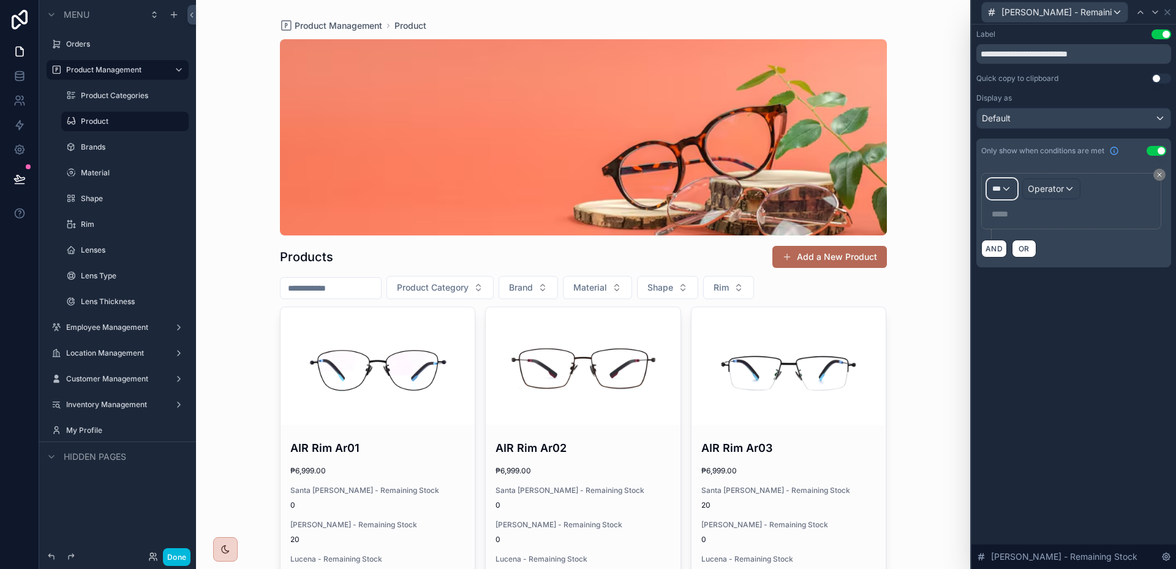
click at [1009, 192] on div "***" at bounding box center [1002, 189] width 29 height 20
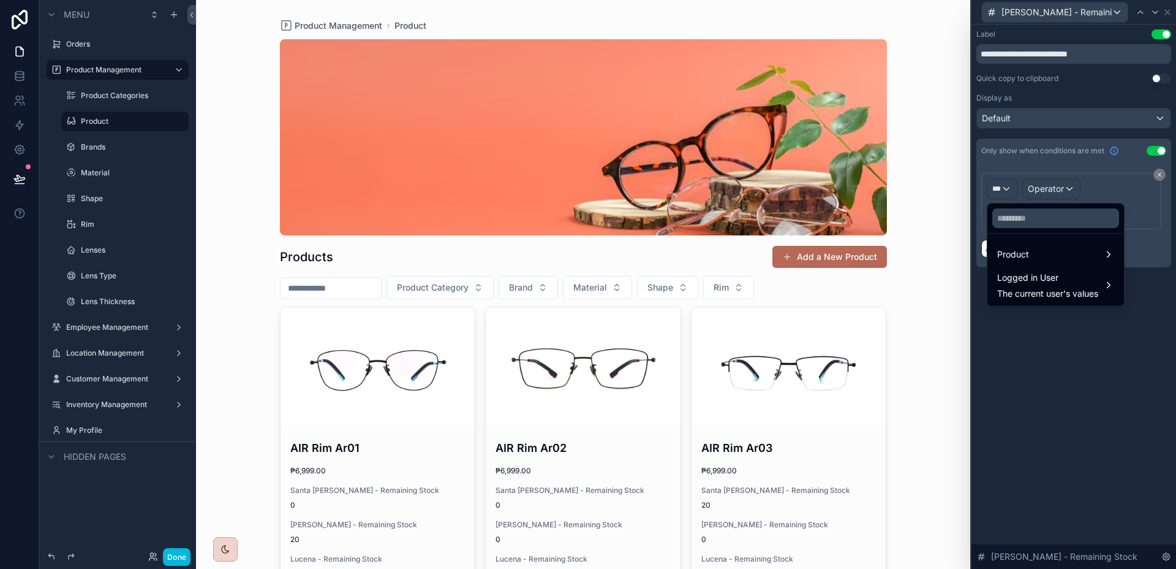
click at [1062, 293] on span "The current user's values" at bounding box center [1048, 293] width 101 height 12
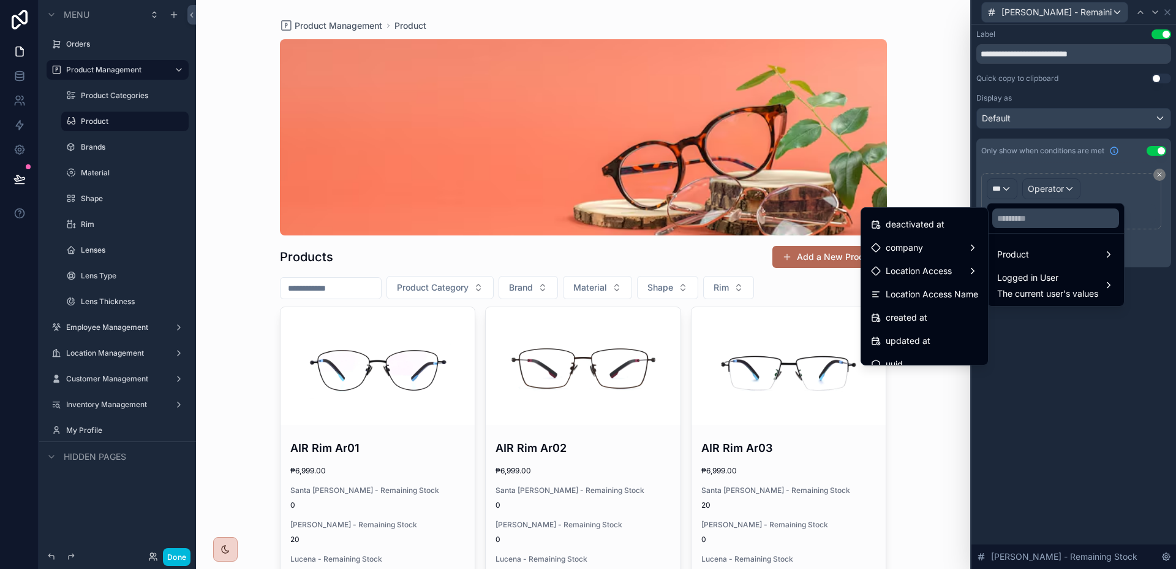
scroll to position [243, 0]
click at [931, 281] on span "Location Access Name" at bounding box center [932, 281] width 93 height 15
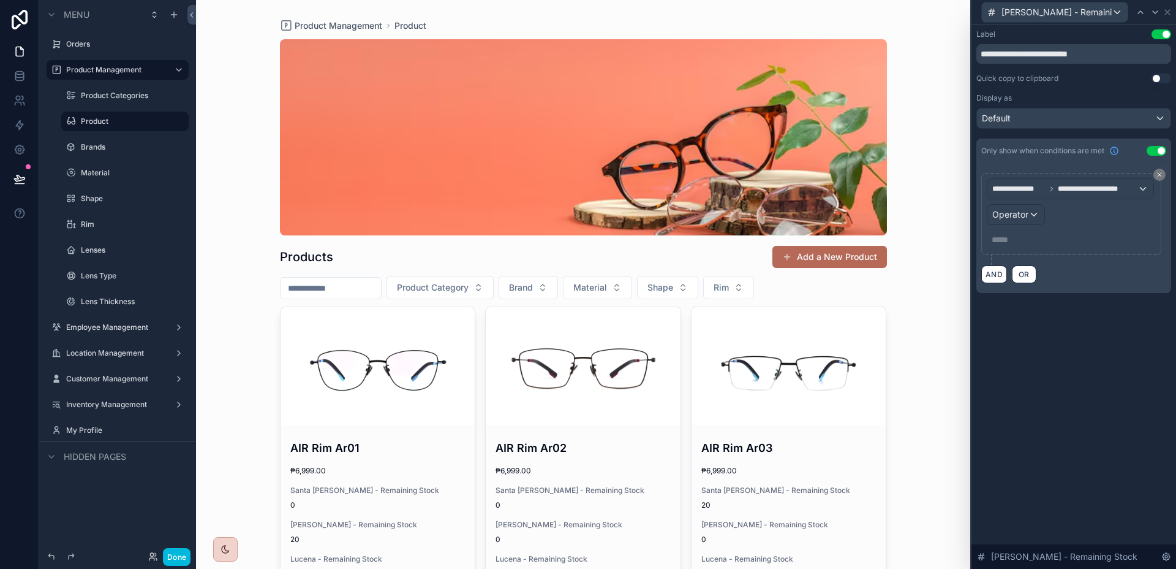
click at [1045, 240] on p "***** ﻿" at bounding box center [1073, 239] width 162 height 12
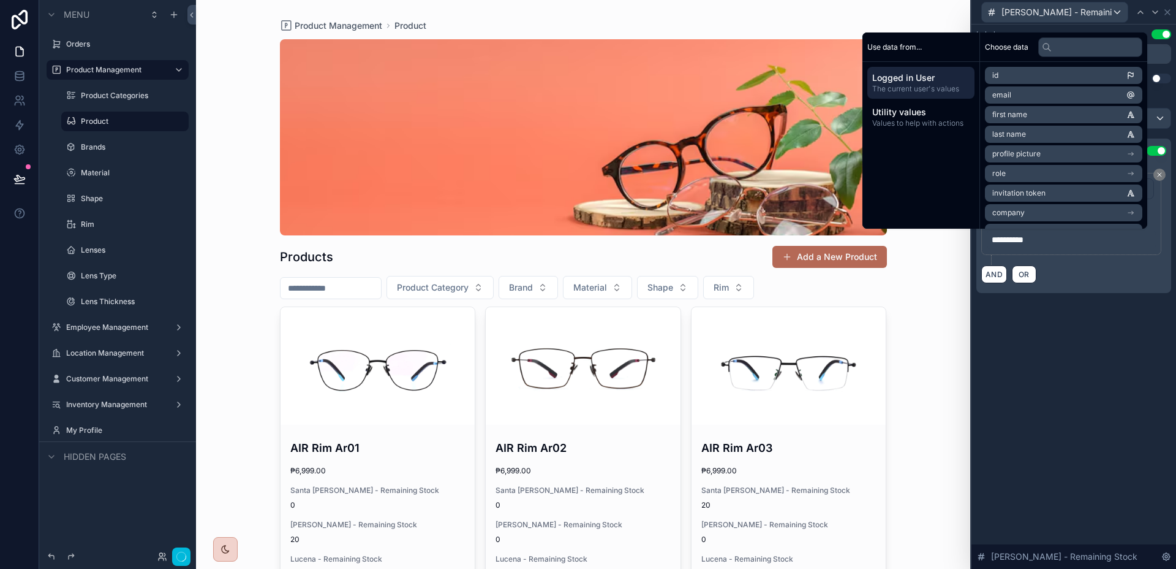
click at [1071, 321] on div "**********" at bounding box center [1074, 174] width 205 height 298
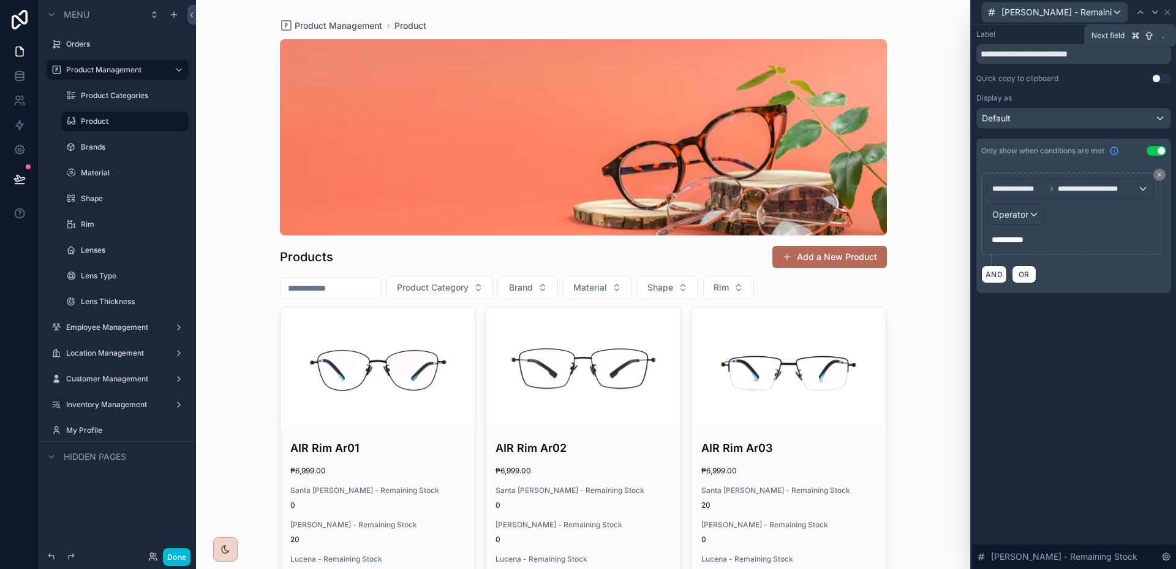
click at [1157, 12] on icon at bounding box center [1156, 12] width 10 height 10
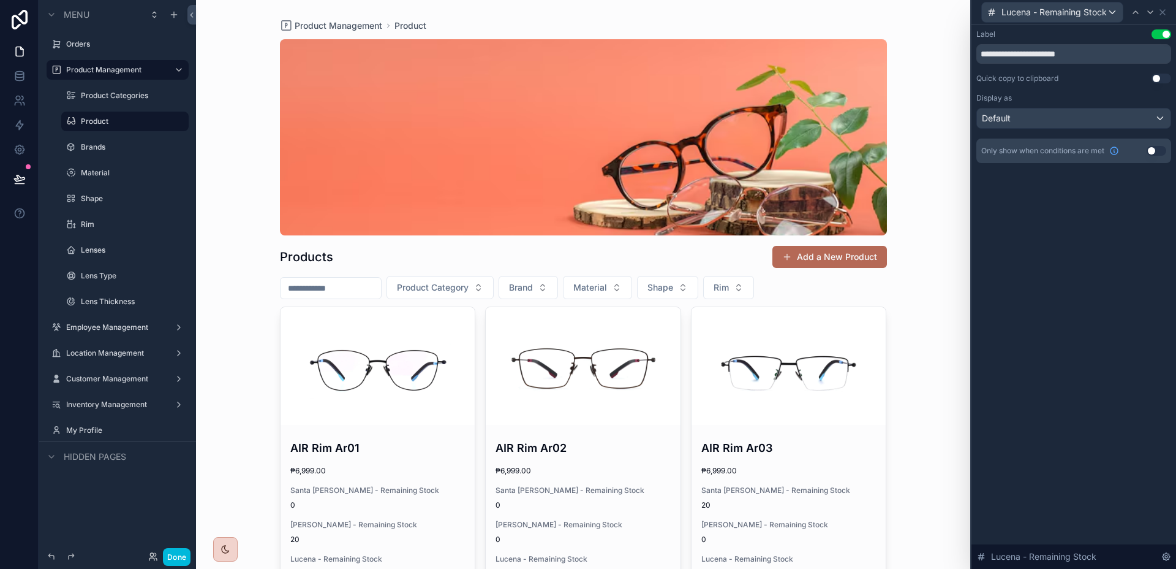
click at [1162, 154] on button "Use setting" at bounding box center [1157, 151] width 20 height 10
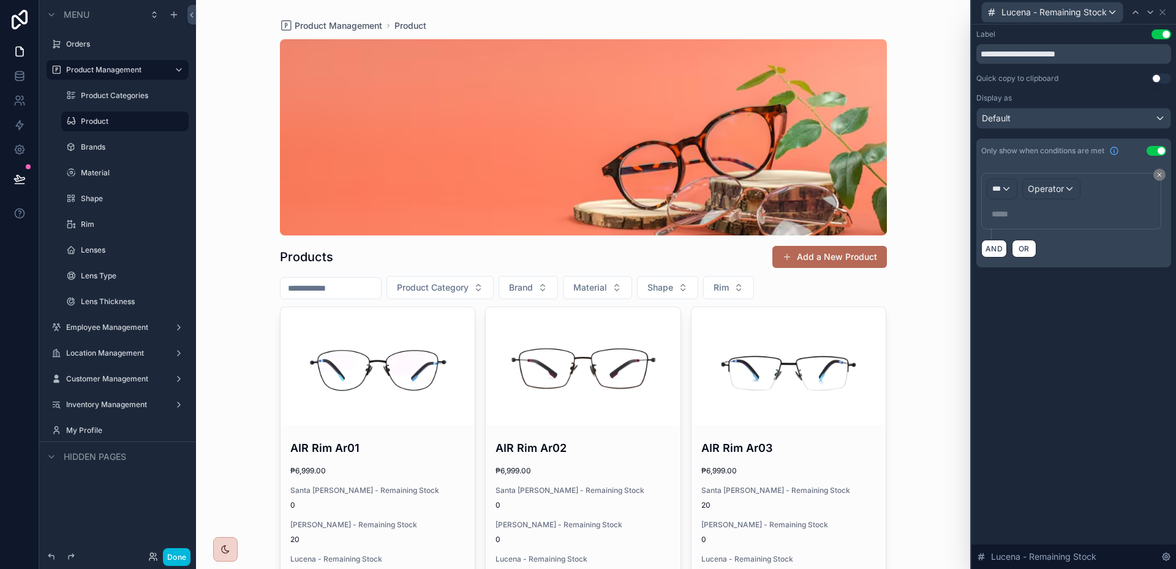
click at [1057, 142] on div "Only show when conditions are met Use setting" at bounding box center [1074, 150] width 195 height 25
click at [1061, 127] on div "Default" at bounding box center [1074, 118] width 194 height 20
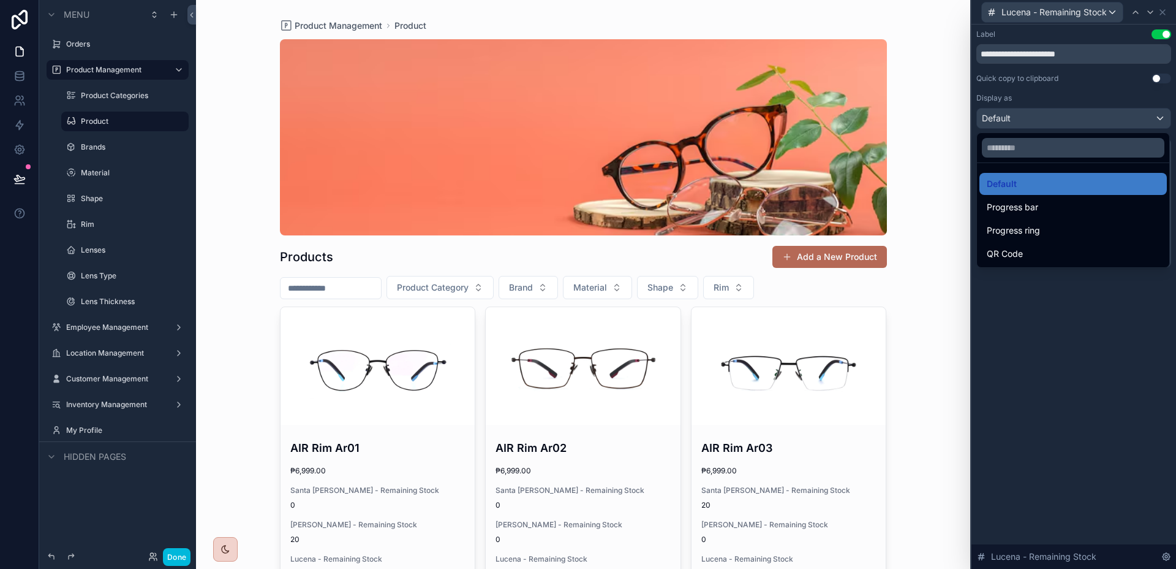
click at [1061, 127] on div at bounding box center [1074, 284] width 205 height 569
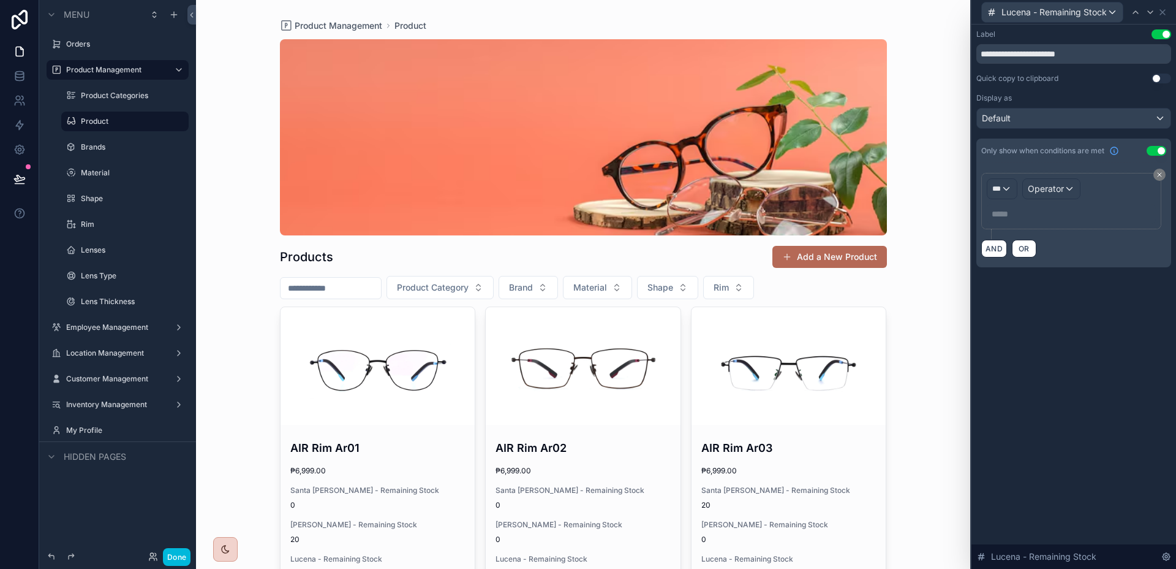
click at [1032, 208] on p "***** ﻿" at bounding box center [1073, 214] width 162 height 12
click at [1111, 294] on div "**********" at bounding box center [1074, 161] width 205 height 272
click at [1053, 187] on span "Operator" at bounding box center [1046, 188] width 36 height 10
click at [1011, 187] on div at bounding box center [1074, 284] width 205 height 569
click at [994, 189] on span "***" at bounding box center [997, 189] width 9 height 10
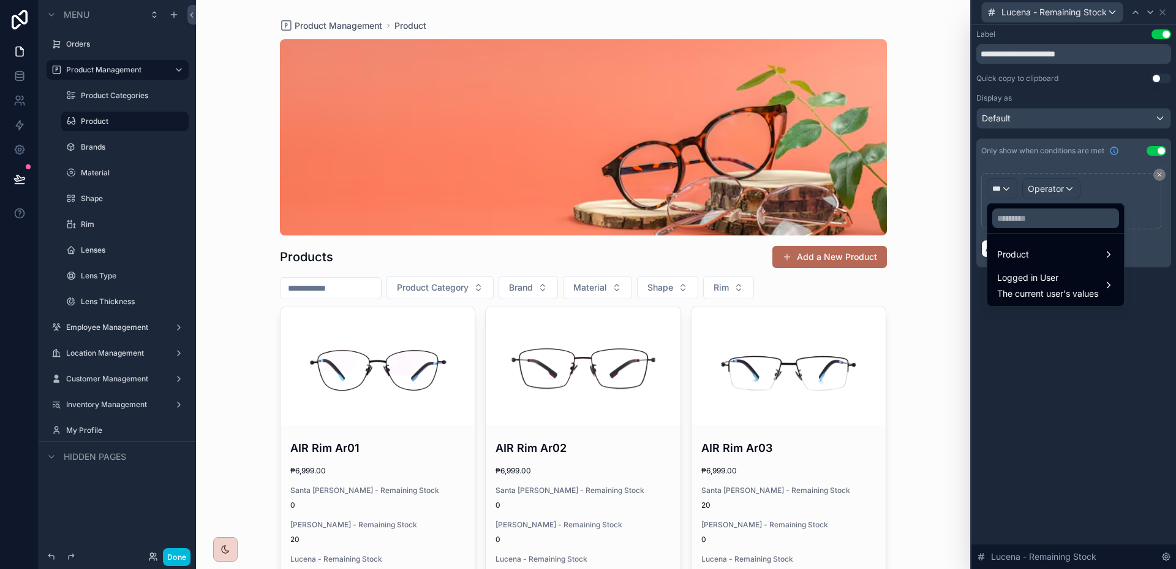
click at [1059, 293] on span "The current user's values" at bounding box center [1048, 293] width 101 height 12
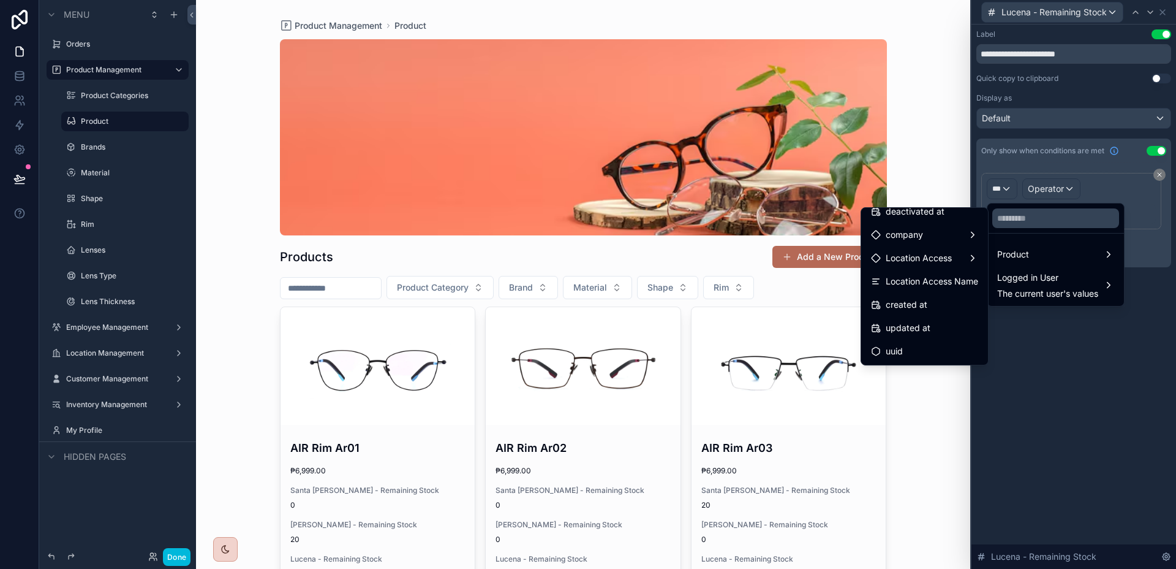
click at [935, 287] on span "Location Access Name" at bounding box center [932, 281] width 93 height 15
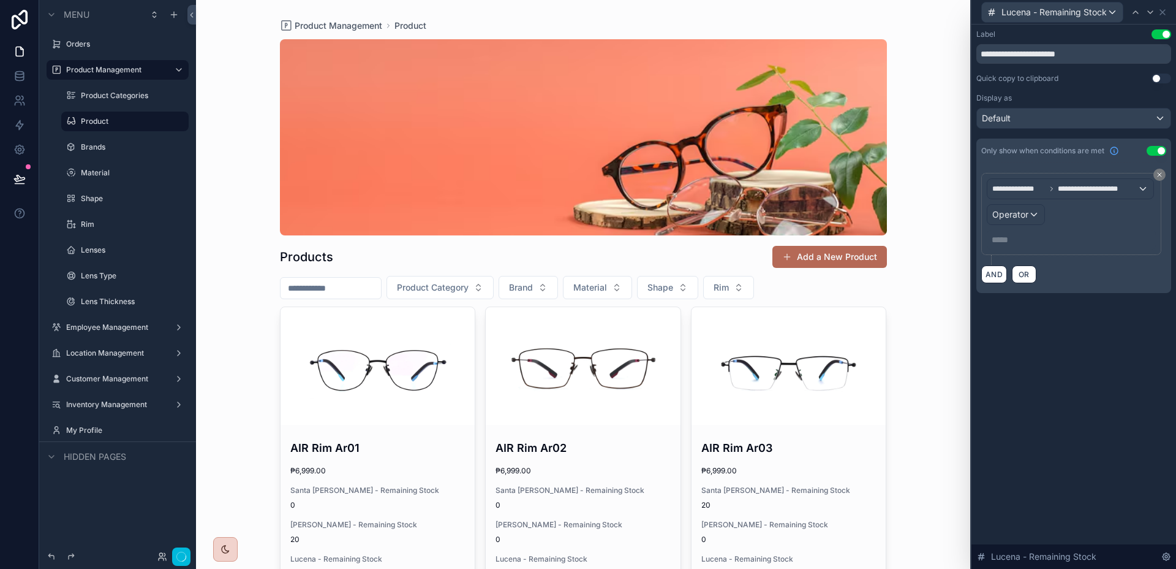
click at [1124, 351] on div "**********" at bounding box center [1074, 297] width 205 height 544
click at [1066, 254] on div "**********" at bounding box center [1072, 214] width 180 height 82
click at [1058, 249] on div "**********" at bounding box center [1072, 214] width 180 height 82
click at [1057, 243] on p "***** ﻿" at bounding box center [1073, 239] width 162 height 12
click at [1080, 382] on div "**********" at bounding box center [1074, 297] width 205 height 544
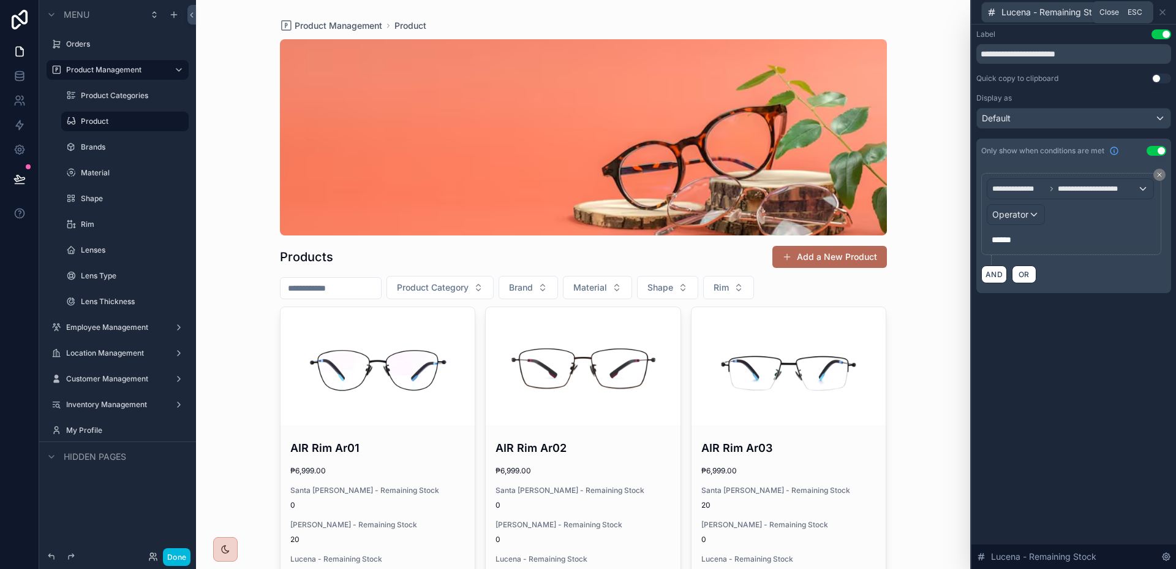
click at [1165, 12] on icon at bounding box center [1163, 12] width 10 height 10
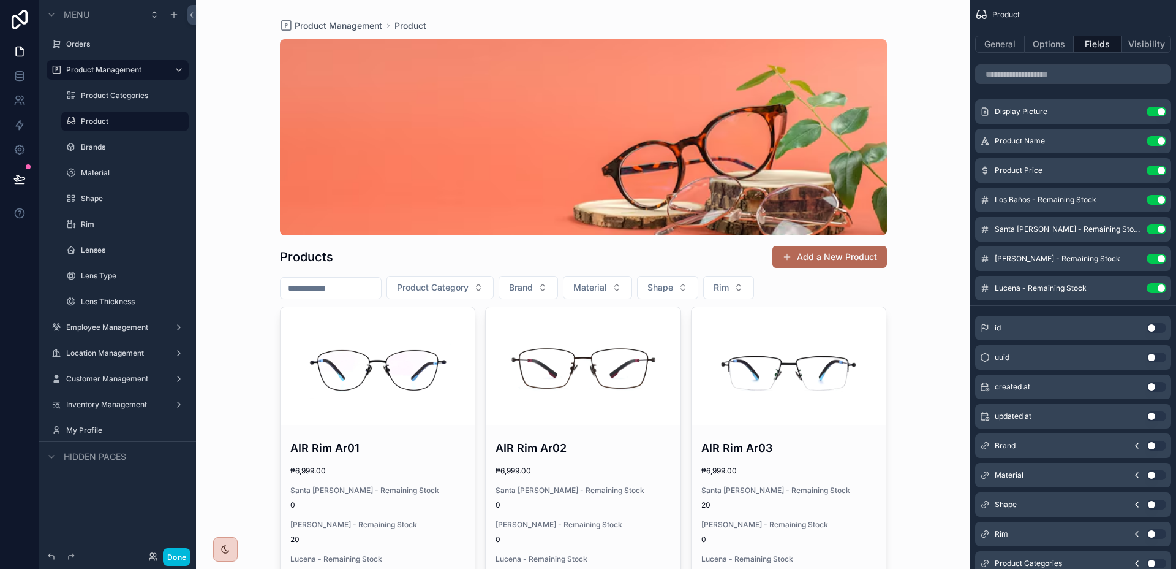
click at [146, 560] on div "Done" at bounding box center [166, 557] width 48 height 18
click at [150, 558] on icon at bounding box center [152, 559] width 5 height 2
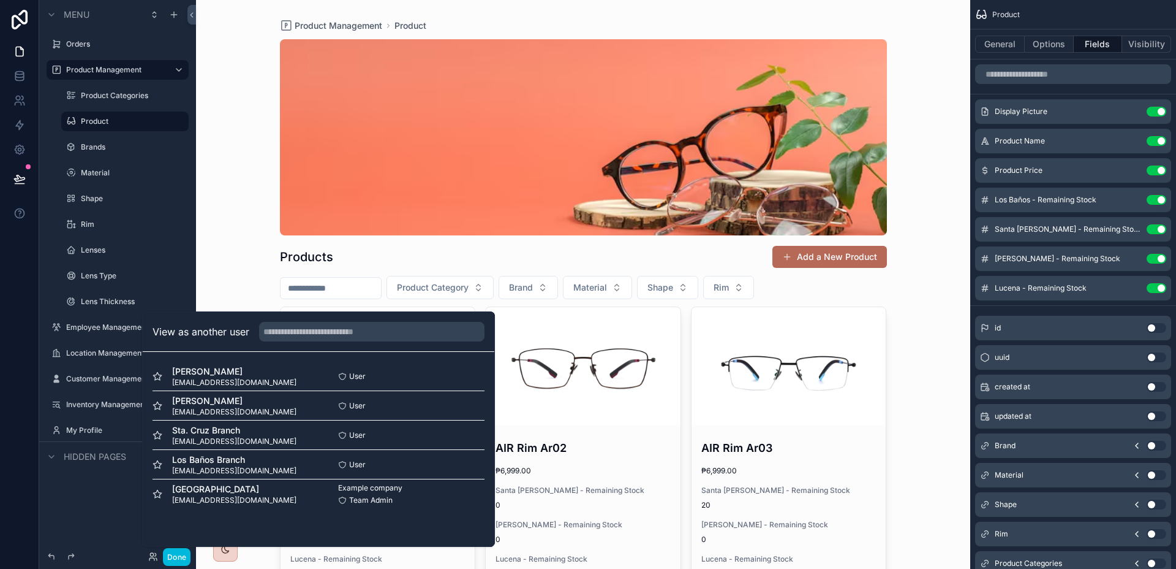
click at [0, 0] on button "Select" at bounding box center [0, 0] width 0 height 0
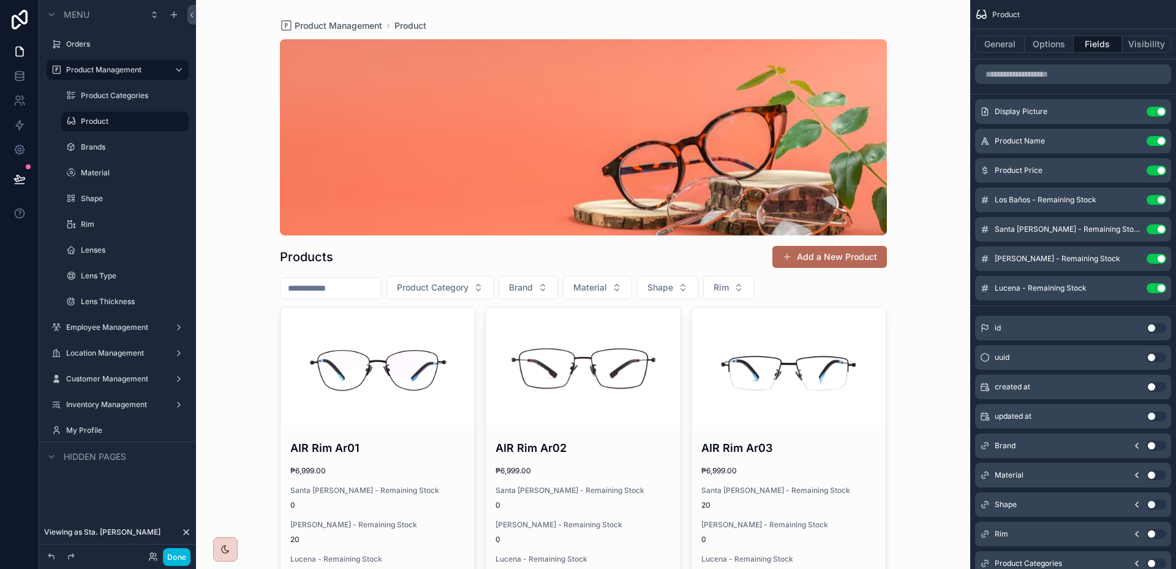
scroll to position [129, 0]
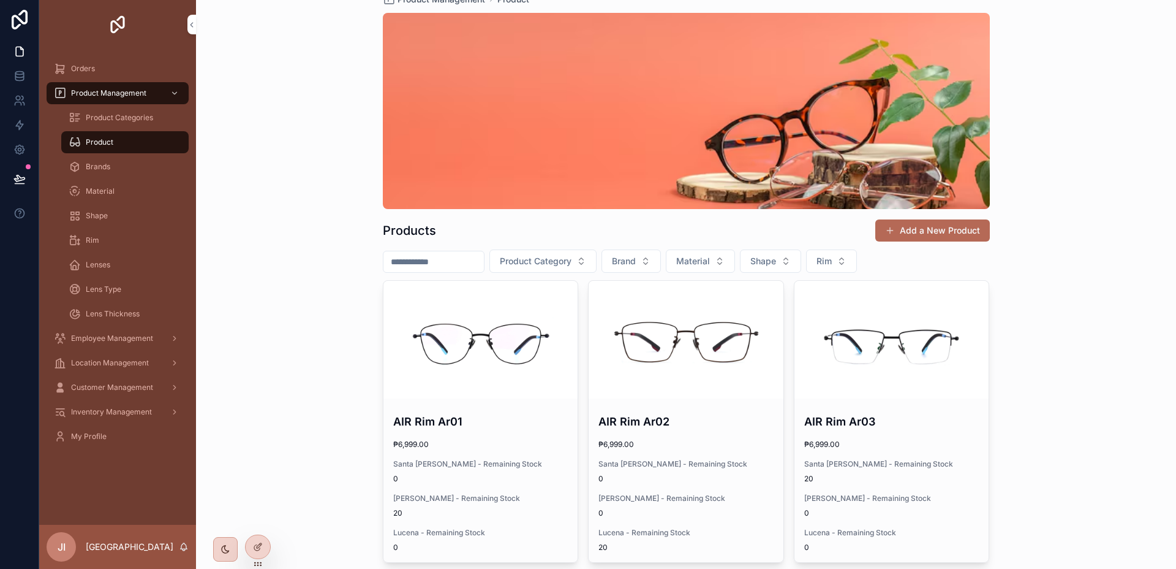
scroll to position [30, 0]
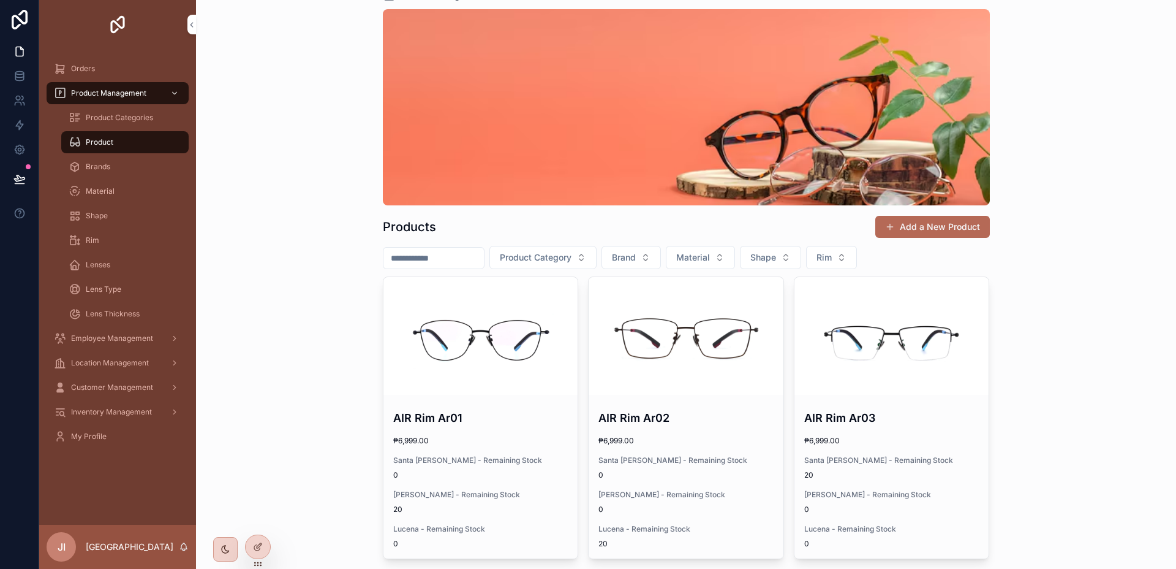
click at [249, 547] on div at bounding box center [258, 546] width 25 height 23
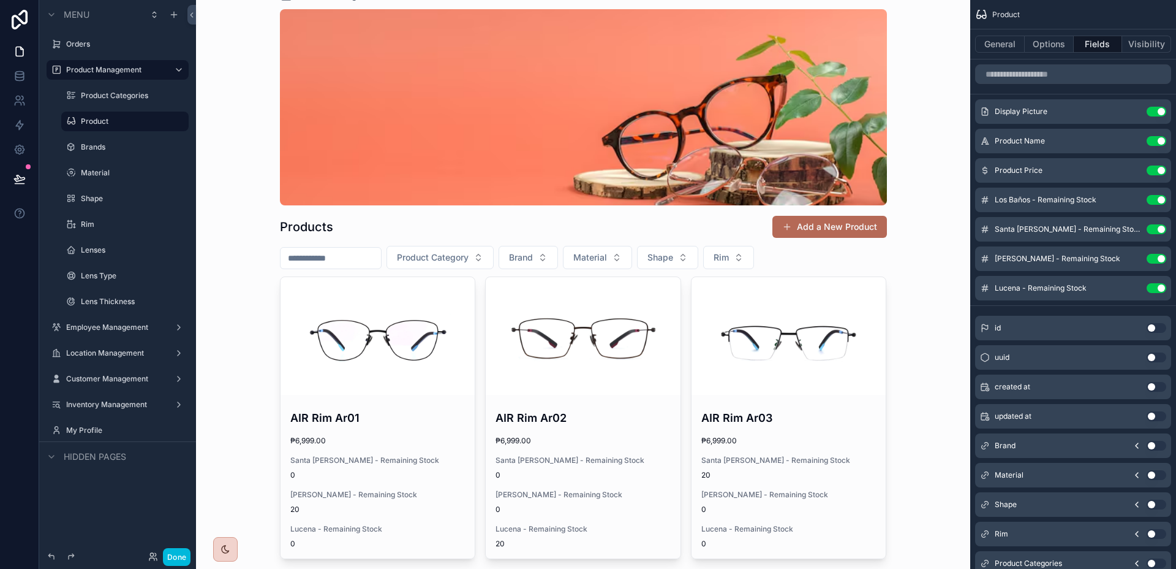
click at [1132, 205] on div "Los Baños - Remaining Stock Use setting" at bounding box center [1073, 199] width 196 height 25
click at [0, 0] on icon "scrollable content" at bounding box center [0, 0] width 0 height 0
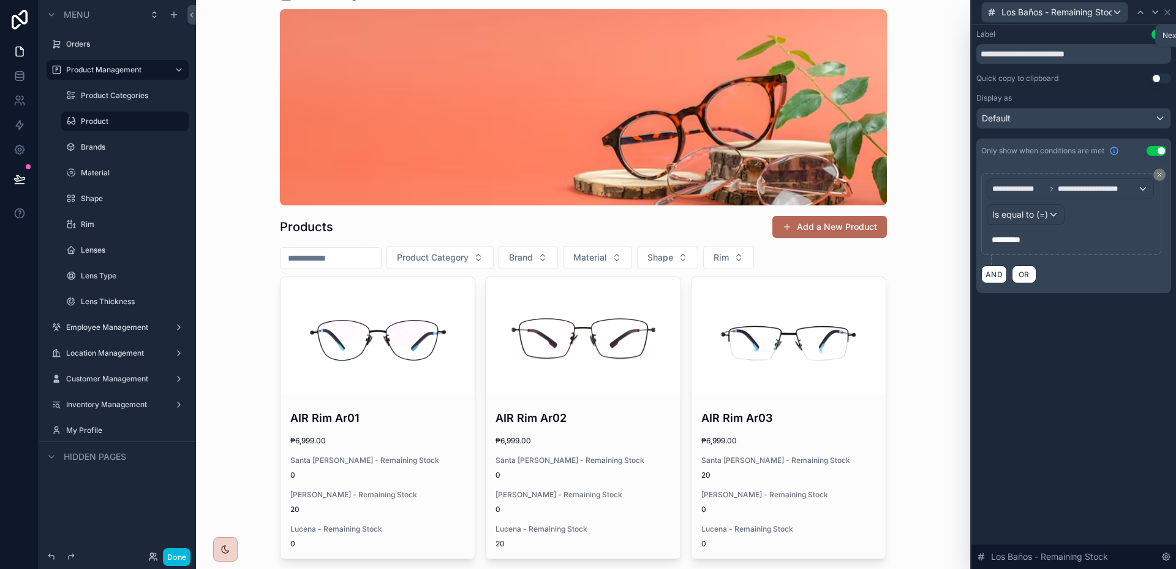
click at [1154, 15] on icon at bounding box center [1156, 12] width 10 height 10
click at [1032, 221] on div "Operator" at bounding box center [1016, 215] width 57 height 20
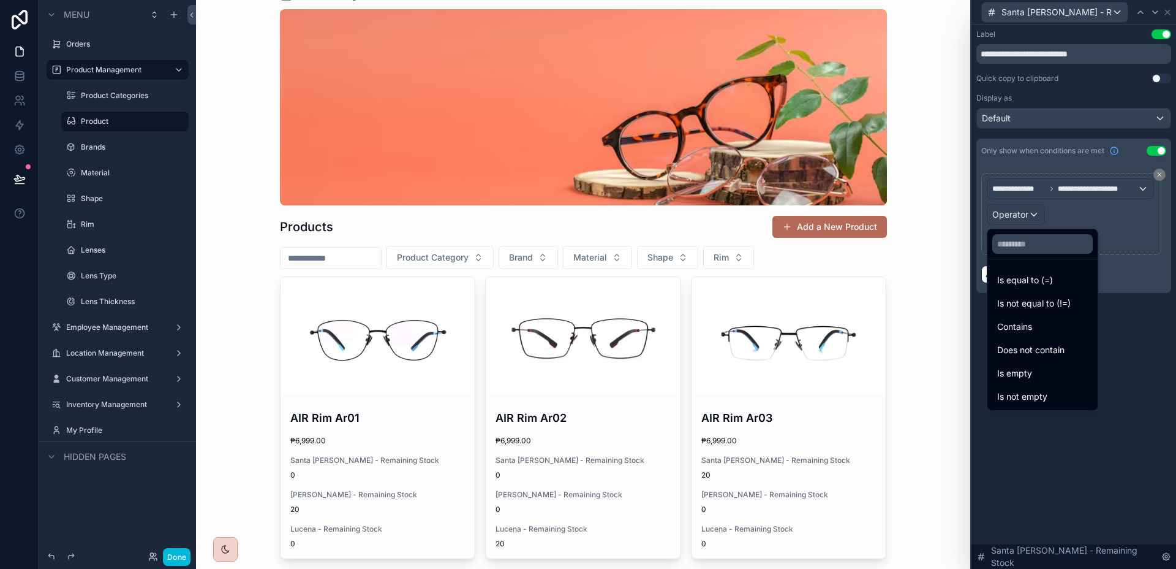
click at [1025, 276] on span "Is equal to (=)" at bounding box center [1026, 280] width 56 height 15
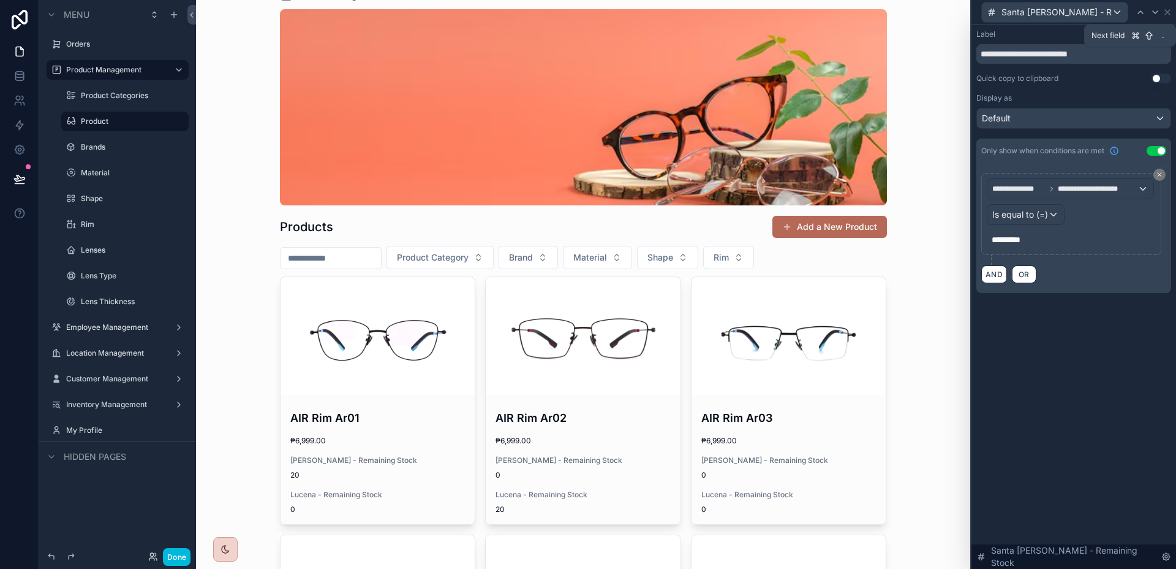
click at [1157, 12] on icon at bounding box center [1156, 12] width 10 height 10
click at [1032, 213] on div "Operator" at bounding box center [1016, 215] width 57 height 20
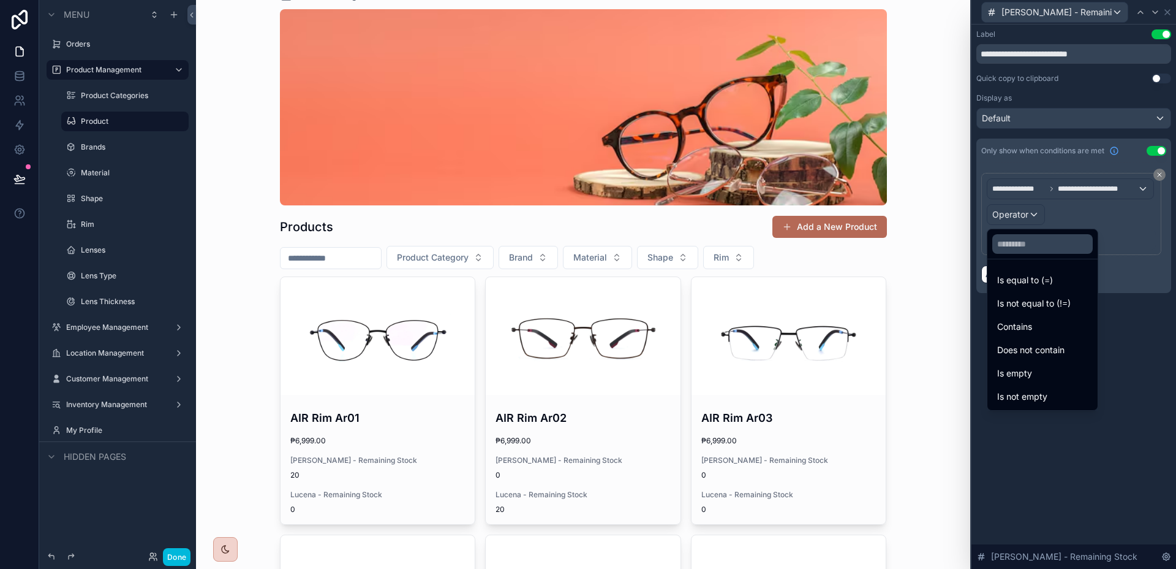
click at [1027, 275] on span "Is equal to (=)" at bounding box center [1026, 280] width 56 height 15
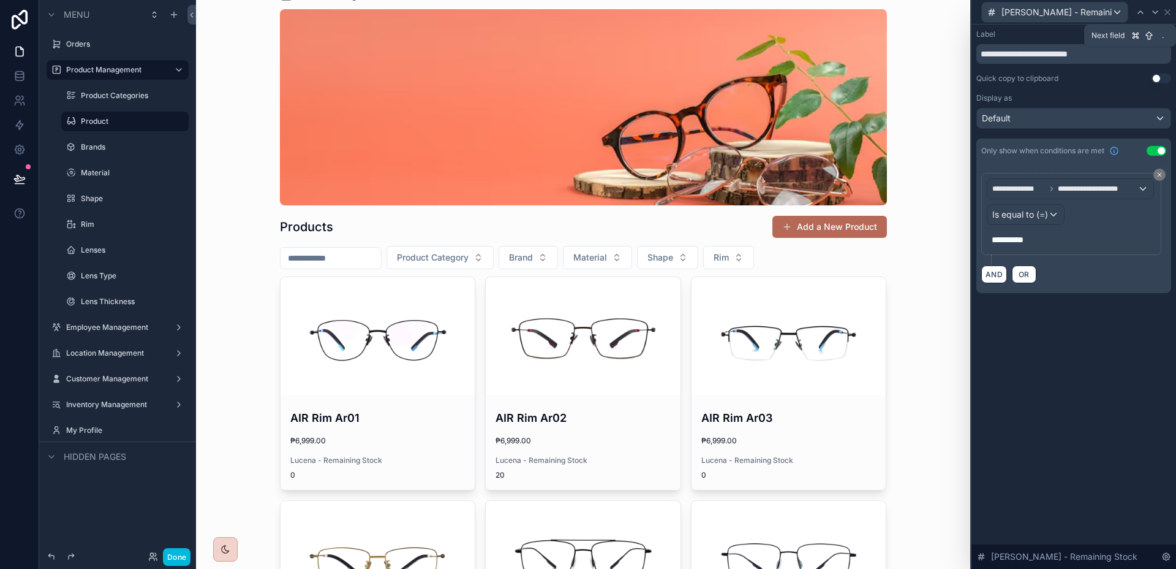
click at [1156, 10] on icon at bounding box center [1156, 12] width 10 height 10
click at [1032, 218] on div "Operator" at bounding box center [1016, 215] width 57 height 20
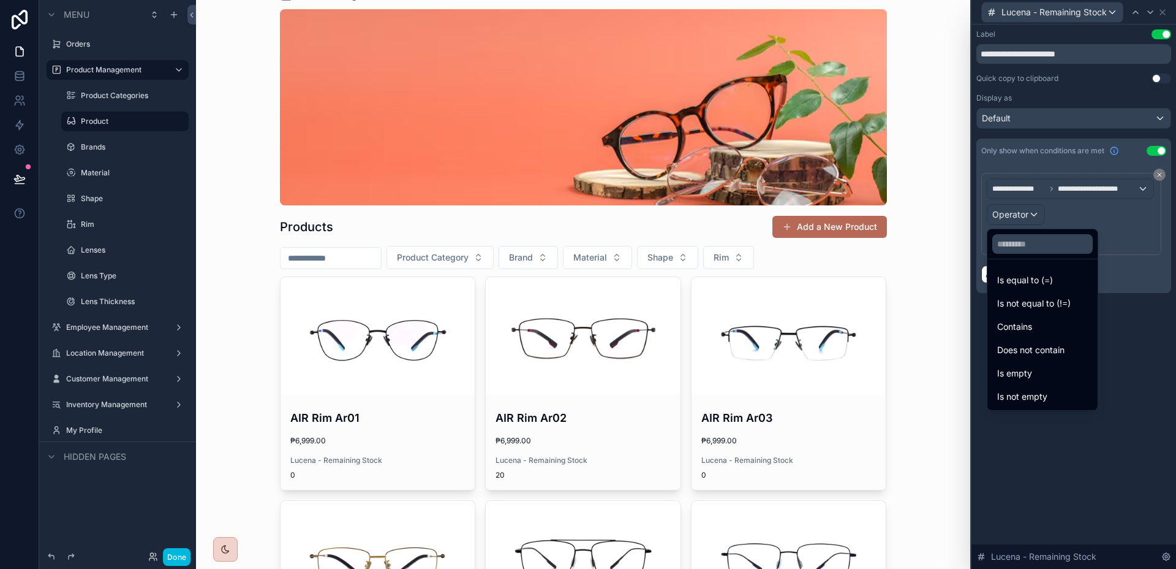
click at [1033, 276] on span "Is equal to (=)" at bounding box center [1026, 280] width 56 height 15
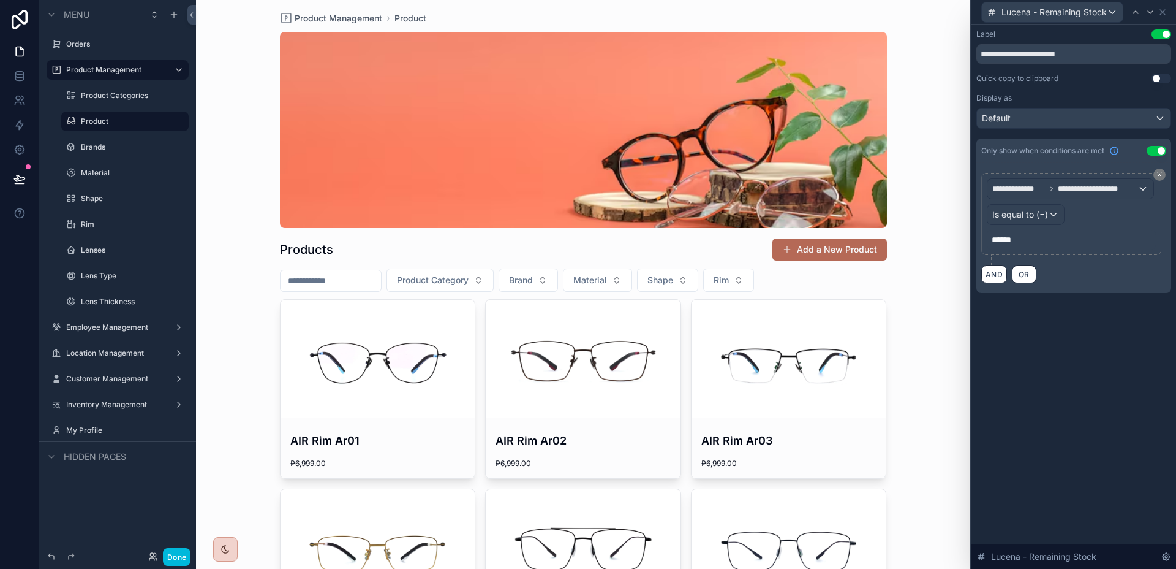
scroll to position [0, 0]
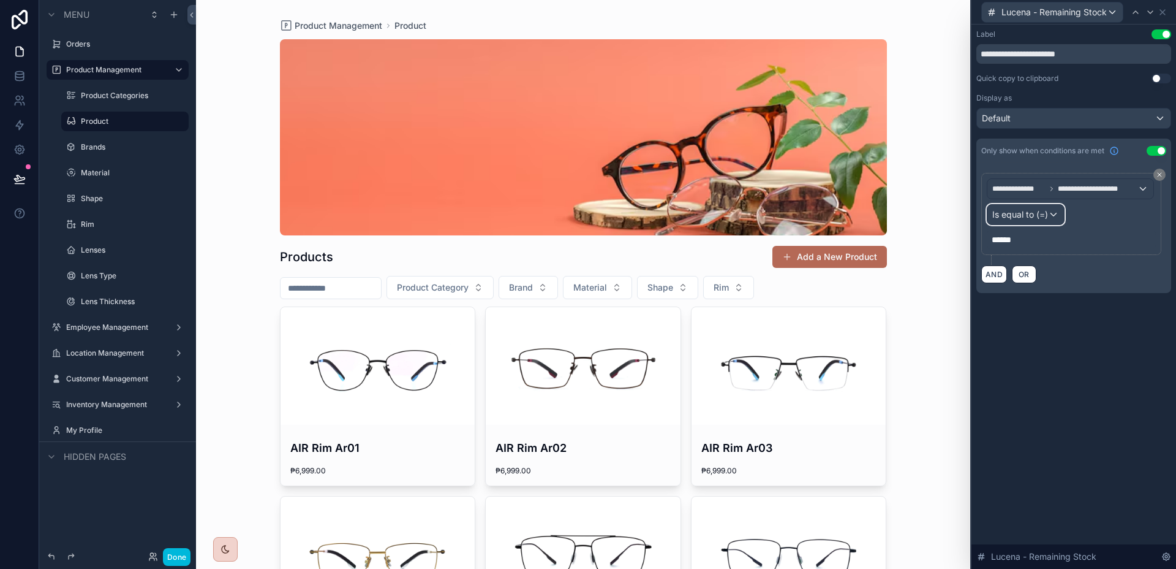
click at [1048, 211] on div "Is equal to (=)" at bounding box center [1026, 215] width 77 height 20
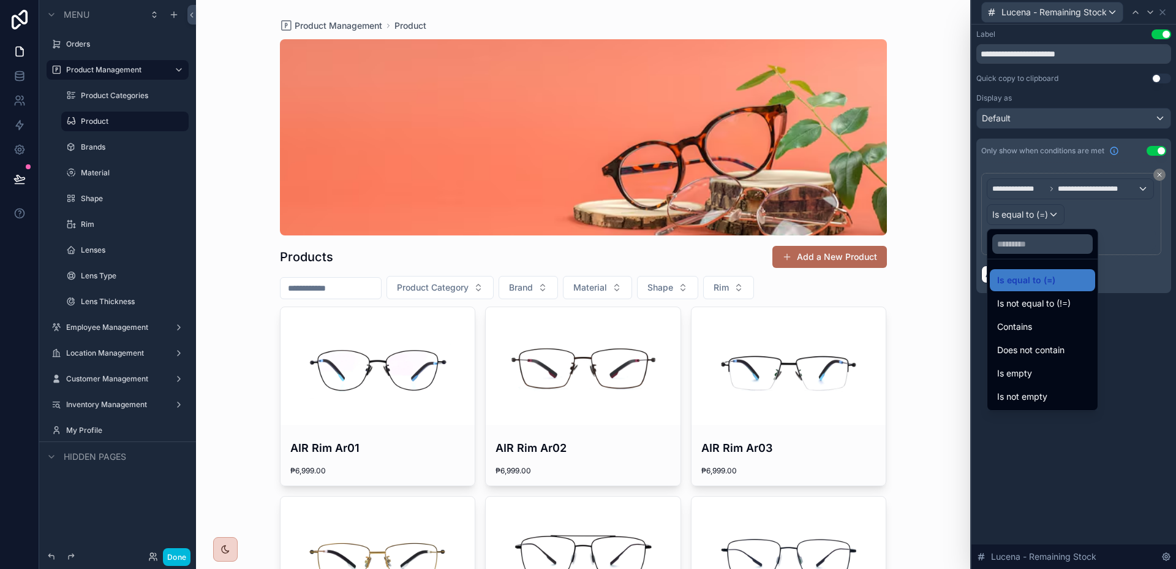
click at [1036, 322] on div "Contains" at bounding box center [1043, 326] width 91 height 15
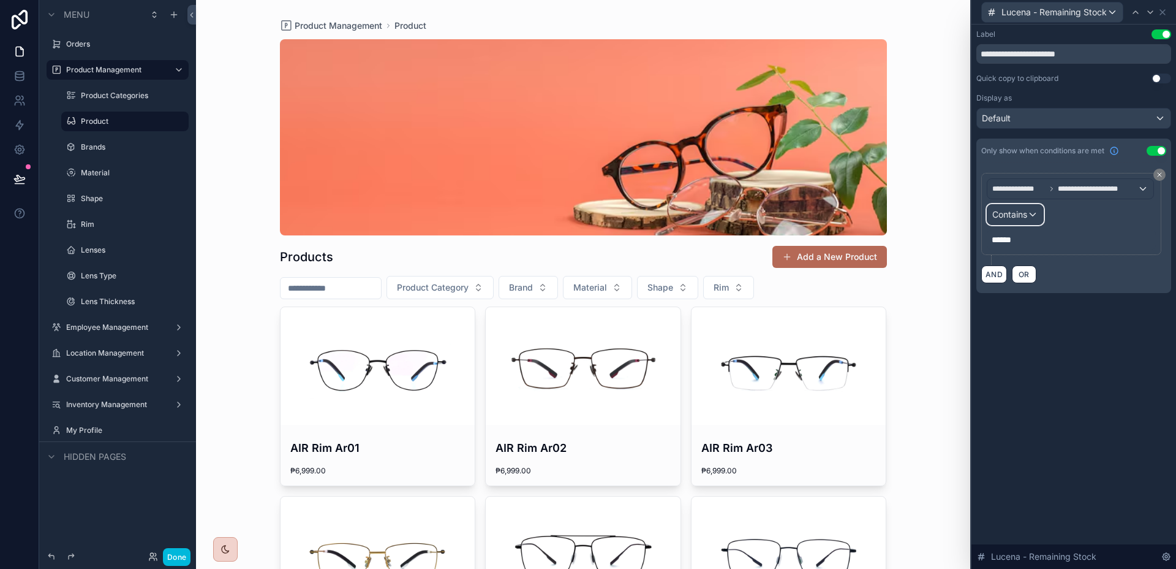
click at [1042, 206] on div "Contains" at bounding box center [1016, 215] width 56 height 20
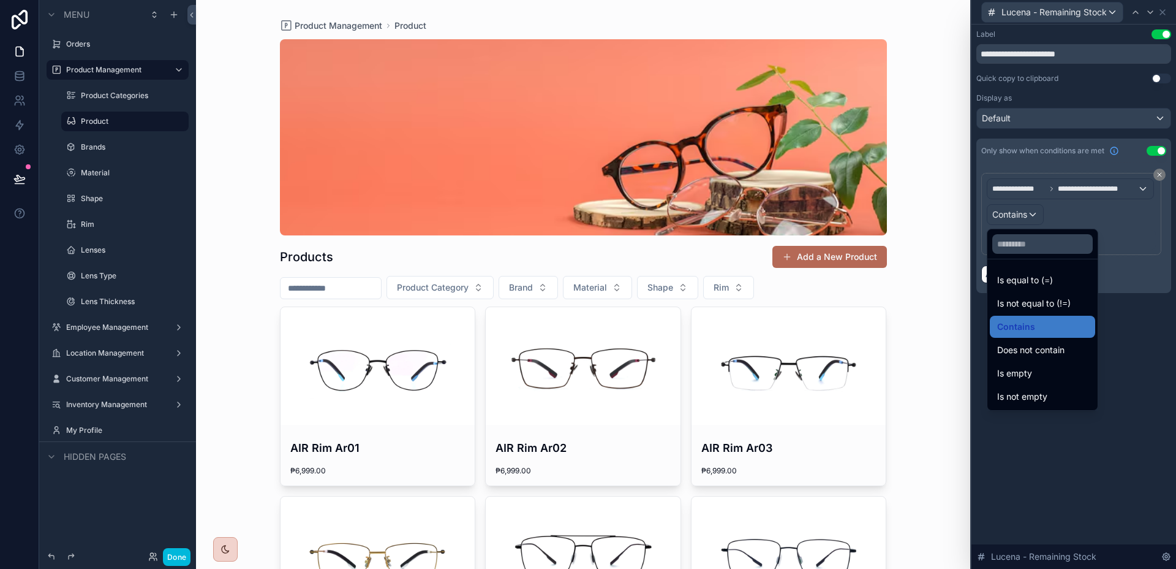
click at [1032, 213] on div at bounding box center [1074, 284] width 205 height 569
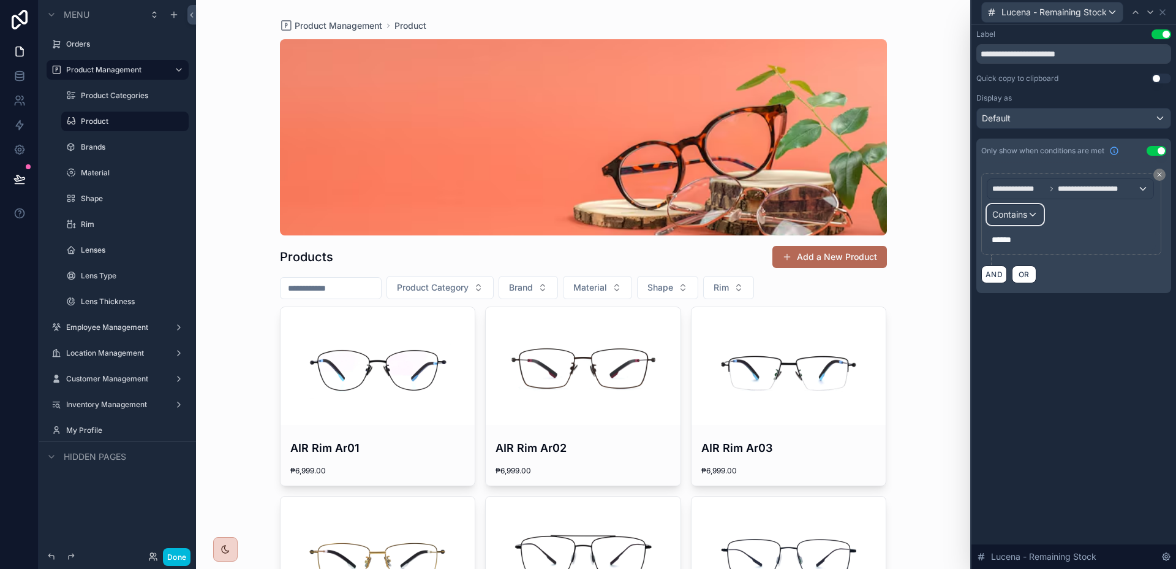
click at [1032, 213] on div "Contains" at bounding box center [1016, 215] width 56 height 20
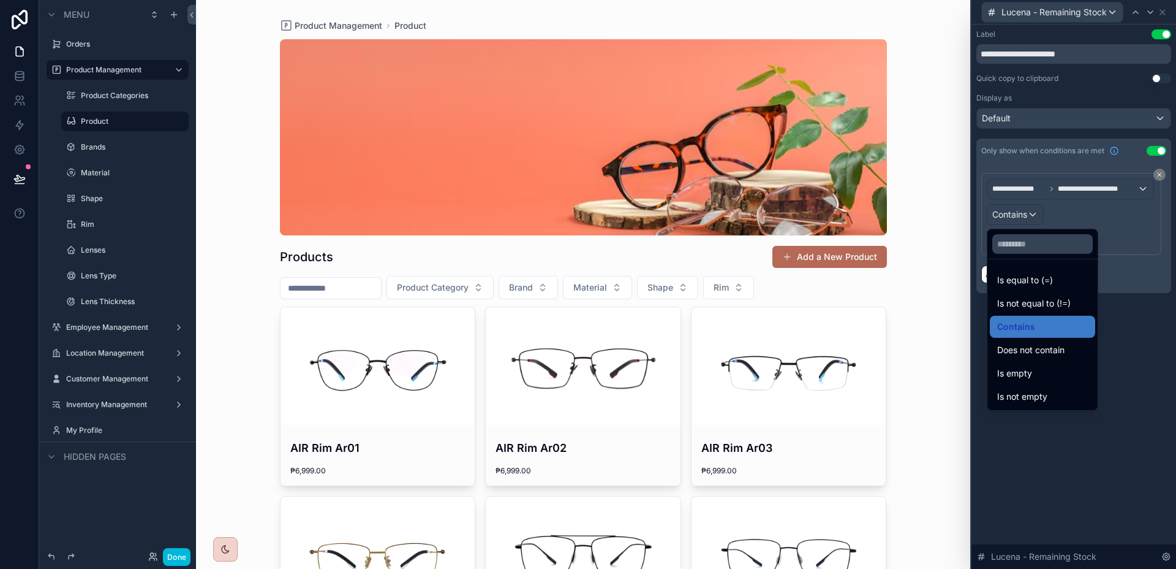
click at [1032, 213] on div at bounding box center [1074, 284] width 205 height 569
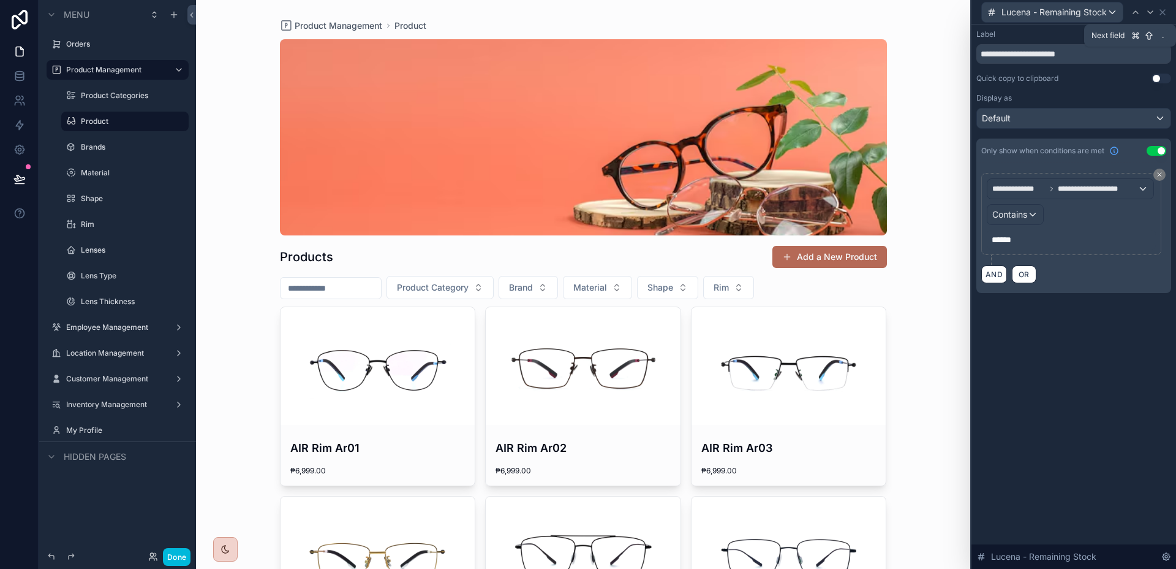
click at [1150, 15] on icon at bounding box center [1151, 12] width 10 height 10
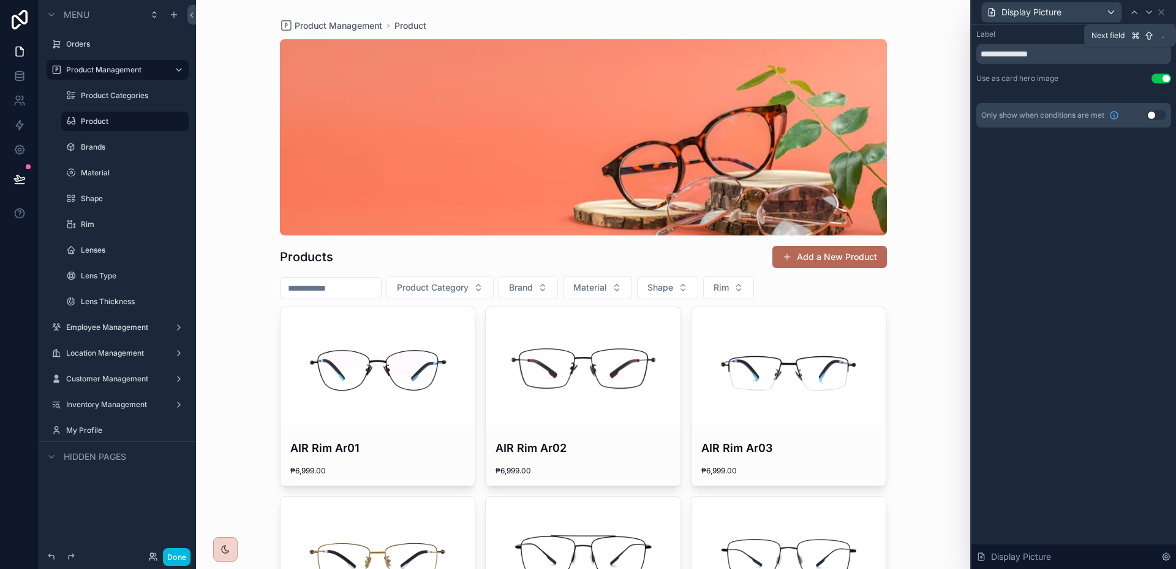
click at [1146, 12] on icon at bounding box center [1150, 12] width 10 height 10
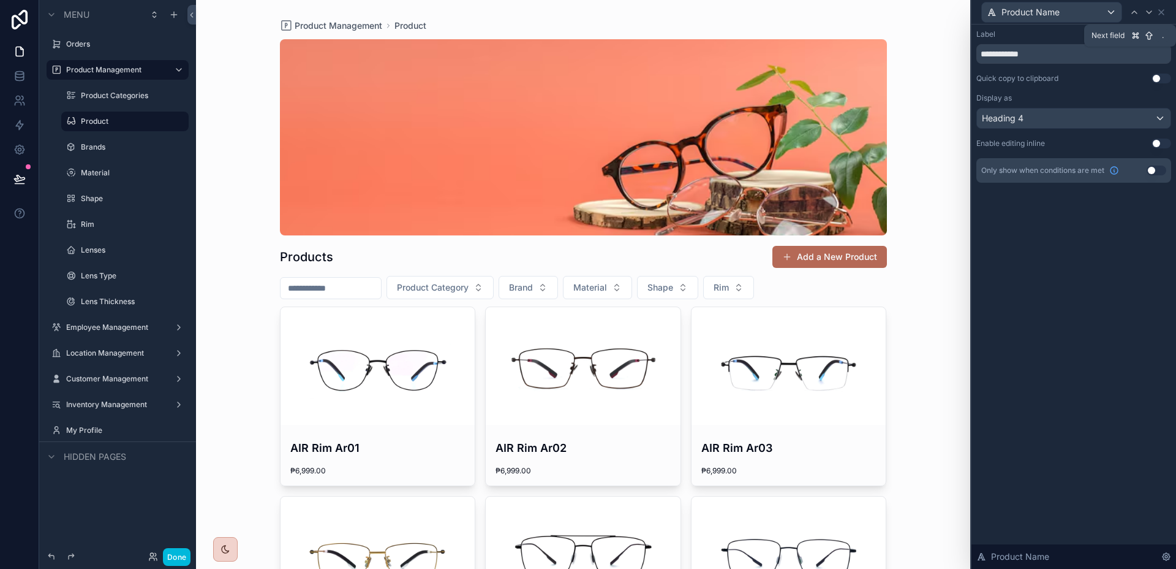
click at [1146, 12] on icon at bounding box center [1150, 12] width 10 height 10
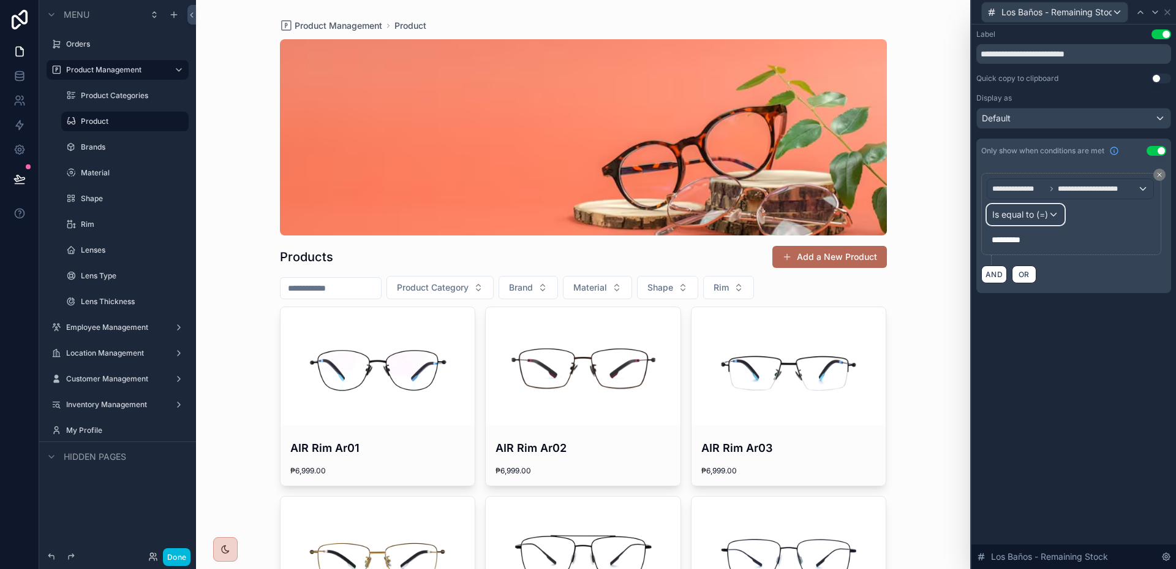
click at [1024, 219] on span "Is equal to (=)" at bounding box center [1021, 214] width 56 height 12
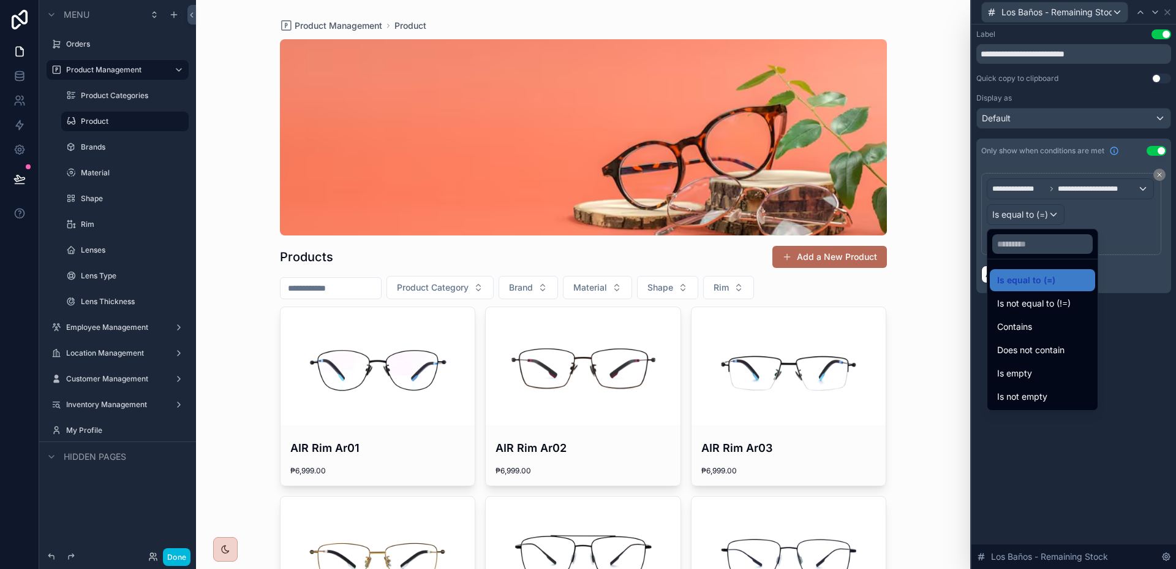
click at [1031, 327] on span "Contains" at bounding box center [1015, 326] width 35 height 15
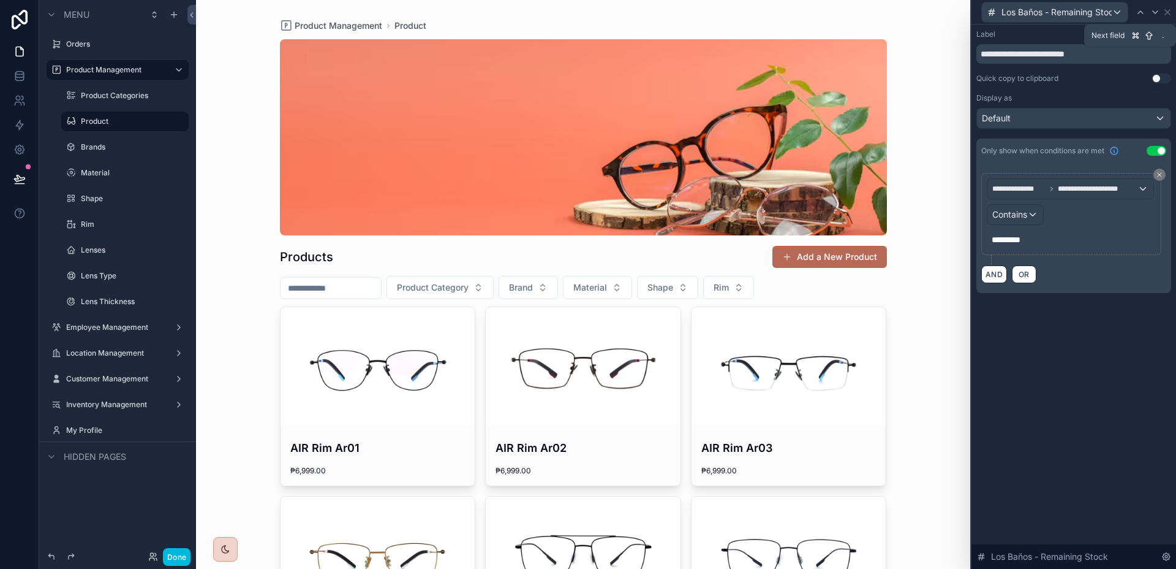
click at [1156, 12] on icon at bounding box center [1155, 12] width 5 height 2
click at [1036, 213] on span "Is equal to (=)" at bounding box center [1021, 214] width 56 height 12
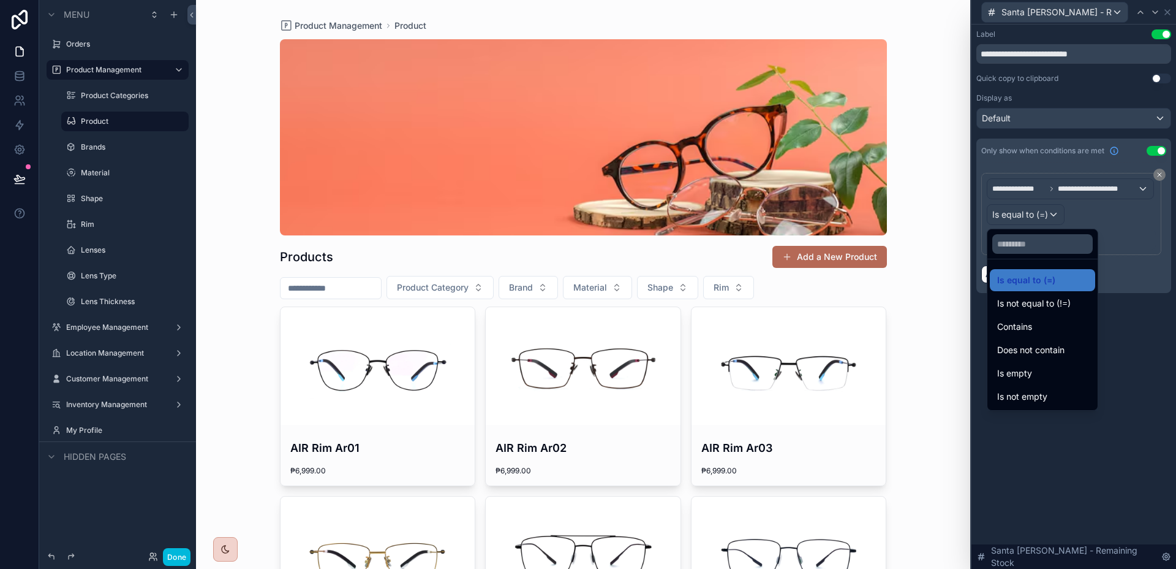
click at [1026, 324] on span "Contains" at bounding box center [1015, 326] width 35 height 15
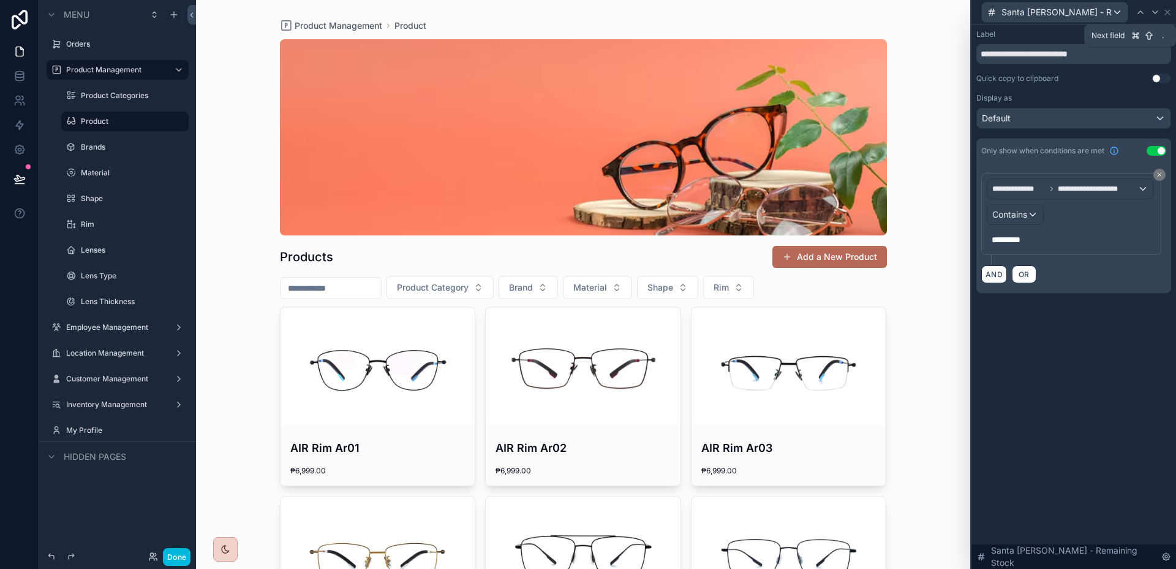
click at [1155, 12] on icon at bounding box center [1155, 12] width 5 height 2
click at [1031, 210] on span "Is equal to (=)" at bounding box center [1021, 214] width 56 height 12
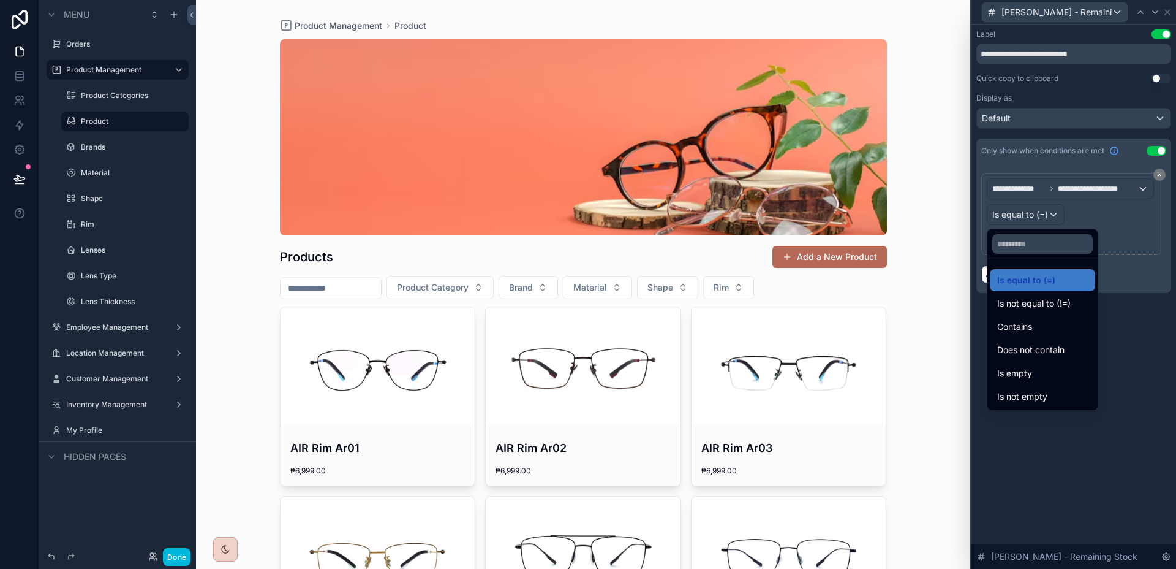
click at [1021, 328] on span "Contains" at bounding box center [1015, 326] width 35 height 15
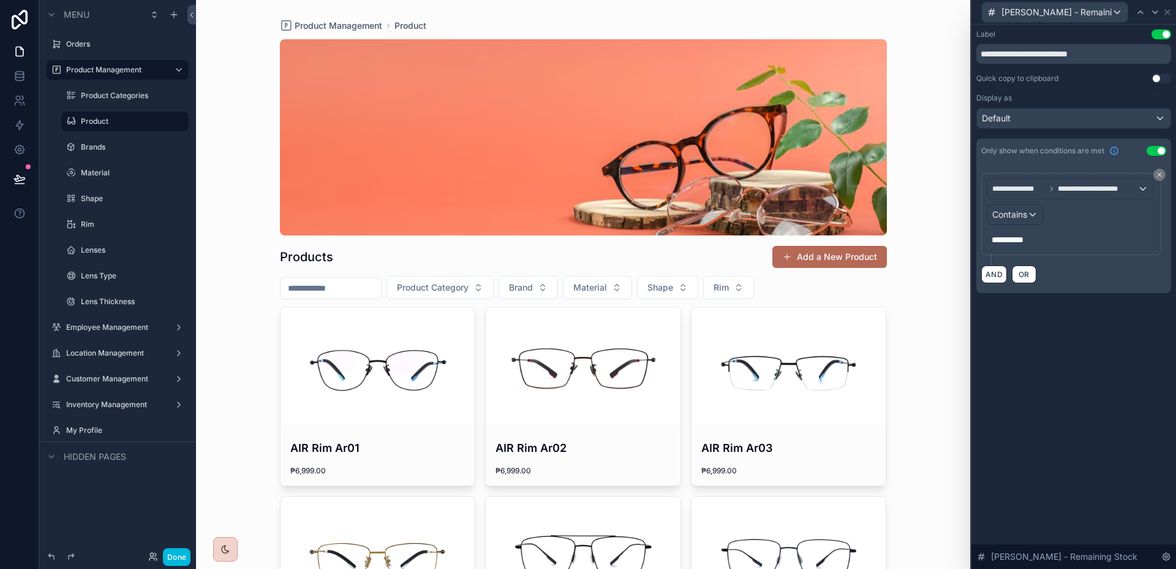
click at [189, 553] on button "Done" at bounding box center [177, 557] width 28 height 18
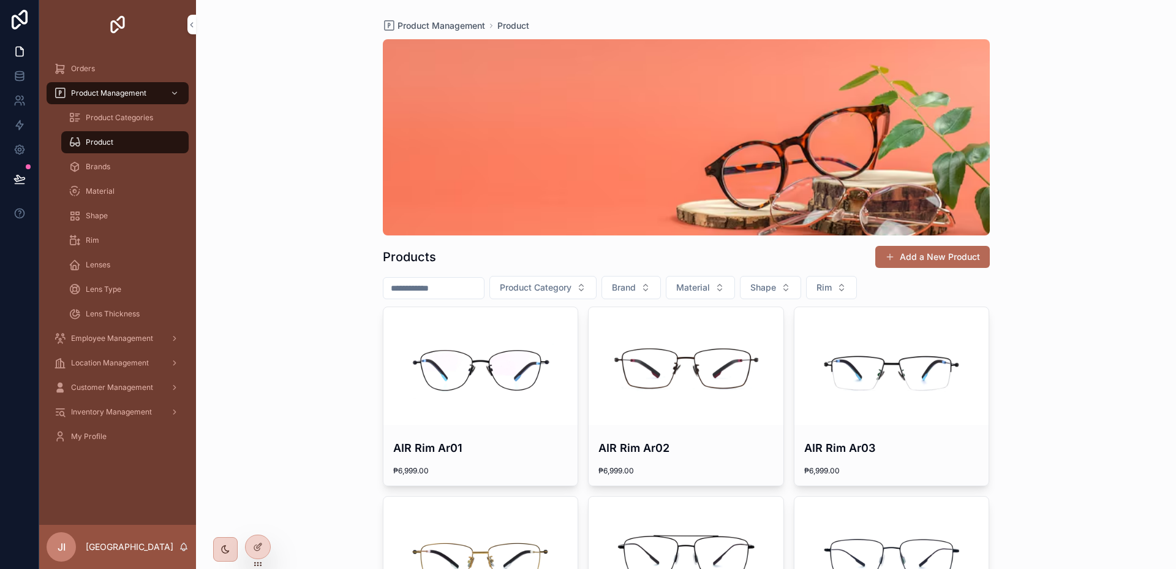
click at [257, 545] on icon at bounding box center [259, 545] width 5 height 5
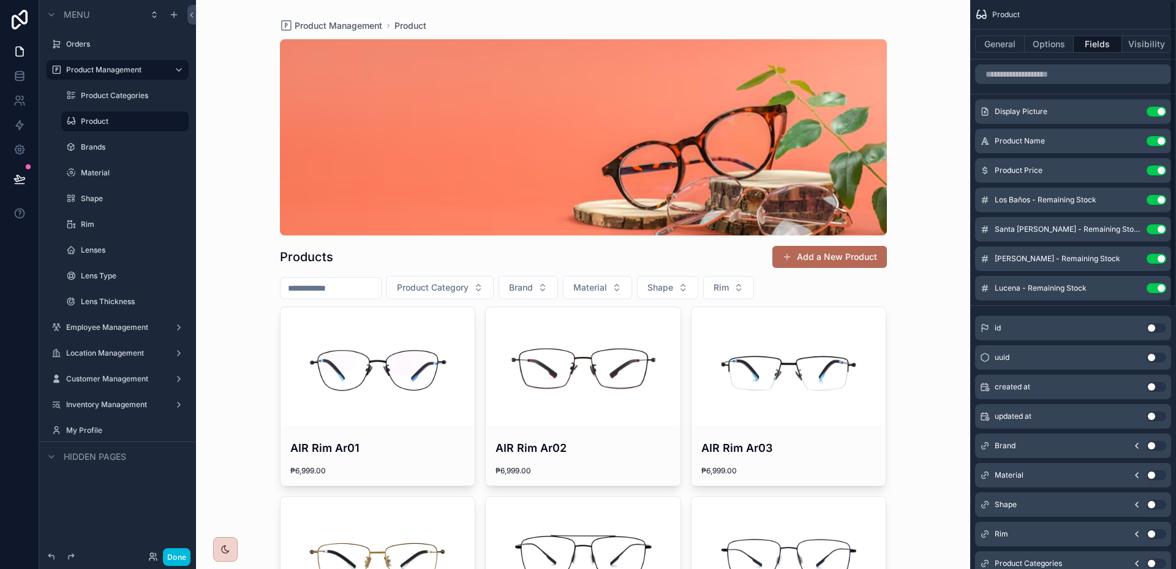
click at [0, 0] on button "scrollable content" at bounding box center [0, 0] width 0 height 0
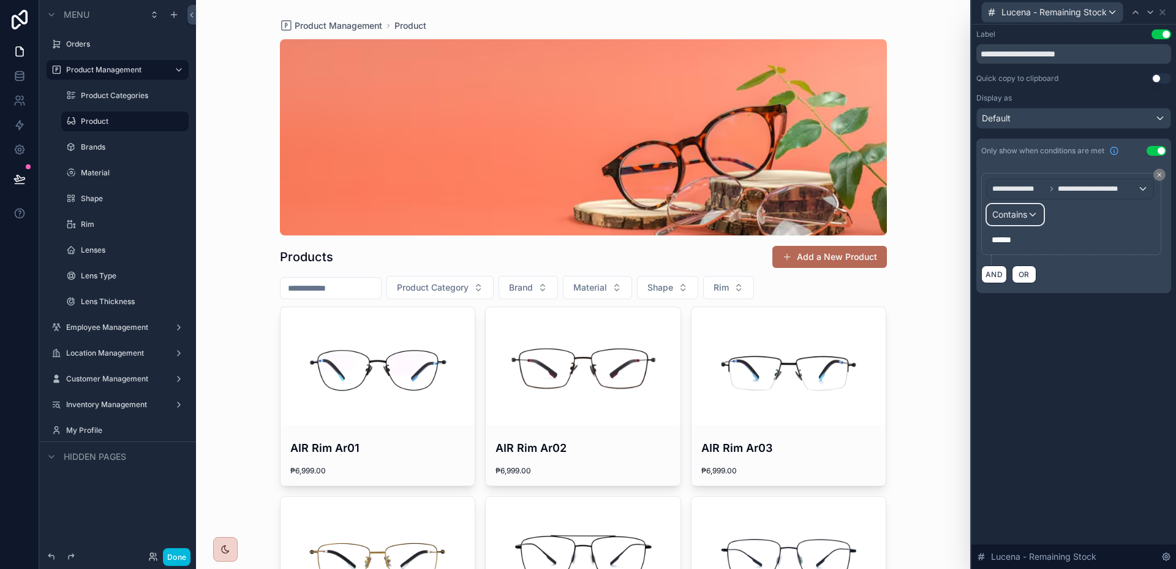
click at [1028, 220] on span "Contains" at bounding box center [1010, 214] width 35 height 12
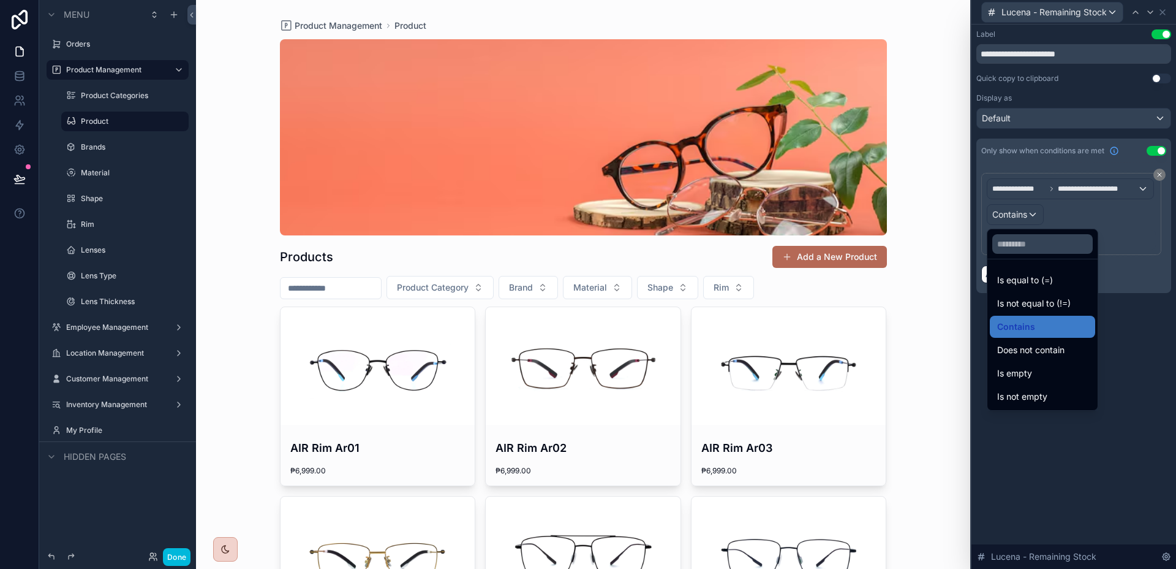
click at [1034, 282] on span "Is equal to (=)" at bounding box center [1026, 280] width 56 height 15
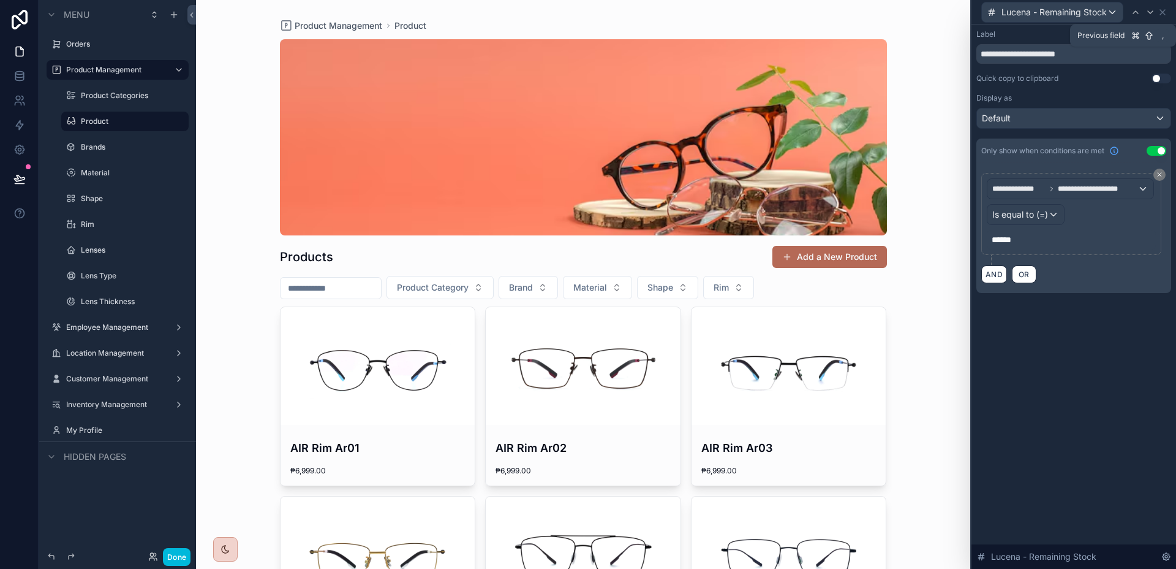
click at [1142, 10] on div at bounding box center [1136, 12] width 15 height 15
click at [1037, 219] on div "Contains" at bounding box center [1016, 215] width 56 height 20
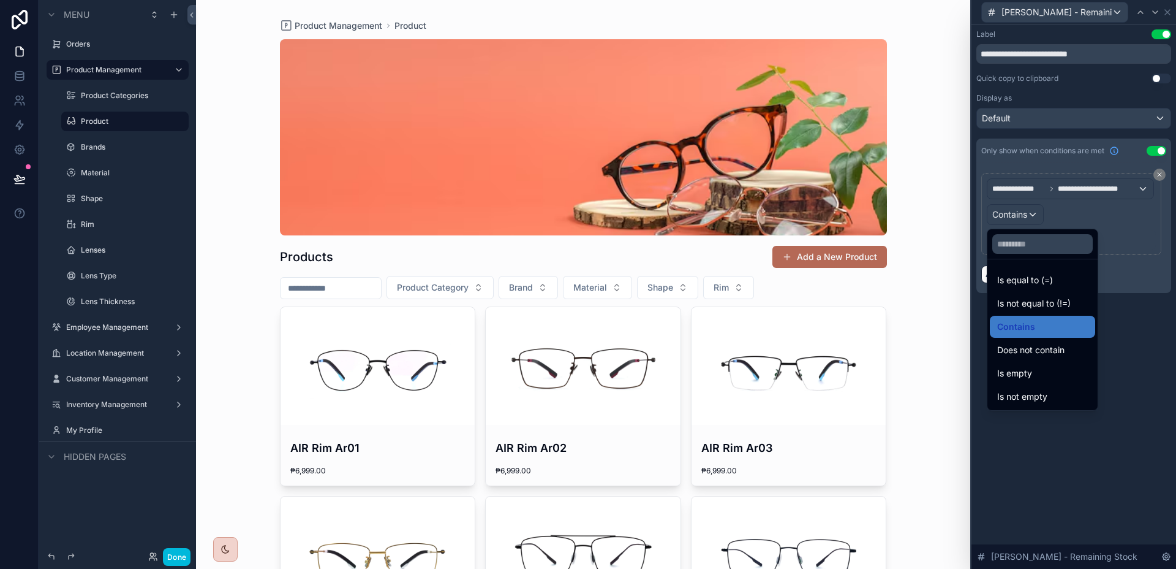
click at [1038, 286] on span "Is equal to (=)" at bounding box center [1026, 280] width 56 height 15
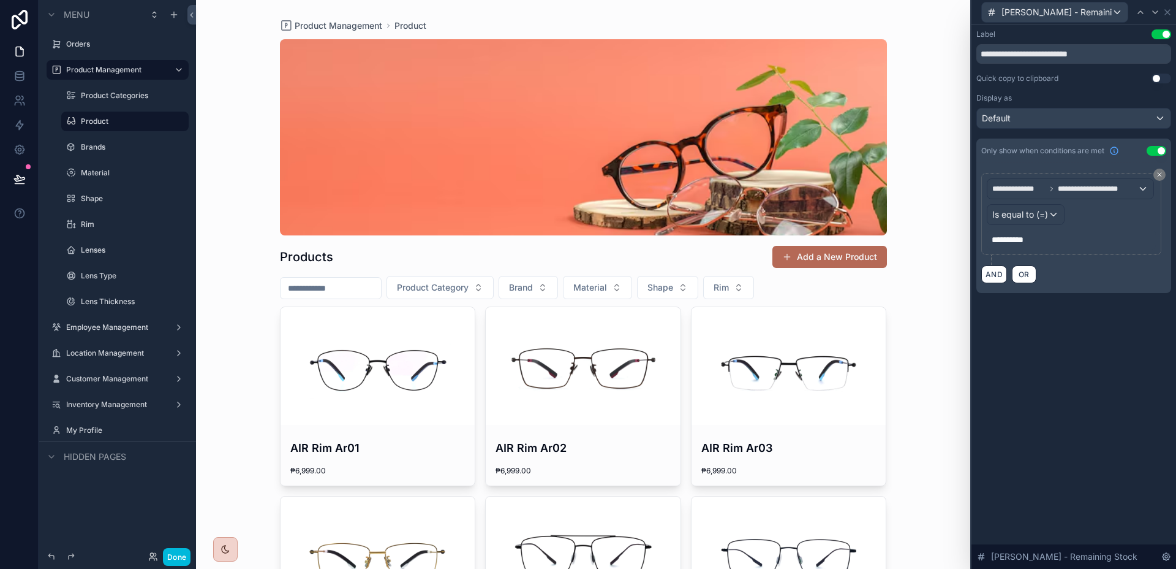
click at [1042, 244] on p "**********" at bounding box center [1073, 239] width 162 height 12
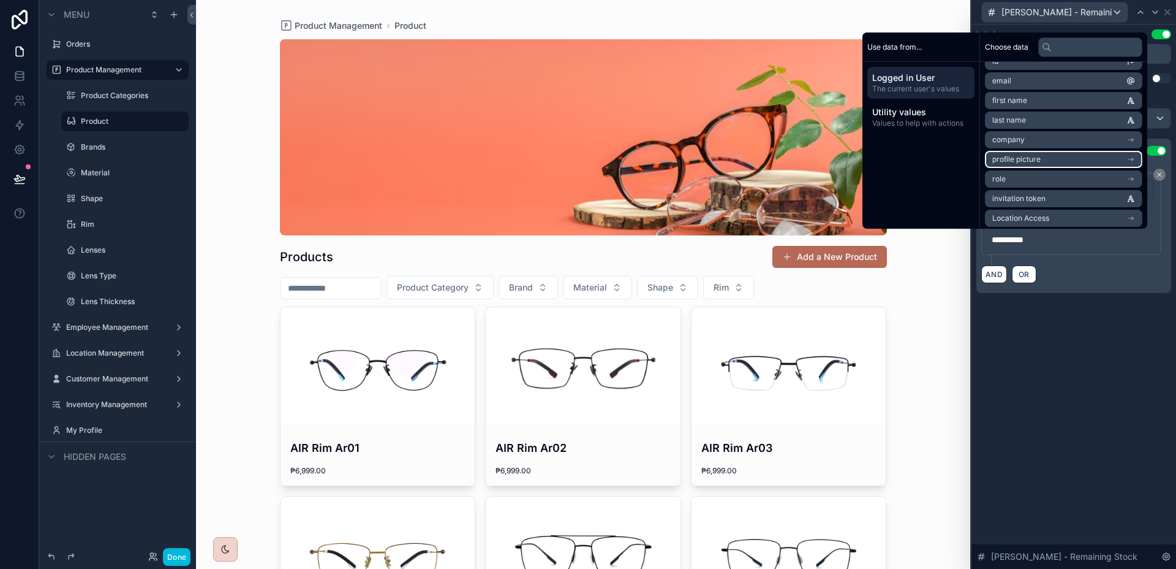
scroll to position [56, 0]
click at [1092, 335] on div "**********" at bounding box center [1074, 297] width 205 height 544
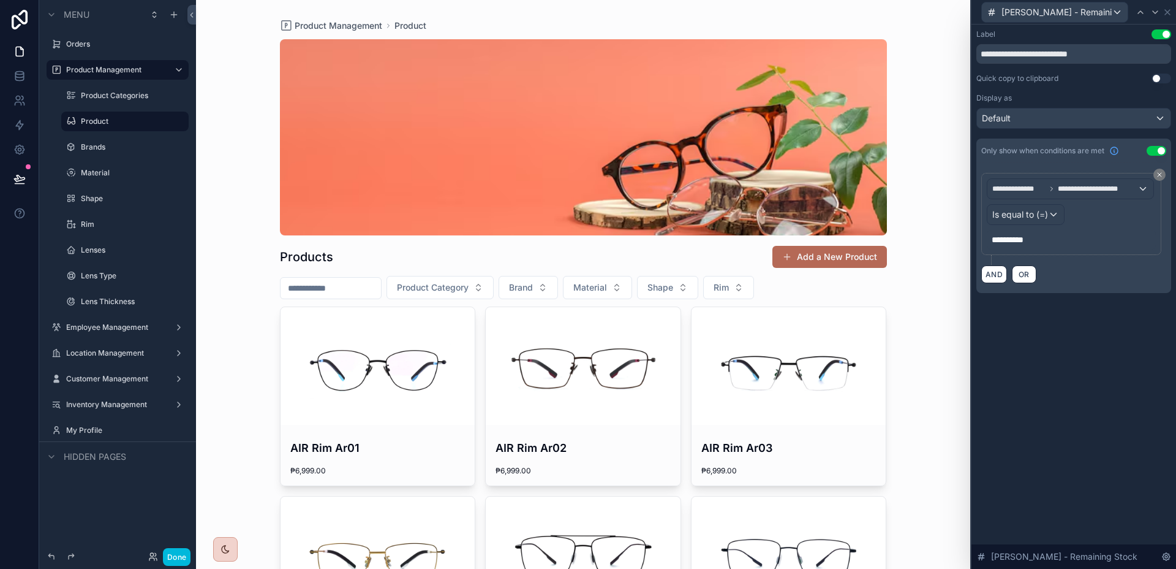
click at [1078, 238] on p "**********" at bounding box center [1073, 239] width 162 height 12
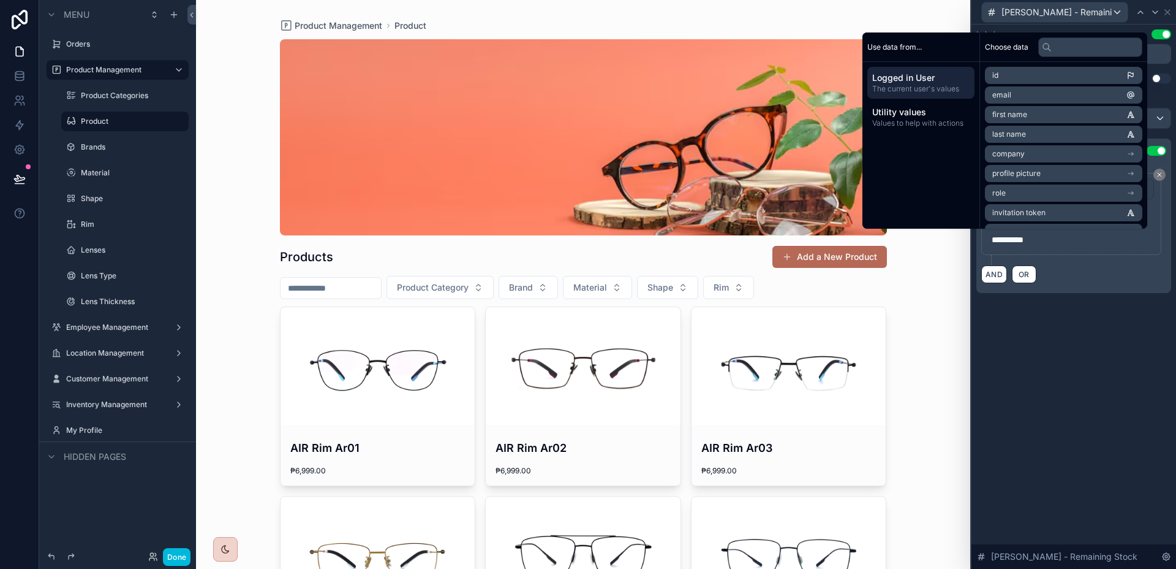
click at [1110, 352] on div "**********" at bounding box center [1074, 297] width 205 height 544
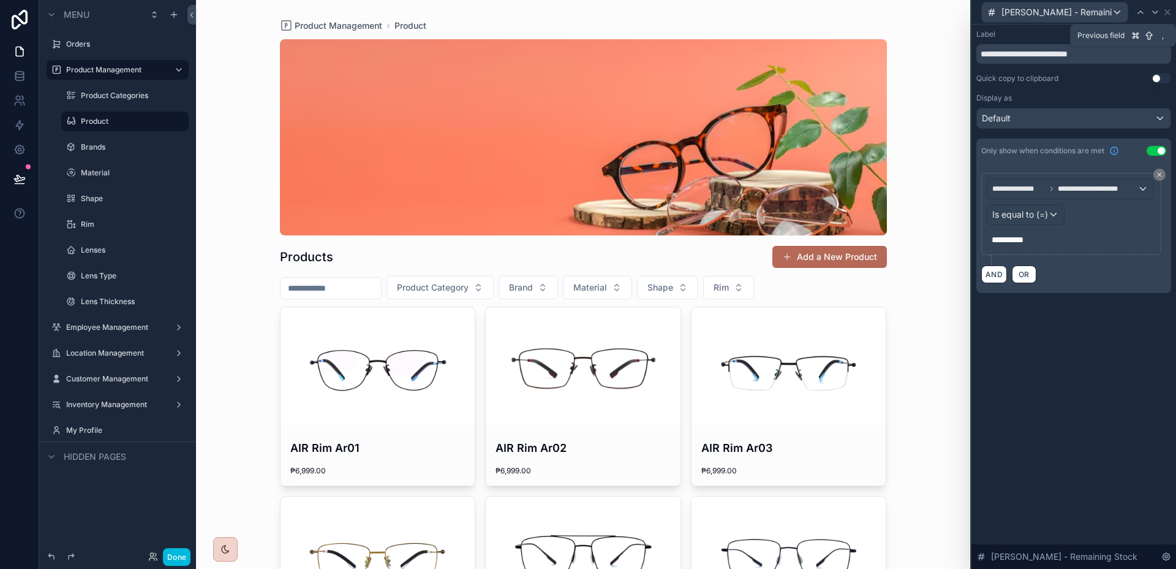
click at [1143, 13] on icon at bounding box center [1141, 12] width 10 height 10
click at [1042, 205] on div "Contains" at bounding box center [1016, 215] width 56 height 20
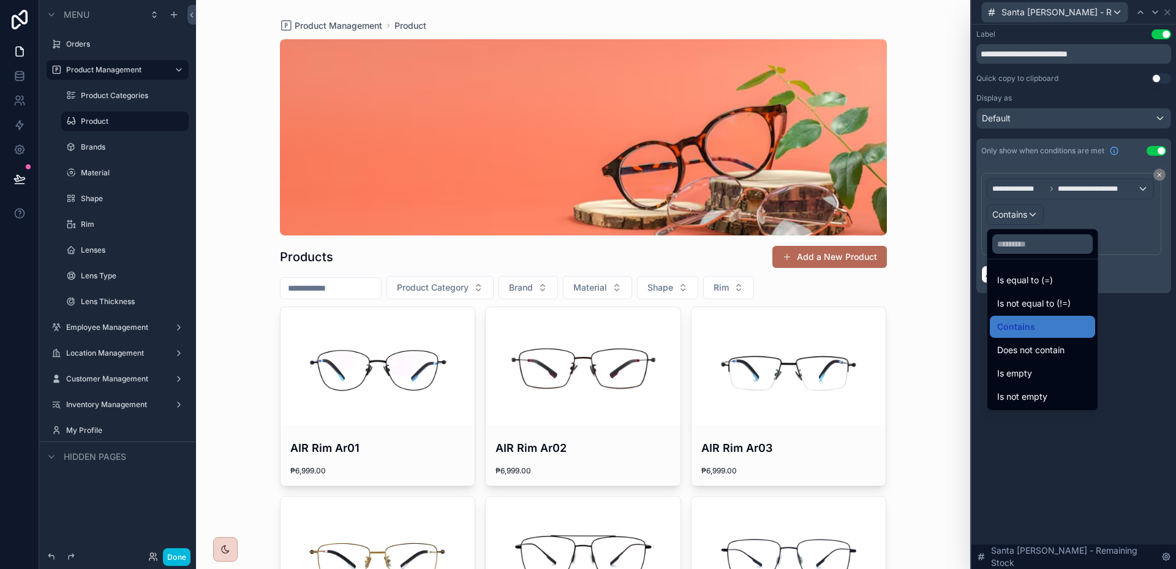
click at [1062, 280] on div "Is equal to (=)" at bounding box center [1043, 280] width 91 height 15
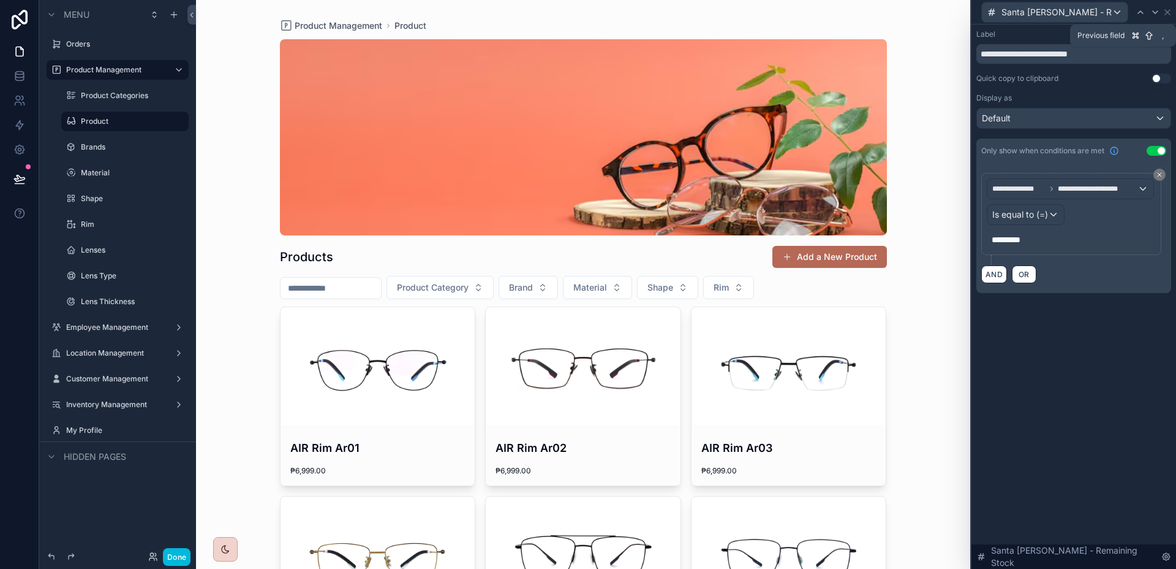
click at [1143, 12] on icon at bounding box center [1141, 12] width 10 height 10
click at [1032, 214] on div "Contains" at bounding box center [1016, 215] width 56 height 20
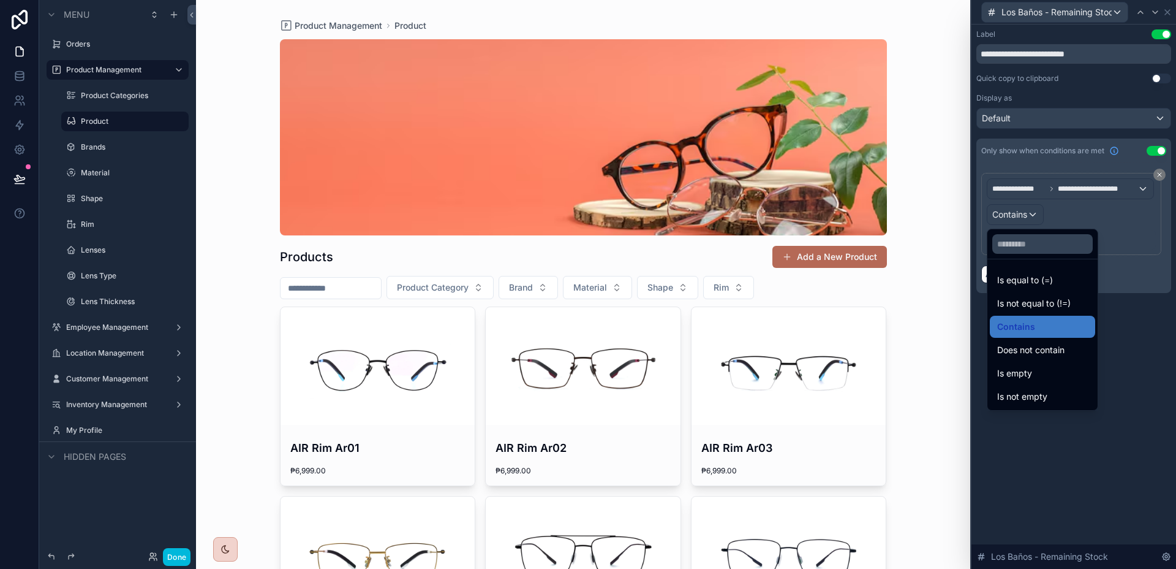
click at [1027, 281] on span "Is equal to (=)" at bounding box center [1026, 280] width 56 height 15
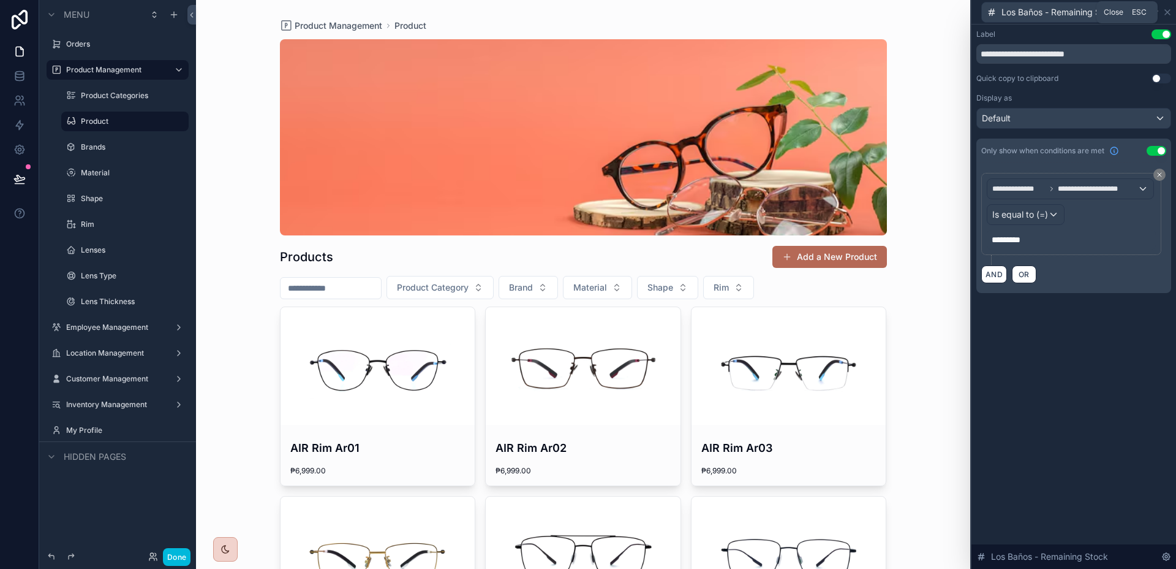
click at [1172, 12] on icon at bounding box center [1168, 12] width 10 height 10
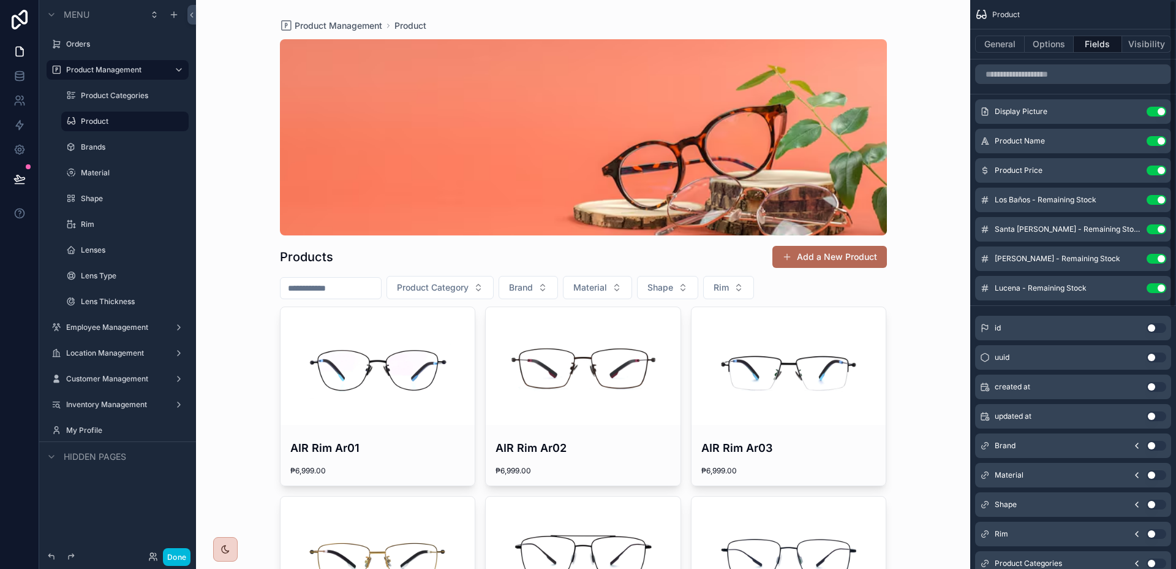
click at [0, 0] on icon "scrollable content" at bounding box center [0, 0] width 0 height 0
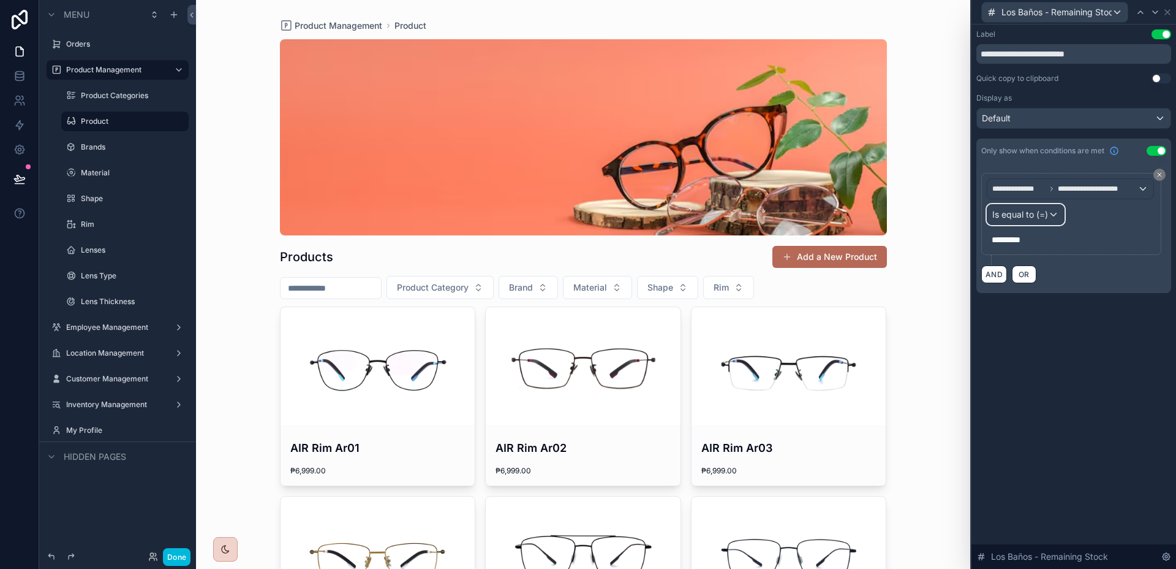
click at [1047, 214] on span "Is equal to (=)" at bounding box center [1021, 214] width 56 height 12
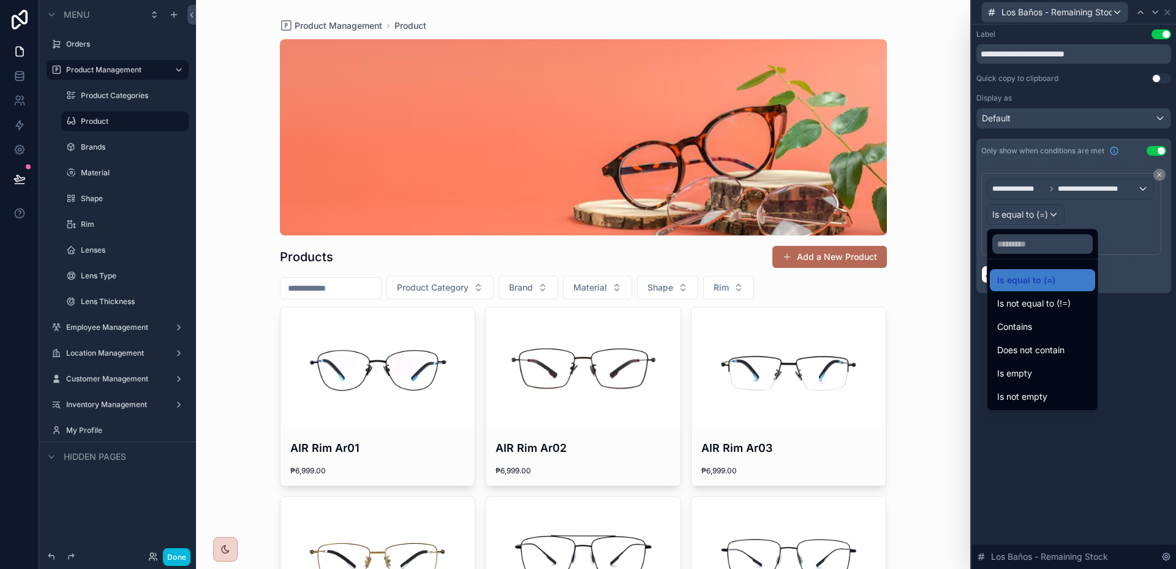
click at [1045, 323] on div "Contains" at bounding box center [1043, 326] width 91 height 15
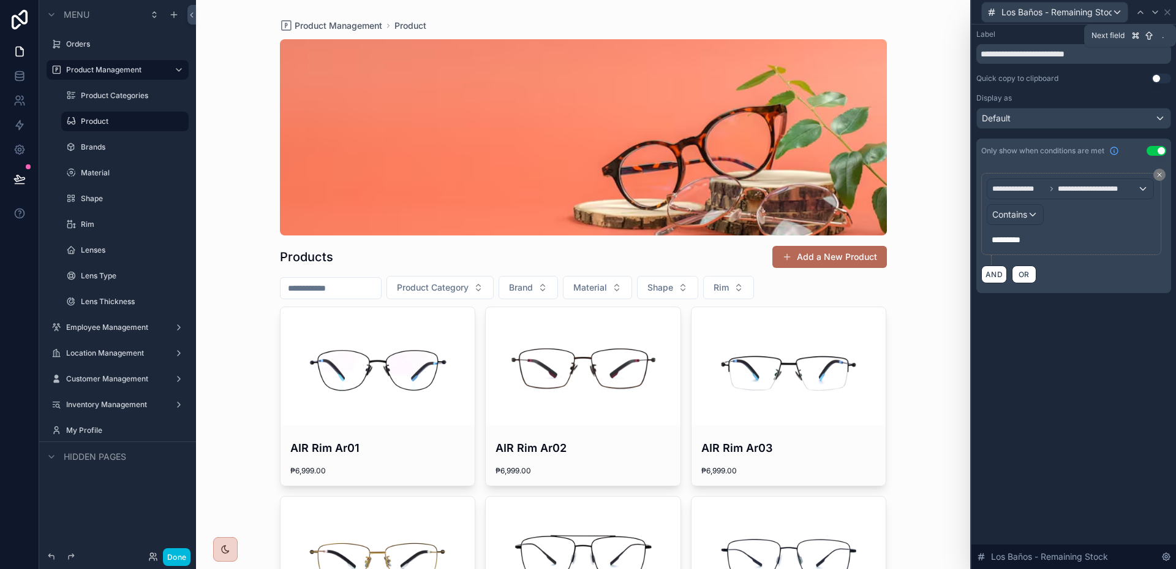
click at [1161, 12] on div at bounding box center [1155, 12] width 15 height 15
click at [1018, 224] on button "Is equal to (=)" at bounding box center [1026, 214] width 78 height 21
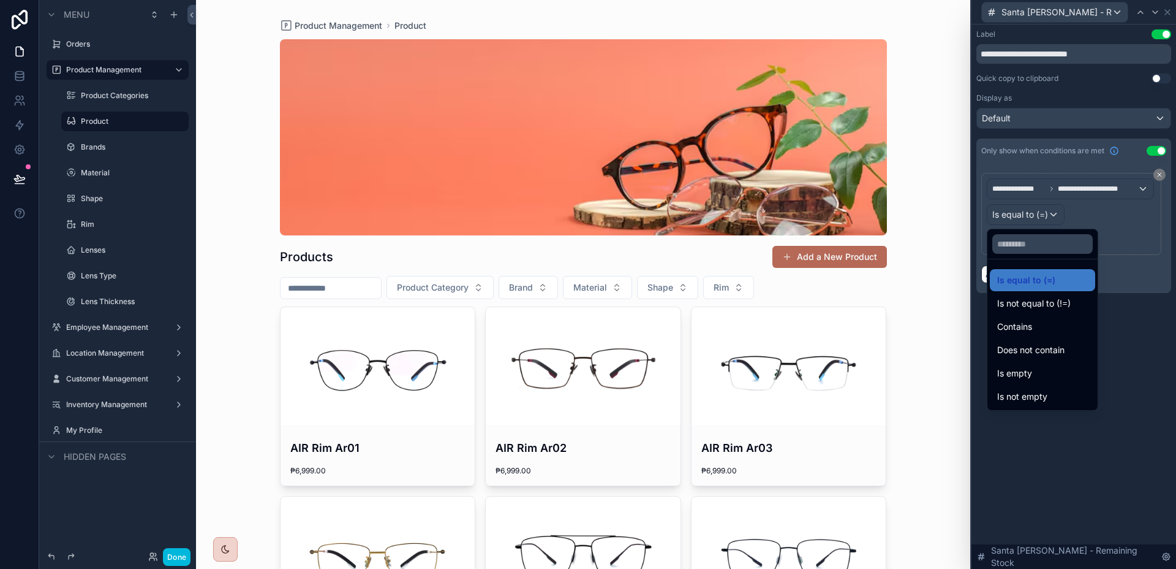
drag, startPoint x: 1018, startPoint y: 336, endPoint x: 1029, endPoint y: 306, distance: 32.0
click at [1019, 336] on div "Contains" at bounding box center [1042, 327] width 105 height 22
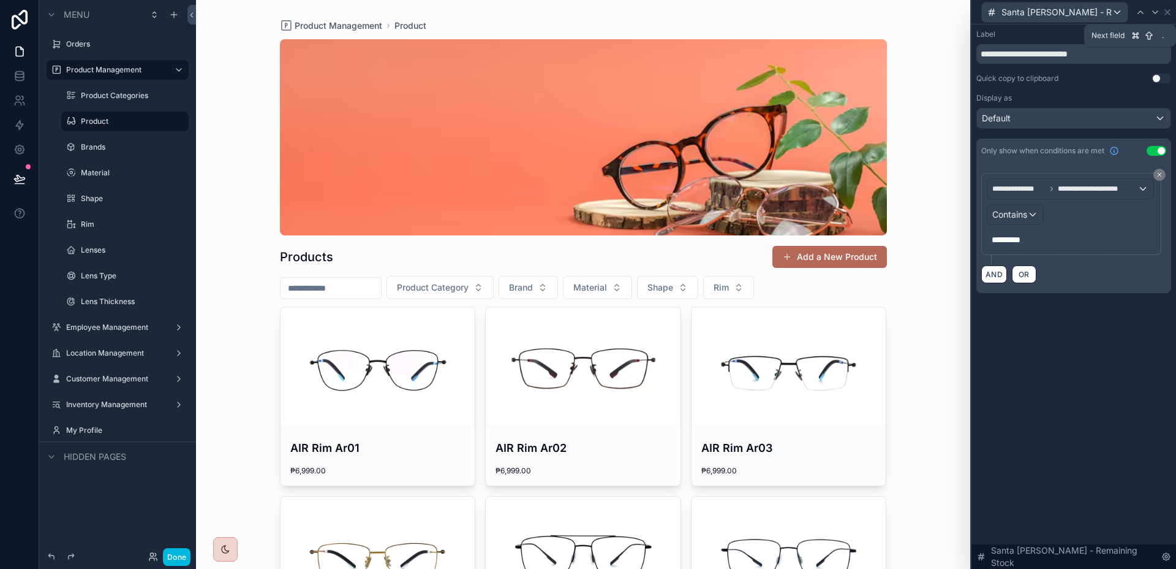
click at [1156, 13] on icon at bounding box center [1156, 12] width 10 height 10
click at [1040, 211] on span "Is equal to (=)" at bounding box center [1021, 214] width 56 height 12
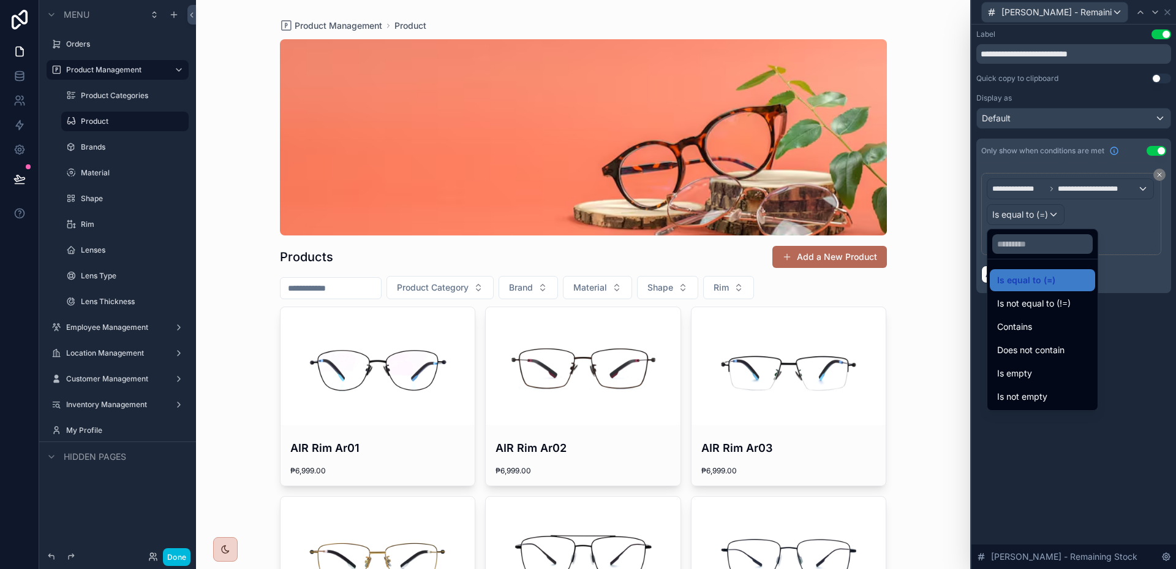
click at [1029, 324] on span "Contains" at bounding box center [1015, 326] width 35 height 15
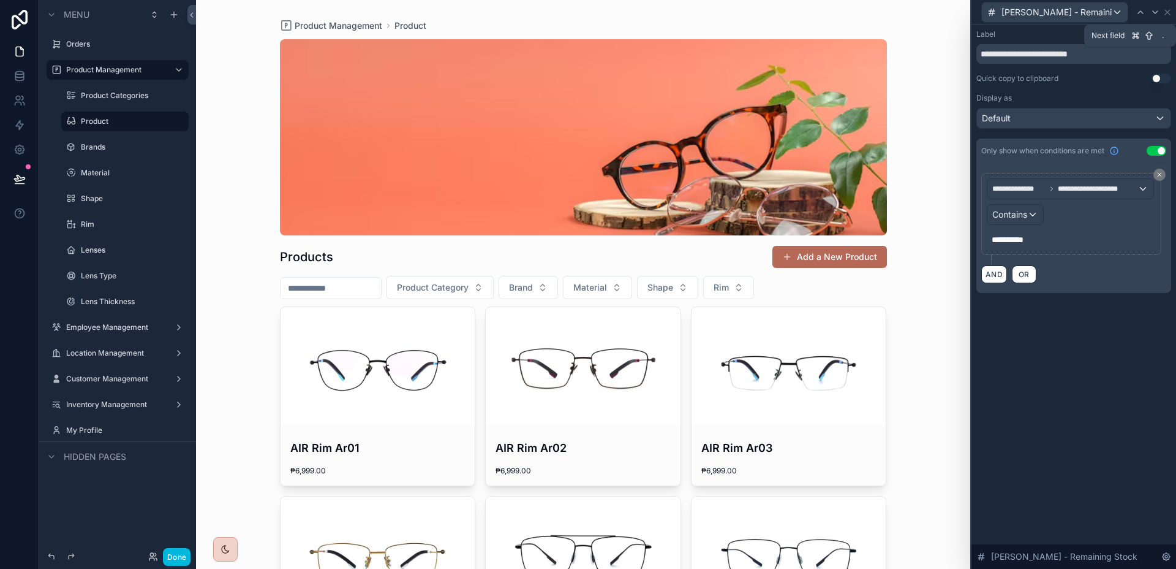
click at [1158, 11] on icon at bounding box center [1156, 12] width 10 height 10
click at [1052, 209] on div "Is equal to (=)" at bounding box center [1026, 215] width 77 height 20
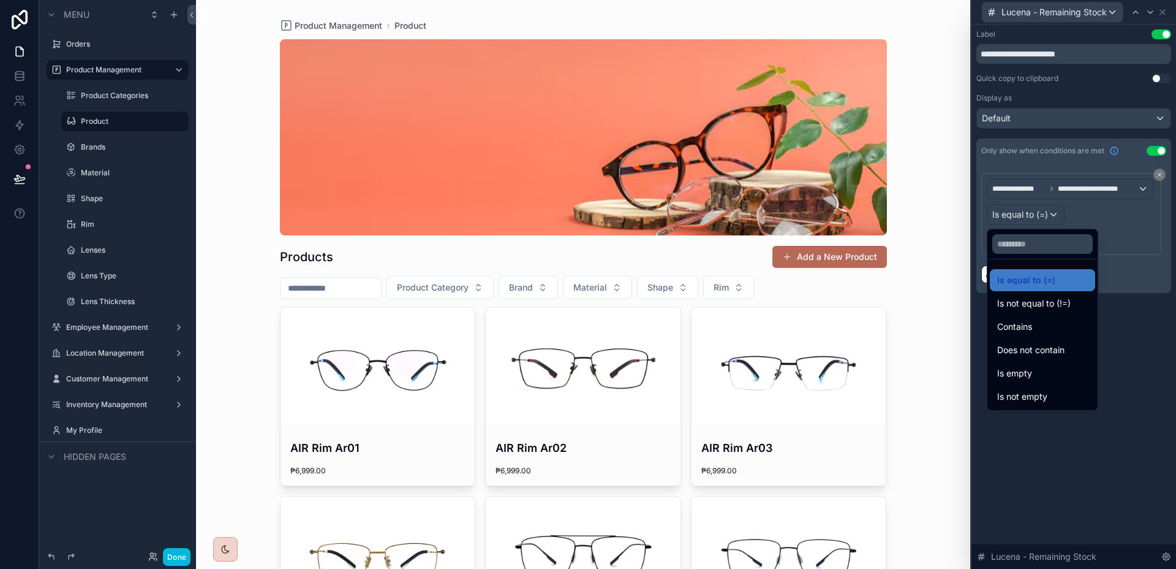
click at [1028, 334] on div "Contains" at bounding box center [1042, 327] width 105 height 22
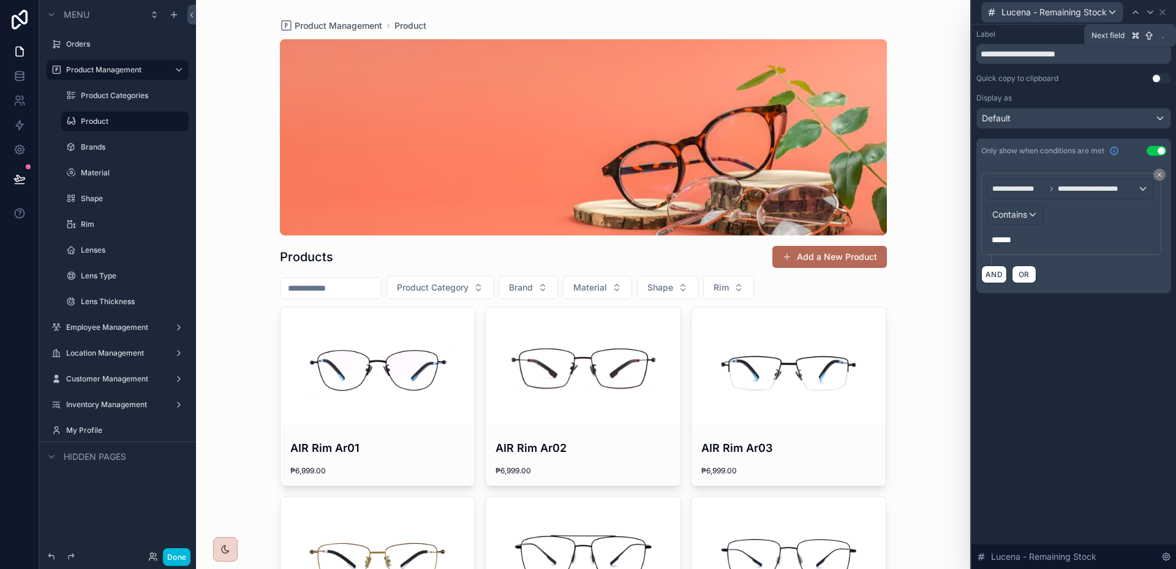
click at [1158, 11] on div at bounding box center [1150, 12] width 15 height 15
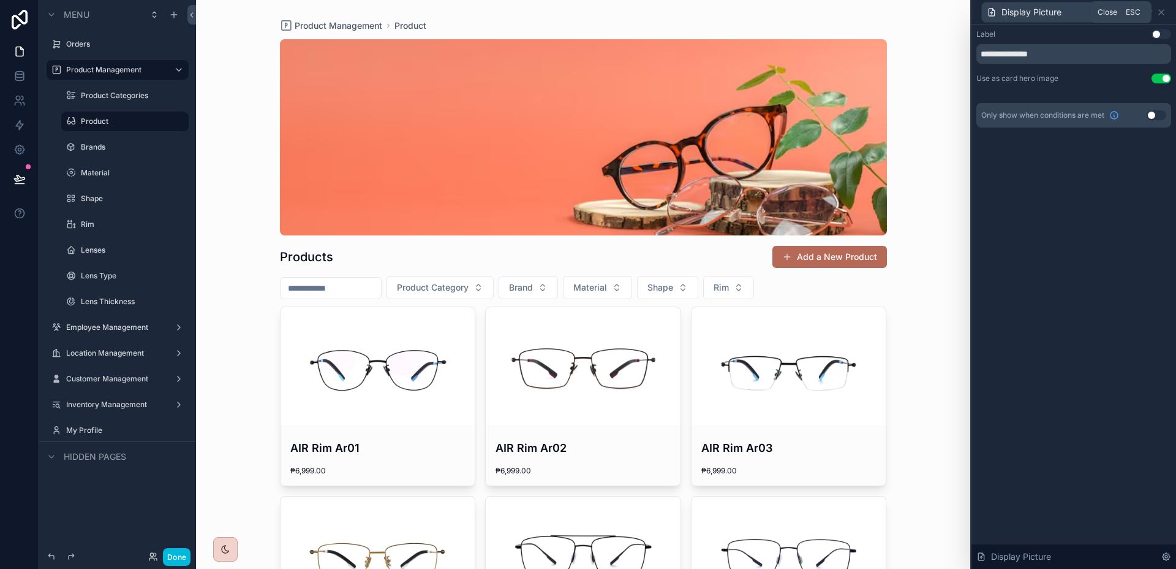
click at [1162, 15] on icon at bounding box center [1162, 12] width 10 height 10
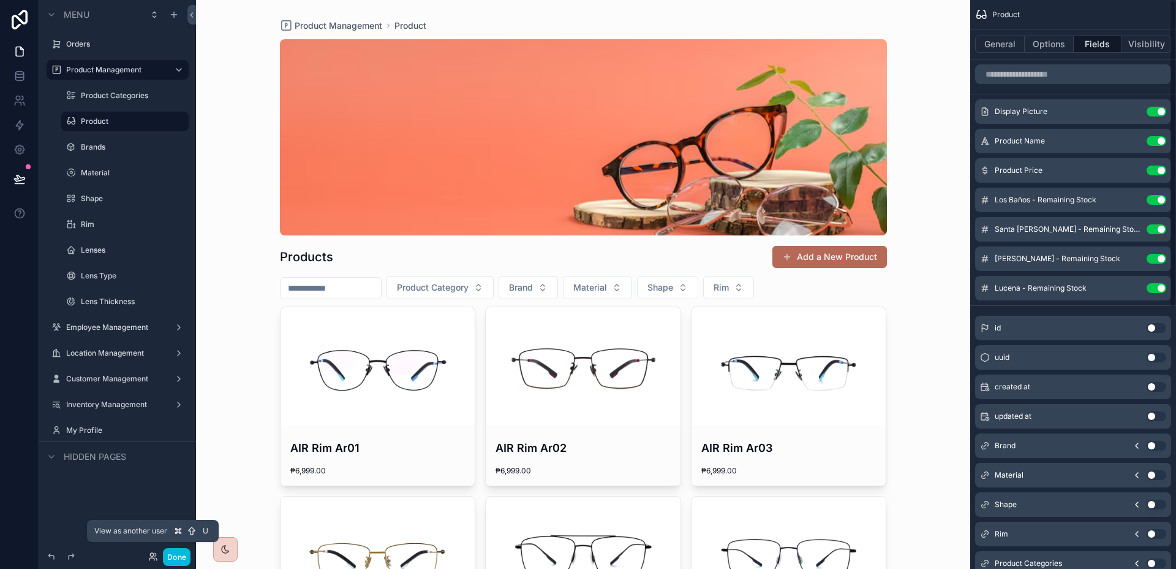
click at [153, 559] on icon at bounding box center [153, 556] width 10 height 10
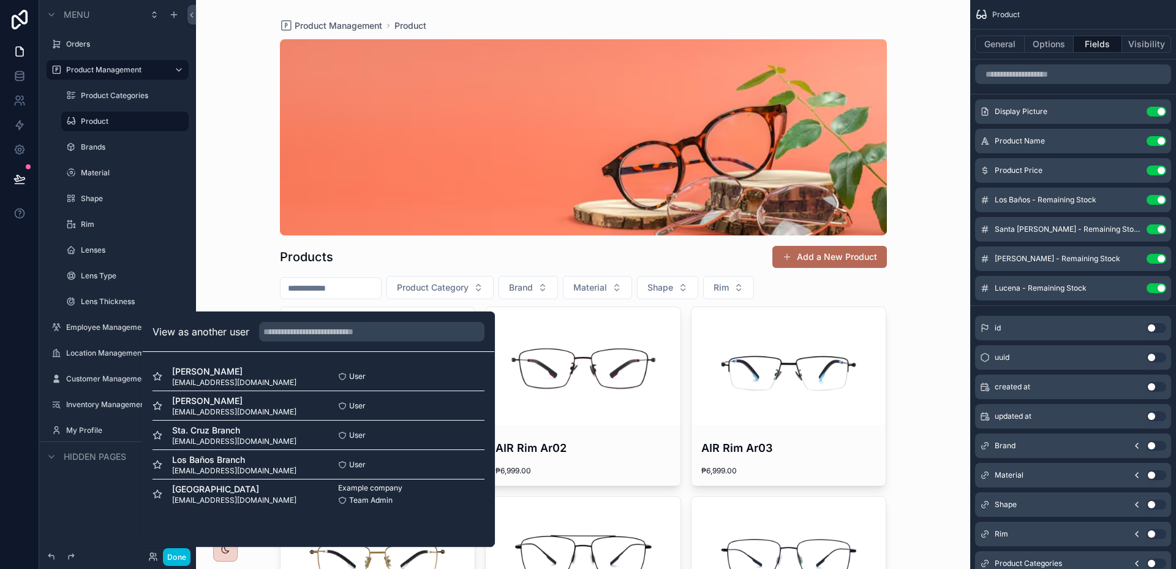
click at [0, 0] on button "Select" at bounding box center [0, 0] width 0 height 0
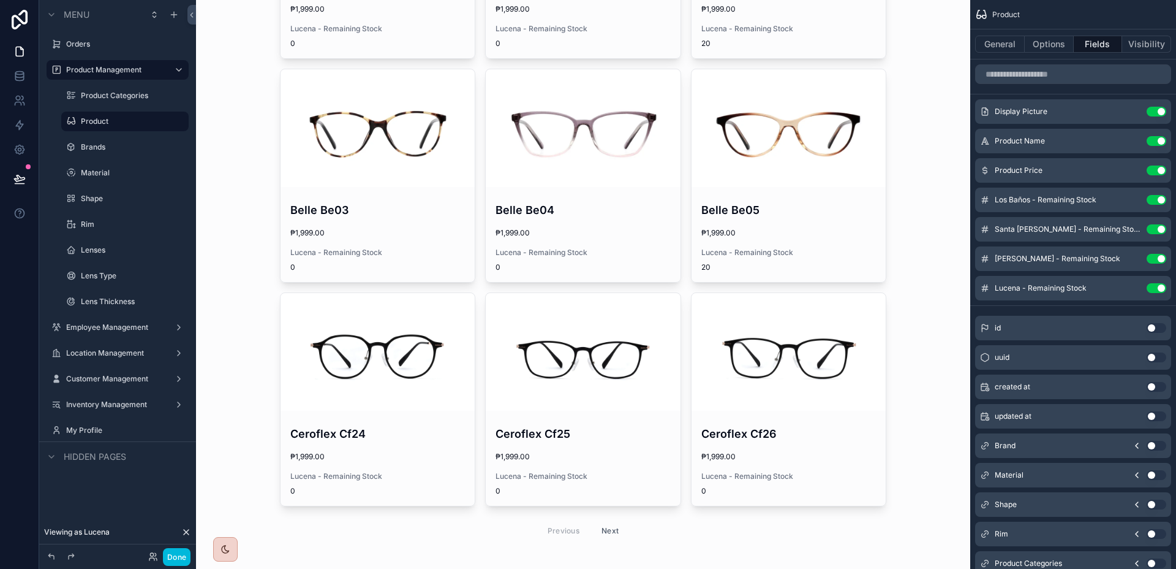
scroll to position [2042, 0]
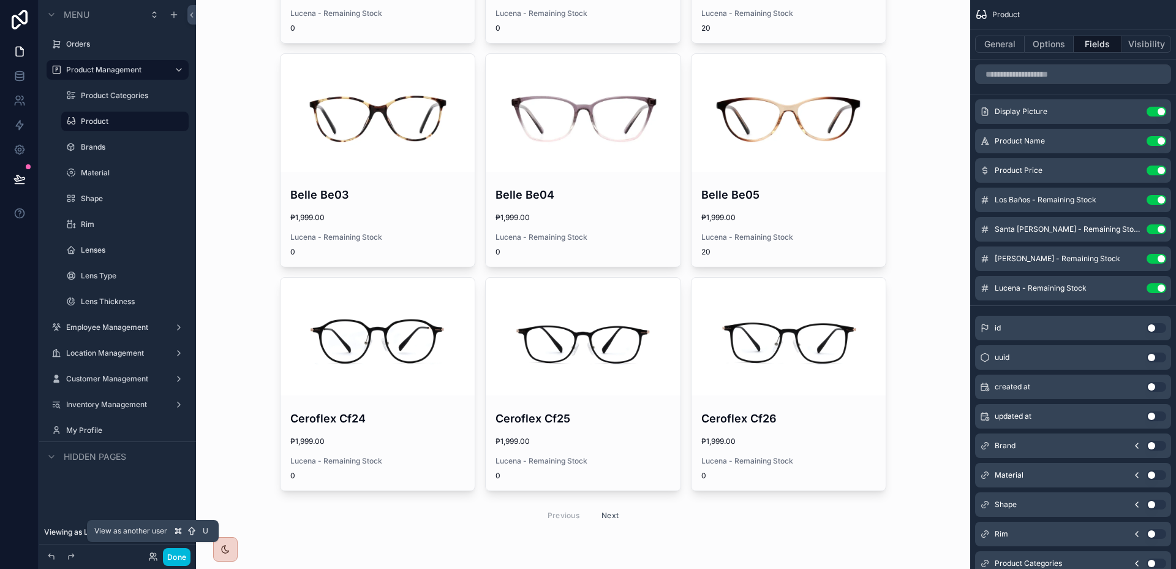
click at [150, 555] on icon at bounding box center [151, 554] width 3 height 3
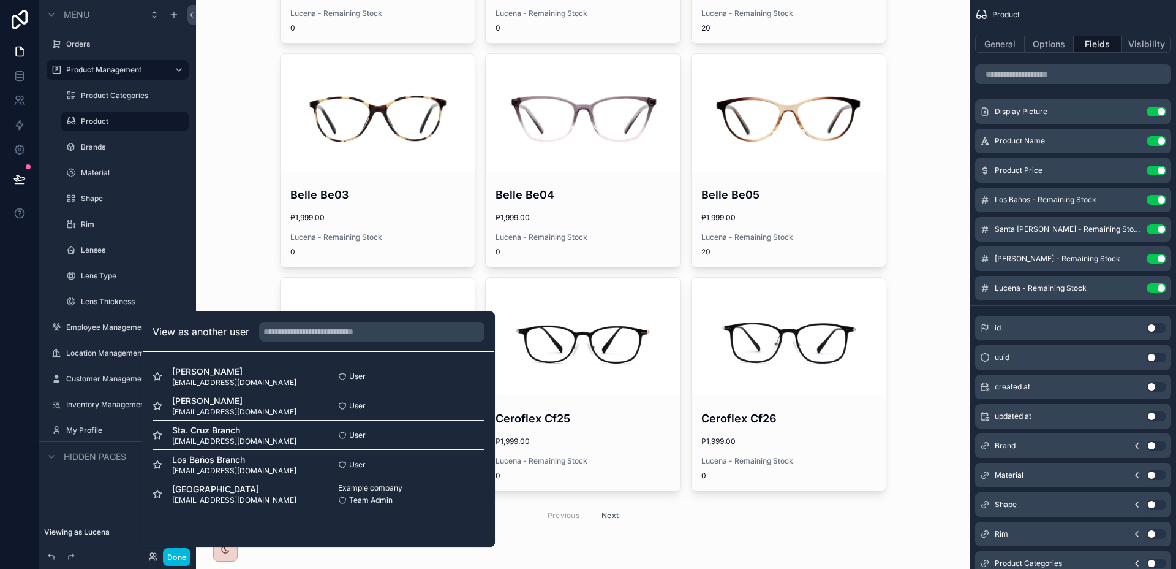
click at [0, 0] on button "Select" at bounding box center [0, 0] width 0 height 0
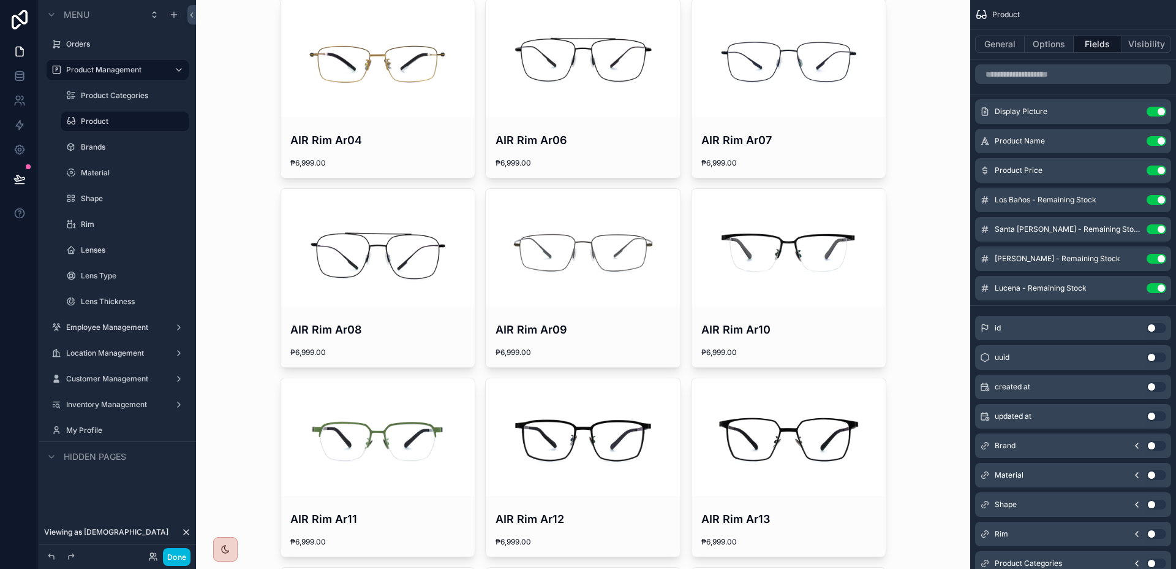
scroll to position [540, 0]
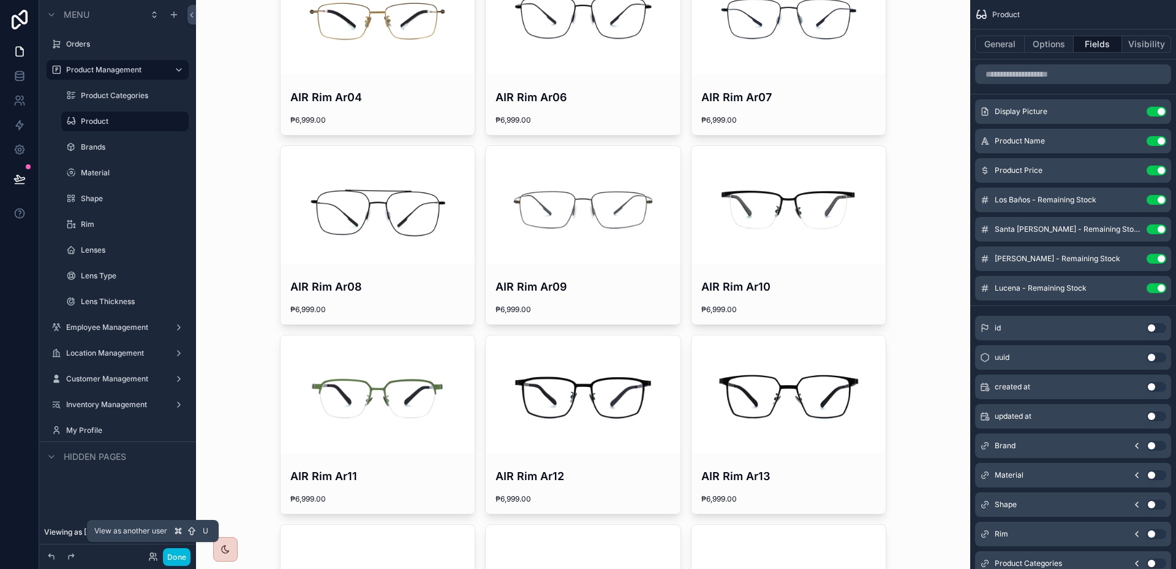
click at [150, 551] on icon at bounding box center [153, 556] width 10 height 10
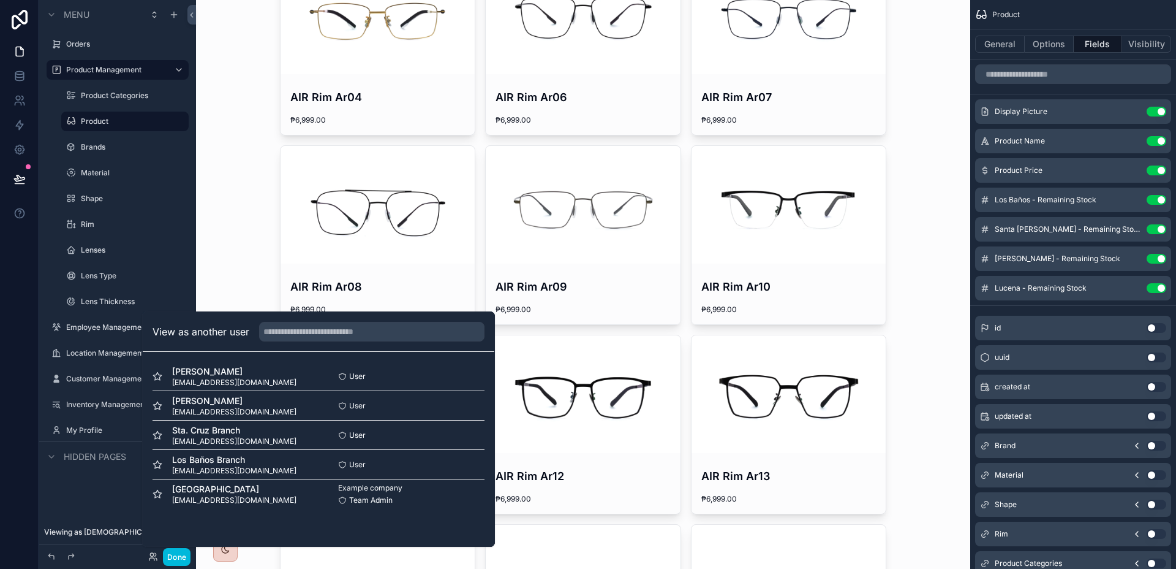
click at [0, 0] on button "Select" at bounding box center [0, 0] width 0 height 0
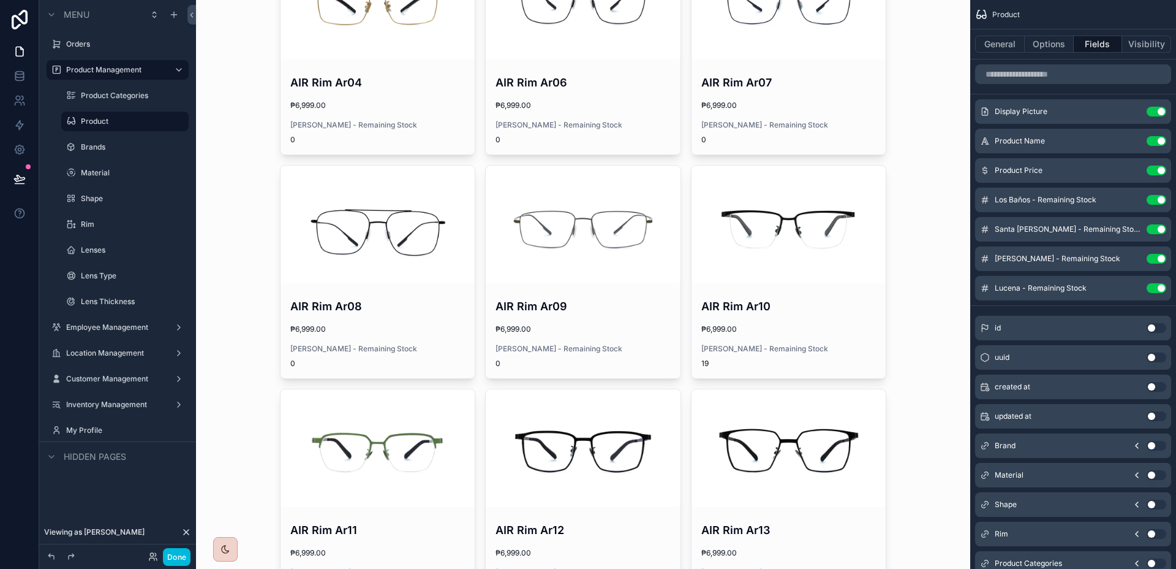
scroll to position [957, 0]
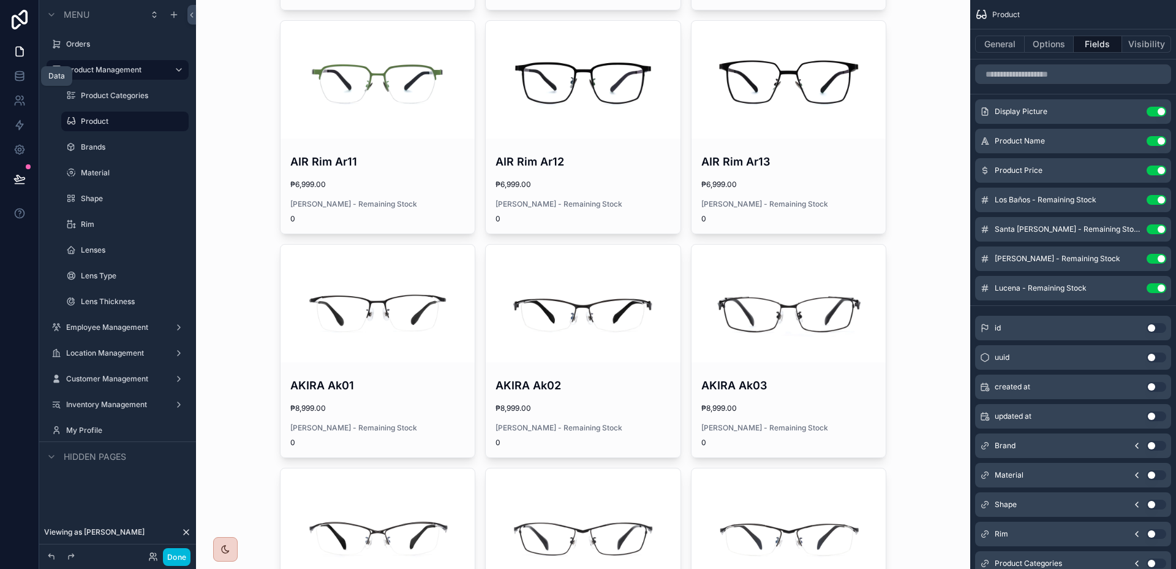
click at [15, 73] on icon at bounding box center [19, 75] width 8 height 5
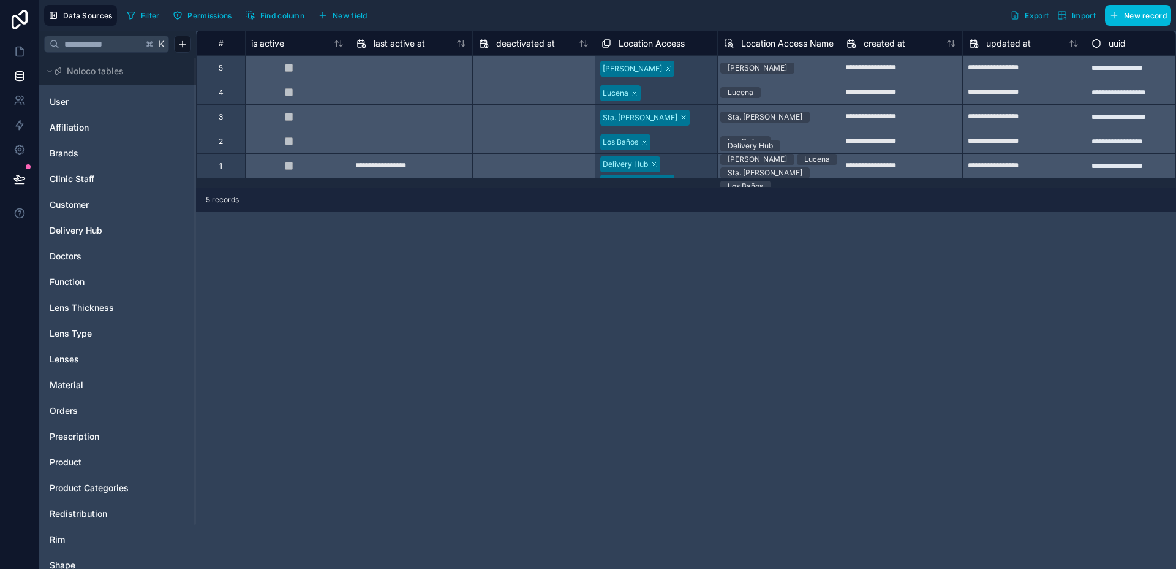
scroll to position [0, 881]
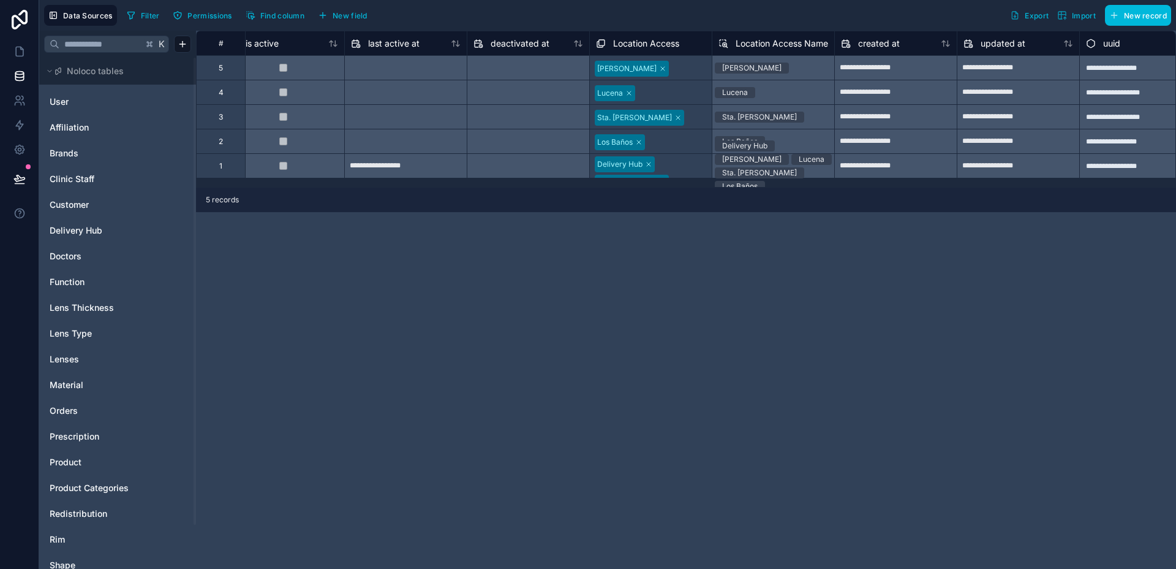
click at [808, 138] on div "Los Baños" at bounding box center [773, 141] width 123 height 25
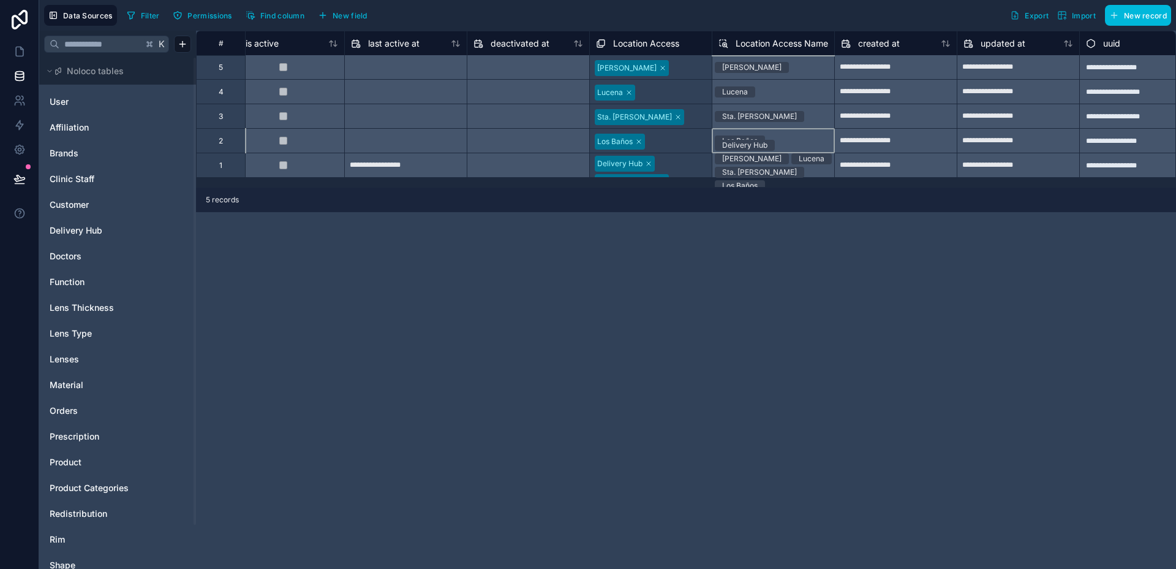
click at [805, 167] on div "Delivery Hub [PERSON_NAME] Sta. [PERSON_NAME] [GEOGRAPHIC_DATA]" at bounding box center [774, 165] width 122 height 51
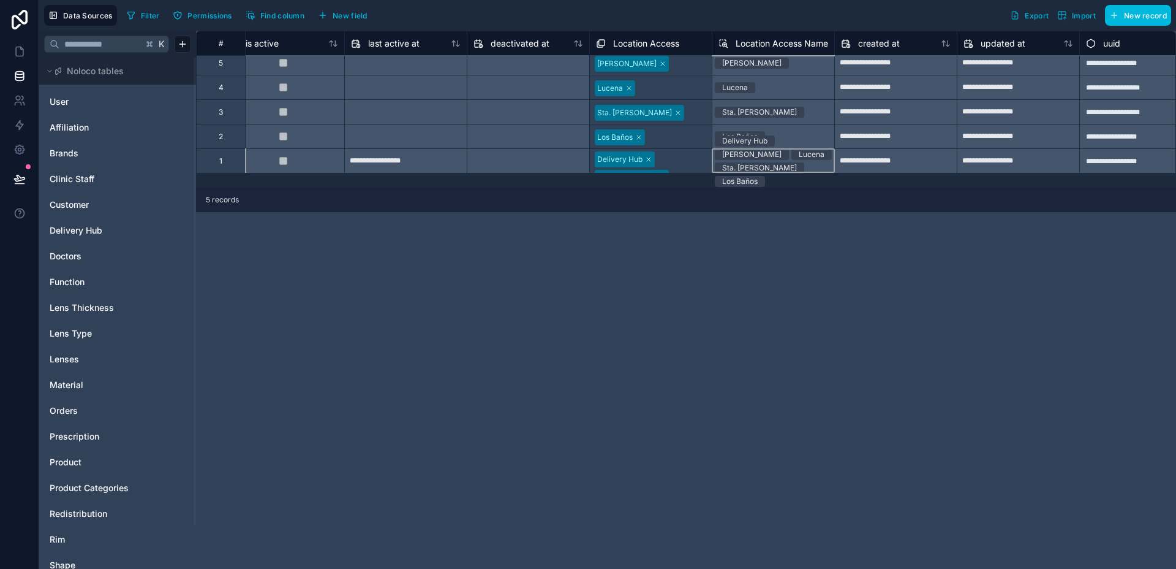
scroll to position [7, 881]
click at [808, 163] on div "Delivery Hub [PERSON_NAME] Sta. [PERSON_NAME] [GEOGRAPHIC_DATA]" at bounding box center [774, 160] width 122 height 51
click at [27, 53] on link at bounding box center [19, 51] width 39 height 25
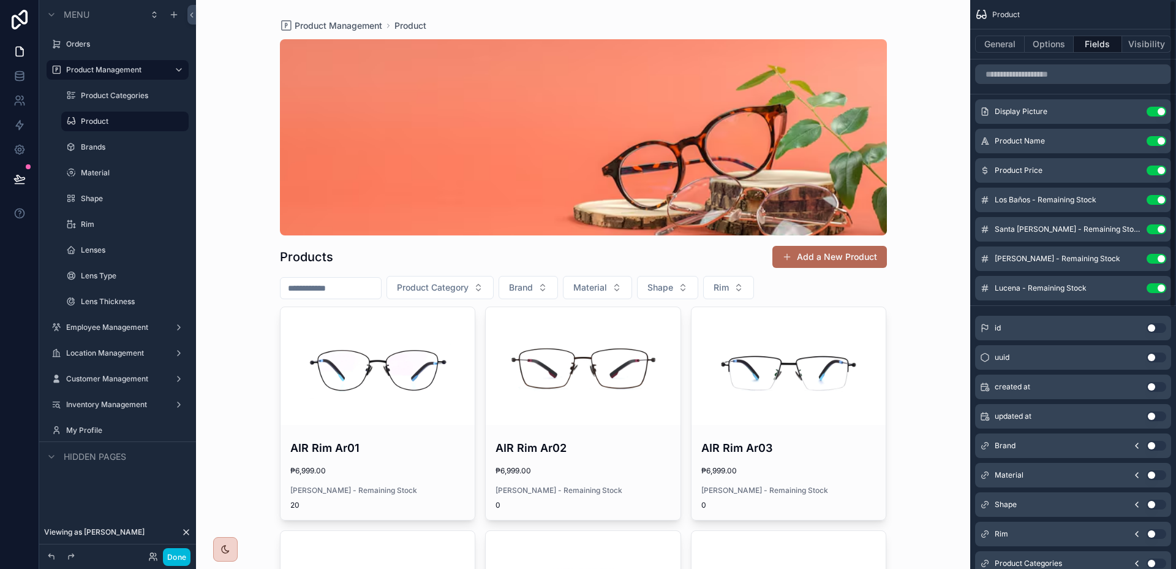
click at [0, 0] on icon "scrollable content" at bounding box center [0, 0] width 0 height 0
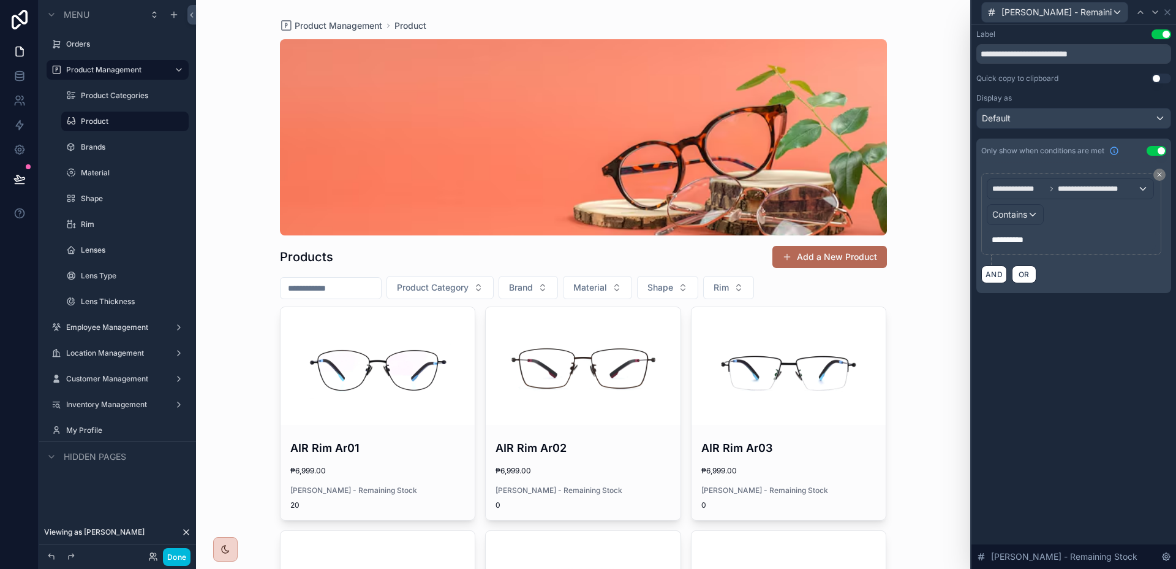
click at [1081, 246] on div "**********" at bounding box center [1071, 240] width 169 height 20
click at [1076, 242] on p "**********" at bounding box center [1073, 239] width 162 height 12
click at [1159, 362] on div "**********" at bounding box center [1074, 297] width 205 height 544
click at [1032, 273] on button "OR" at bounding box center [1024, 274] width 25 height 18
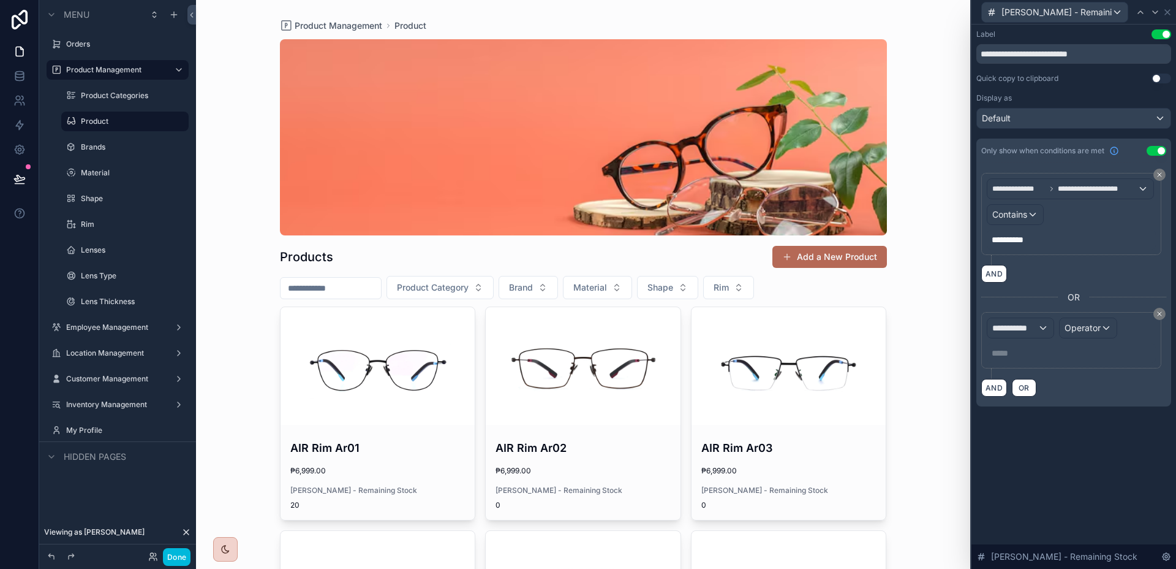
click at [1162, 310] on icon at bounding box center [1159, 313] width 7 height 7
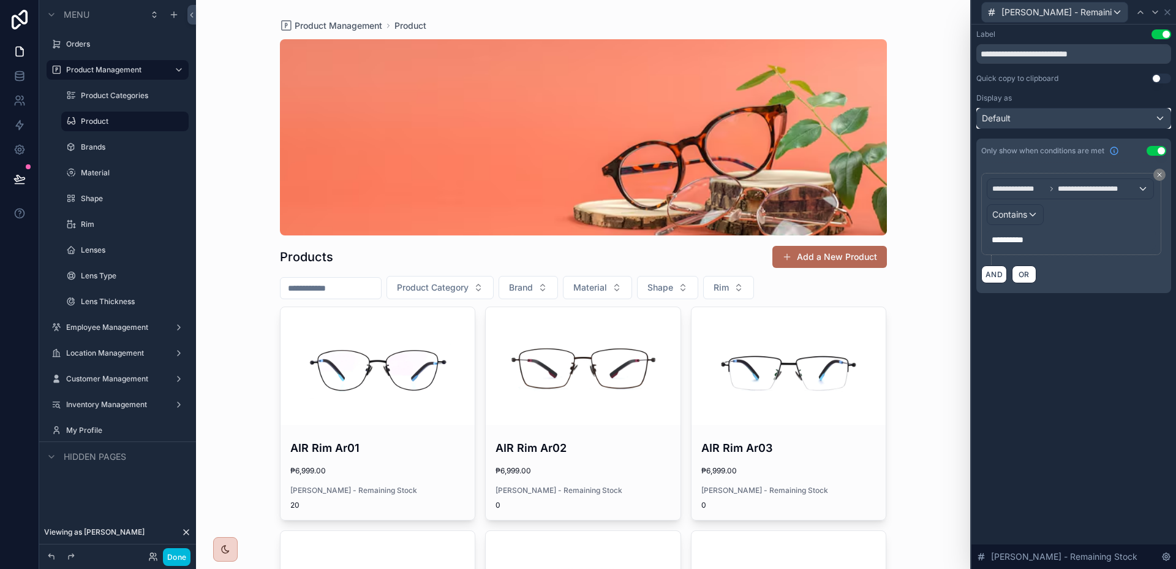
click at [1130, 121] on div "Default" at bounding box center [1074, 118] width 194 height 20
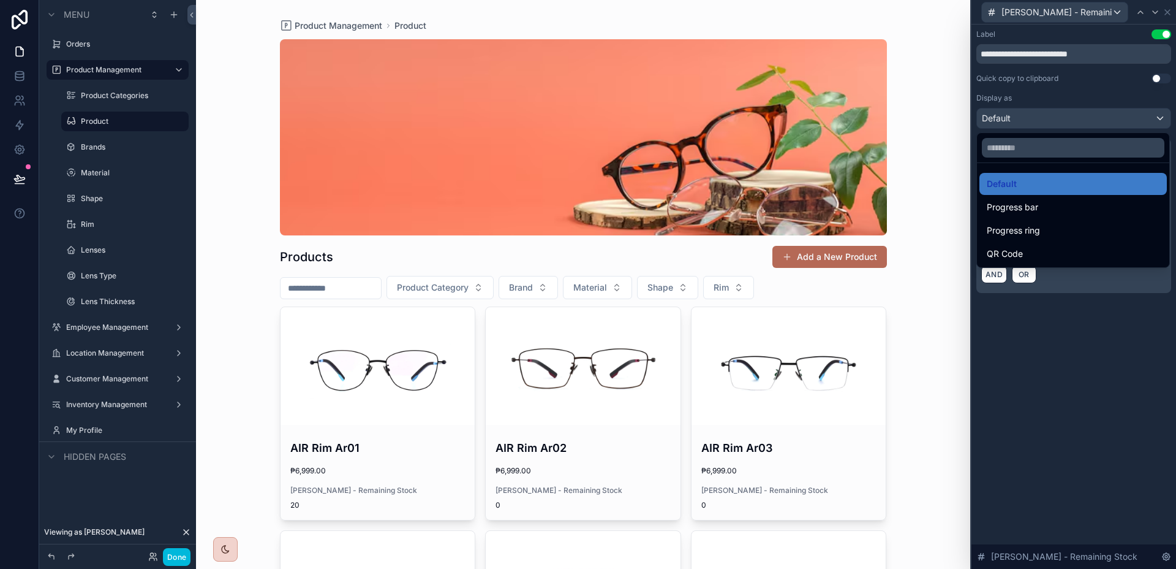
click at [1130, 121] on div at bounding box center [1074, 284] width 205 height 569
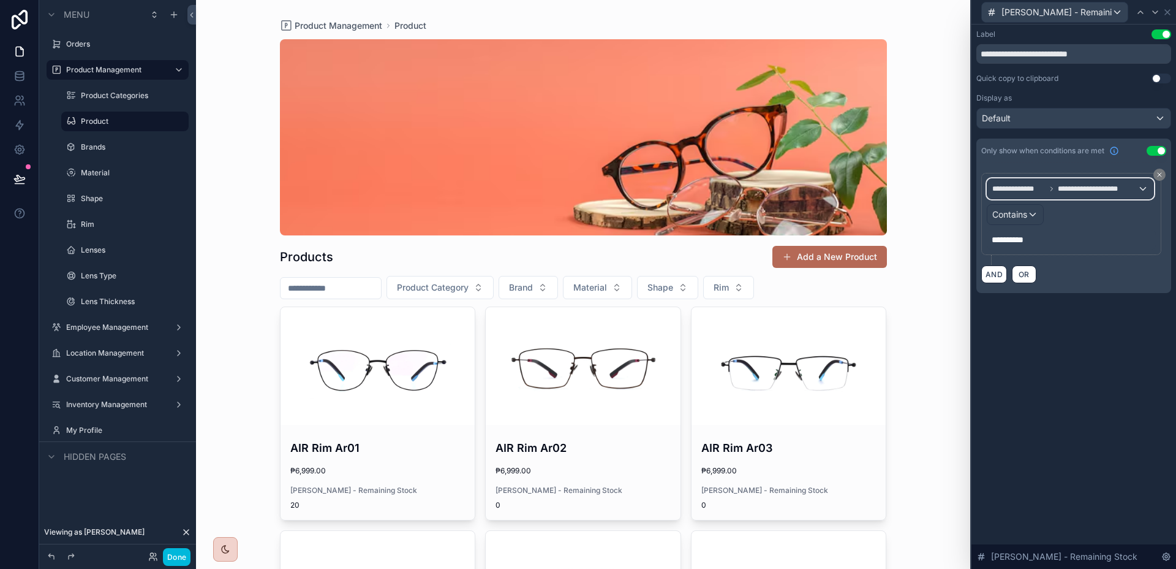
click at [1121, 184] on span "**********" at bounding box center [1098, 189] width 80 height 10
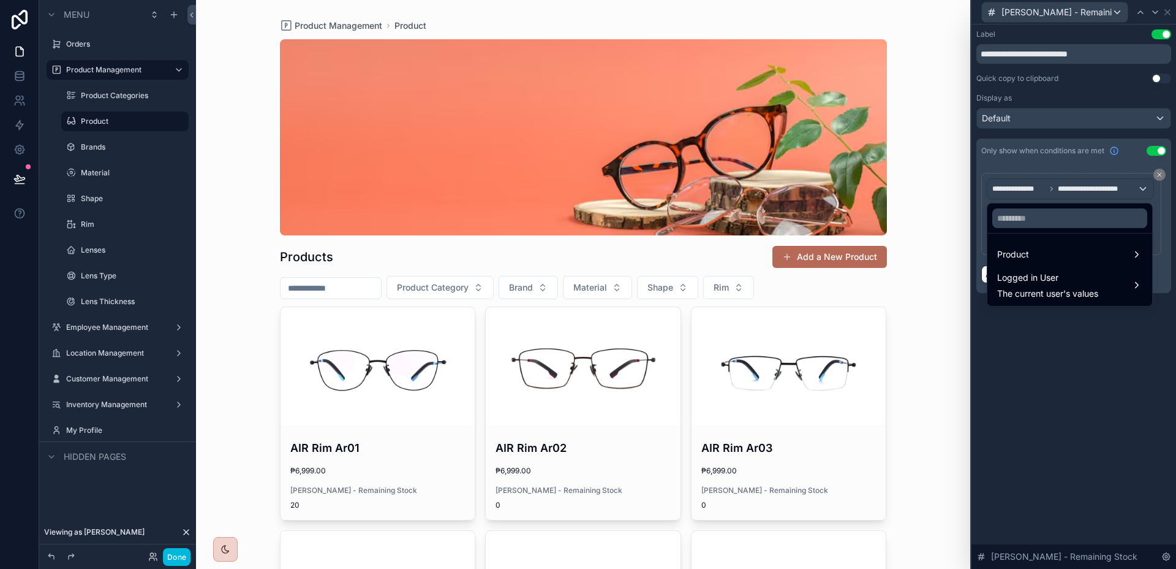
click at [1121, 184] on div at bounding box center [1074, 284] width 205 height 569
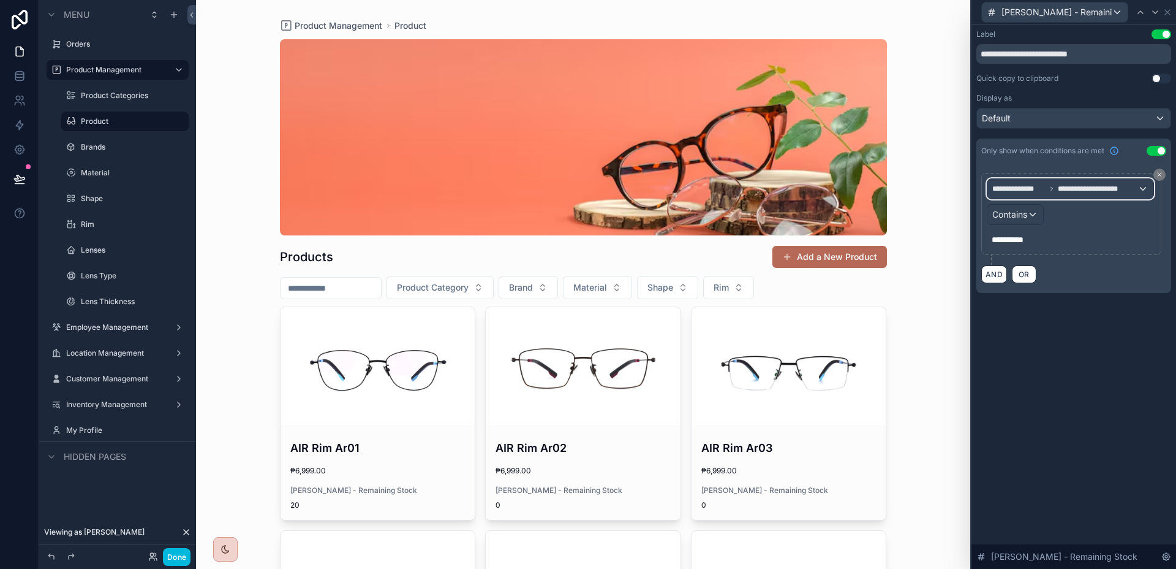
click at [1121, 184] on span "**********" at bounding box center [1098, 189] width 80 height 10
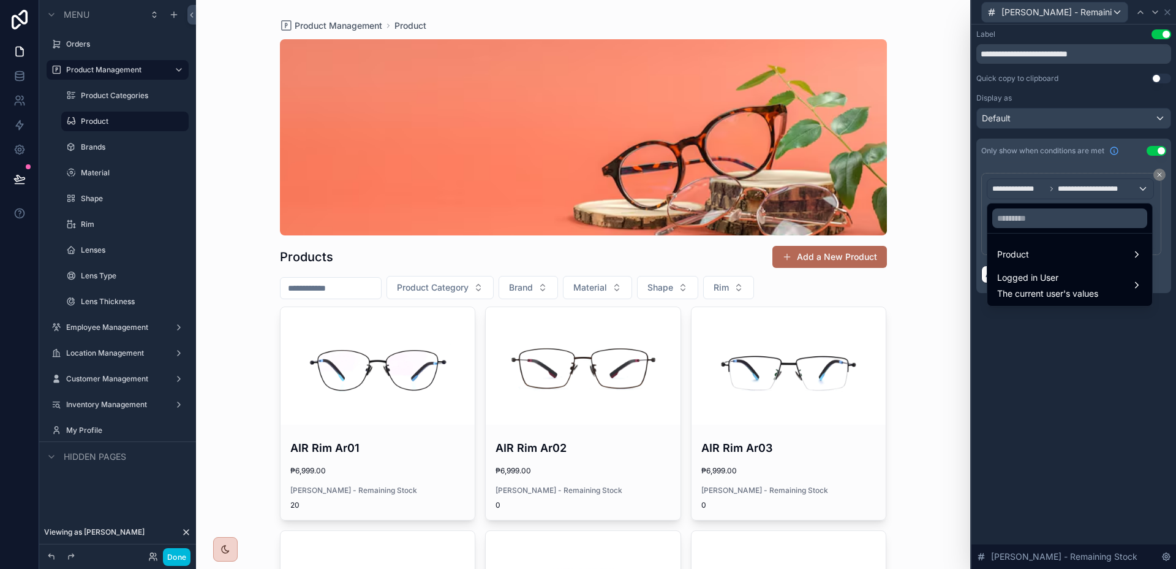
click at [1105, 271] on div "Logged in User The current user's values" at bounding box center [1070, 284] width 145 height 29
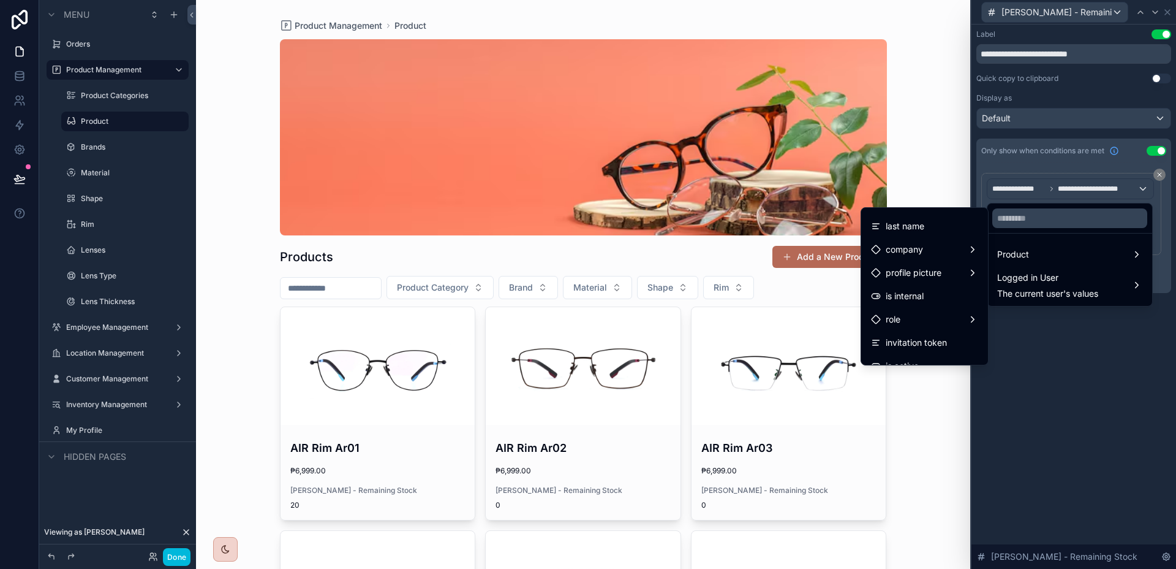
scroll to position [243, 0]
click at [1100, 328] on div at bounding box center [1074, 284] width 205 height 569
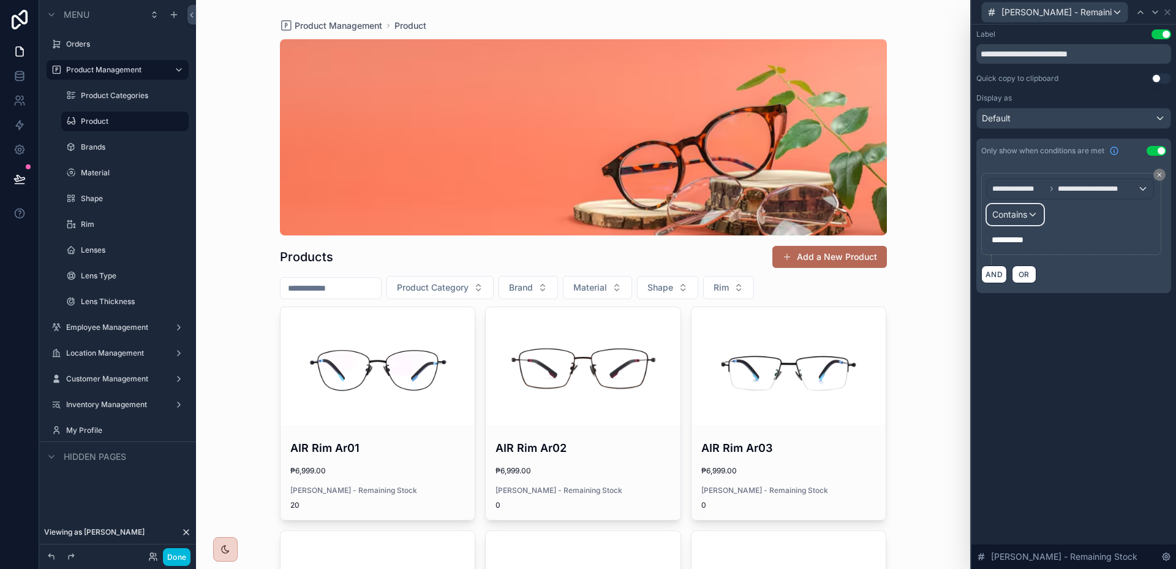
click at [1021, 218] on span "Contains" at bounding box center [1010, 214] width 35 height 12
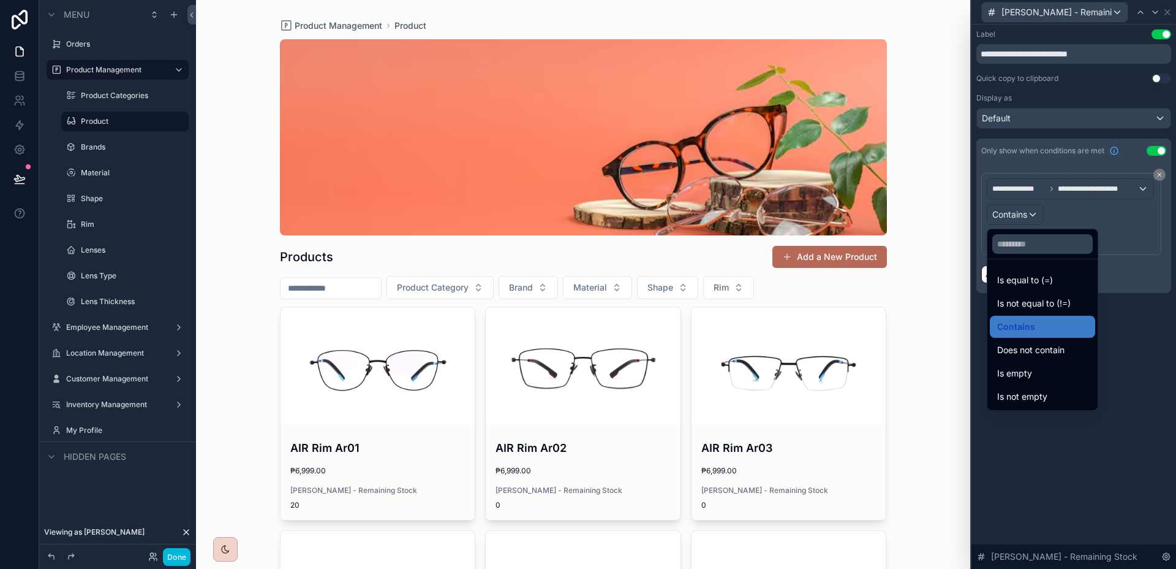
click at [1022, 276] on span "Is equal to (=)" at bounding box center [1026, 280] width 56 height 15
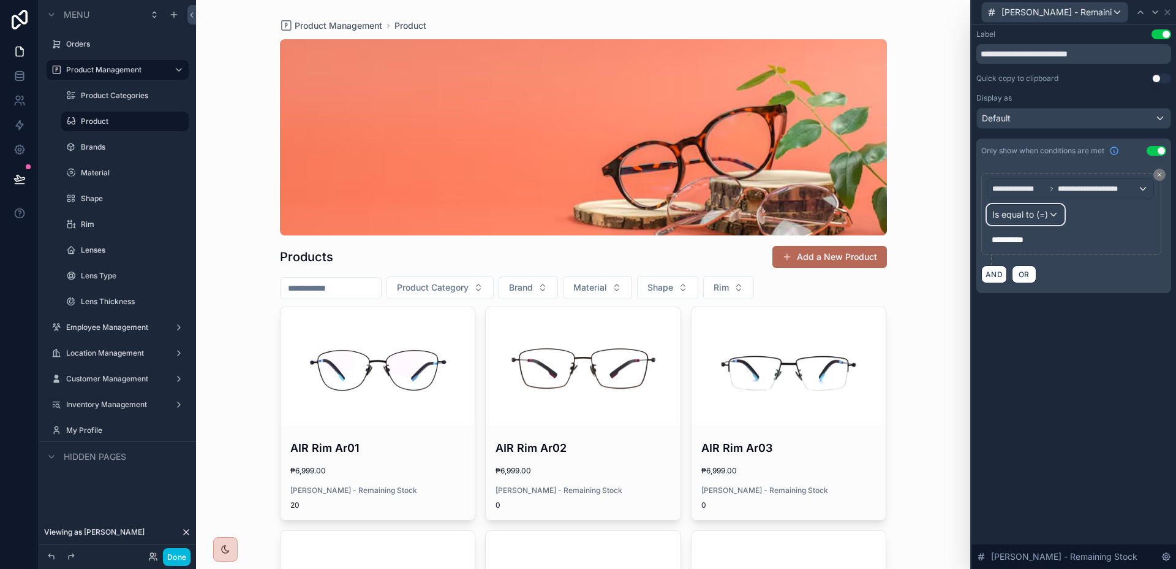
click at [1022, 221] on div "Is equal to (=)" at bounding box center [1026, 215] width 77 height 20
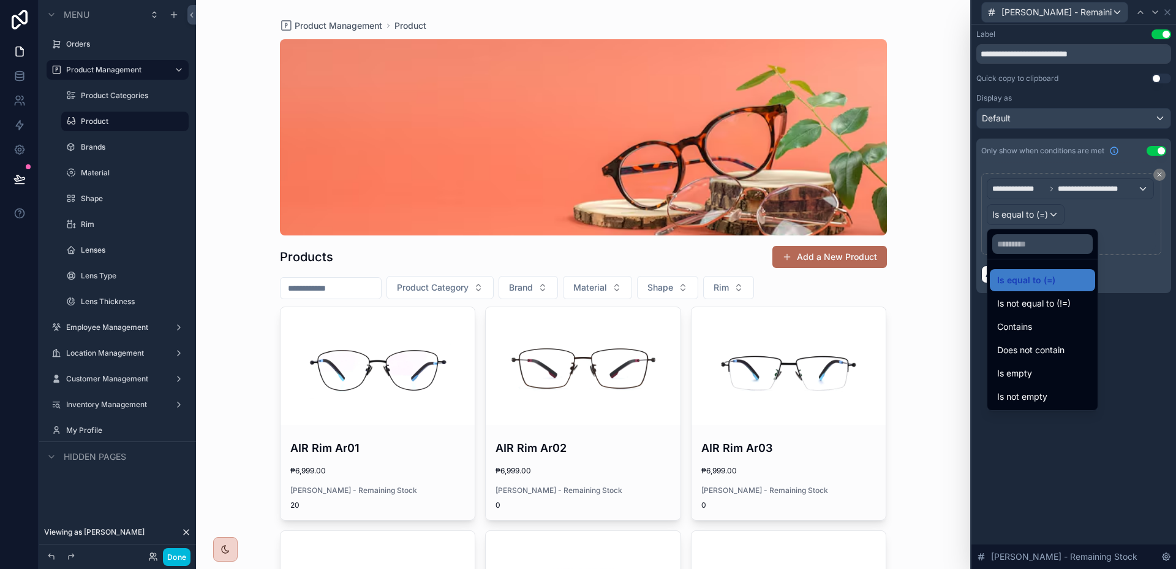
click at [1037, 325] on div "Contains" at bounding box center [1043, 326] width 91 height 15
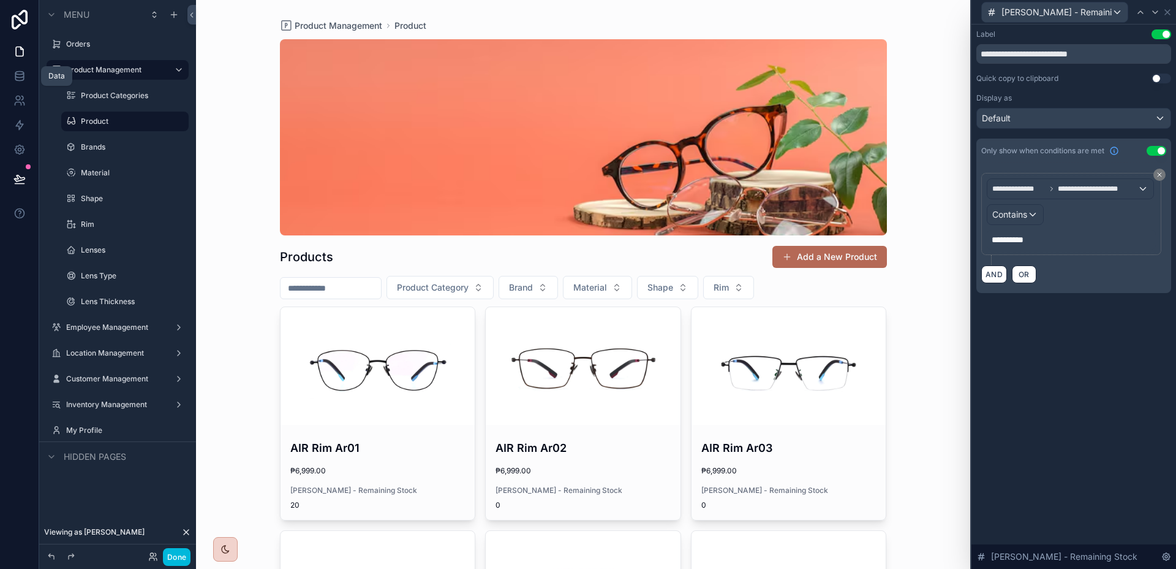
click at [21, 78] on icon at bounding box center [19, 76] width 12 height 12
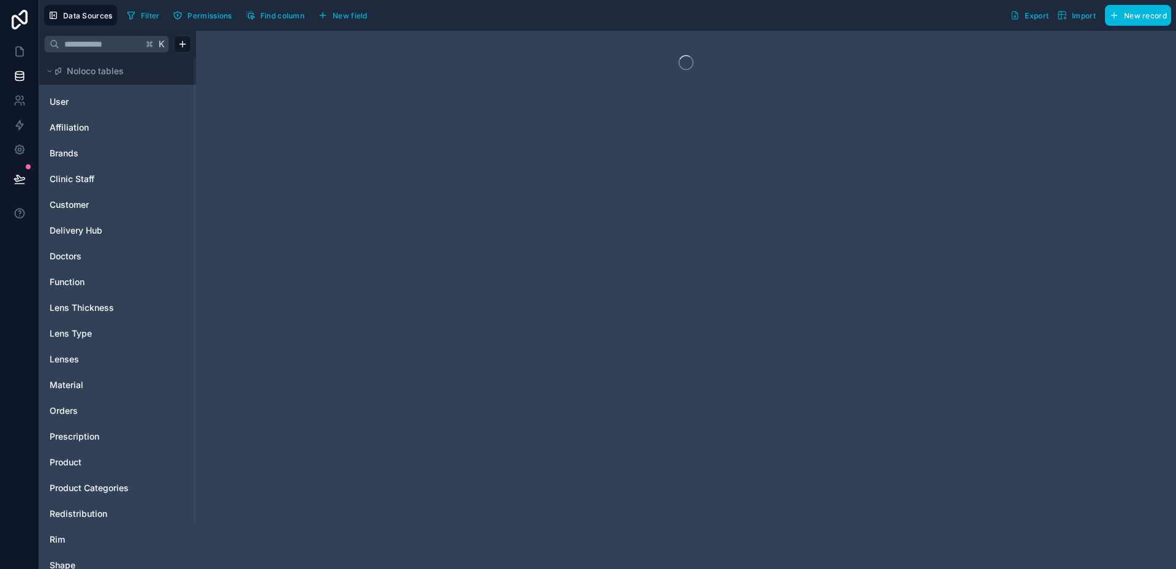
click at [104, 111] on div "User" at bounding box center [117, 102] width 147 height 20
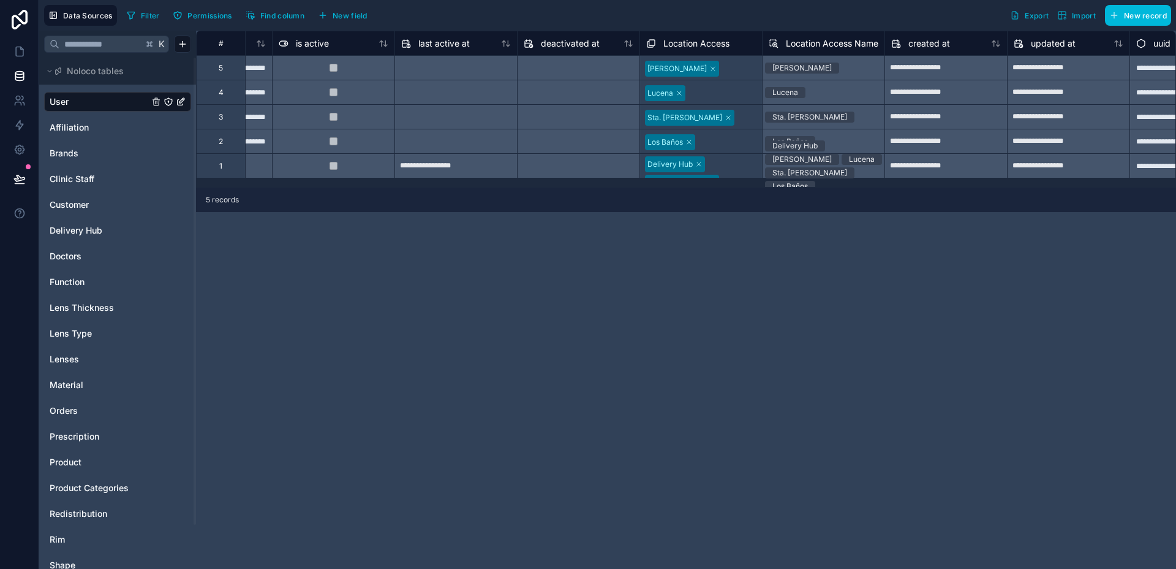
scroll to position [0, 917]
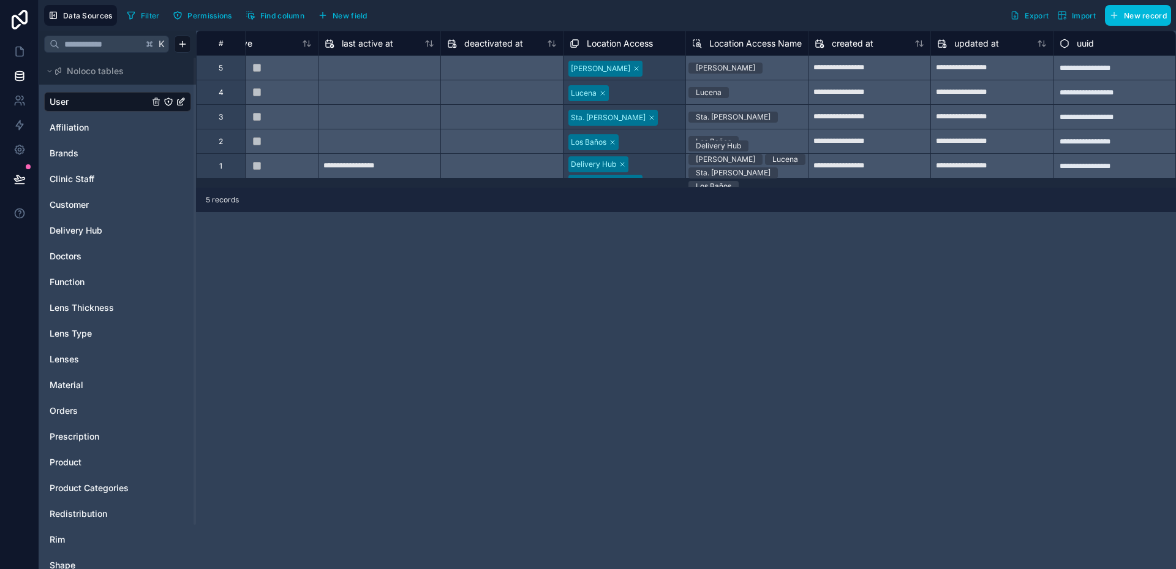
click at [361, 12] on span "New field" at bounding box center [350, 15] width 35 height 9
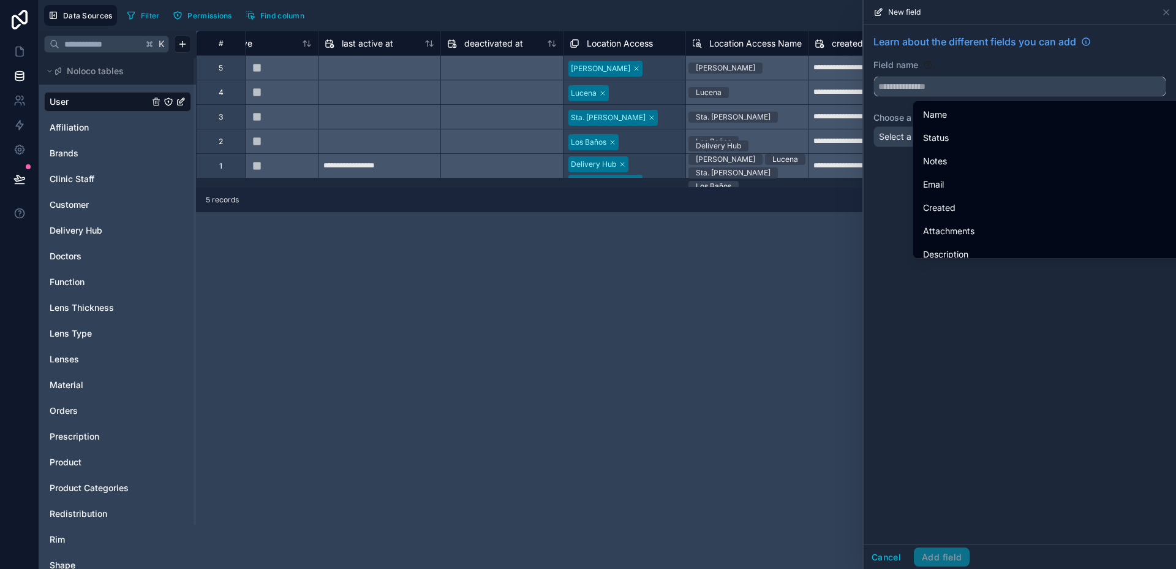
click at [961, 88] on input "text" at bounding box center [1020, 87] width 292 height 20
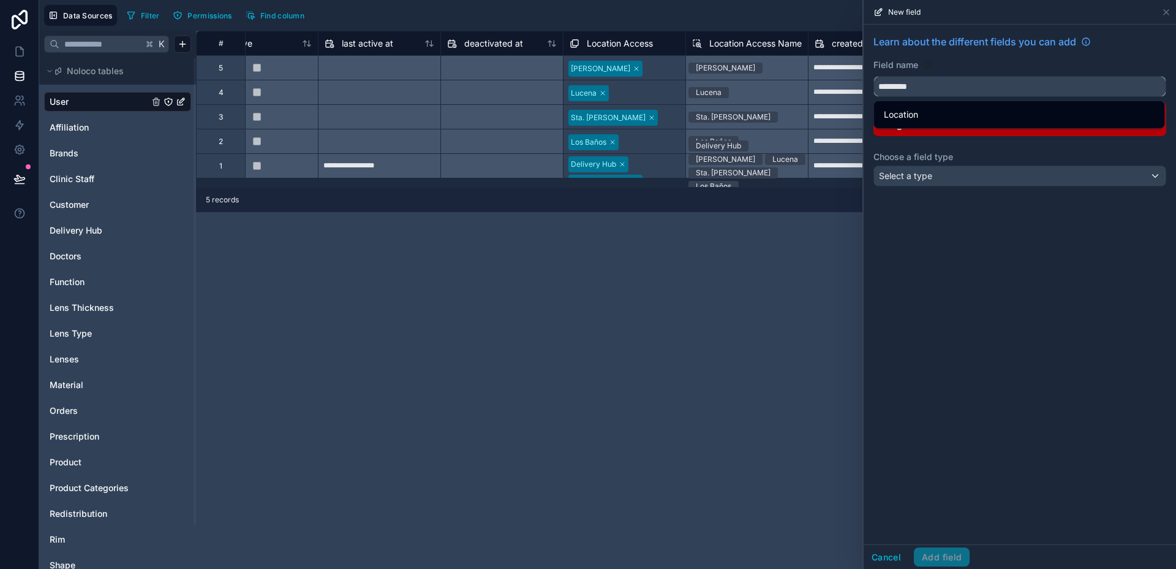
click at [874, 76] on button "********" at bounding box center [1020, 86] width 293 height 21
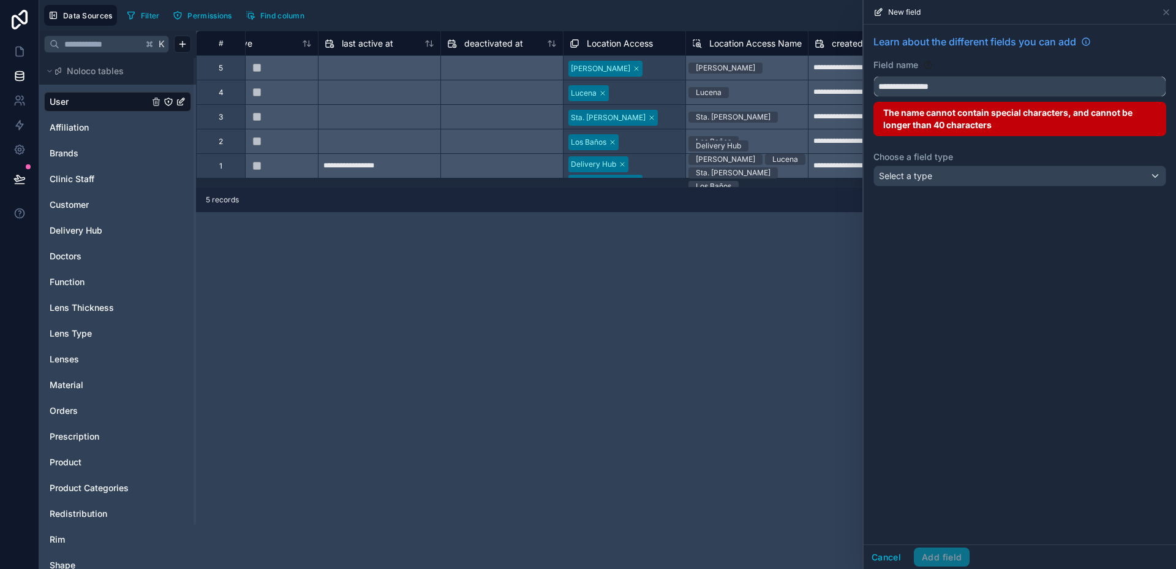
click at [874, 76] on button "**********" at bounding box center [1020, 86] width 293 height 21
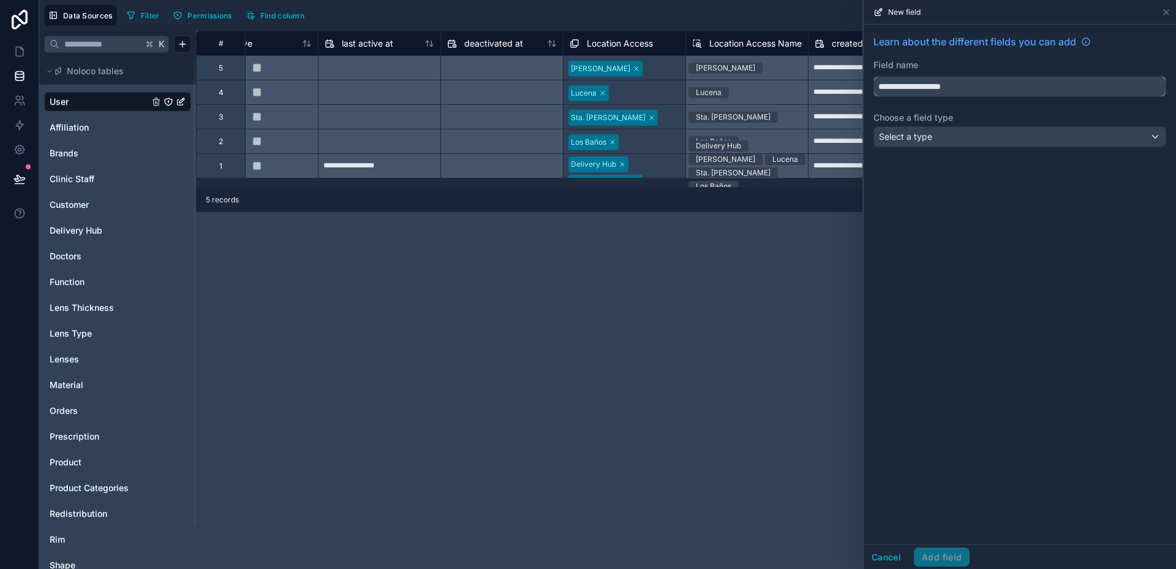
type input "**********"
click at [1050, 138] on div "Select a type" at bounding box center [1020, 137] width 292 height 20
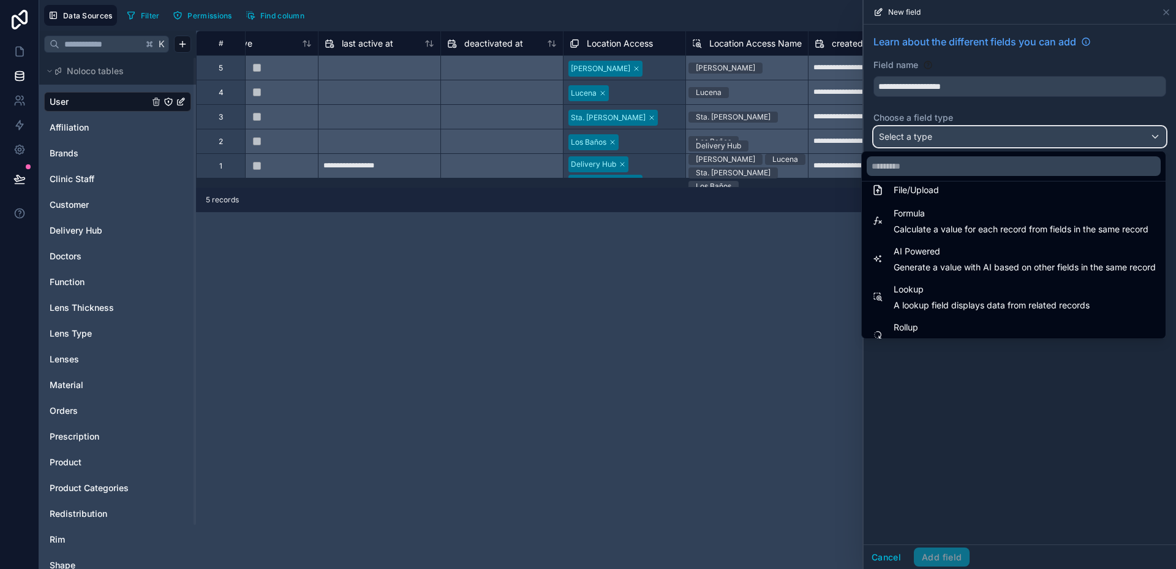
scroll to position [296, 0]
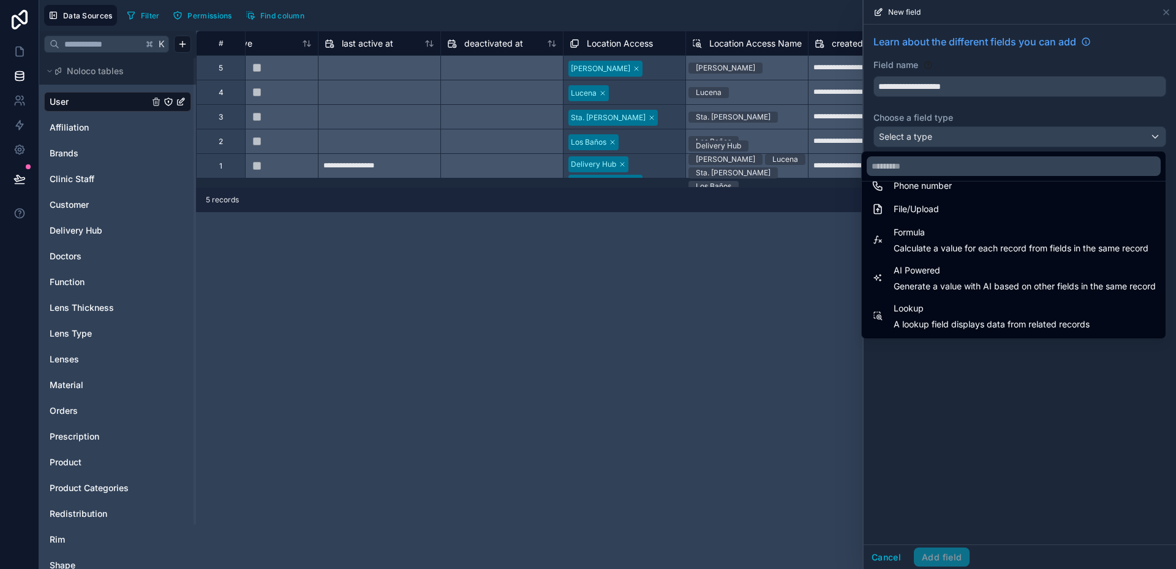
click at [953, 237] on span "Formula" at bounding box center [1021, 232] width 255 height 15
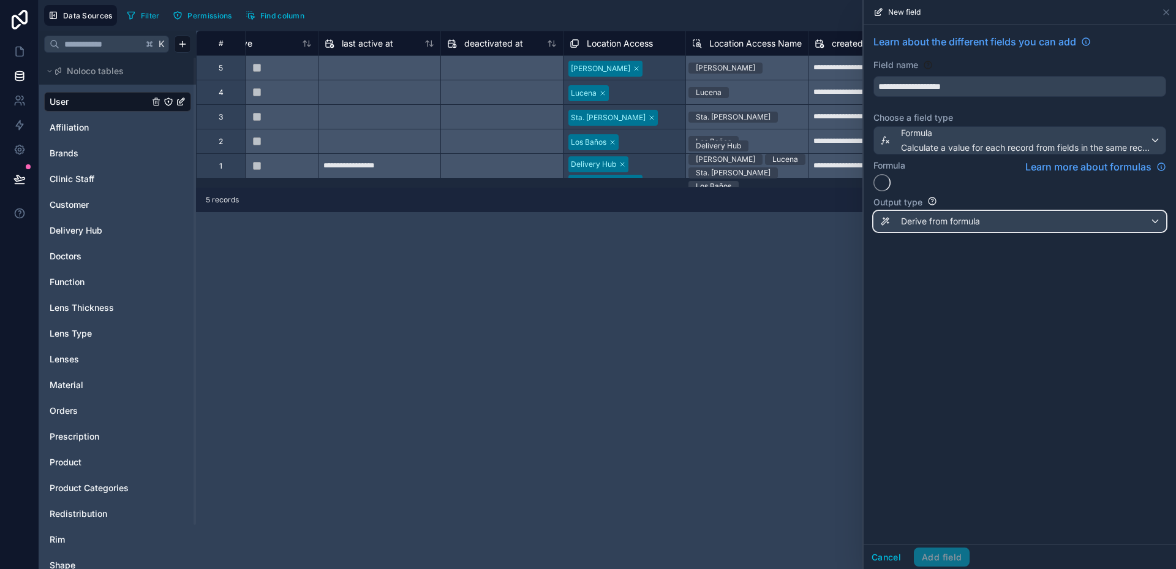
click at [963, 222] on span "Derive from formula" at bounding box center [940, 221] width 79 height 12
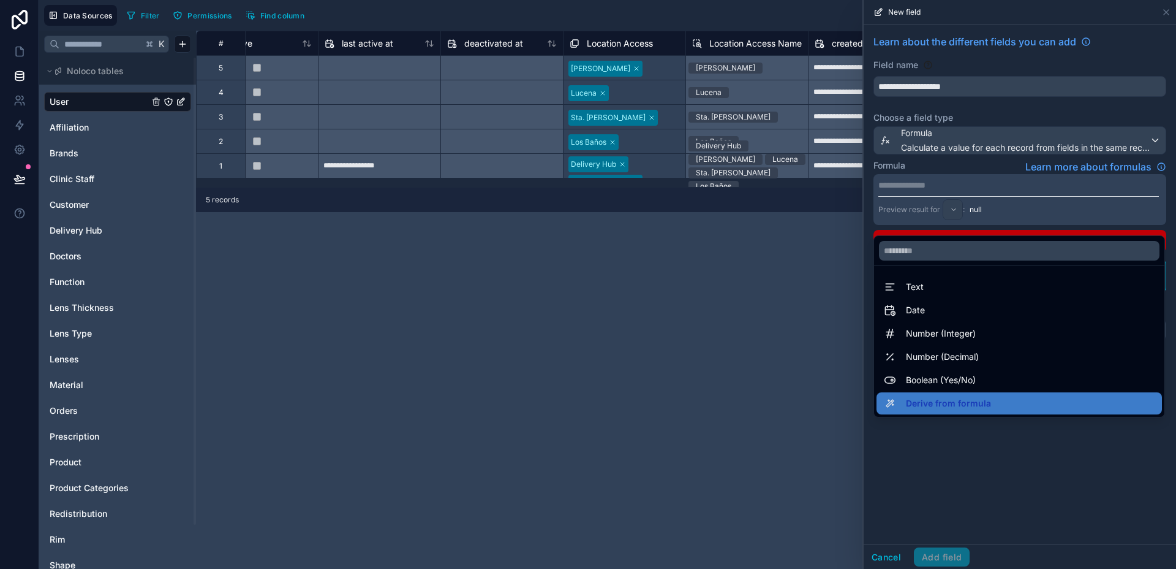
click at [982, 181] on div at bounding box center [1020, 284] width 312 height 569
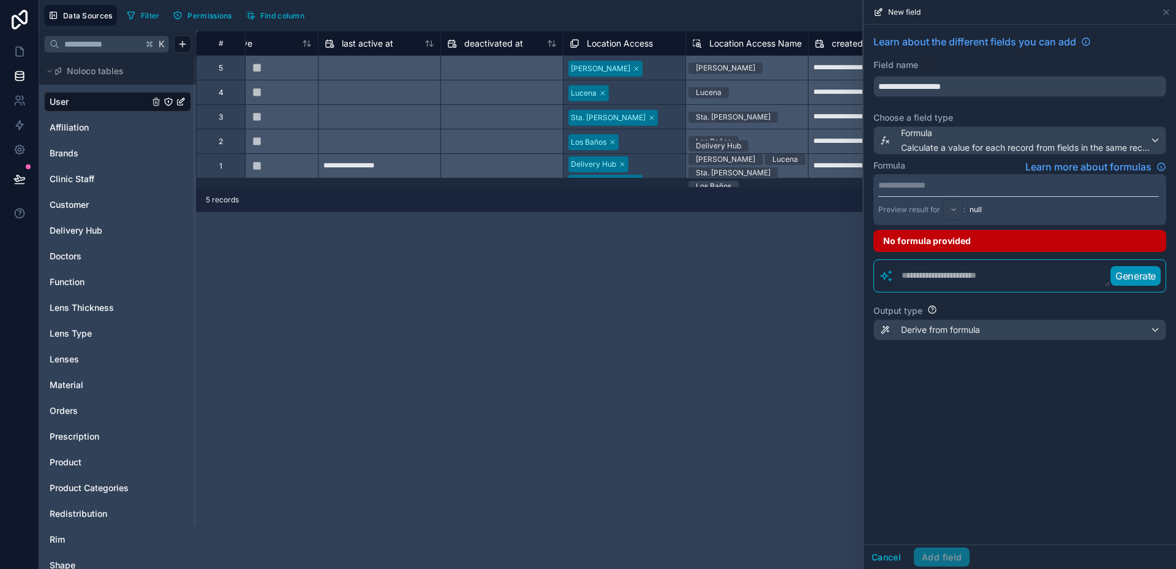
click at [979, 183] on p "**********" at bounding box center [1019, 185] width 281 height 12
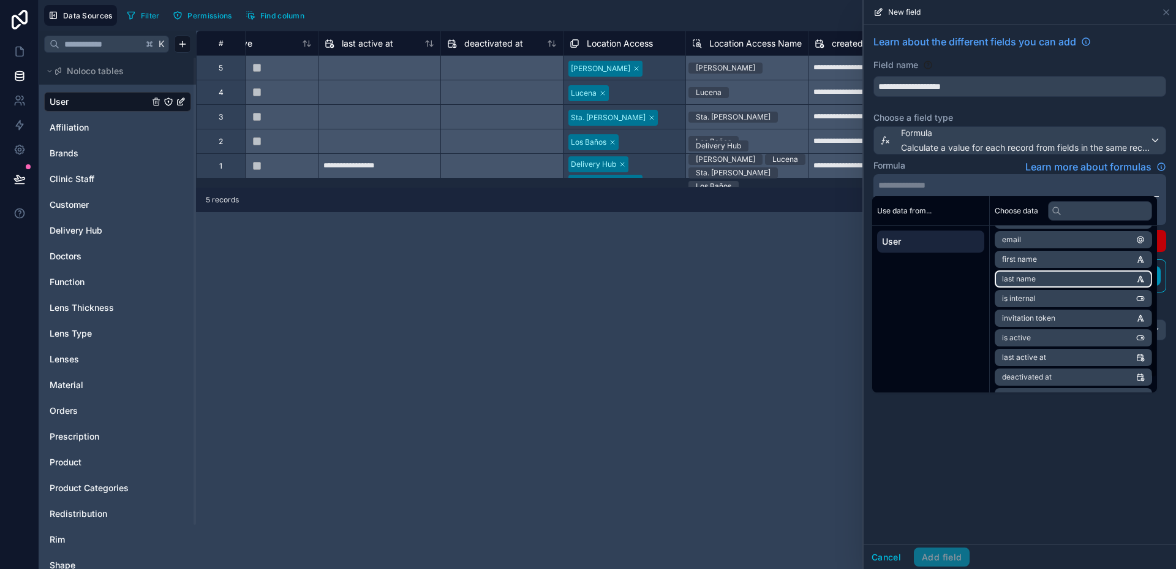
scroll to position [96, 0]
click at [1102, 381] on li "Location Access Name" at bounding box center [1073, 378] width 157 height 17
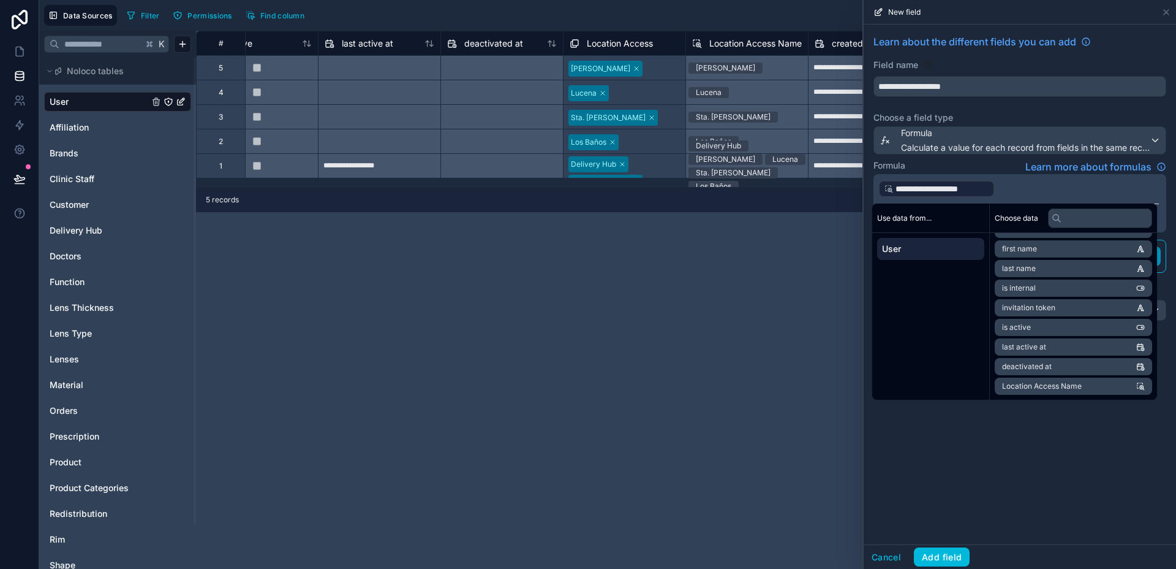
click at [1062, 445] on div "**********" at bounding box center [1020, 285] width 312 height 520
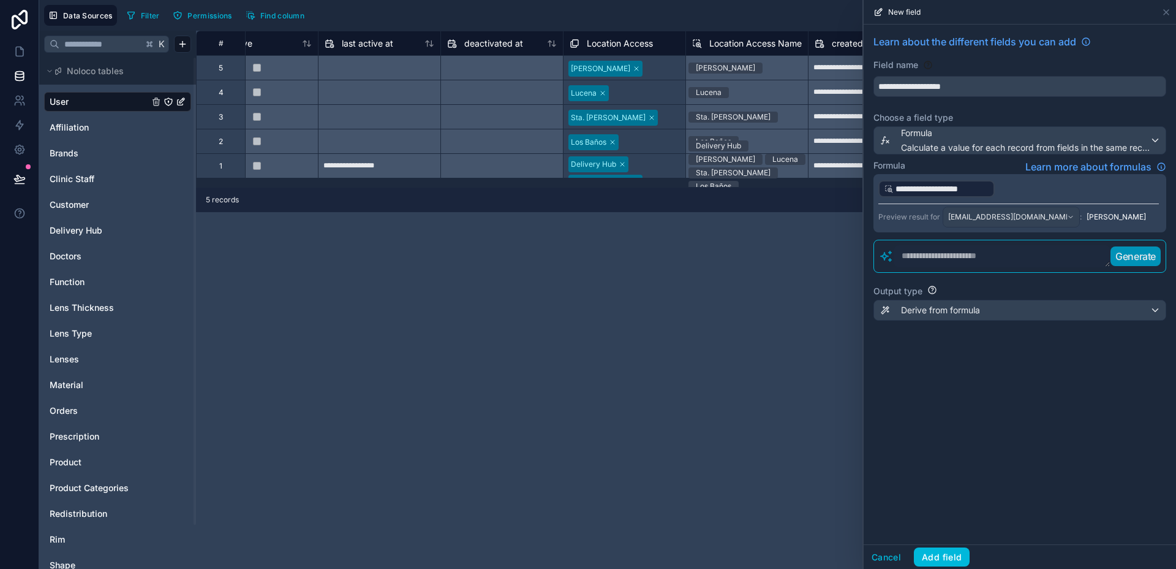
click at [1013, 186] on p "**********" at bounding box center [1019, 189] width 281 height 20
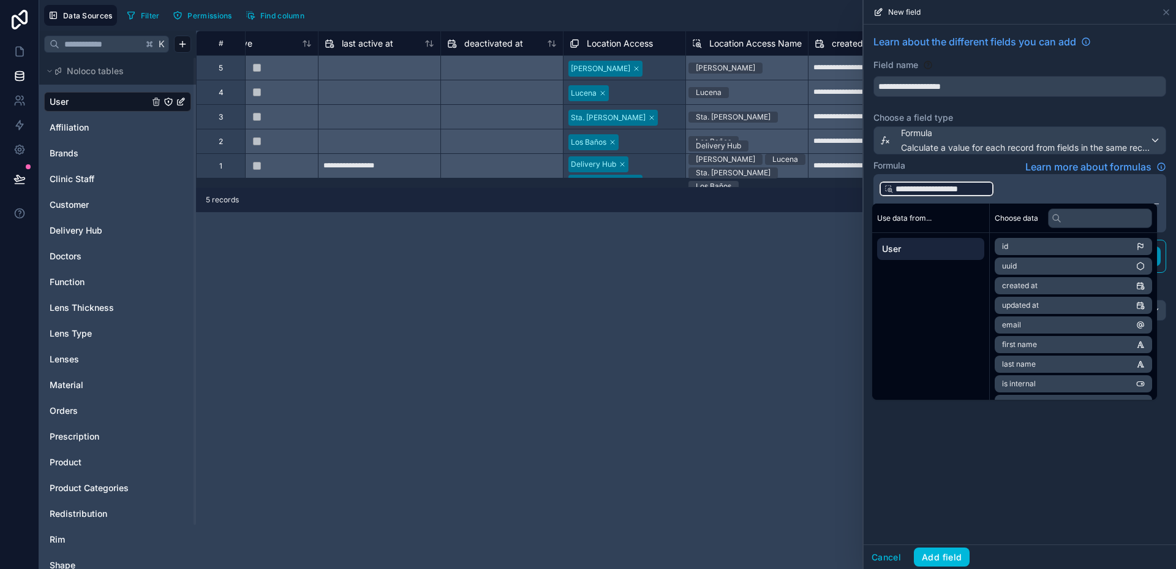
click at [1013, 186] on p "**********" at bounding box center [1019, 189] width 281 height 20
drag, startPoint x: 1101, startPoint y: 548, endPoint x: 1045, endPoint y: 430, distance: 131.0
click at [1101, 547] on div "Cancel Add field" at bounding box center [1020, 556] width 312 height 25
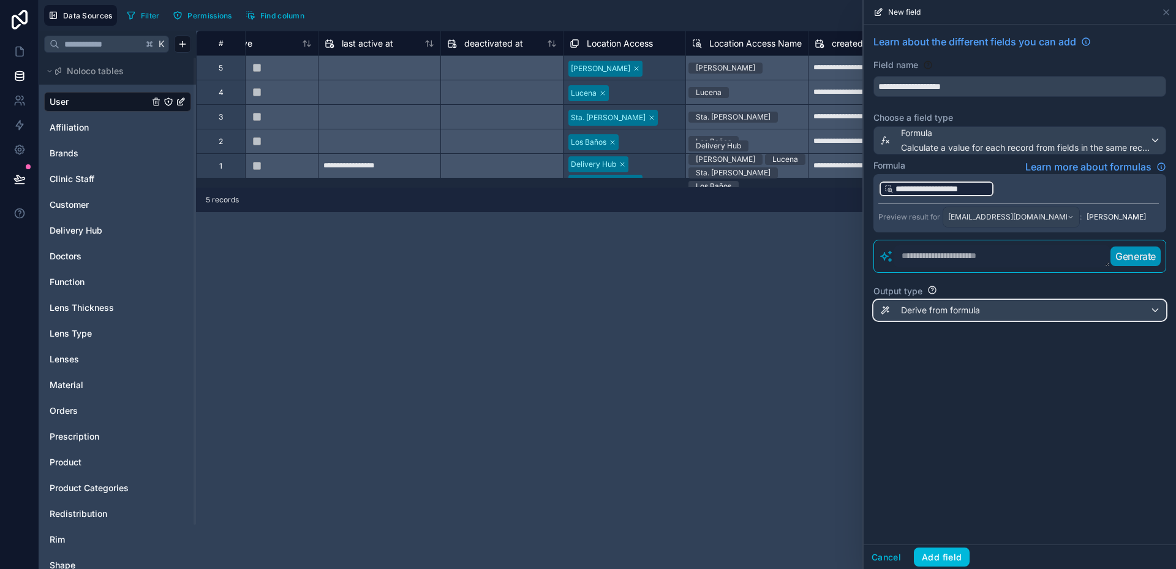
click at [1044, 311] on div "Derive from formula" at bounding box center [1020, 310] width 292 height 20
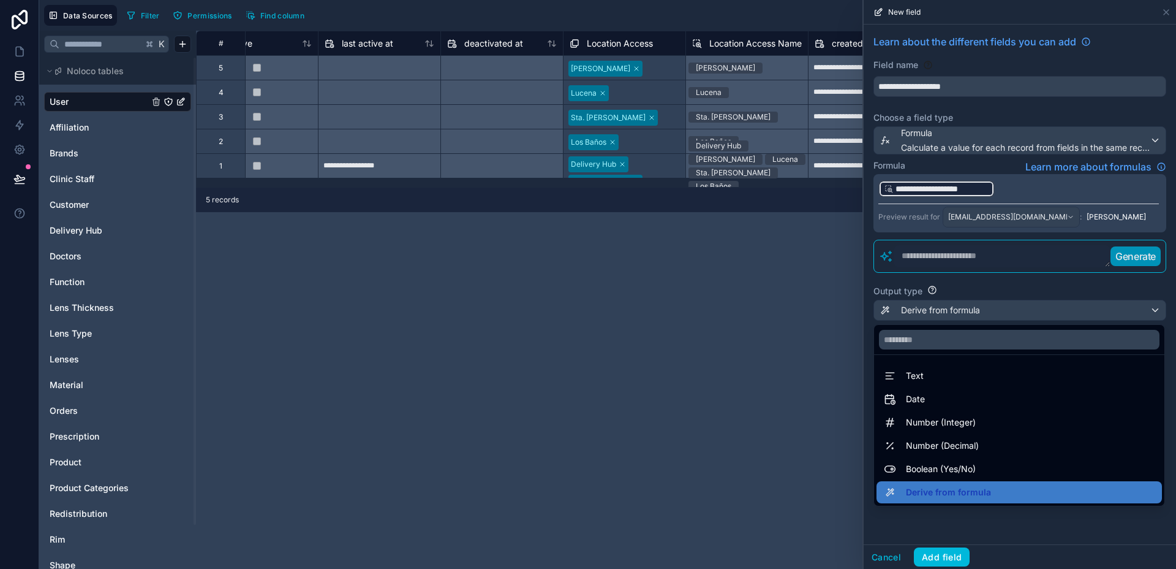
click at [1009, 368] on div "Text" at bounding box center [1019, 375] width 271 height 15
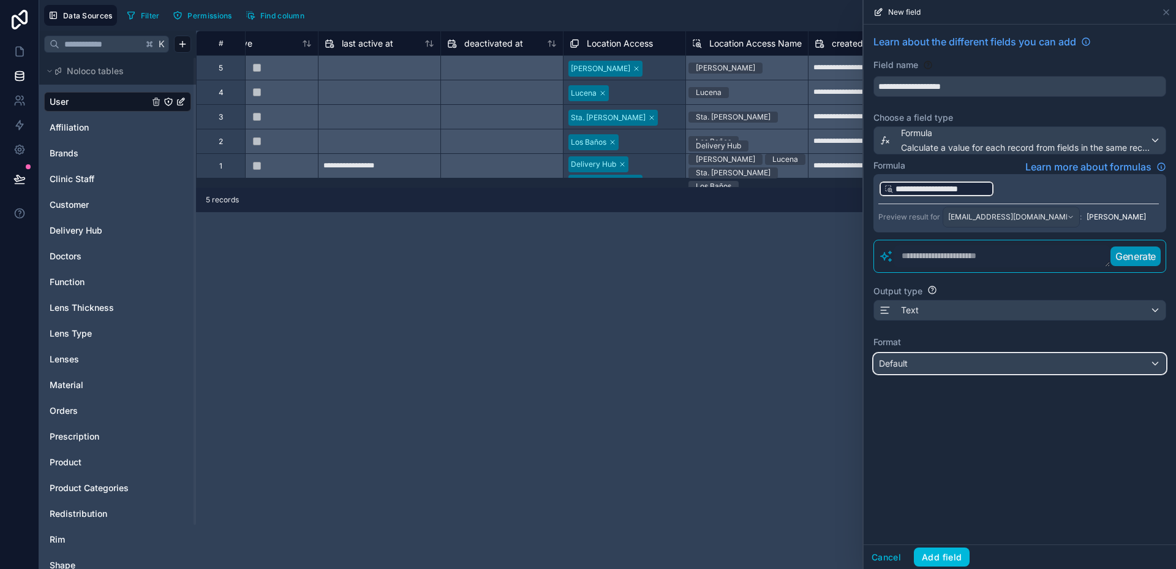
click at [1009, 354] on div "Default" at bounding box center [1020, 364] width 292 height 20
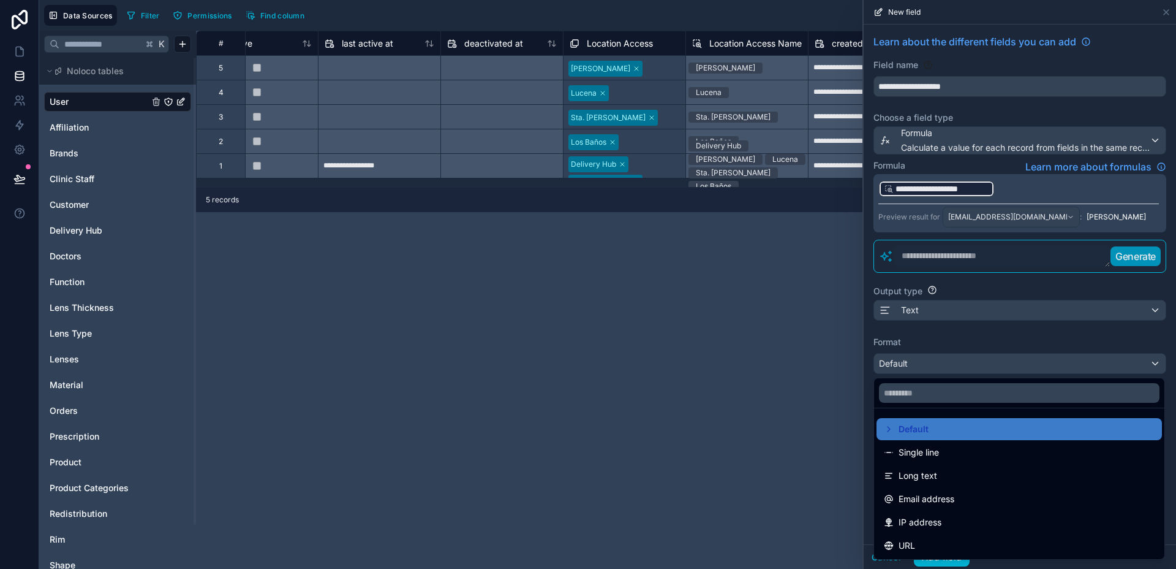
click at [1009, 355] on div at bounding box center [1020, 284] width 312 height 569
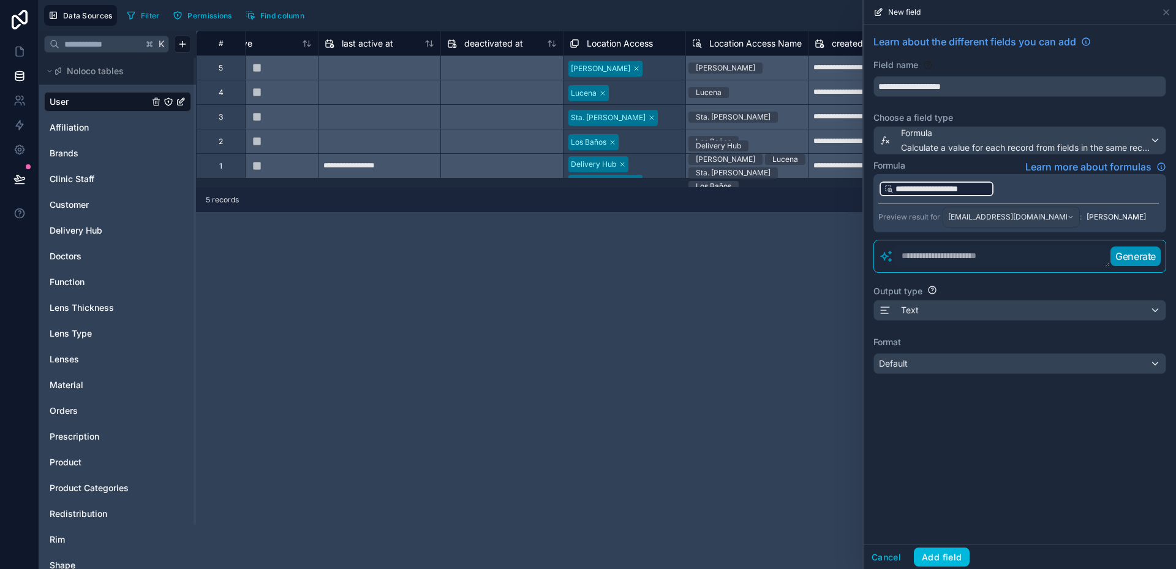
click at [747, 44] on span "Location Access Name" at bounding box center [756, 43] width 93 height 12
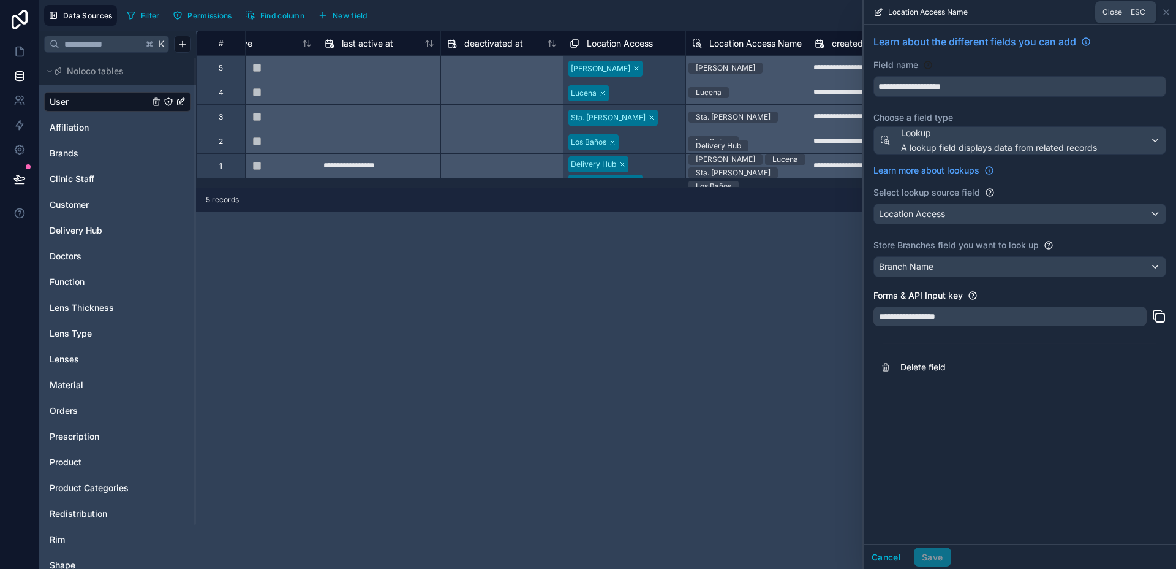
click at [1165, 14] on icon at bounding box center [1167, 12] width 10 height 10
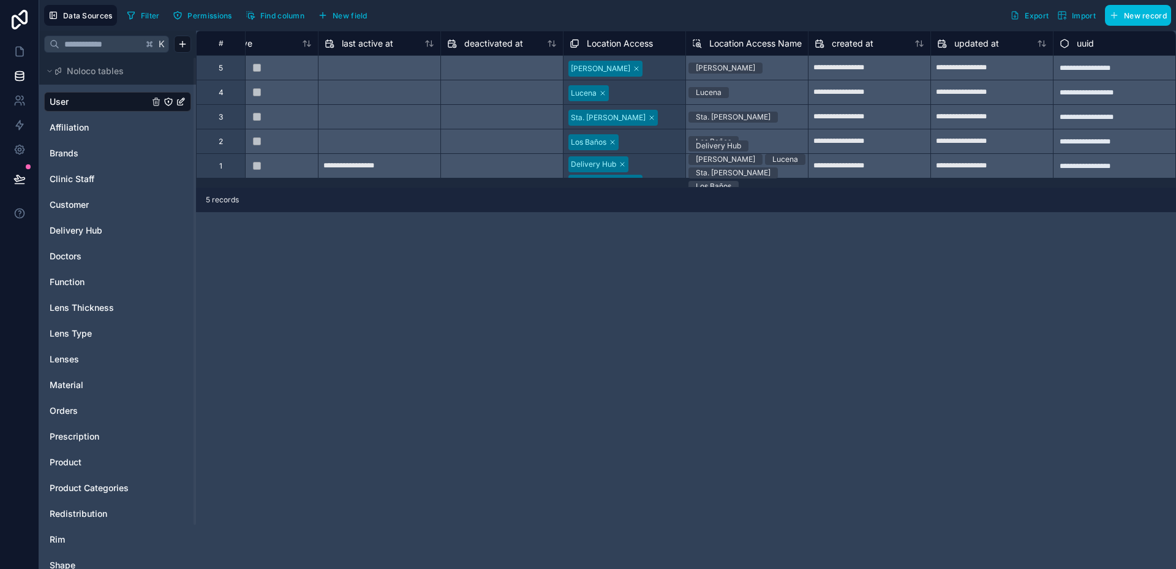
click at [330, 16] on button "New field" at bounding box center [343, 15] width 58 height 18
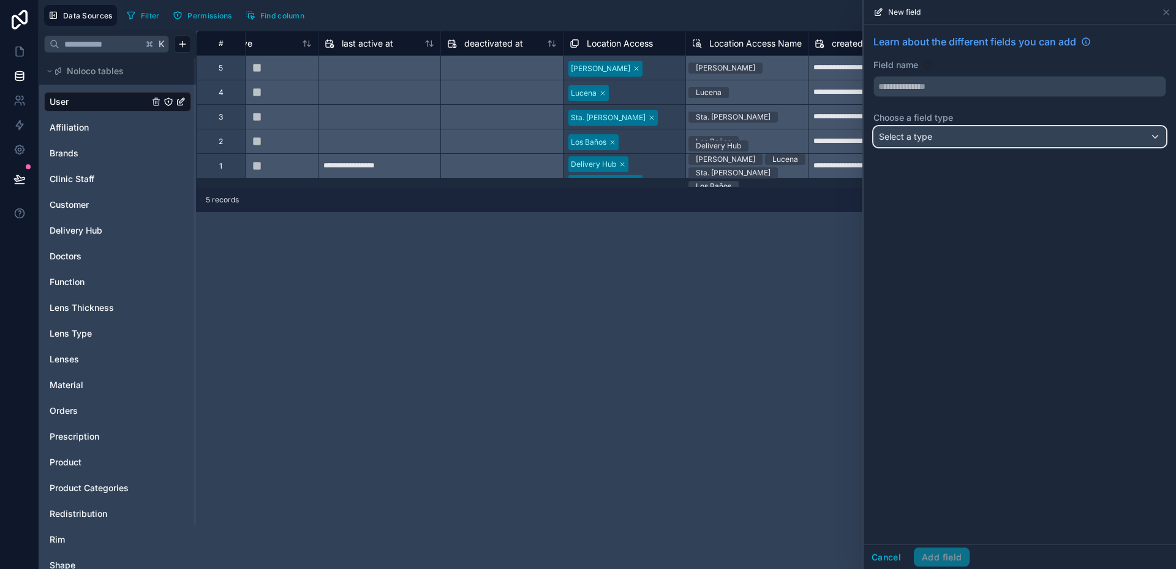
click at [945, 144] on div "Select a type" at bounding box center [1020, 137] width 292 height 20
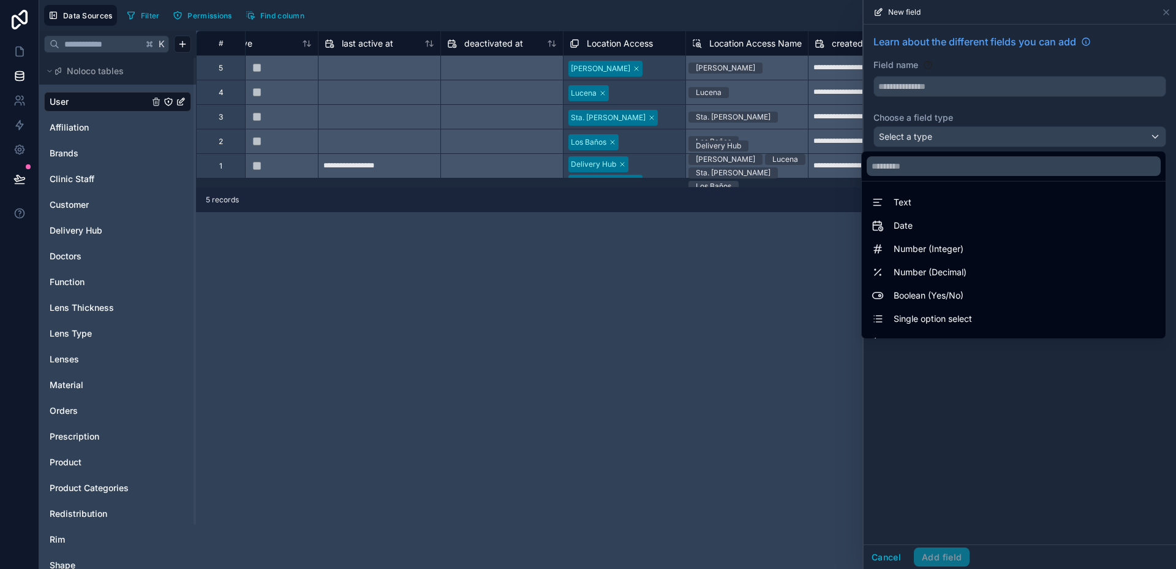
click at [952, 88] on div at bounding box center [1020, 284] width 312 height 569
click at [952, 88] on input "text" at bounding box center [1020, 87] width 292 height 20
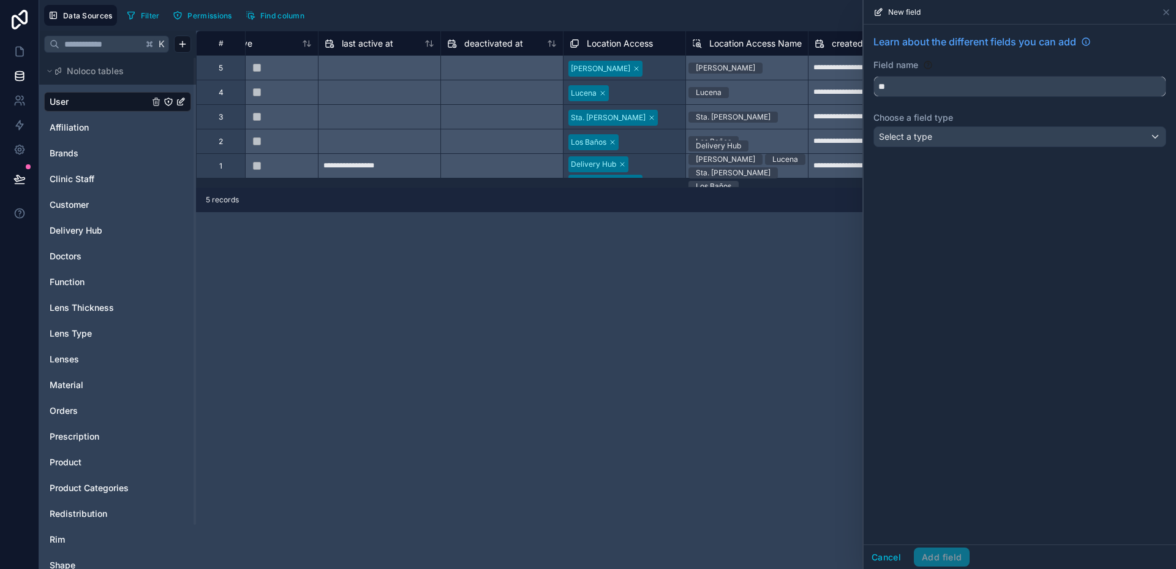
type input "*"
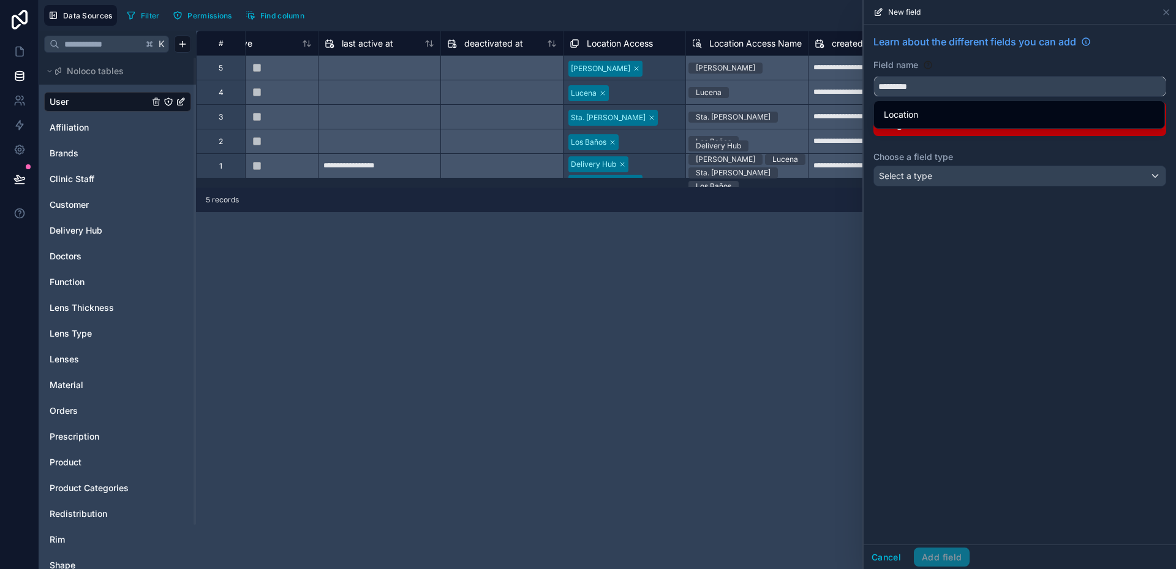
click at [874, 76] on button "********" at bounding box center [1020, 86] width 293 height 21
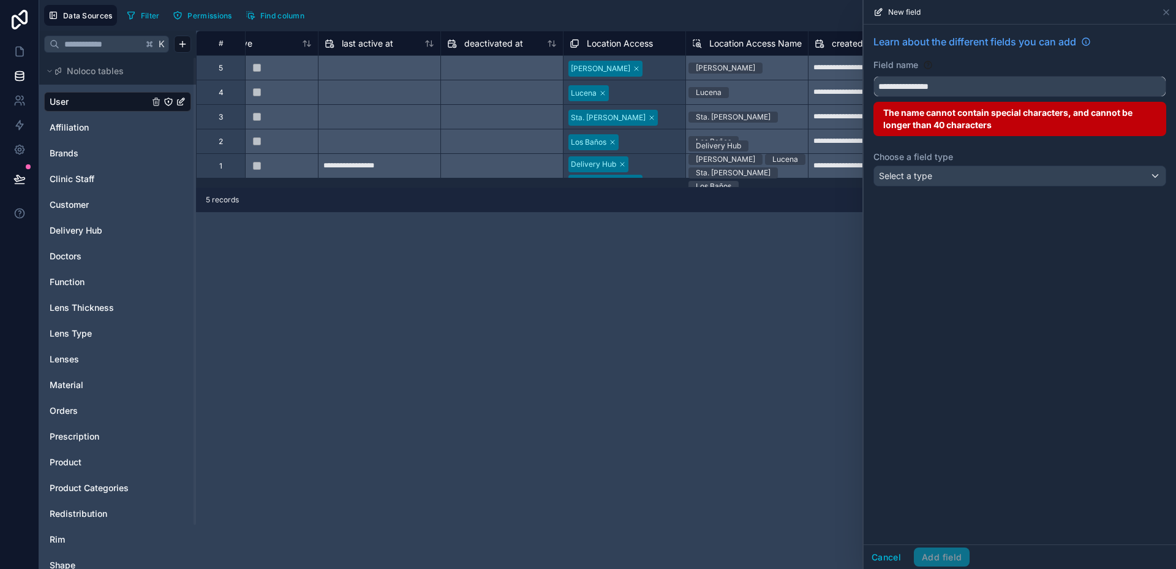
click at [874, 76] on button "**********" at bounding box center [1020, 86] width 293 height 21
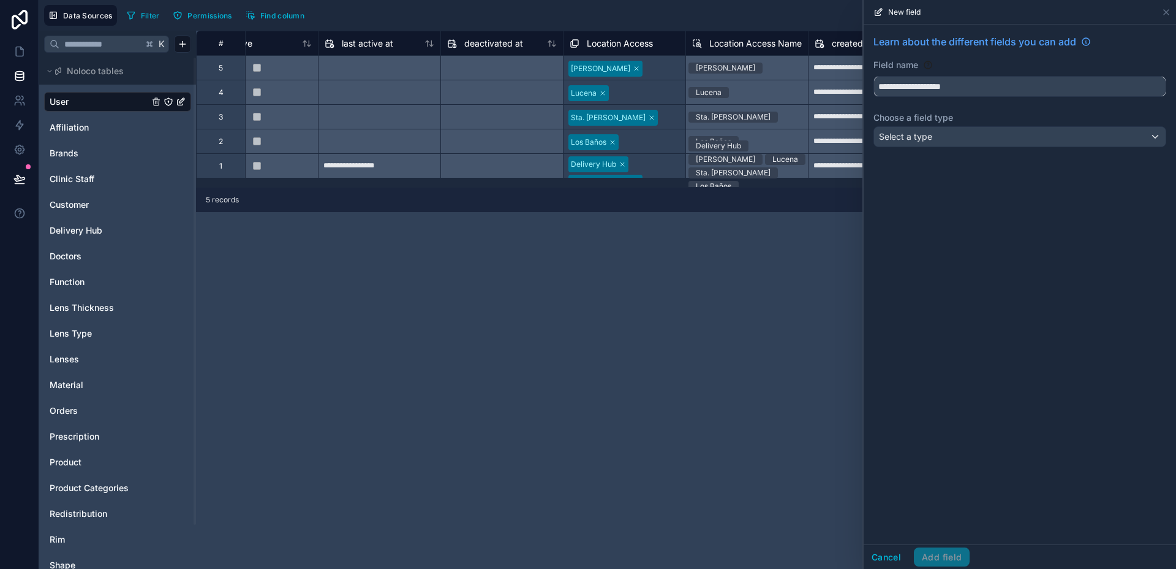
type input "**********"
click at [985, 150] on div "**********" at bounding box center [1020, 93] width 312 height 137
click at [987, 143] on div "Select a type" at bounding box center [1020, 137] width 292 height 20
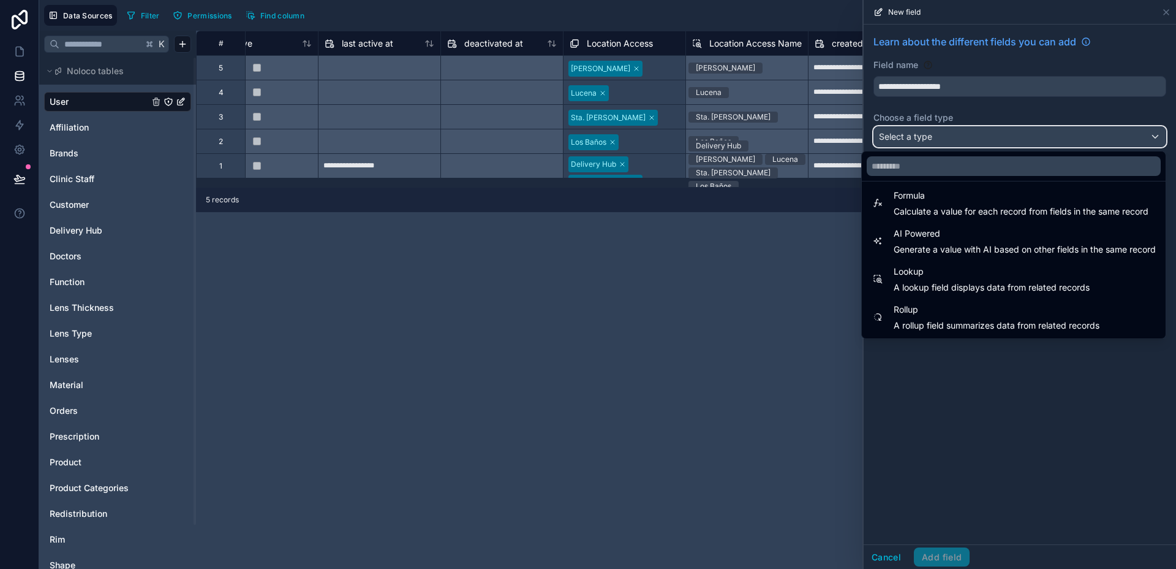
scroll to position [329, 0]
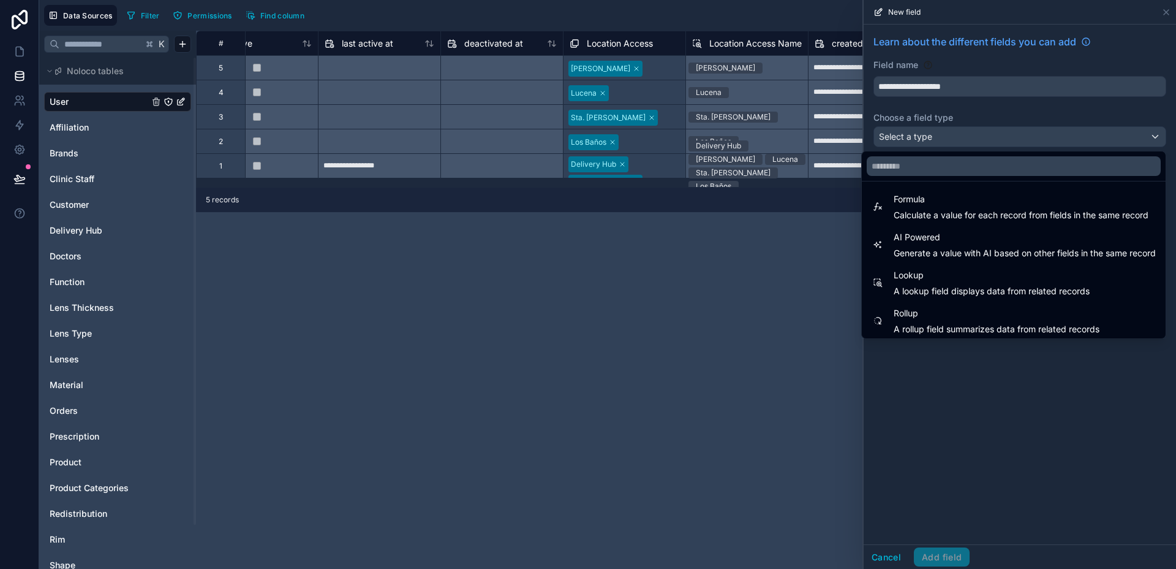
click at [970, 210] on span "Calculate a value for each record from fields in the same record" at bounding box center [1021, 215] width 255 height 12
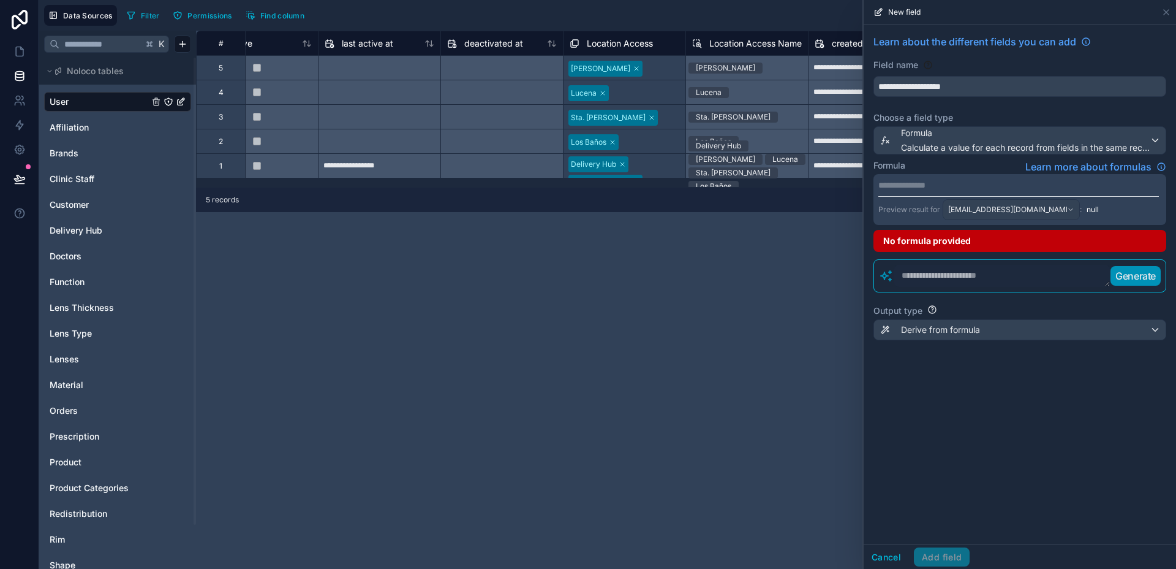
click at [1123, 170] on span "Learn more about formulas" at bounding box center [1089, 166] width 126 height 15
click at [1005, 193] on div "**********" at bounding box center [1020, 199] width 293 height 51
click at [1002, 183] on p "**********" at bounding box center [1019, 185] width 281 height 12
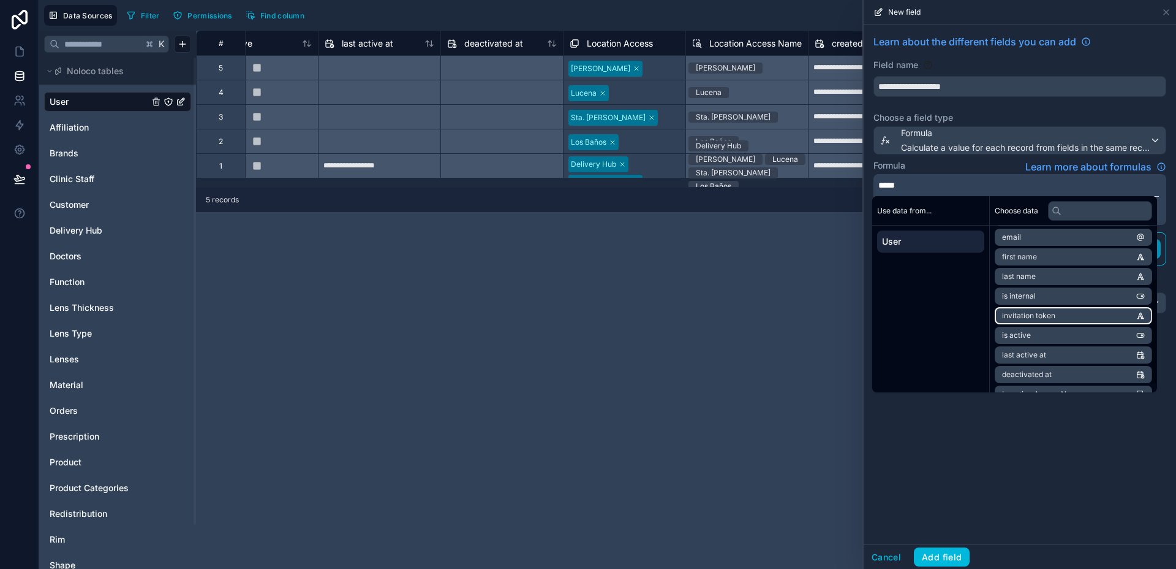
scroll to position [96, 0]
click at [1070, 374] on span "Location Access Name" at bounding box center [1042, 379] width 80 height 10
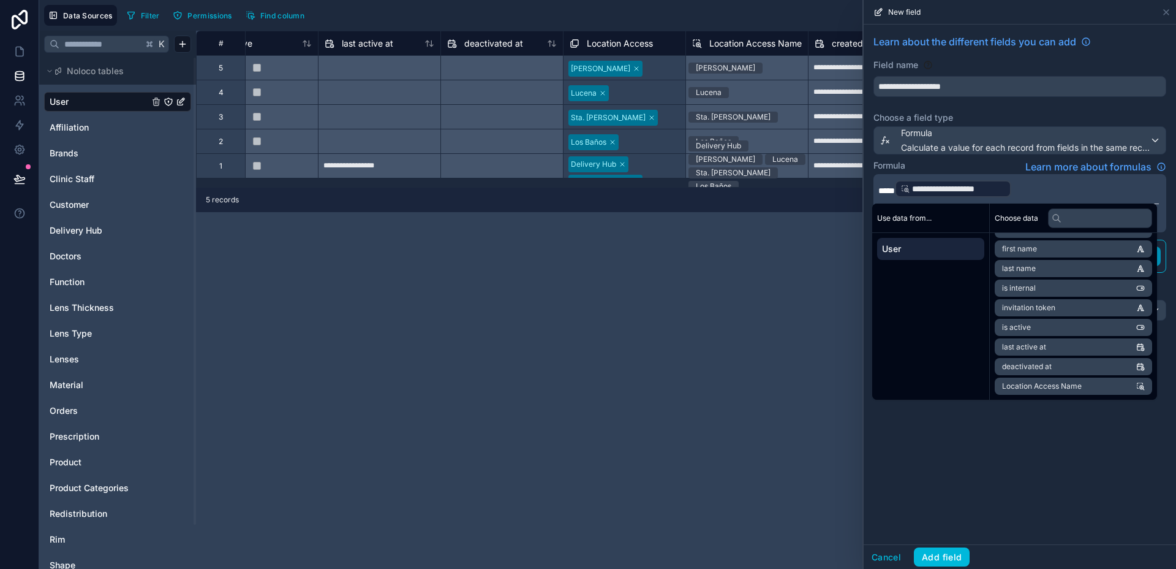
click at [1051, 470] on div "**********" at bounding box center [1020, 285] width 312 height 520
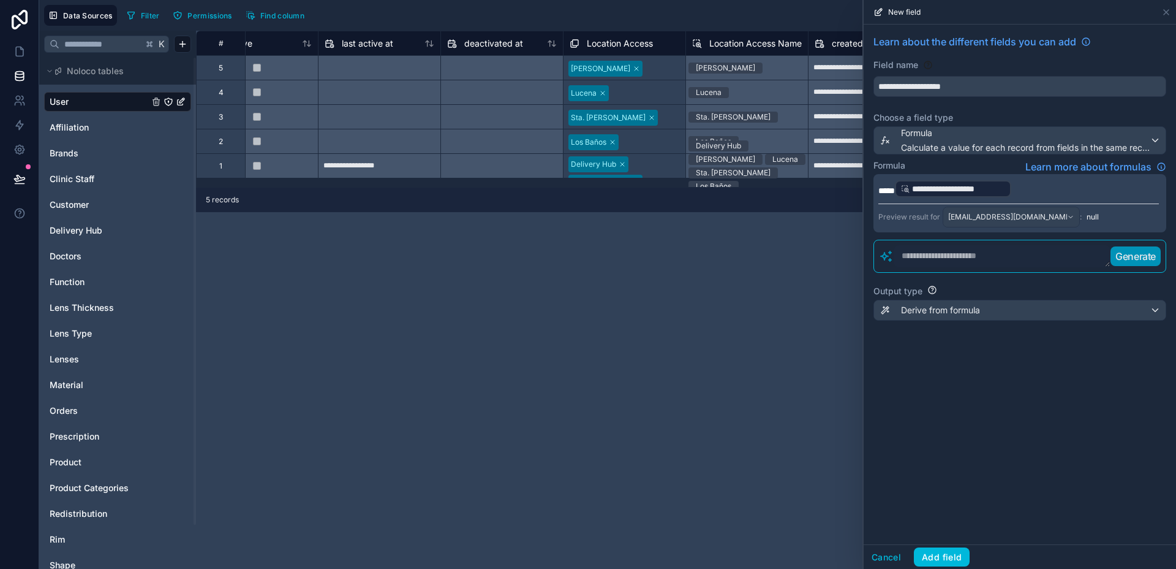
click at [1075, 194] on p "**********" at bounding box center [1019, 189] width 281 height 20
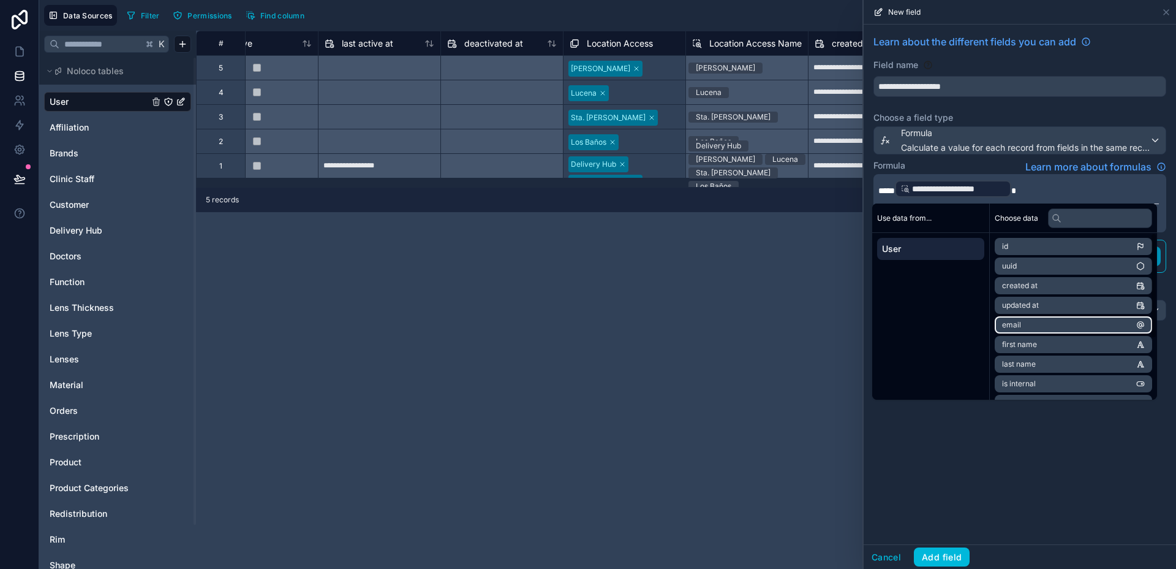
click at [1015, 325] on span "email" at bounding box center [1011, 325] width 19 height 10
click at [1110, 189] on p "**********" at bounding box center [1019, 189] width 281 height 20
click at [1104, 455] on div "**********" at bounding box center [1020, 285] width 312 height 520
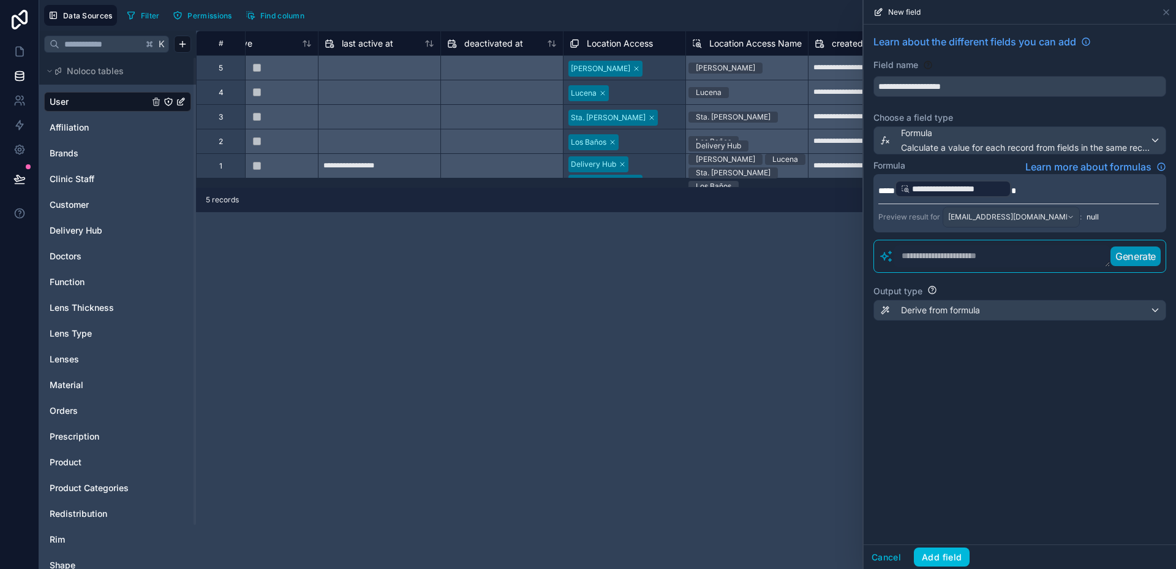
click at [1071, 190] on p "**********" at bounding box center [1019, 189] width 281 height 20
click at [1086, 432] on div "**********" at bounding box center [1020, 285] width 312 height 520
click at [1056, 189] on p "**********" at bounding box center [1019, 189] width 281 height 20
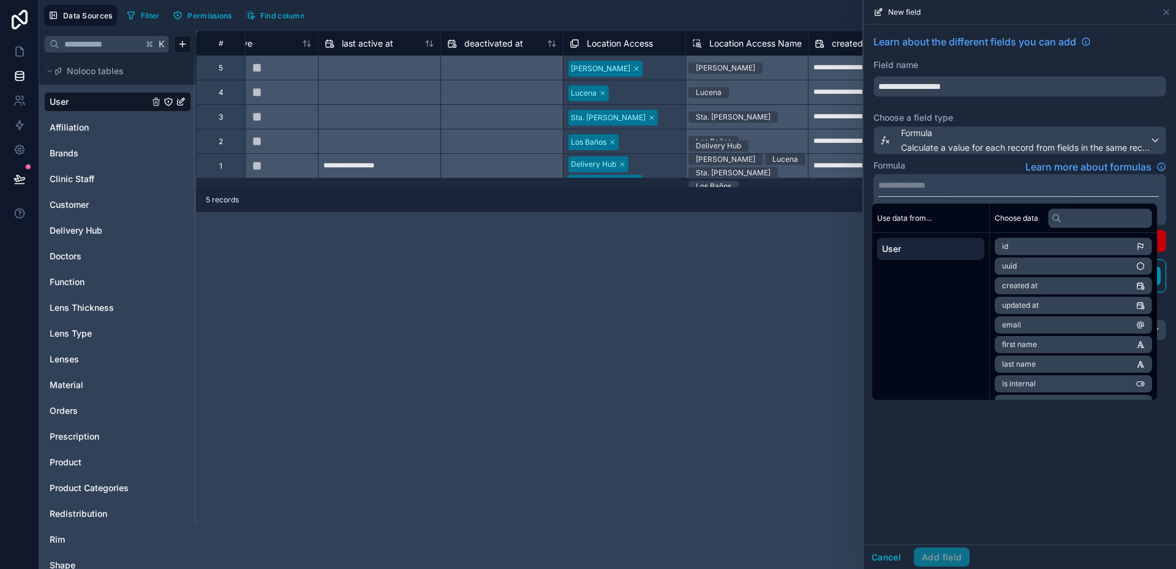
click at [1085, 479] on div "**********" at bounding box center [1020, 285] width 312 height 520
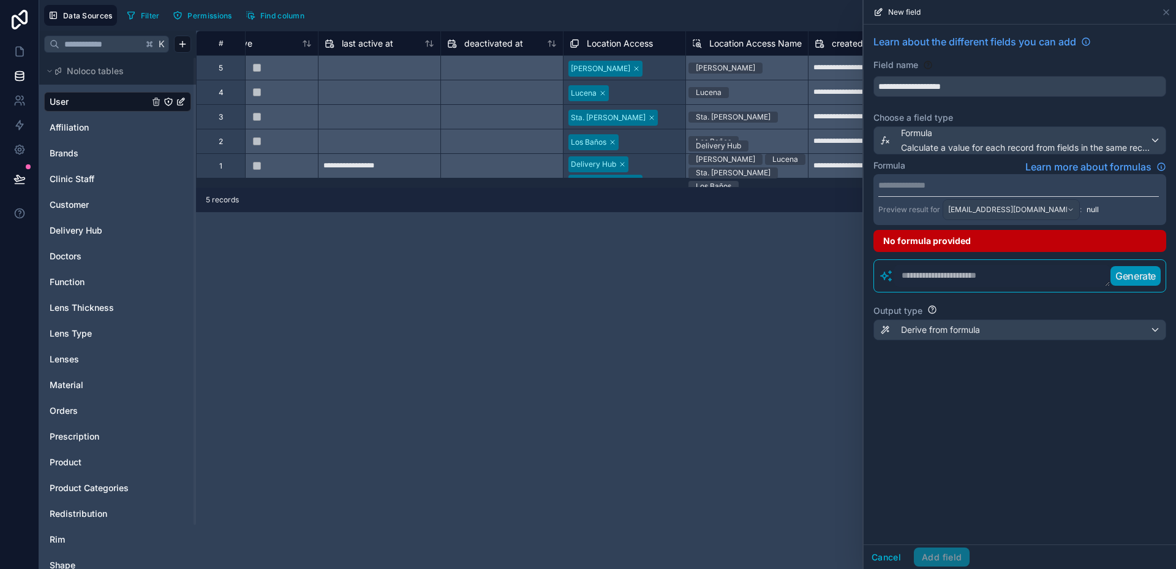
click at [976, 183] on p "**********" at bounding box center [1019, 185] width 281 height 12
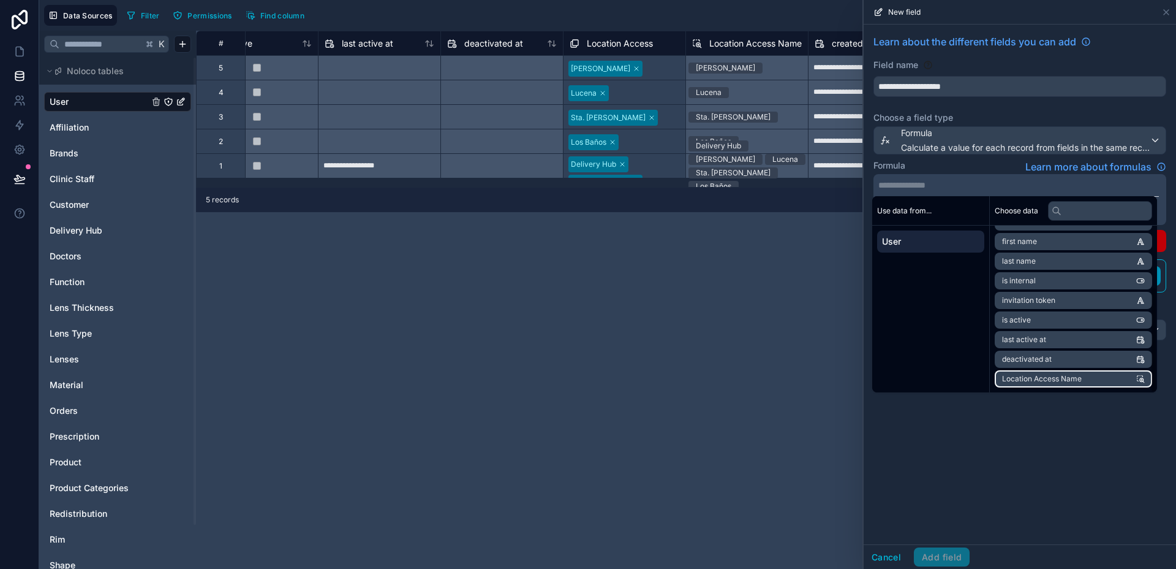
click at [1066, 379] on span "Location Access Name" at bounding box center [1042, 379] width 80 height 10
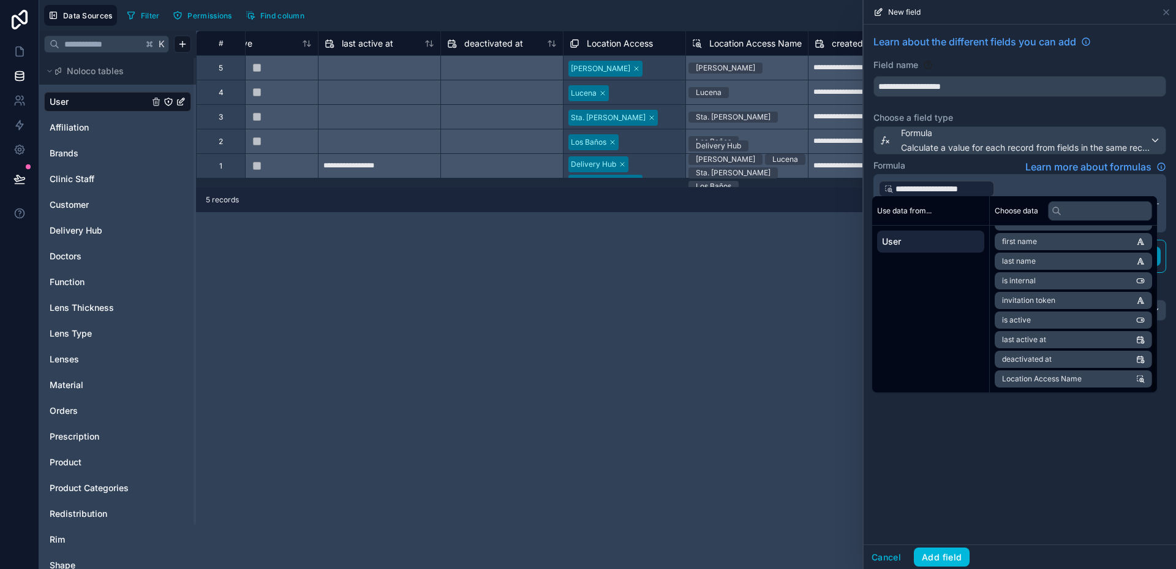
click at [1126, 451] on div "**********" at bounding box center [1020, 285] width 312 height 520
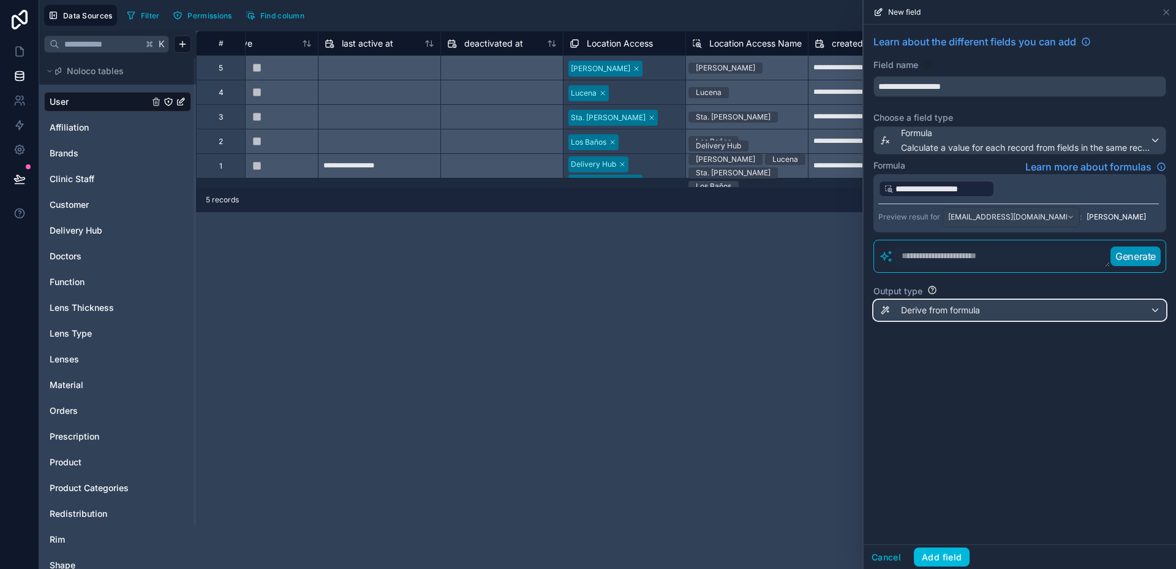
click at [1007, 308] on div "Derive from formula" at bounding box center [1020, 310] width 292 height 20
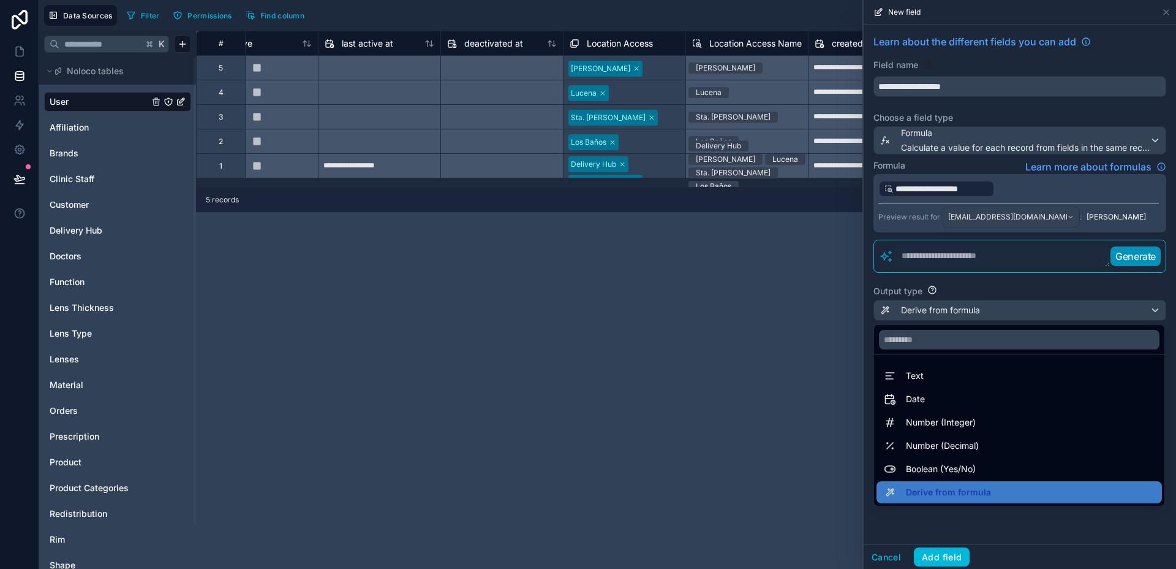
click at [985, 379] on div "Text" at bounding box center [1019, 375] width 271 height 15
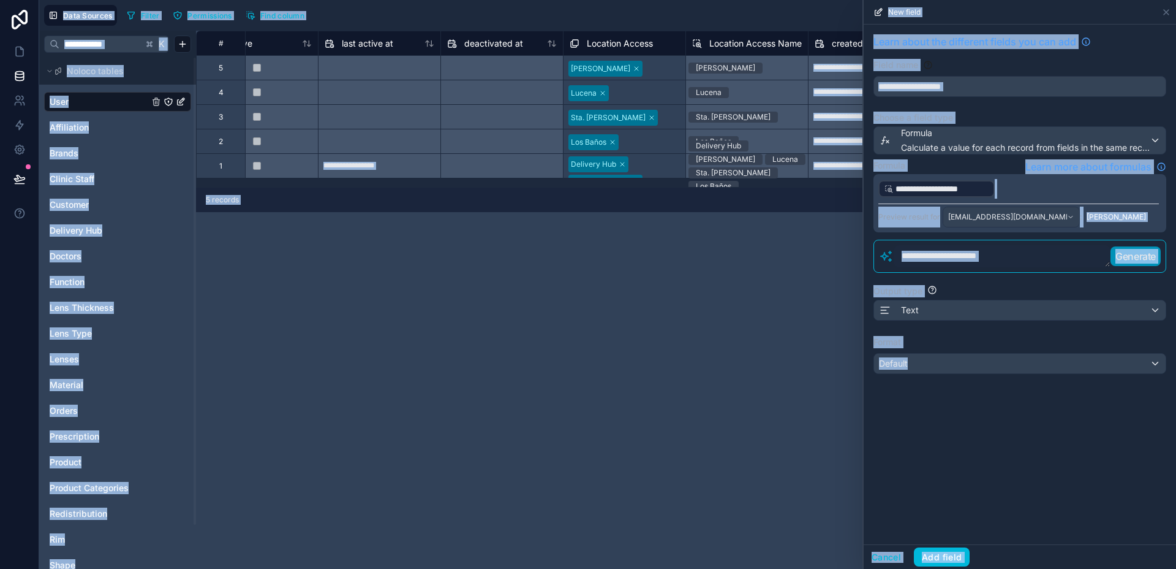
click at [1001, 437] on div "**********" at bounding box center [1020, 285] width 312 height 520
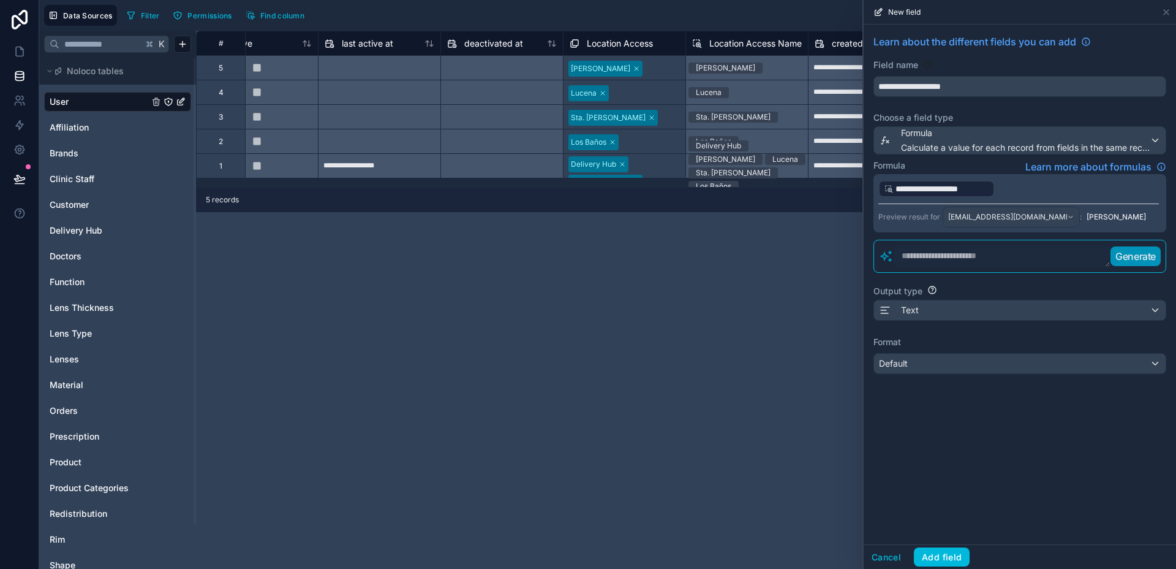
click at [1048, 373] on div "**********" at bounding box center [1020, 204] width 312 height 359
click at [1052, 369] on div "Default" at bounding box center [1020, 364] width 292 height 20
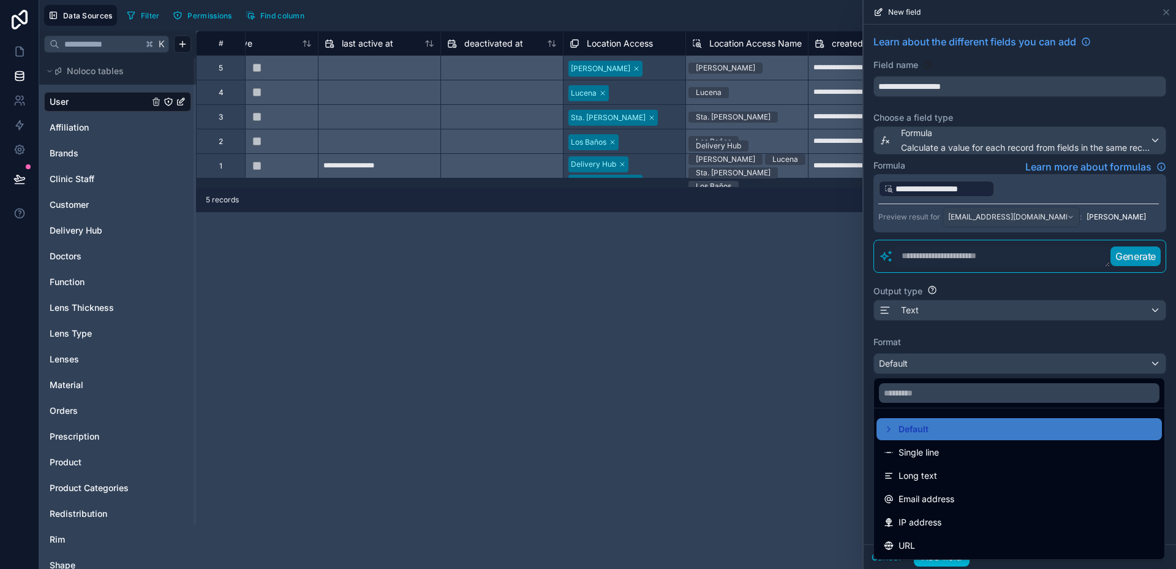
click at [1003, 451] on div "Single line" at bounding box center [1019, 452] width 271 height 15
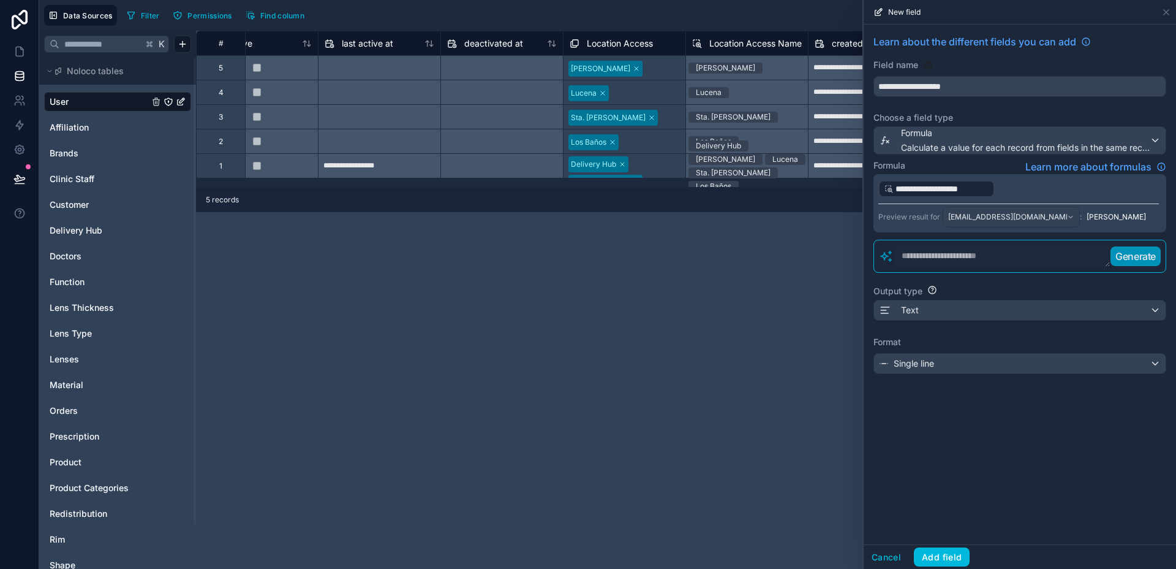
click at [985, 374] on div "**********" at bounding box center [1020, 204] width 312 height 359
click at [986, 369] on div "Single line" at bounding box center [1020, 364] width 292 height 20
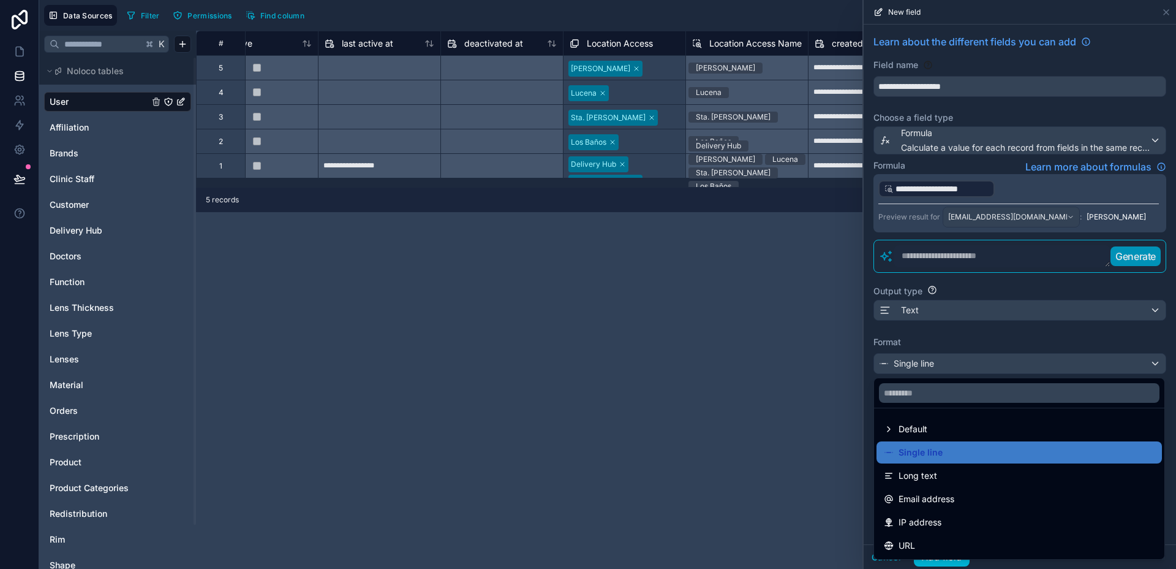
click at [948, 426] on div "Default" at bounding box center [1019, 429] width 271 height 15
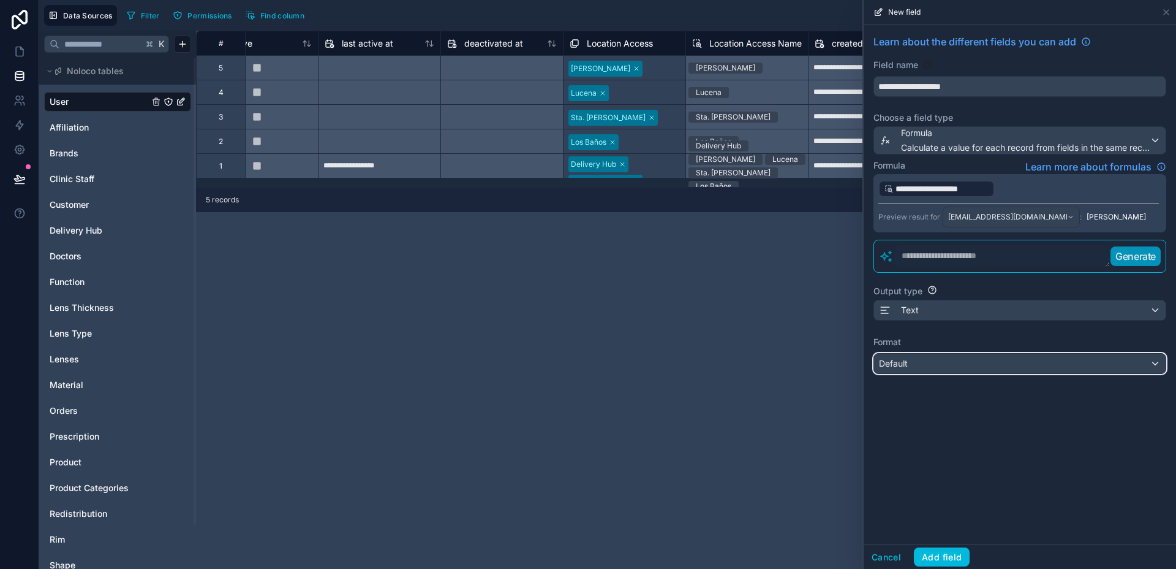
click at [957, 365] on div "Default" at bounding box center [1020, 364] width 292 height 20
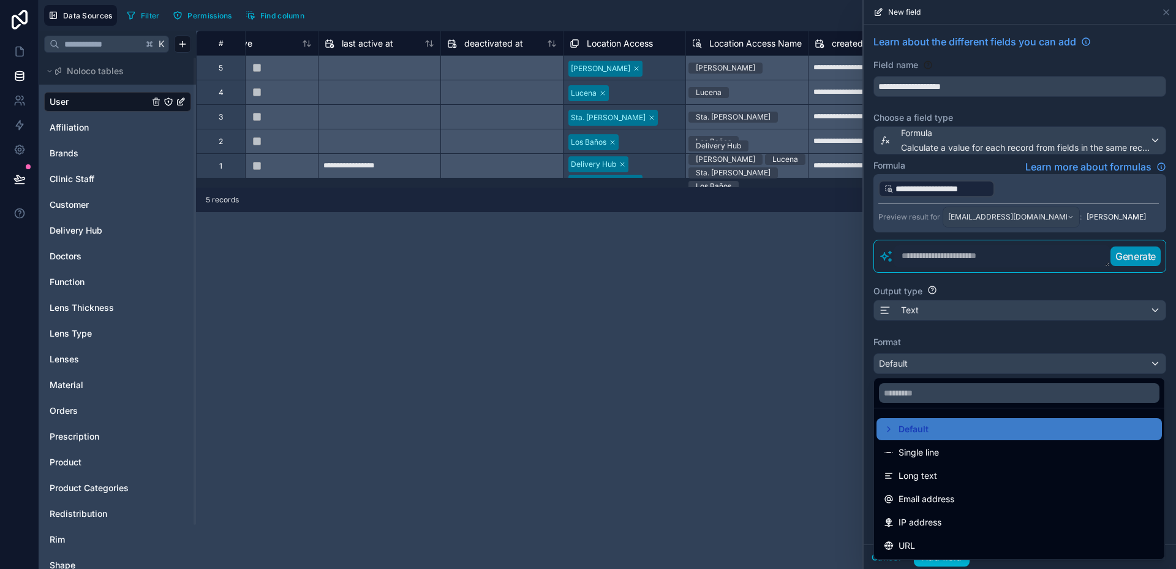
click at [957, 372] on div at bounding box center [1020, 284] width 312 height 569
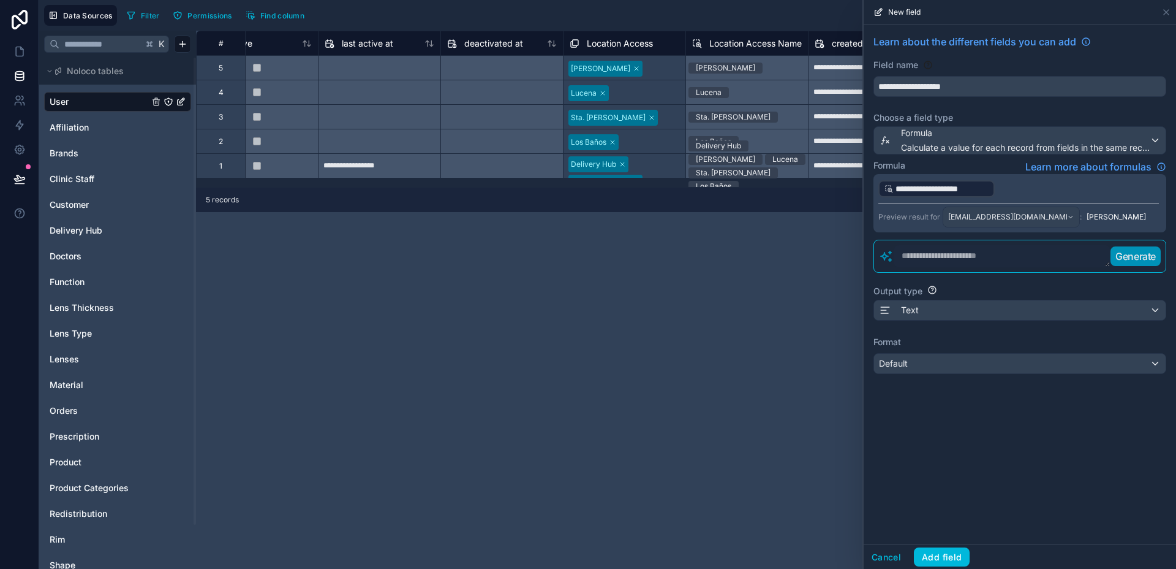
click at [950, 547] on button "Add field" at bounding box center [942, 557] width 56 height 20
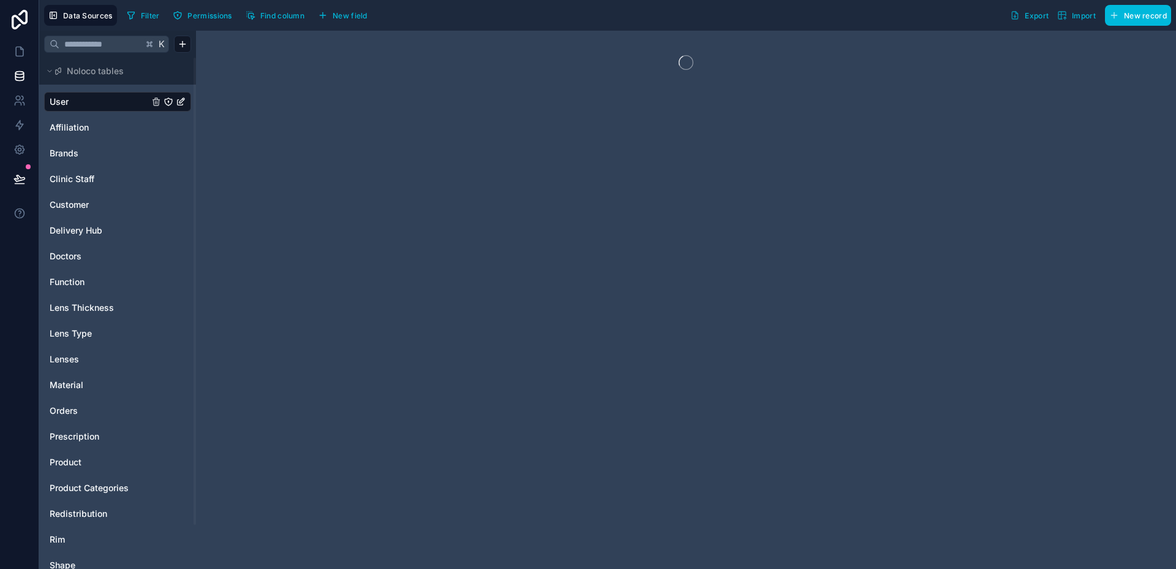
click at [636, 181] on div at bounding box center [686, 300] width 980 height 538
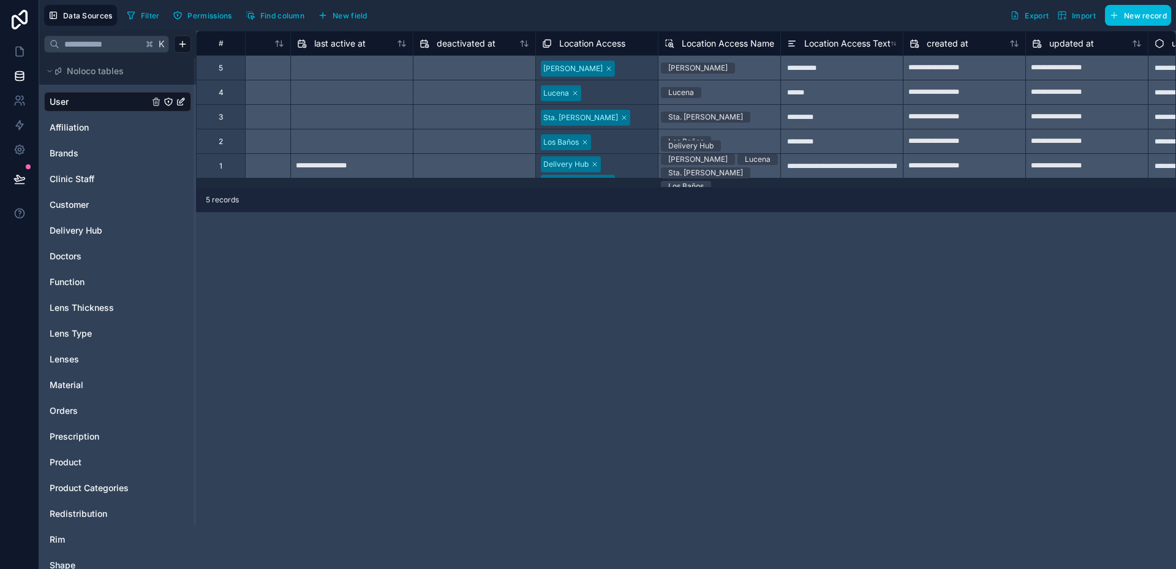
scroll to position [0, 1039]
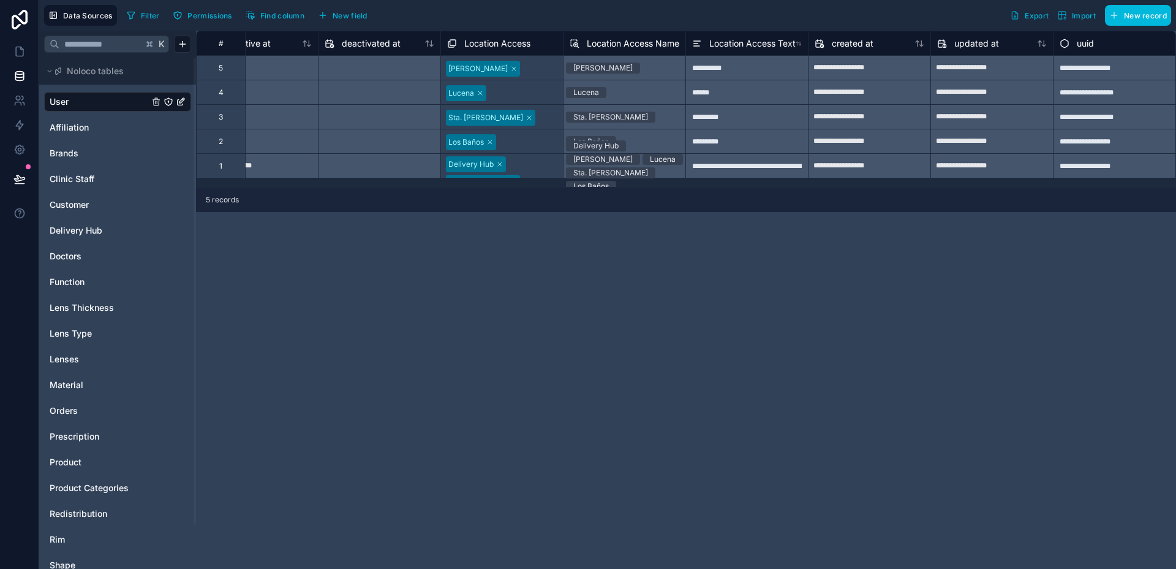
click at [749, 39] on span "Location Access Text" at bounding box center [753, 43] width 86 height 12
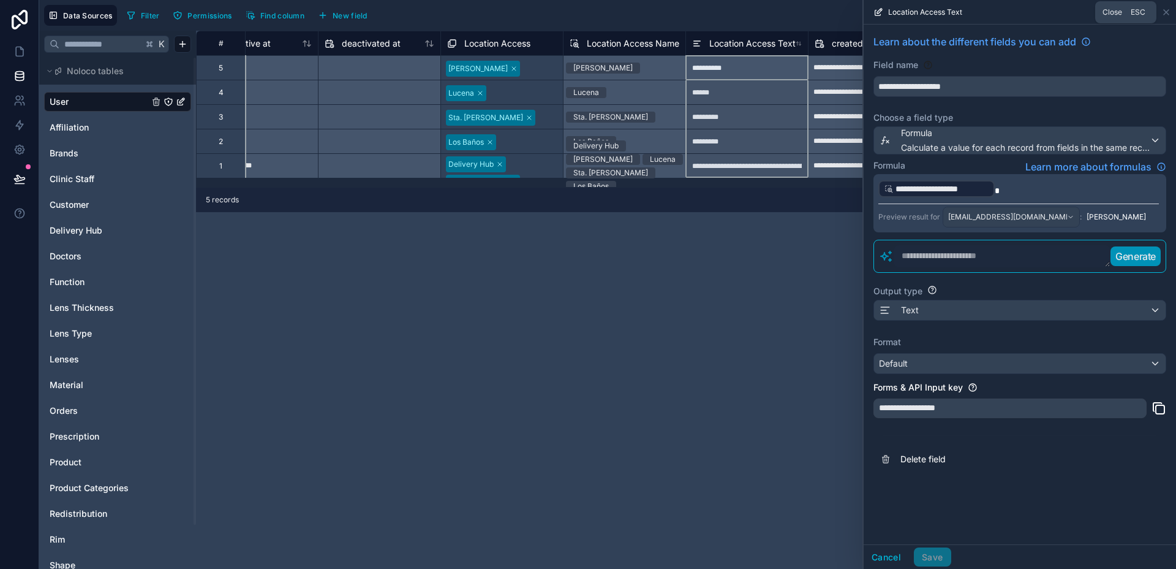
click at [1165, 13] on icon at bounding box center [1166, 12] width 5 height 5
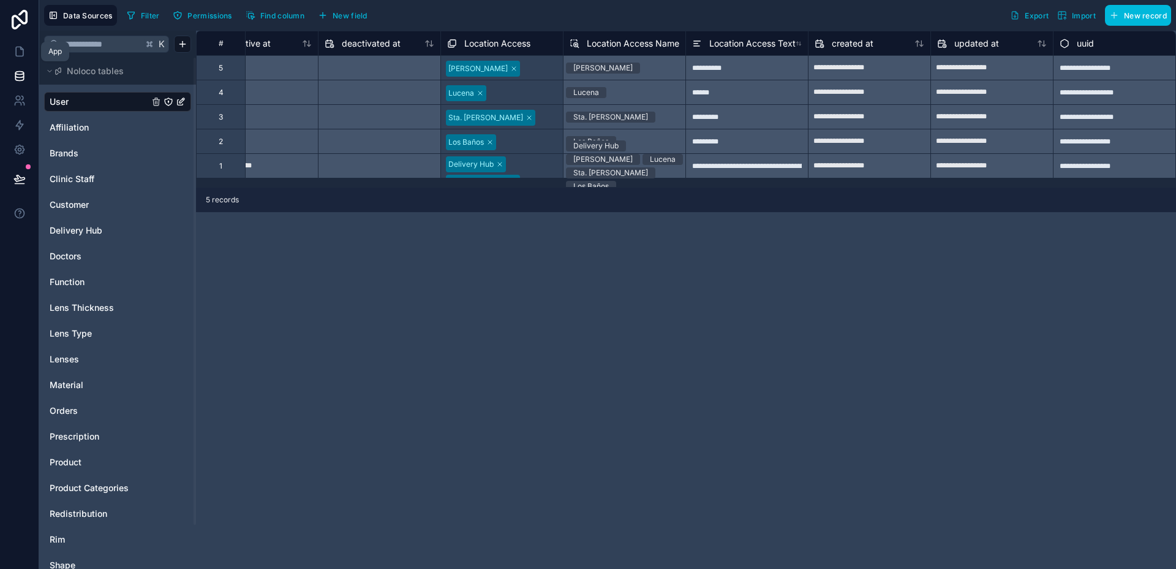
click at [21, 50] on icon at bounding box center [19, 51] width 12 height 12
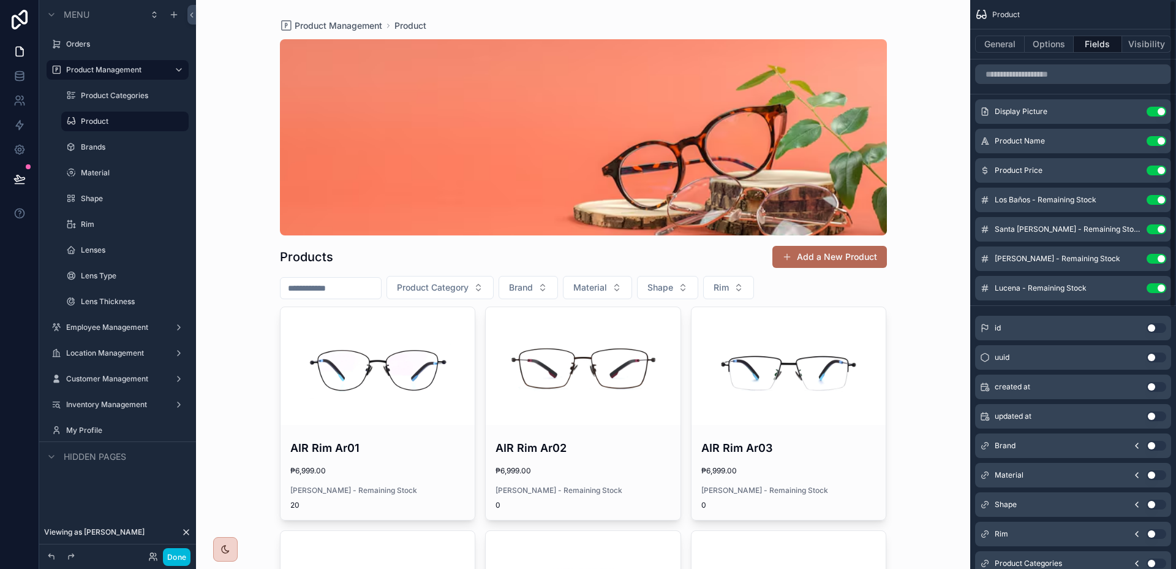
click at [184, 532] on icon at bounding box center [186, 532] width 10 height 10
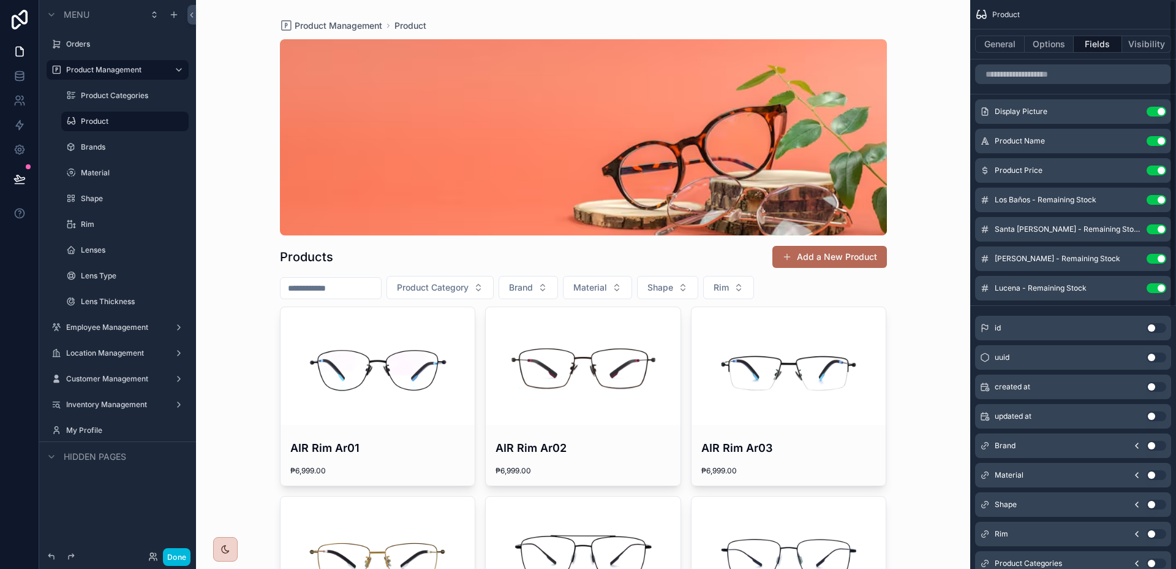
click at [0, 0] on icon "scrollable content" at bounding box center [0, 0] width 0 height 0
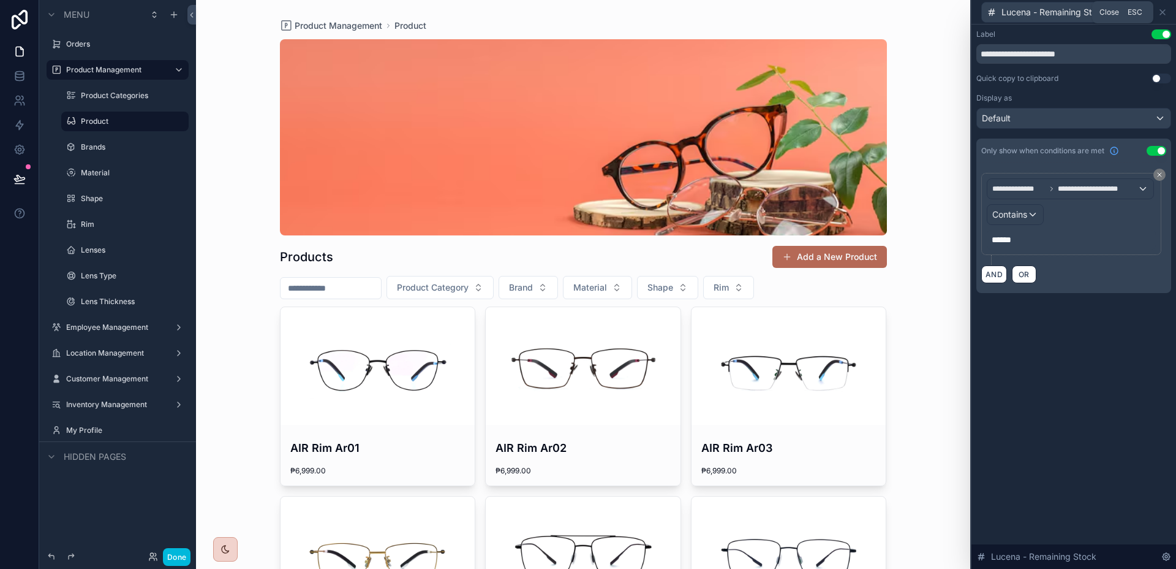
click at [1163, 15] on icon at bounding box center [1163, 12] width 10 height 10
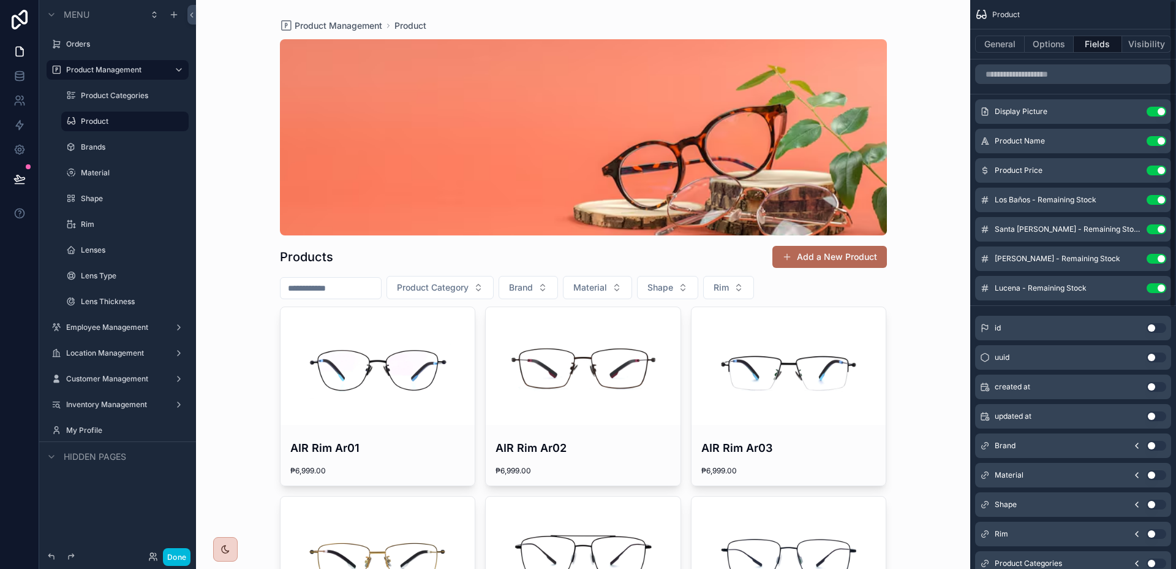
click at [0, 0] on icon "scrollable content" at bounding box center [0, 0] width 0 height 0
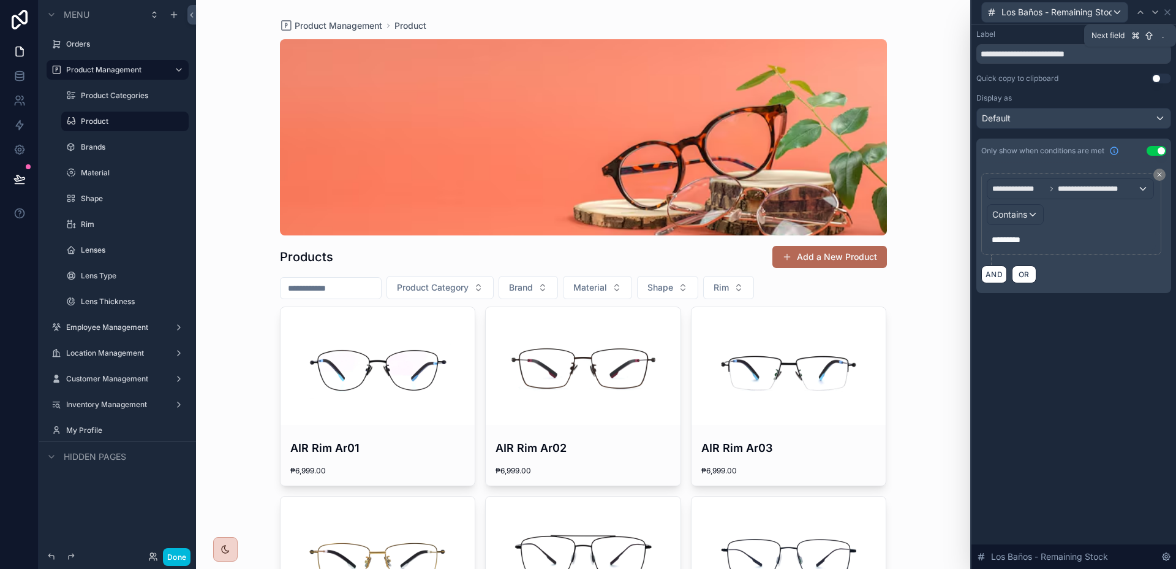
click at [1153, 13] on icon at bounding box center [1156, 12] width 10 height 10
click at [1166, 15] on icon at bounding box center [1163, 12] width 10 height 10
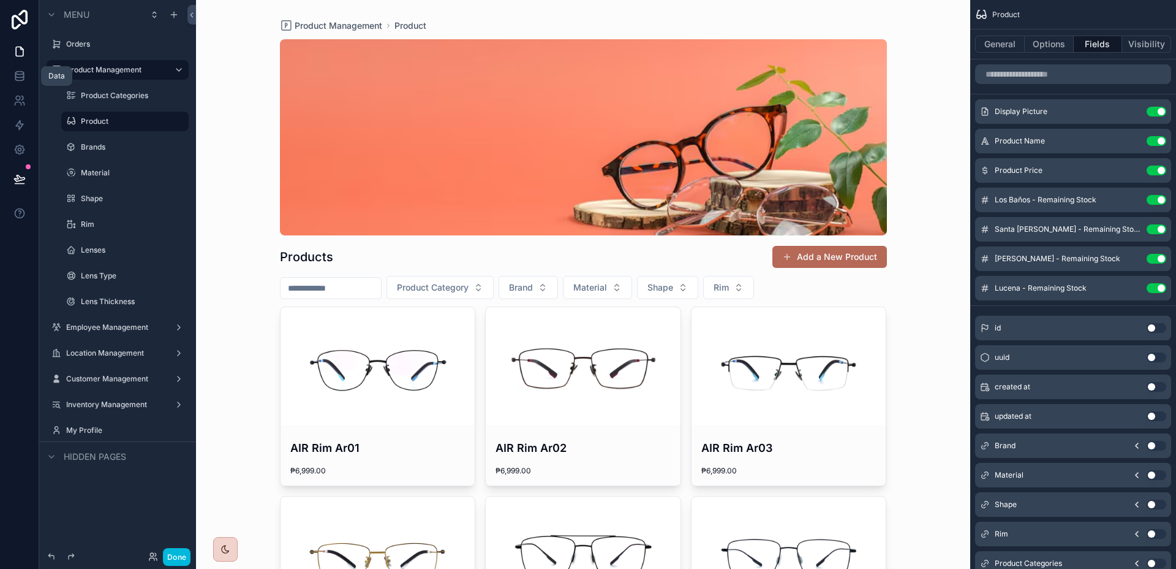
click at [20, 82] on link at bounding box center [19, 76] width 39 height 25
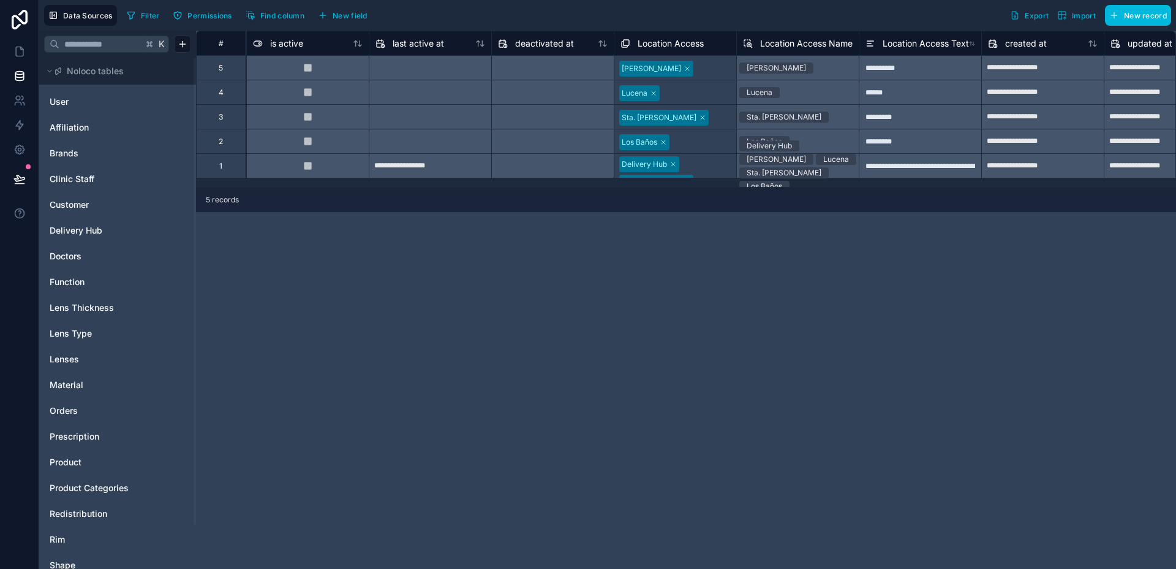
scroll to position [0, 1039]
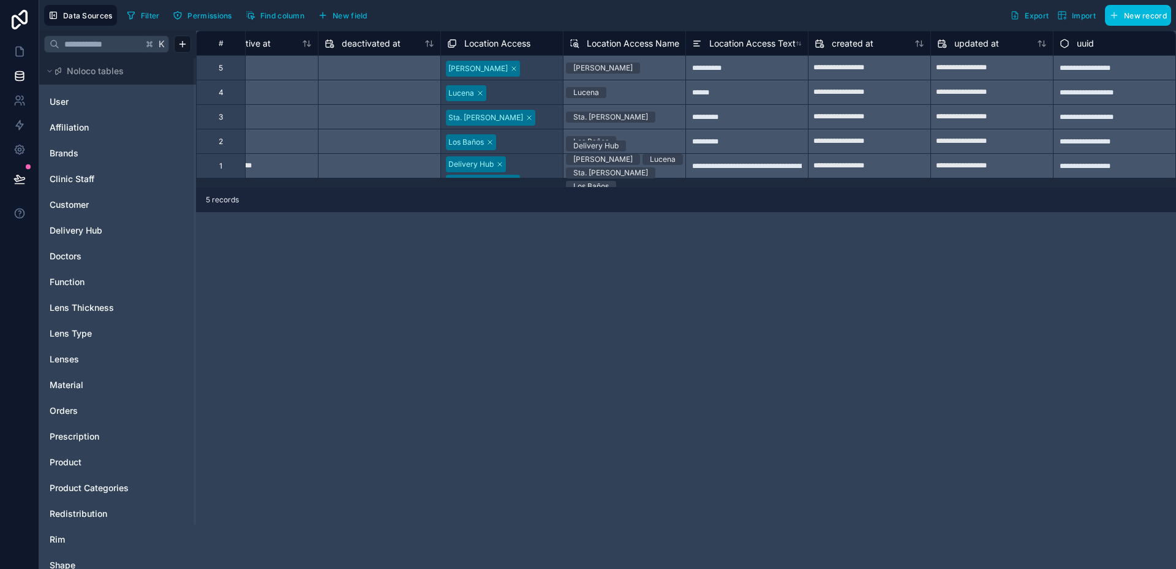
click at [751, 47] on span "Location Access Text" at bounding box center [753, 43] width 86 height 12
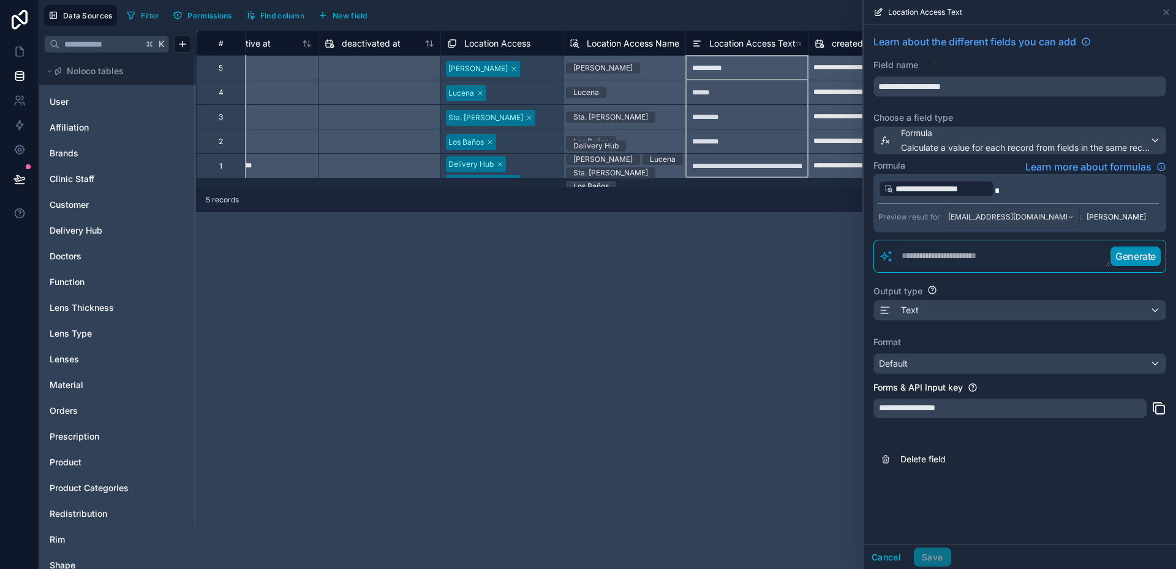
click at [1039, 186] on p "**********" at bounding box center [1019, 189] width 281 height 20
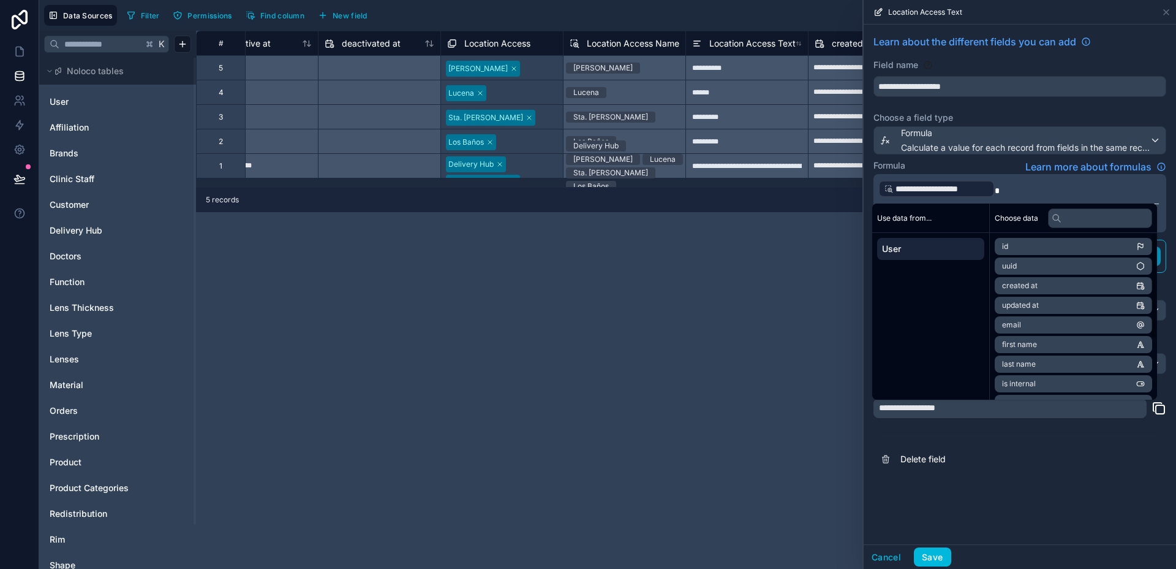
click at [1102, 487] on div "**********" at bounding box center [1020, 285] width 312 height 520
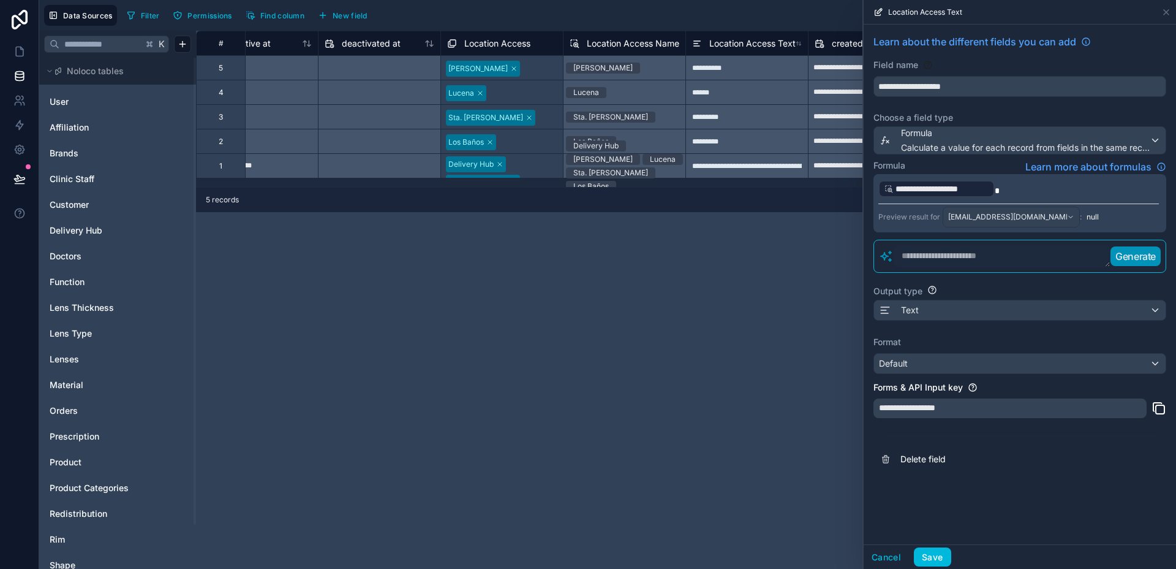
click at [1044, 199] on div "**********" at bounding box center [1020, 203] width 293 height 58
click at [1043, 193] on p "**********" at bounding box center [1019, 189] width 281 height 20
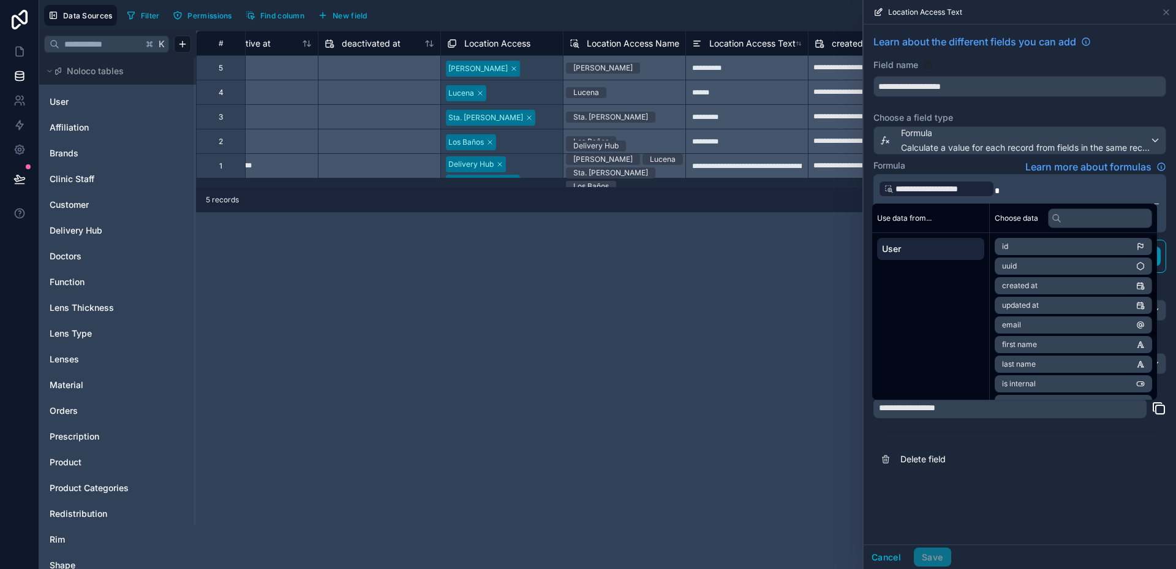
click at [1142, 492] on div "**********" at bounding box center [1020, 285] width 312 height 520
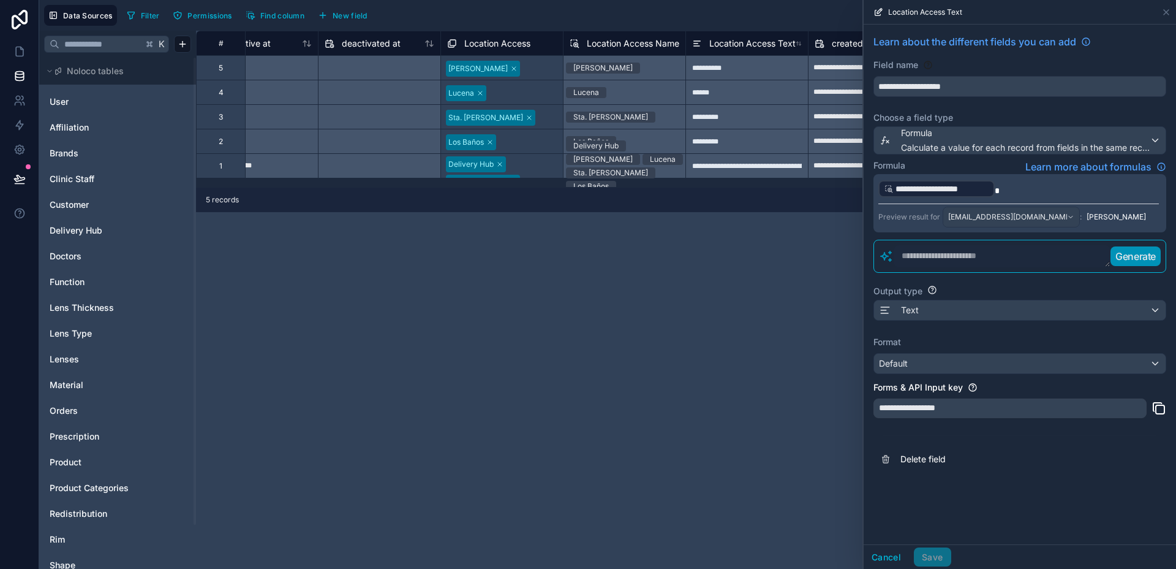
click at [1080, 194] on p "**********" at bounding box center [1019, 189] width 281 height 20
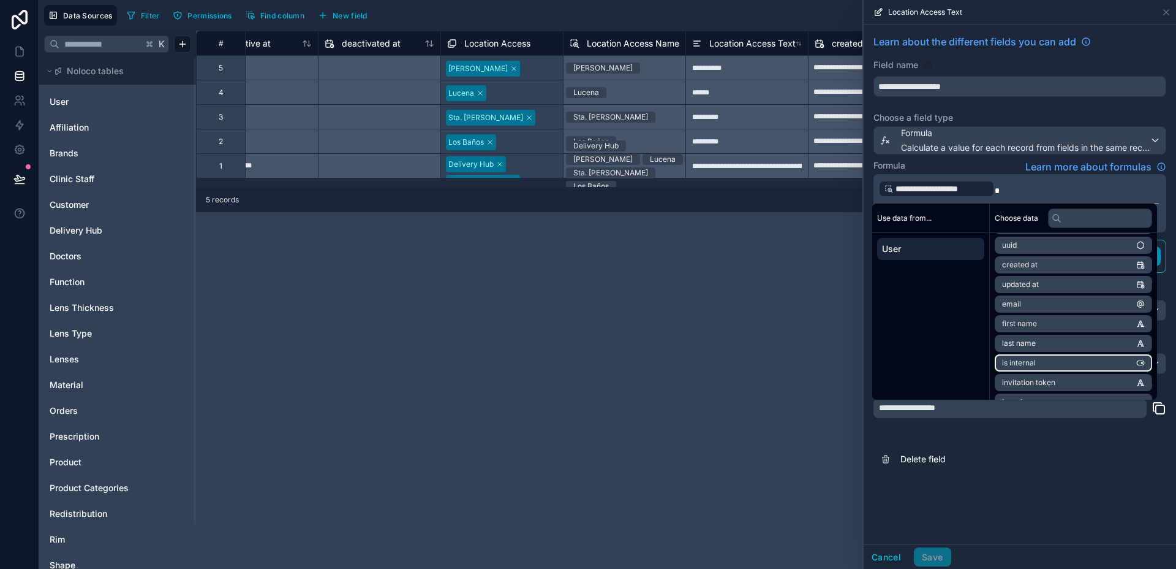
scroll to position [96, 0]
click at [1083, 387] on li "Location Access Name" at bounding box center [1073, 385] width 157 height 17
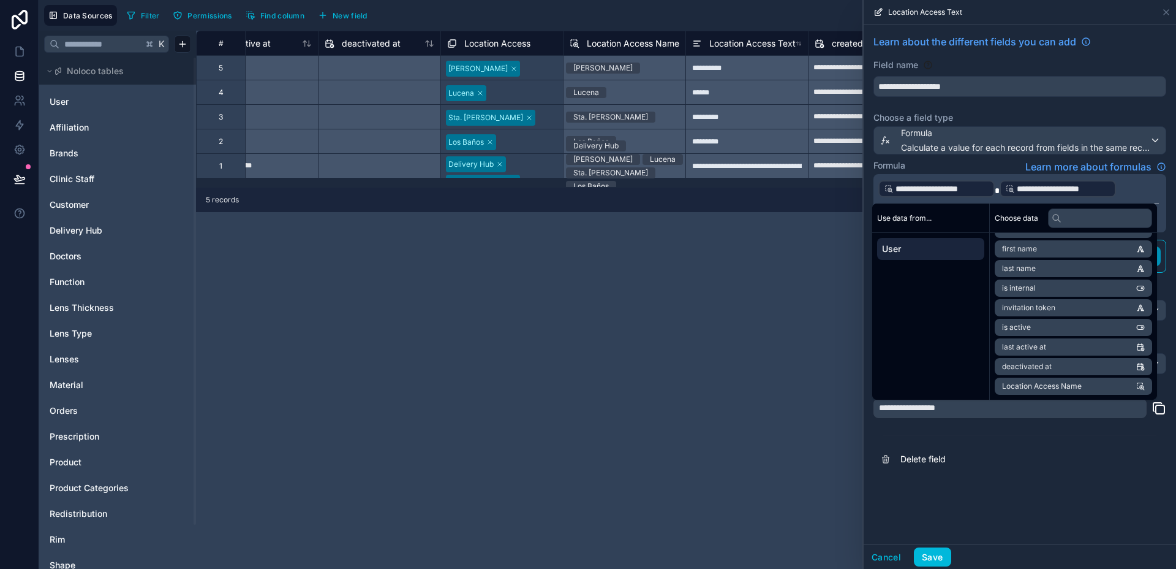
click at [1094, 474] on div "**********" at bounding box center [1020, 254] width 312 height 458
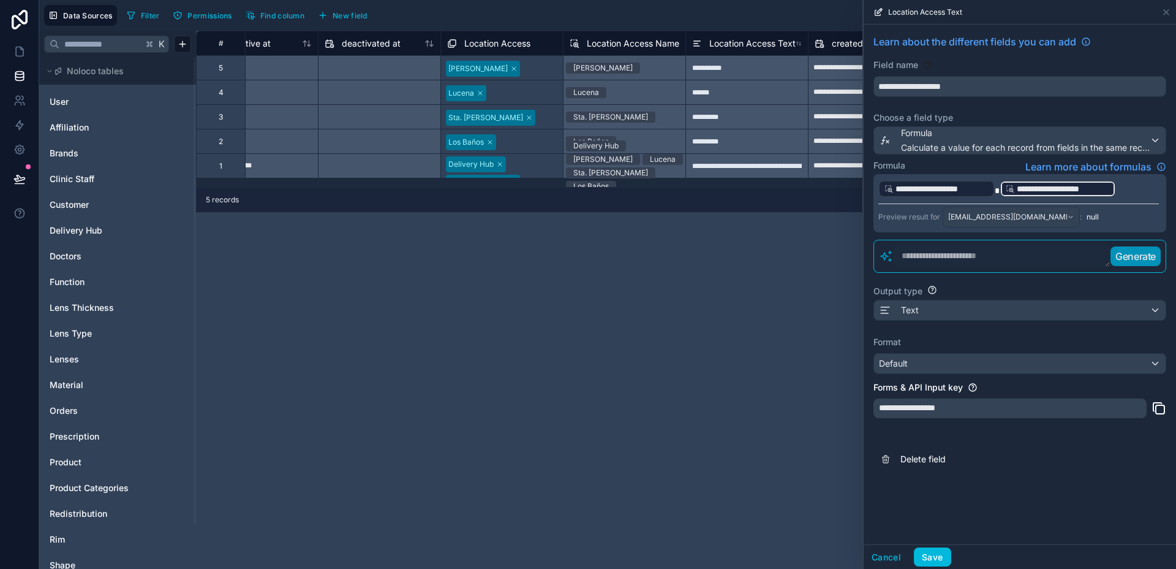
click at [1137, 195] on p "**********" at bounding box center [1019, 189] width 281 height 20
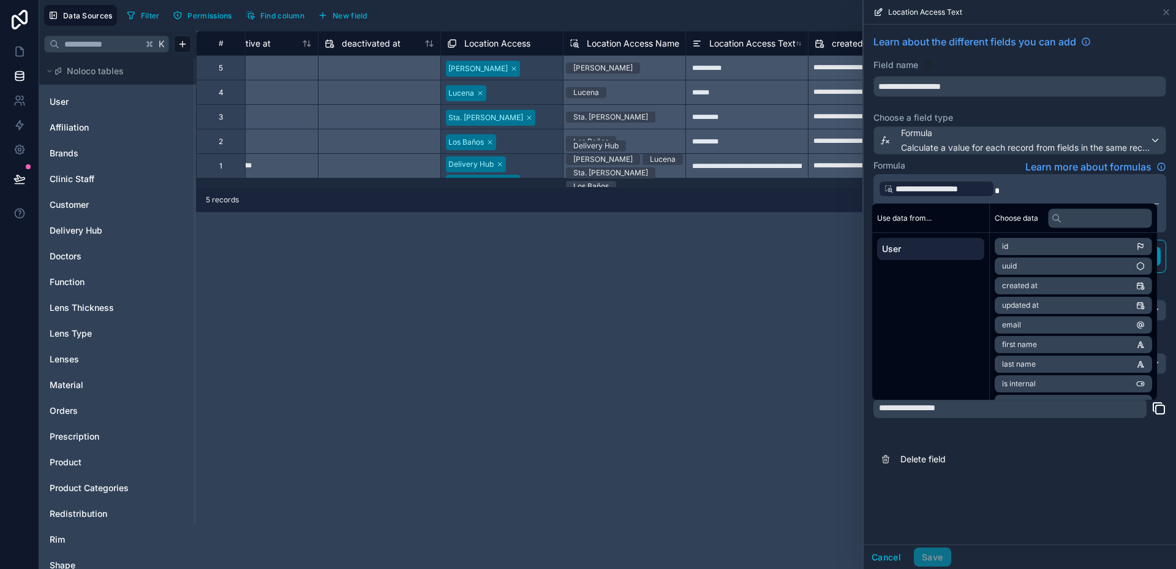
click at [951, 518] on div "**********" at bounding box center [1020, 285] width 312 height 520
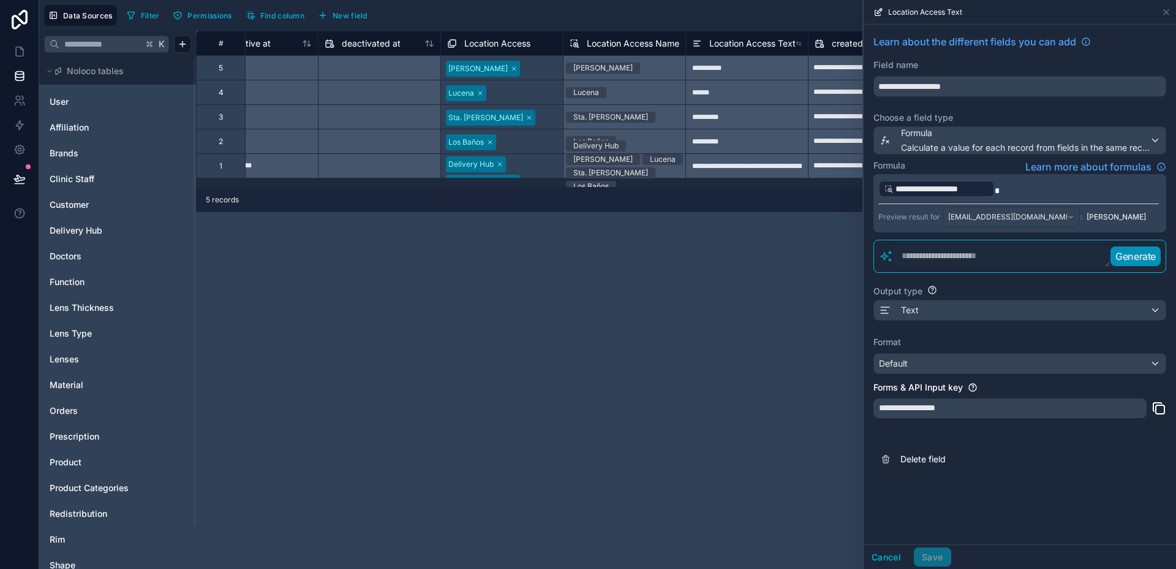
click at [1040, 183] on p "**********" at bounding box center [1019, 189] width 281 height 20
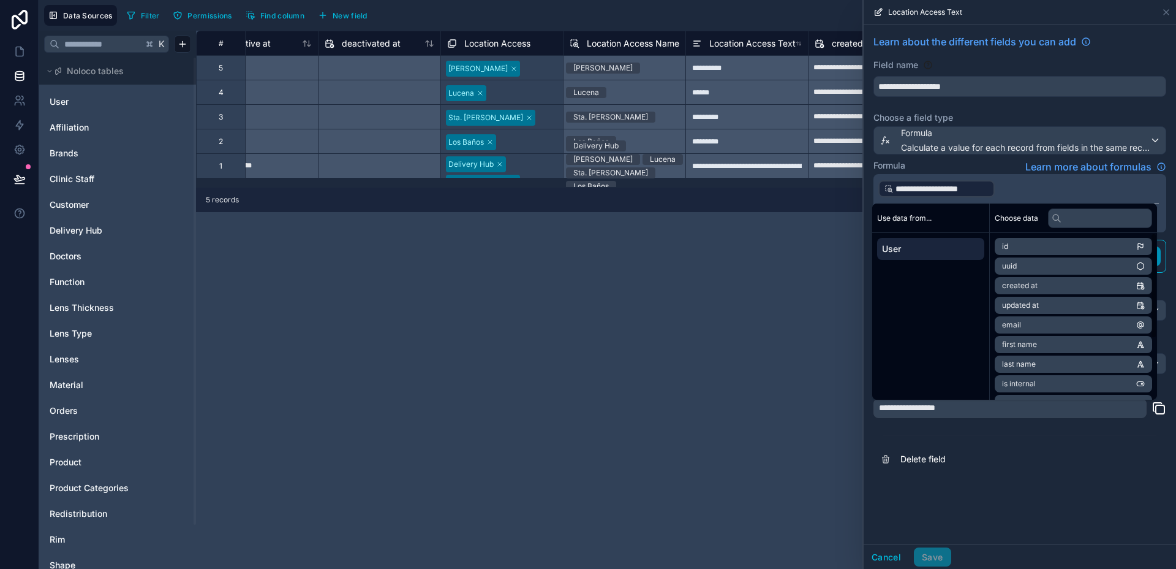
click at [1059, 526] on div "**********" at bounding box center [1020, 285] width 312 height 520
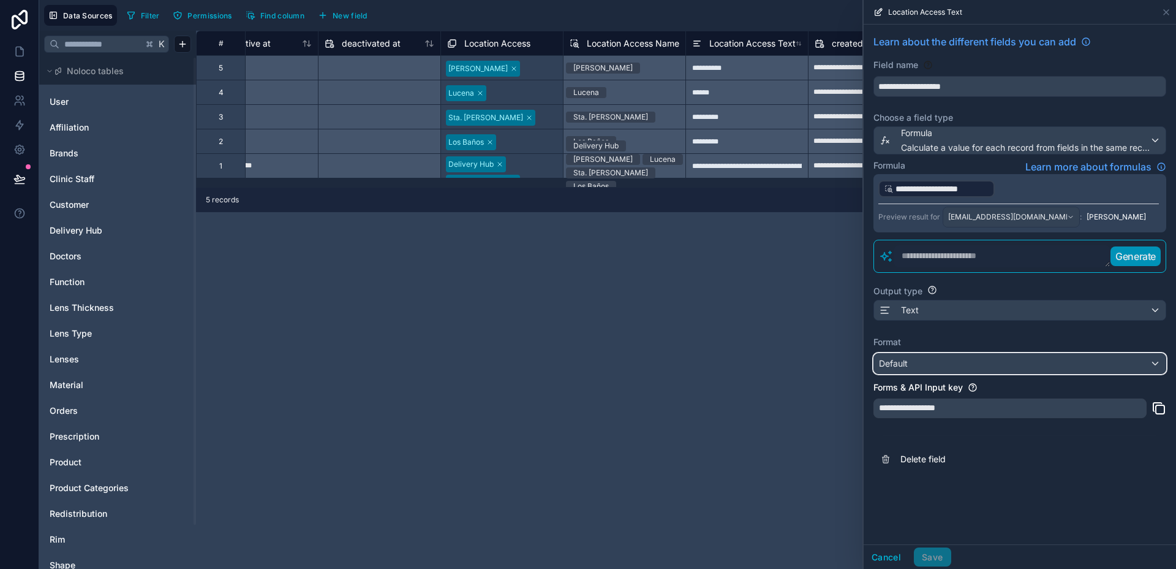
click at [1023, 354] on div "Default" at bounding box center [1020, 364] width 292 height 20
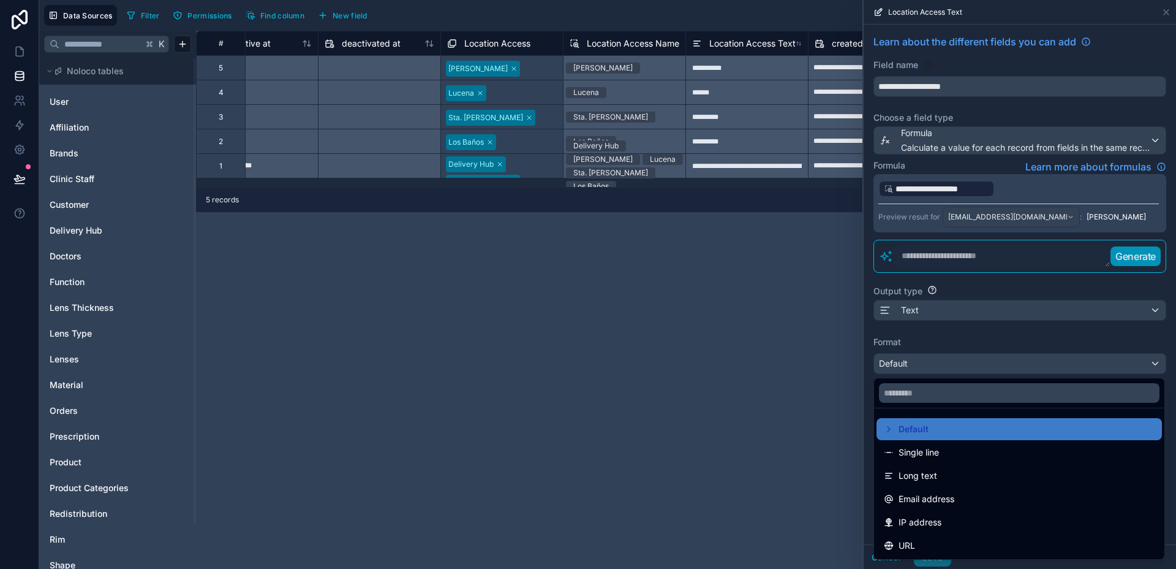
click at [966, 456] on div "Single line" at bounding box center [1019, 452] width 271 height 15
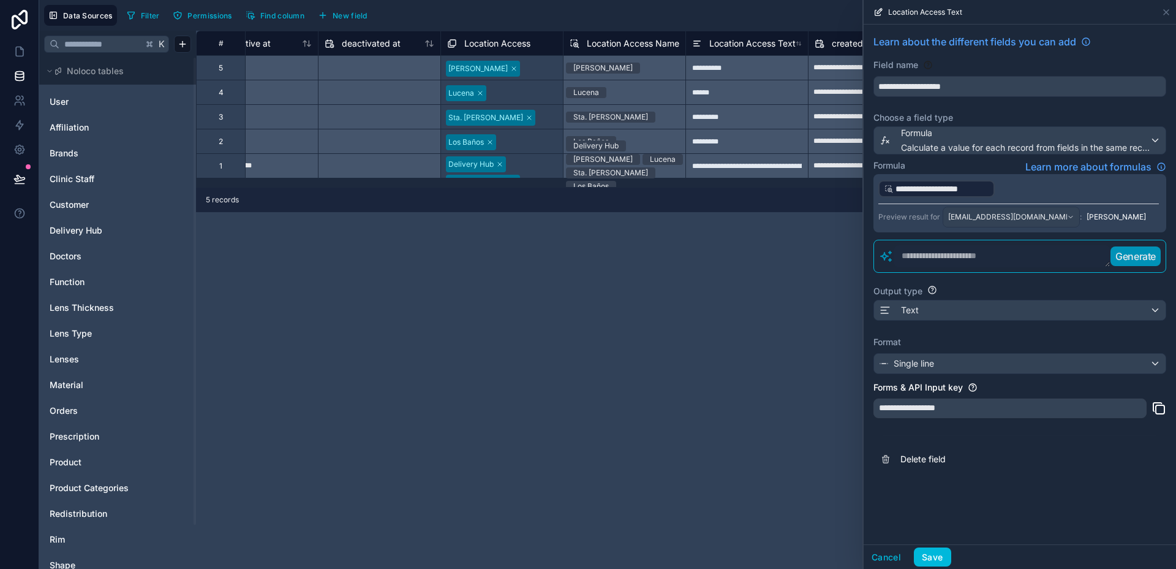
click at [939, 556] on button "Save" at bounding box center [932, 557] width 37 height 20
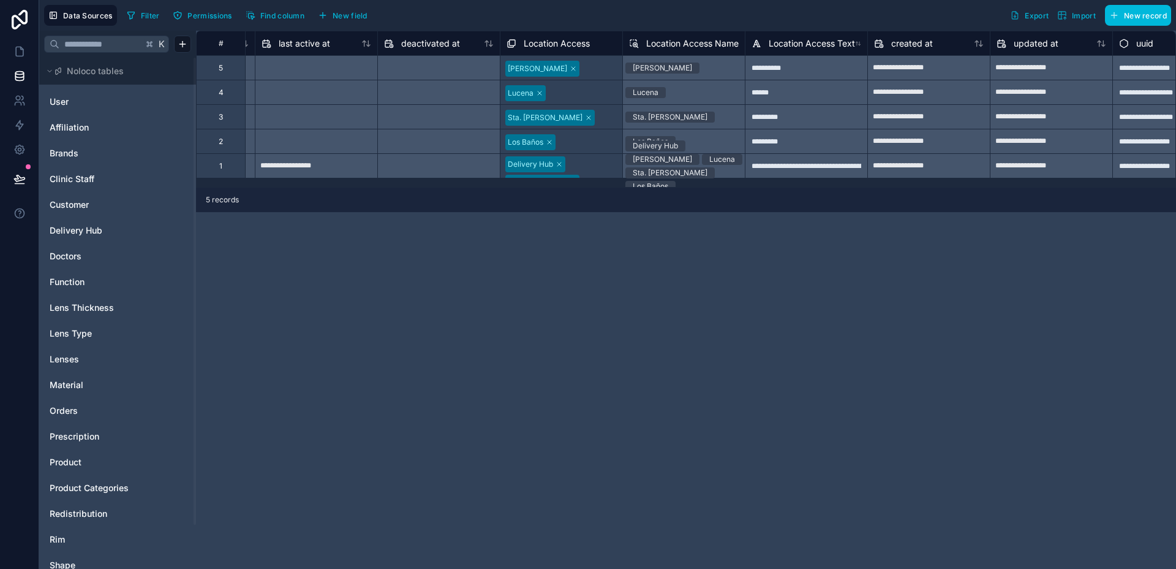
scroll to position [0, 1039]
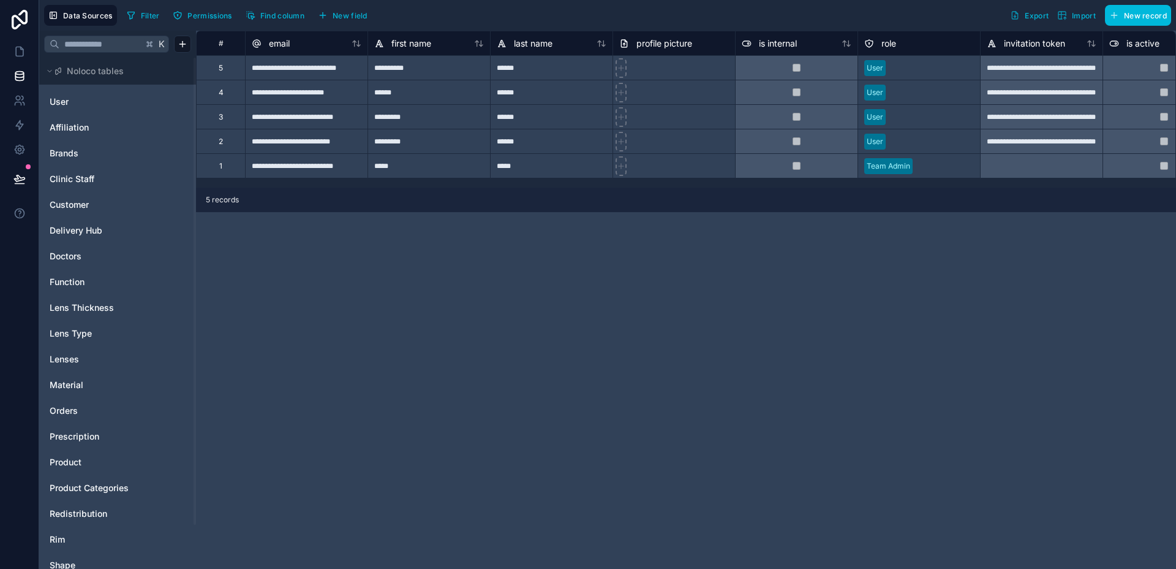
drag, startPoint x: 655, startPoint y: 183, endPoint x: 1079, endPoint y: 181, distance: 424.0
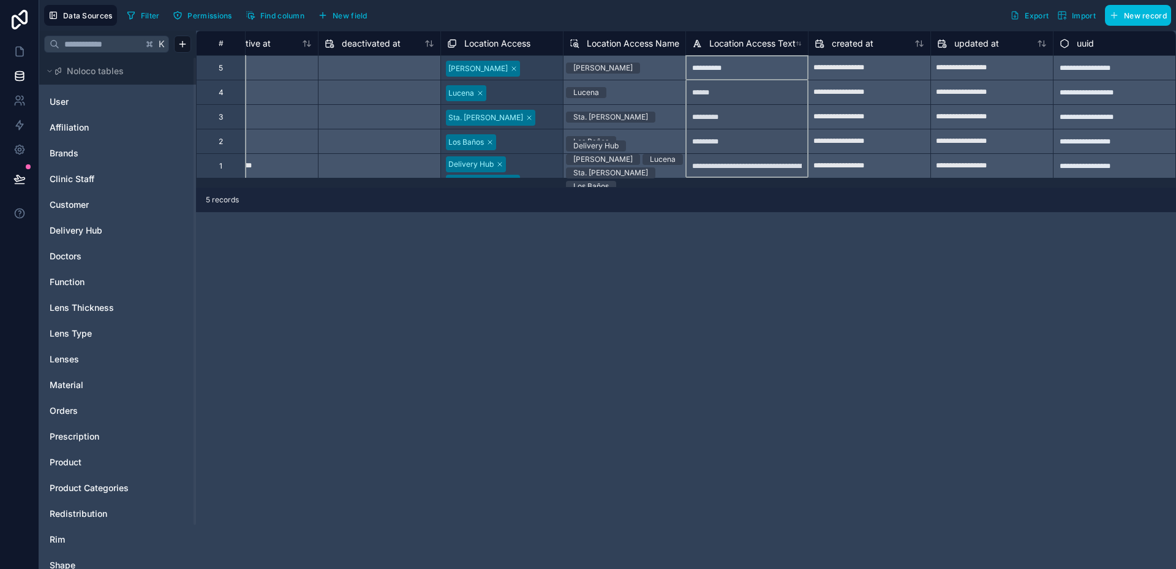
click at [716, 46] on span "Location Access Text" at bounding box center [753, 43] width 86 height 12
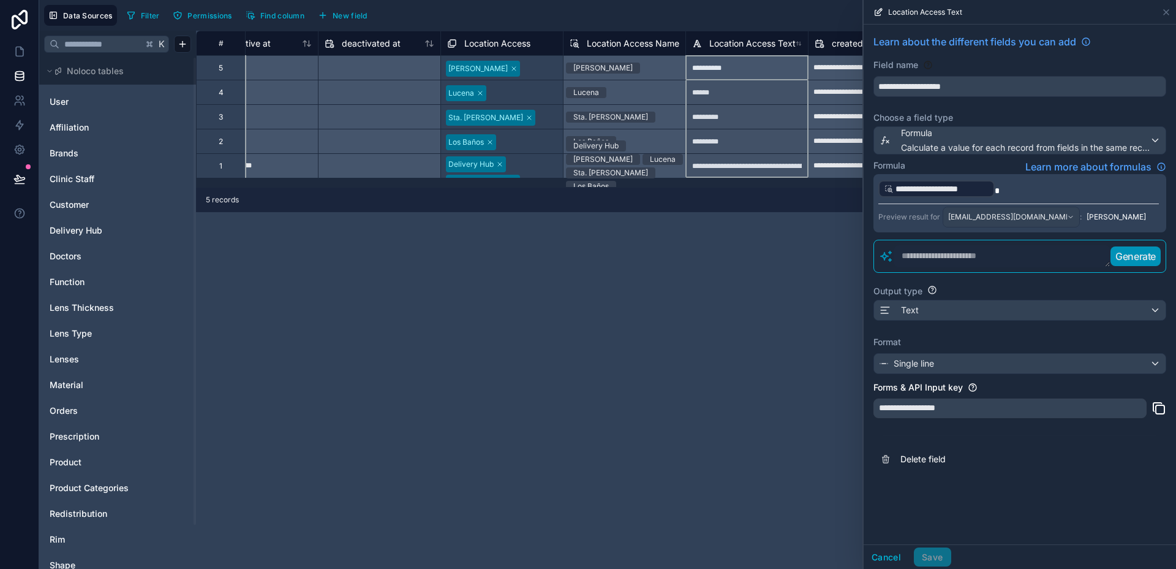
click at [1023, 185] on p "**********" at bounding box center [1019, 189] width 281 height 20
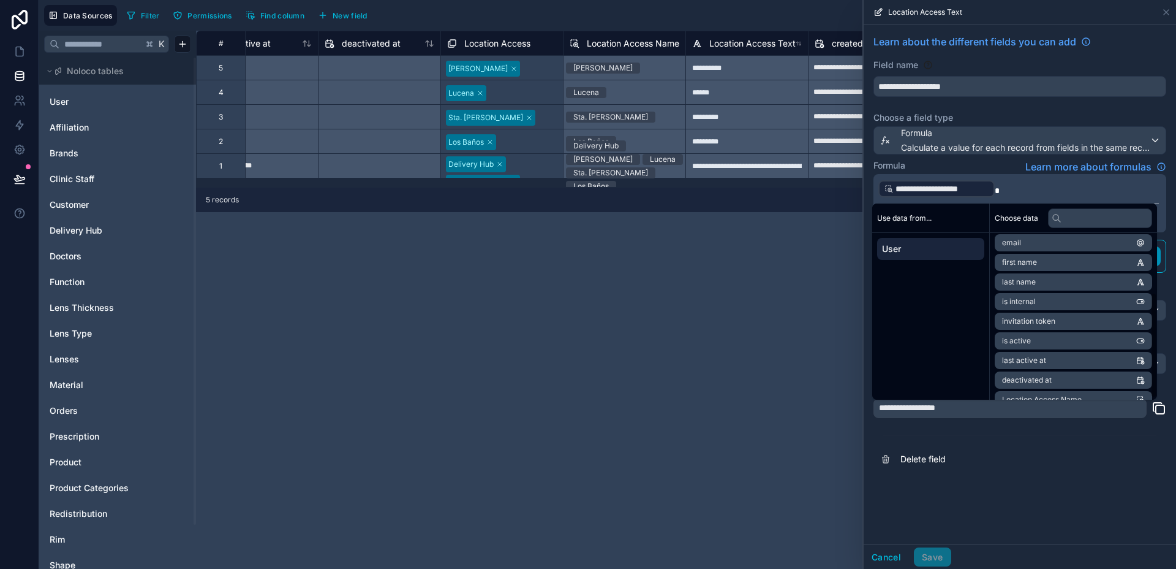
scroll to position [96, 0]
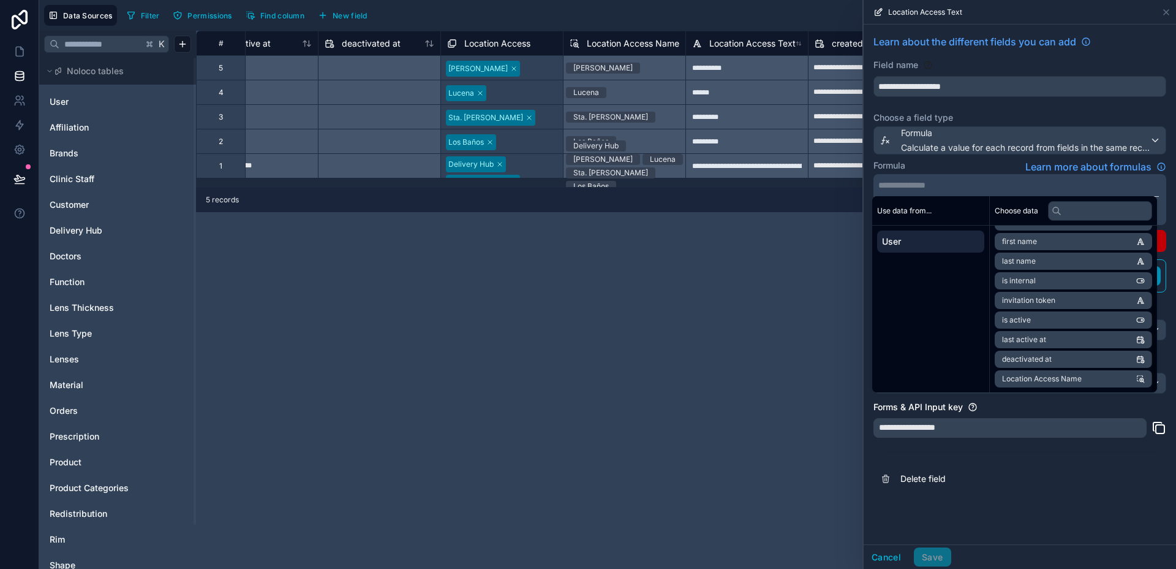
click at [1051, 484] on span "Delete field" at bounding box center [989, 478] width 176 height 12
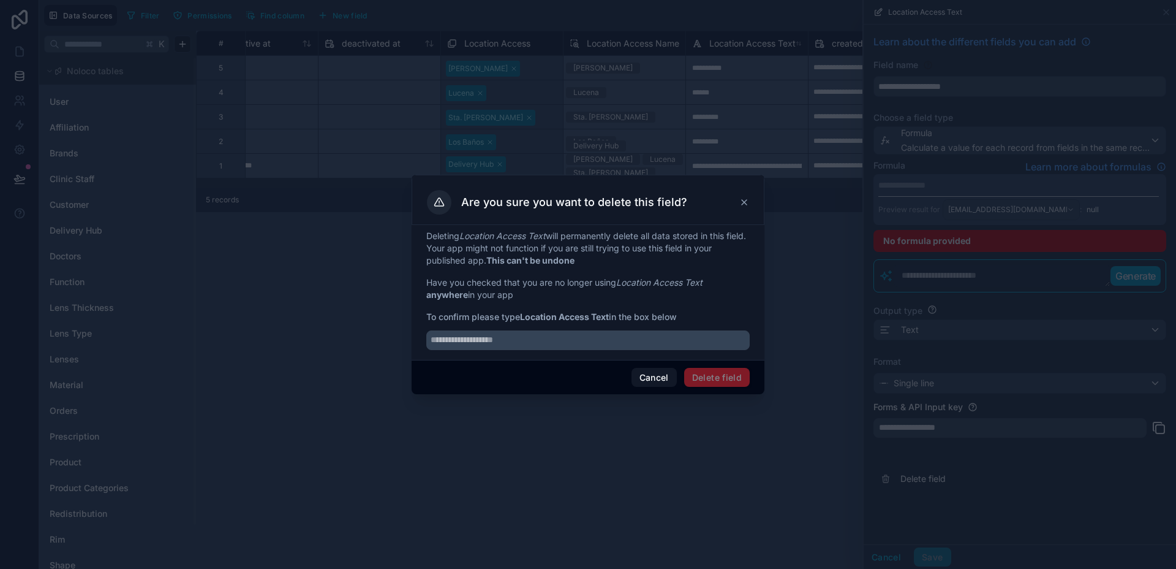
click at [671, 378] on button "Cancel" at bounding box center [654, 378] width 45 height 20
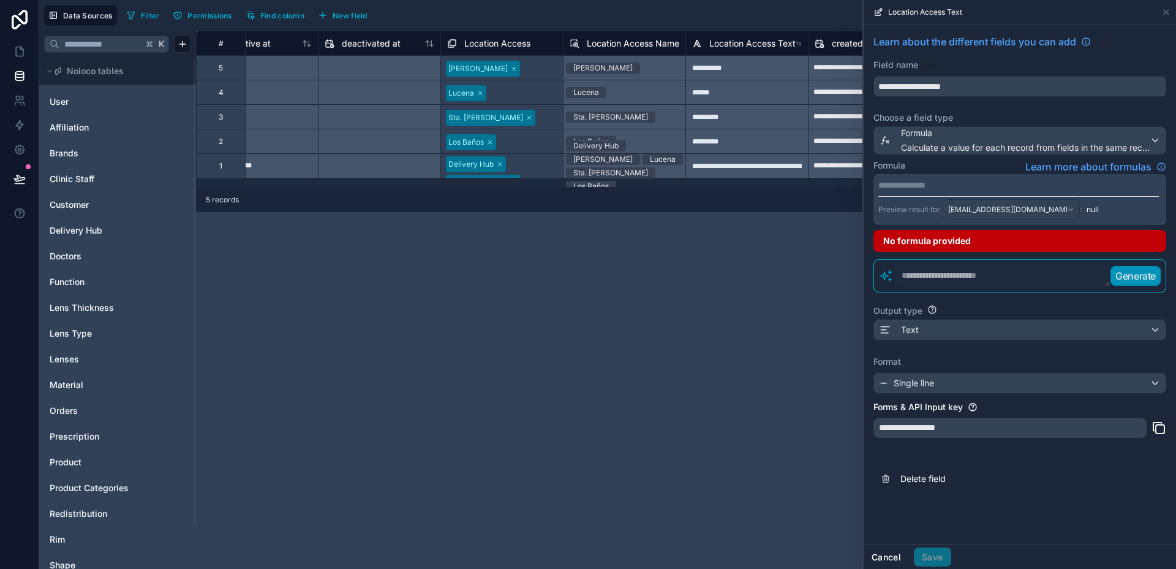
click at [882, 558] on button "Cancel" at bounding box center [886, 557] width 45 height 20
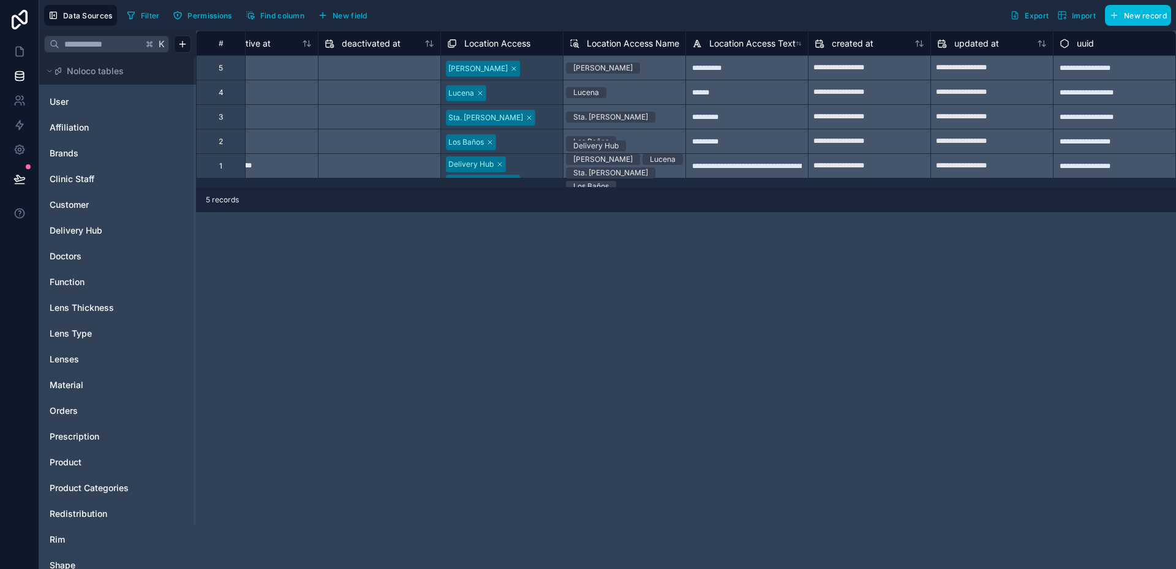
click at [738, 38] on span "Location Access Text" at bounding box center [753, 43] width 86 height 12
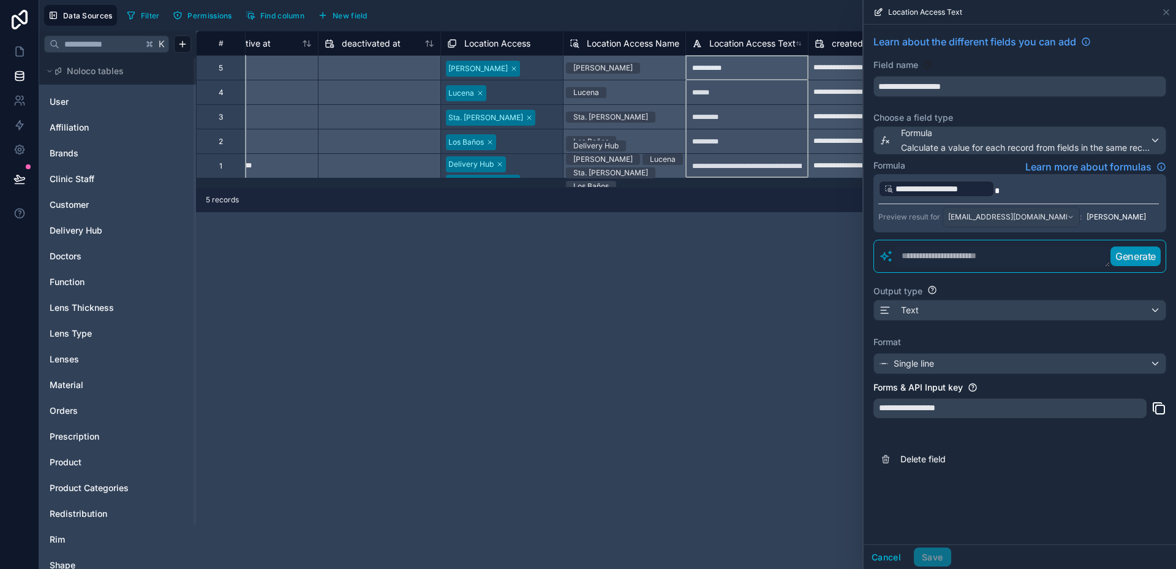
click at [644, 43] on span "Location Access Name" at bounding box center [633, 43] width 93 height 12
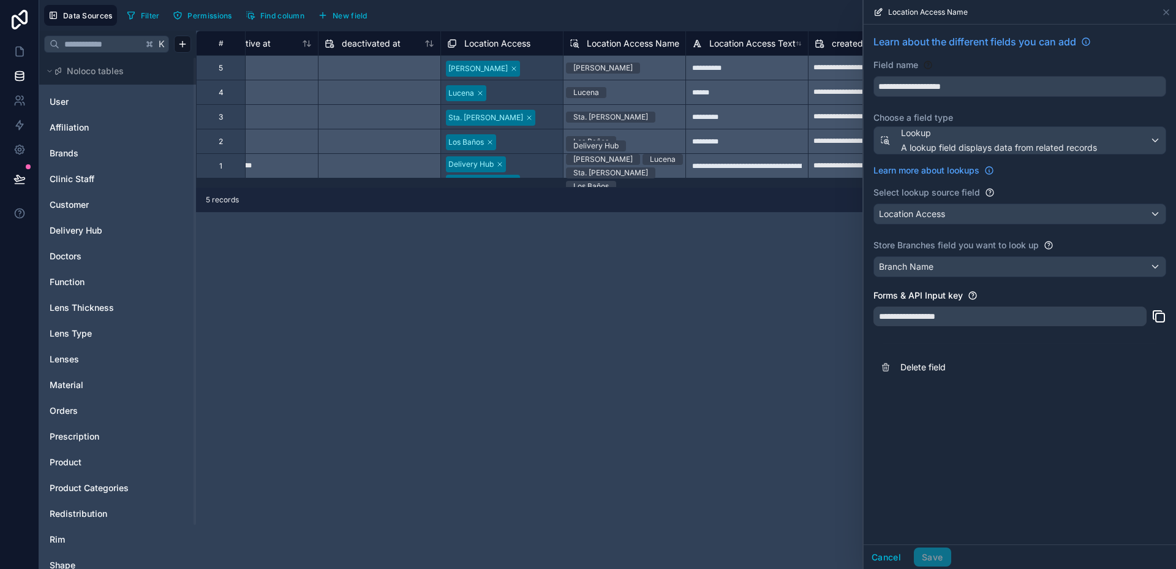
click at [1172, 10] on div "Location Access Name" at bounding box center [1020, 12] width 312 height 25
click at [1167, 9] on icon at bounding box center [1167, 12] width 10 height 10
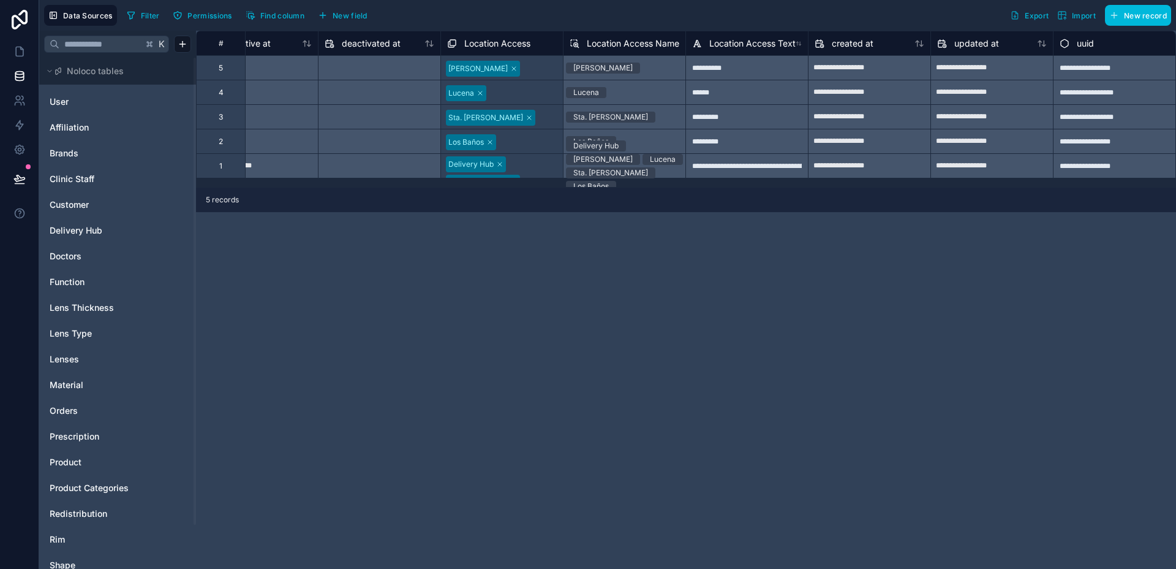
click at [741, 36] on div "Location Access Text" at bounding box center [744, 43] width 104 height 15
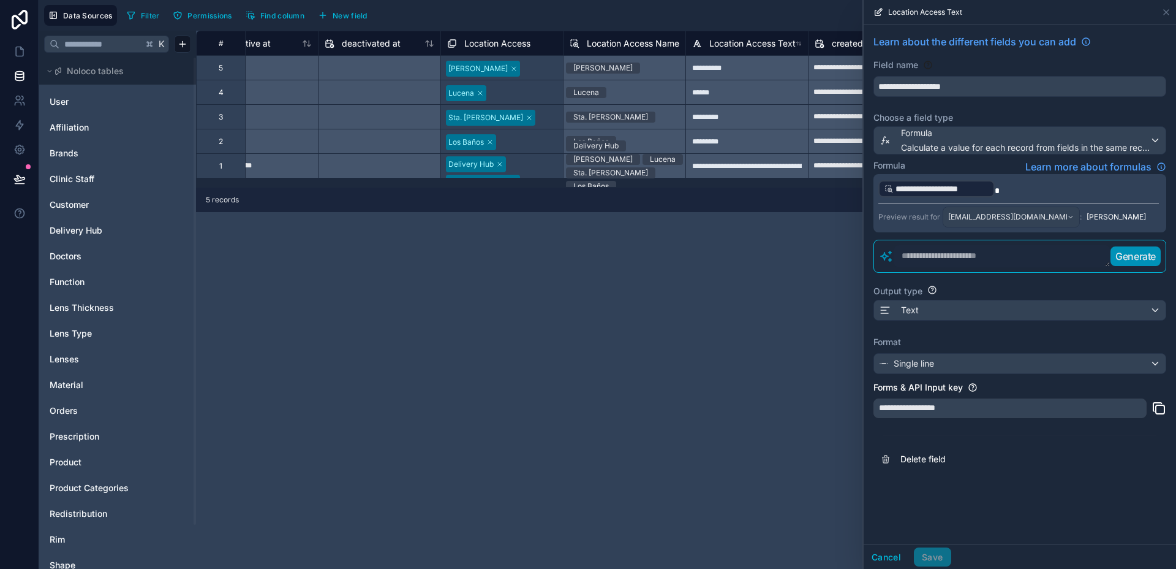
click at [933, 453] on span "Delete field" at bounding box center [989, 459] width 176 height 12
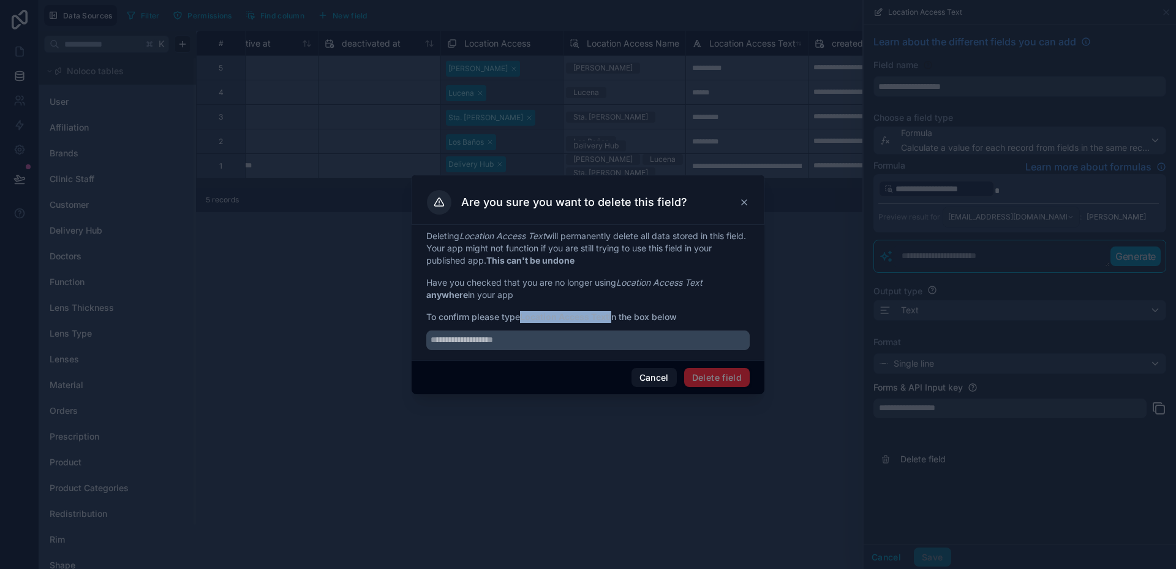
drag, startPoint x: 528, startPoint y: 317, endPoint x: 614, endPoint y: 316, distance: 85.8
click at [614, 316] on span "To confirm please type Location Access Text in the box below" at bounding box center [588, 317] width 324 height 12
click at [521, 331] on input "text" at bounding box center [588, 340] width 324 height 20
drag, startPoint x: 524, startPoint y: 314, endPoint x: 613, endPoint y: 313, distance: 88.9
click at [613, 313] on span "To confirm please type Location Access Text in the box below" at bounding box center [588, 317] width 324 height 12
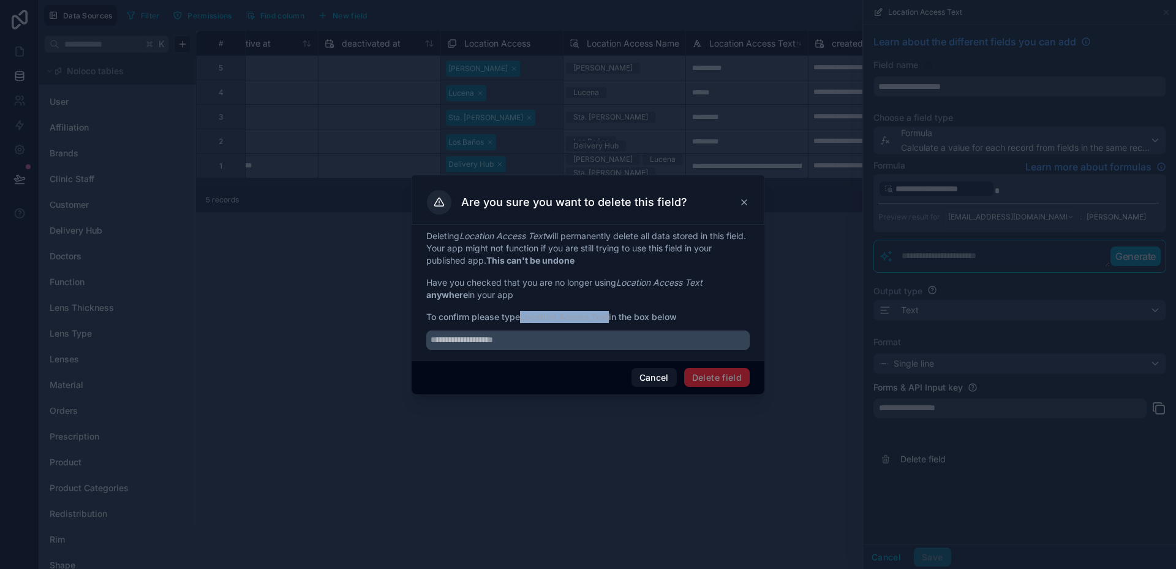
copy strong "Location Access Text"
click at [492, 337] on input "text" at bounding box center [588, 340] width 324 height 20
paste input "**********"
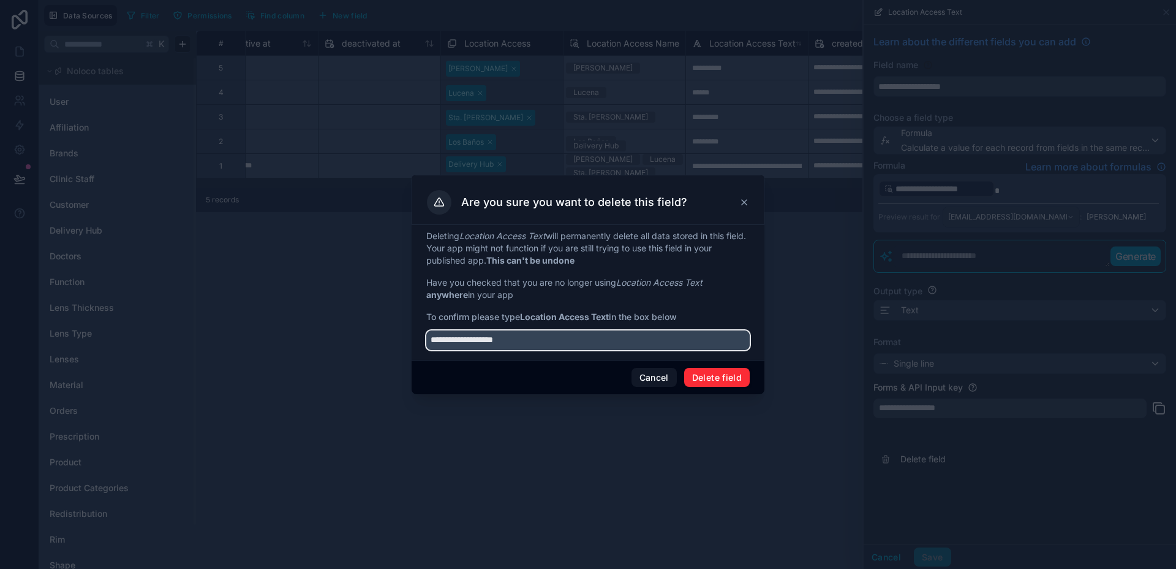
type input "**********"
click at [709, 369] on button "Delete field" at bounding box center [717, 378] width 66 height 20
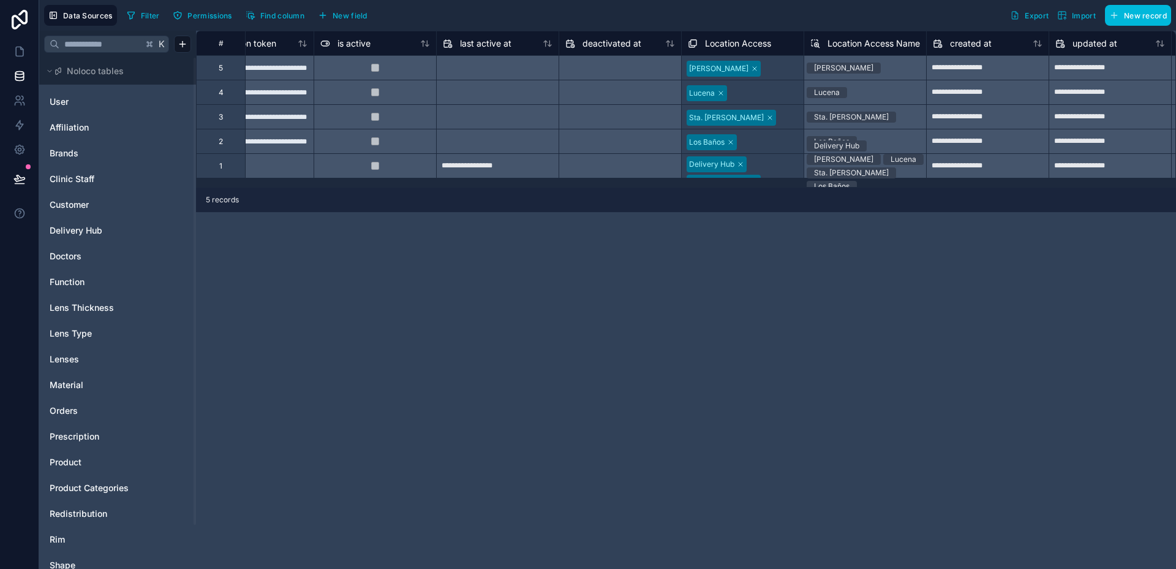
scroll to position [0, 917]
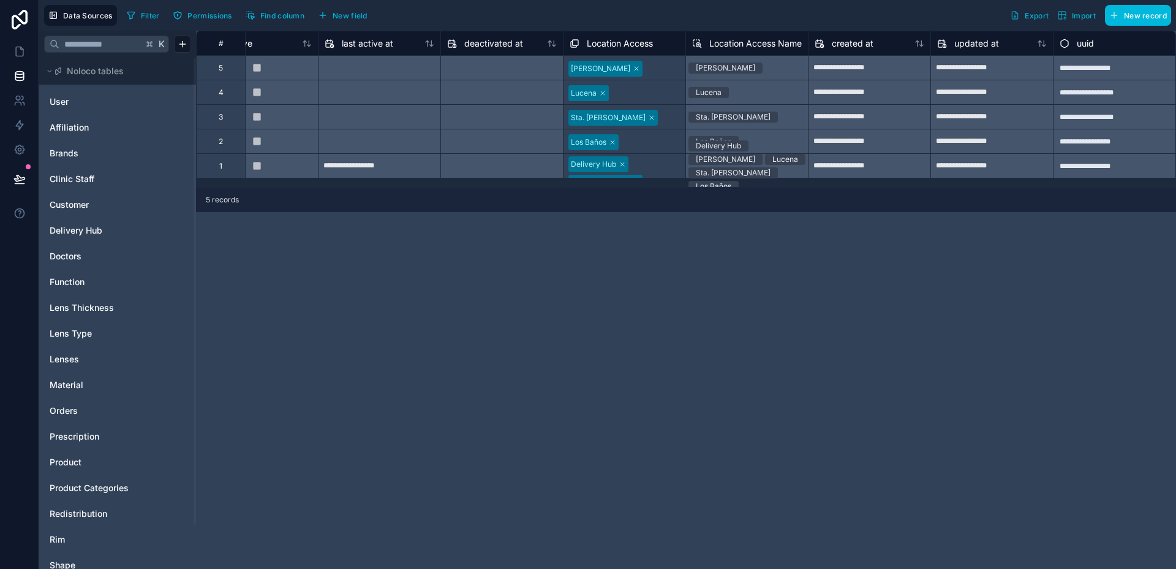
click at [339, 16] on span "New field" at bounding box center [350, 15] width 35 height 9
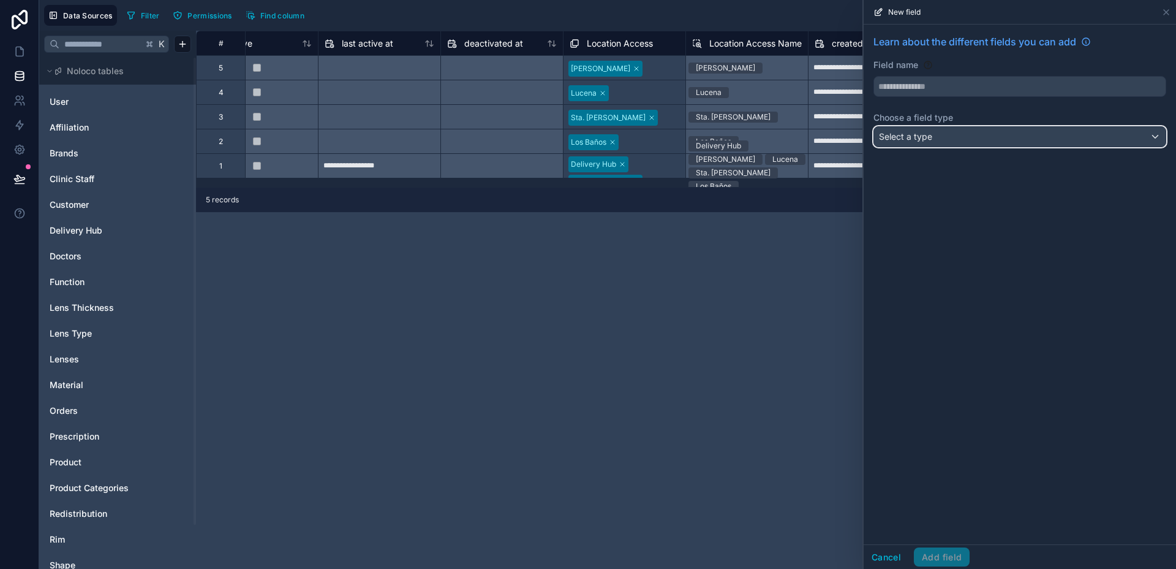
click at [933, 145] on div "Select a type" at bounding box center [1020, 137] width 292 height 20
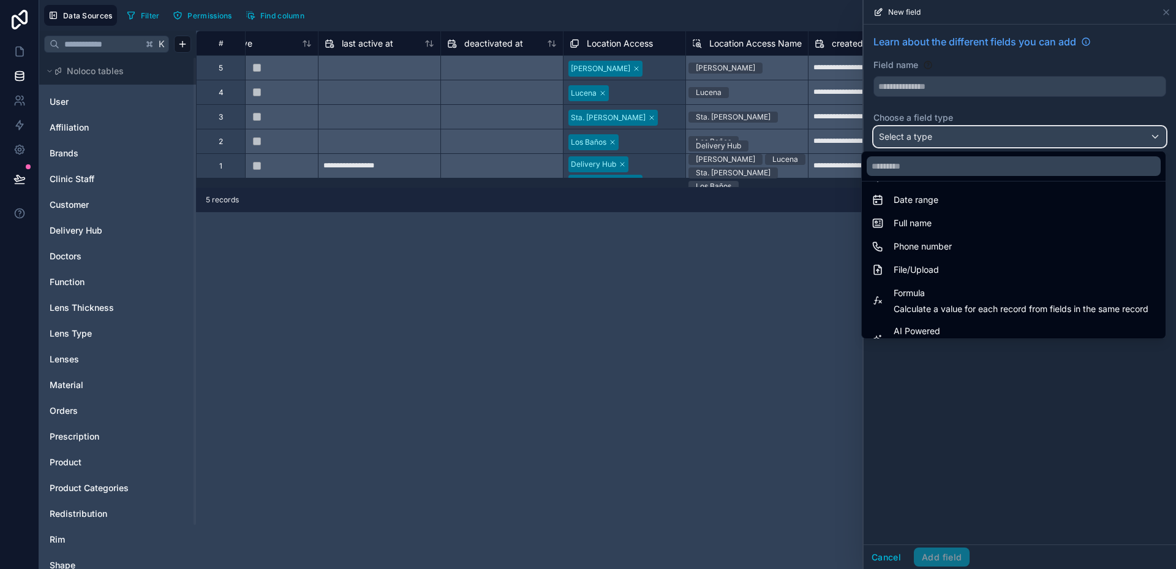
scroll to position [355, 0]
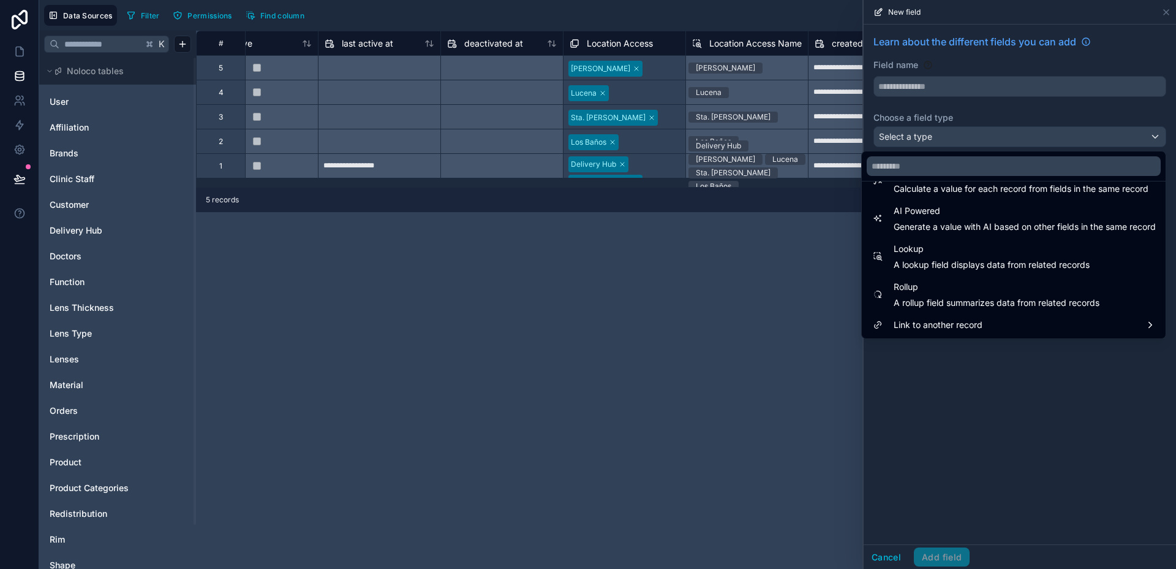
click at [976, 292] on span "Rollup" at bounding box center [997, 286] width 206 height 15
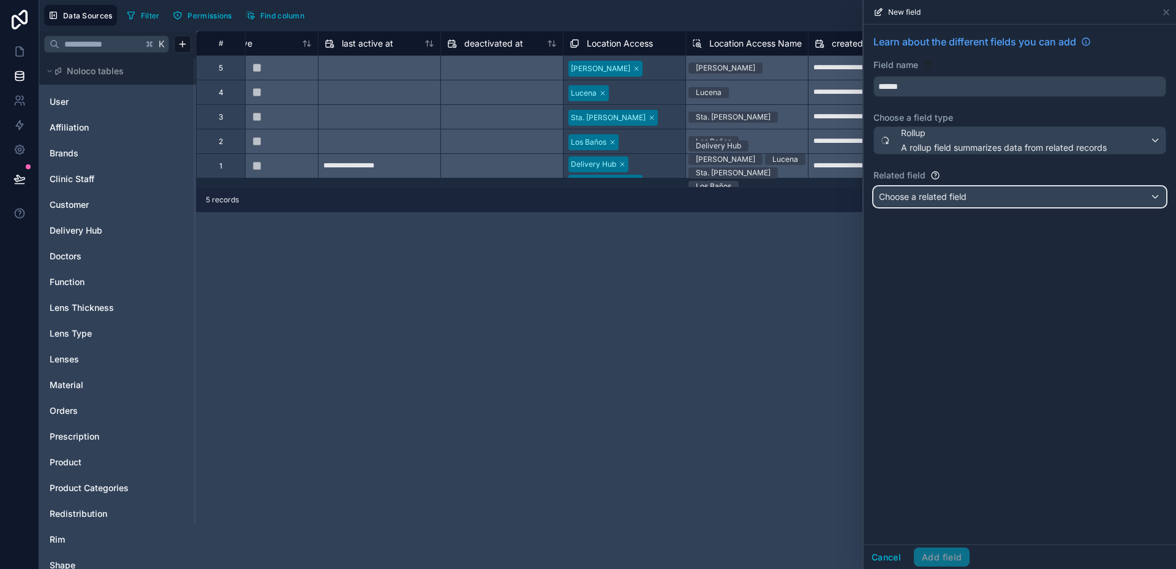
click at [973, 202] on div "Choose a related field" at bounding box center [1020, 197] width 292 height 20
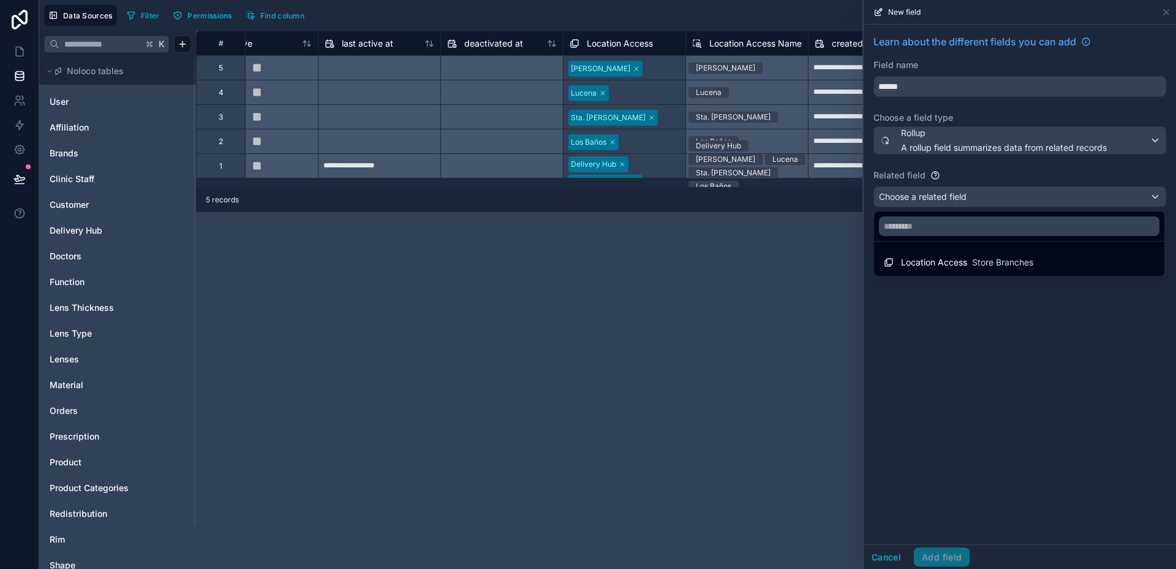
click at [985, 266] on span "Store Branches" at bounding box center [1002, 262] width 61 height 12
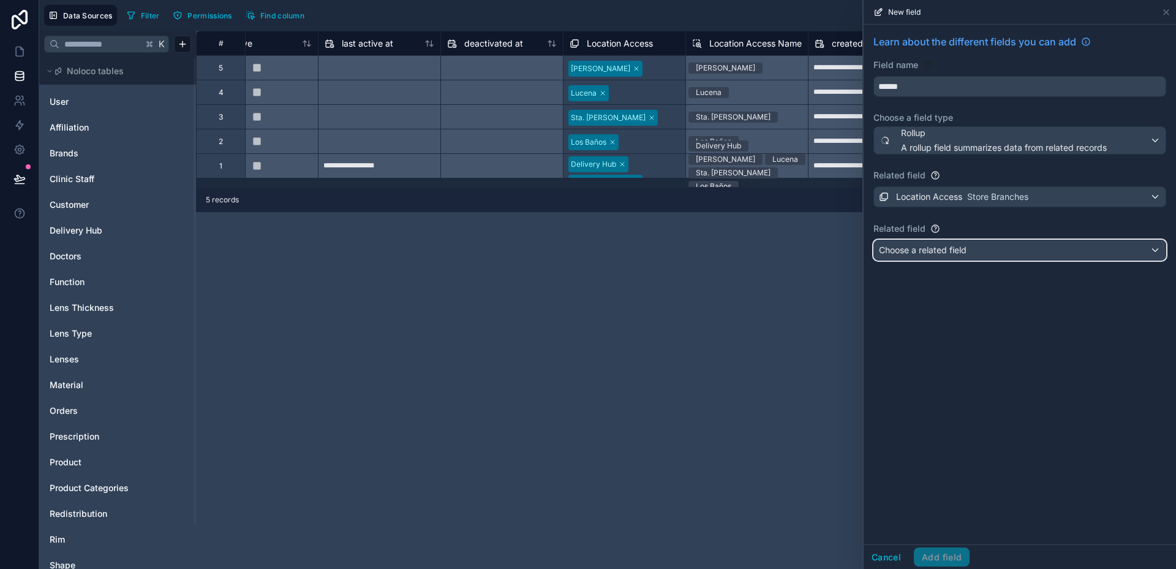
click at [988, 250] on div "Choose a related field" at bounding box center [1020, 250] width 292 height 20
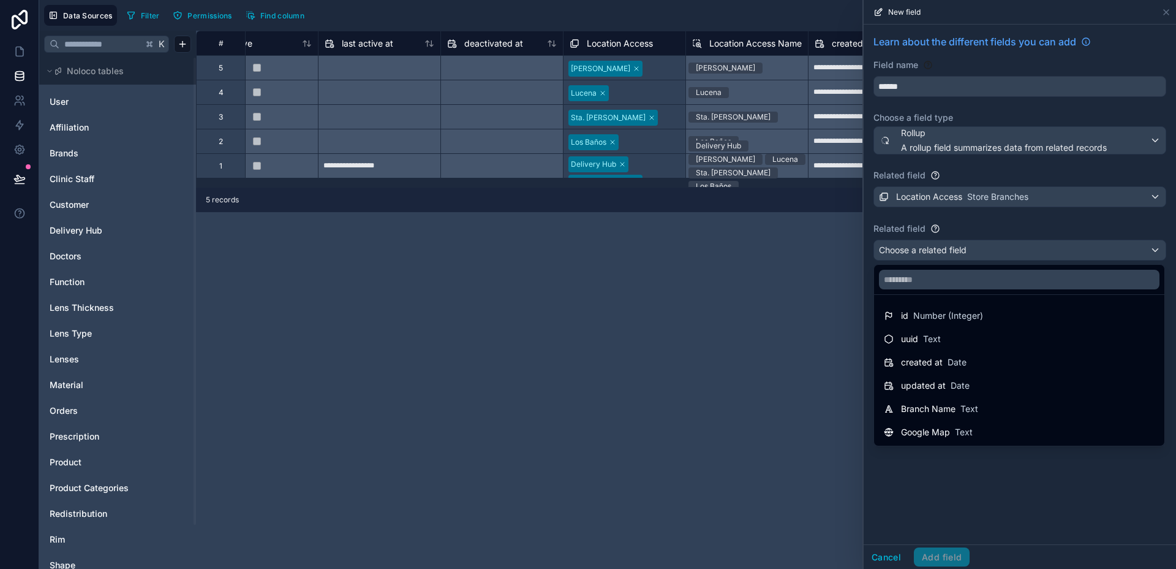
click at [969, 398] on div "Branch Name Text" at bounding box center [1020, 409] width 286 height 22
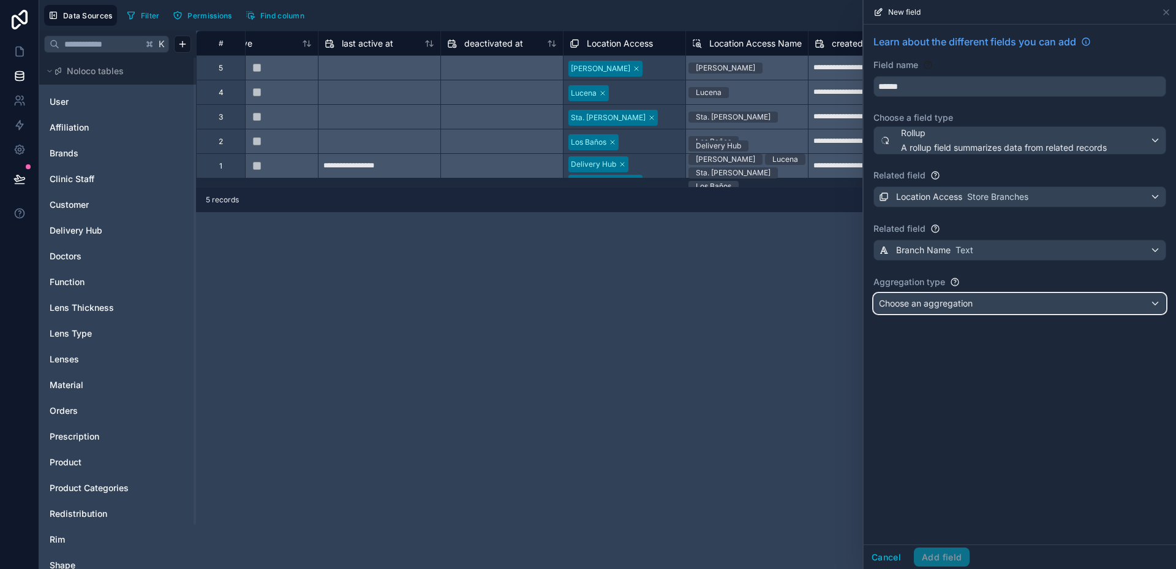
click at [971, 308] on span "Choose an aggregation" at bounding box center [926, 303] width 94 height 10
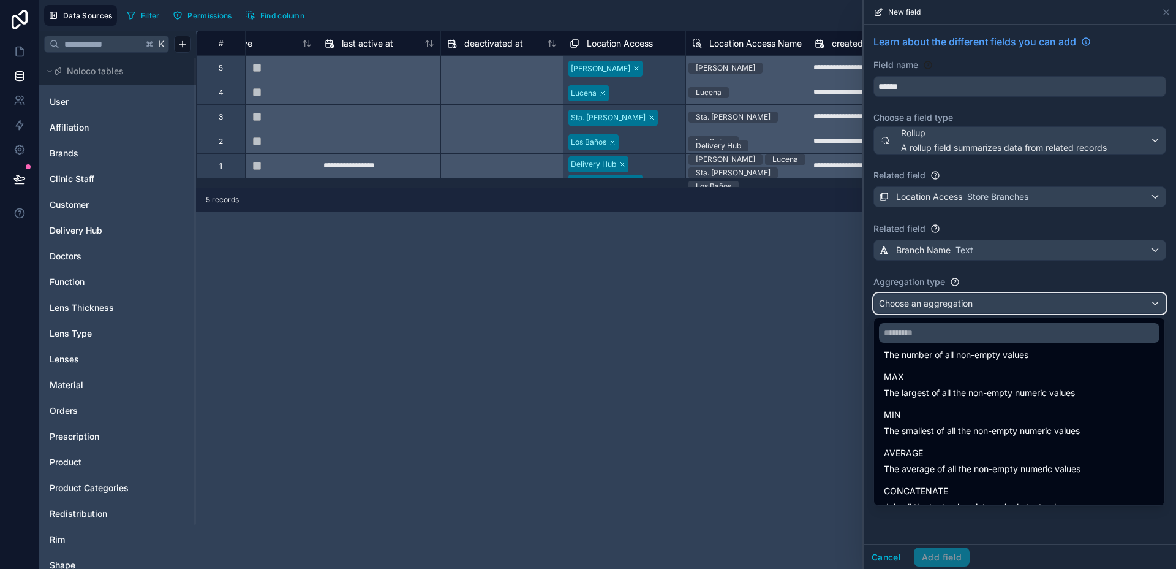
scroll to position [82, 0]
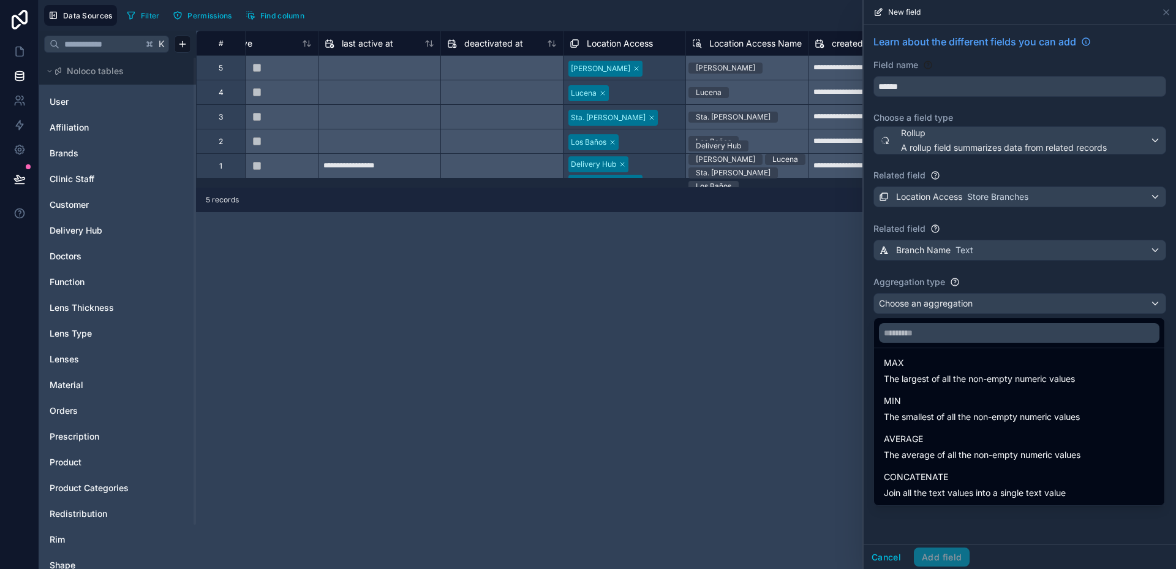
click at [1071, 468] on div "CONCATENATE Join all the text values into a single text value" at bounding box center [1020, 484] width 286 height 37
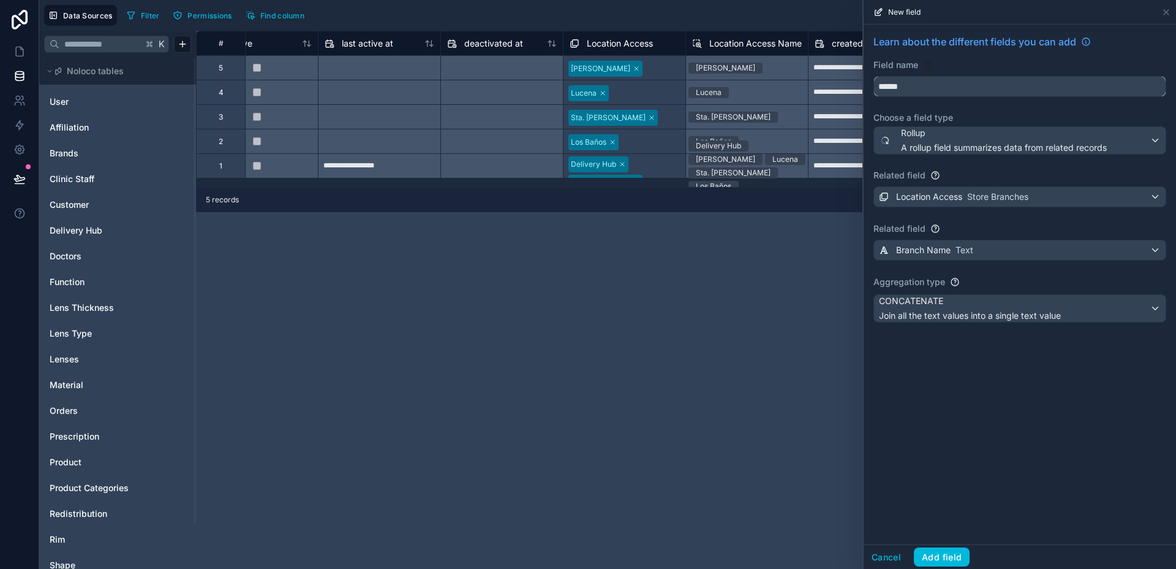
drag, startPoint x: 927, startPoint y: 84, endPoint x: 868, endPoint y: 88, distance: 58.9
click at [868, 88] on div "Learn about the different fields you can add Field name ****** Choose a field t…" at bounding box center [1020, 181] width 312 height 312
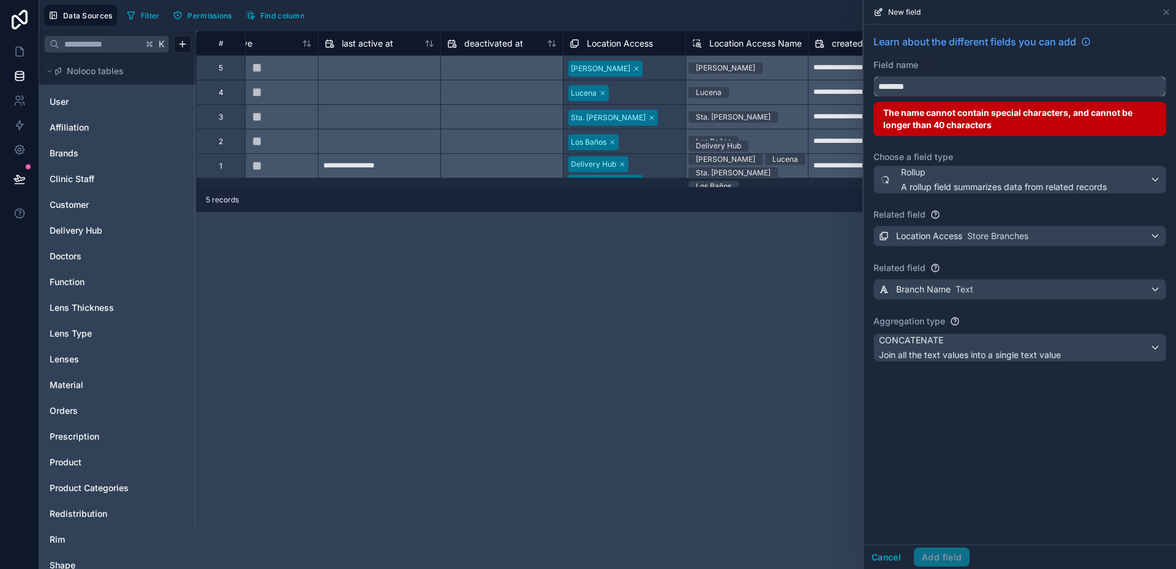
click at [874, 76] on button "*******" at bounding box center [1020, 86] width 293 height 21
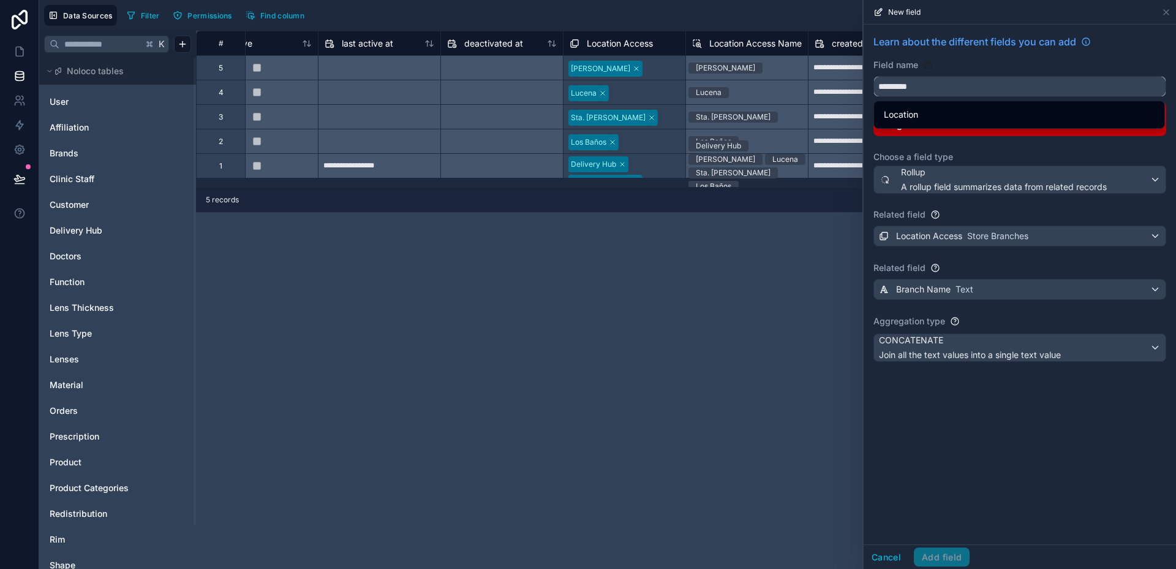
click at [874, 76] on button "********" at bounding box center [1020, 86] width 293 height 21
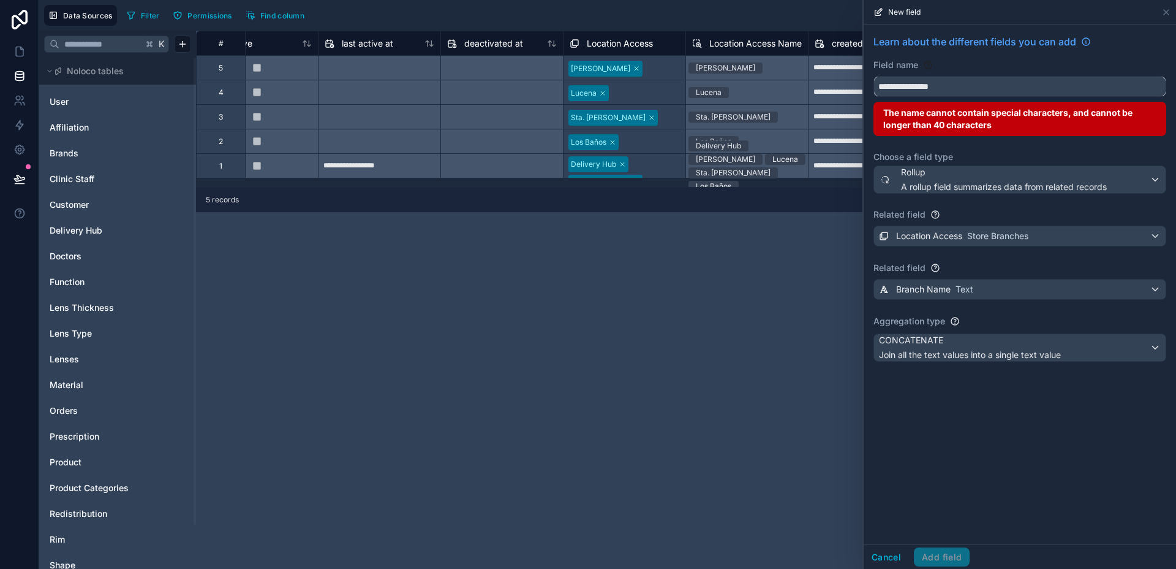
click at [874, 76] on button "**********" at bounding box center [1020, 86] width 293 height 21
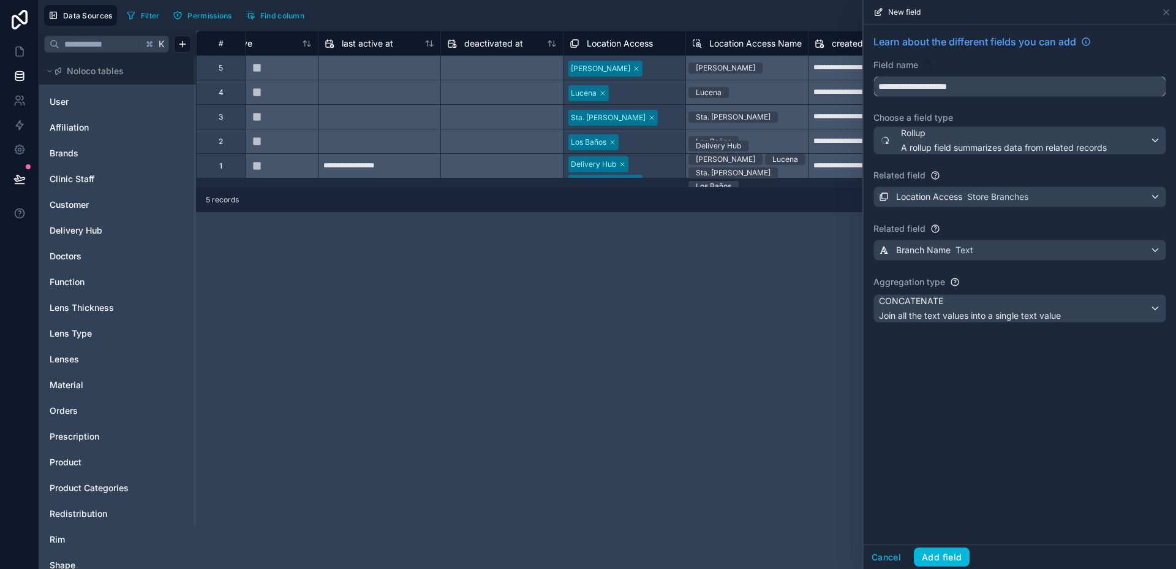
type input "**********"
click at [937, 555] on button "Add field" at bounding box center [942, 557] width 56 height 20
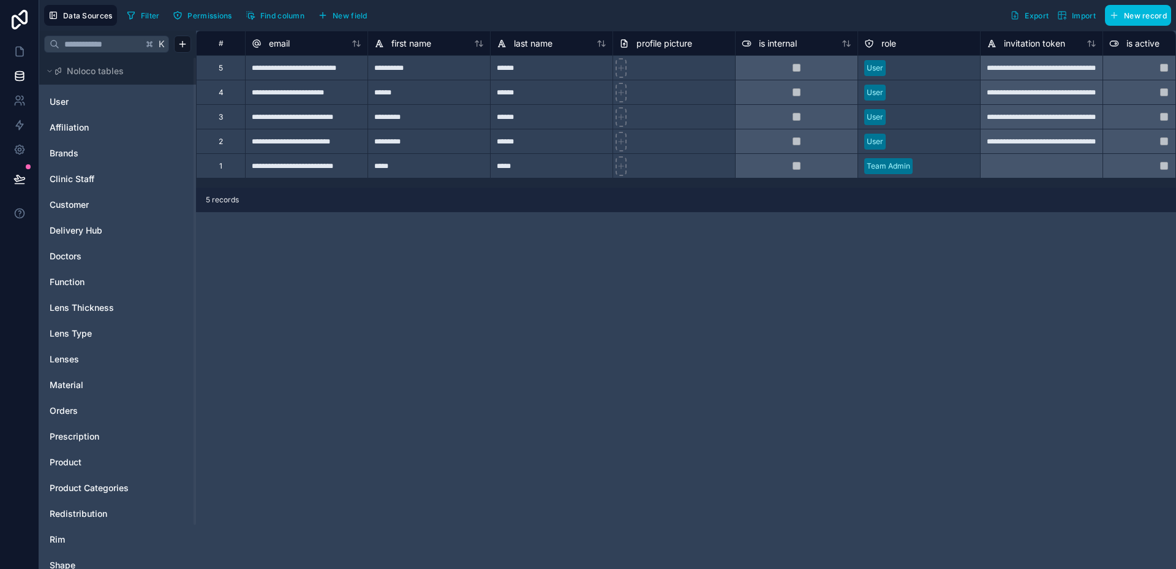
drag, startPoint x: 663, startPoint y: 185, endPoint x: 966, endPoint y: 173, distance: 302.9
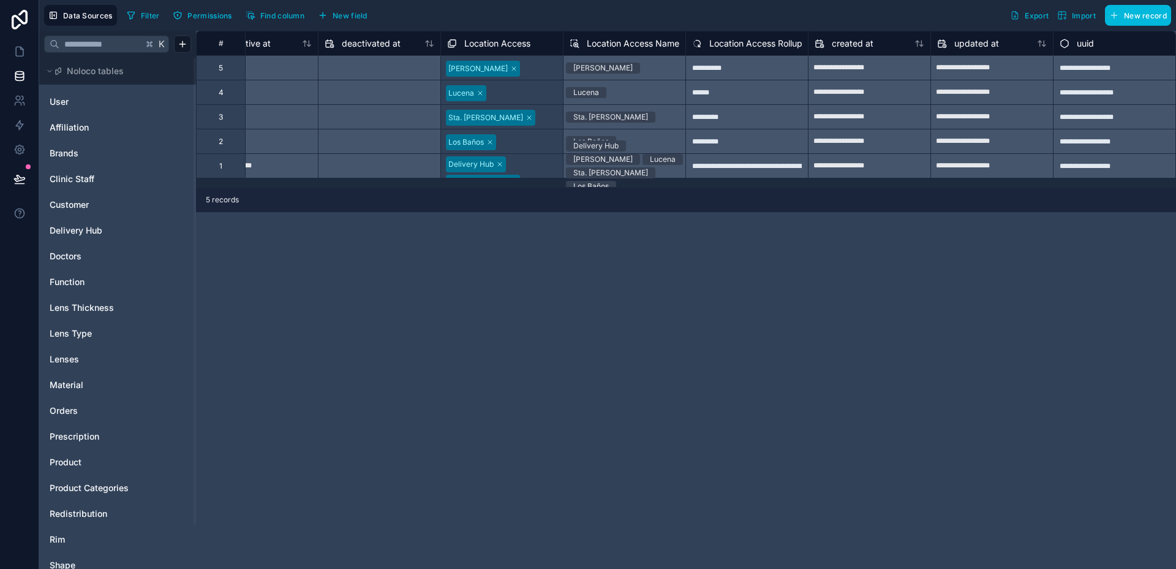
scroll to position [0, 1039]
click at [740, 42] on span "Location Access Rollup" at bounding box center [756, 43] width 93 height 12
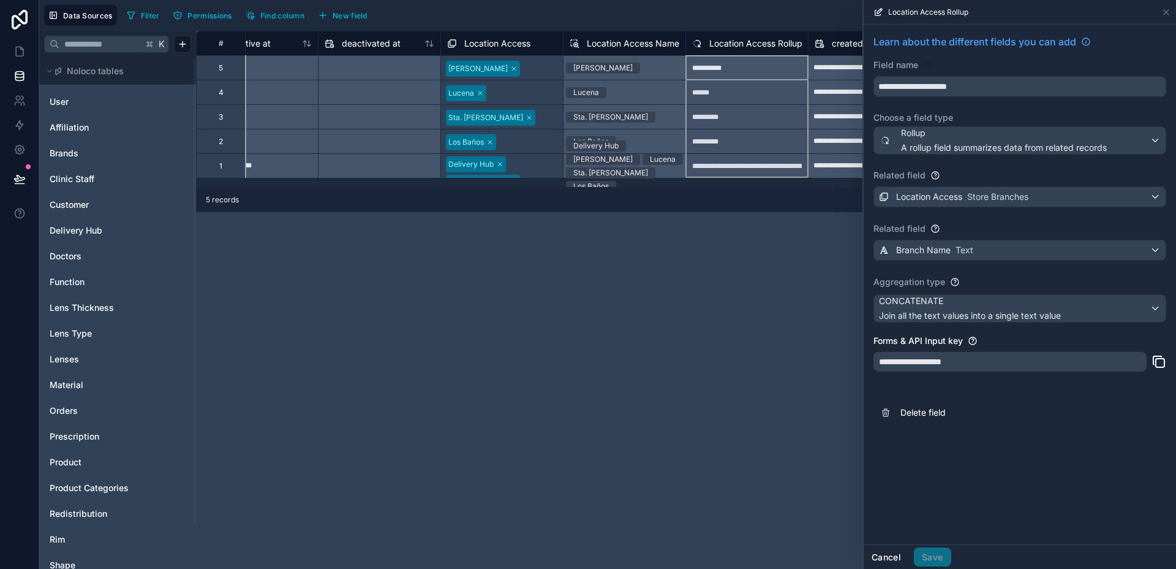
drag, startPoint x: 898, startPoint y: 560, endPoint x: 893, endPoint y: 547, distance: 13.6
click at [897, 560] on button "Cancel" at bounding box center [886, 557] width 45 height 20
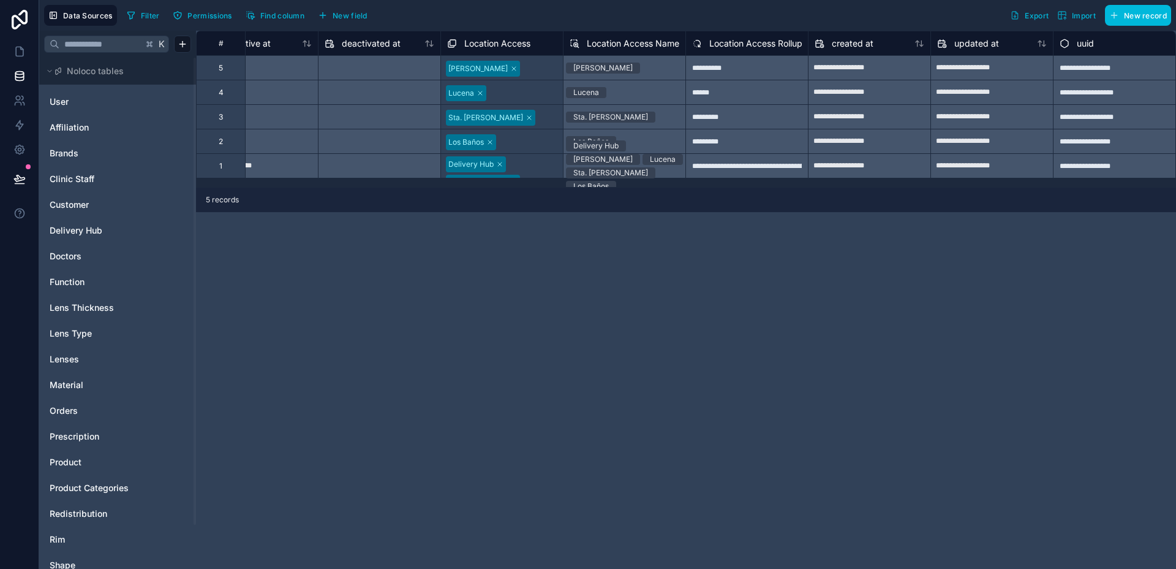
click at [744, 162] on div "**********" at bounding box center [747, 165] width 123 height 25
